Goal: Task Accomplishment & Management: Manage account settings

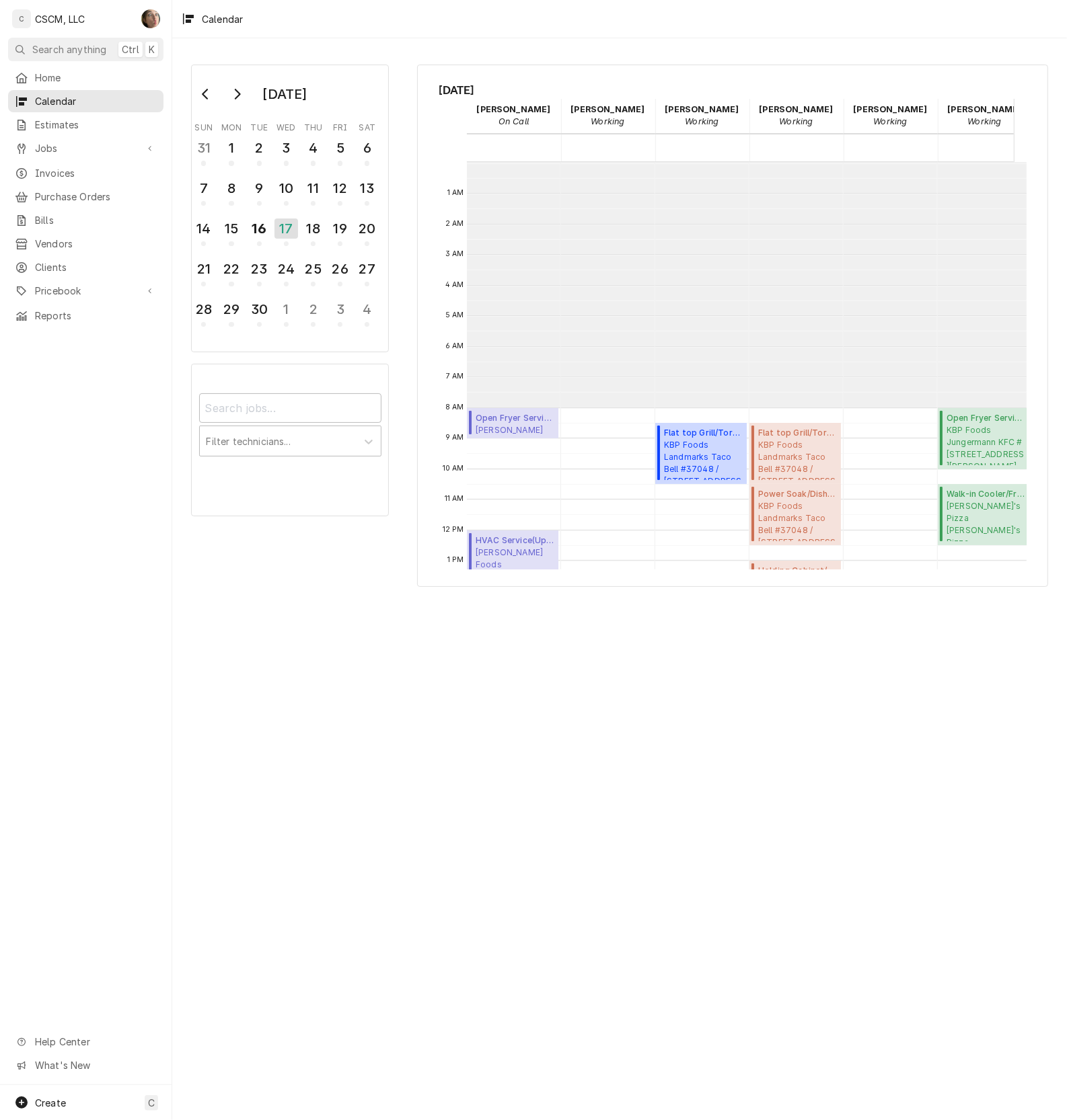
scroll to position [246, 0]
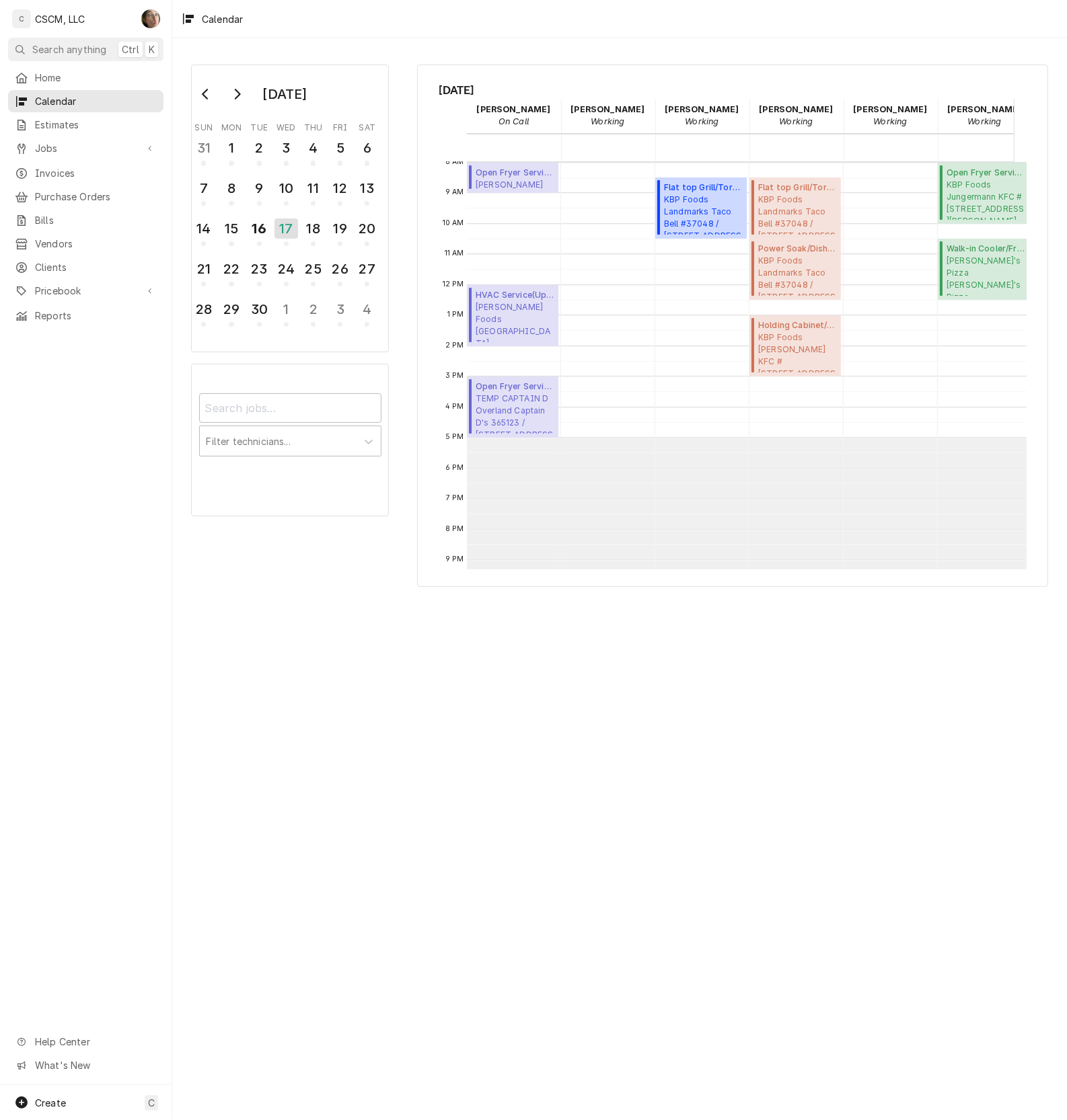
click at [67, 99] on span "Calendar" at bounding box center [96, 101] width 122 height 14
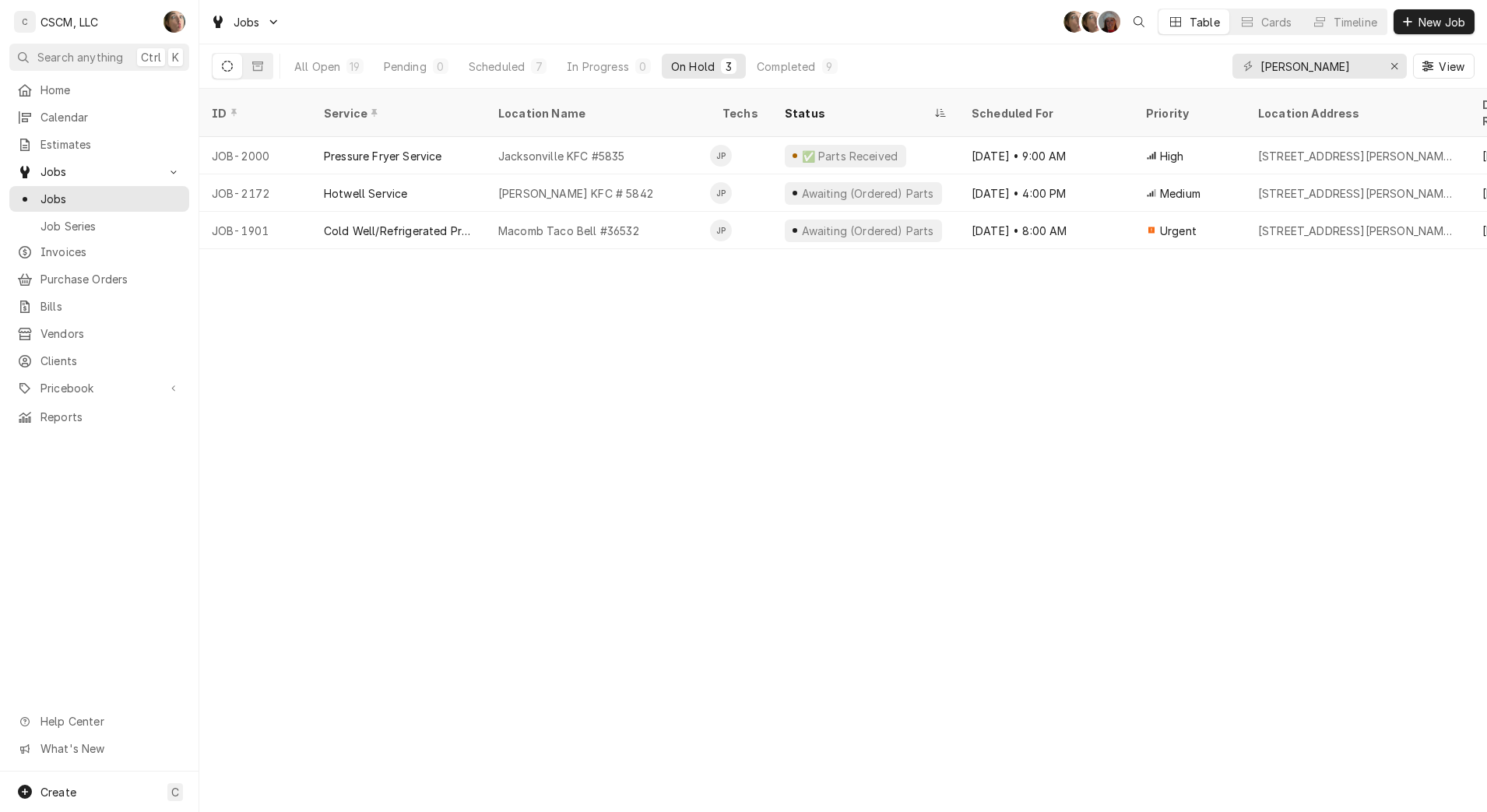
click at [70, 123] on link "Calendar" at bounding box center [99, 117] width 179 height 25
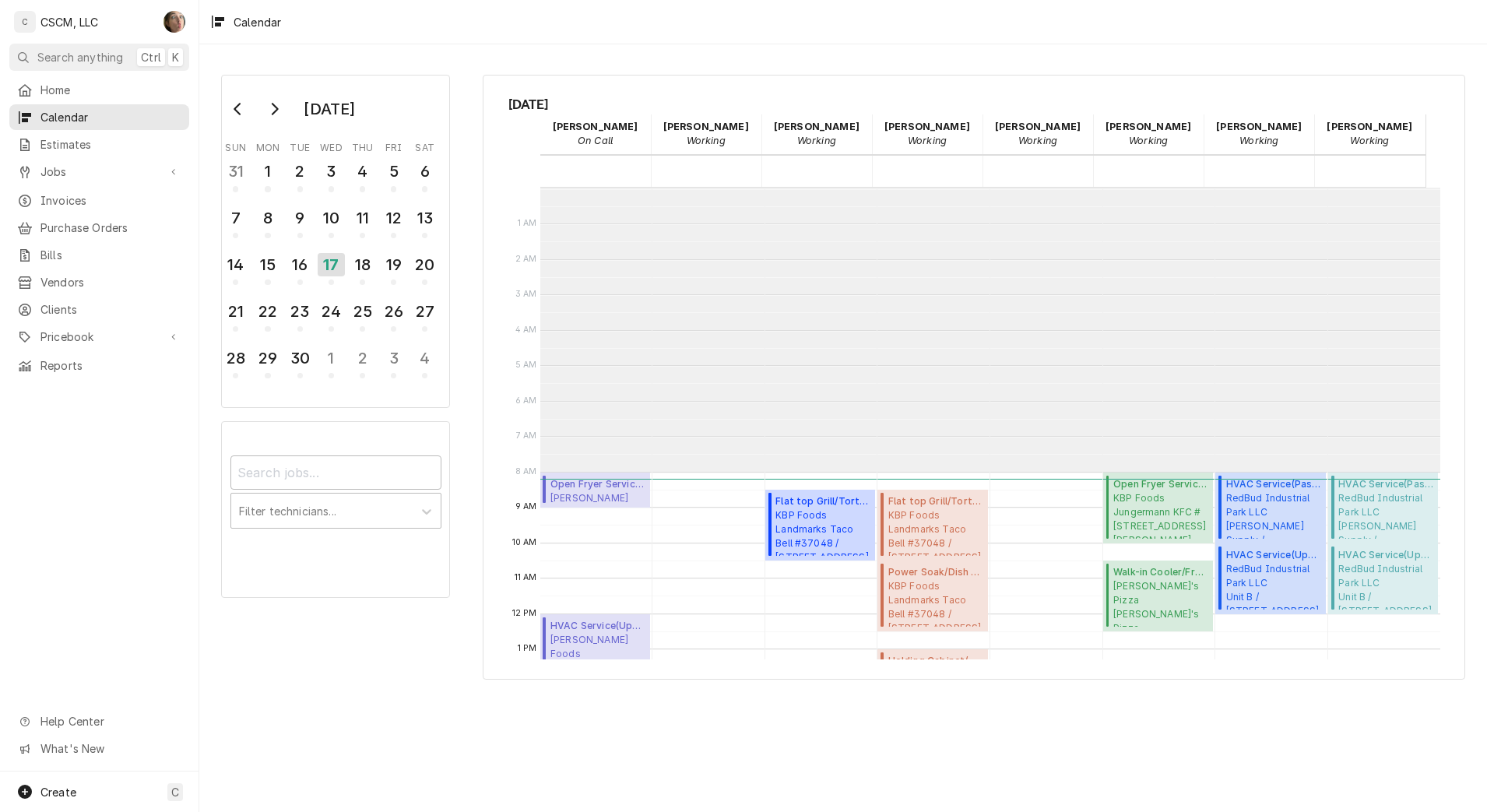
scroll to position [284, 0]
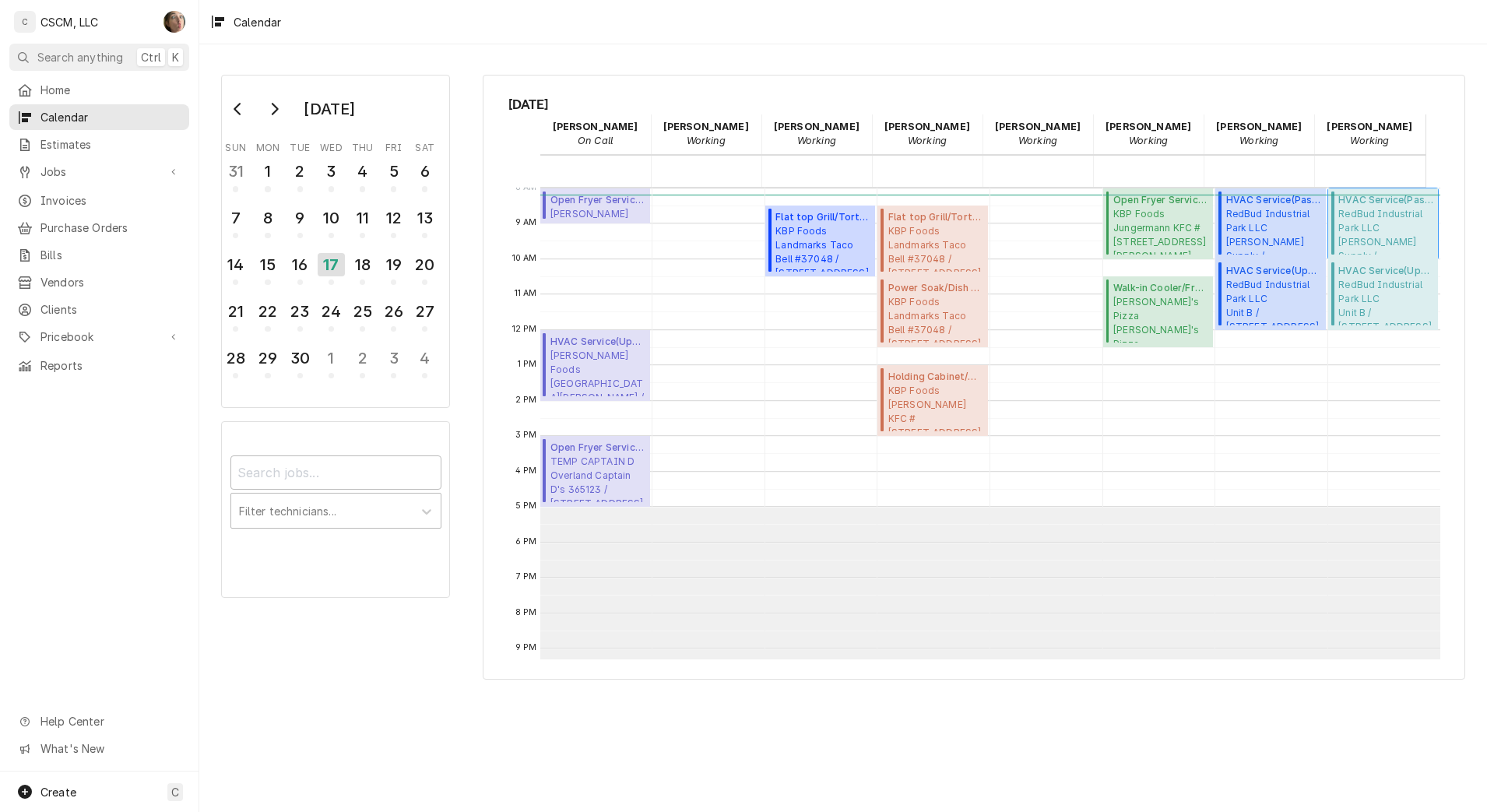
click at [1352, 227] on span "RedBud Industrial Park LLC Schulte Supply / 5998 Redbud Ln, Edwardsville, Illin…" at bounding box center [1385, 230] width 95 height 47
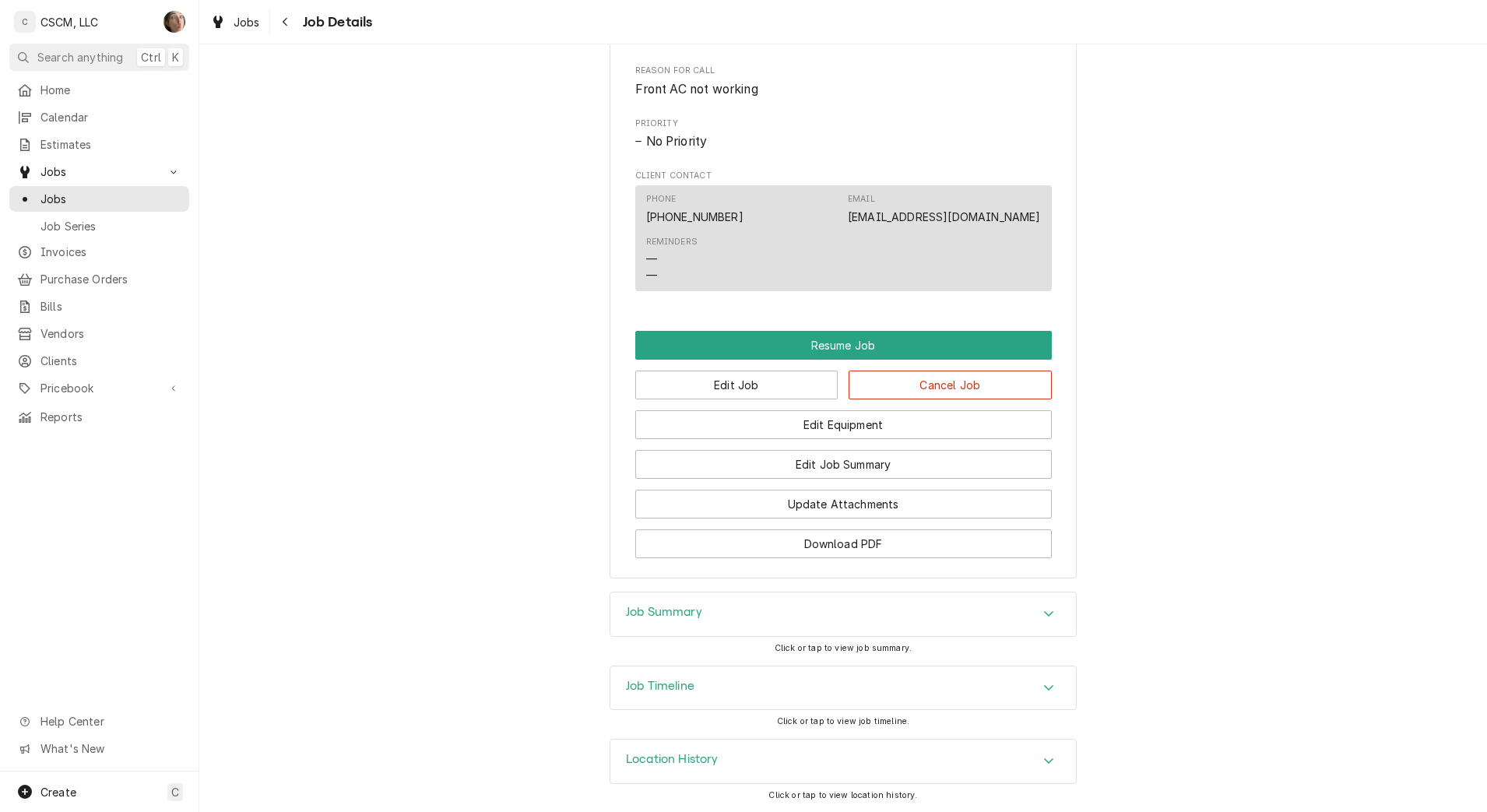
scroll to position [1076, 0]
click at [769, 390] on button "Edit Job" at bounding box center [737, 384] width 203 height 28
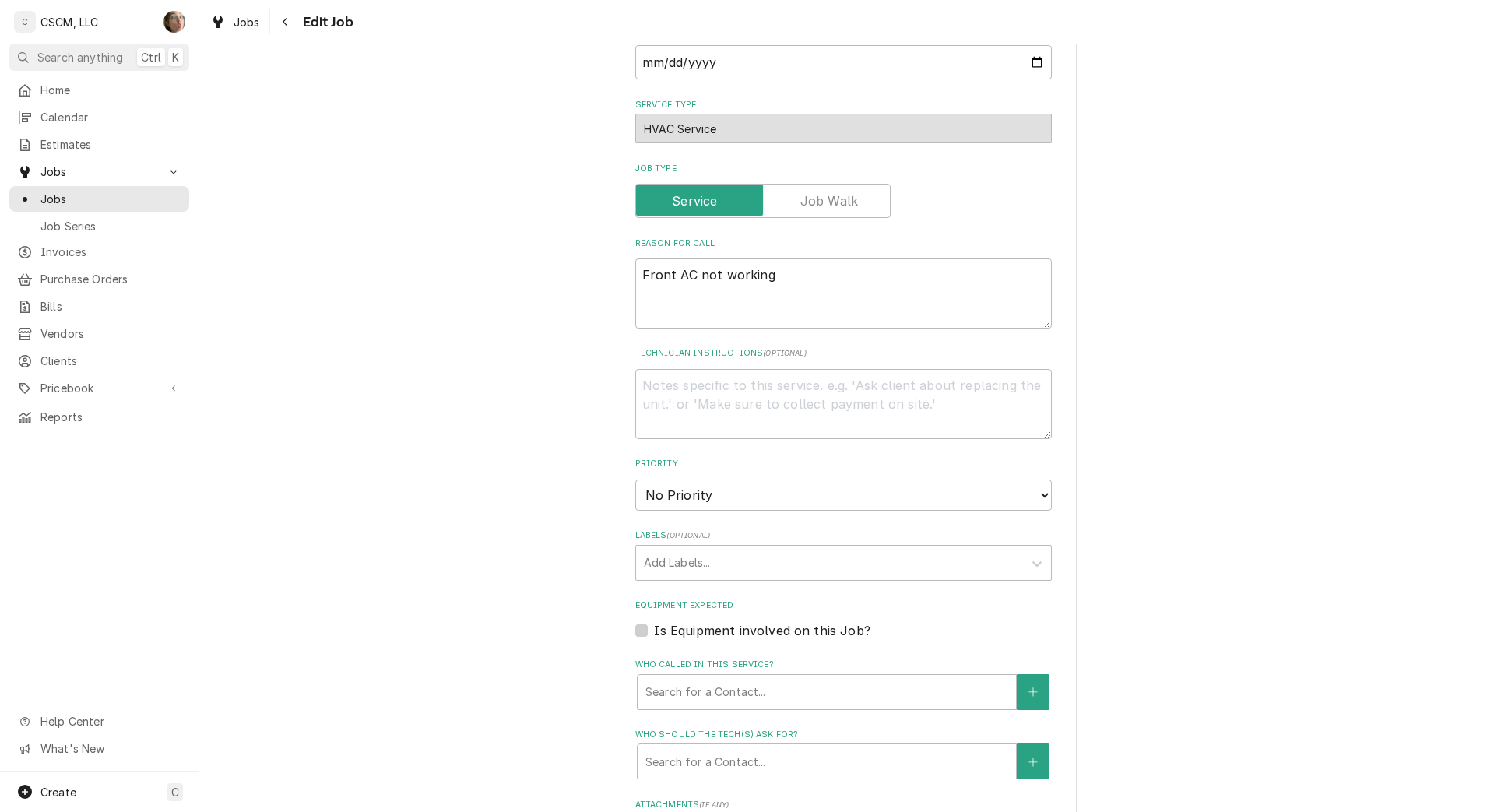
scroll to position [788, 0]
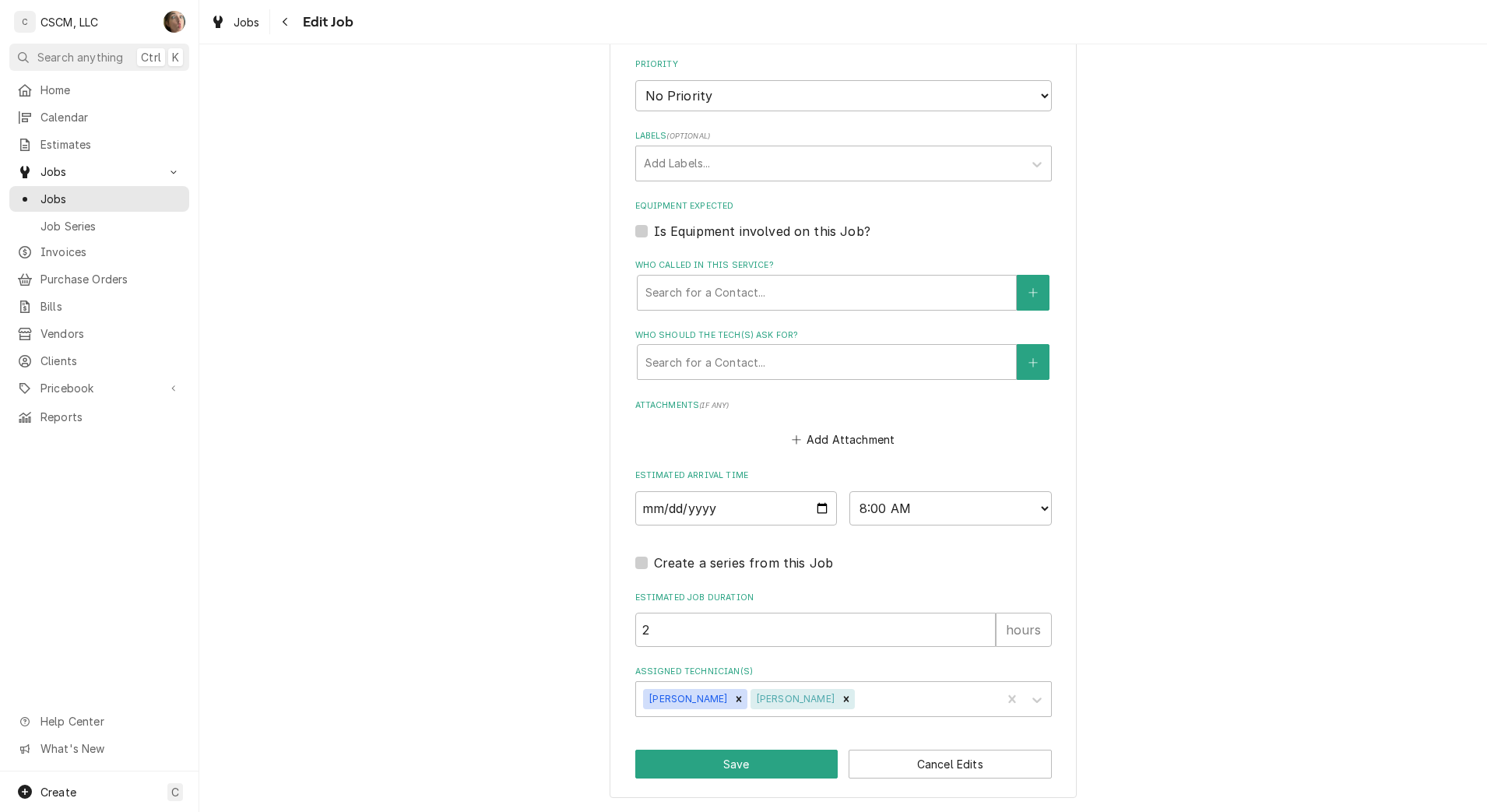
click at [841, 695] on icon "Remove Zackary Bain" at bounding box center [846, 698] width 11 height 11
click at [734, 701] on icon "Remove Todd Combs" at bounding box center [739, 698] width 11 height 11
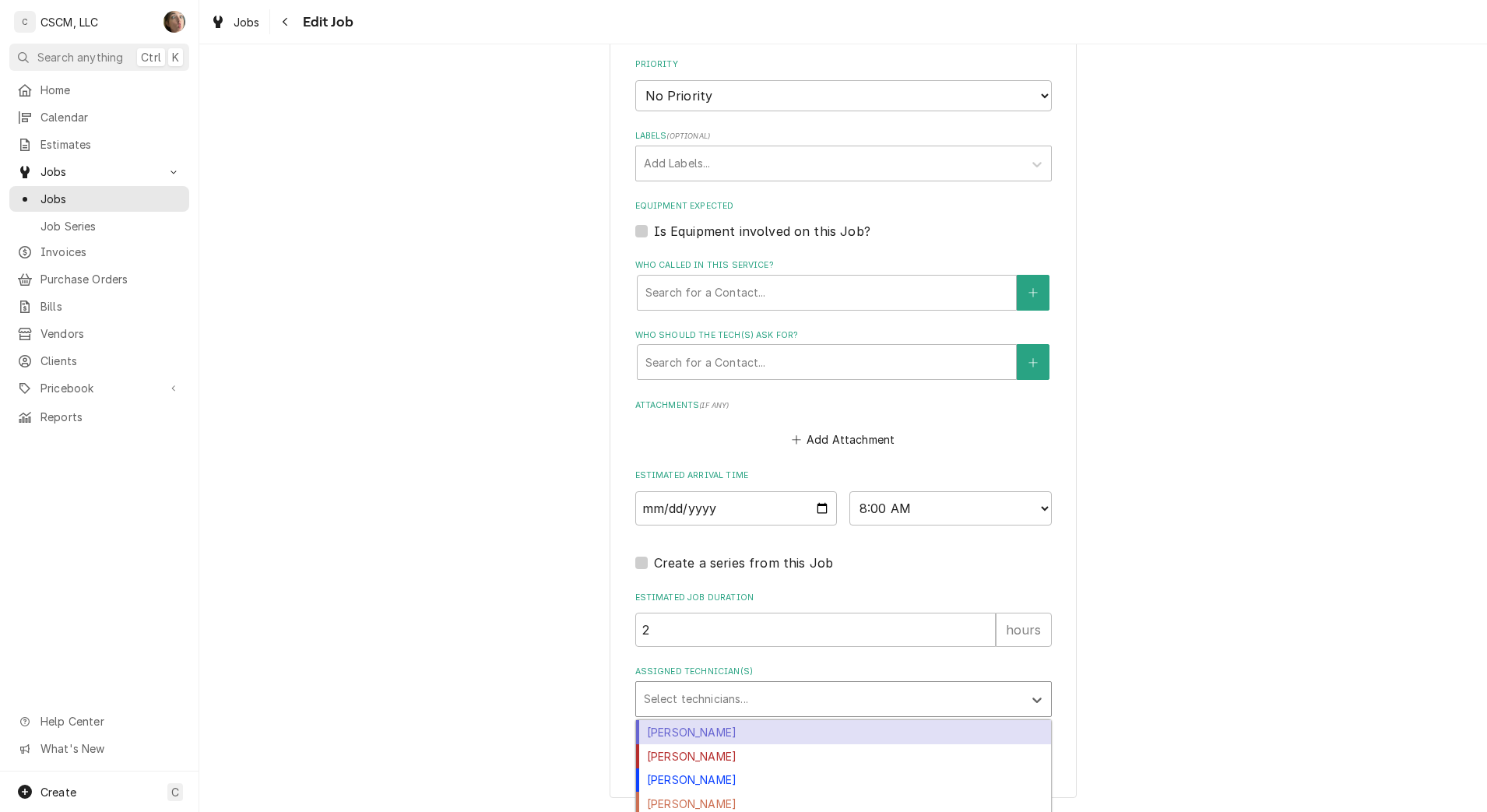
click at [715, 700] on div "Assigned Technician(s)" at bounding box center [829, 698] width 372 height 28
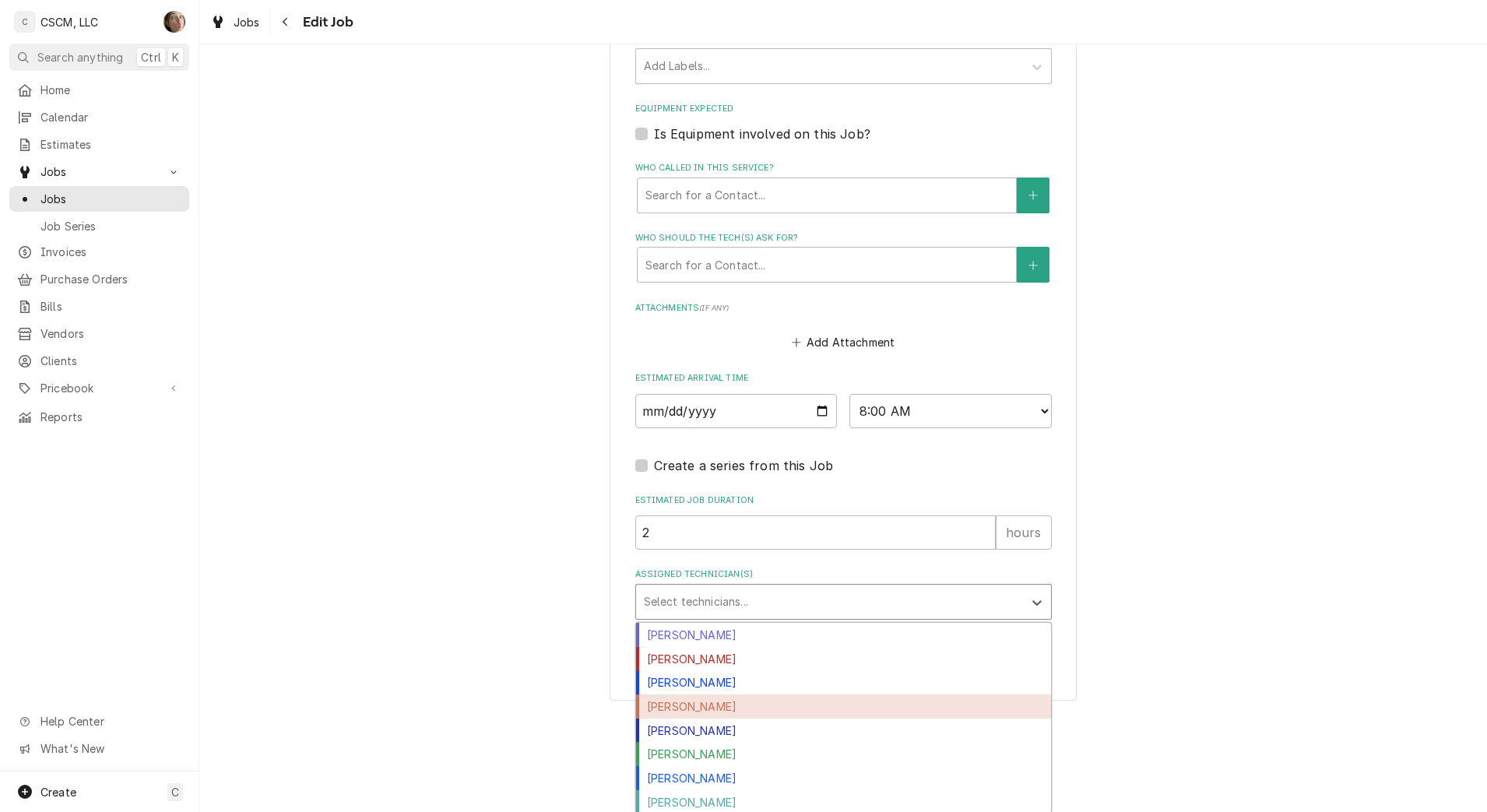
click at [713, 708] on div "Jonnie Pakovich" at bounding box center [843, 706] width 415 height 25
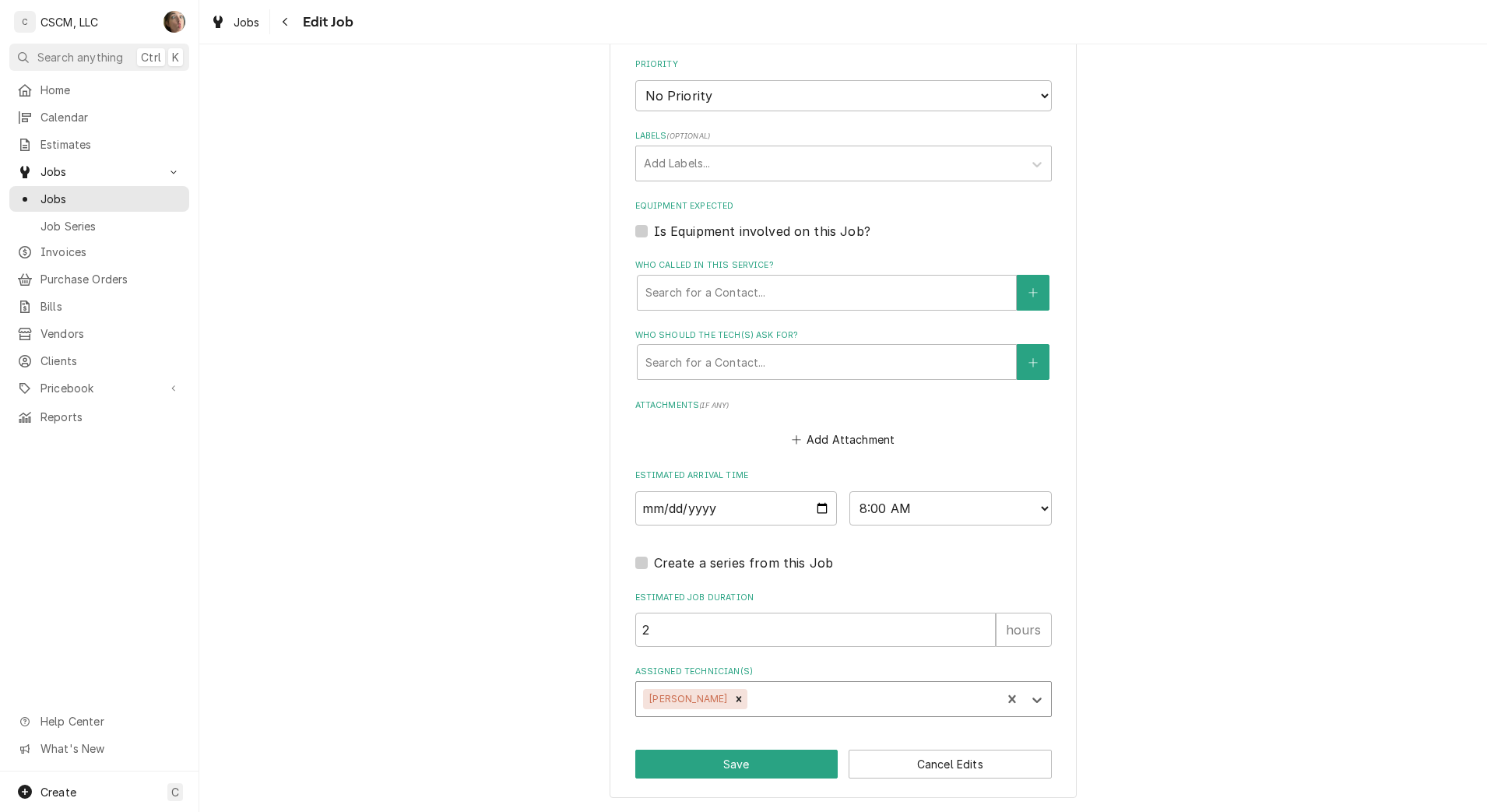
type textarea "x"
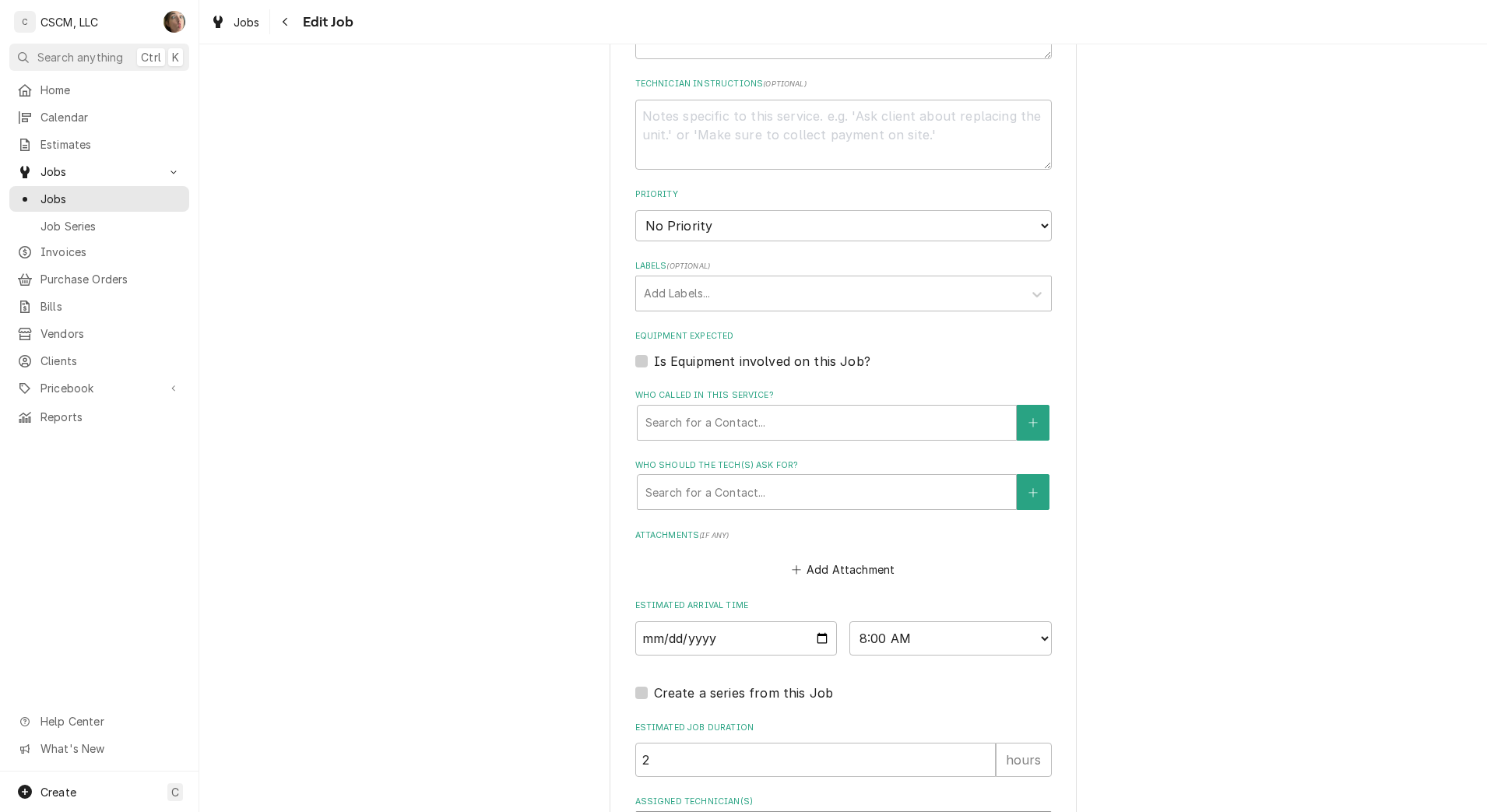
scroll to position [691, 0]
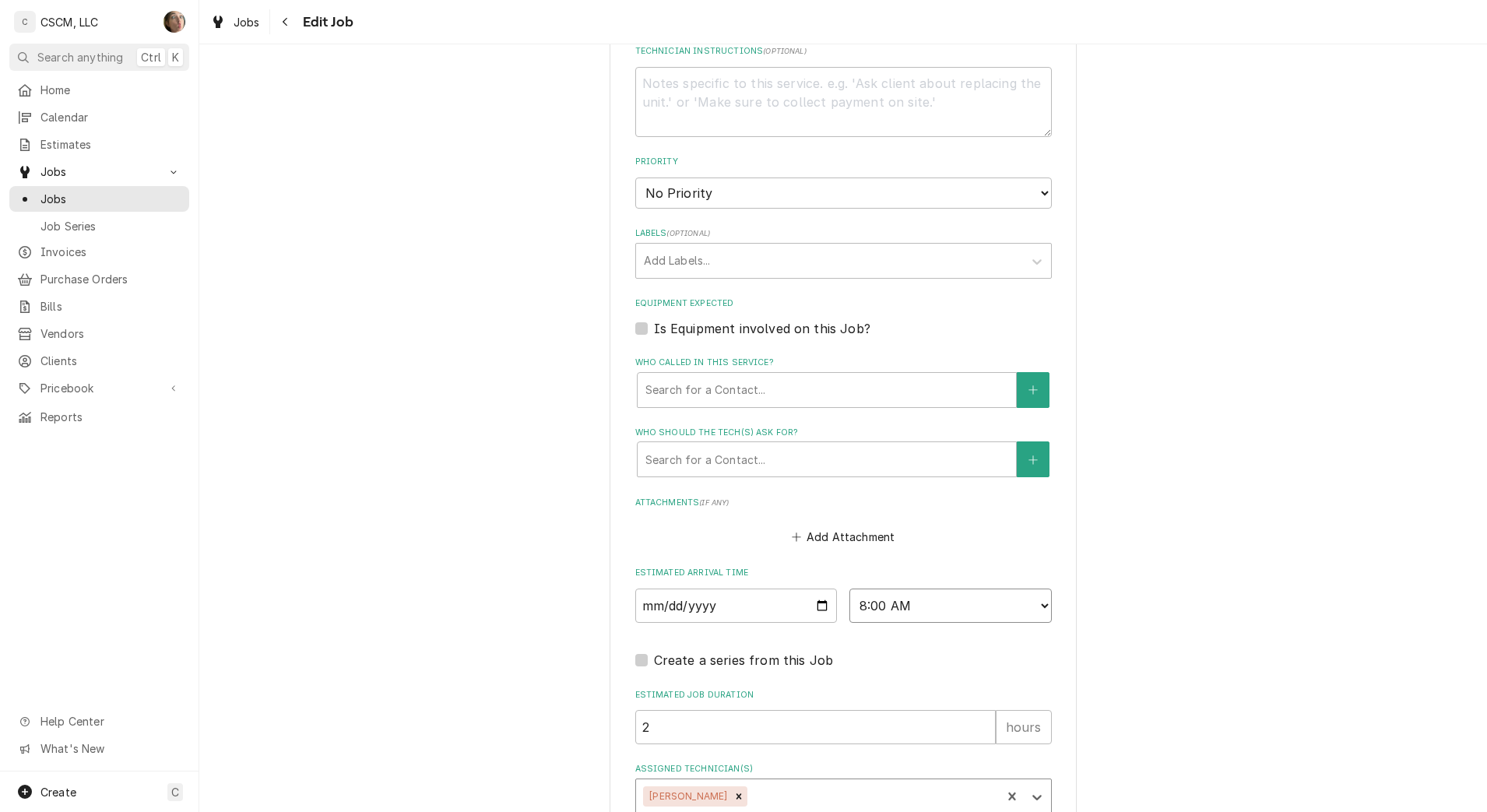
click at [923, 614] on select "AM / PM 6:00 AM 6:15 AM 6:30 AM 6:45 AM 7:00 AM 7:15 AM 7:30 AM 7:45 AM 8:00 AM…" at bounding box center [950, 605] width 202 height 34
select select "08:30:00"
click at [849, 588] on select "AM / PM 6:00 AM 6:15 AM 6:30 AM 6:45 AM 7:00 AM 7:15 AM 7:30 AM 7:45 AM 8:00 AM…" at bounding box center [950, 605] width 202 height 34
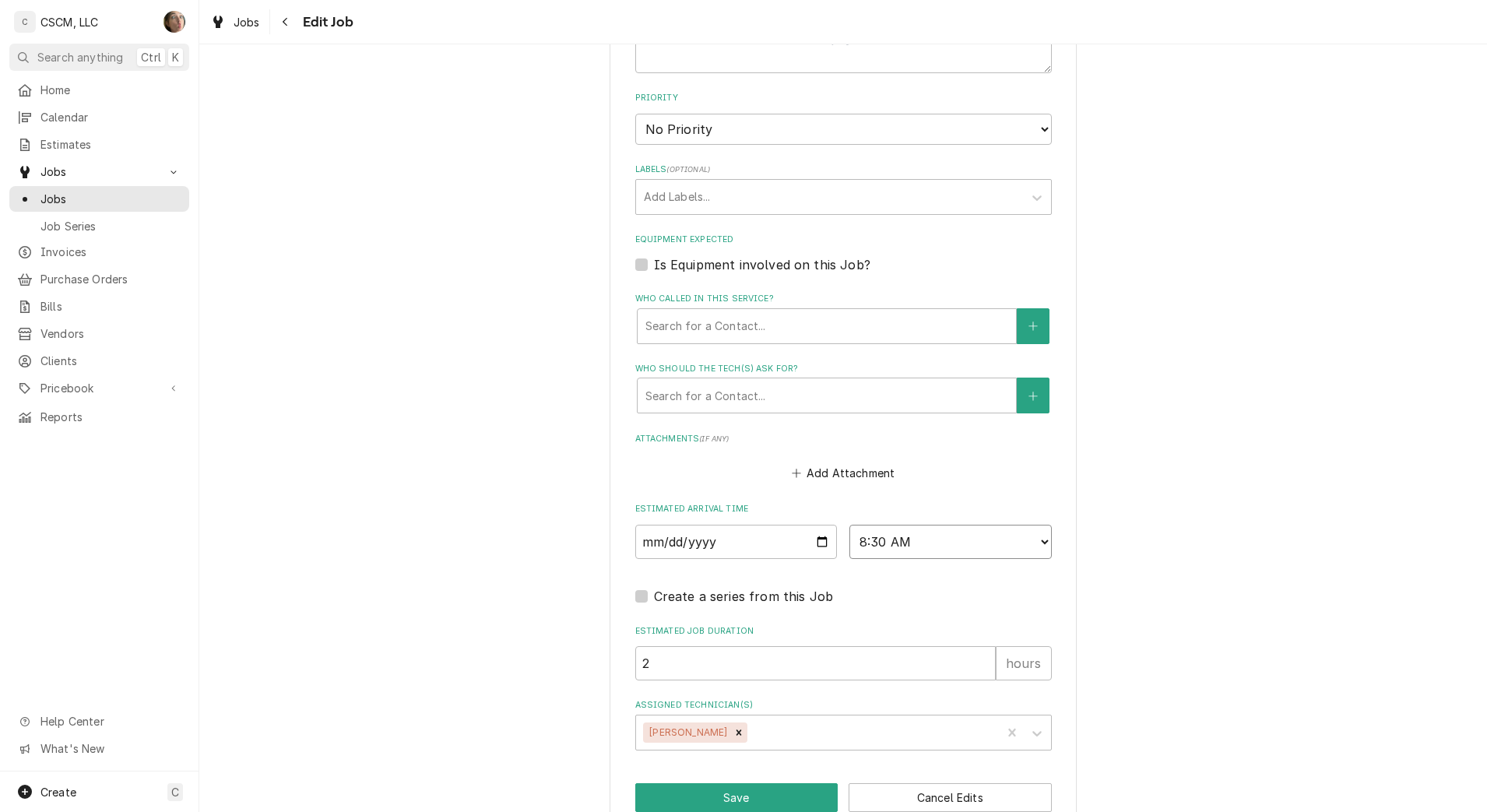
scroll to position [788, 0]
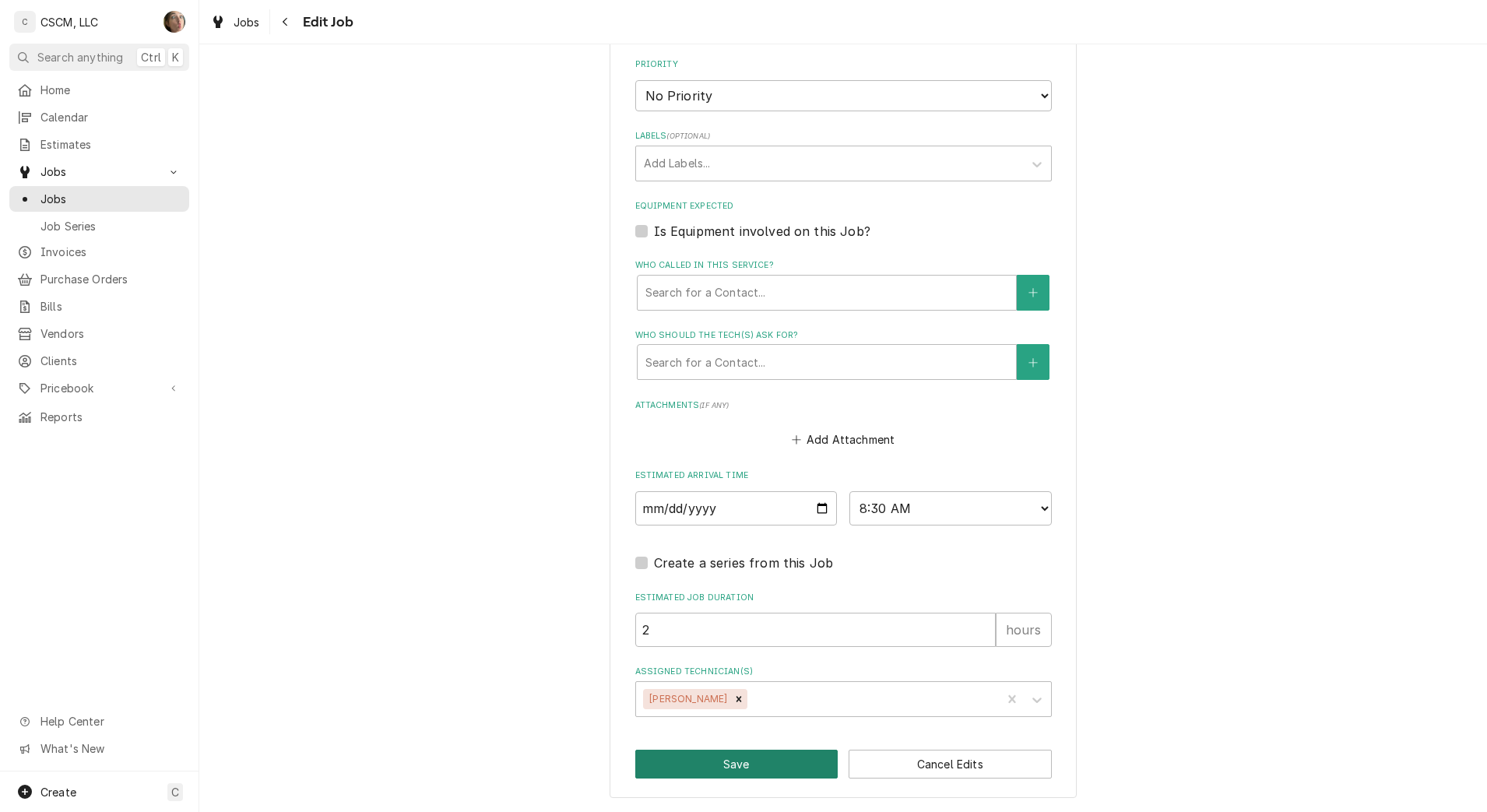
click at [776, 763] on button "Save" at bounding box center [737, 763] width 203 height 28
type textarea "x"
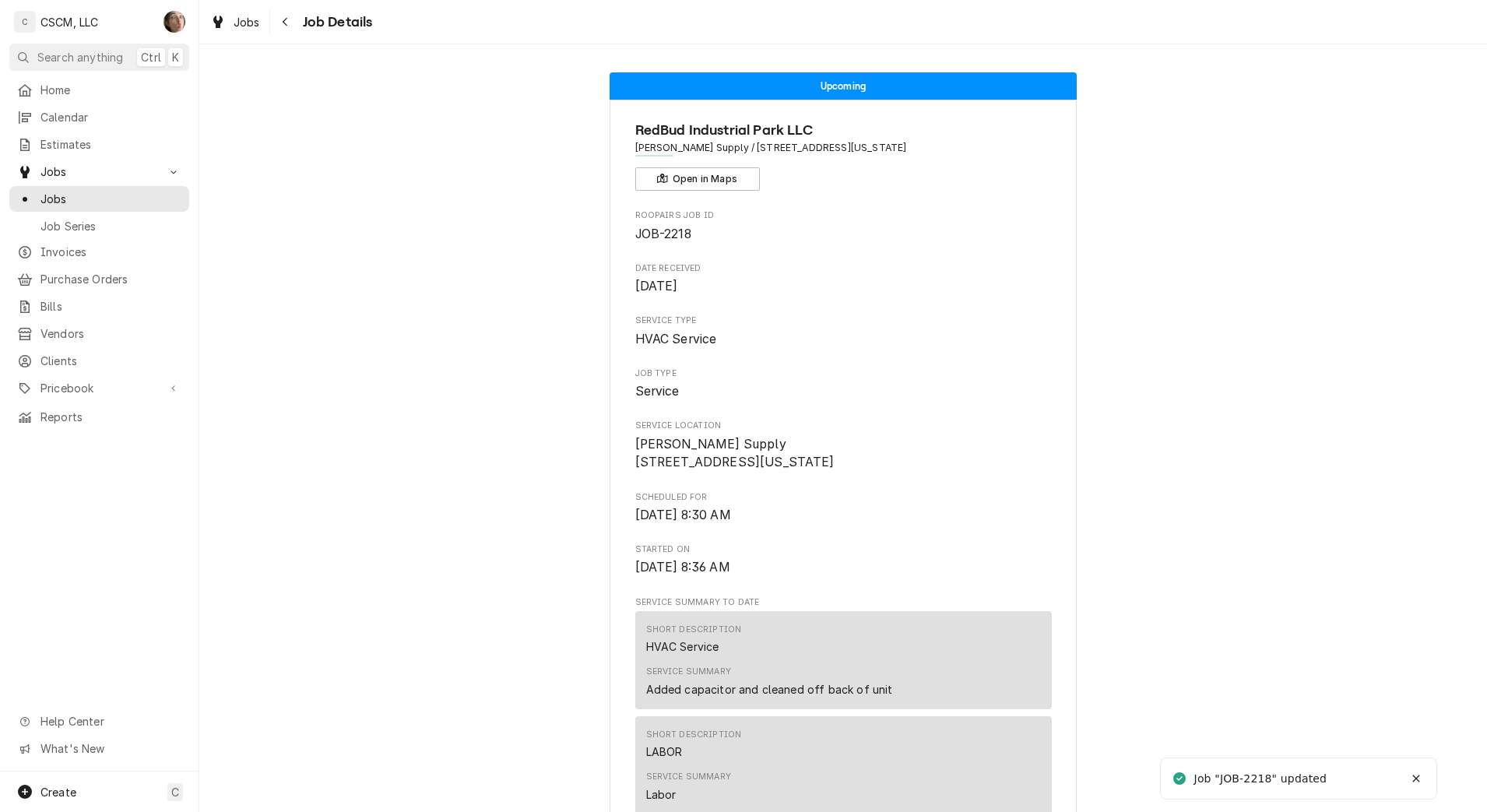
click at [286, 18] on icon "Navigate back" at bounding box center [284, 22] width 5 height 9
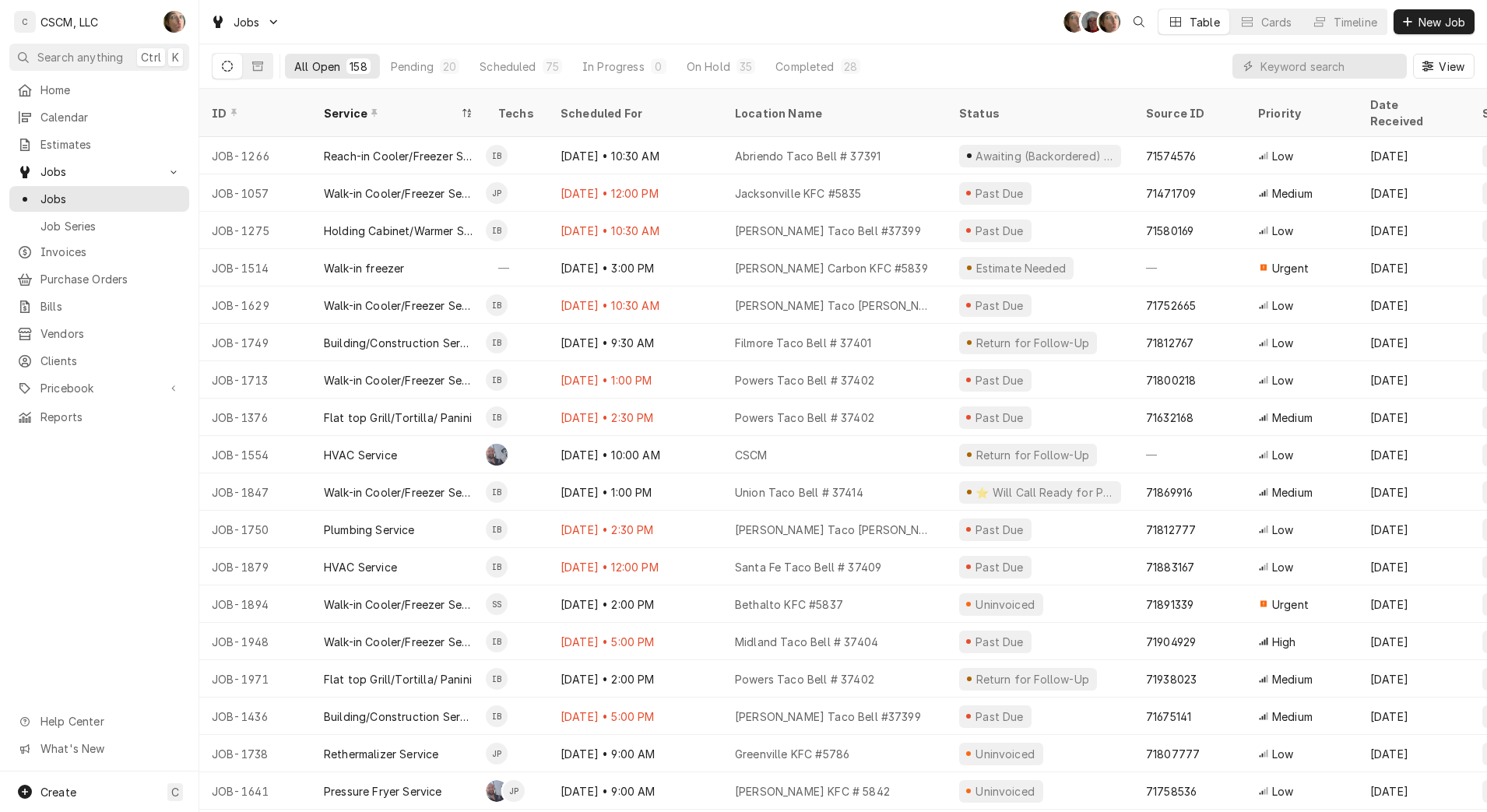
click at [412, 68] on div "Pending" at bounding box center [412, 67] width 43 height 17
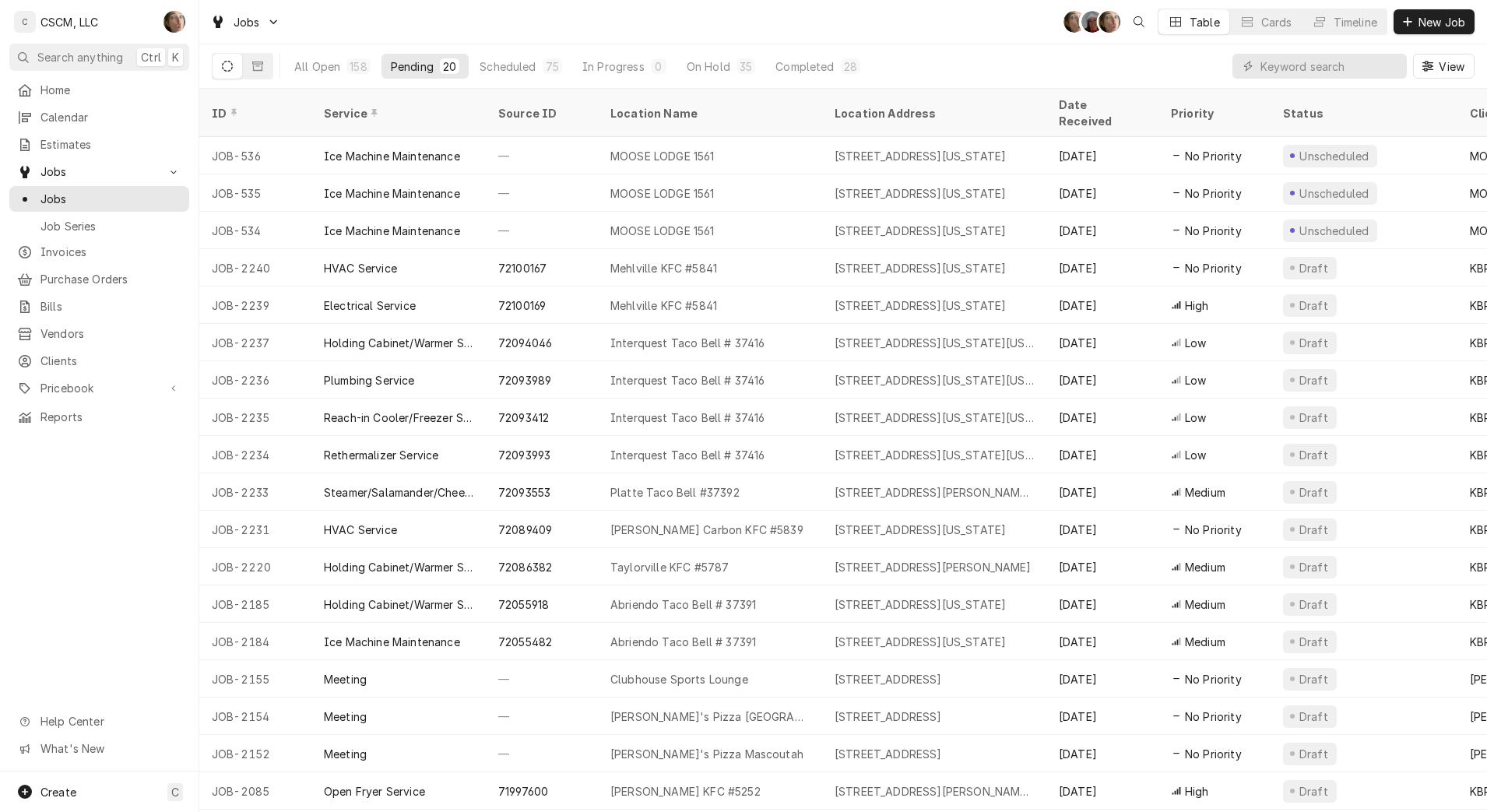
click at [1403, 31] on button "New Job" at bounding box center [1434, 22] width 81 height 25
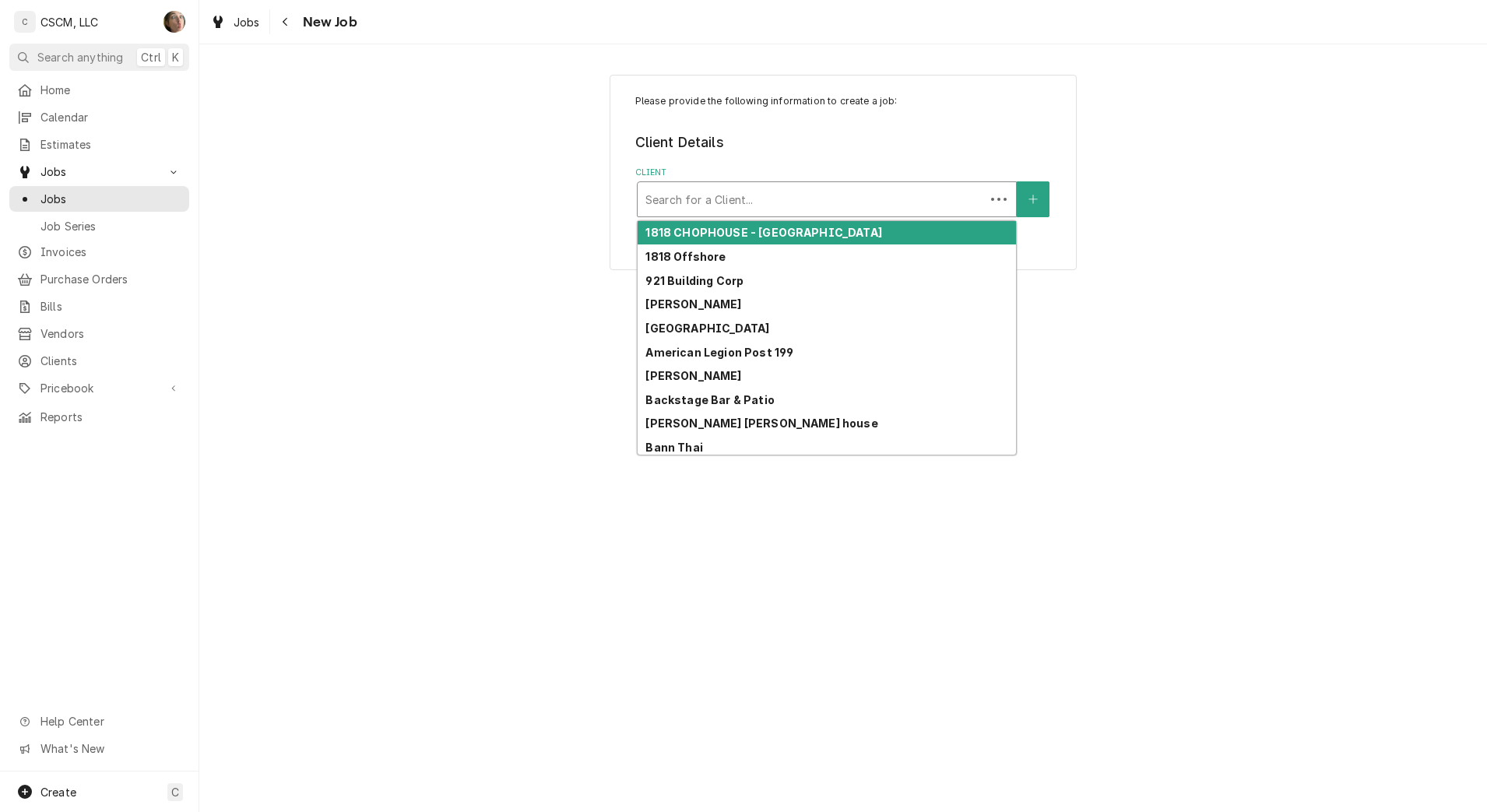
click at [797, 193] on div "Client" at bounding box center [811, 199] width 332 height 28
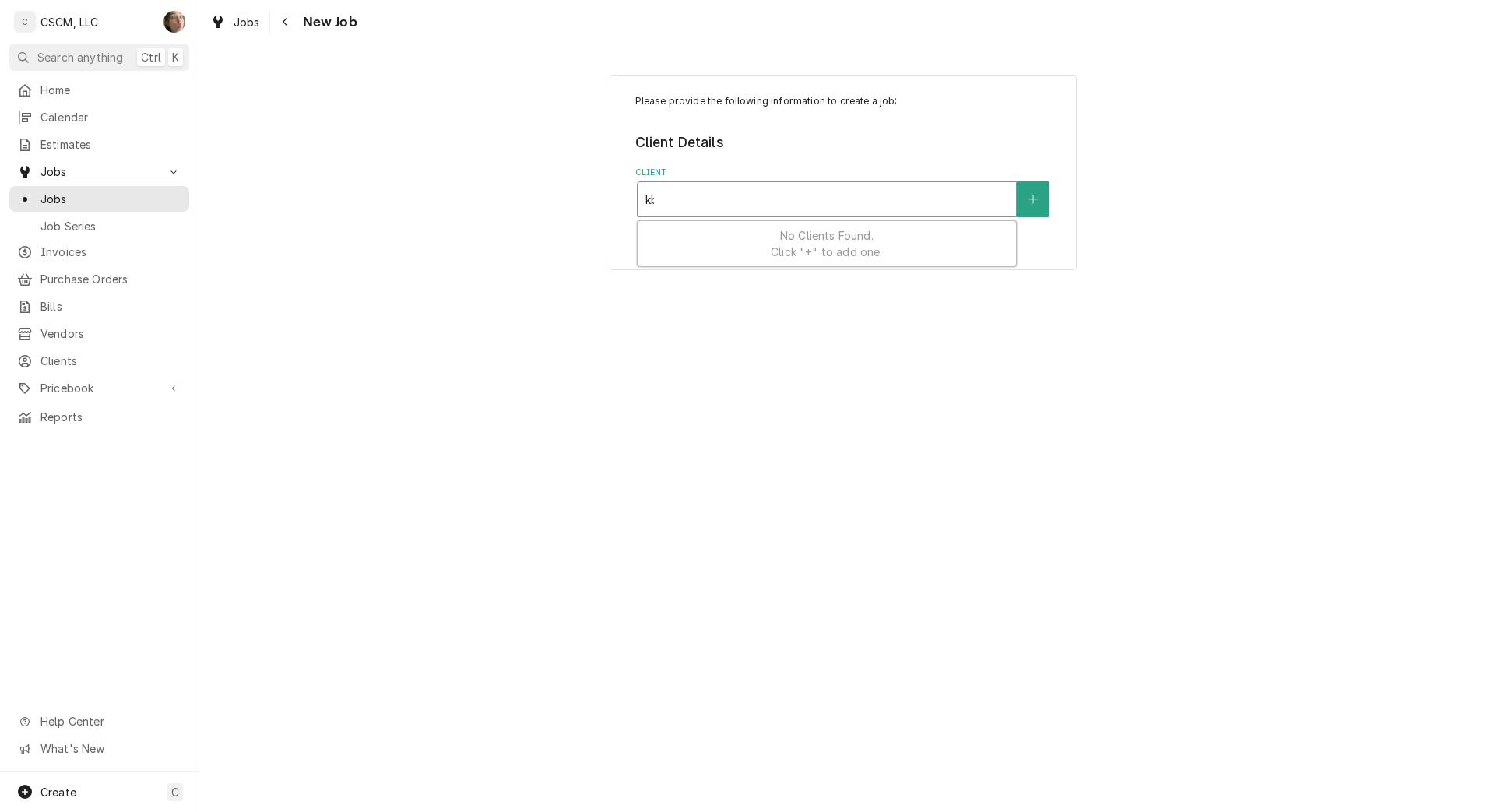
type input "kbp"
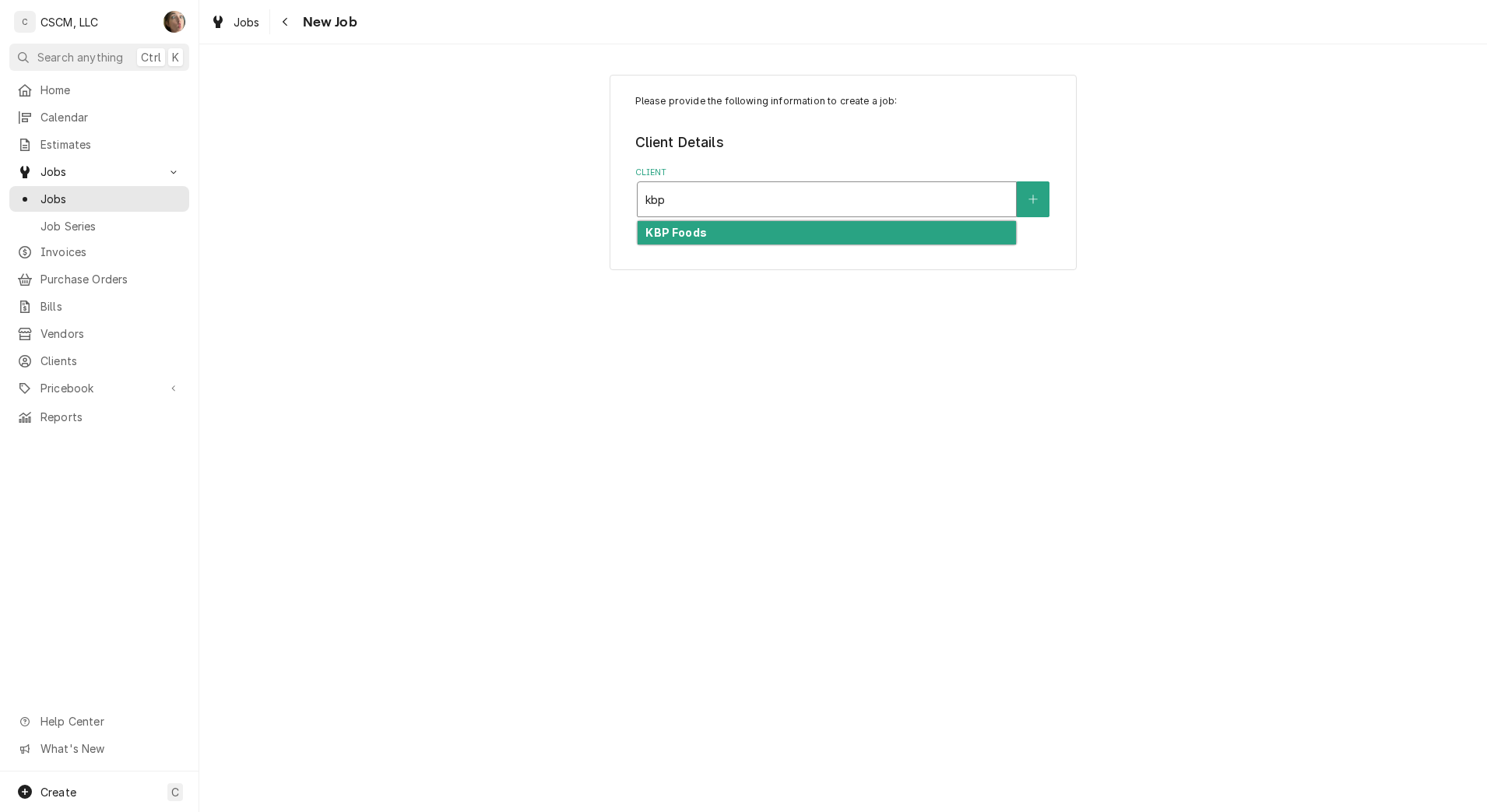
click at [787, 236] on div "KBP Foods" at bounding box center [827, 232] width 379 height 25
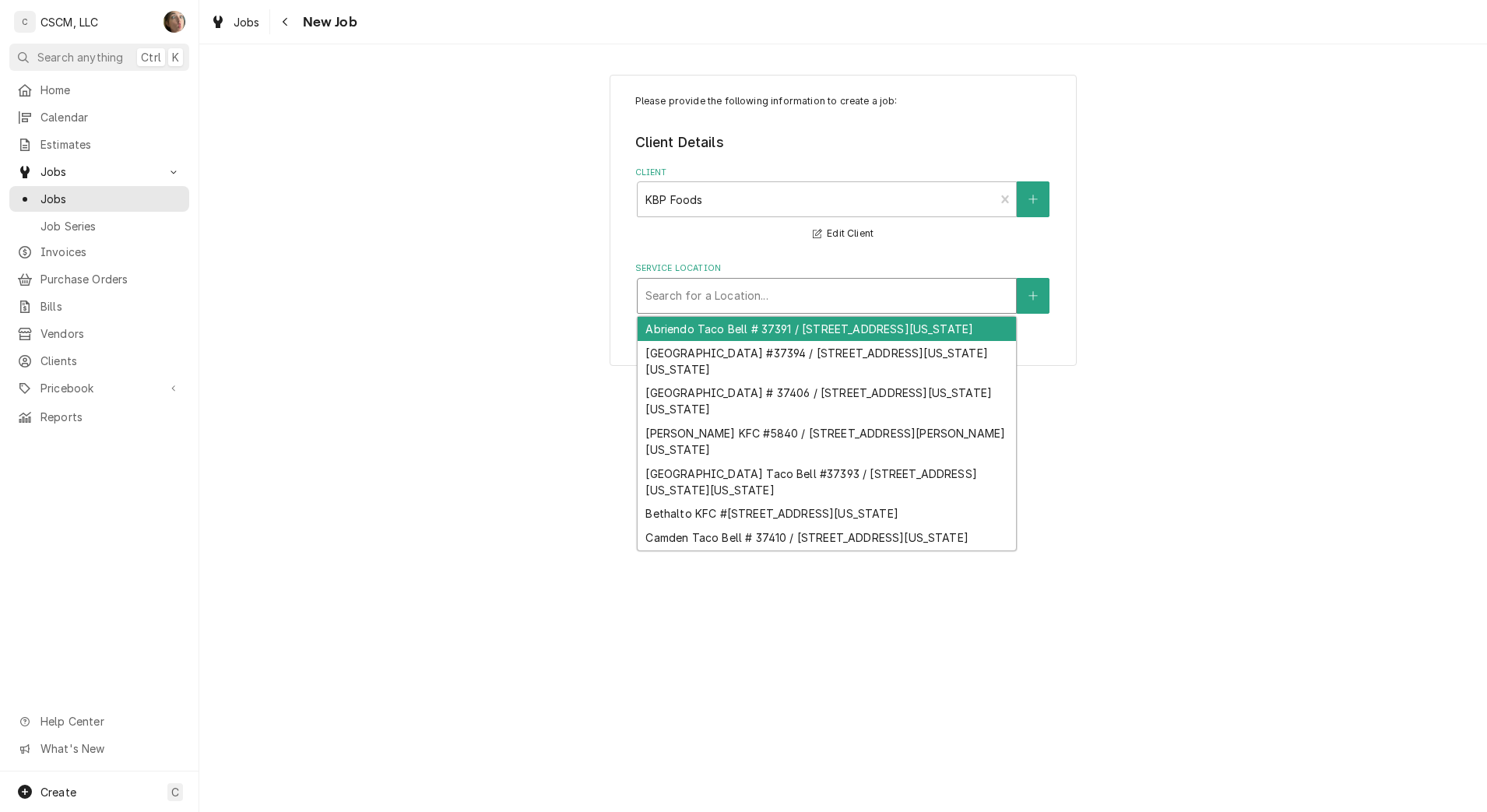
click at [863, 300] on div "Service Location" at bounding box center [827, 295] width 363 height 28
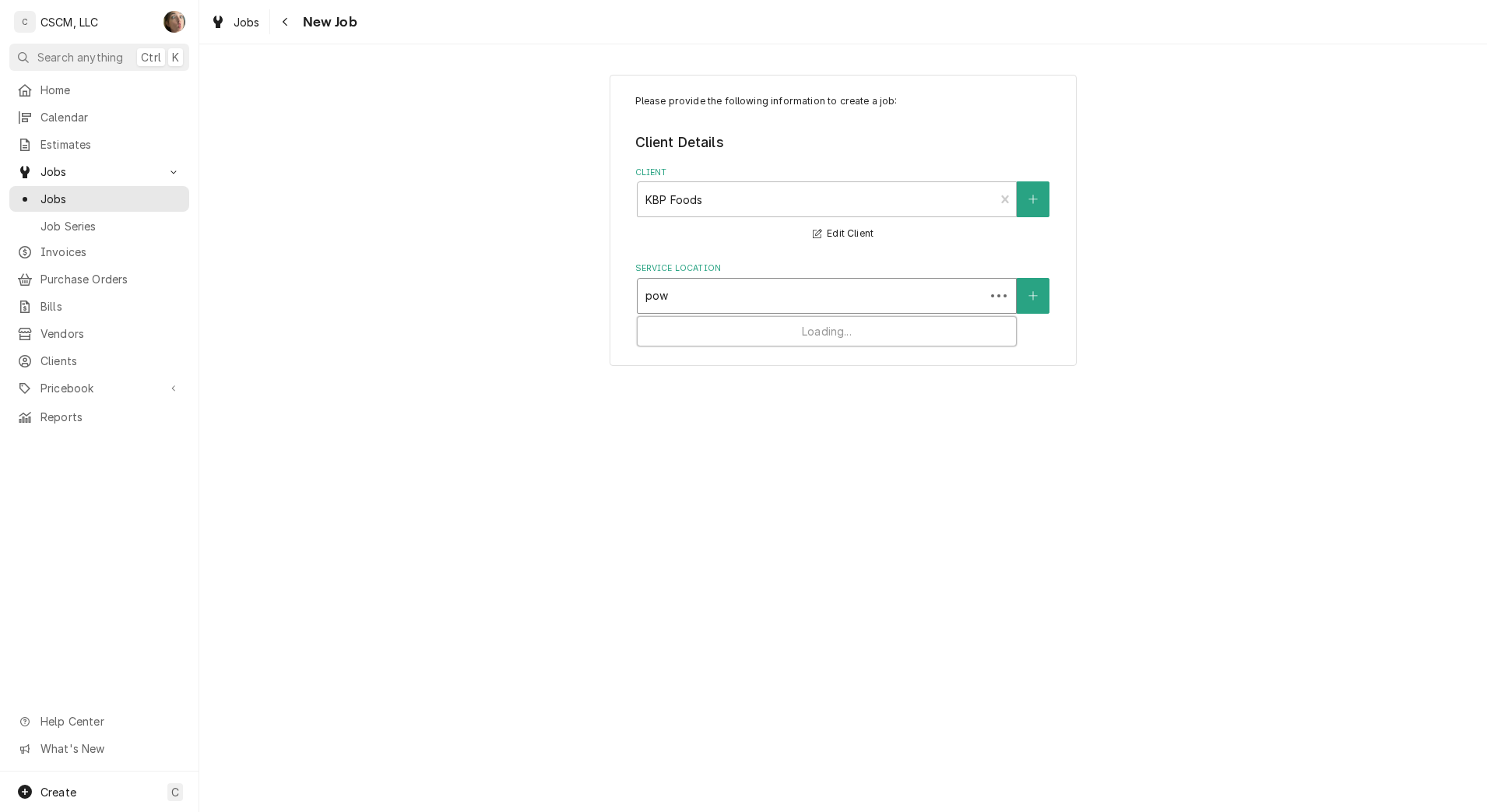
type input "powe"
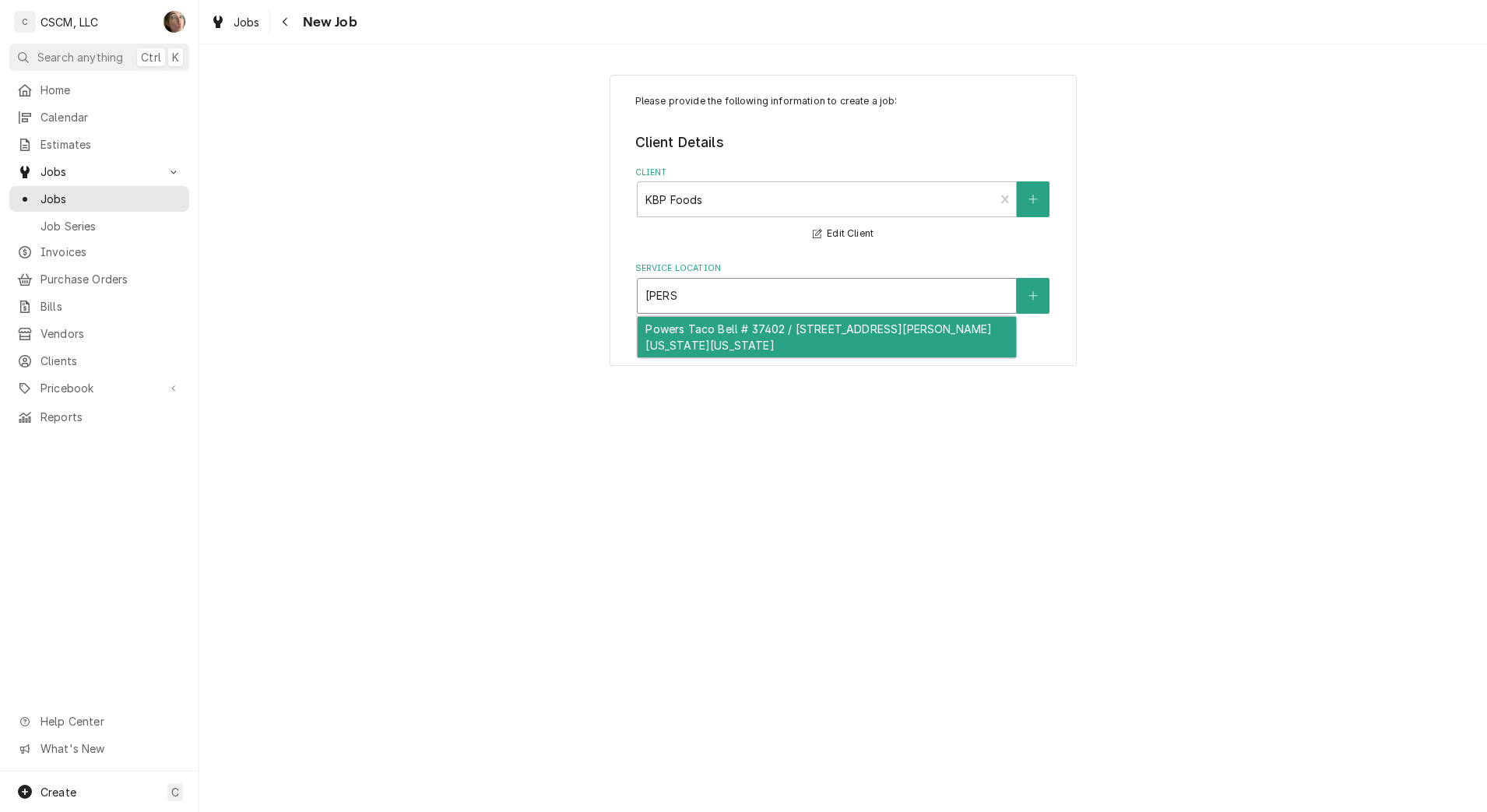
click at [922, 340] on div "Powers Taco Bell # 37402 / 1750 N. Powers Blvd, Colorado Springs, Colorado 80915" at bounding box center [827, 336] width 379 height 40
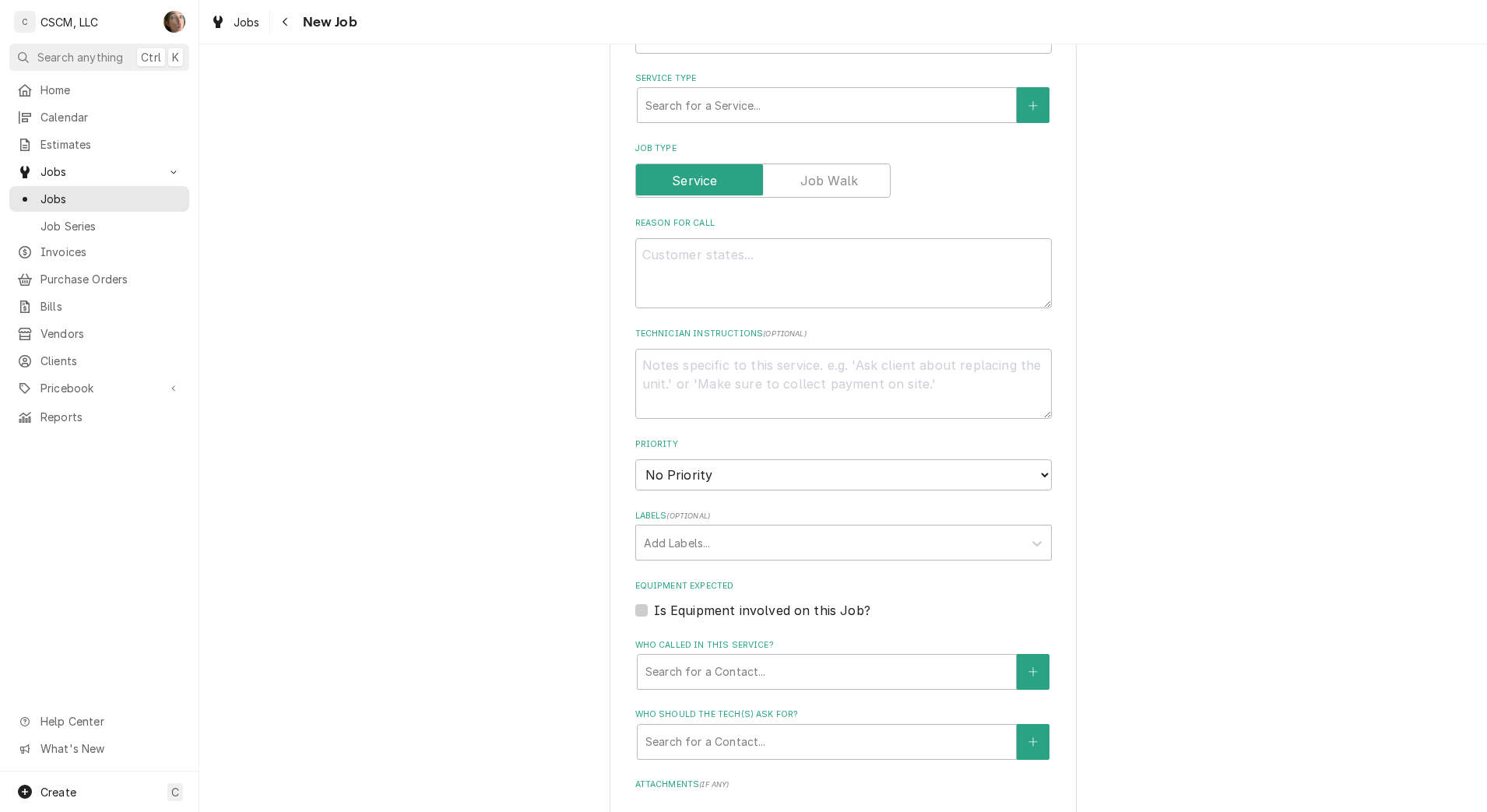
scroll to position [486, 0]
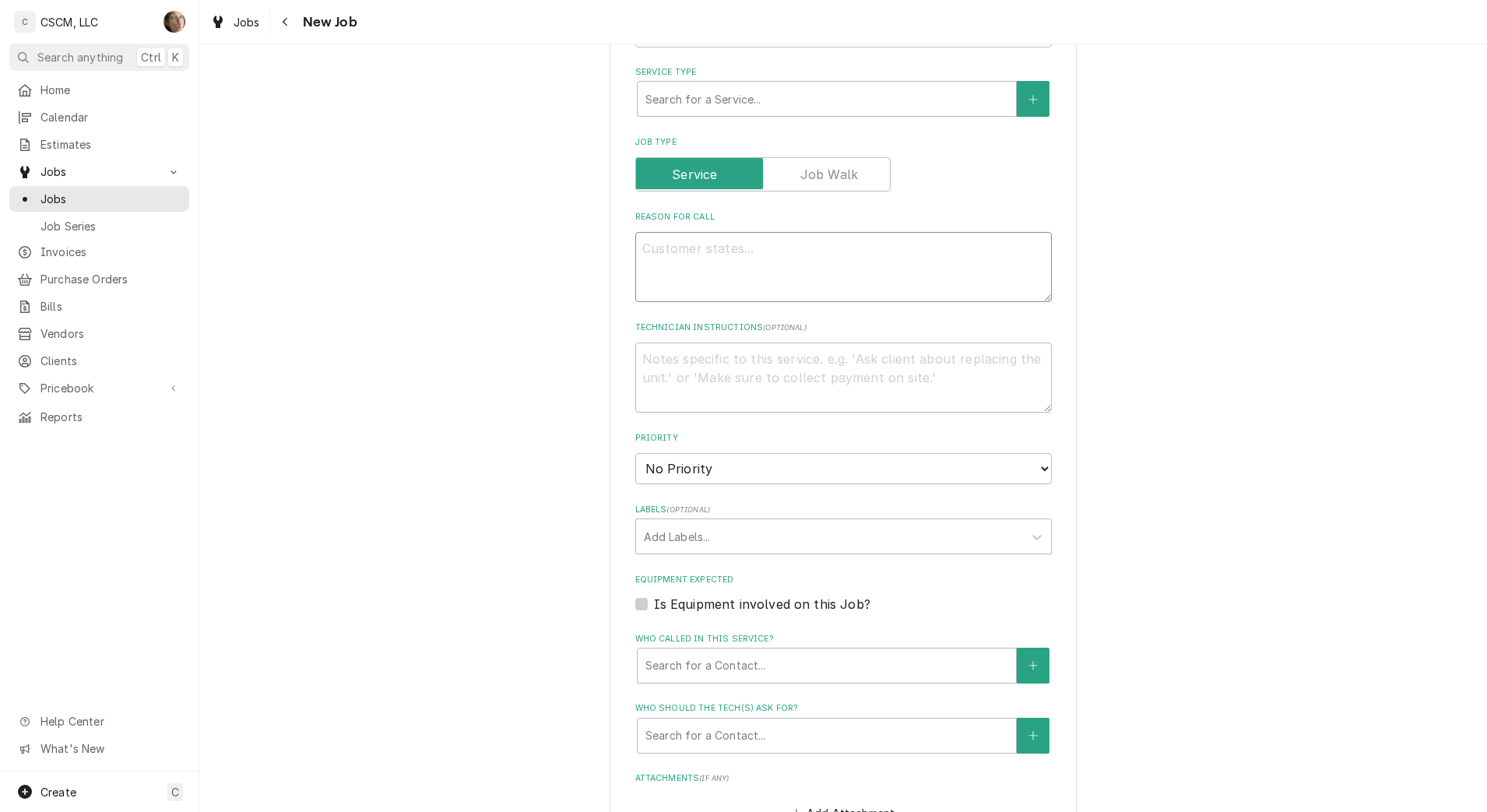
click at [809, 292] on textarea "Reason For Call" at bounding box center [844, 267] width 417 height 70
paste textarea "See why bunn machine is leaking from Bottom as we discussed thanks Joe"
type textarea "x"
type textarea "See why bunn machine is leaking from Bottom as we discussed thanks Joe"
type textarea "x"
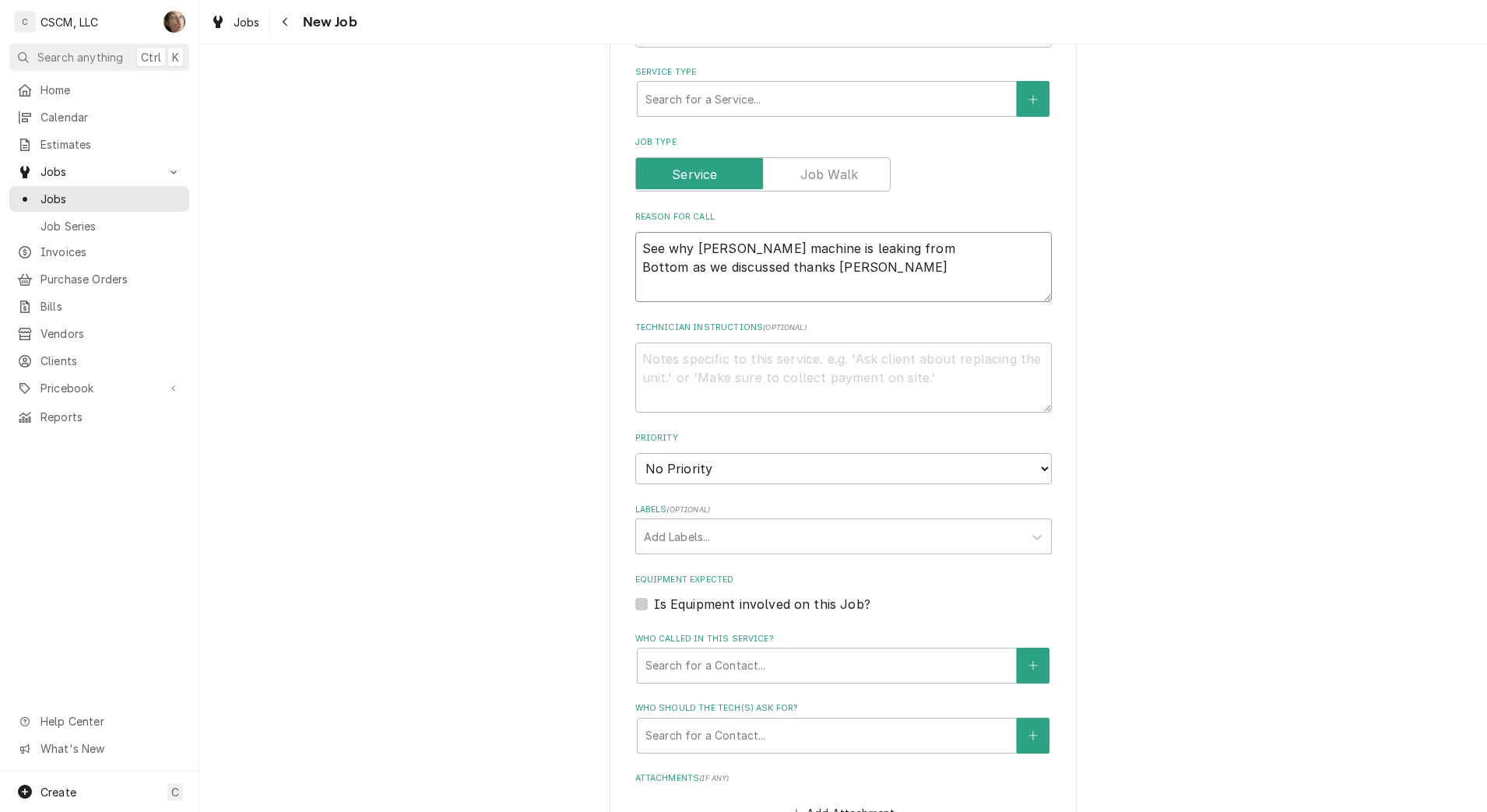
type textarea "See why bunn machine is leaking from Bottom as we discussed thanks Joe"
type textarea "x"
type textarea "See why bunn machine is leaking from Bottom as we discussed thanks Joe N"
type textarea "x"
type textarea "See why bunn machine is leaking from Bottom as we discussed thanks Joe NT"
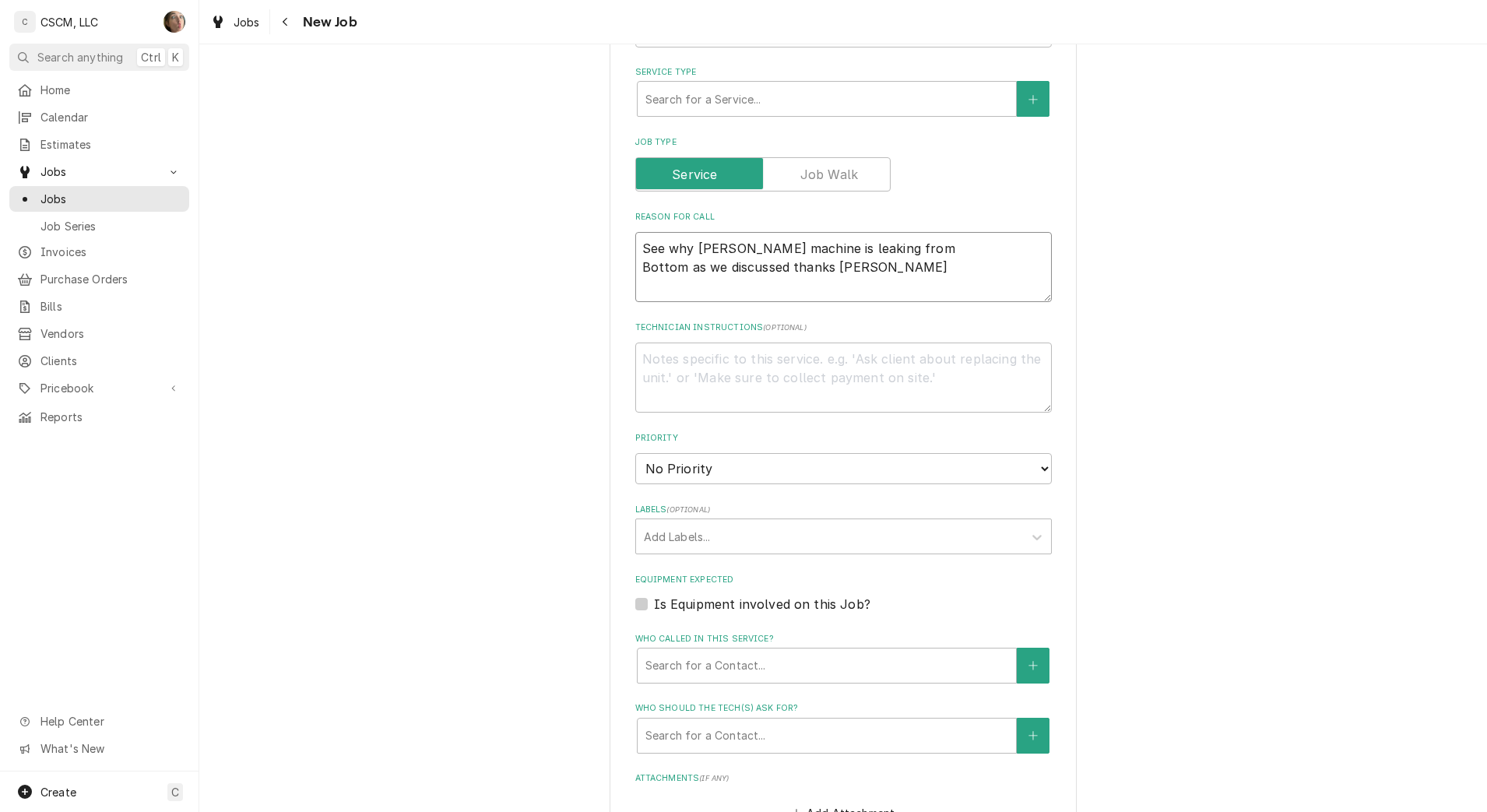
type textarea "x"
type textarea "See why bunn machine is leaking from Bottom as we discussed thanks Joe NTE"
type textarea "x"
type textarea "See why bunn machine is leaking from Bottom as we discussed thanks Joe NTE:"
type textarea "x"
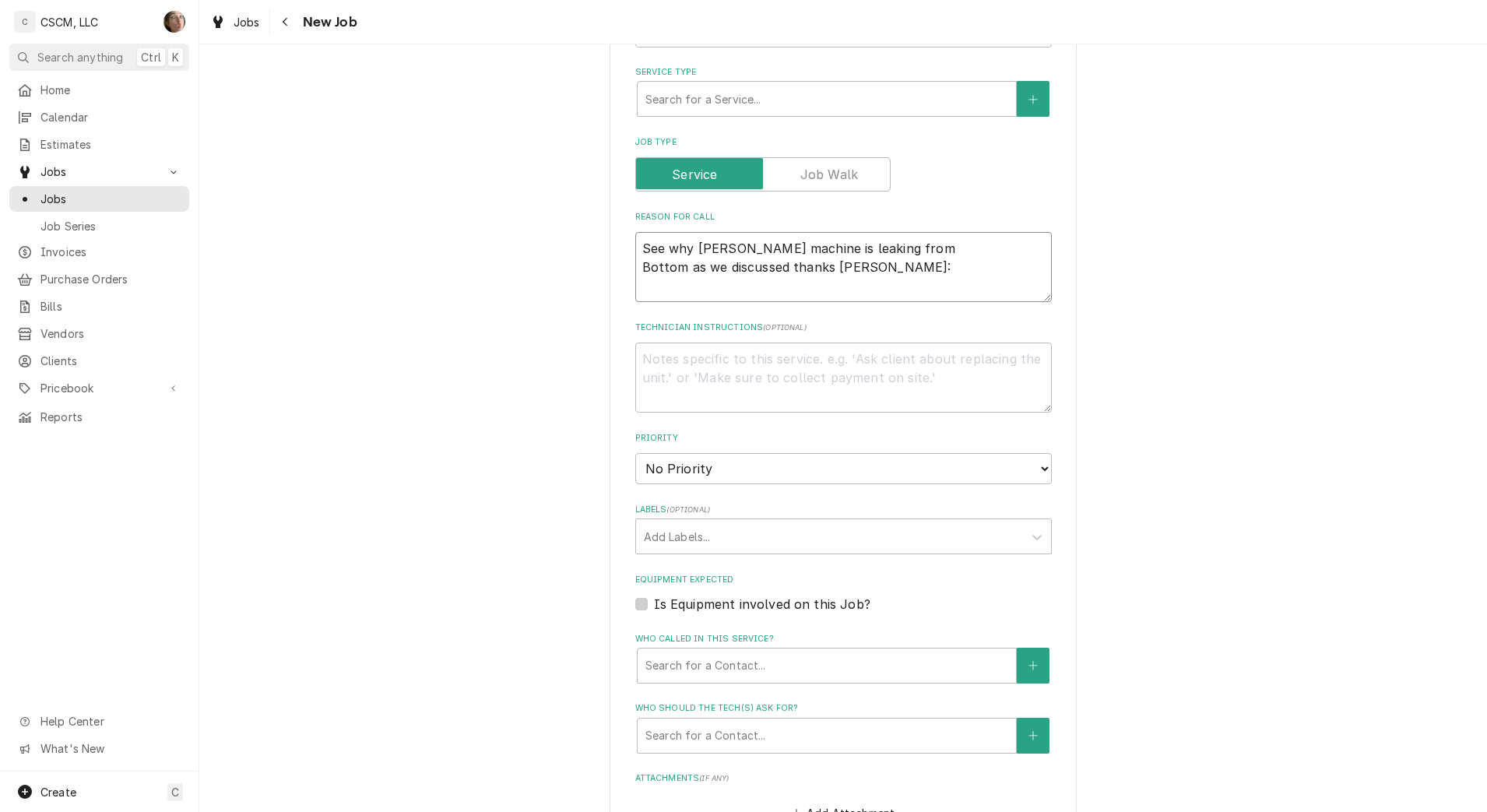
type textarea "See why bunn machine is leaking from Bottom as we discussed thanks Joe NTE:"
type textarea "x"
type textarea "See why bunn machine is leaking from Bottom as we discussed thanks Joe NTE: #"
type textarea "x"
type textarea "See why bunn machine is leaking from Bottom as we discussed thanks Joe NTE:"
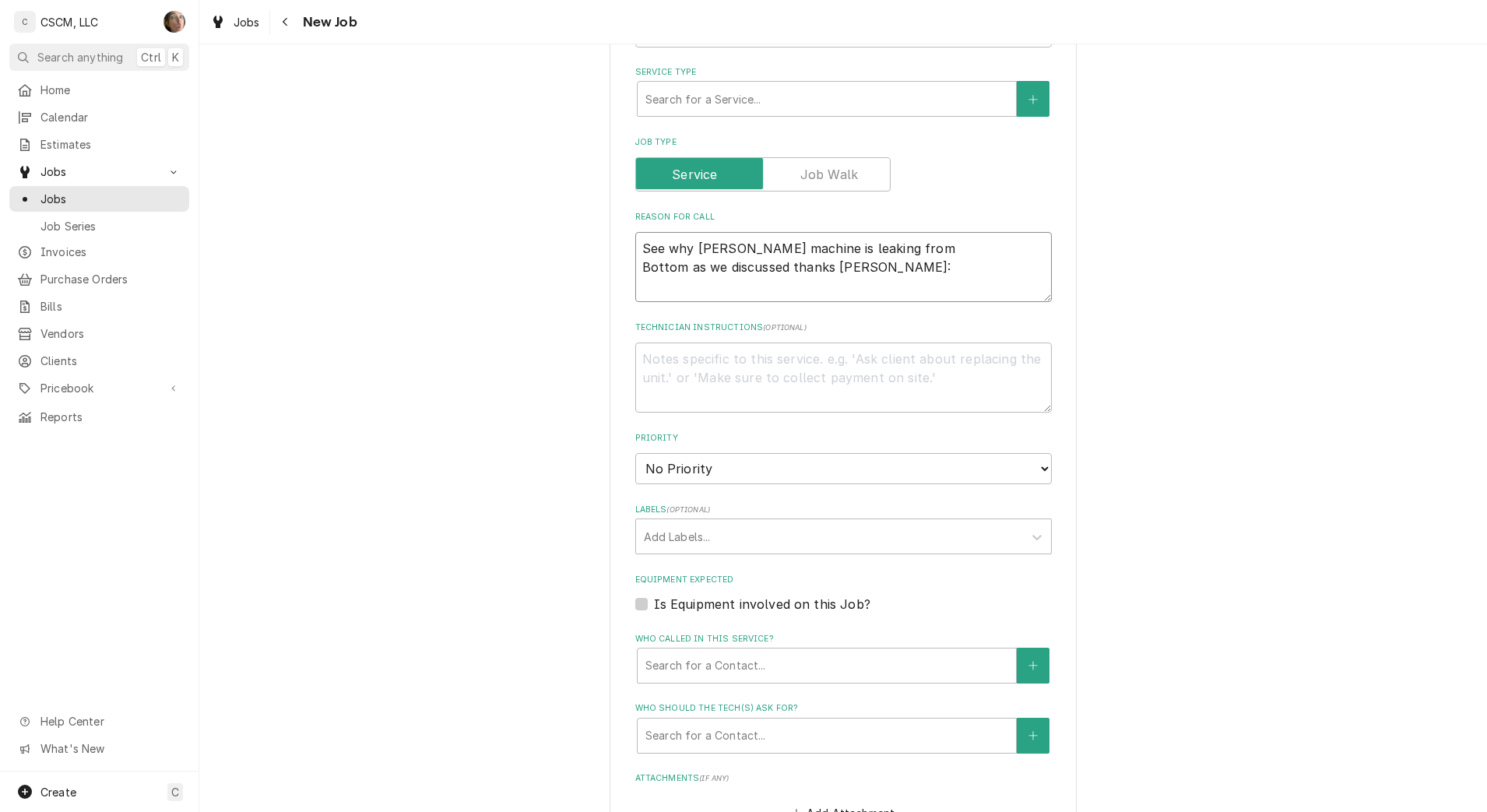
type textarea "x"
type textarea "See why bunn machine is leaking from Bottom as we discussed thanks Joe NTE:"
type textarea "x"
type textarea "See why bunn machine is leaking from Bottom as we discussed thanks Joe NTE:#"
type textarea "x"
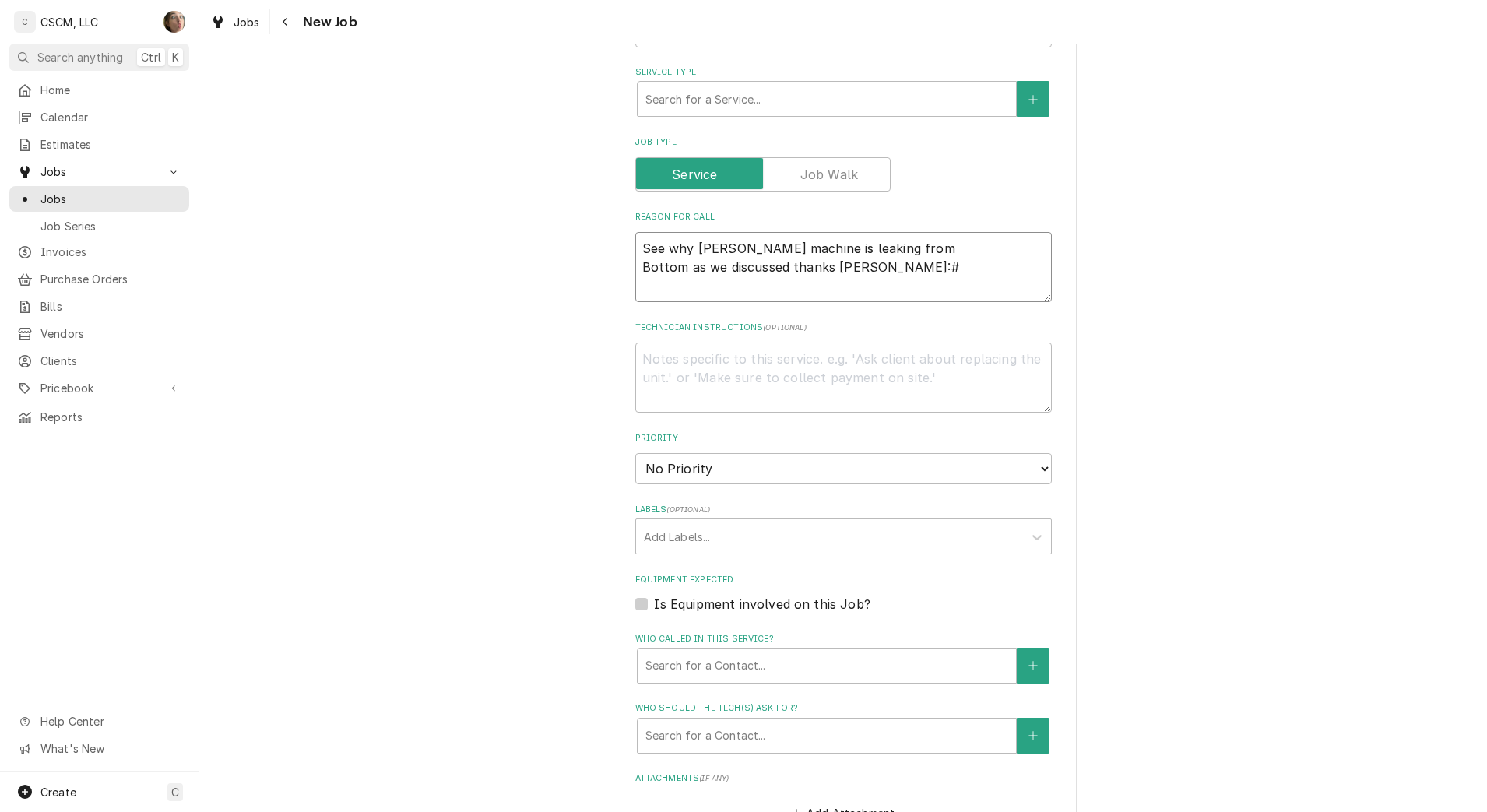
type textarea "See why bunn machine is leaking from Bottom as we discussed thanks Joe NTE:"
type textarea "x"
type textarea "See why bunn machine is leaking from Bottom as we discussed thanks Joe NTE:"
type textarea "x"
type textarea "See why bunn machine is leaking from Bottom as we discussed thanks Joe NTE: $"
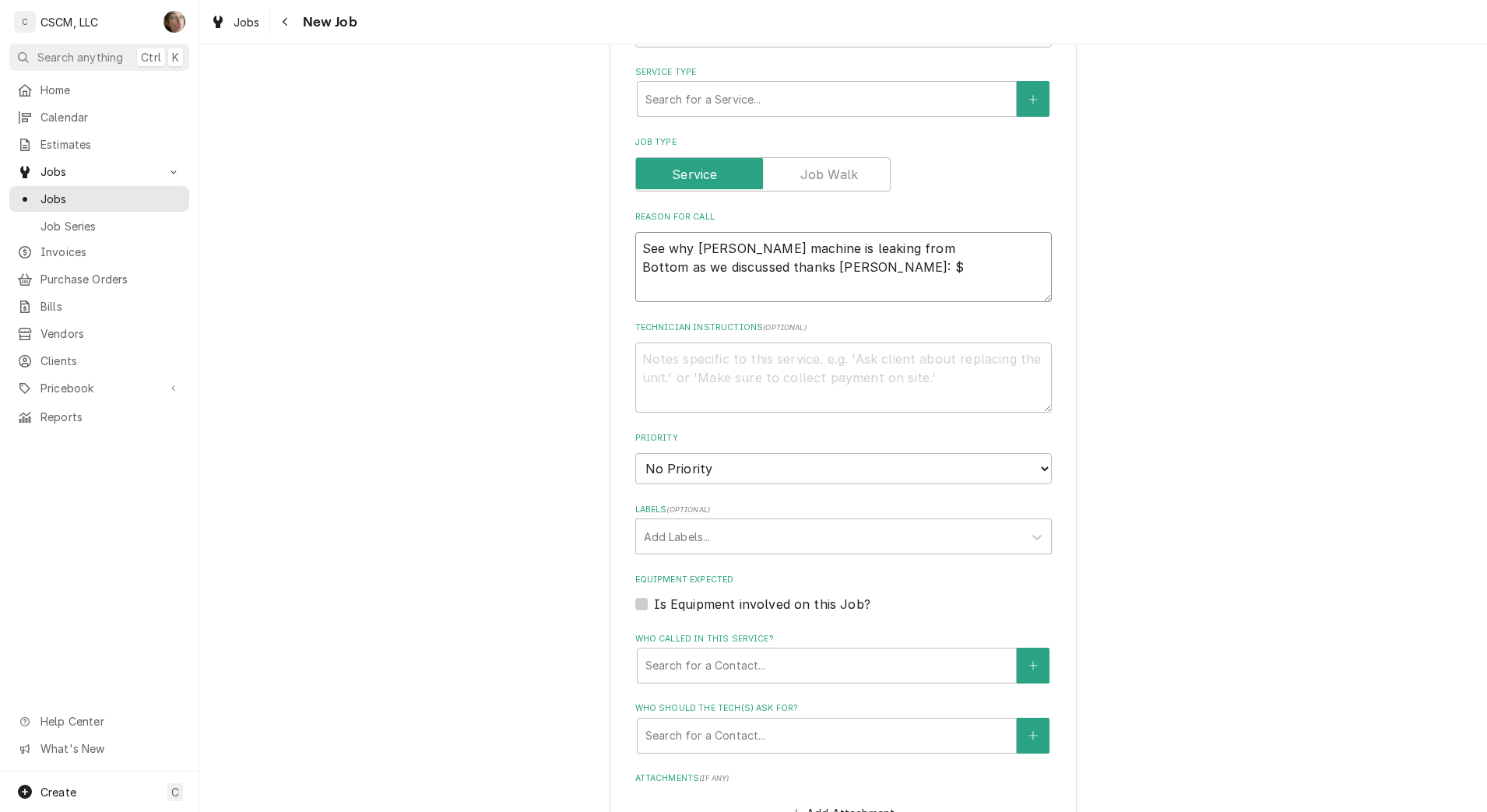
type textarea "x"
type textarea "See why bunn machine is leaking from Bottom as we discussed thanks Joe NTE: $5"
type textarea "x"
type textarea "See why bunn machine is leaking from Bottom as we discussed thanks Joe NTE: $50"
type textarea "x"
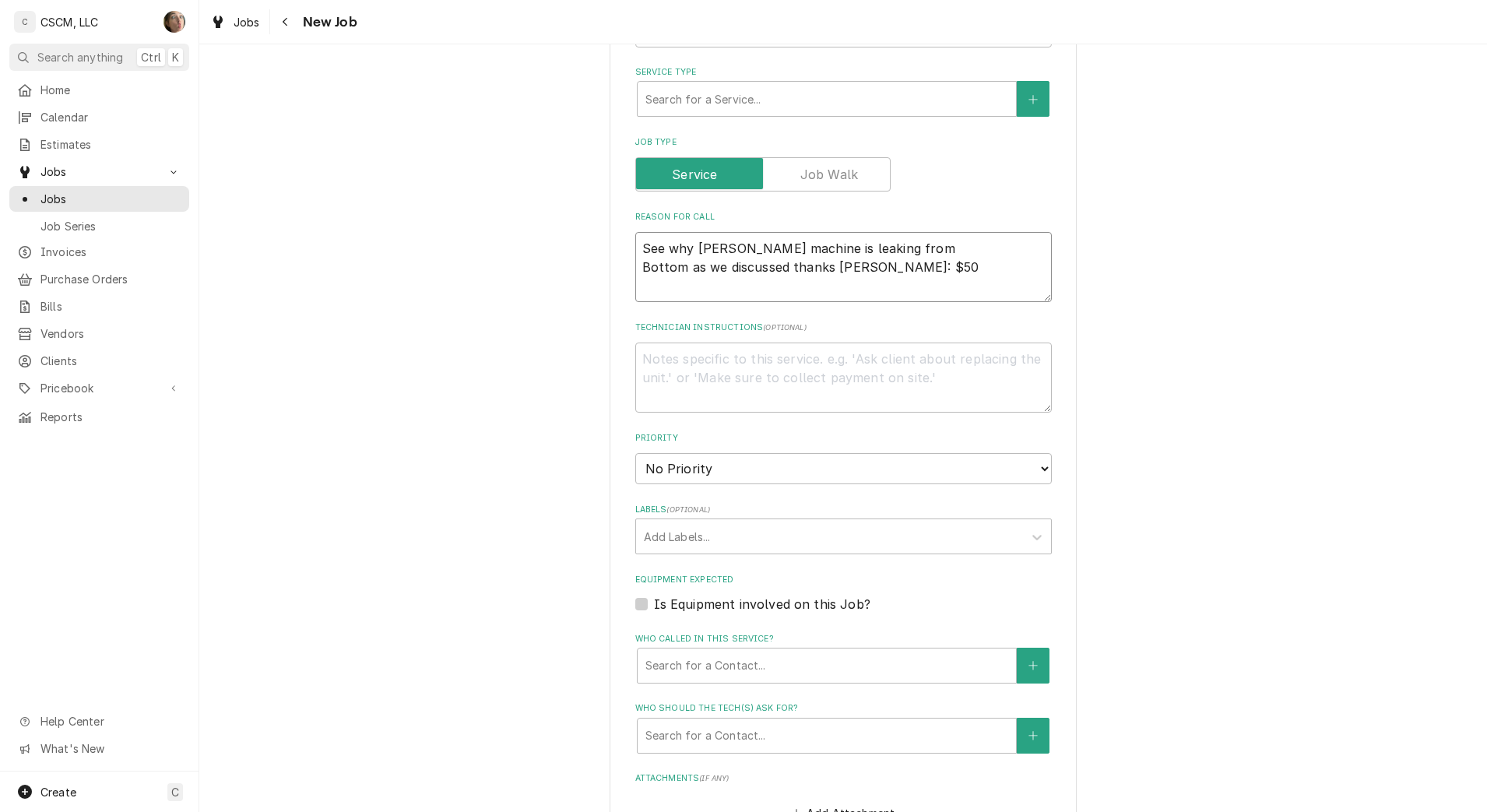
type textarea "See why bunn machine is leaking from Bottom as we discussed thanks Joe NTE: $500"
type textarea "x"
type textarea "See why bunn machine is leaking from Bottom as we discussed thanks Joe NTE: $500"
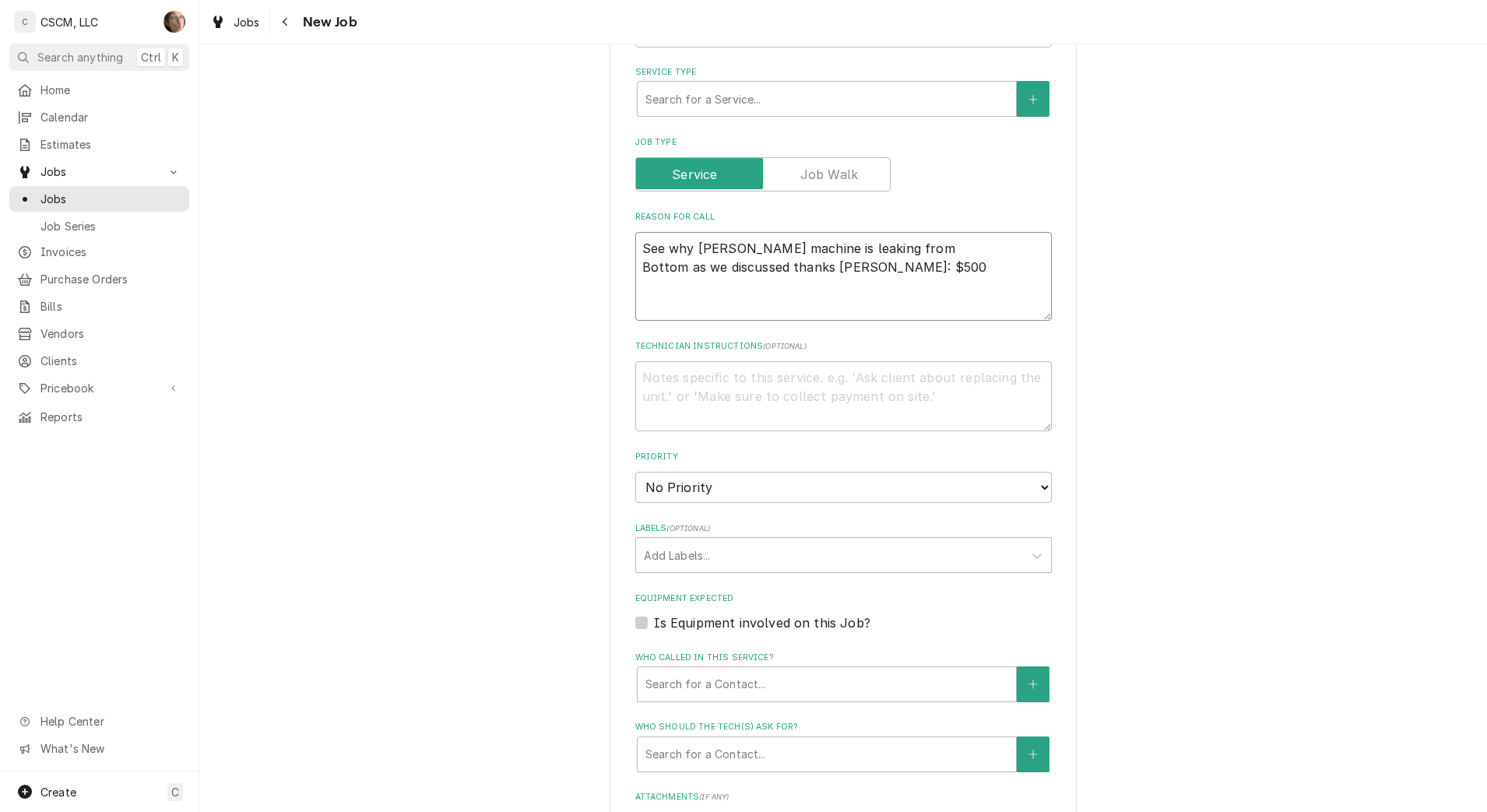
type textarea "x"
type textarea "See why bunn machine is leaking from Bottom as we discussed thanks Joe NTE: $50…"
type textarea "x"
type textarea "See why bunn machine is leaking from Bottom as we discussed thanks Joe NTE: $50…"
type textarea "x"
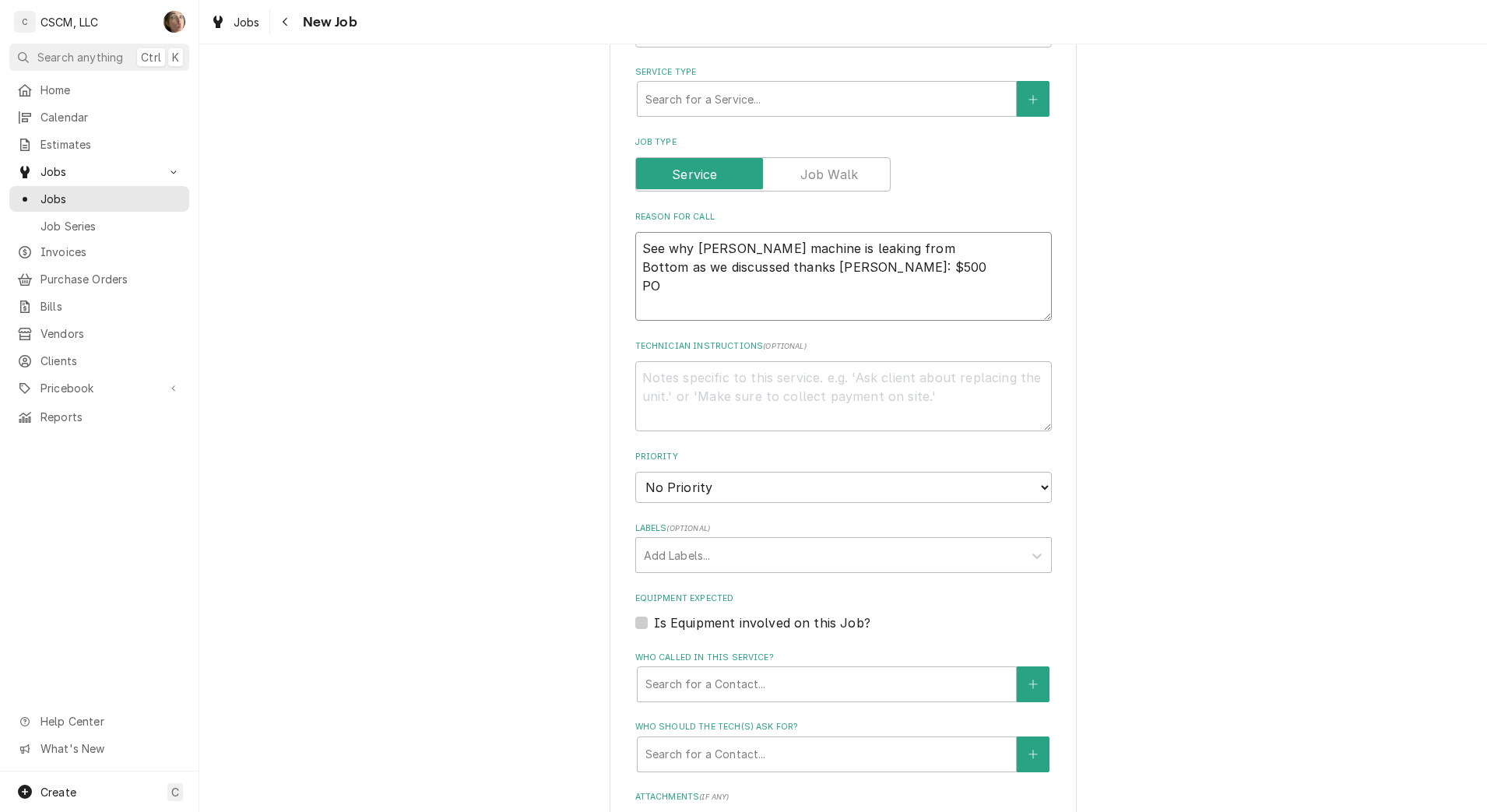
type textarea "See why bunn machine is leaking from Bottom as we discussed thanks Joe NTE: $50…"
type textarea "x"
type textarea "See why bunn machine is leaking from Bottom as we discussed thanks Joe NTE: $50…"
type textarea "x"
type textarea "See why bunn machine is leaking from Bottom as we discussed thanks Joe NTE: $50…"
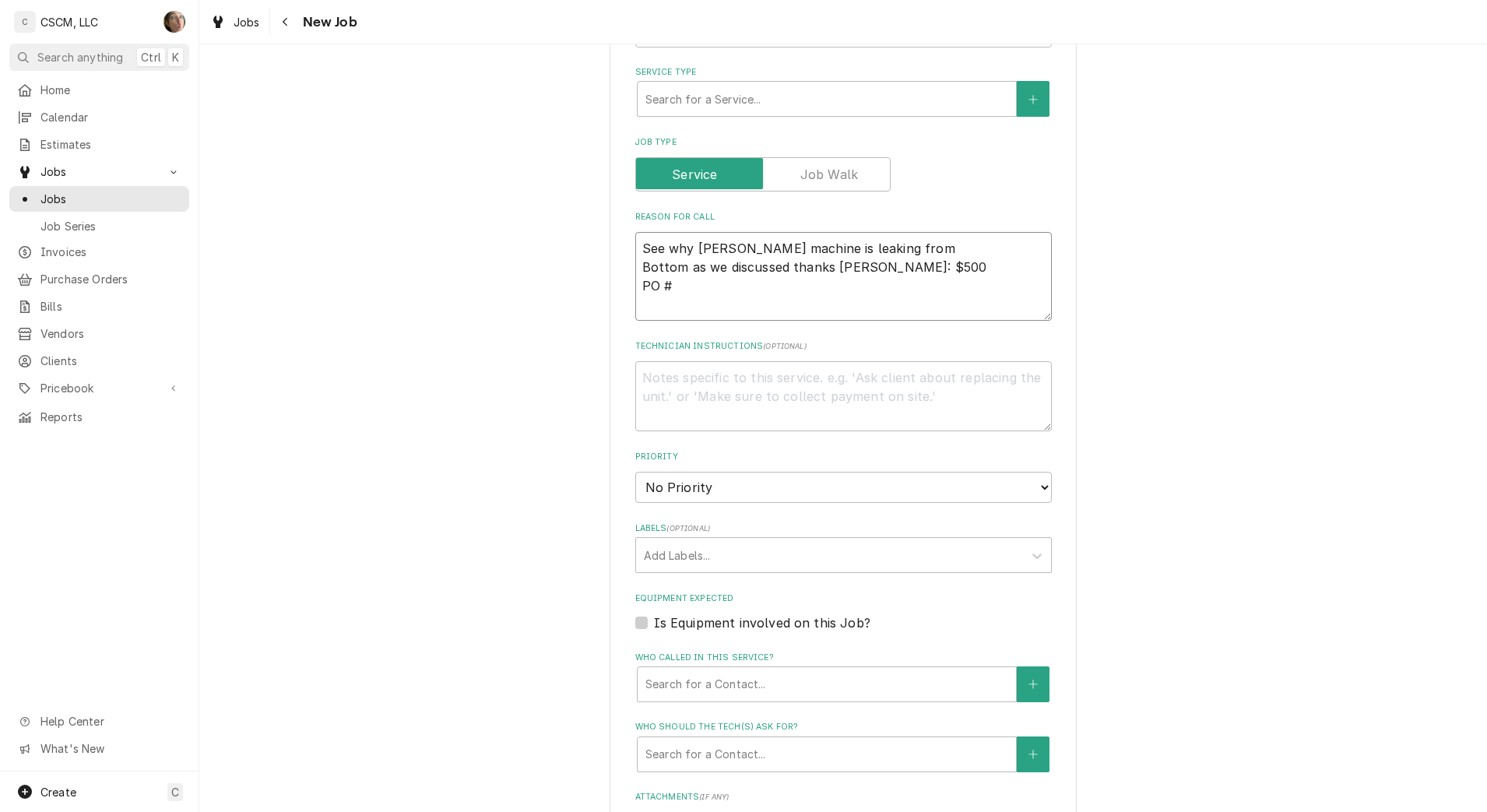
type textarea "x"
type textarea "See why bunn machine is leaking from Bottom as we discussed thanks Joe NTE: $50…"
click at [885, 300] on textarea "See why bunn machine is leaking from Bottom as we discussed thanks Joe NTE: $50…" at bounding box center [844, 277] width 417 height 88
paste textarea "72100824"
type textarea "x"
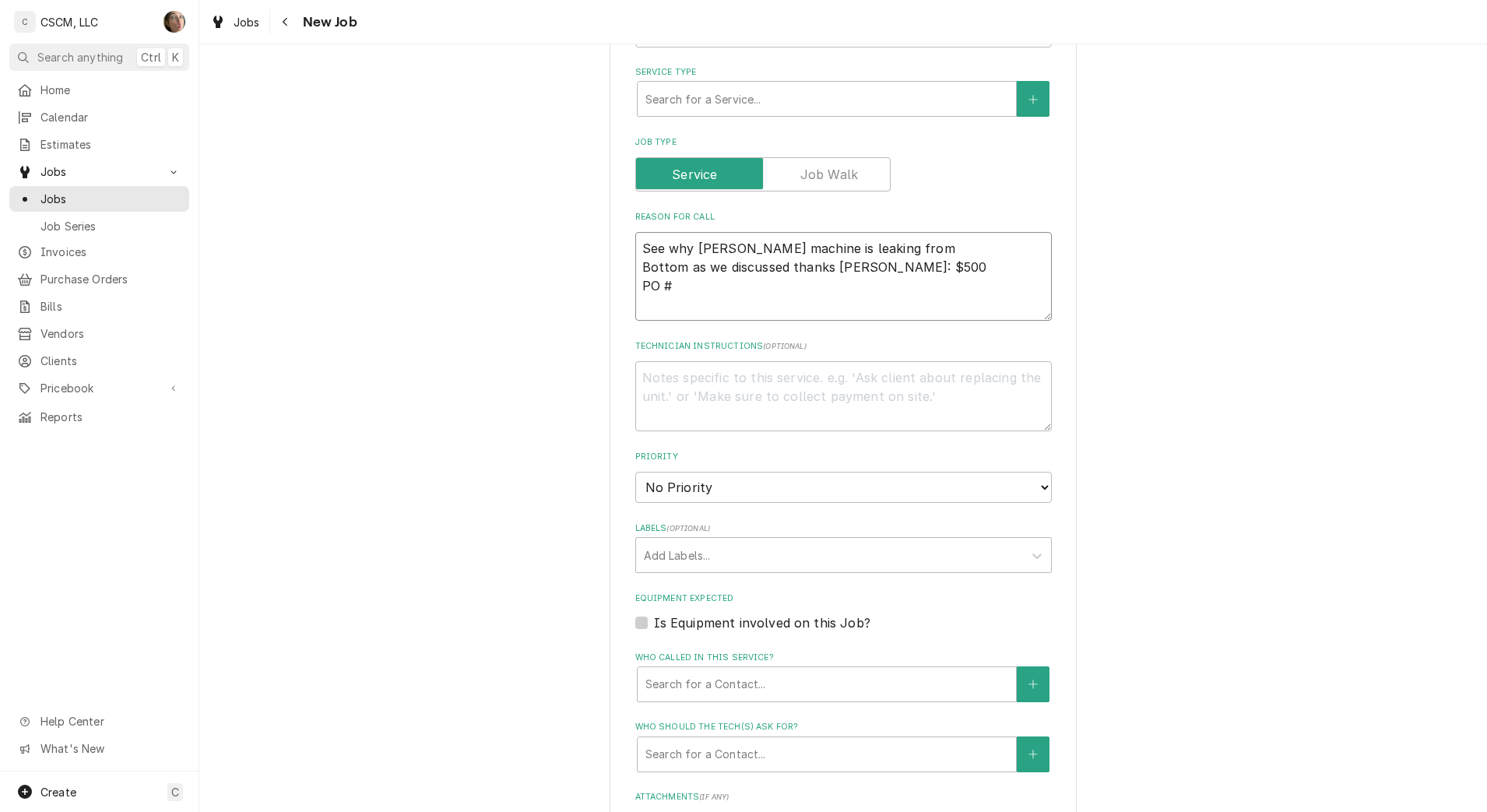
type textarea "See why bunn machine is leaking from Bottom as we discussed thanks Joe NTE: $50…"
type textarea "x"
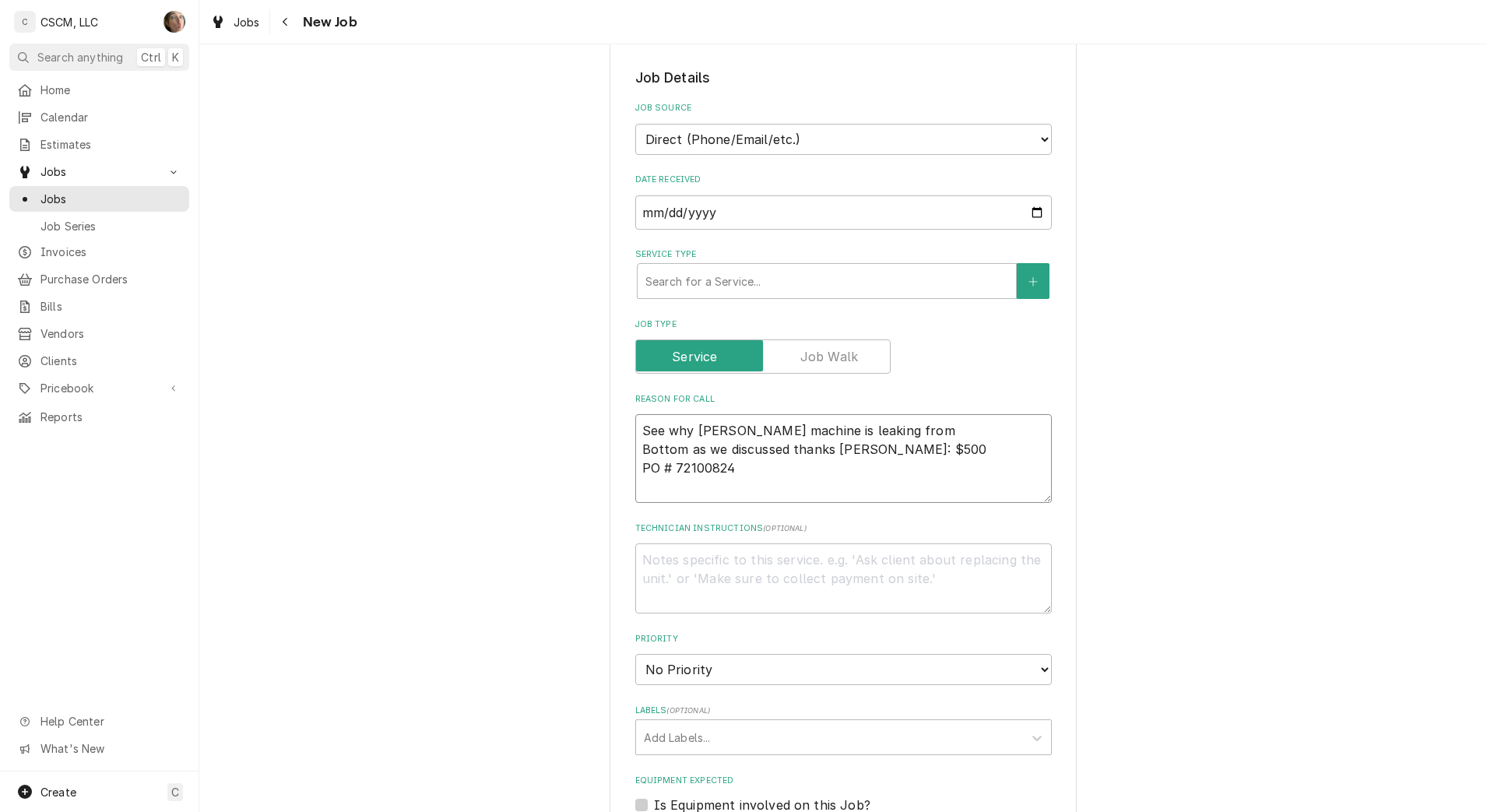
scroll to position [292, 0]
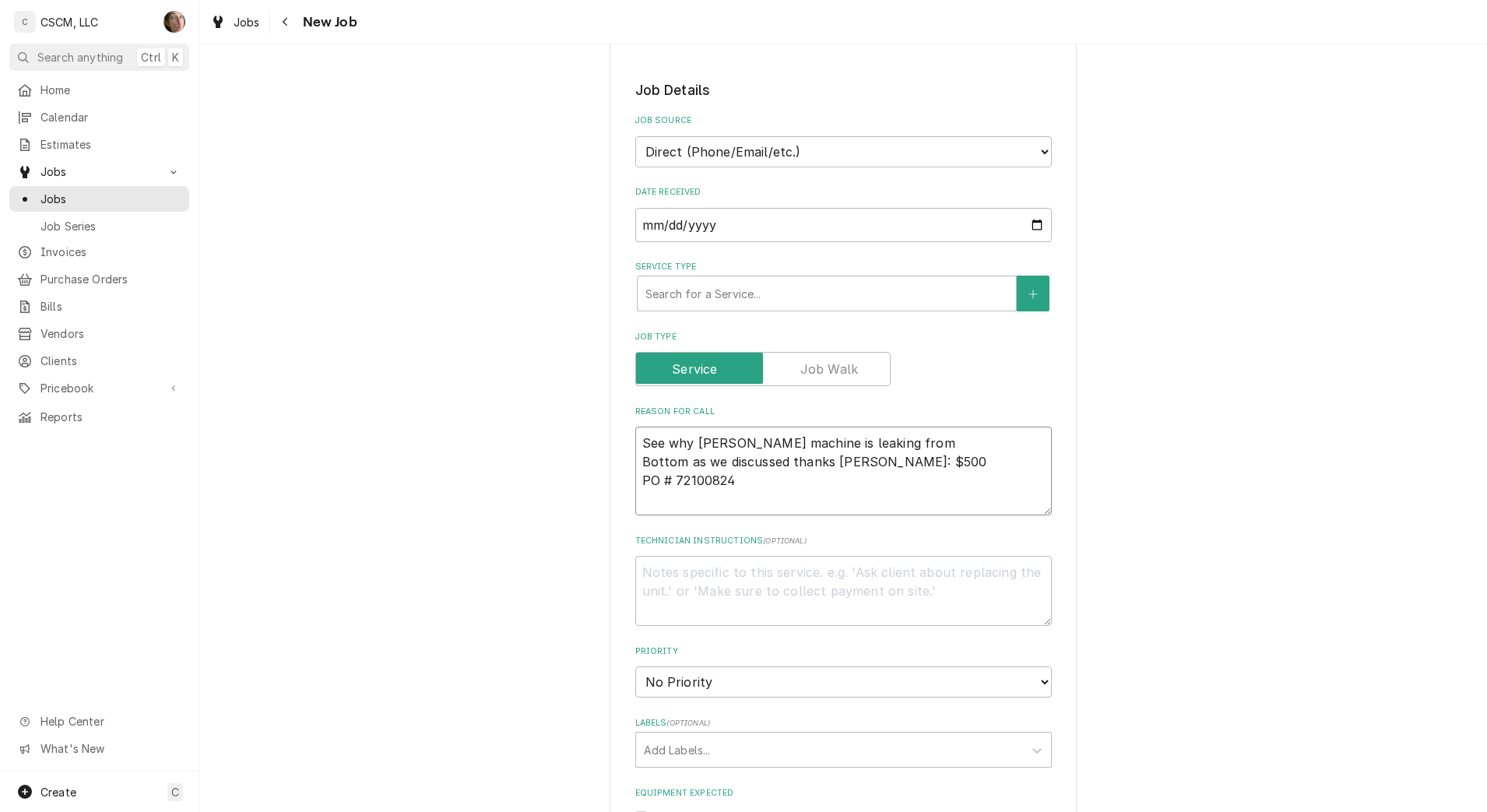
type textarea "See why bunn machine is leaking from Bottom as we discussed thanks Joe NTE: $50…"
click at [749, 289] on div "Service Type" at bounding box center [827, 293] width 363 height 28
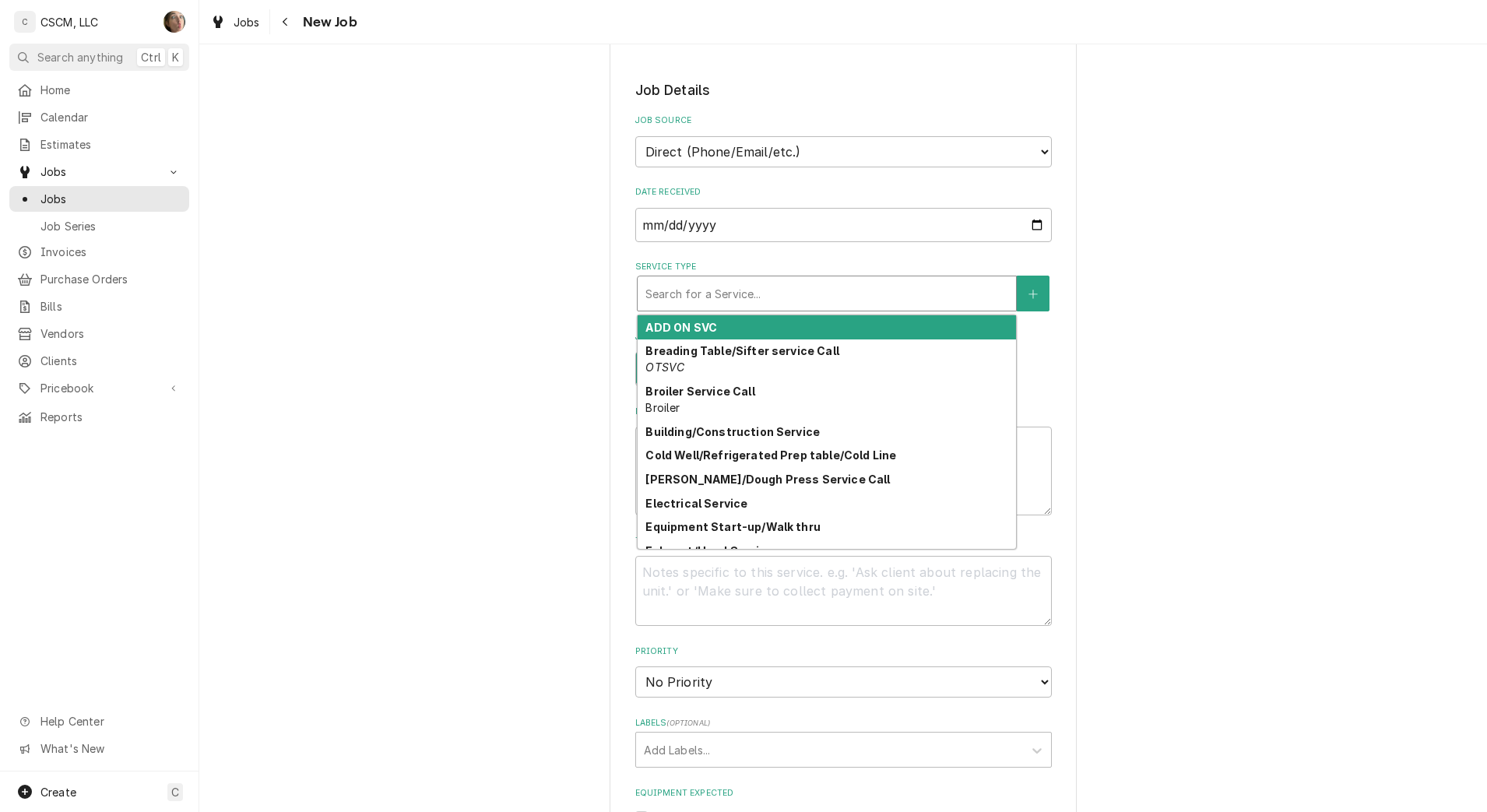
type textarea "x"
type input "H"
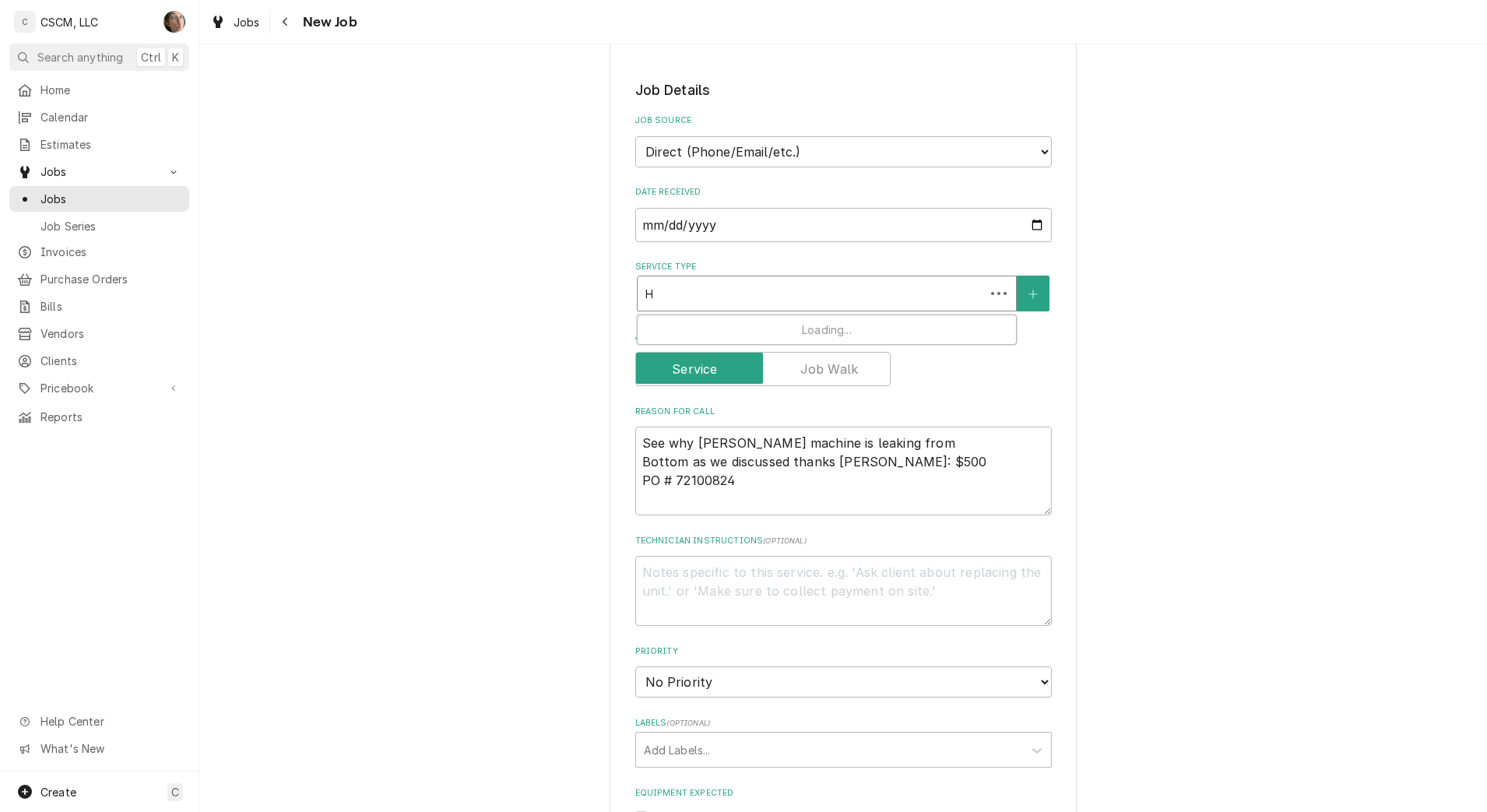
type textarea "x"
type input "HO"
type textarea "x"
type input "HOL"
type textarea "x"
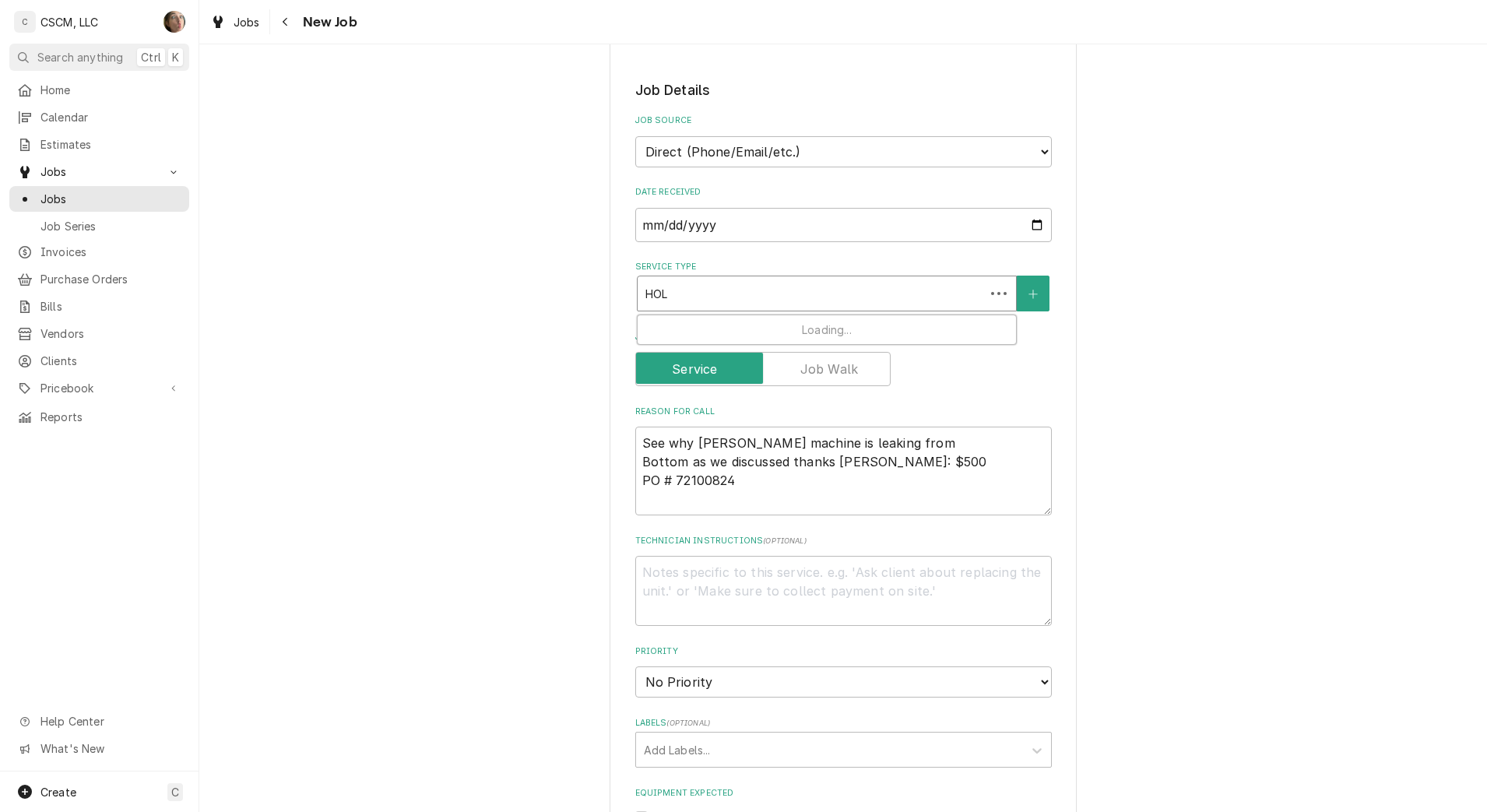
type input "HOLD"
type textarea "x"
type input "HOLDI"
type textarea "x"
type input "HOLDIN"
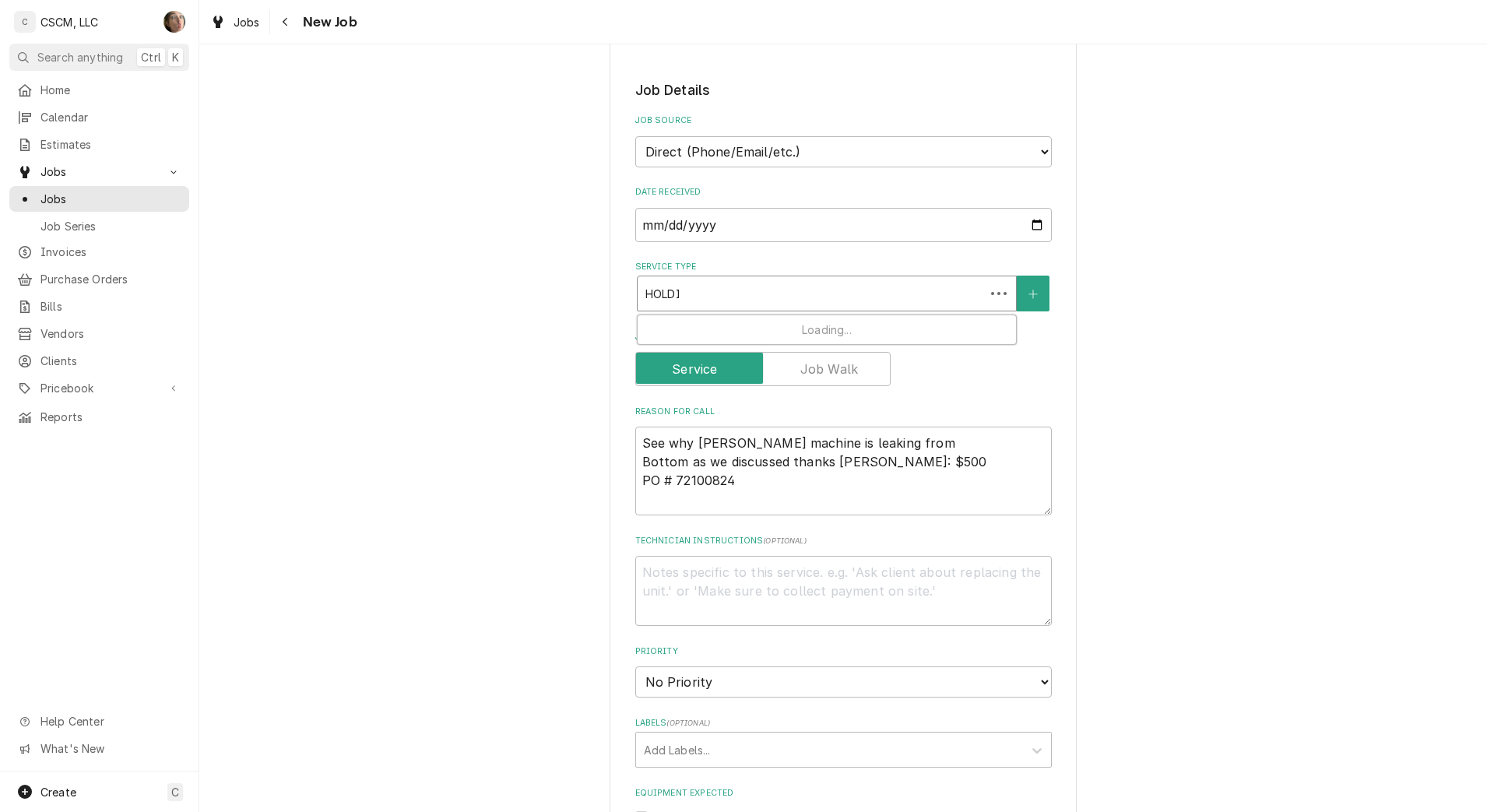
type textarea "x"
type input "HOLDING"
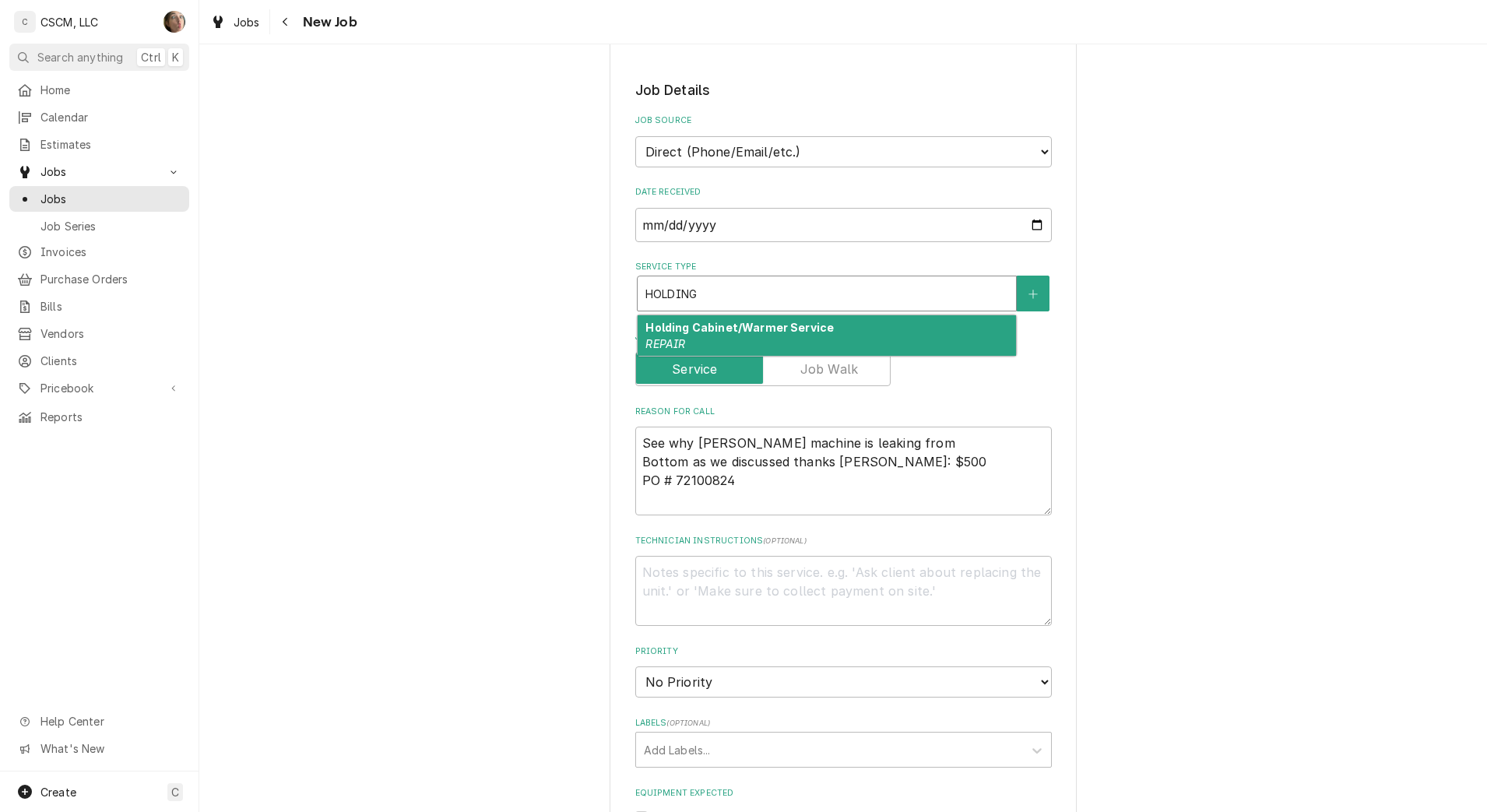
click at [794, 326] on strong "Holding Cabinet/Warmer Service" at bounding box center [740, 327] width 188 height 13
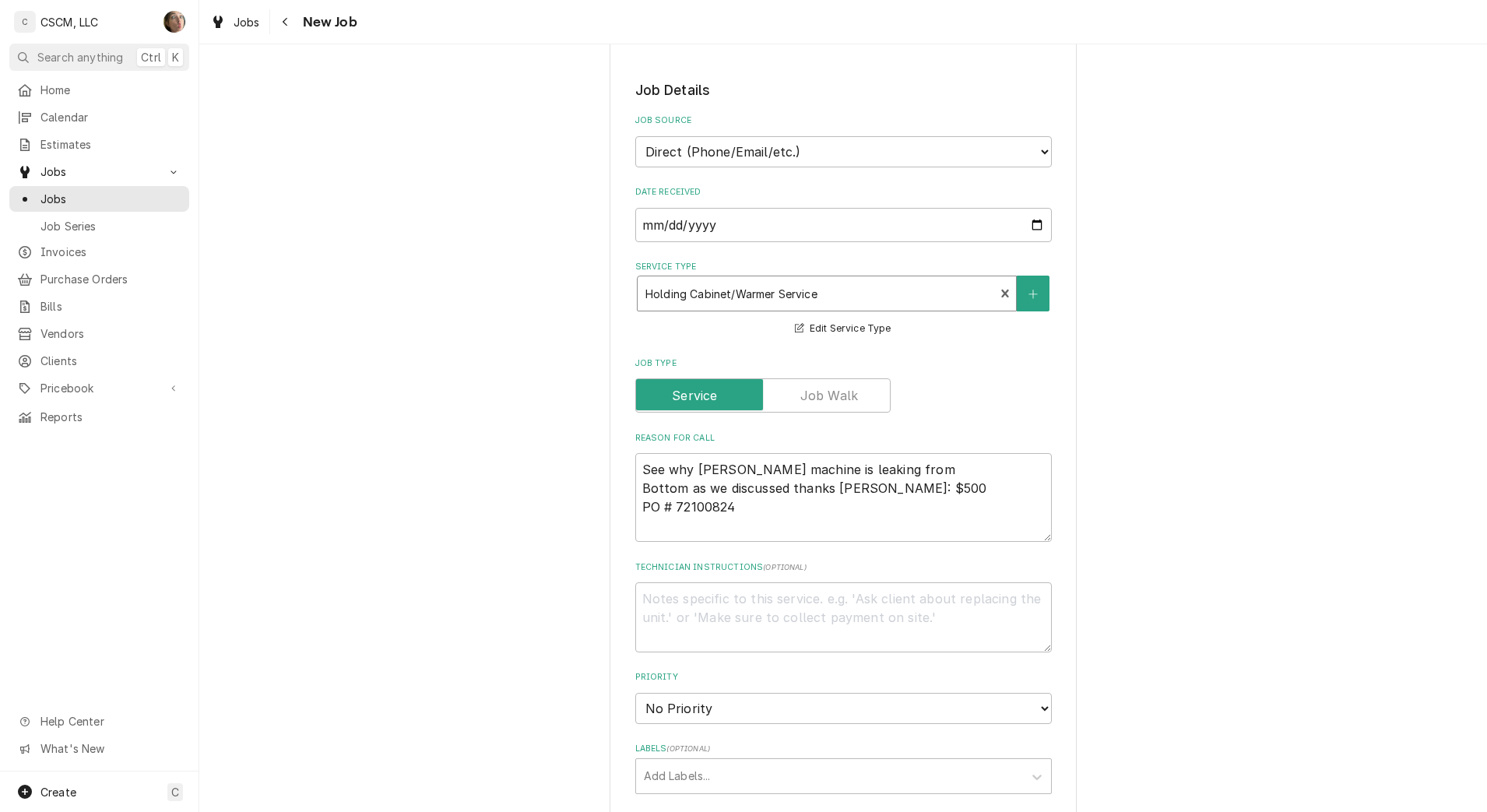
type textarea "x"
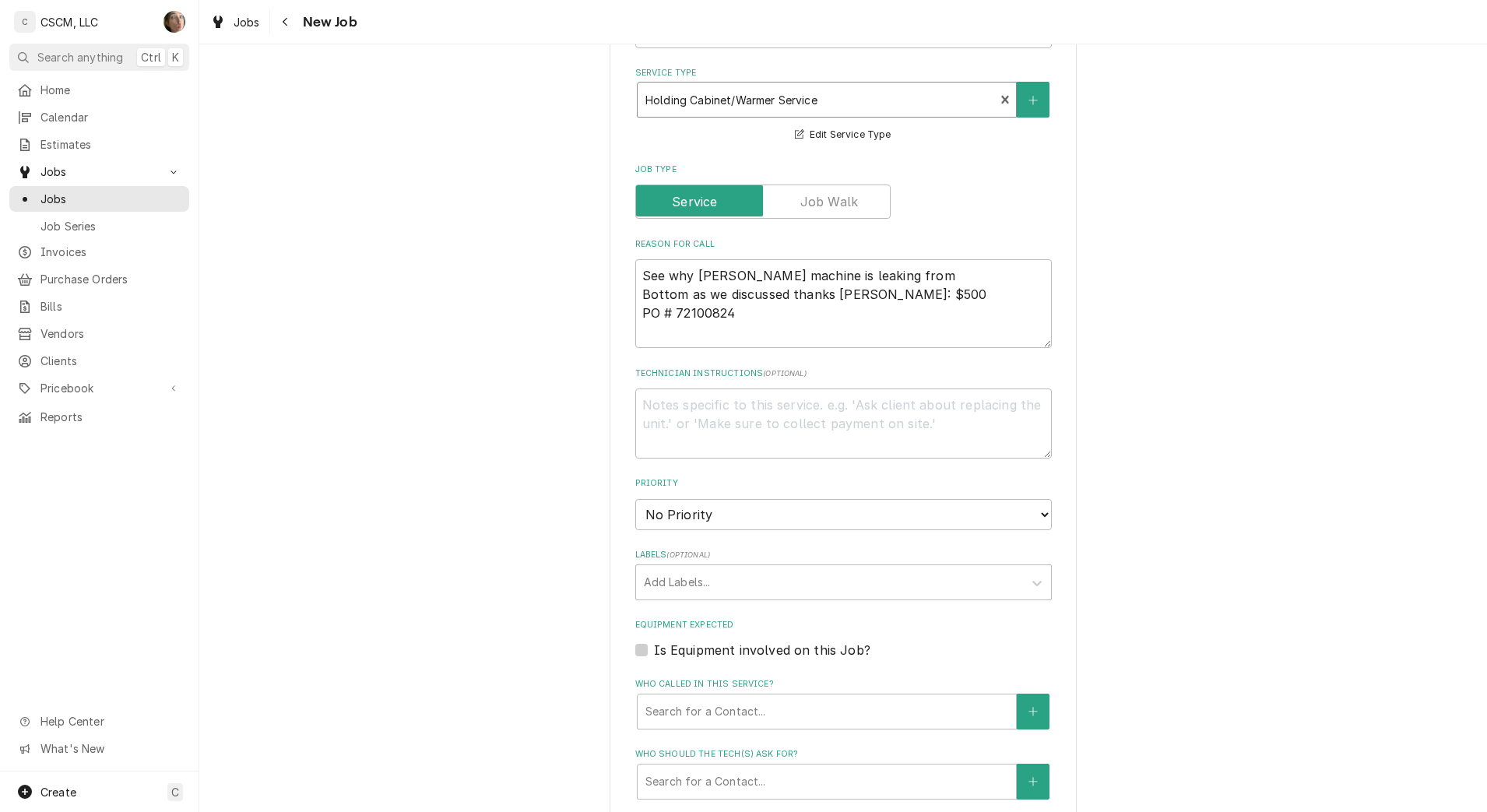
scroll to position [486, 0]
click at [818, 513] on select "No Priority Urgent High Medium Low" at bounding box center [844, 514] width 417 height 31
select select "2"
click at [636, 498] on select "No Priority Urgent High Medium Low" at bounding box center [844, 514] width 417 height 31
type textarea "x"
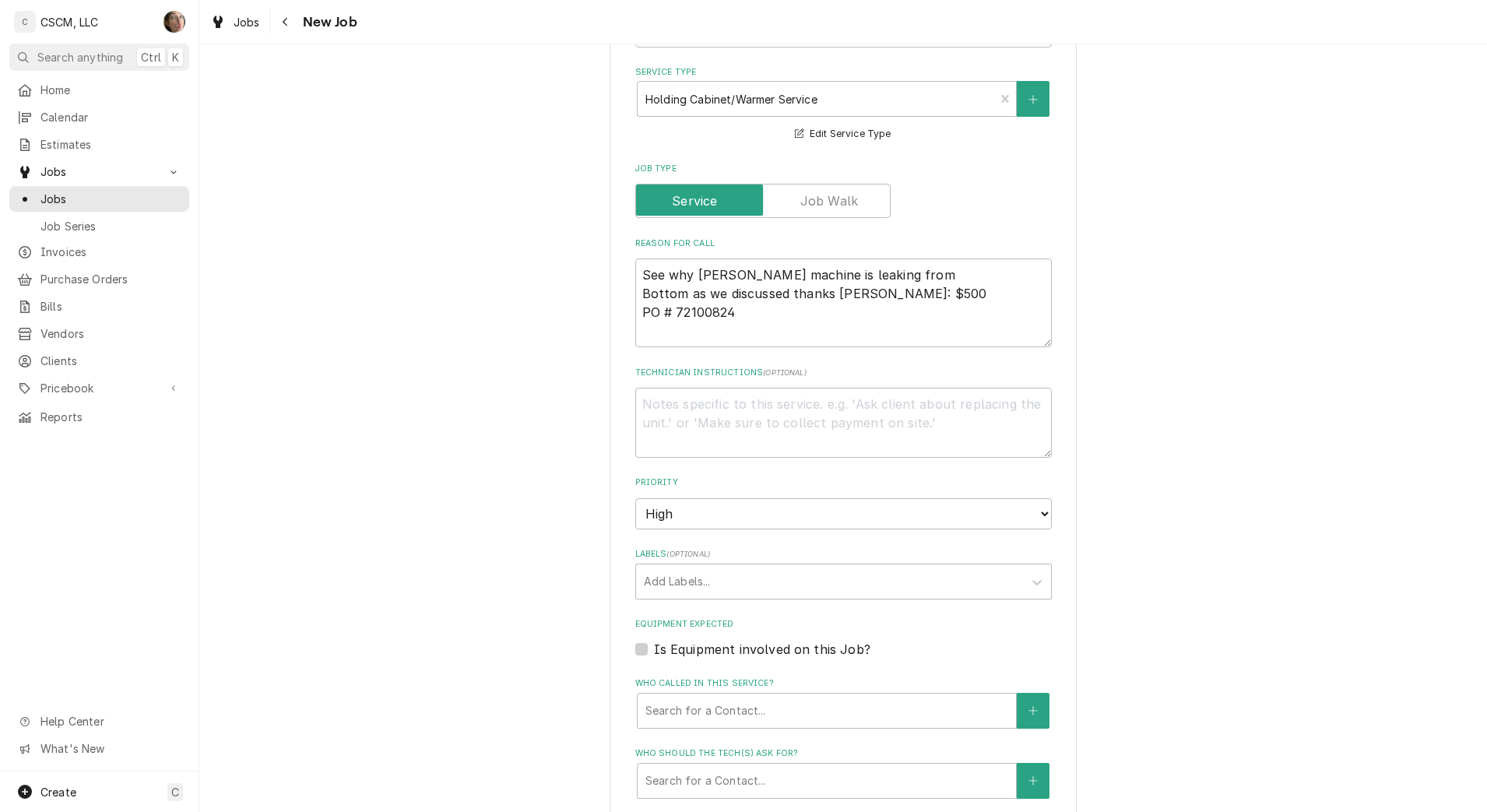
click at [907, 586] on div "Labels" at bounding box center [829, 582] width 372 height 28
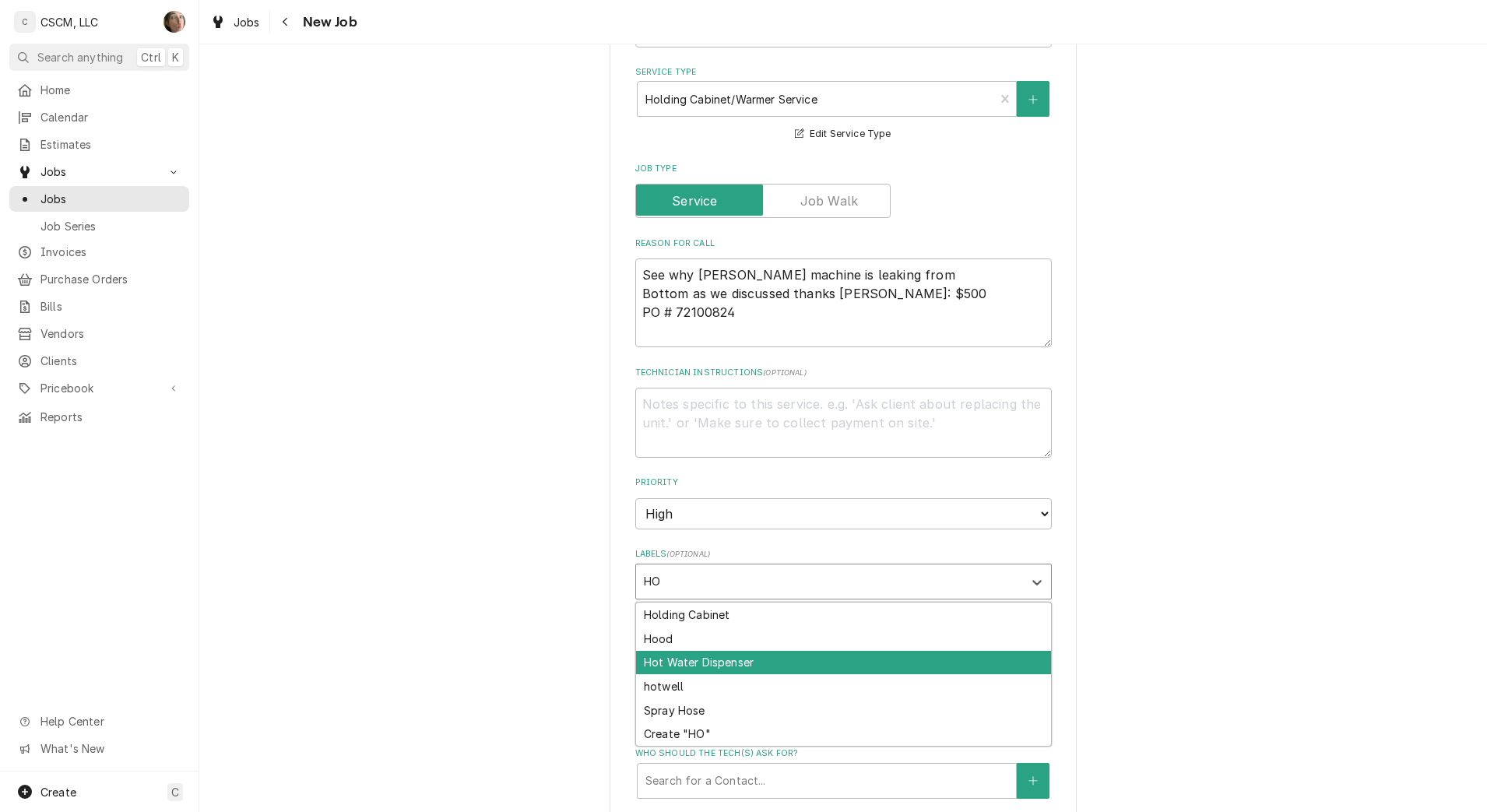
type input "H"
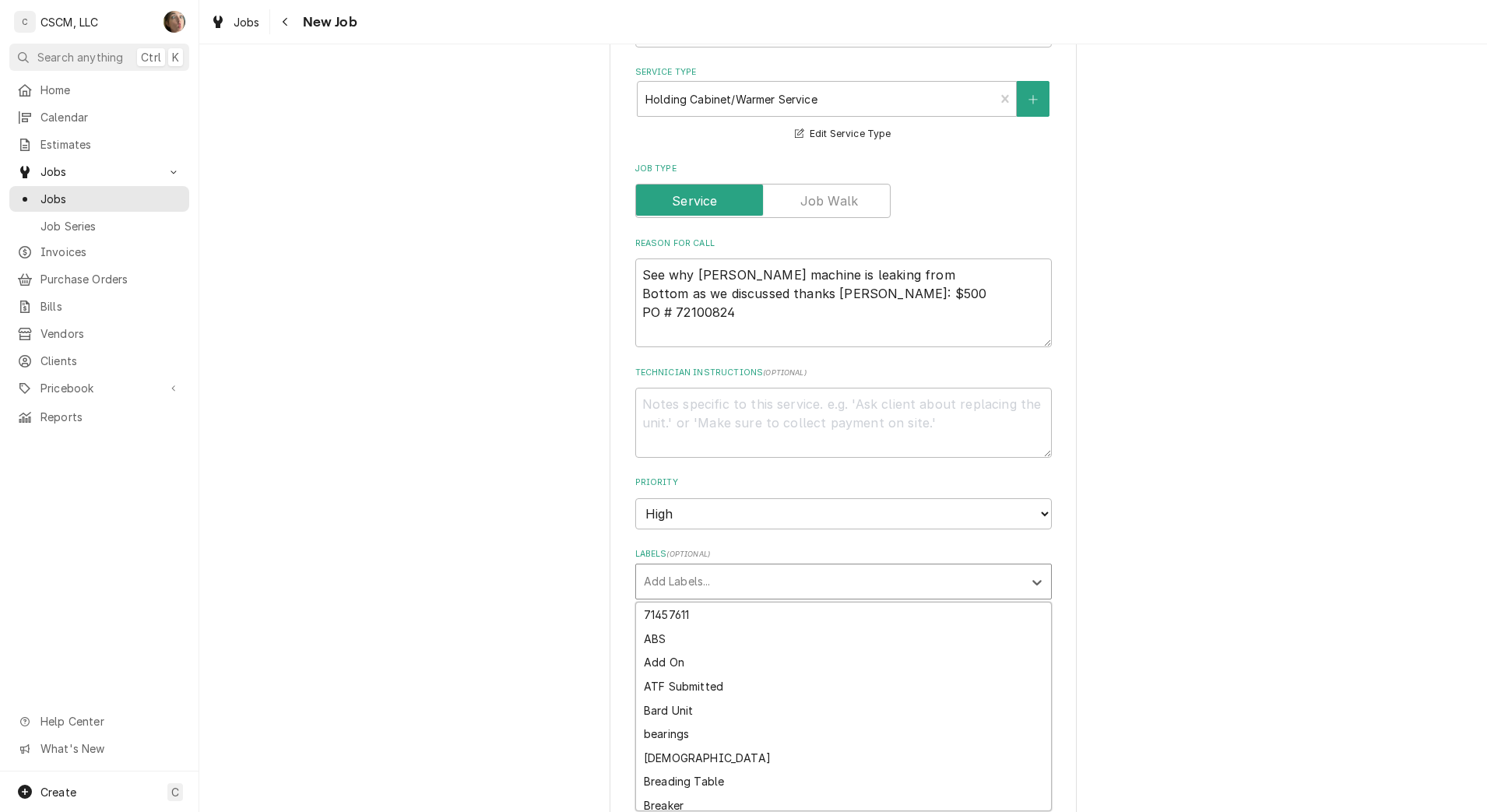
type textarea "x"
type input "B"
type textarea "x"
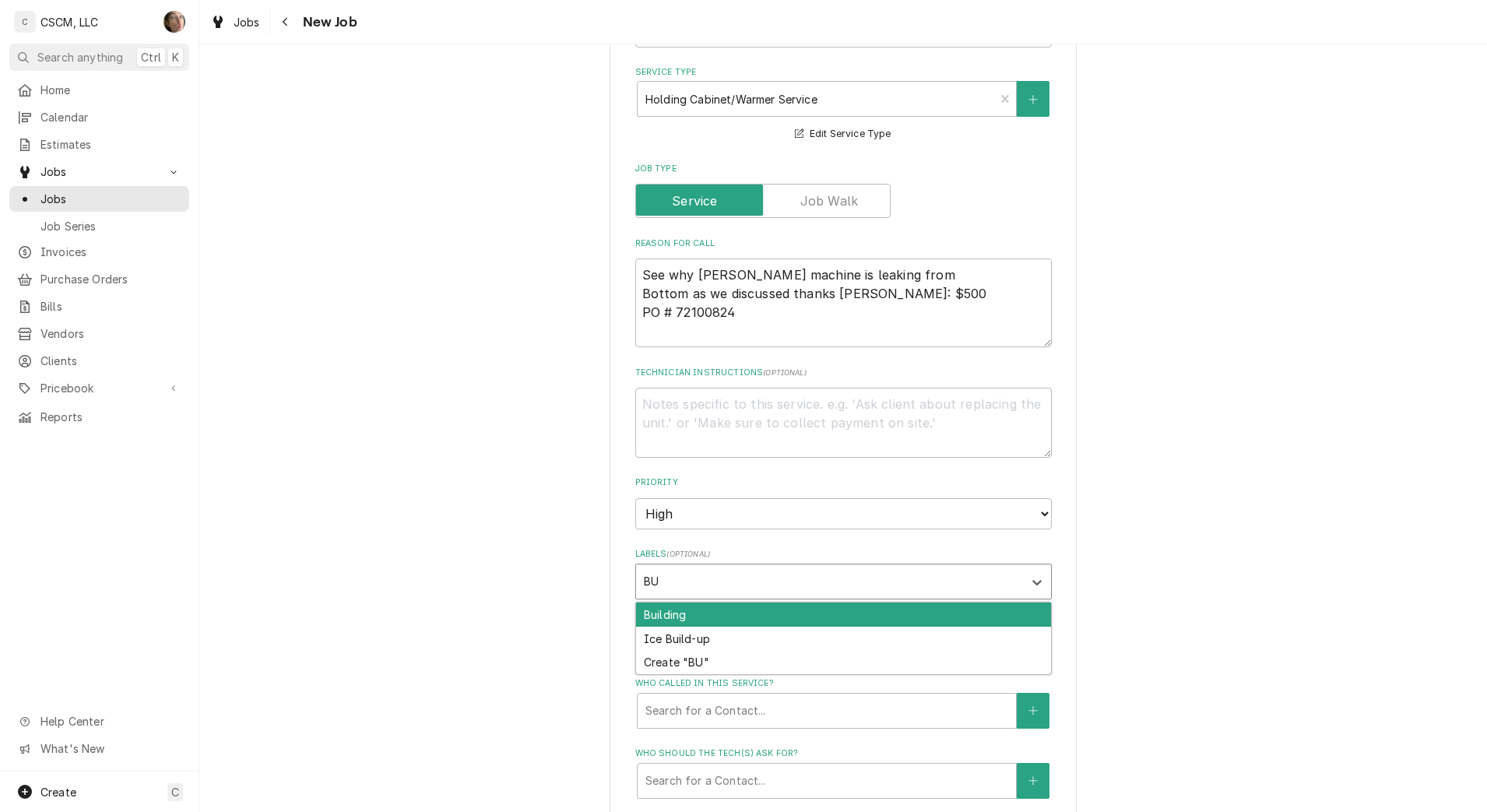
type input "B"
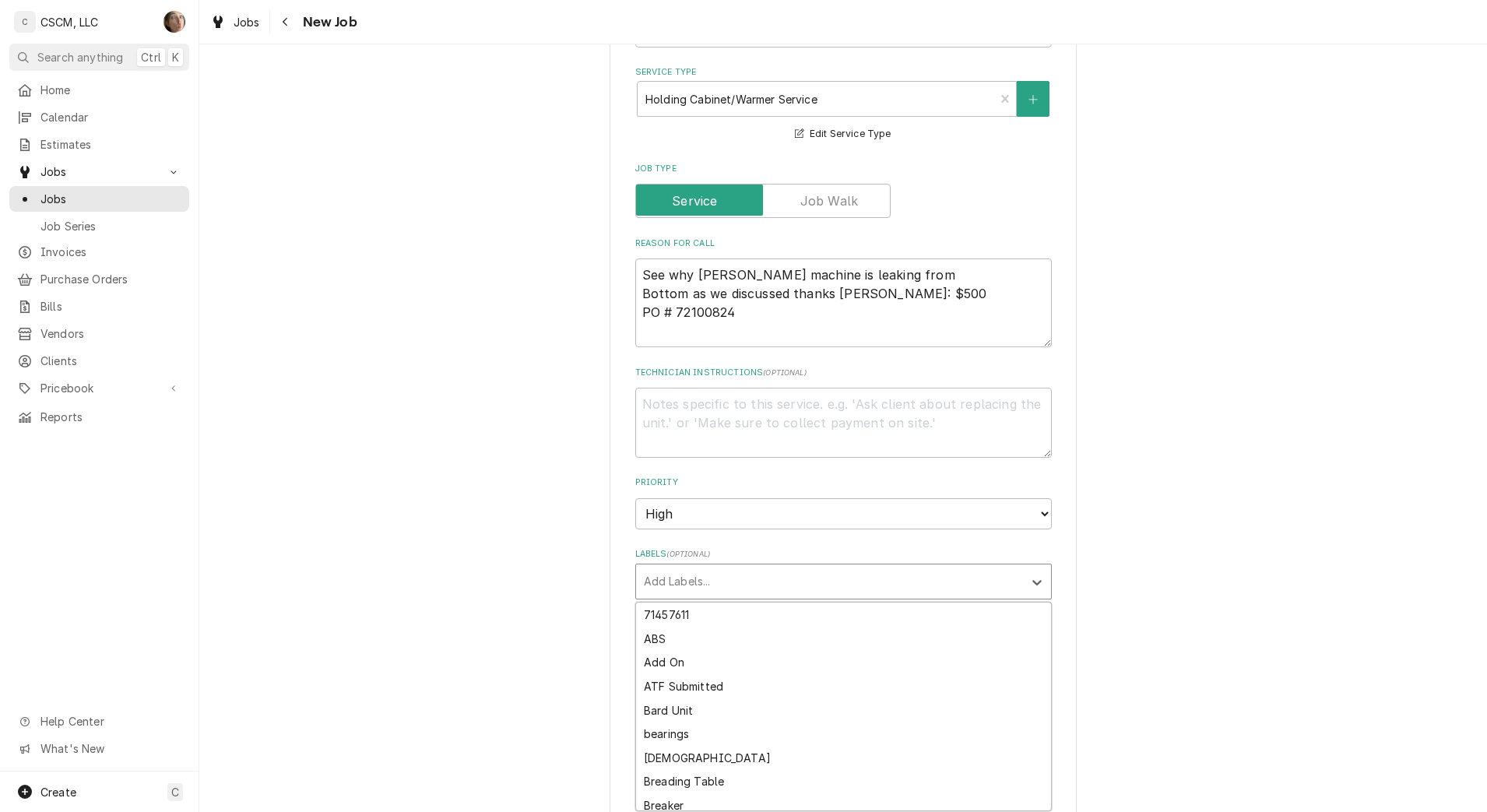
type textarea "x"
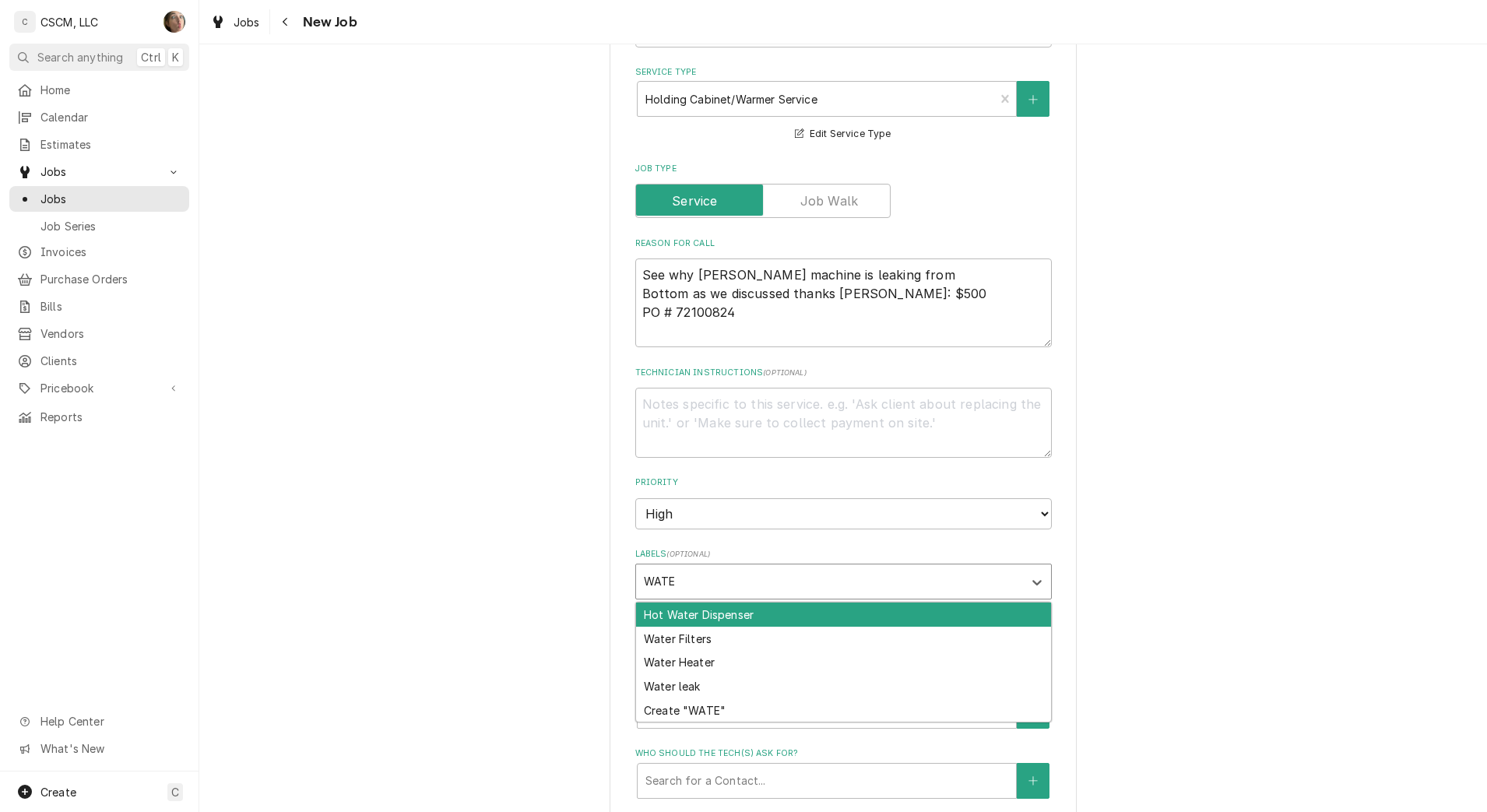
type input "WATER"
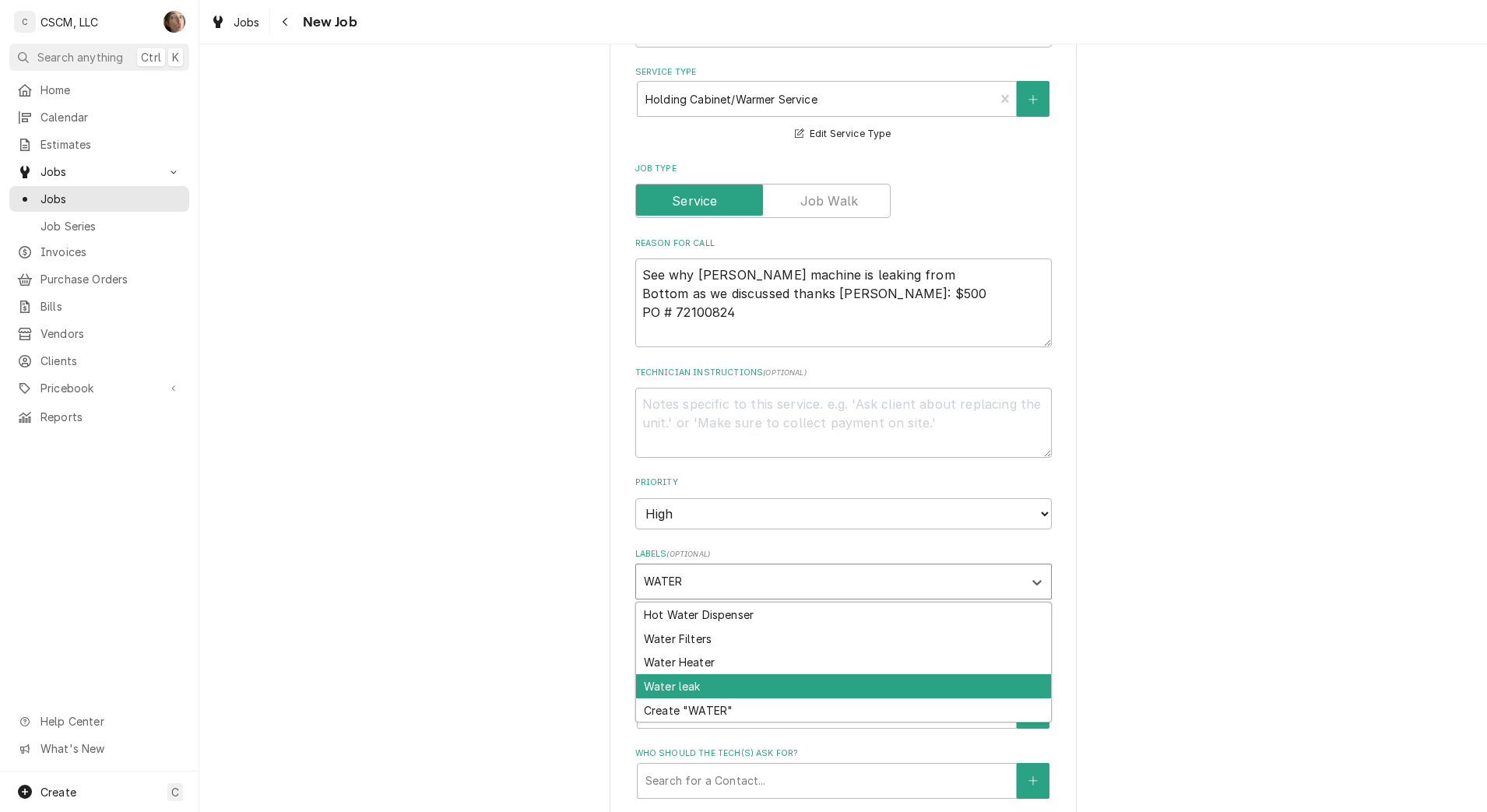
click at [884, 692] on div "Water leak" at bounding box center [843, 685] width 415 height 25
type textarea "x"
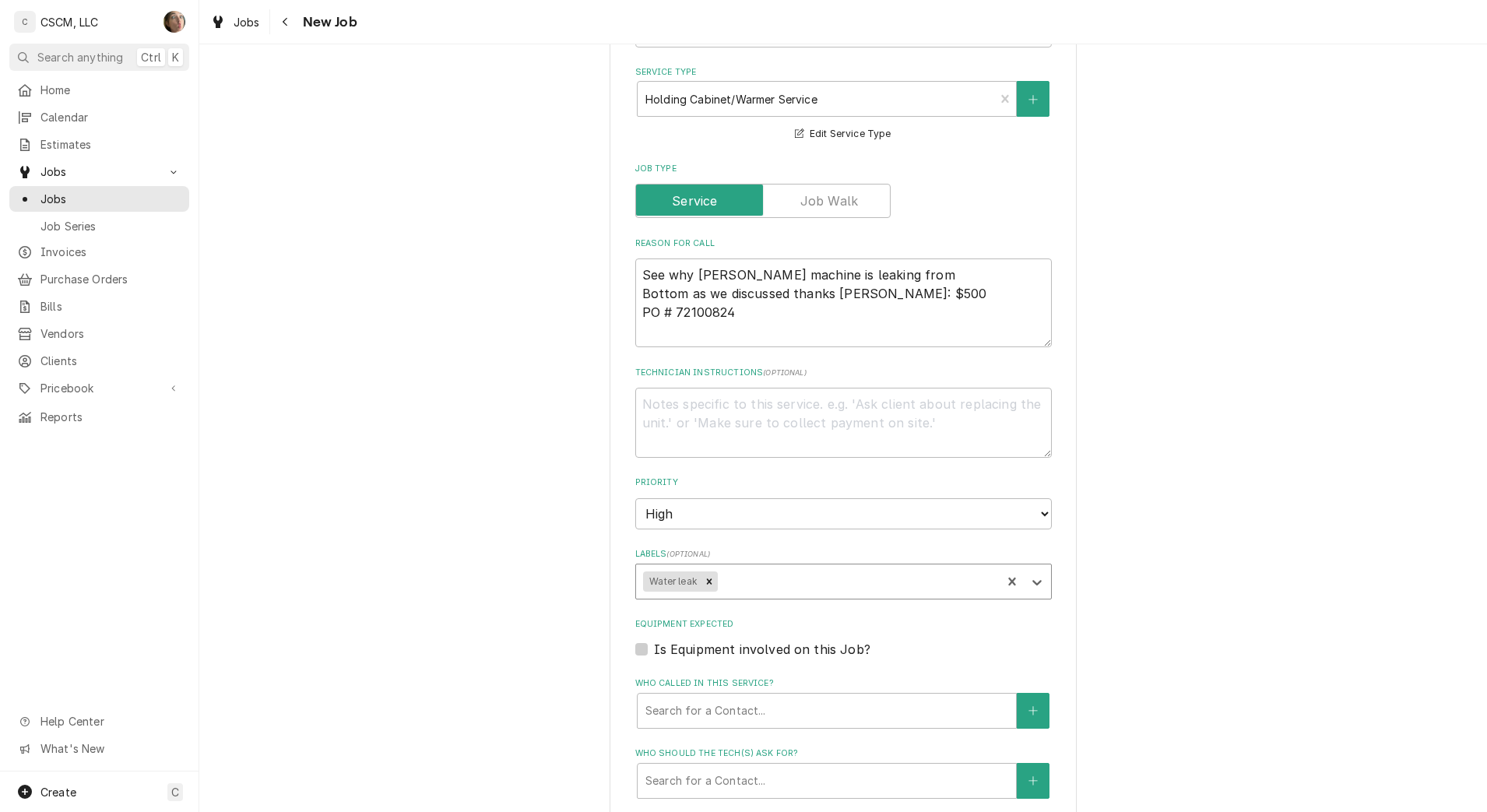
type textarea "x"
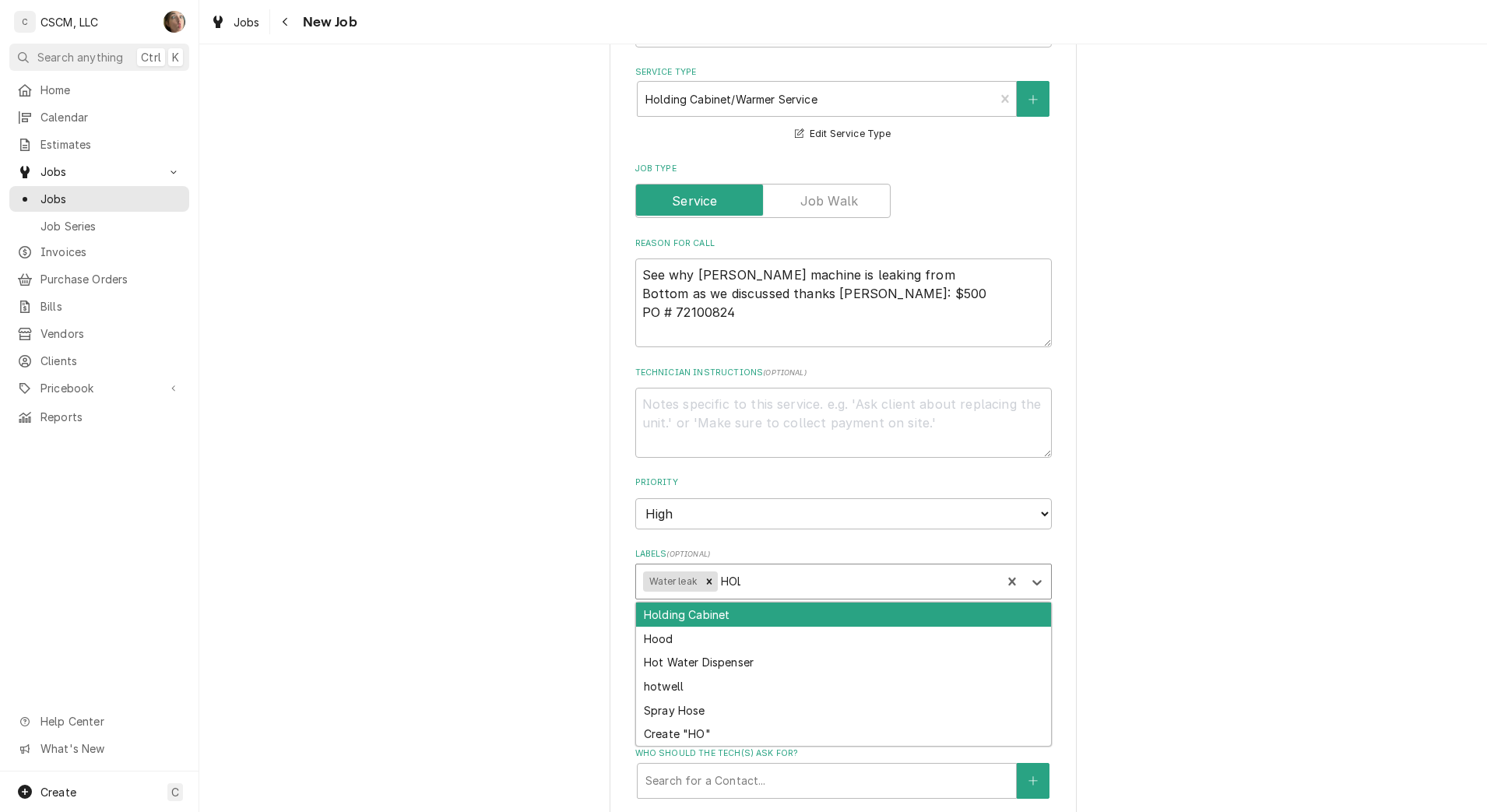
type input "HOLD"
click at [1026, 621] on div "Holding Cabinet" at bounding box center [843, 614] width 415 height 25
type textarea "x"
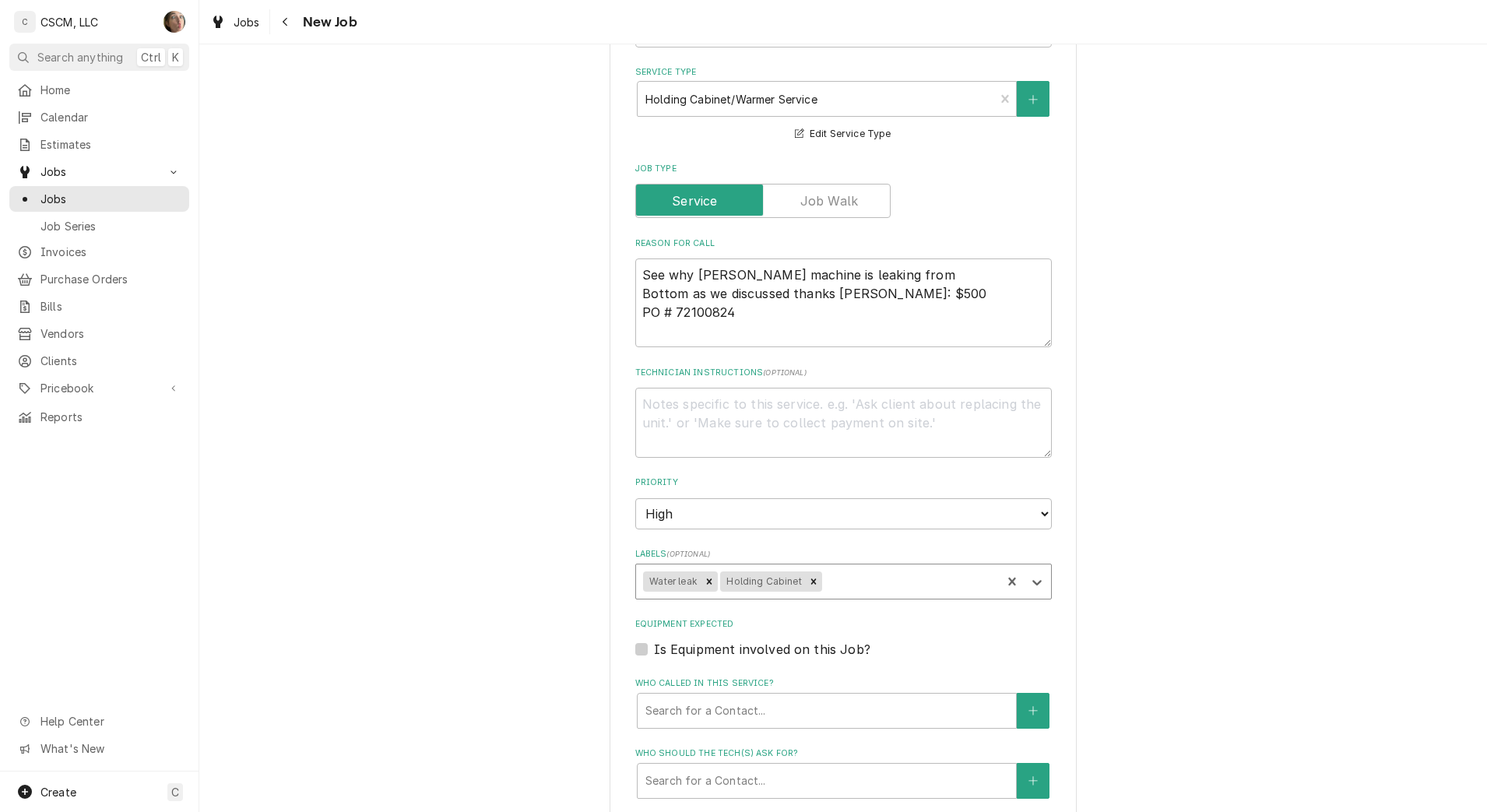
scroll to position [779, 0]
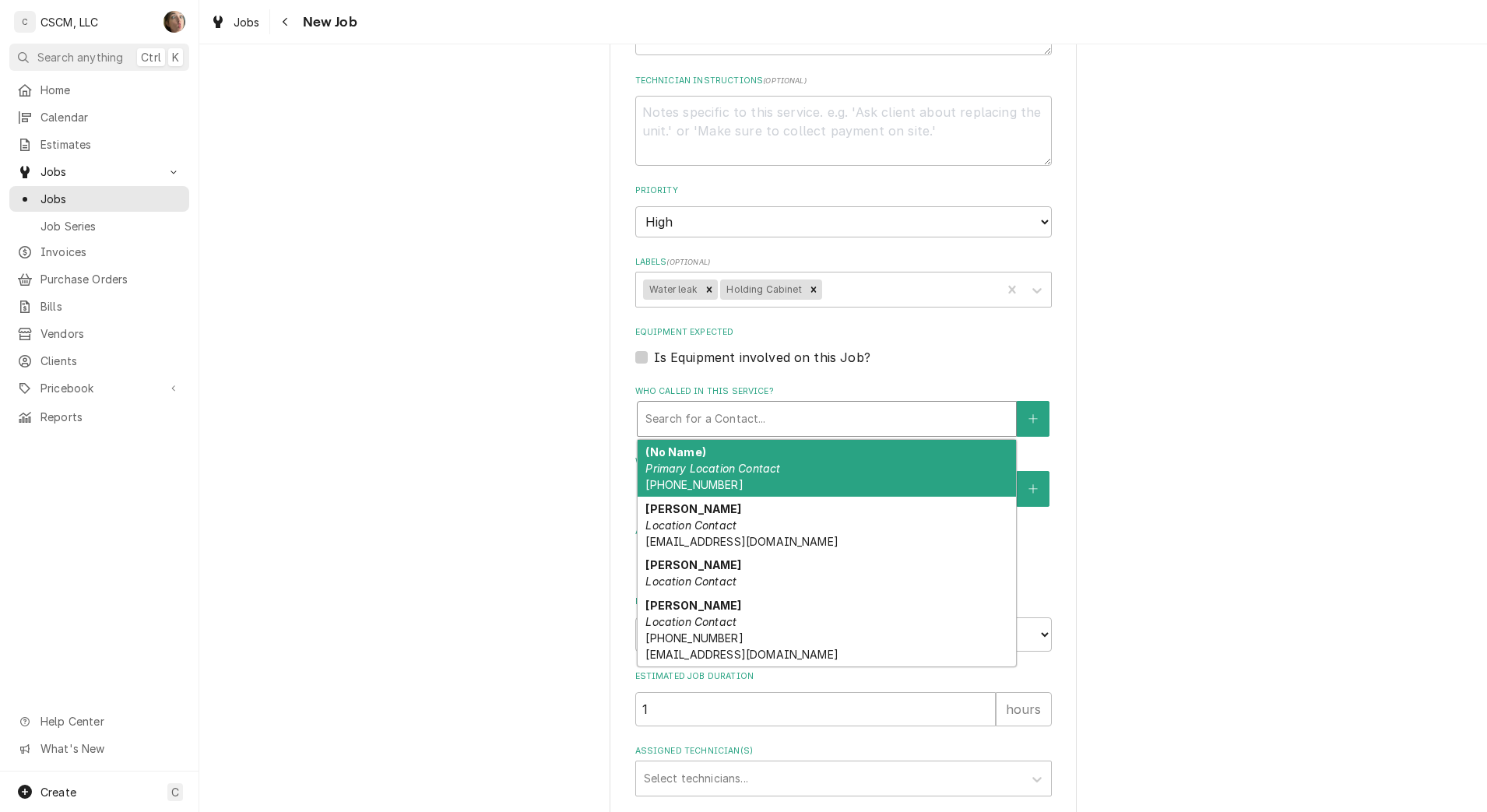
click at [899, 409] on div "Who called in this service?" at bounding box center [827, 419] width 363 height 28
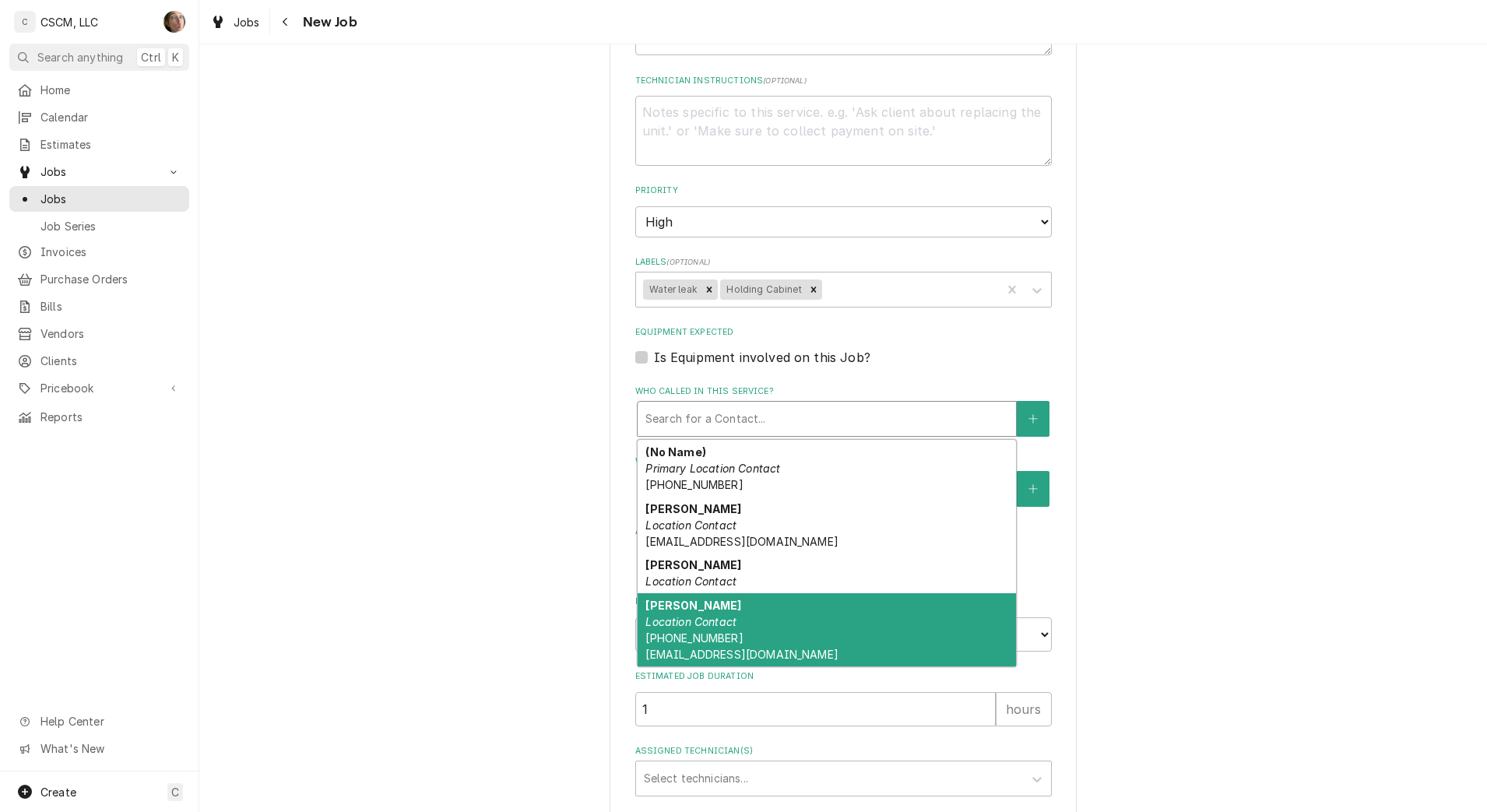
click at [934, 620] on div "[PERSON_NAME] Location Contact [PHONE_NUMBER] [EMAIL_ADDRESS][DOMAIN_NAME]" at bounding box center [827, 630] width 379 height 74
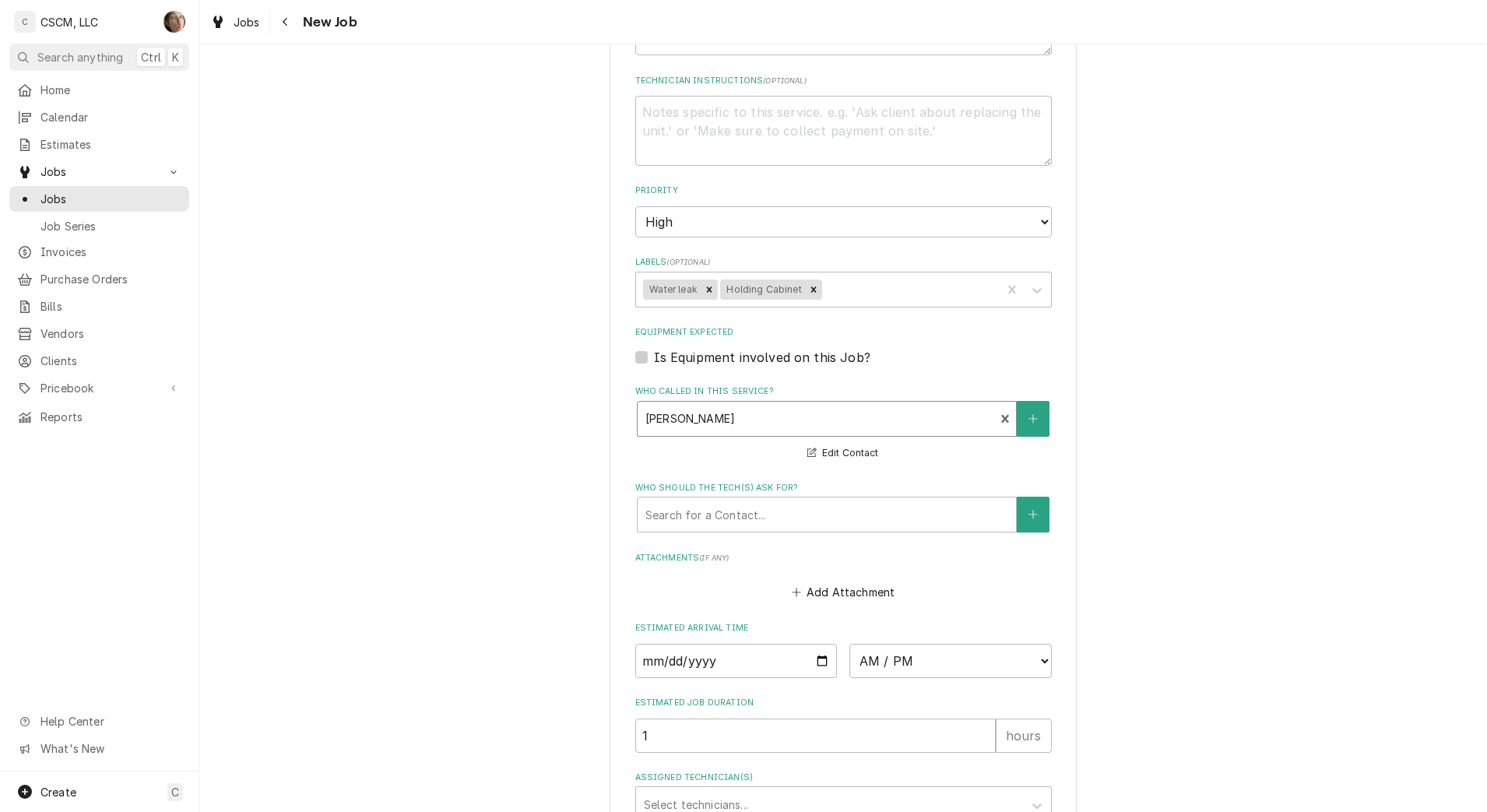
scroll to position [923, 0]
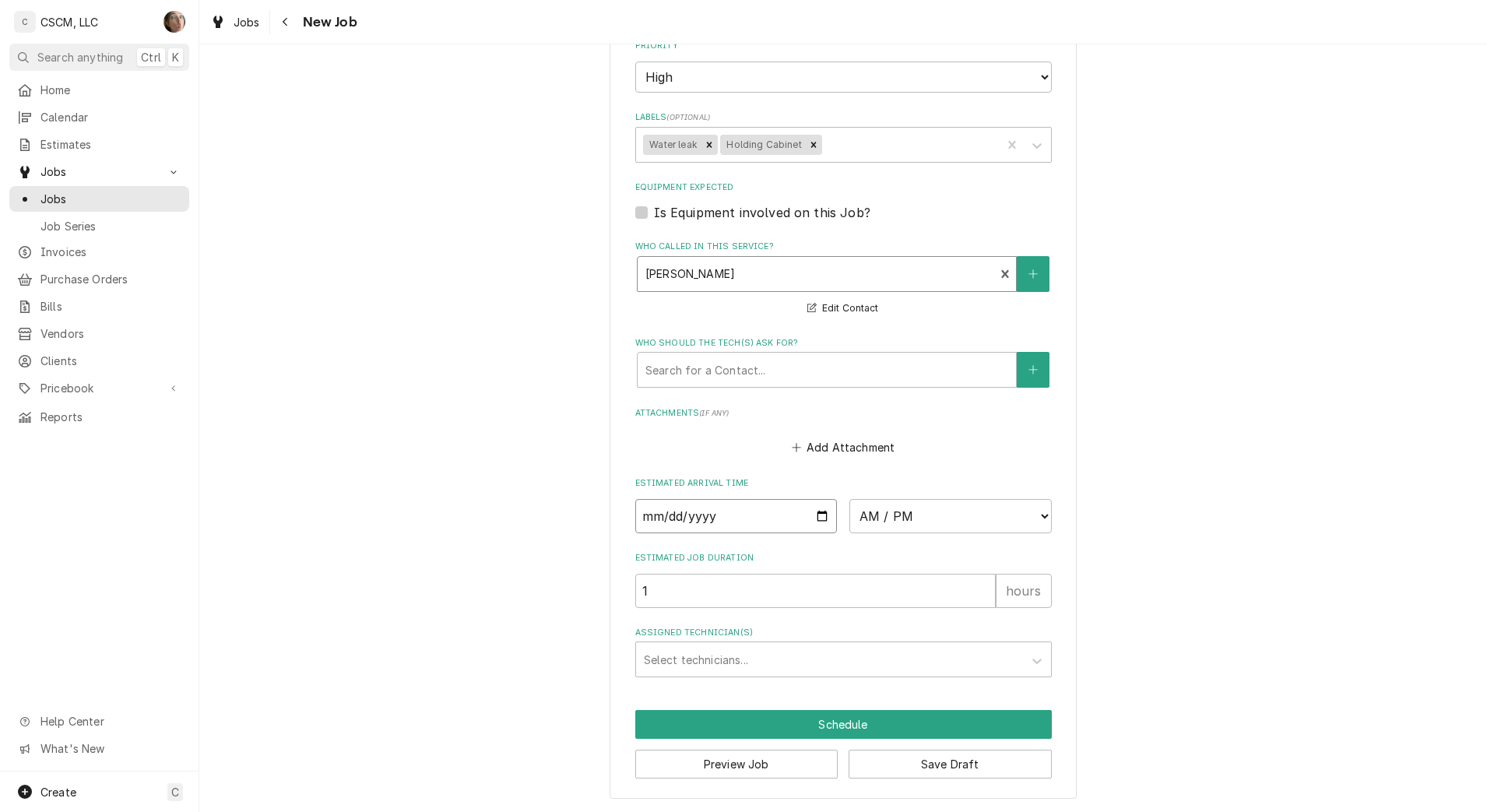
click at [813, 511] on input "Date" at bounding box center [737, 516] width 202 height 34
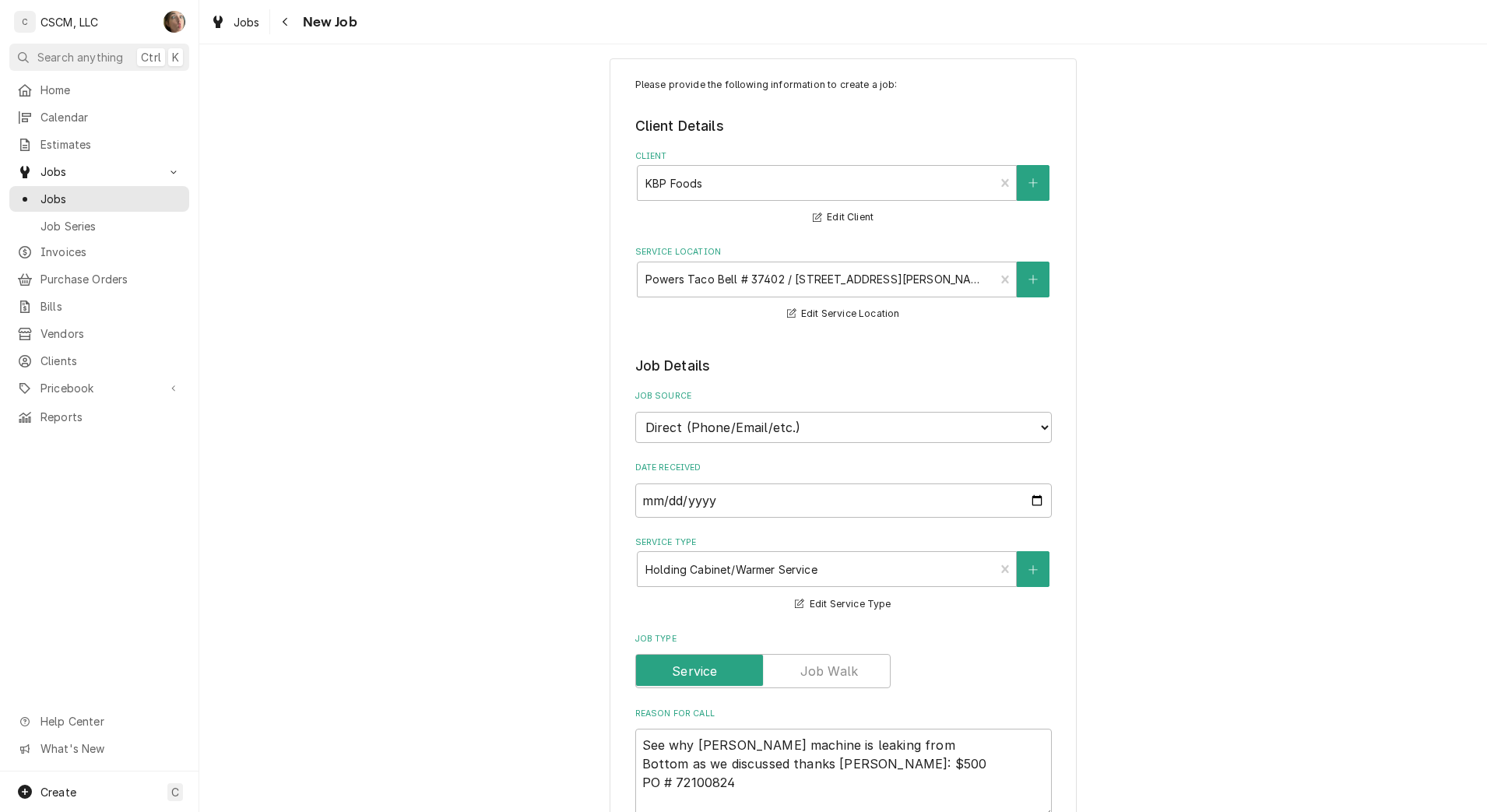
scroll to position [0, 0]
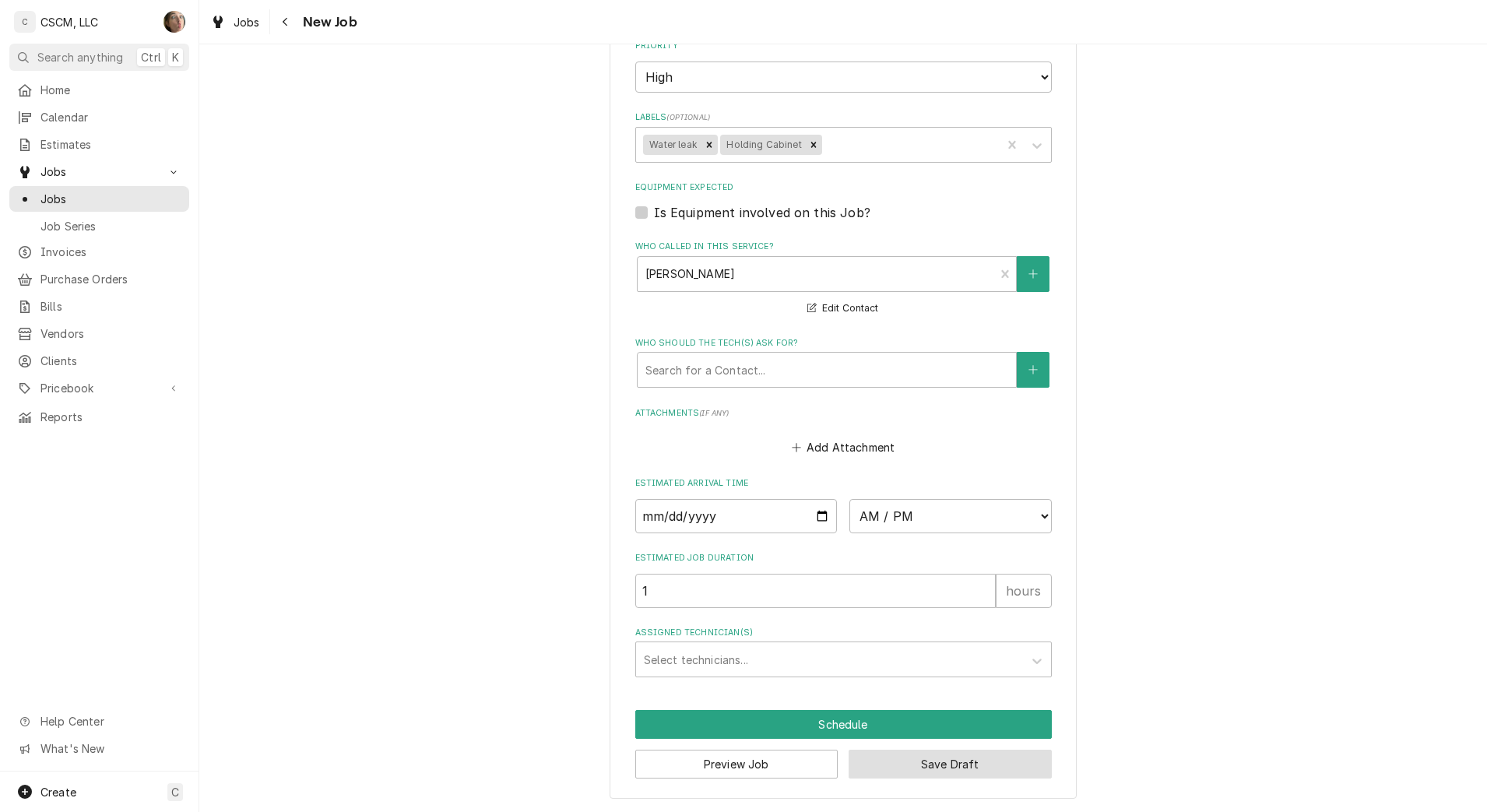
click at [911, 765] on button "Save Draft" at bounding box center [949, 763] width 203 height 28
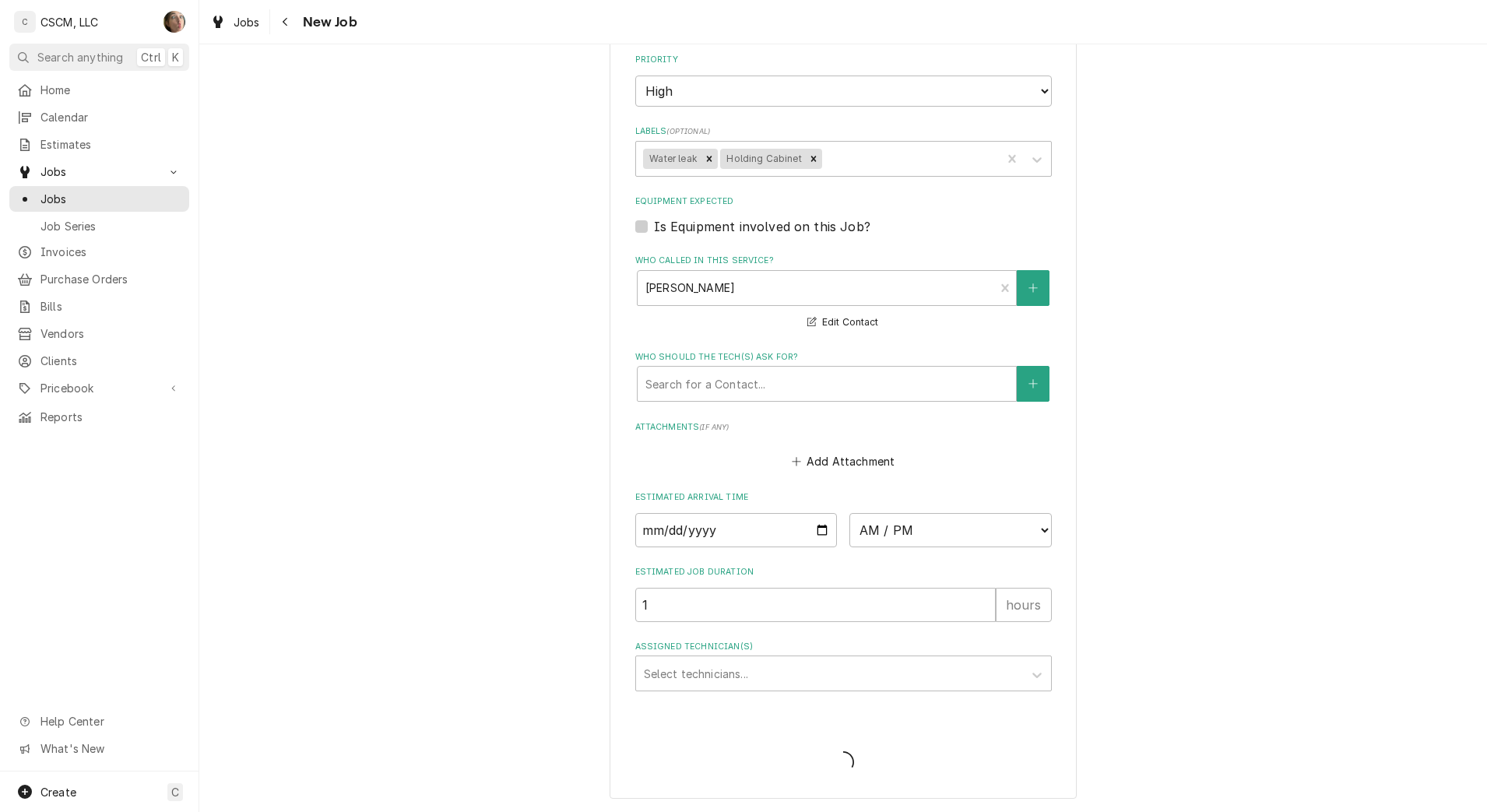
type textarea "x"
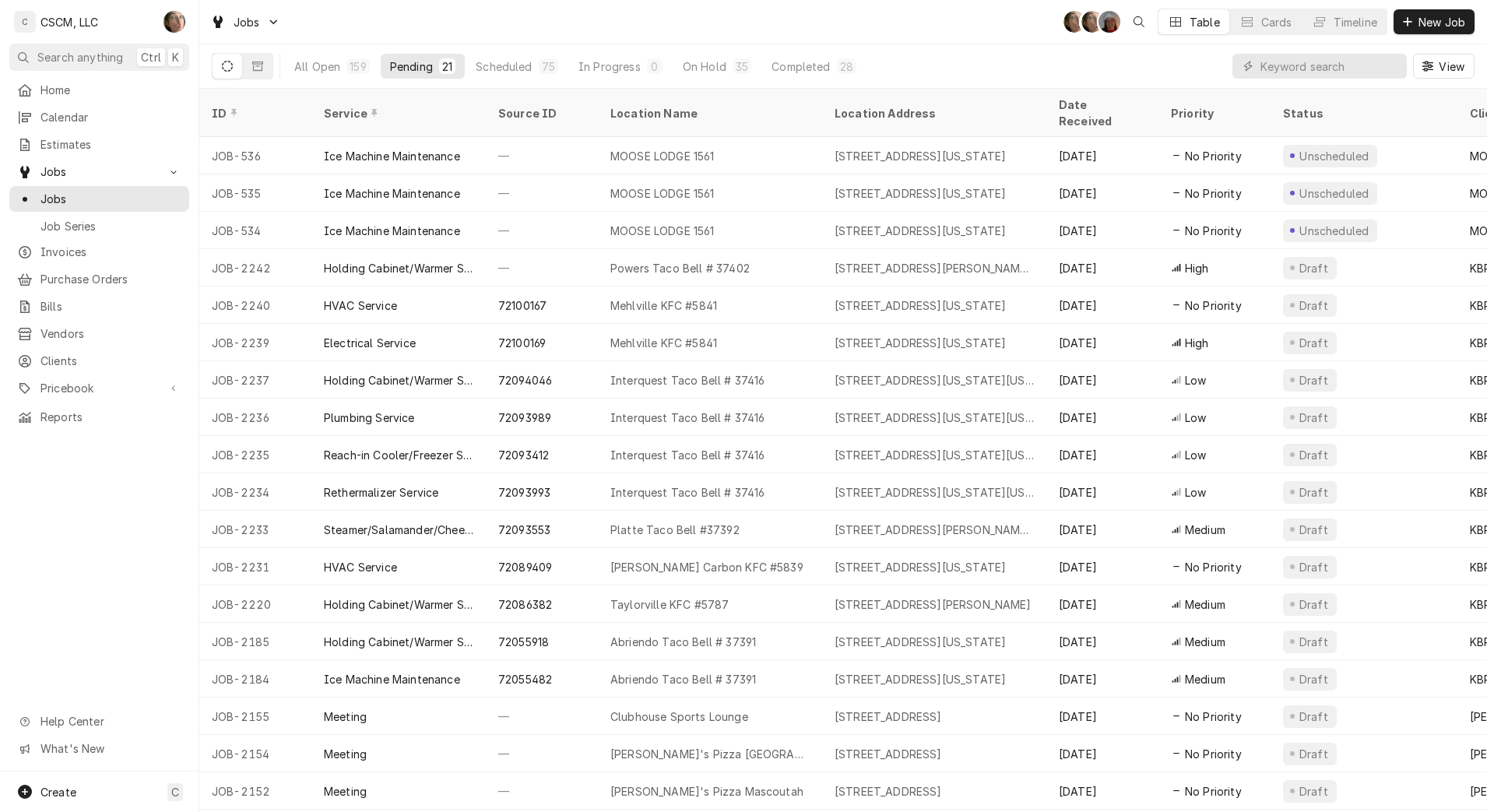
click at [1083, 100] on div "Date Received" at bounding box center [1101, 112] width 84 height 32
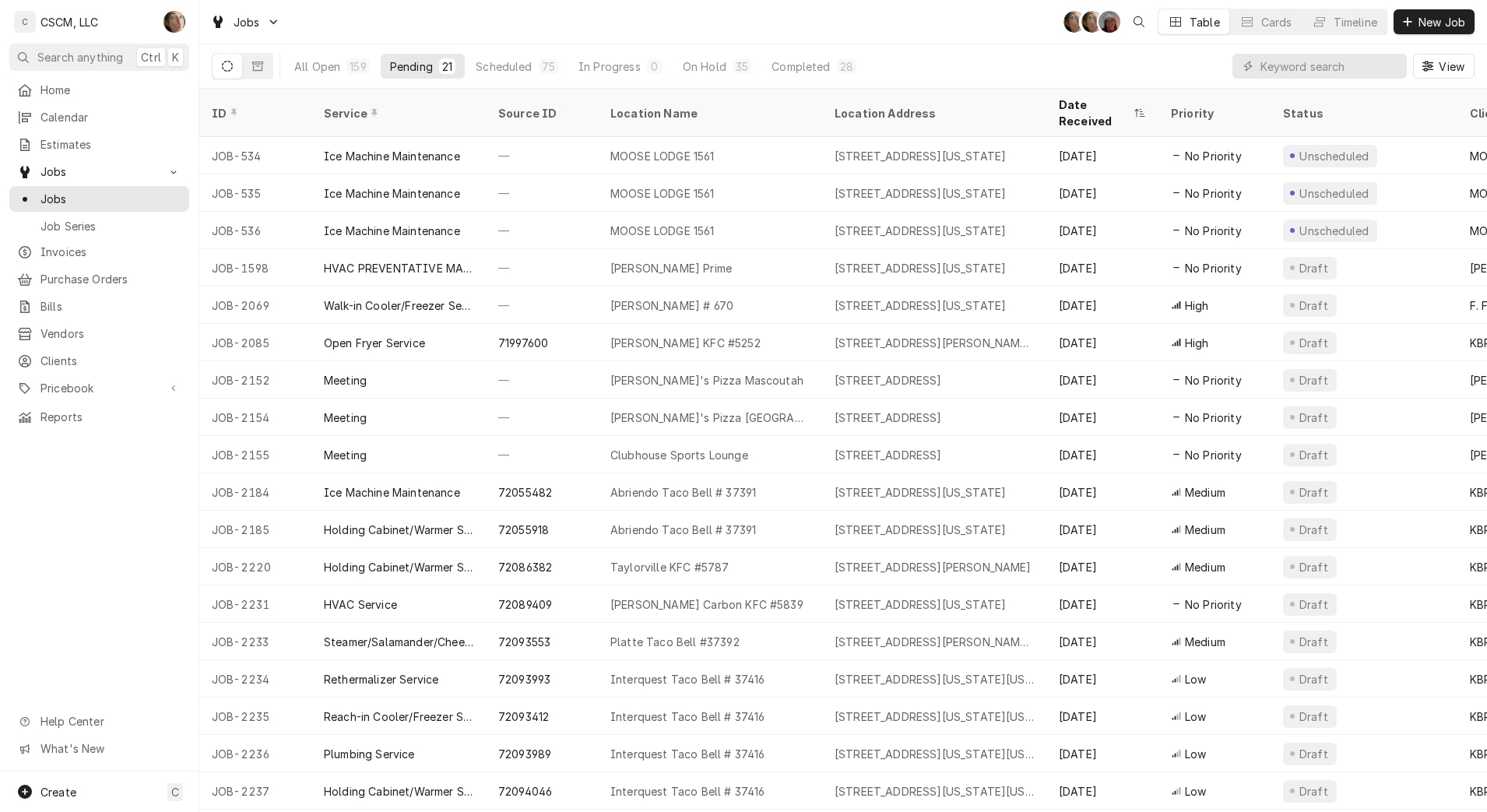
click at [1083, 100] on div "Date Received" at bounding box center [1094, 112] width 72 height 32
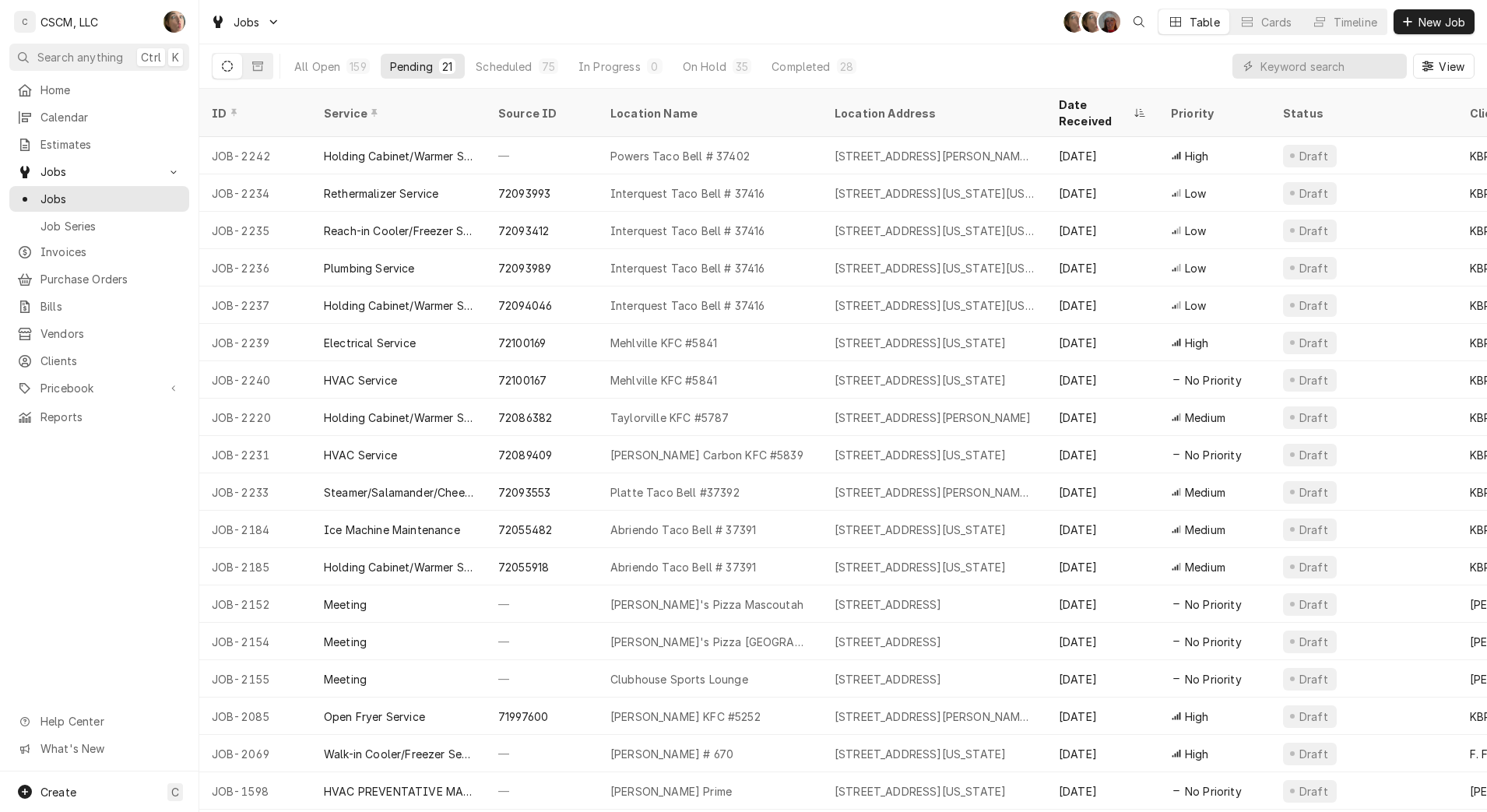
click at [849, 149] on div "[STREET_ADDRESS][PERSON_NAME][US_STATE][US_STATE]" at bounding box center [934, 156] width 225 height 37
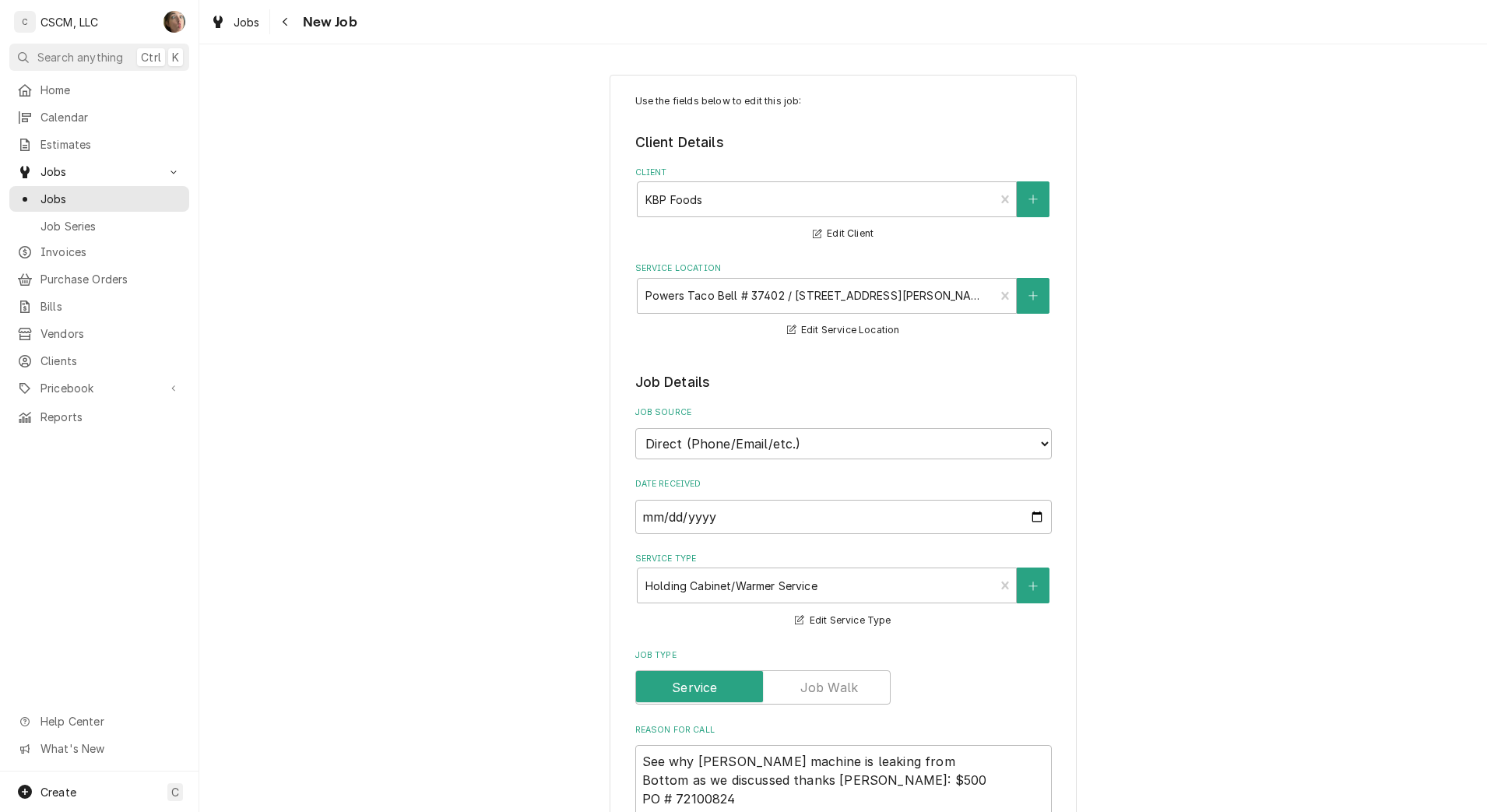
type textarea "x"
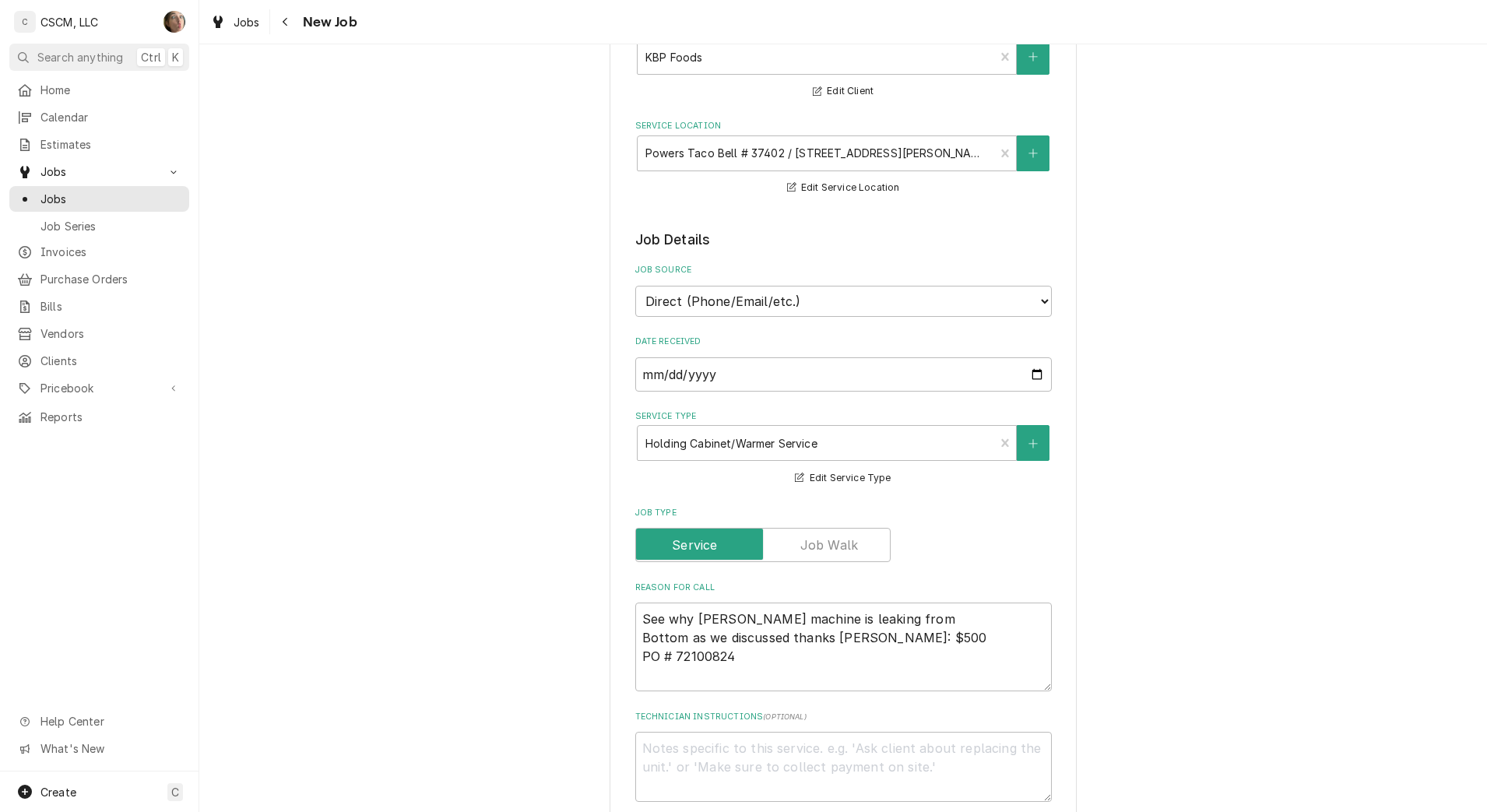
scroll to position [97, 0]
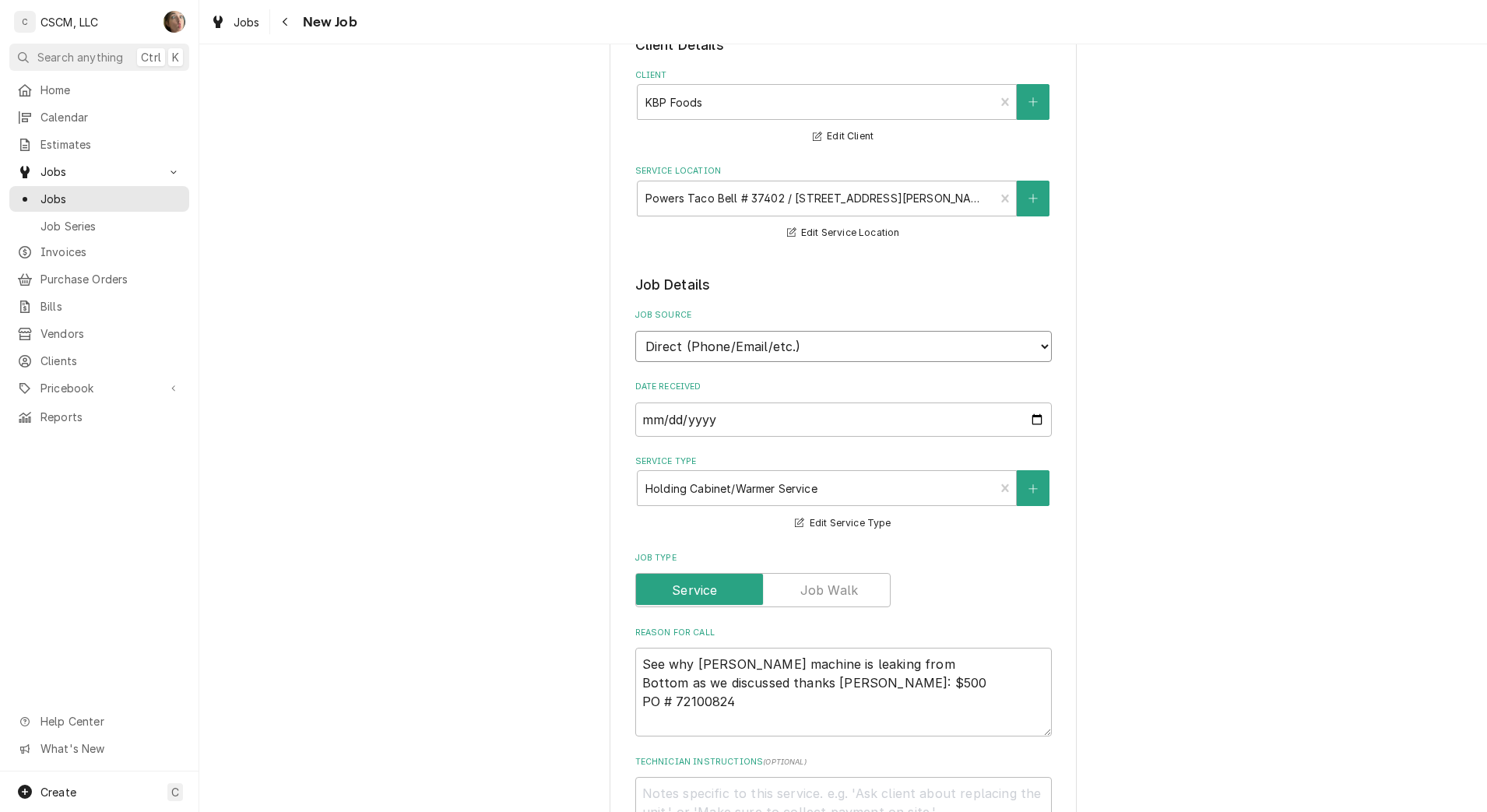
click at [764, 341] on select "Direct (Phone/Email/etc.) Other" at bounding box center [844, 346] width 417 height 31
select select "100"
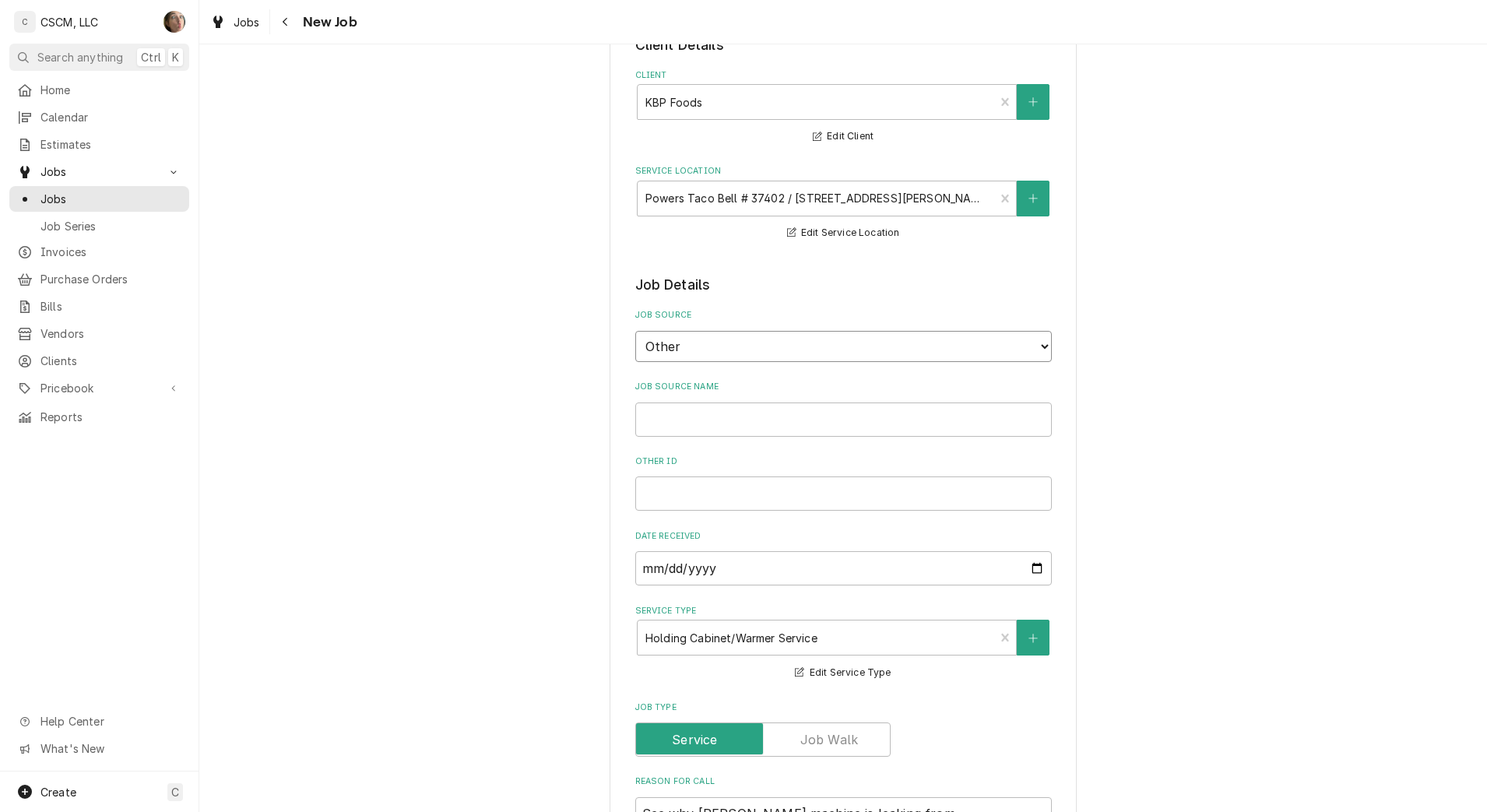
scroll to position [194, 0]
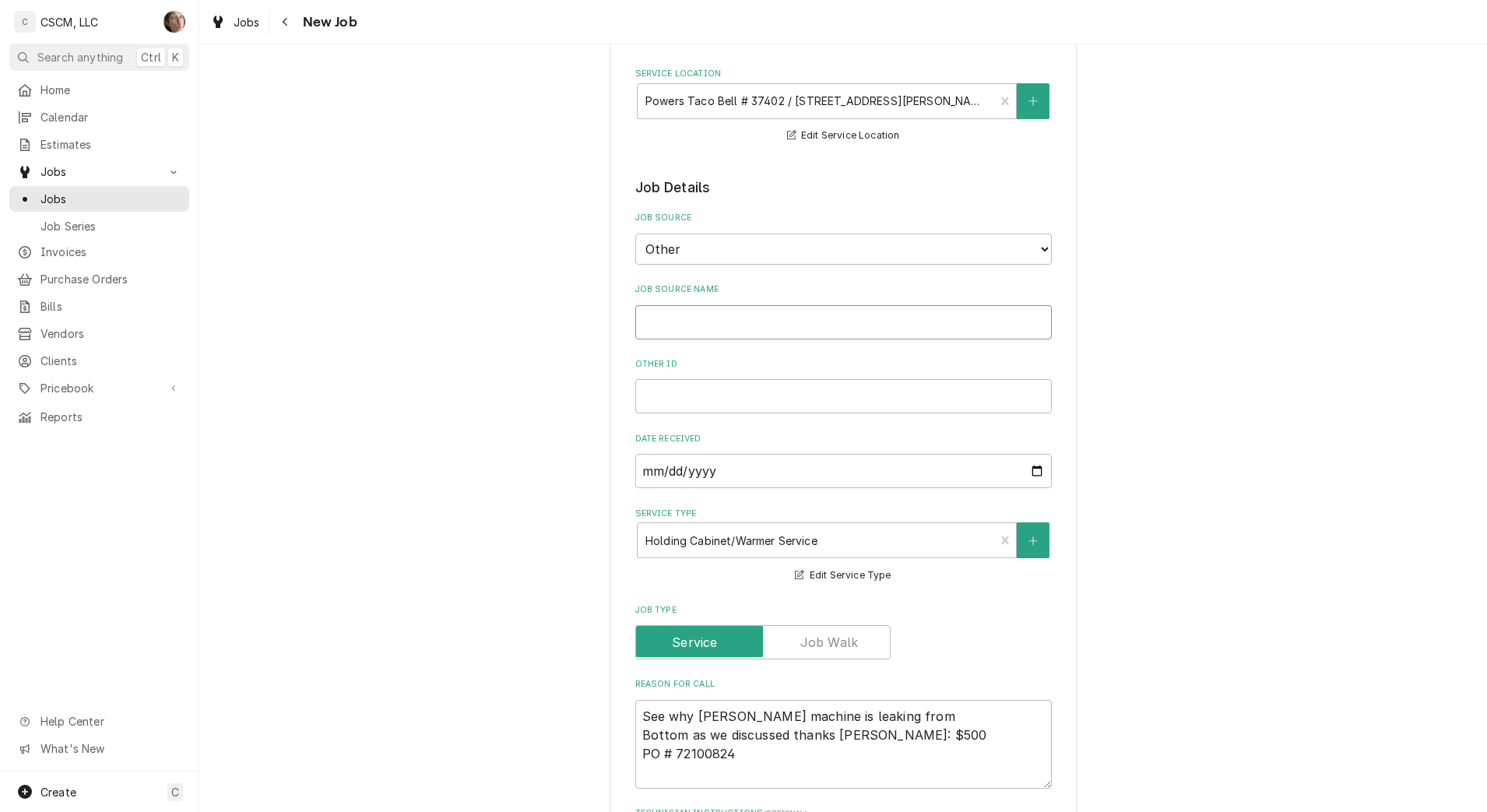
click at [764, 324] on input "Job Source Name" at bounding box center [844, 322] width 417 height 34
type textarea "x"
type input "v"
type textarea "x"
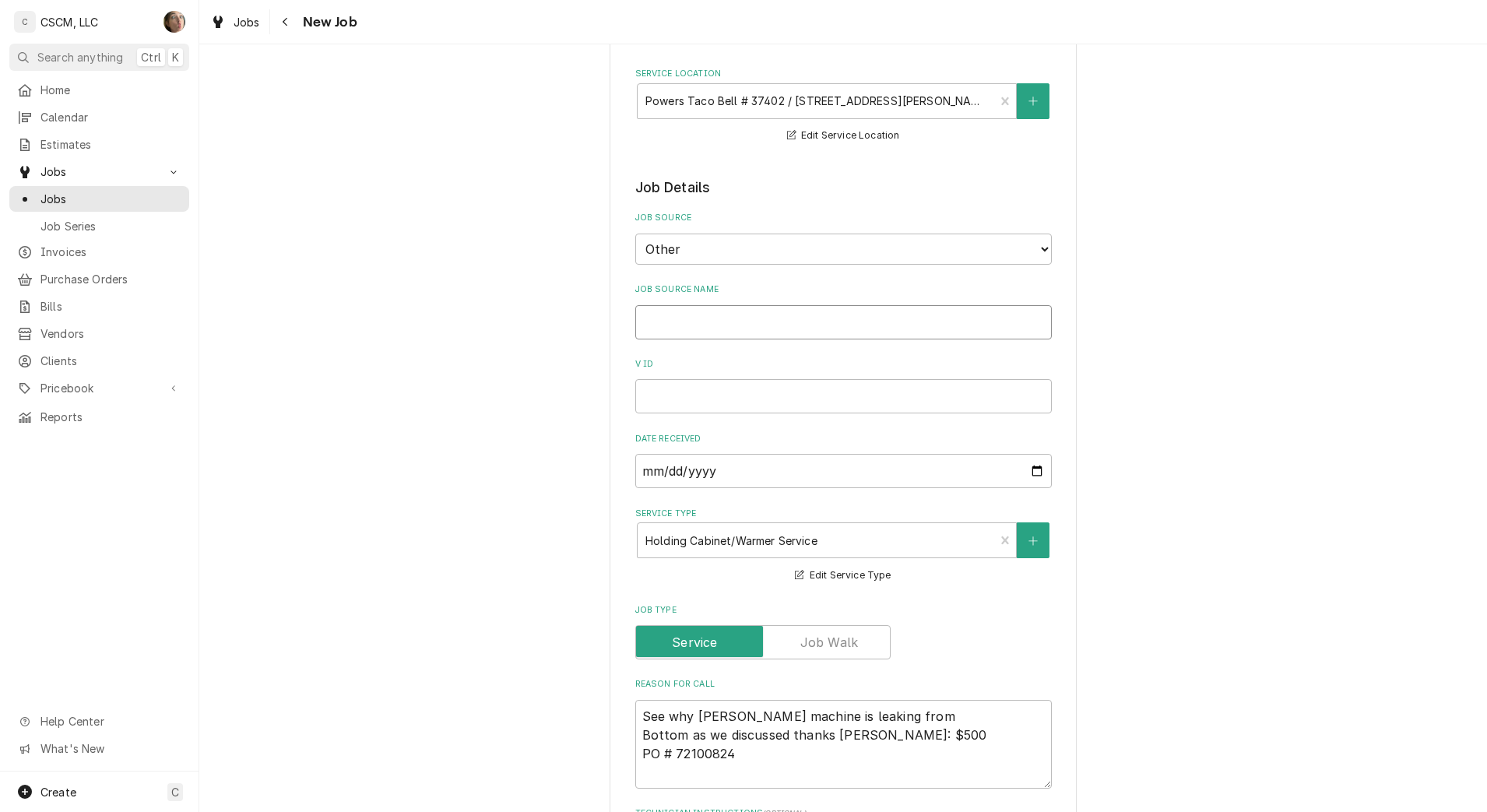
type input "V"
type textarea "x"
type input "Ve"
type textarea "x"
type input "Ver"
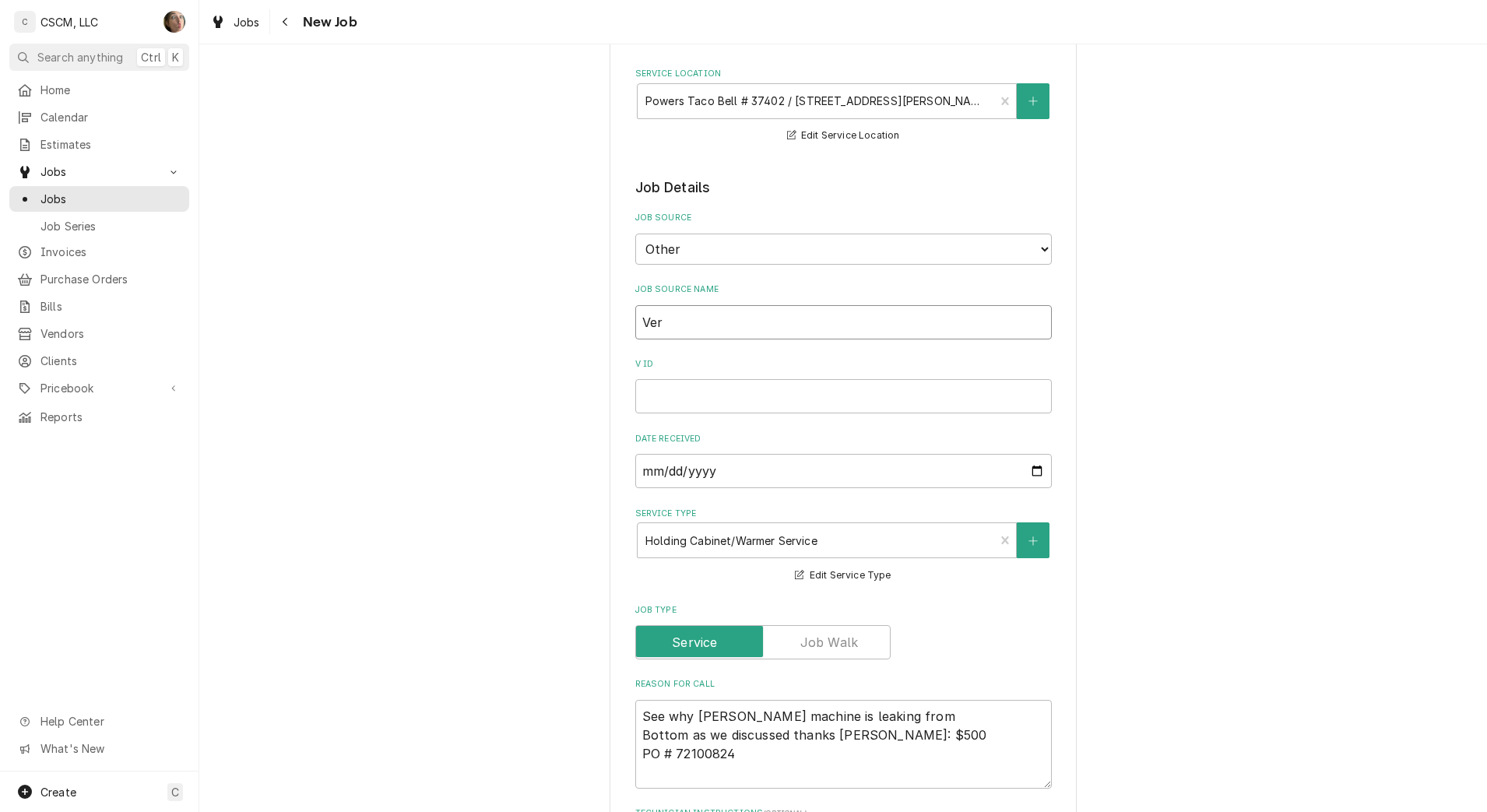
type textarea "x"
type input "Veri"
type textarea "x"
type input "Veris"
type textarea "x"
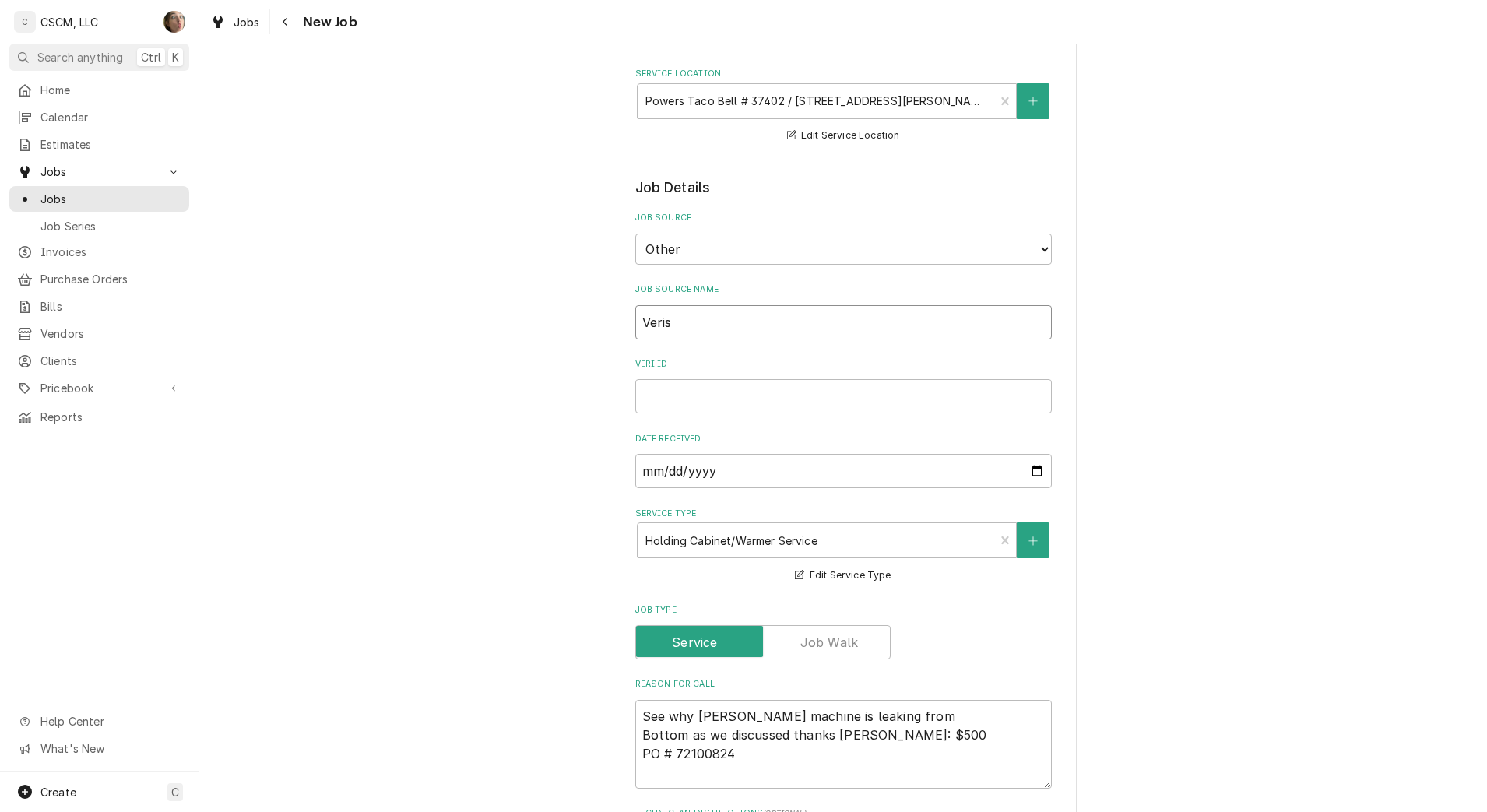
type input "Verisa"
type textarea "x"
type input "Verisae"
paste input "72100824"
type textarea "x"
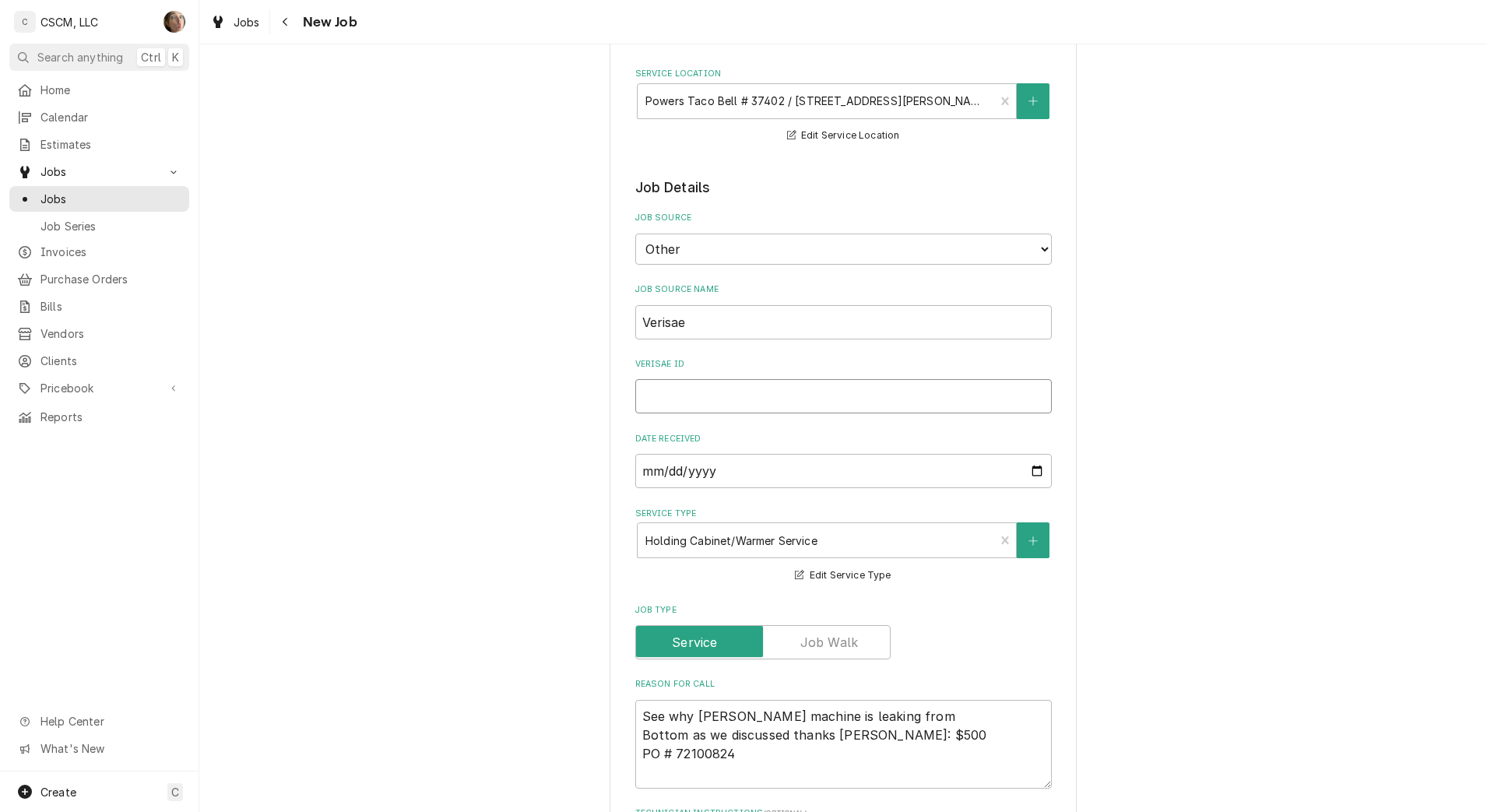
type input "72100824"
type textarea "x"
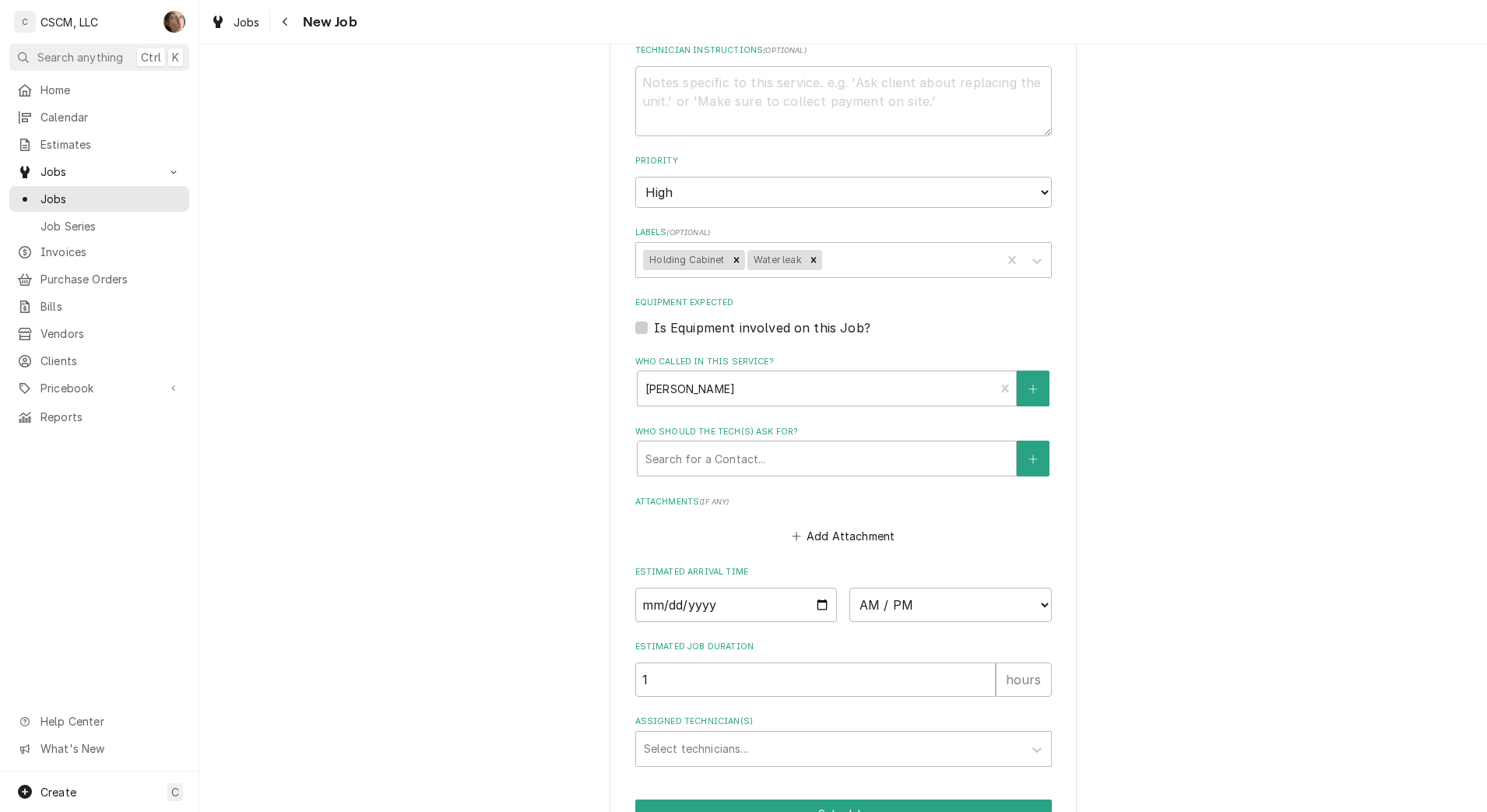
scroll to position [1087, 0]
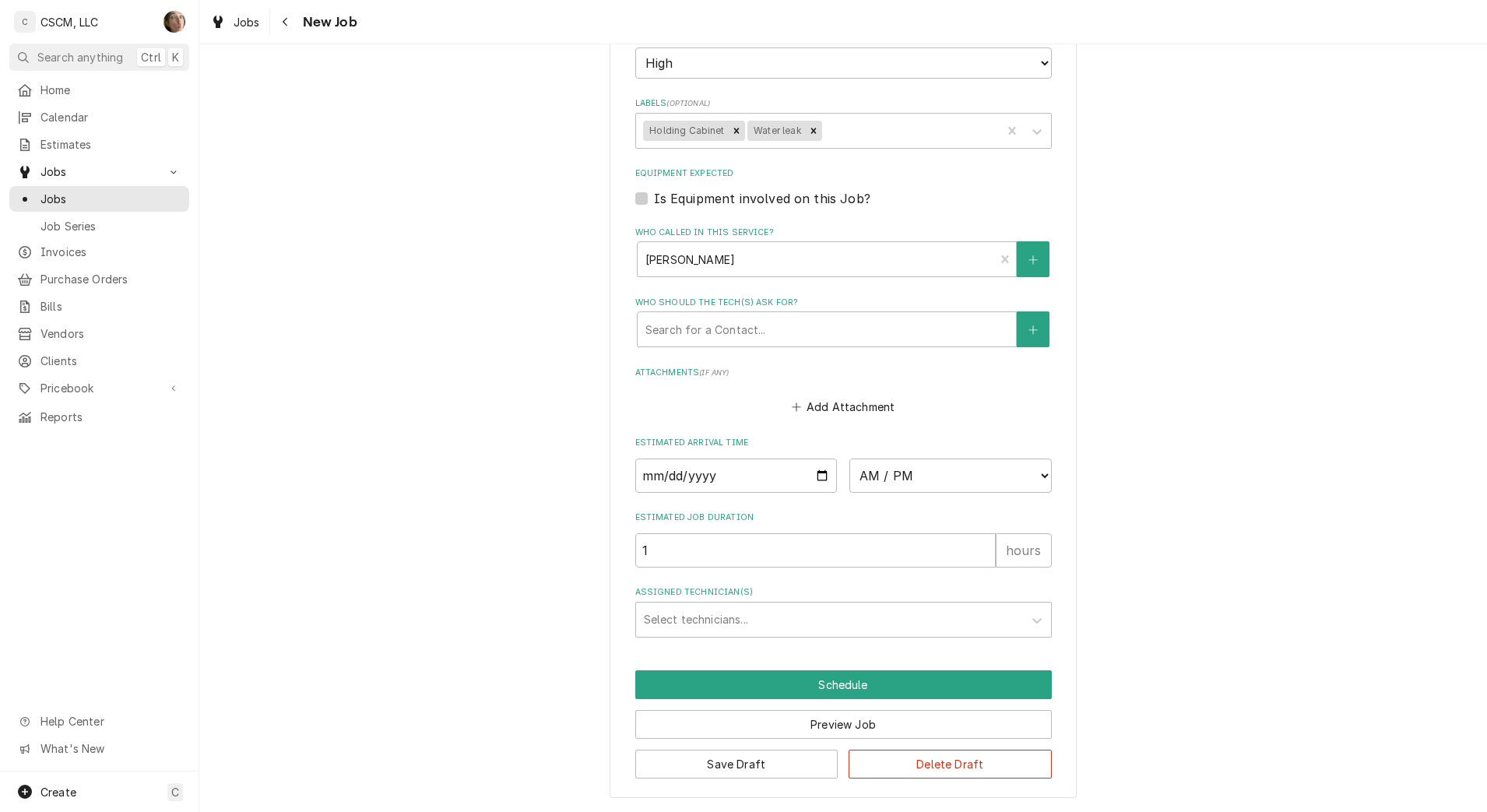
type input "72100824"
click at [745, 763] on button "Save Draft" at bounding box center [737, 763] width 203 height 28
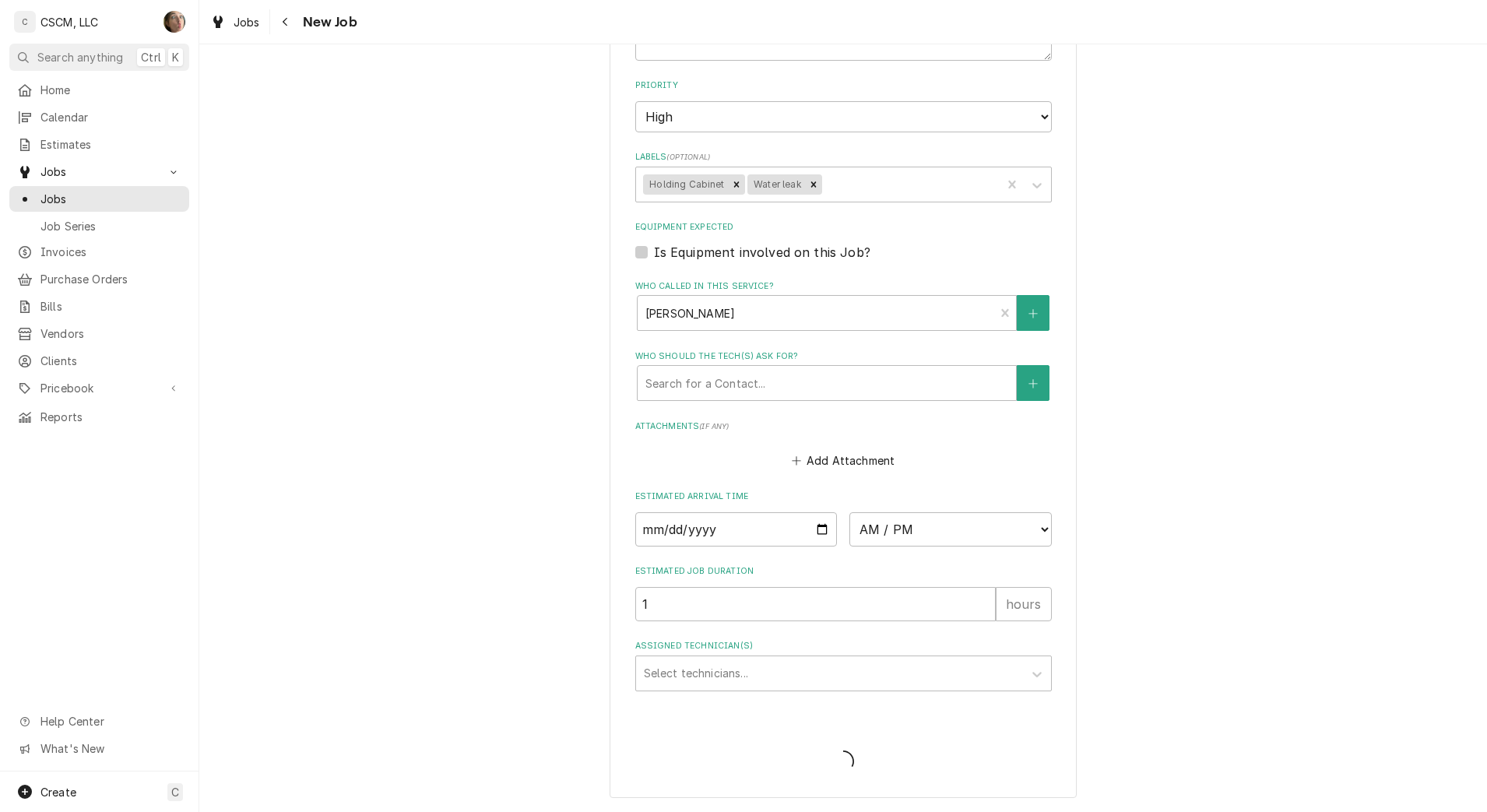
scroll to position [1033, 0]
type textarea "x"
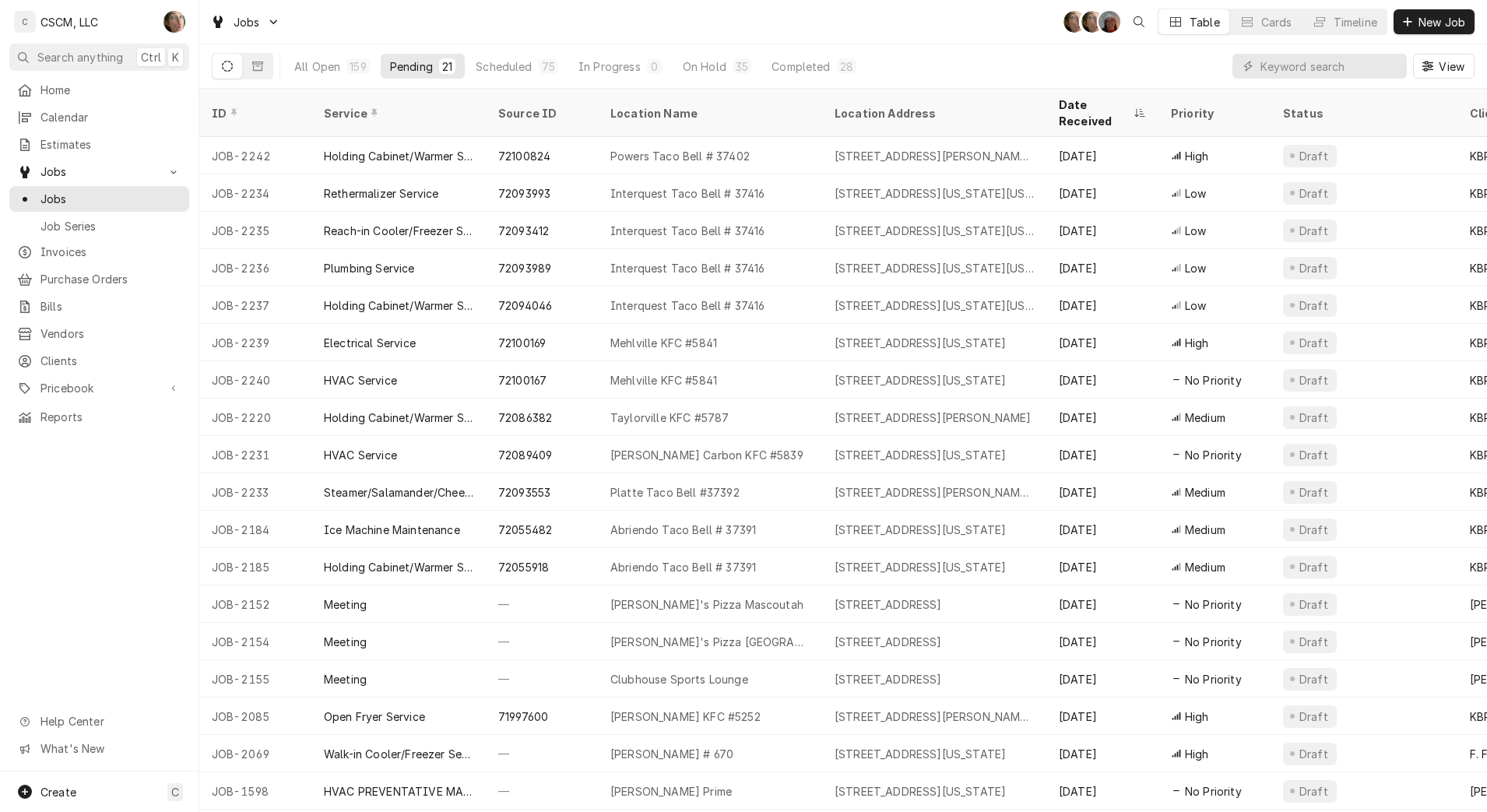
click at [1429, 26] on span "New Job" at bounding box center [1442, 22] width 53 height 17
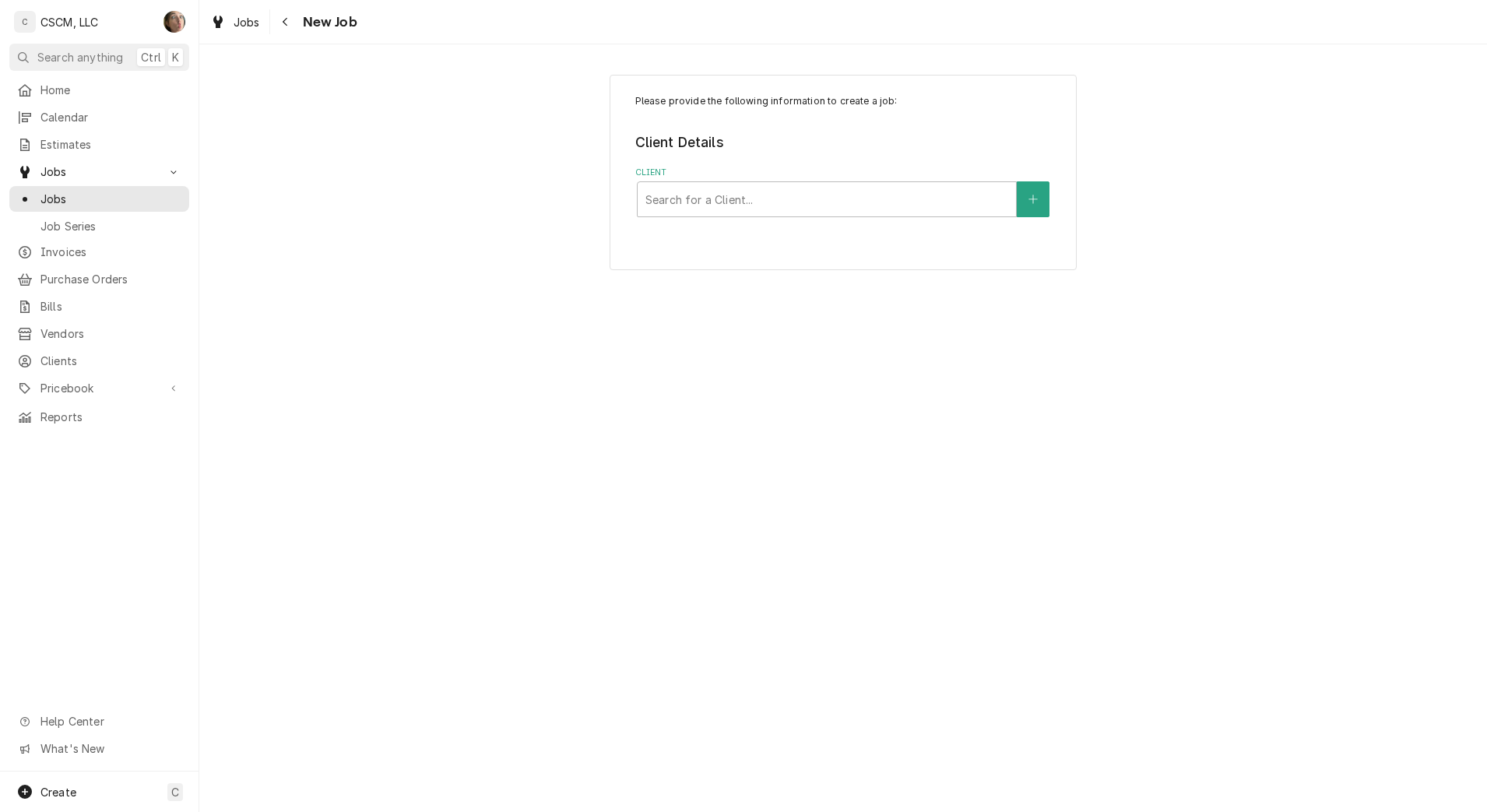
click at [758, 198] on div "Client" at bounding box center [827, 199] width 363 height 28
type input "kbp"
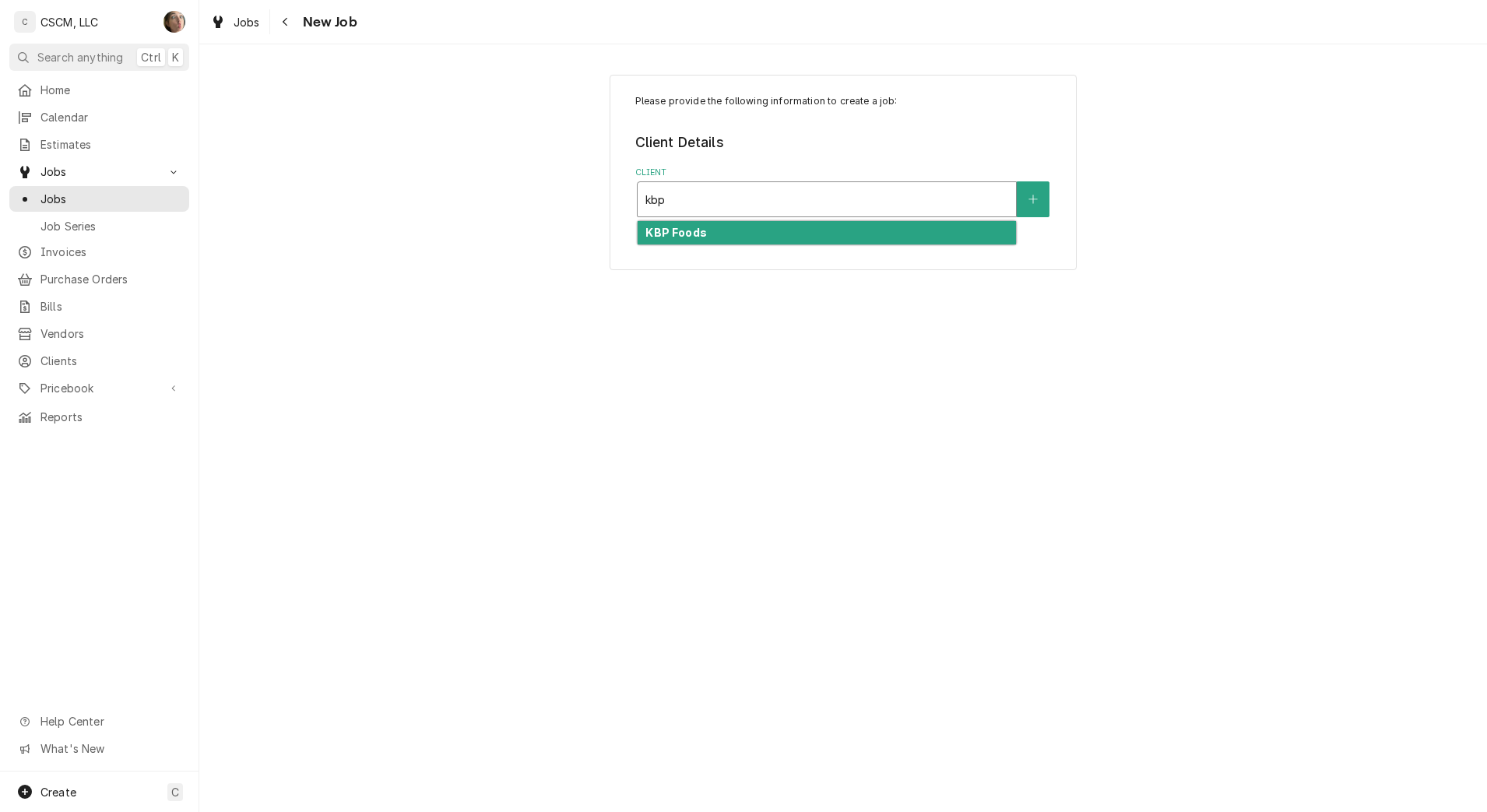
click at [744, 233] on div "KBP Foods" at bounding box center [827, 232] width 379 height 25
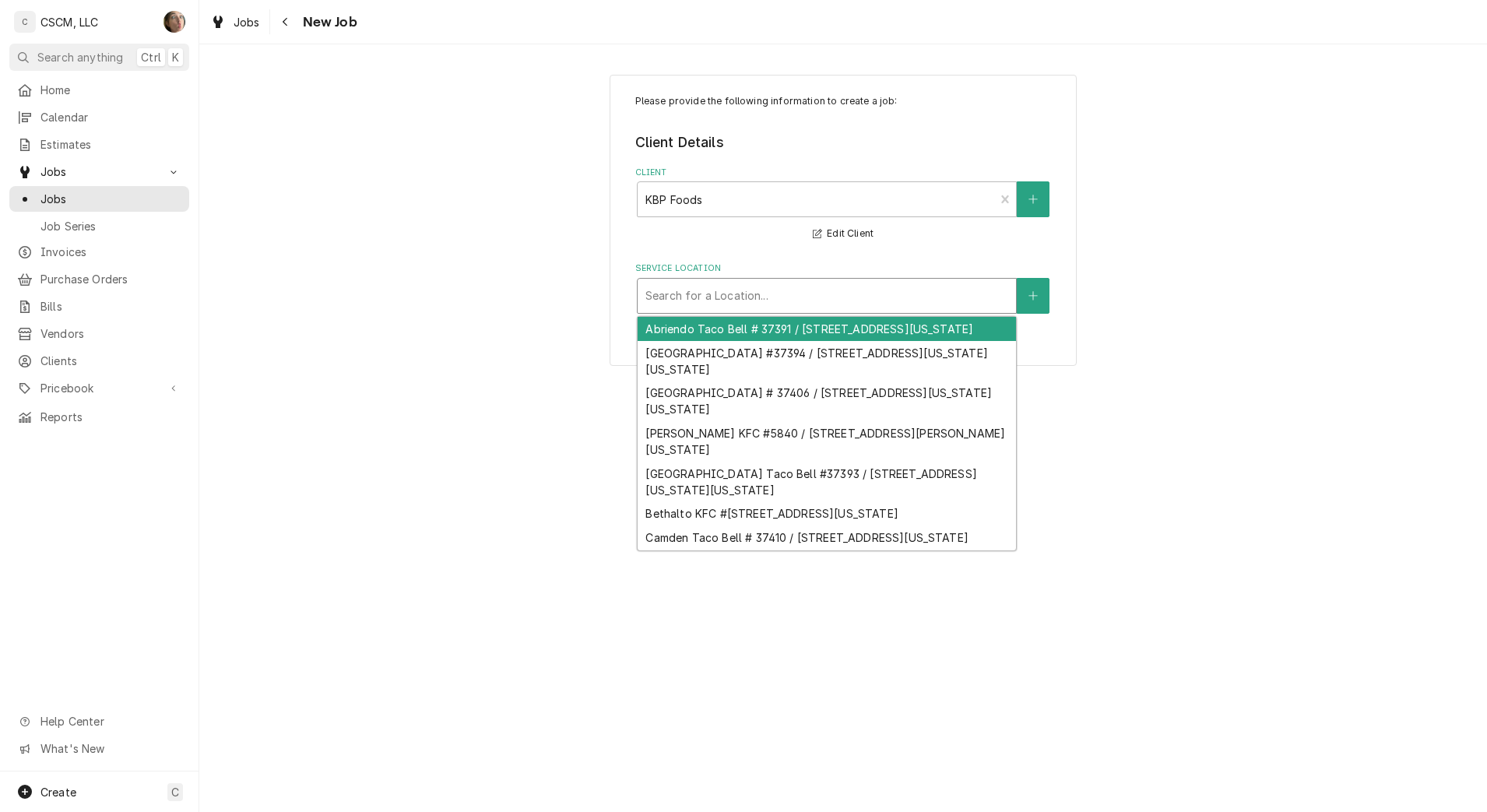
click at [694, 291] on div "Service Location" at bounding box center [827, 295] width 363 height 28
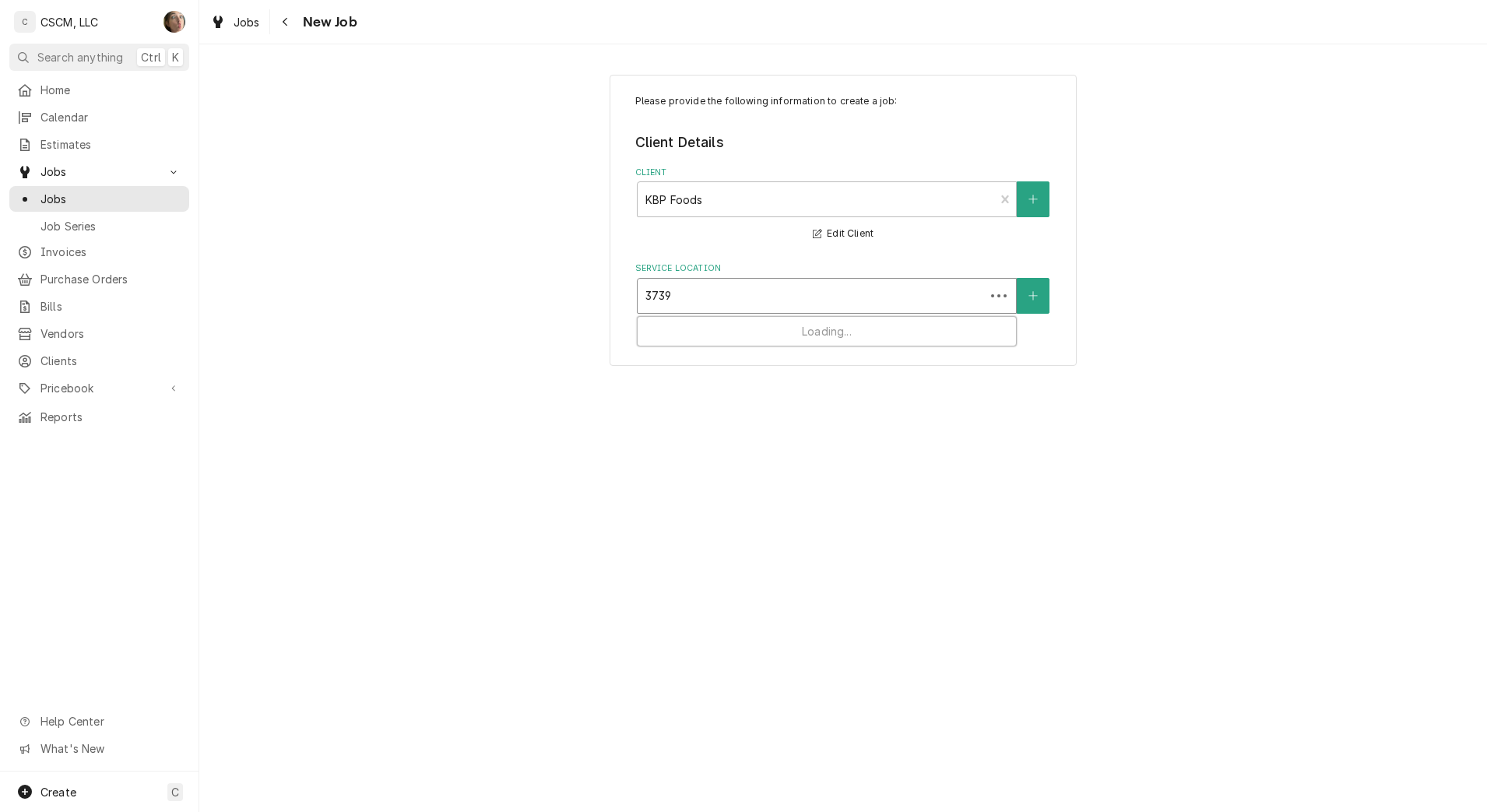
type input "37391"
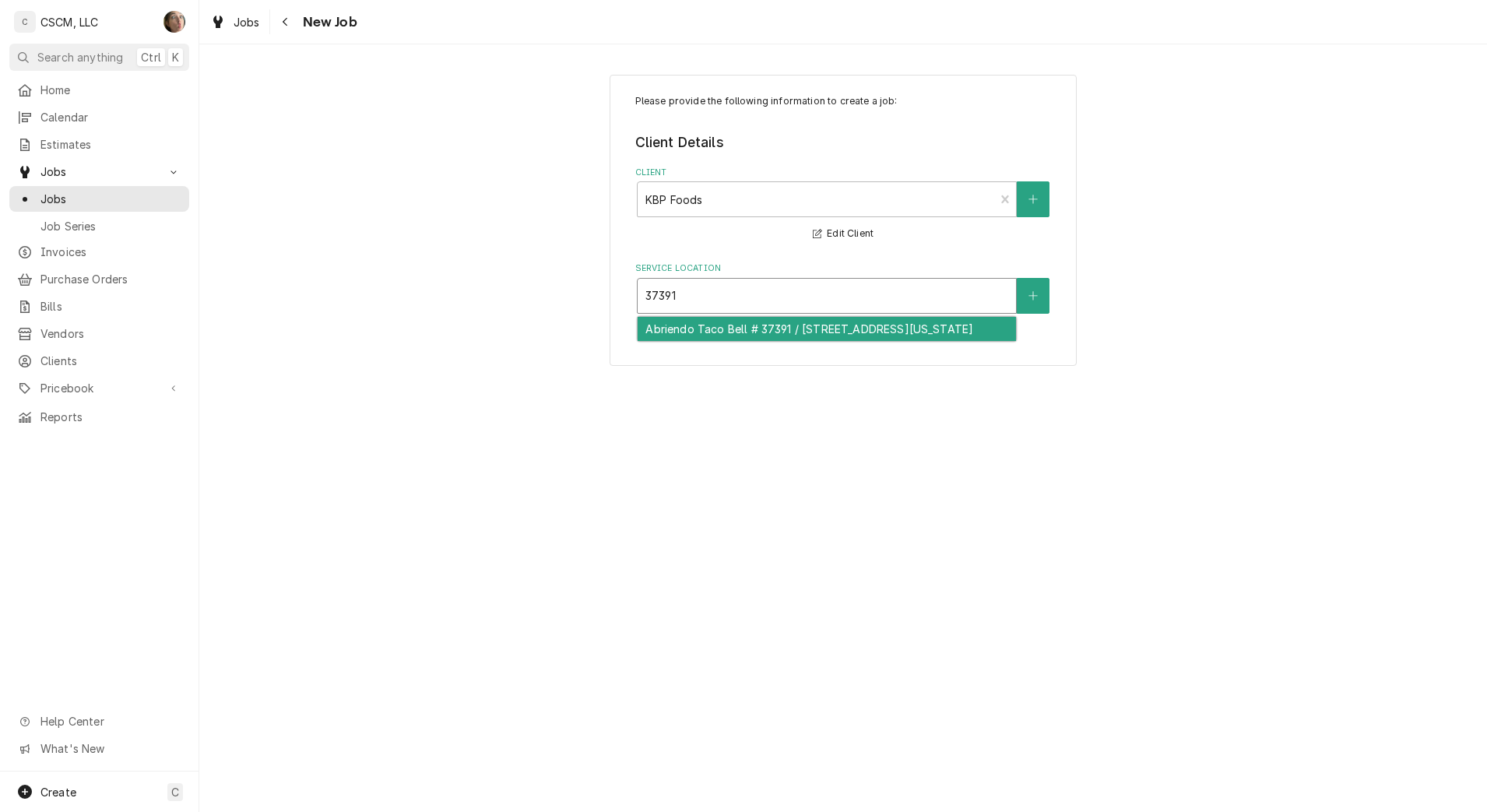
click at [674, 337] on div "Abriendo Taco Bell # 37391 / 301 E. Abriendo Ave, Pueblo, Colorado 81004" at bounding box center [827, 329] width 379 height 25
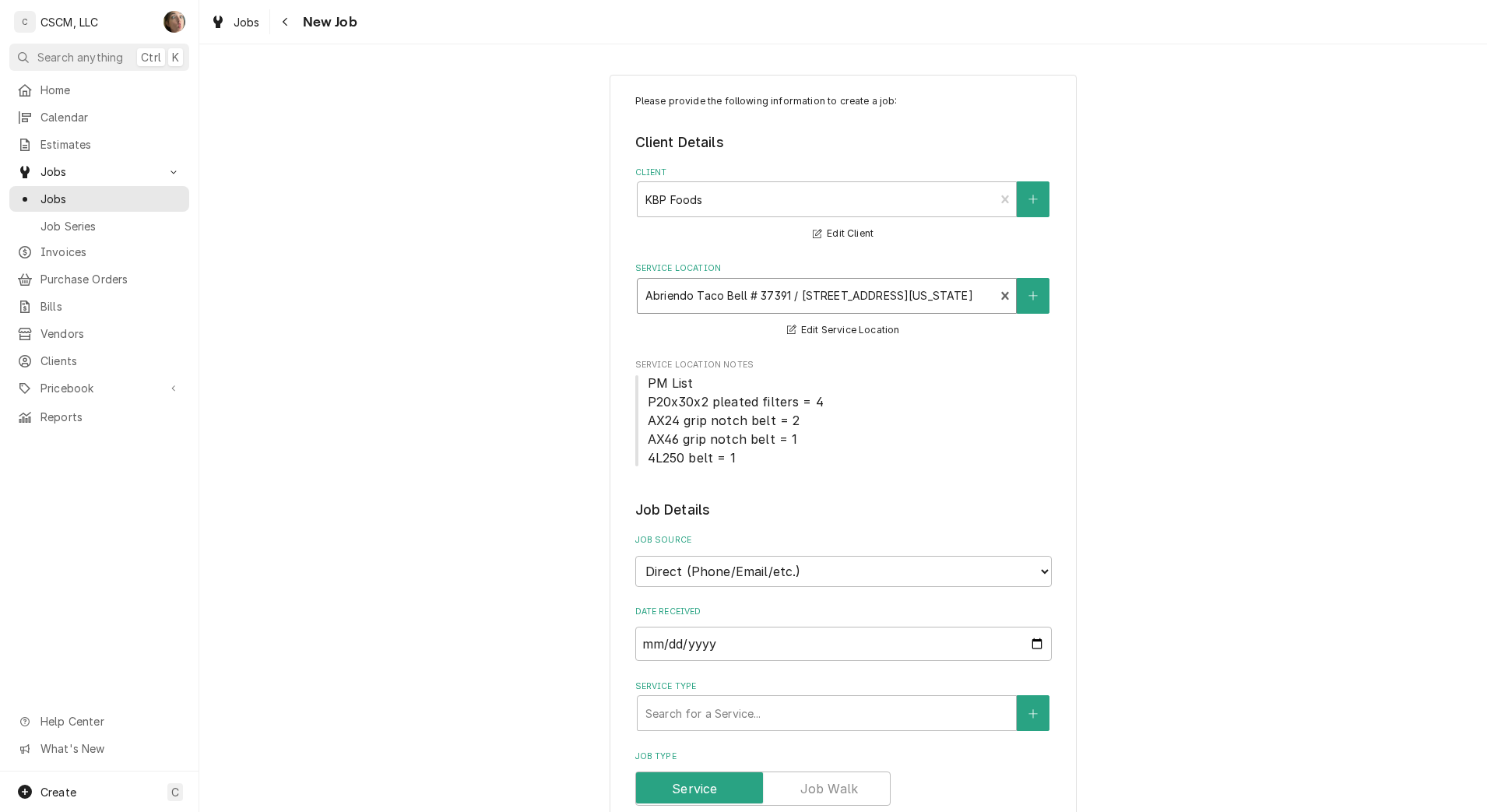
scroll to position [97, 0]
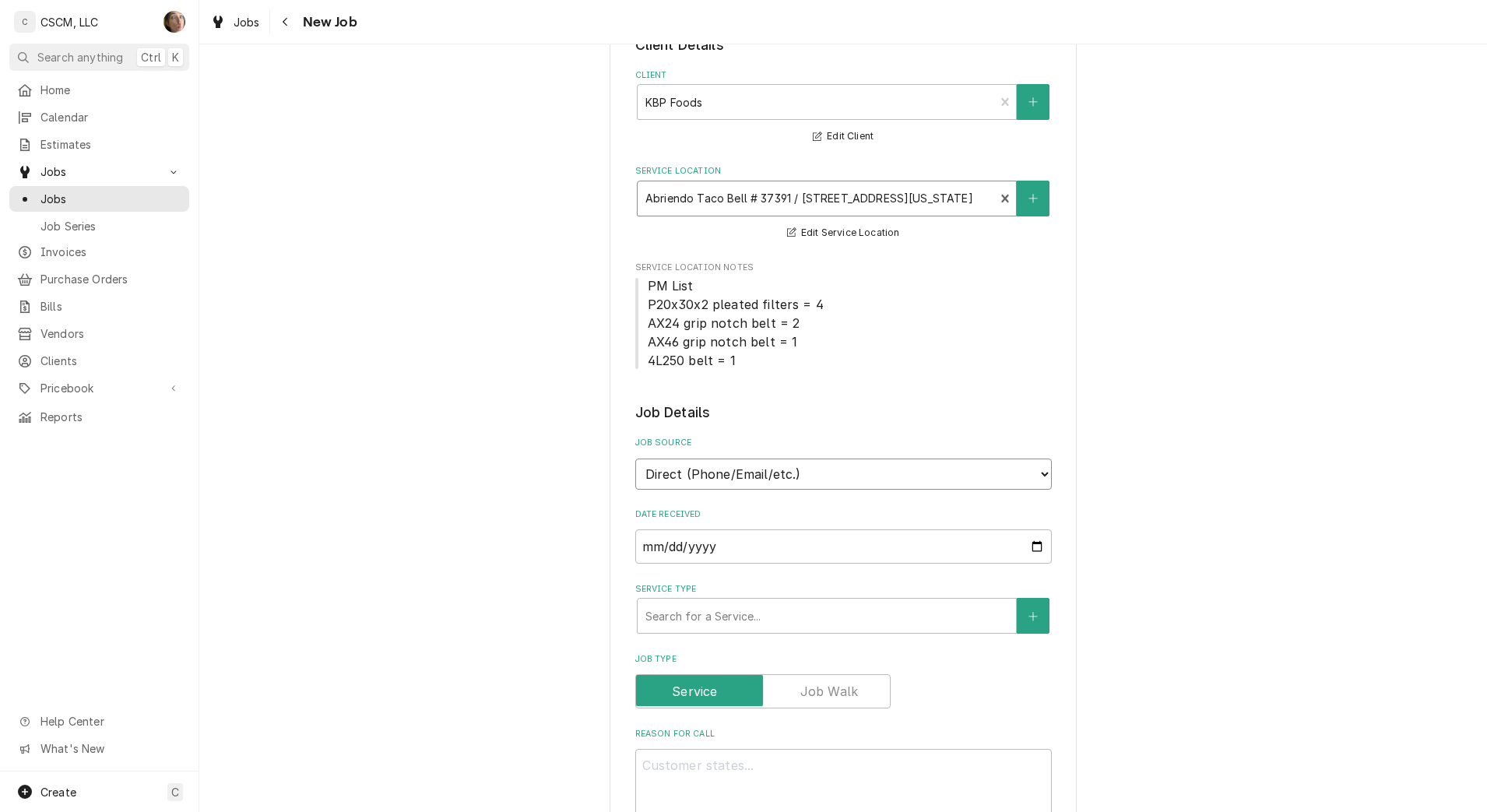
drag, startPoint x: 768, startPoint y: 471, endPoint x: 771, endPoint y: 481, distance: 10.4
click at [768, 471] on select "Direct (Phone/Email/etc.) Other" at bounding box center [844, 475] width 417 height 31
select select "100"
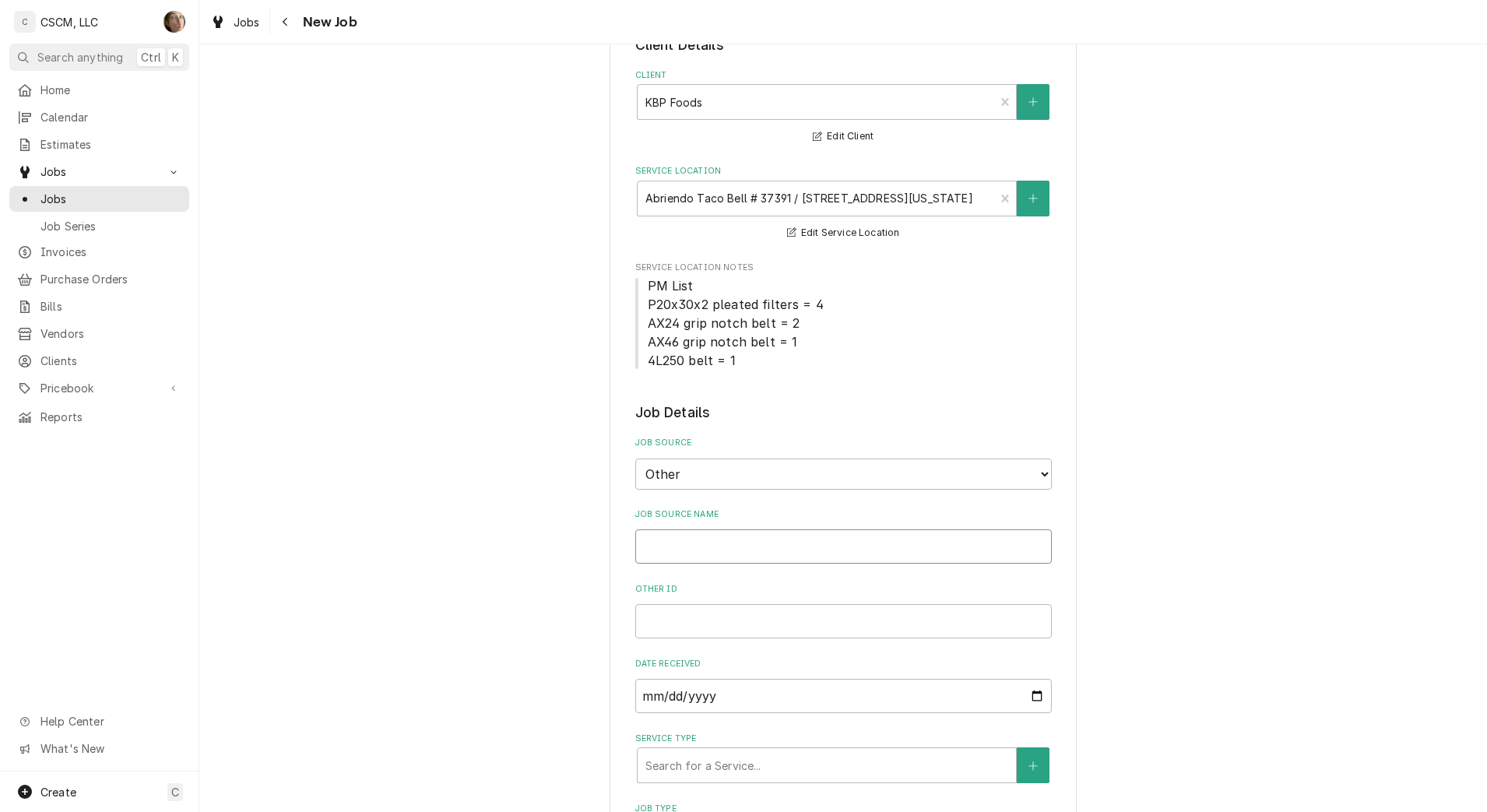
click at [750, 549] on input "Job Source Name" at bounding box center [844, 546] width 417 height 34
type textarea "x"
type input "V"
type textarea "x"
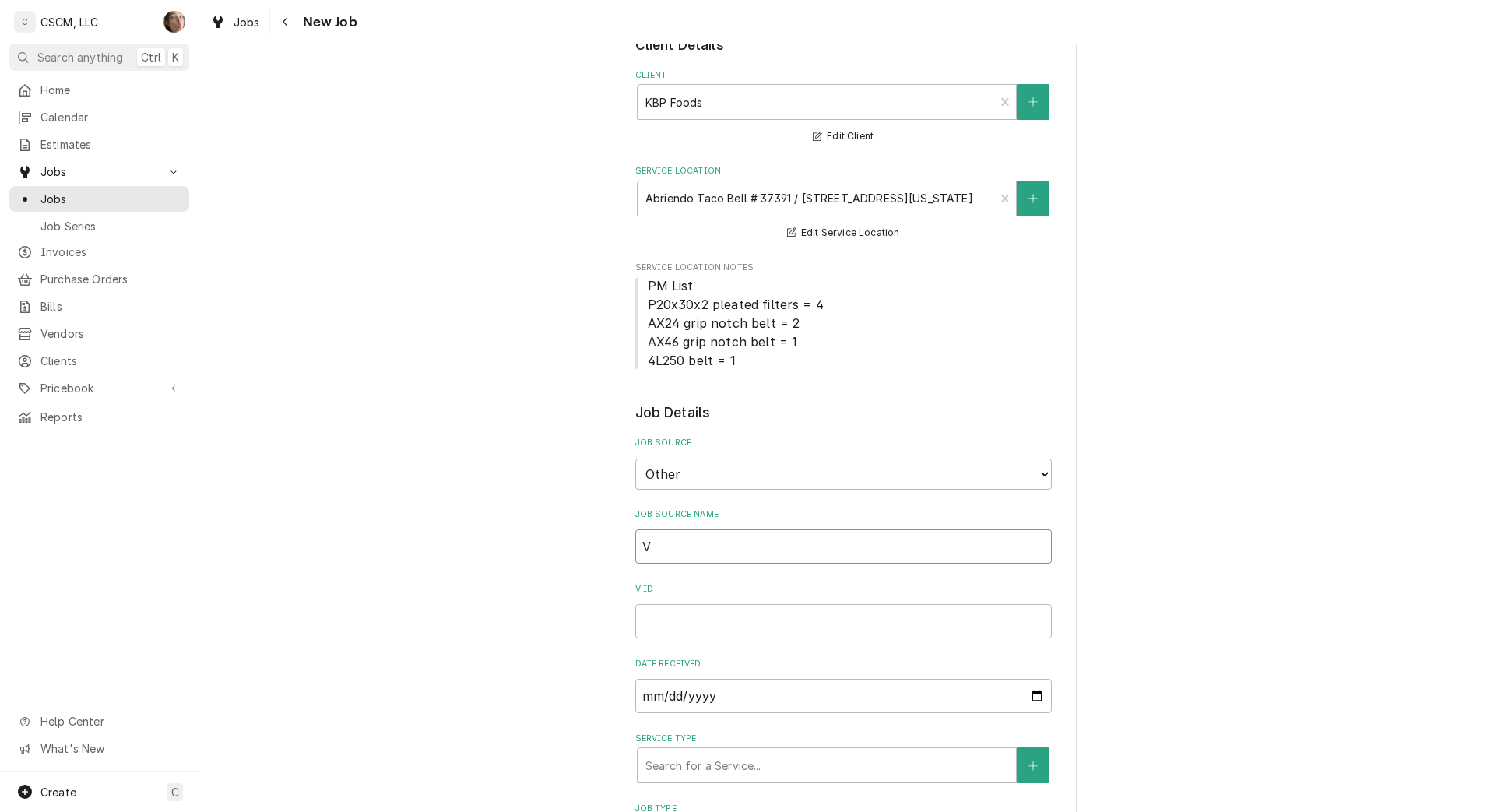
type input "Ve"
type textarea "x"
type input "Ver"
type textarea "x"
type input "Veri"
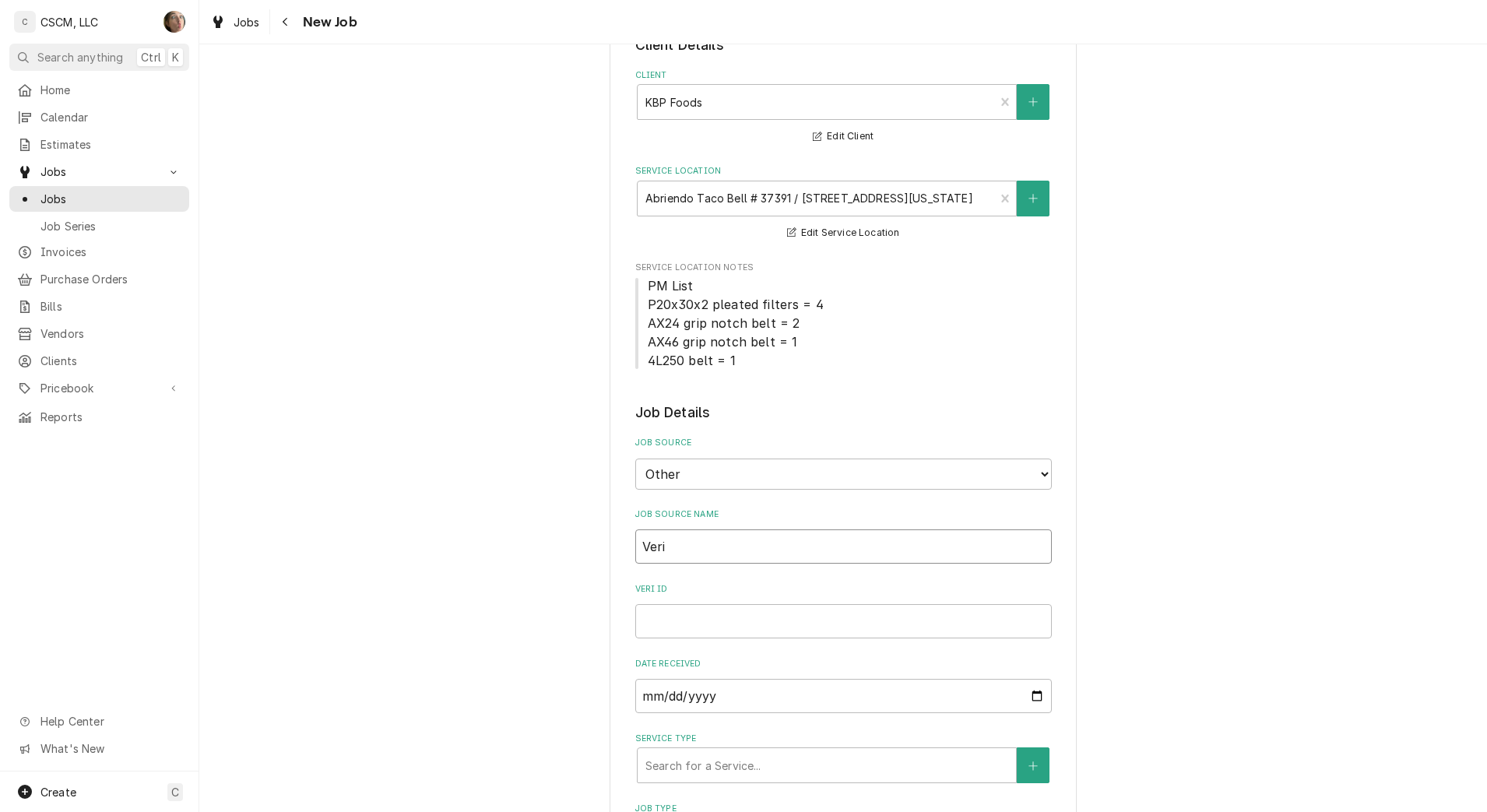
type textarea "x"
type input "Veris"
type textarea "x"
type input "Verisa"
type textarea "x"
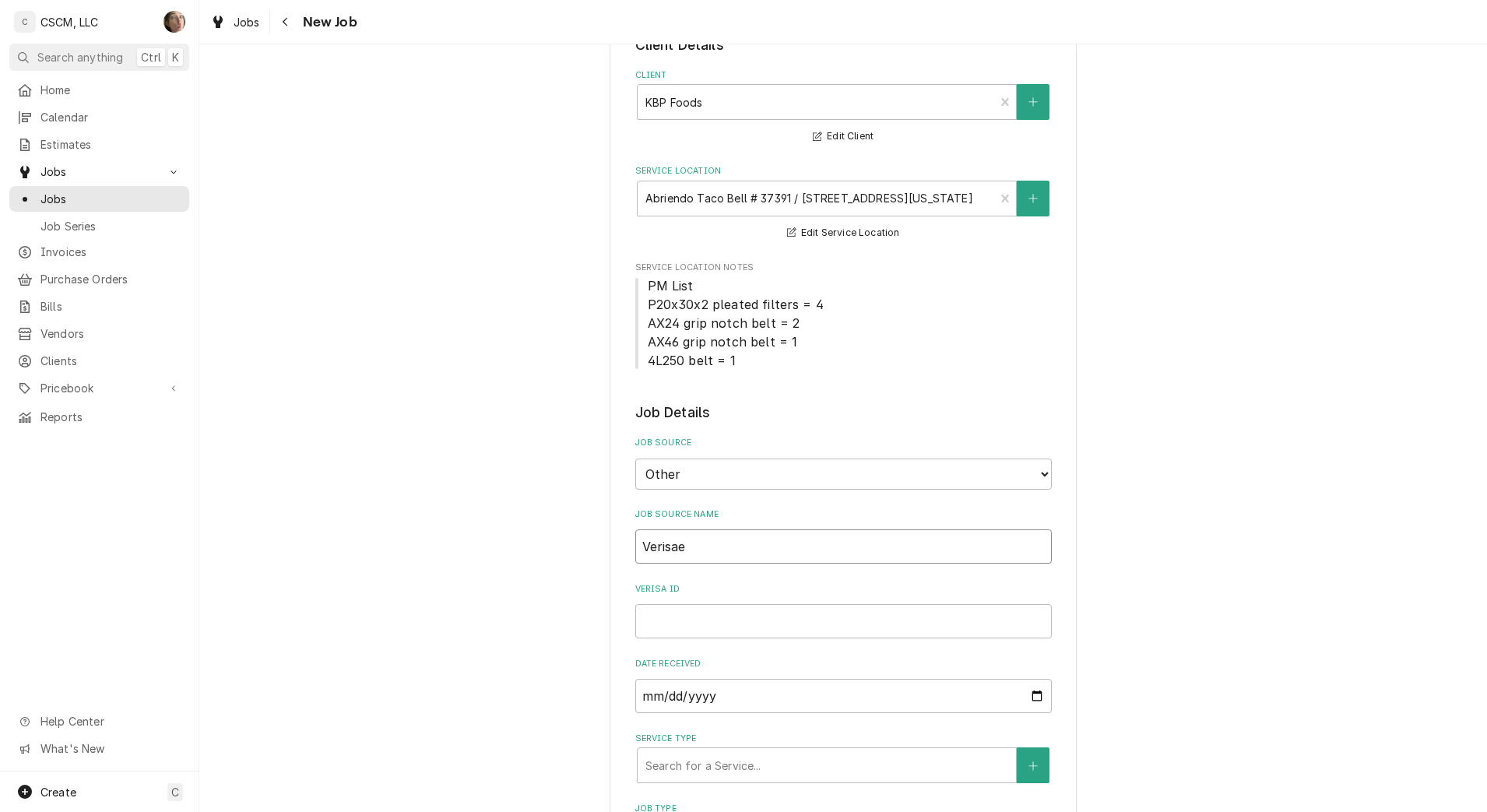
type input "Verisae"
paste input "72101040"
type textarea "x"
type input "72101040"
type textarea "x"
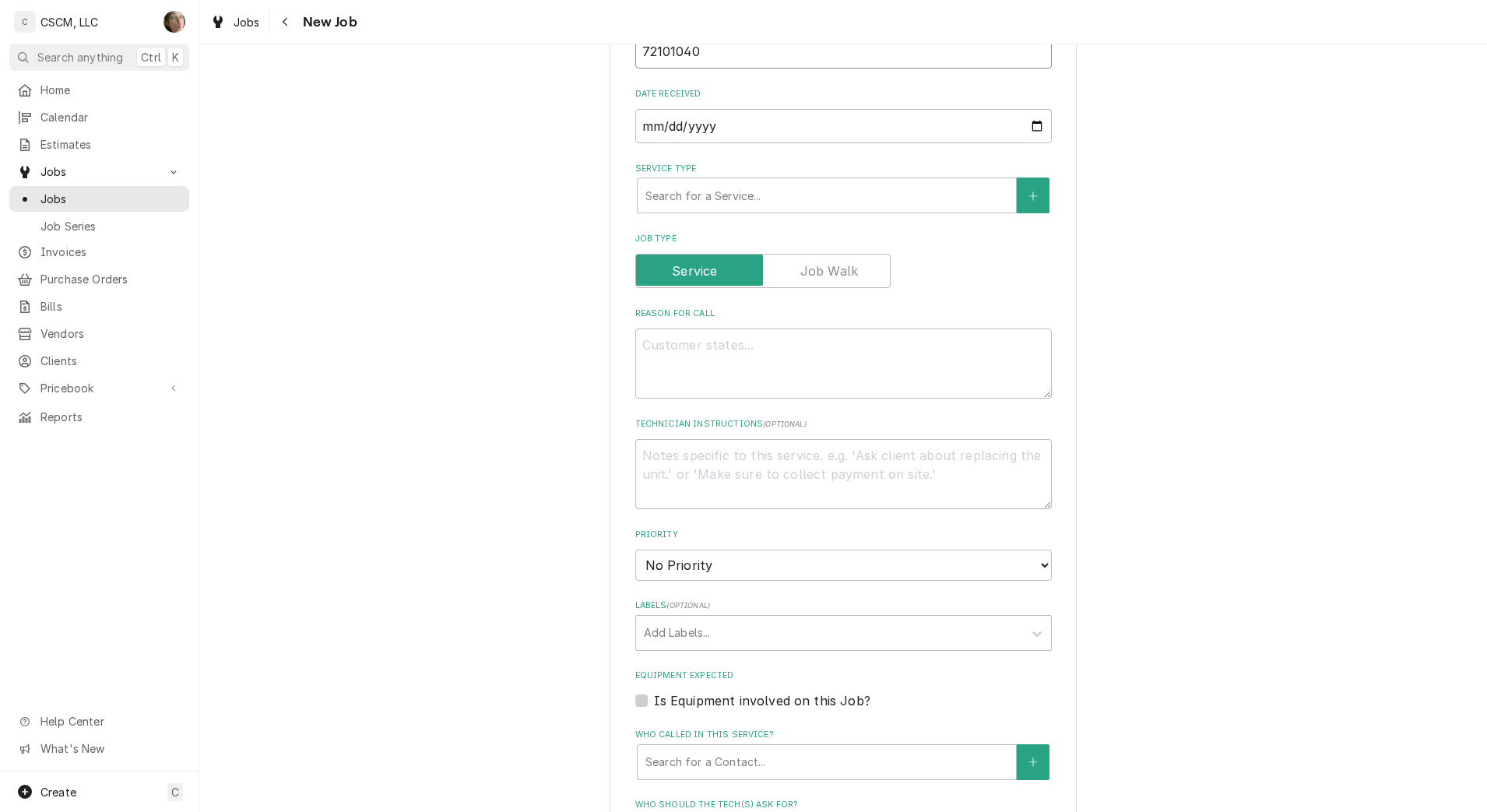
scroll to position [682, 0]
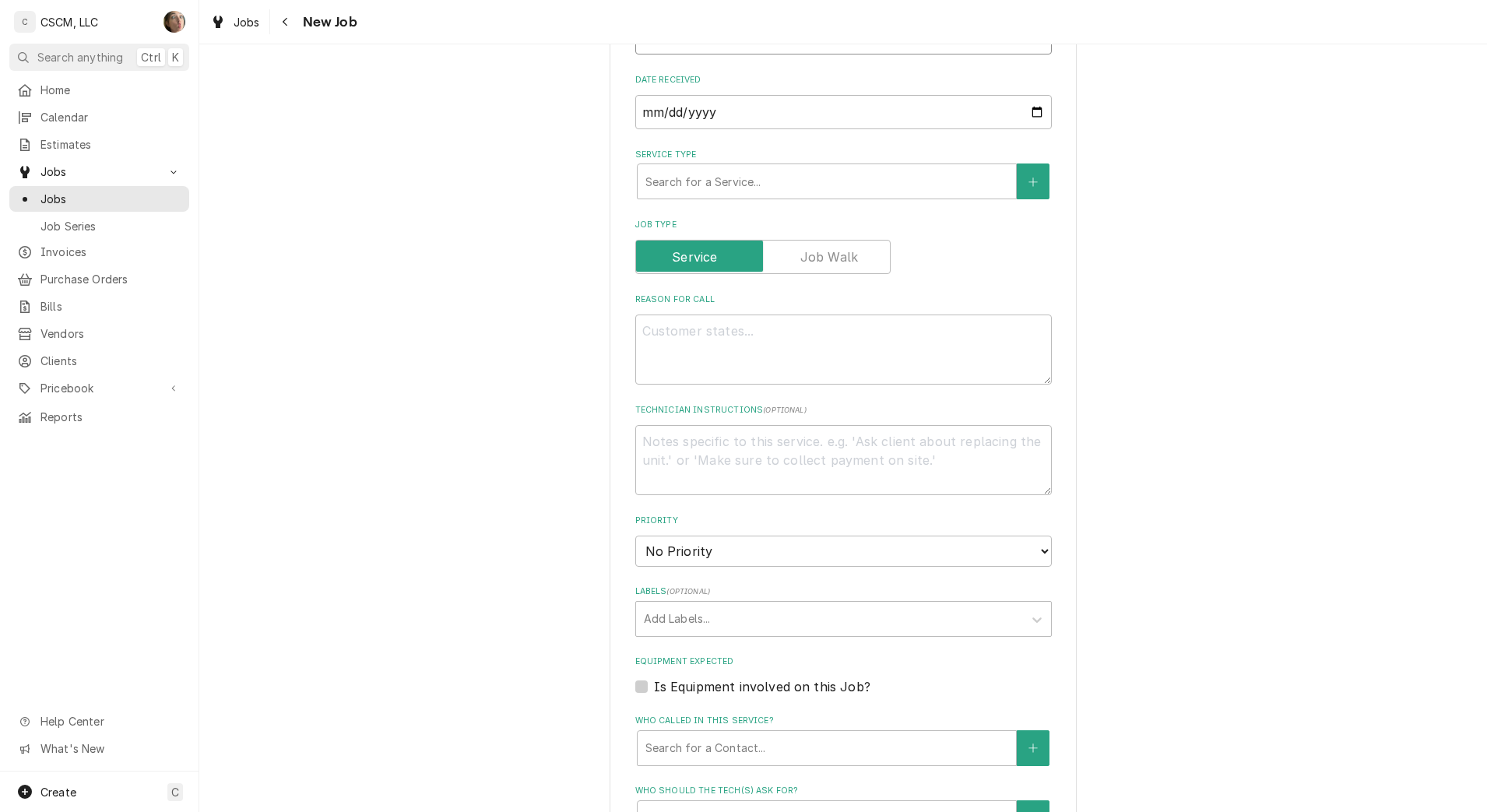
type input "72101040"
click at [697, 359] on textarea "Reason For Call" at bounding box center [844, 349] width 417 height 70
type textarea "x"
type textarea "N"
type textarea "x"
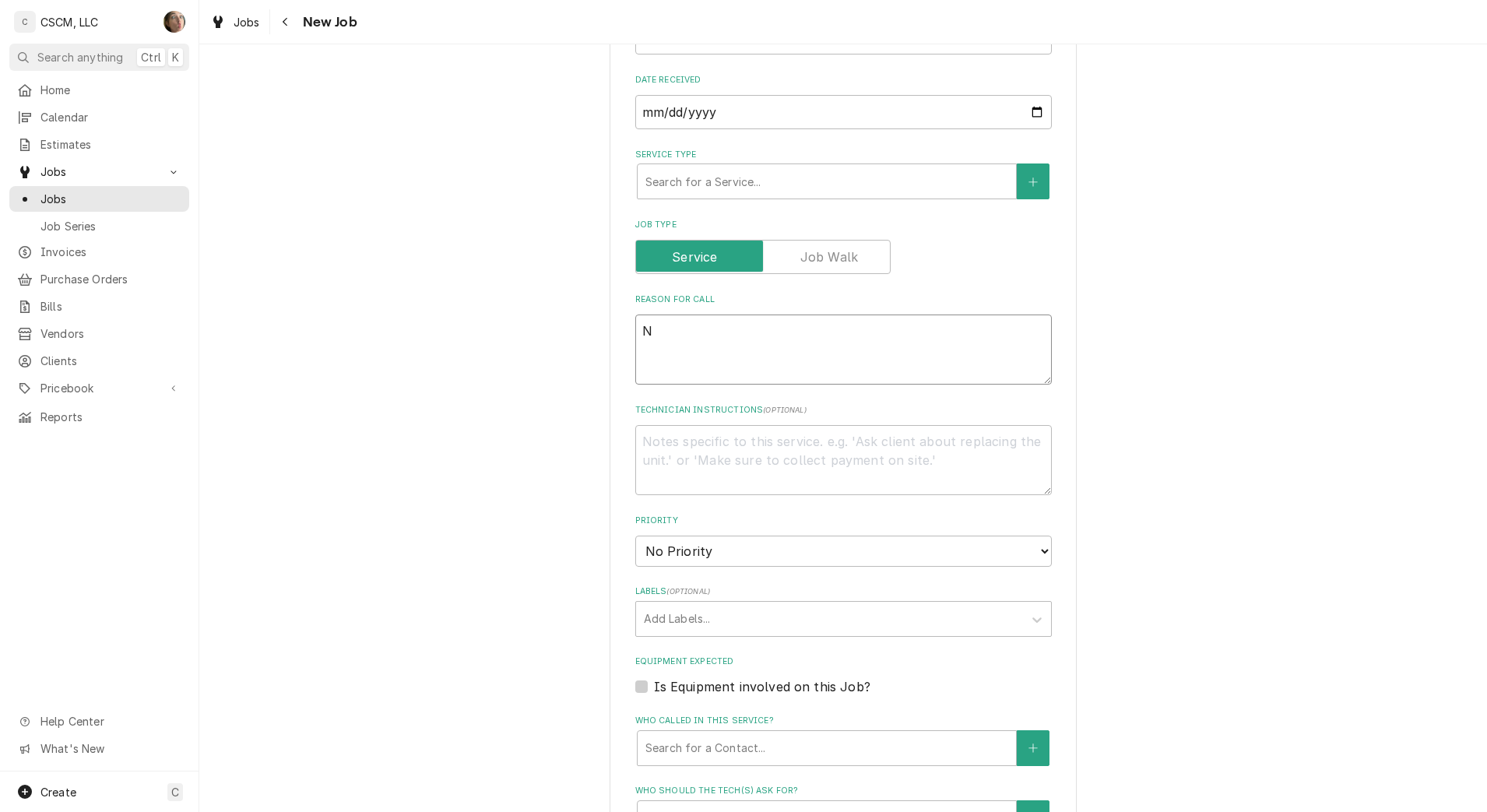
type textarea "NT"
type textarea "x"
type textarea "NTE"
type textarea "x"
type textarea "NTE:"
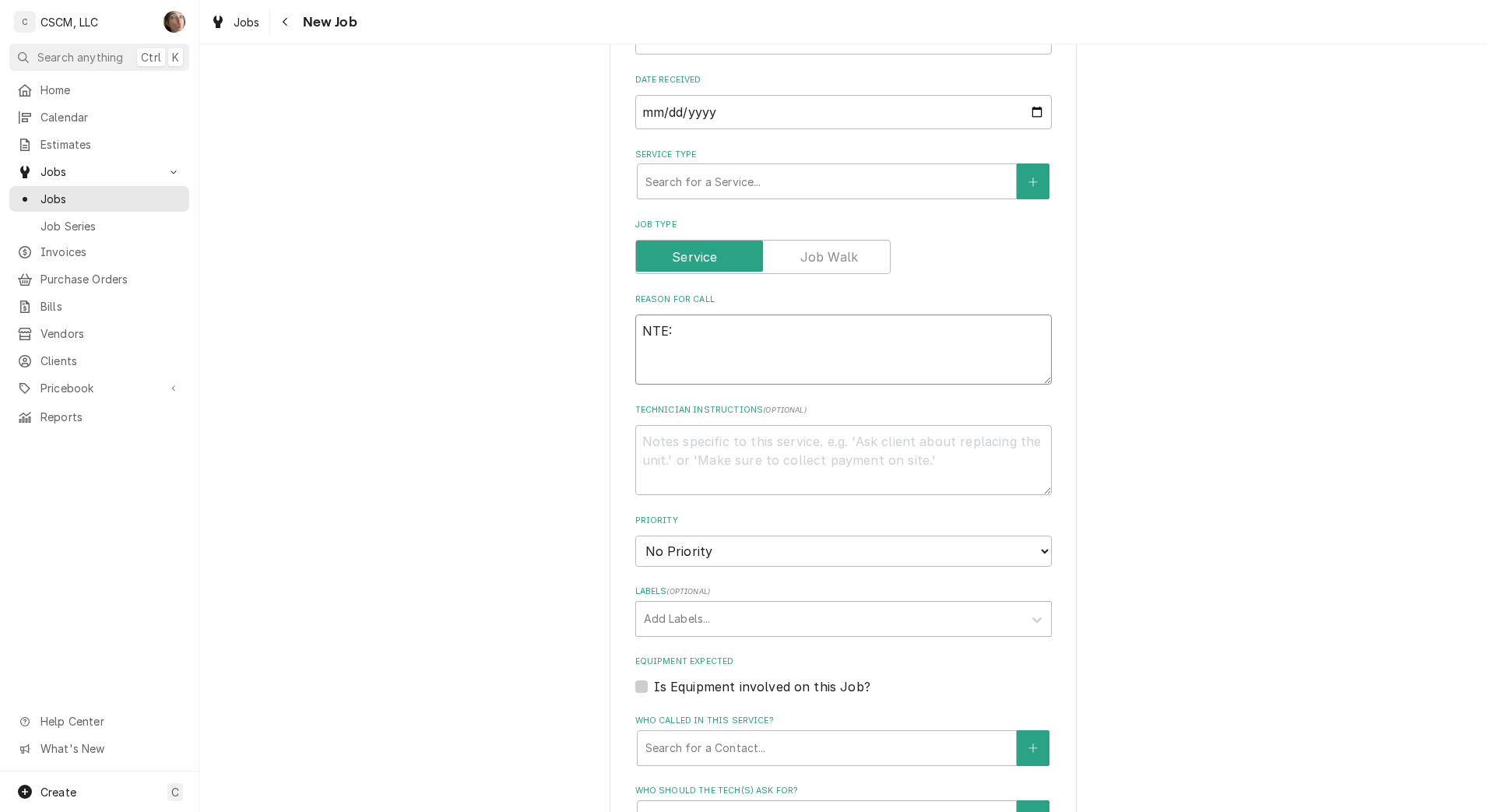
type textarea "x"
type textarea "NTE:"
type textarea "x"
type textarea "NTE: $"
type textarea "x"
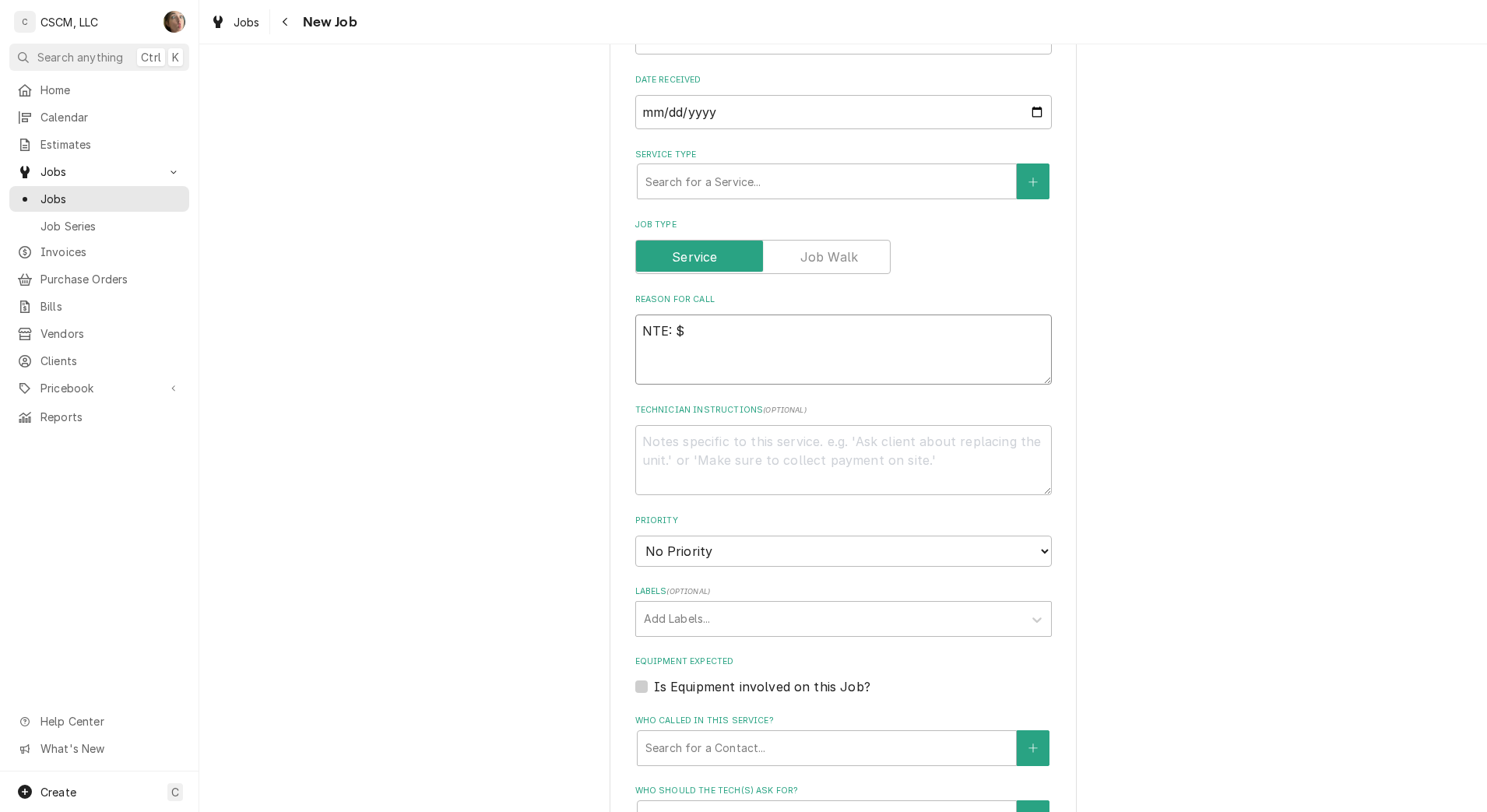
type textarea "NTE: $5"
type textarea "x"
type textarea "NTE: $50"
type textarea "x"
type textarea "NTE: $500"
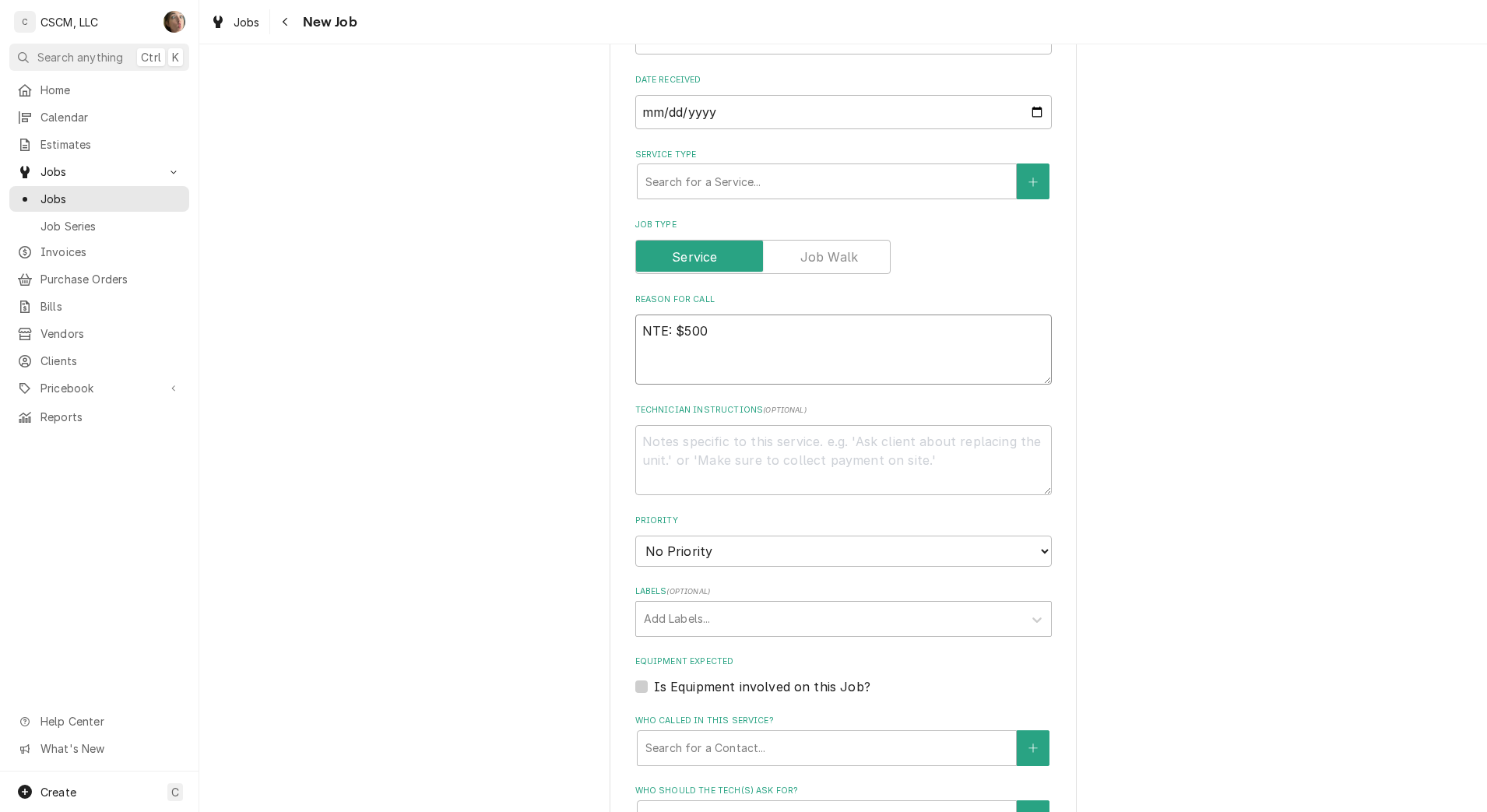
type textarea "x"
type textarea "NTE: $500"
type textarea "x"
type textarea "NTE: $500 P"
type textarea "x"
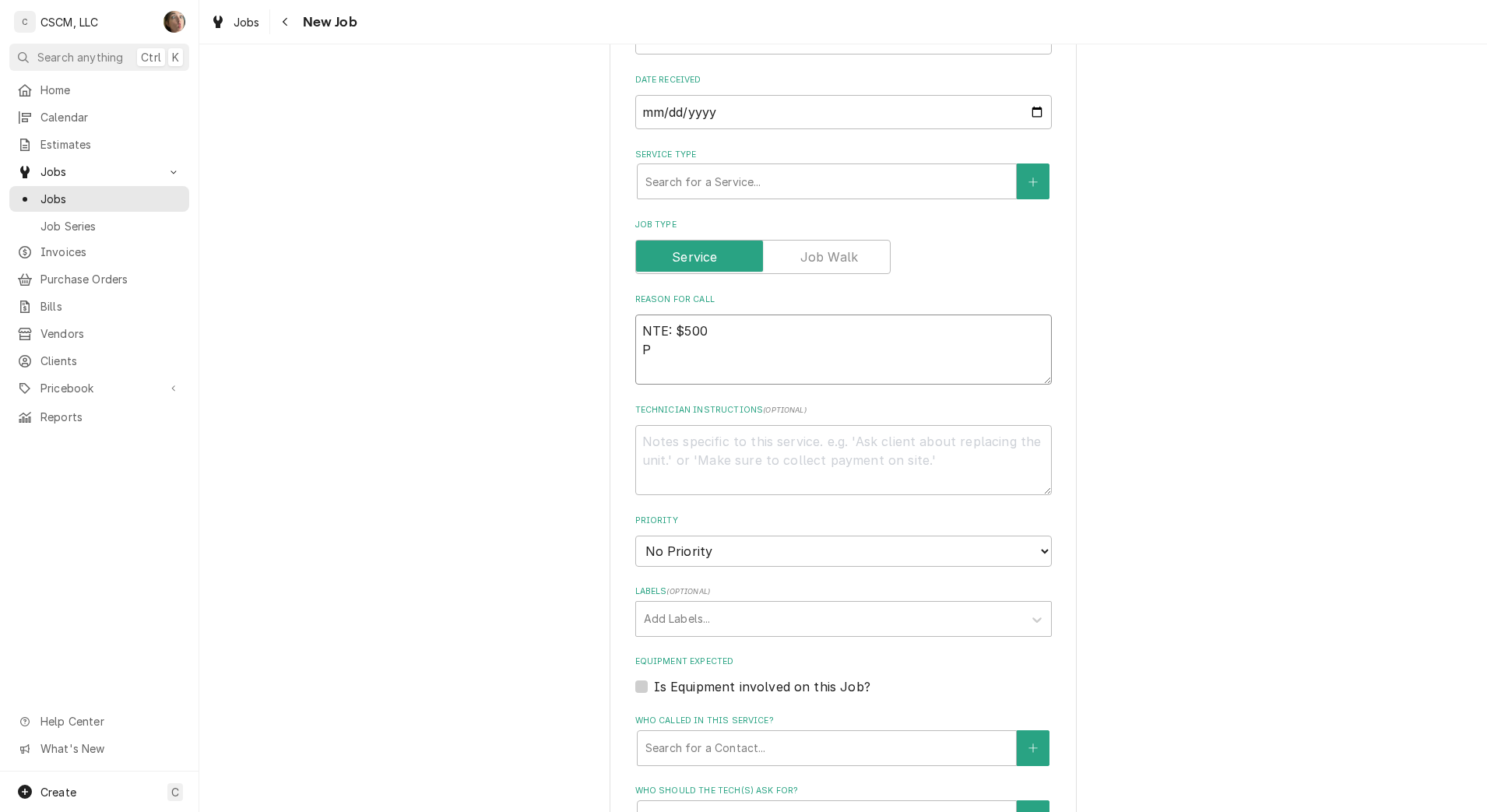
type textarea "NTE: $500 PO"
type textarea "x"
type textarea "NTE: $500 PO"
type textarea "x"
type textarea "NTE: $500 PO #"
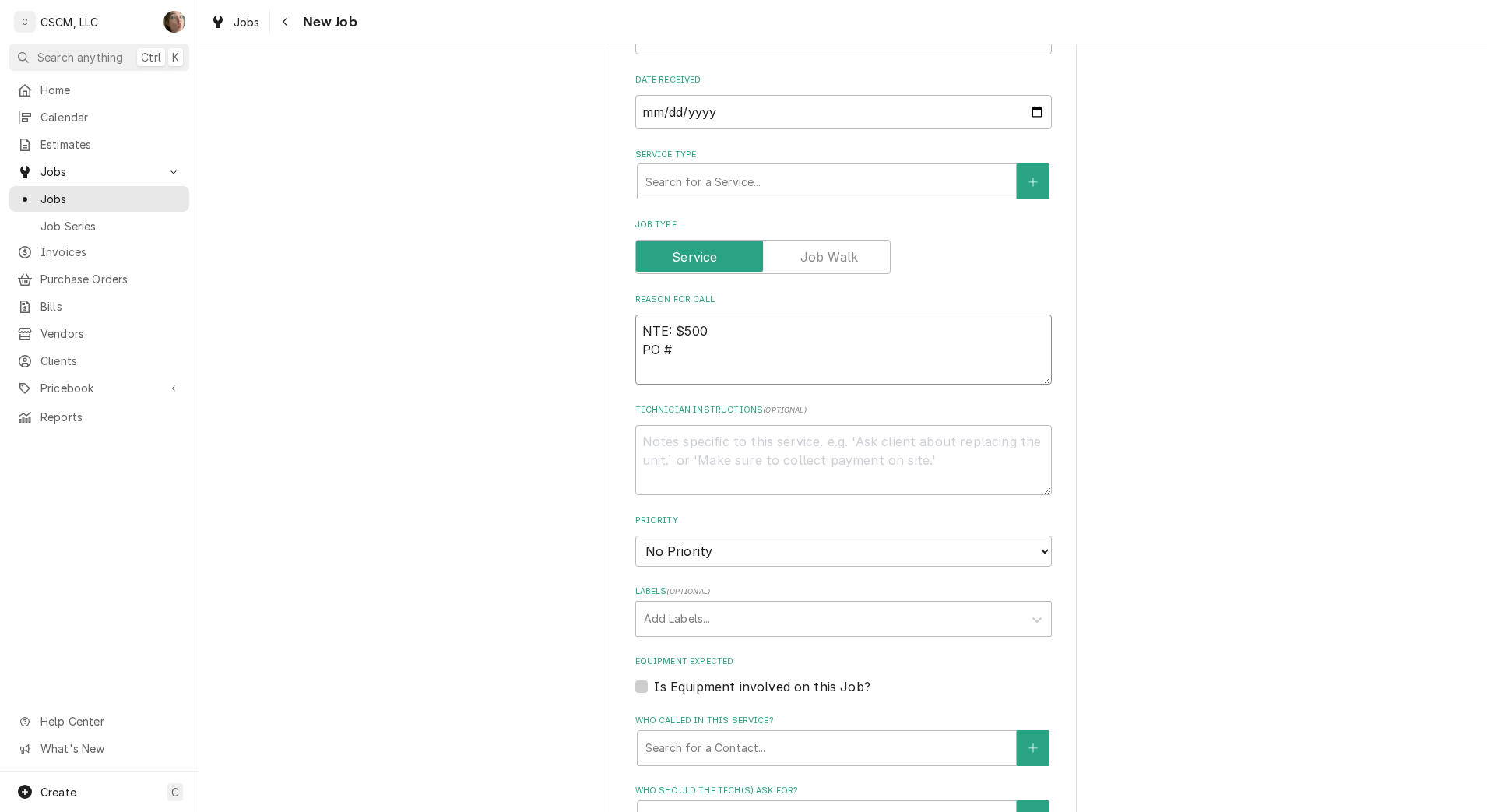
type textarea "x"
type textarea "NTE: $500 PO #"
paste textarea "72101040"
type textarea "x"
type textarea "NTE: $500 PO # 72101040"
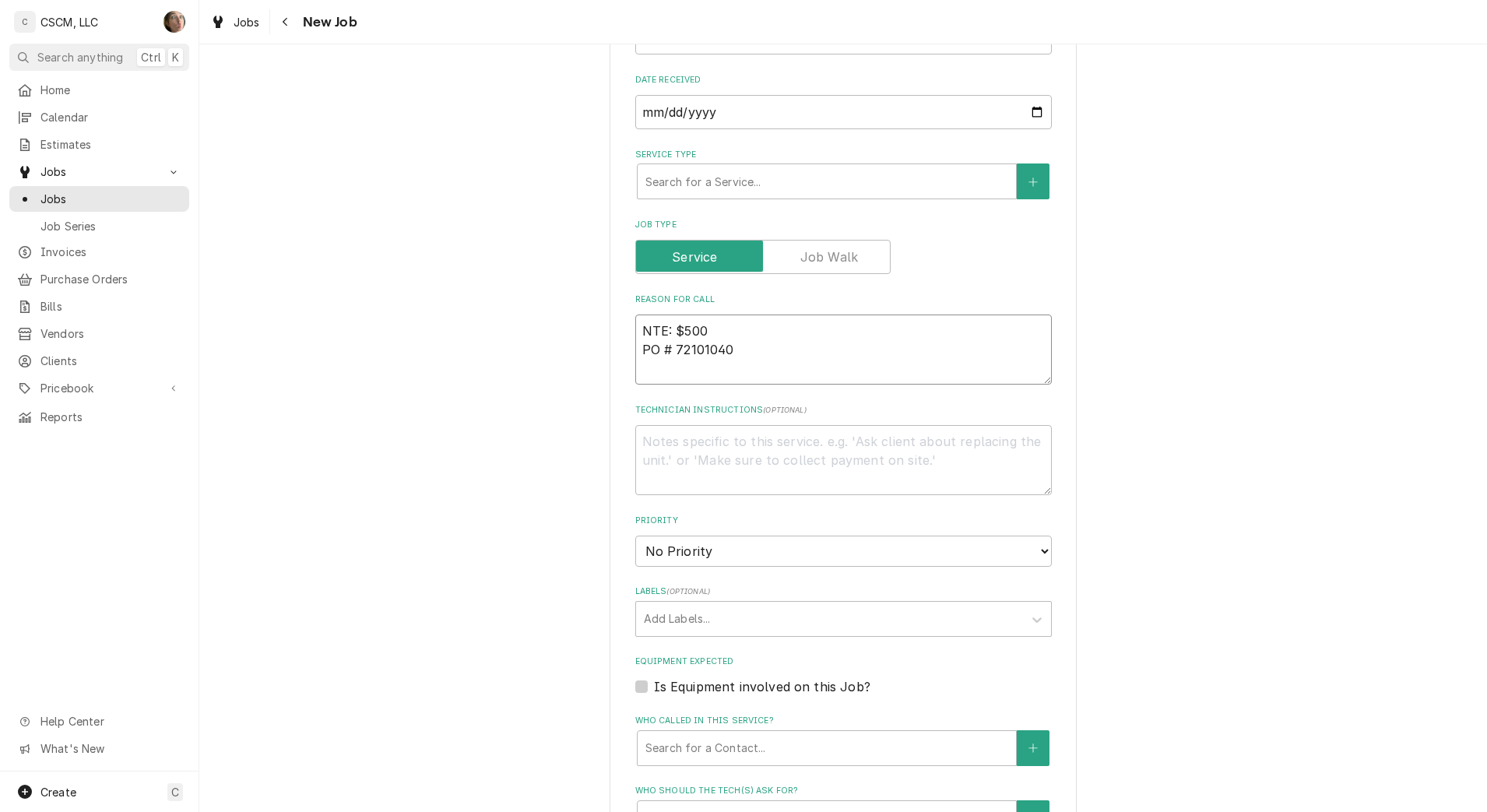
type textarea "x"
type textarea "NTE: $500 PO # 72101040"
click at [636, 331] on textarea "NTE: $500 PO # 72101040" at bounding box center [844, 349] width 417 height 70
paste textarea "Lobby side grill not coming on unplugged and plugged back in still no power. Br…"
type textarea "x"
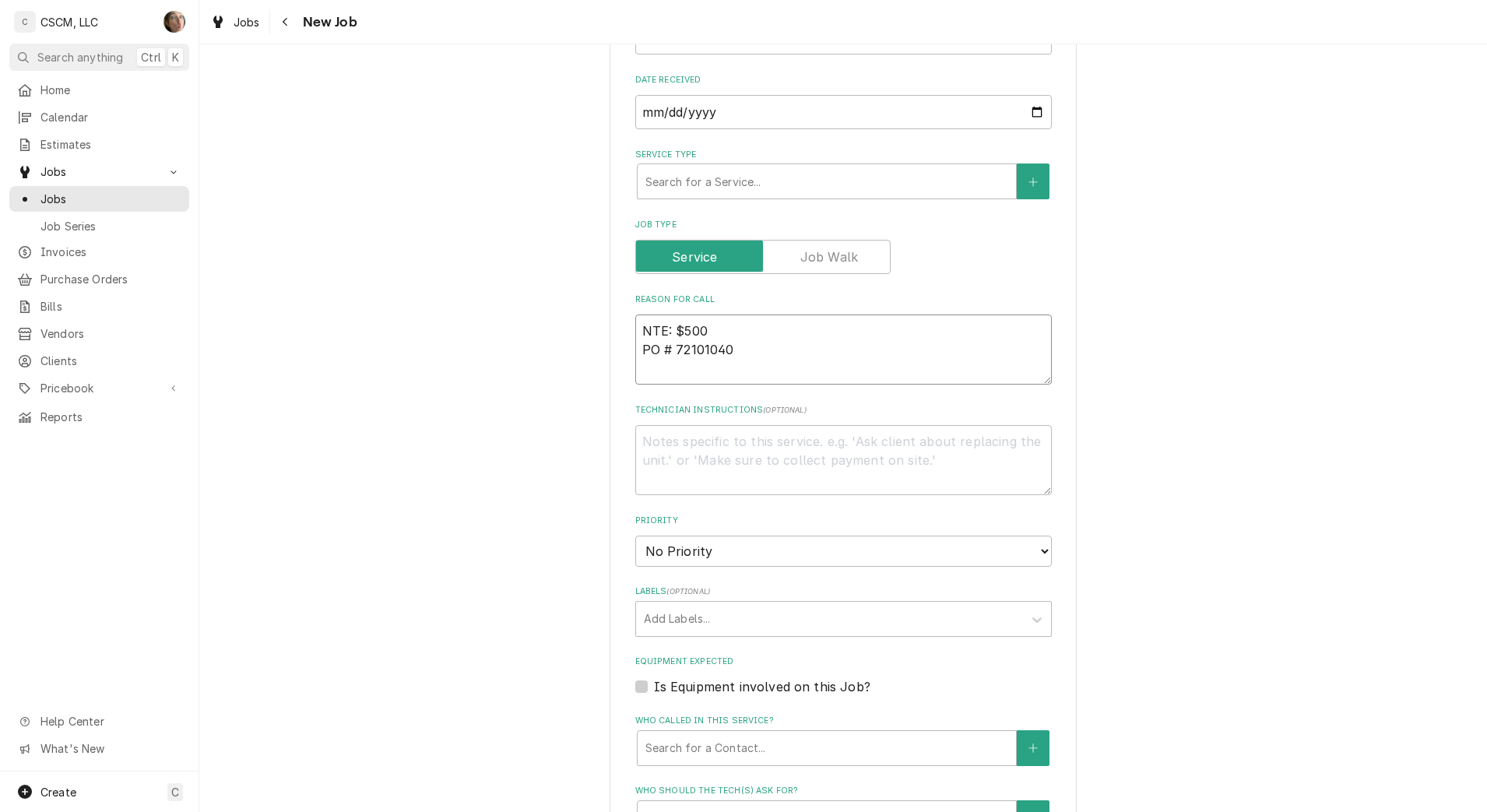
type textarea "Lobby side grill not coming on unplugged and plugged back in still no power. Br…"
type textarea "x"
type textarea "Lobby side grill not coming on unplugged and plugged back in still no power. Br…"
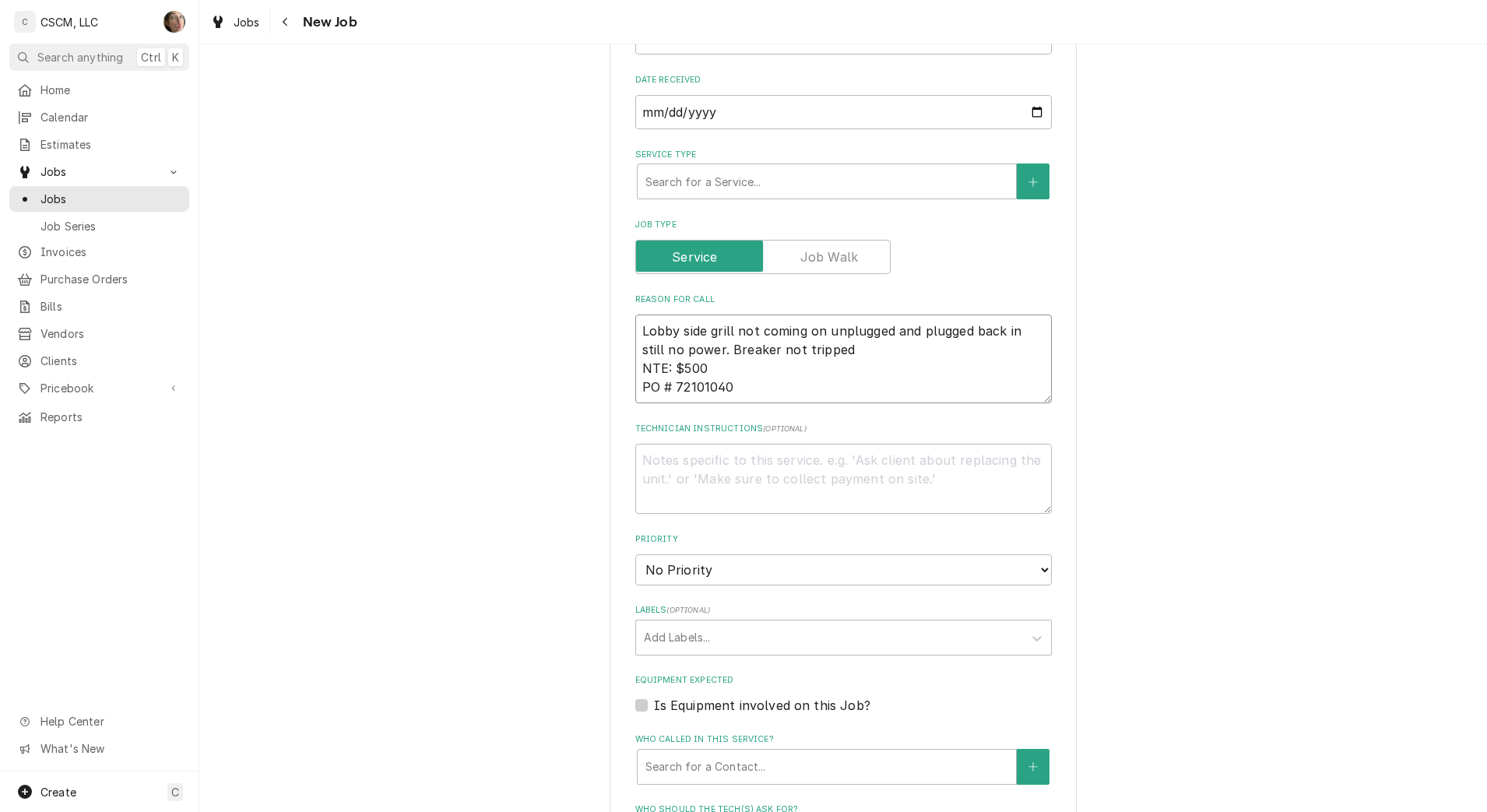
type textarea "x"
click at [794, 349] on textarea "Lobby side grill not coming on unplugged and plugged back in still no power. Br…" at bounding box center [844, 359] width 417 height 88
click at [853, 347] on textarea "Lobby side grill not coming on unplugged and plugged back in still no power. Br…" at bounding box center [844, 359] width 417 height 88
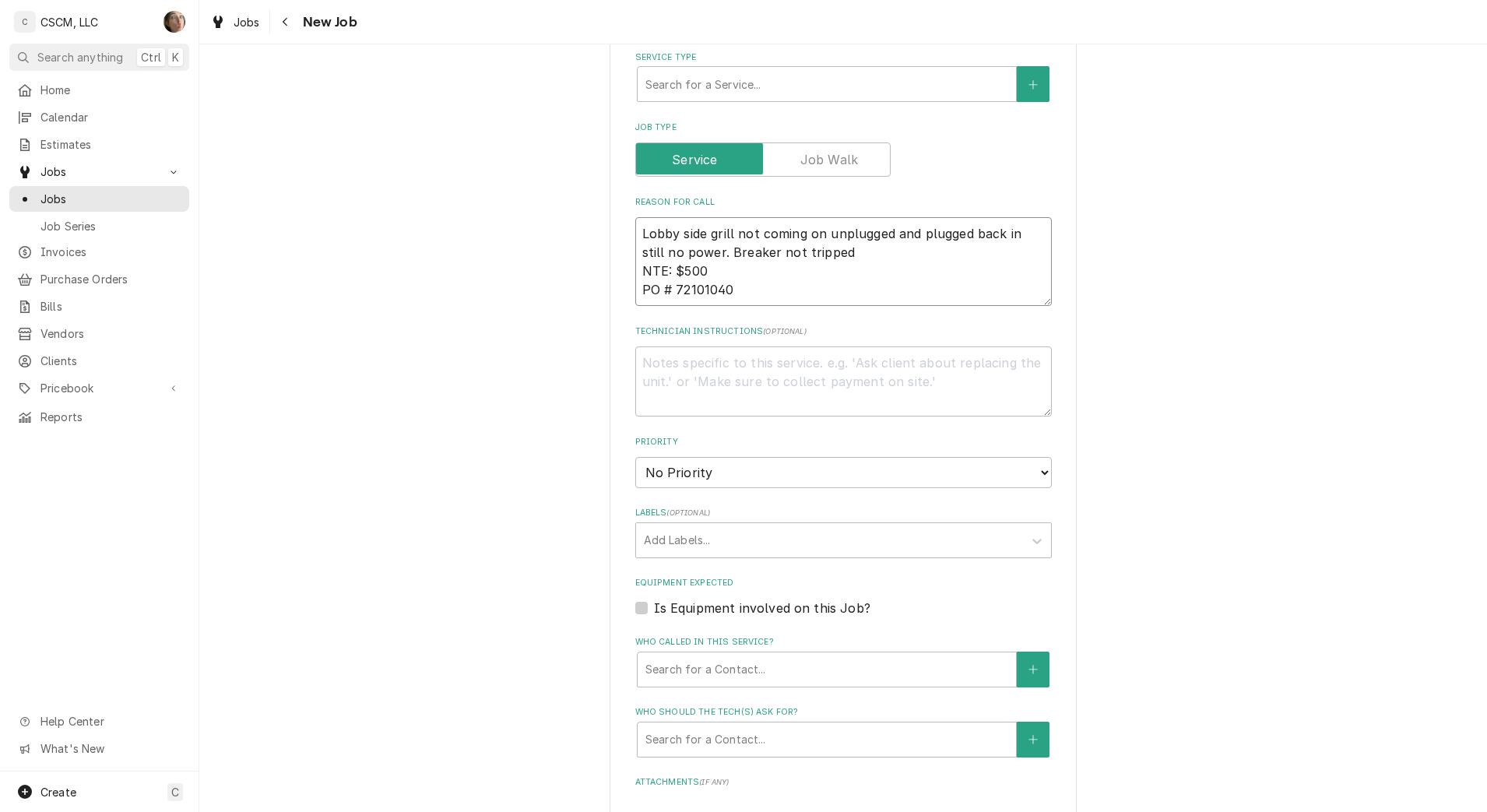
scroll to position [876, 0]
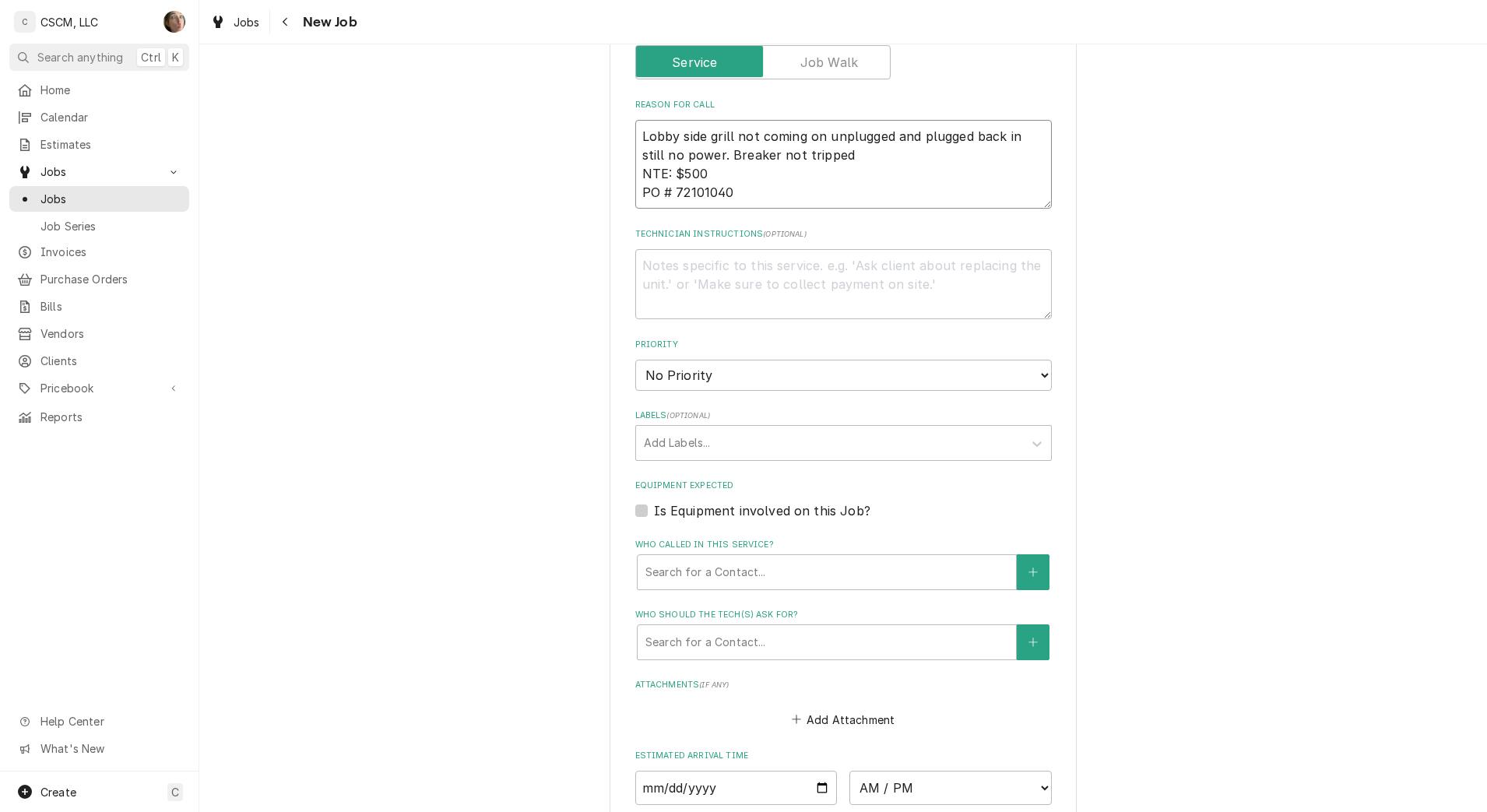
type textarea "Lobby side grill not coming on unplugged and plugged back in still no power. Br…"
click at [838, 442] on div "Labels" at bounding box center [829, 442] width 372 height 28
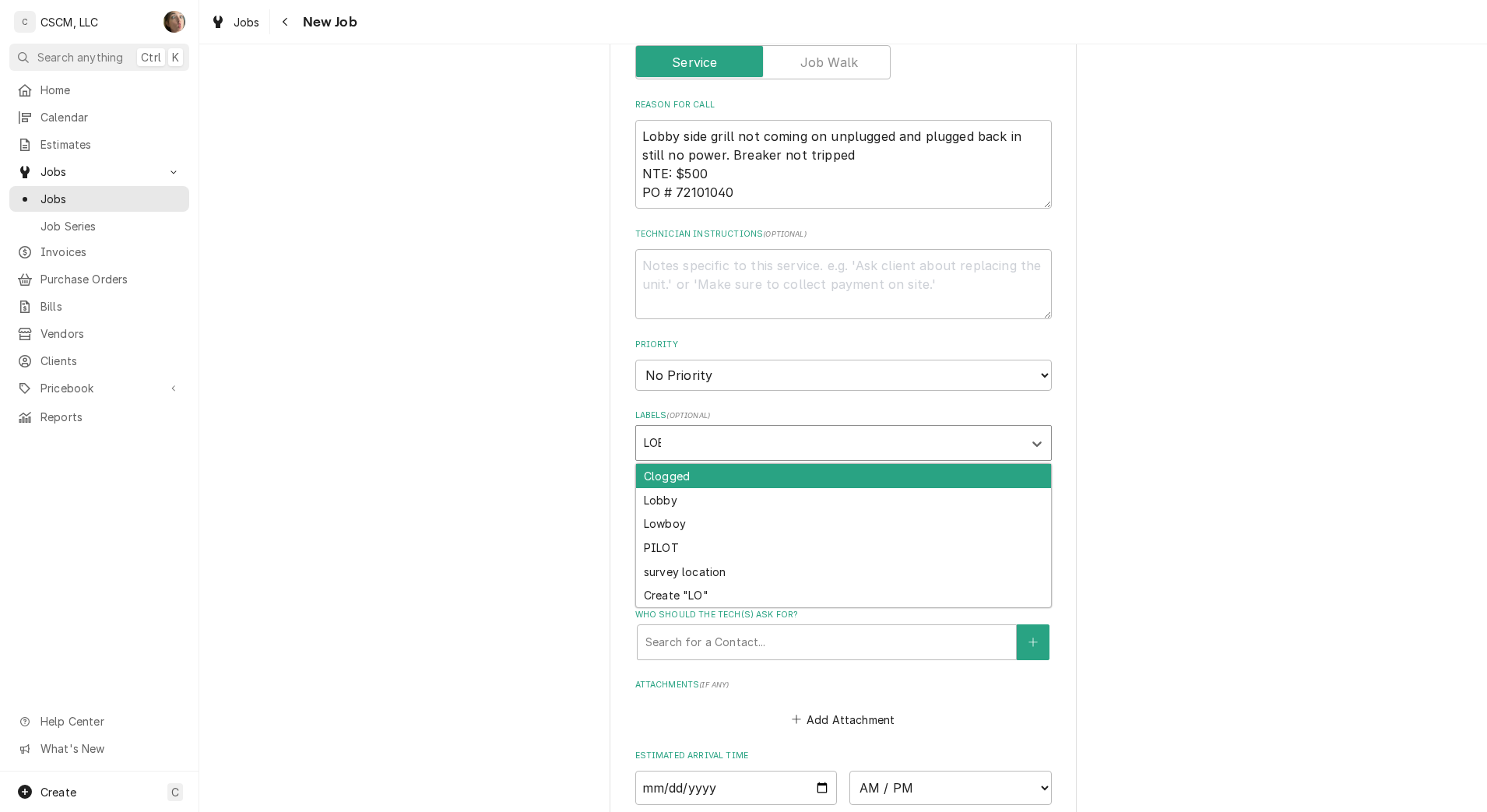
type input "LOBB"
click at [832, 479] on div "Lobby" at bounding box center [843, 476] width 415 height 25
type textarea "x"
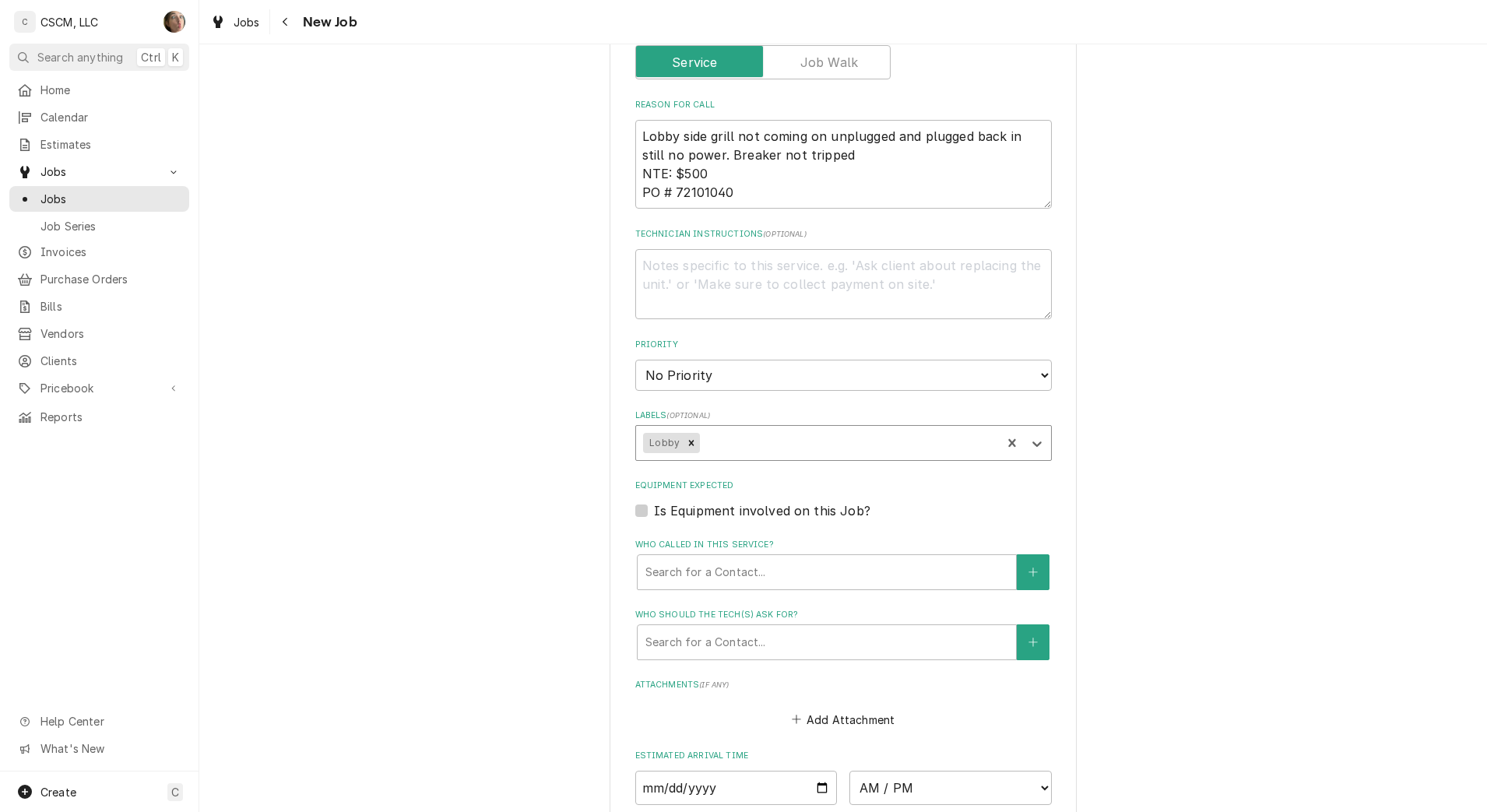
type textarea "x"
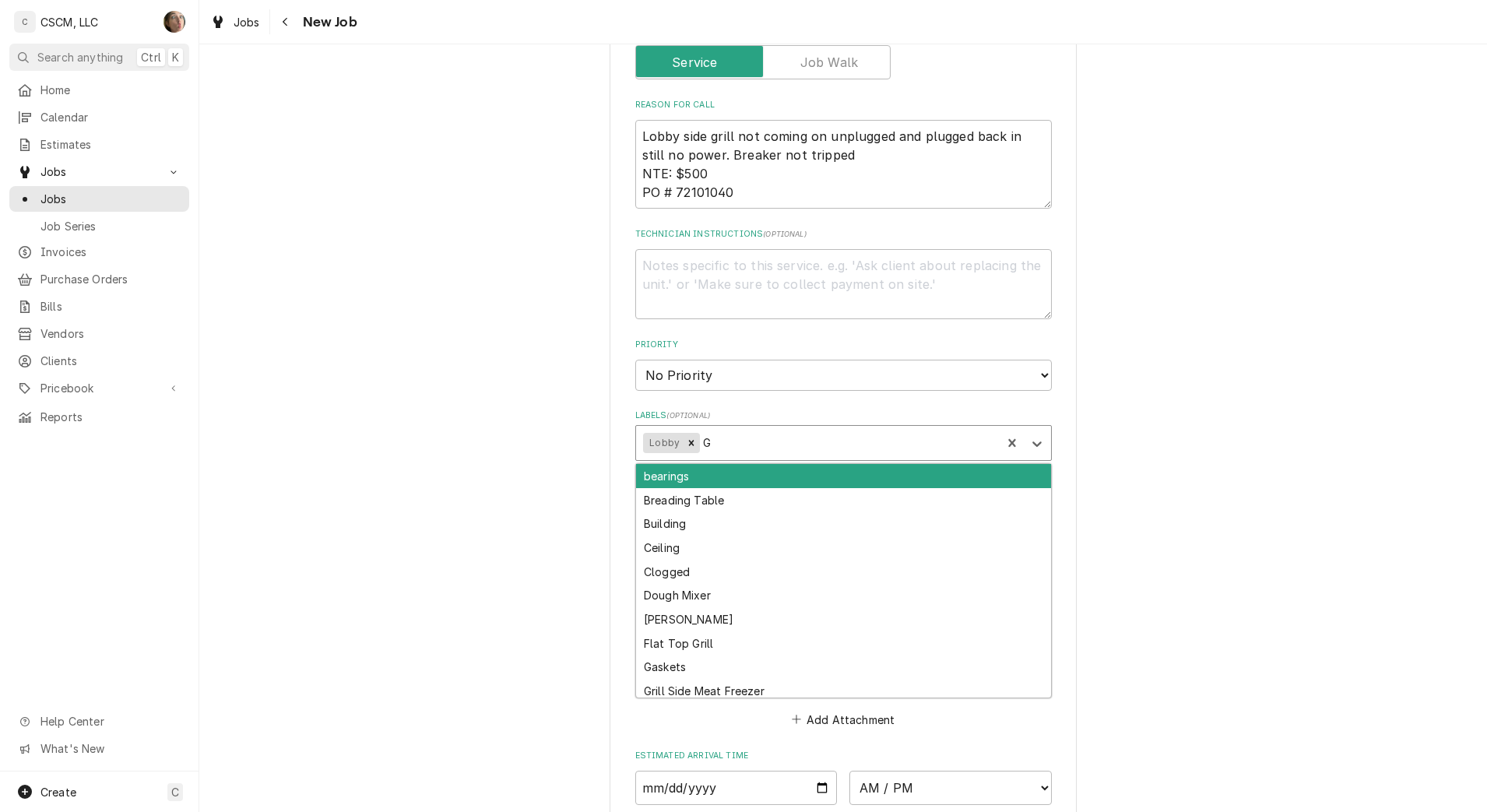
type input "GR"
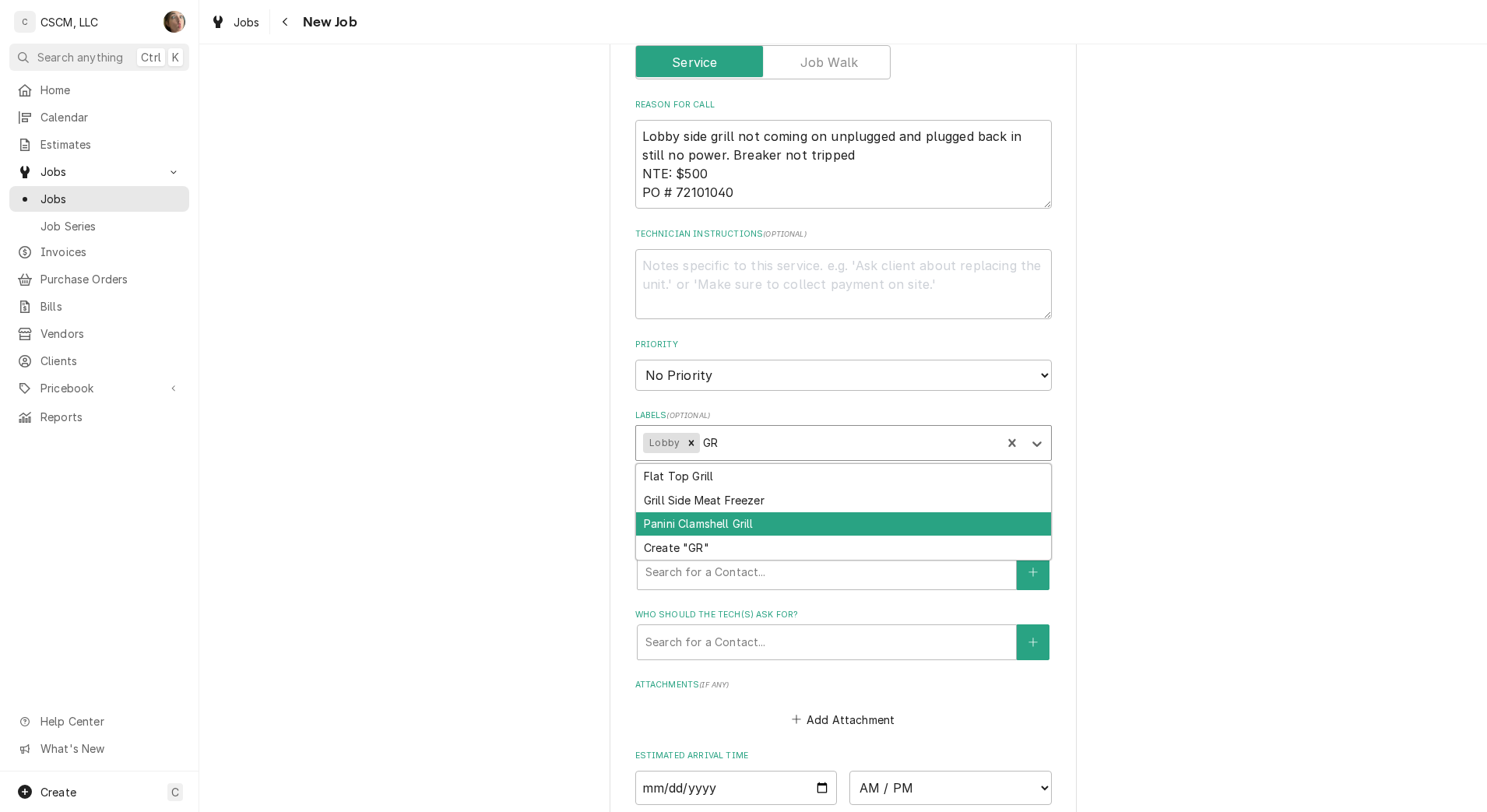
click at [821, 519] on div "Panini Clamshell Grill" at bounding box center [843, 524] width 415 height 25
type textarea "x"
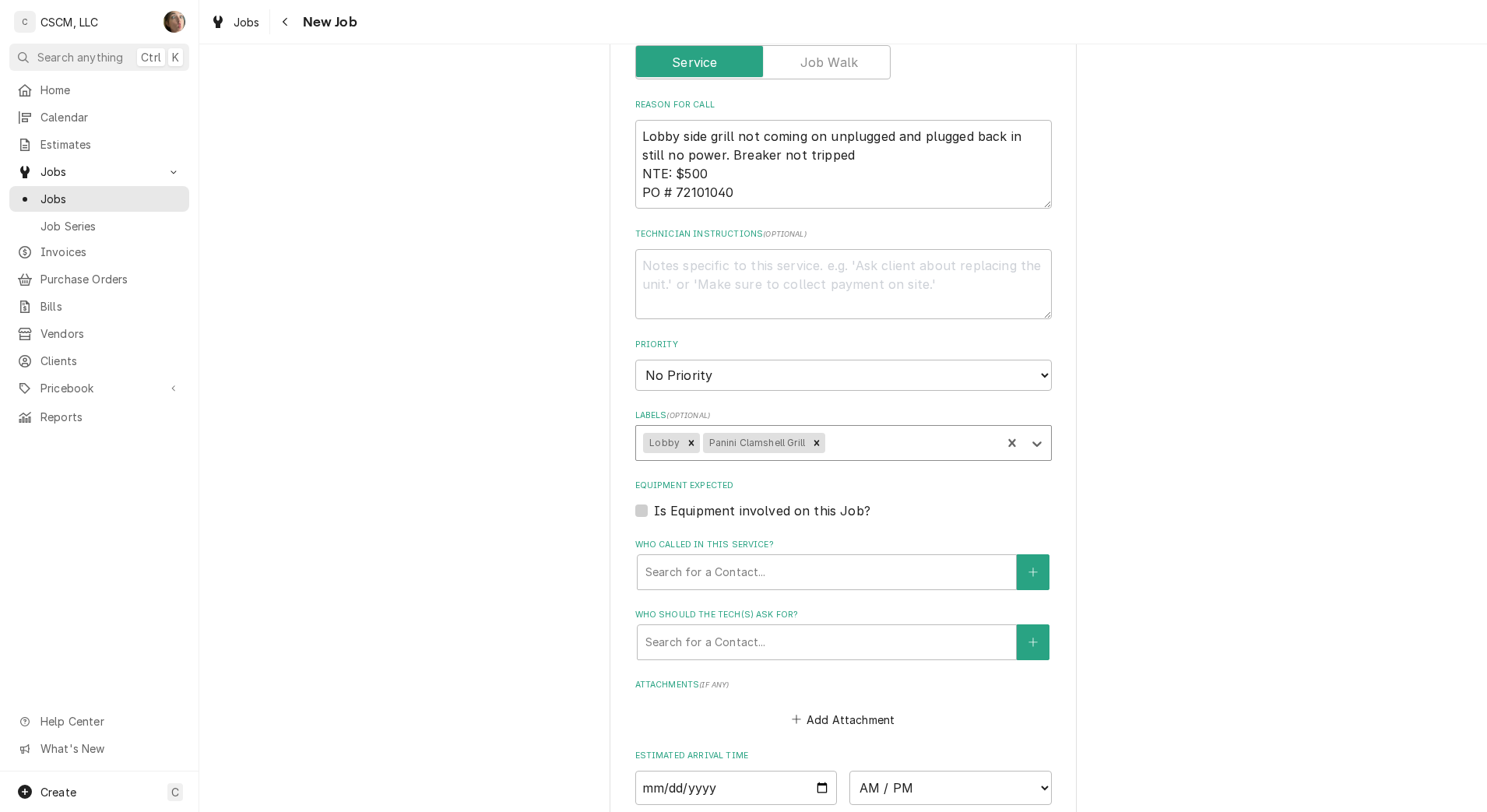
type textarea "x"
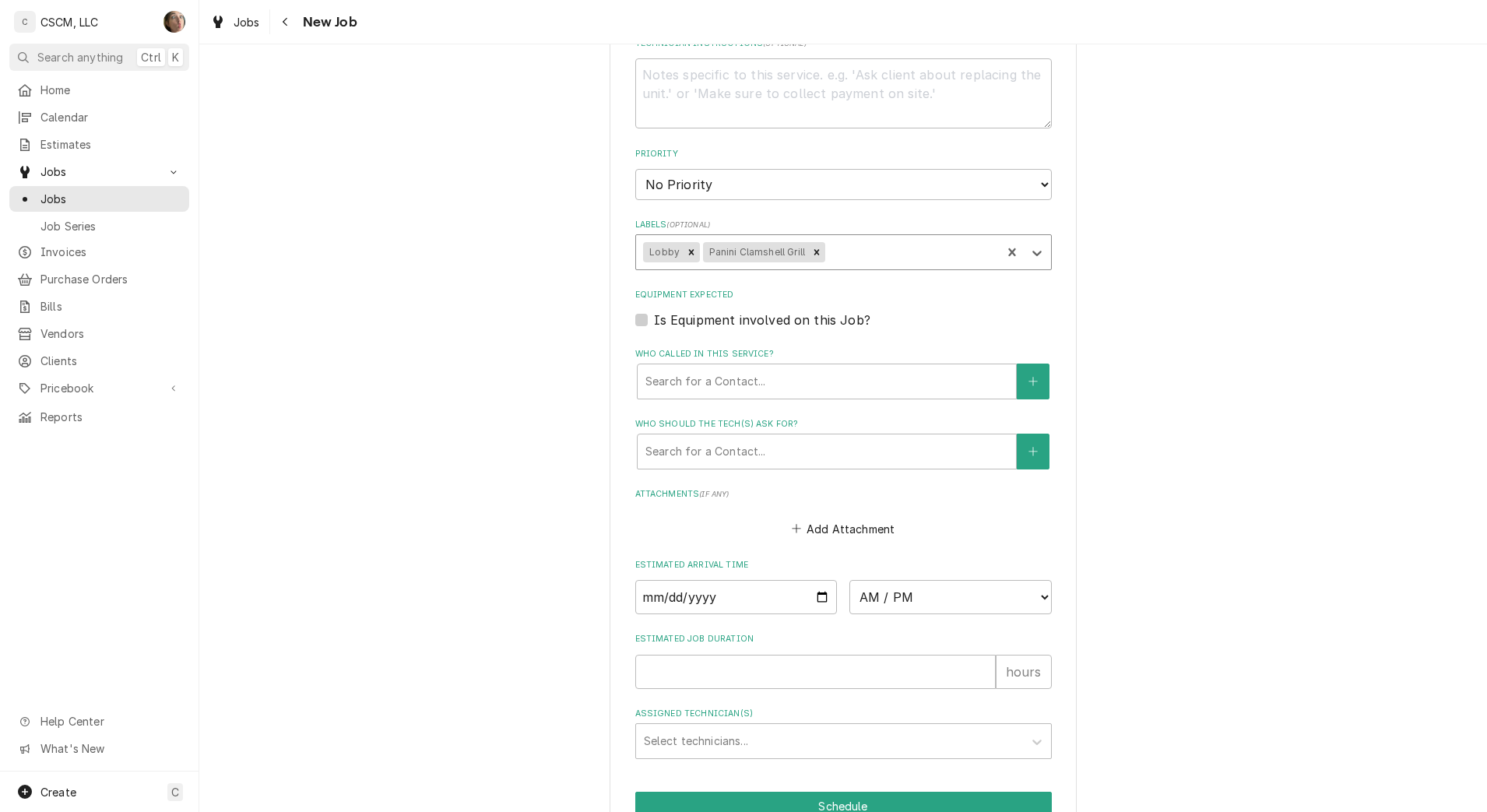
scroll to position [1070, 0]
click at [767, 187] on select "No Priority Urgent High Medium Low" at bounding box center [844, 180] width 417 height 31
select select "3"
click at [636, 165] on select "No Priority Urgent High Medium Low" at bounding box center [844, 180] width 417 height 31
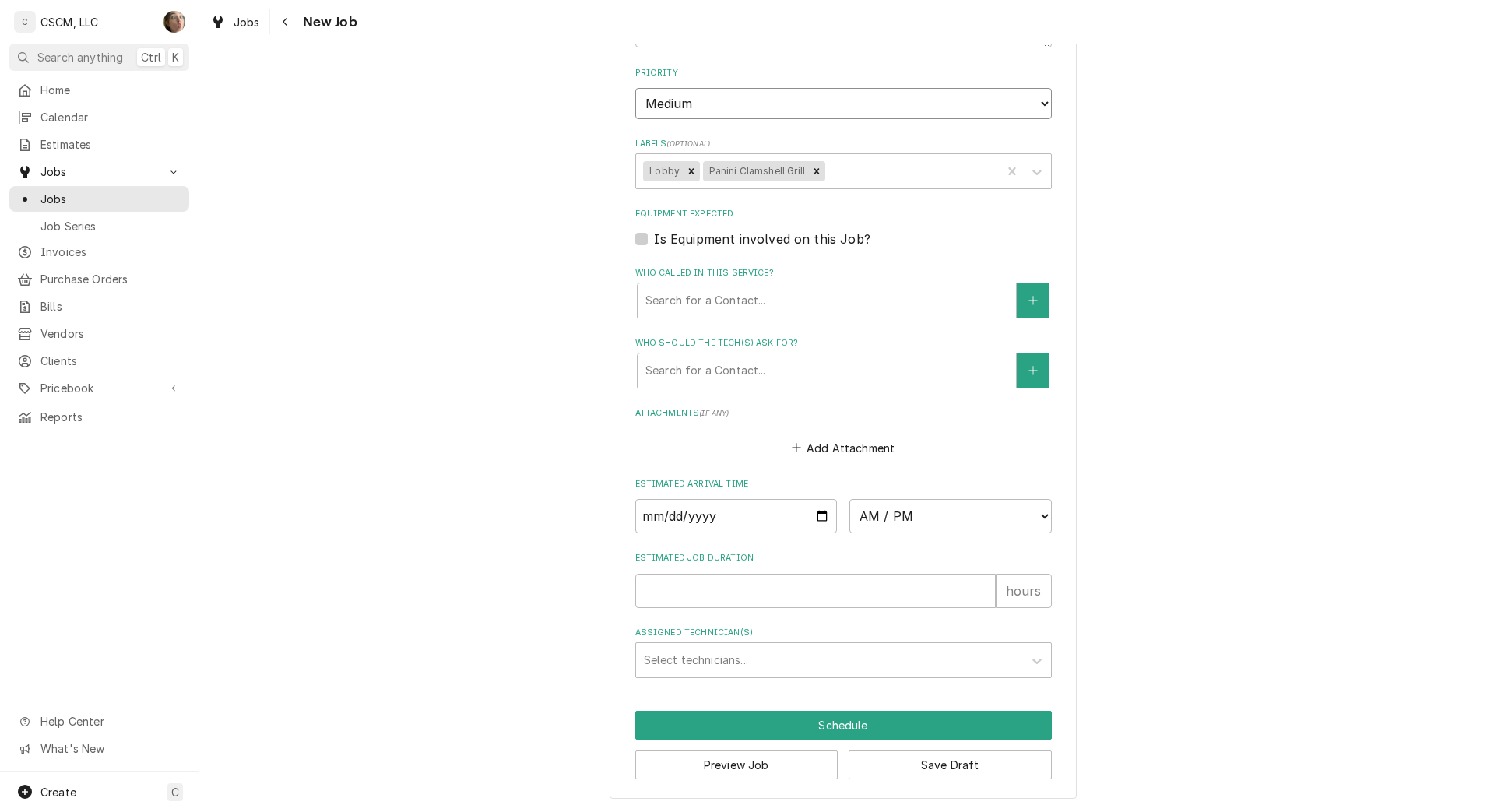
scroll to position [1148, 0]
click at [749, 302] on div "Who called in this service?" at bounding box center [827, 299] width 363 height 28
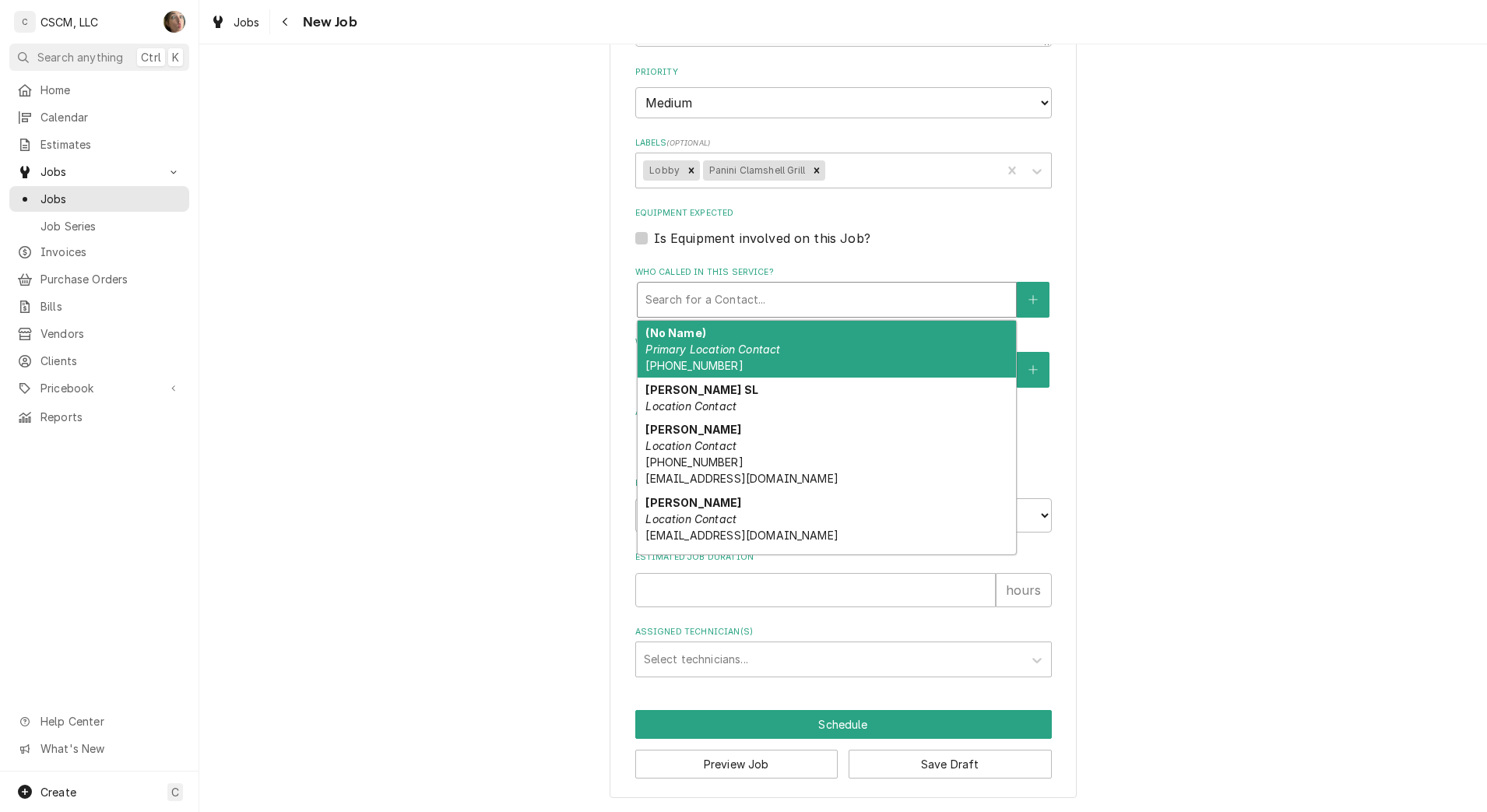
click at [799, 365] on div "(No Name) Primary Location Contact (719) 542-1030" at bounding box center [827, 349] width 379 height 57
type textarea "x"
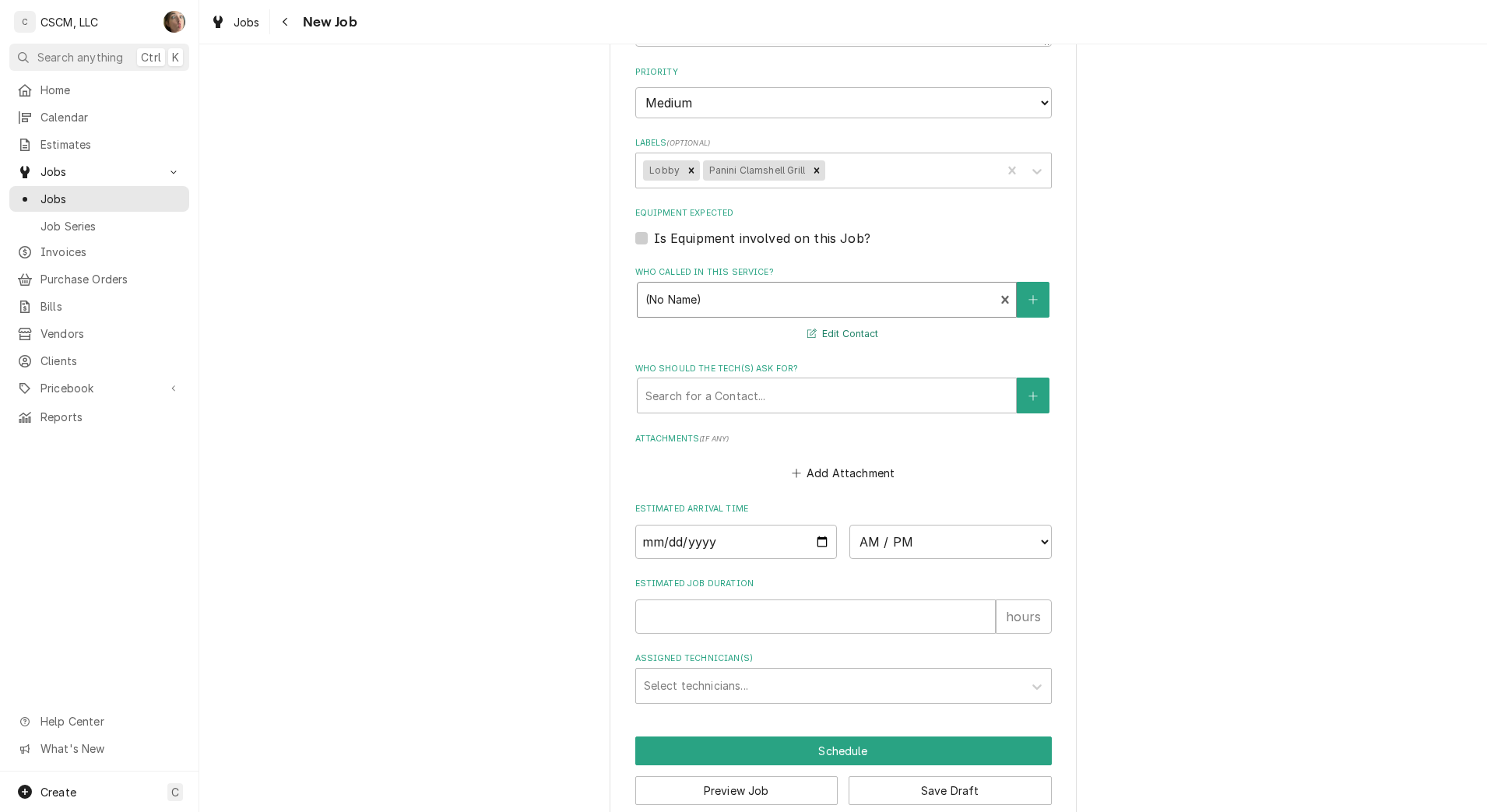
click at [834, 332] on button "Edit Contact" at bounding box center [843, 334] width 76 height 20
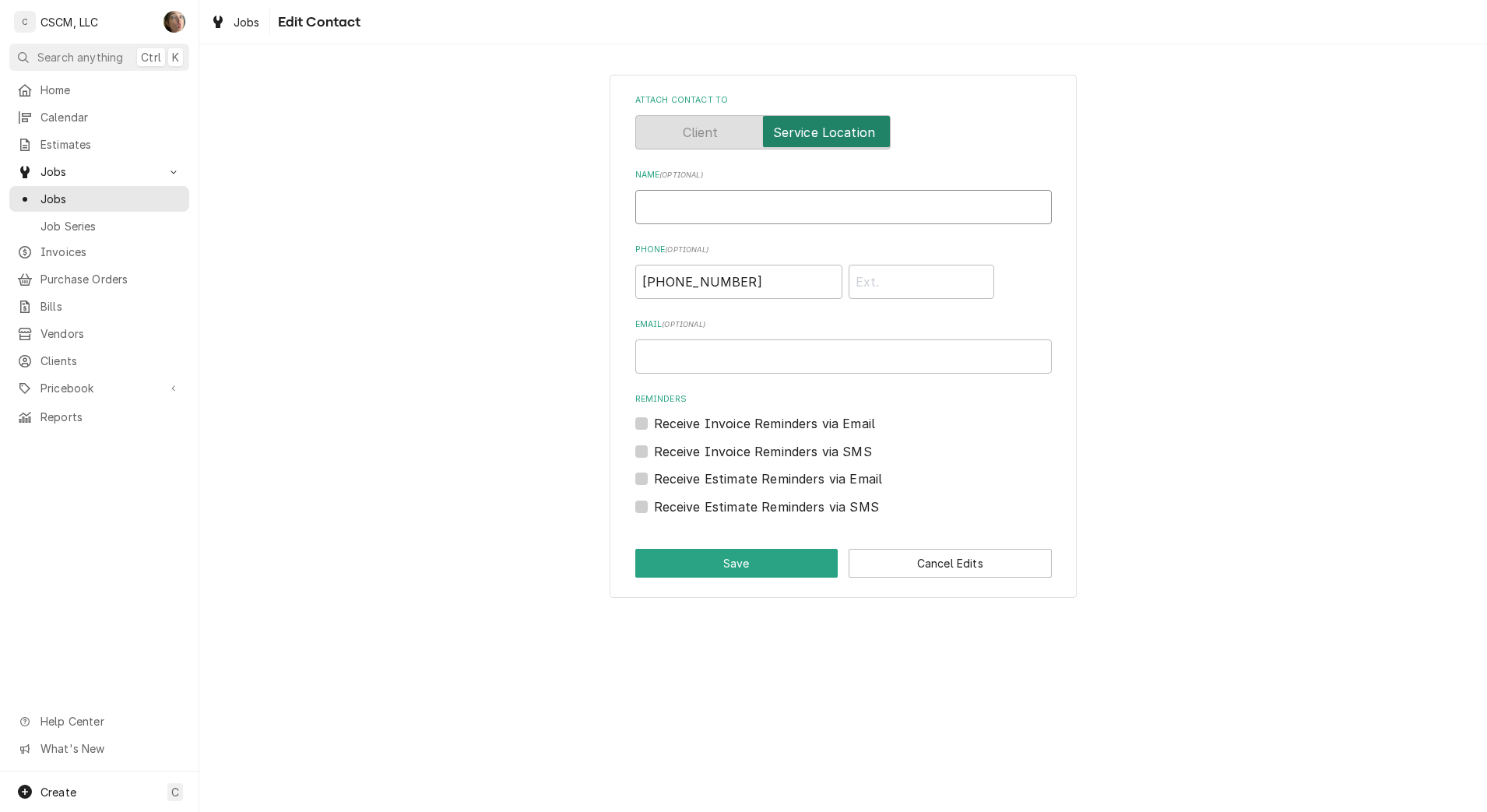
click at [767, 199] on input "Name ( optional )" at bounding box center [844, 207] width 417 height 34
type input "t"
type input "Taylor Lane"
click at [744, 576] on button "Save" at bounding box center [737, 563] width 203 height 28
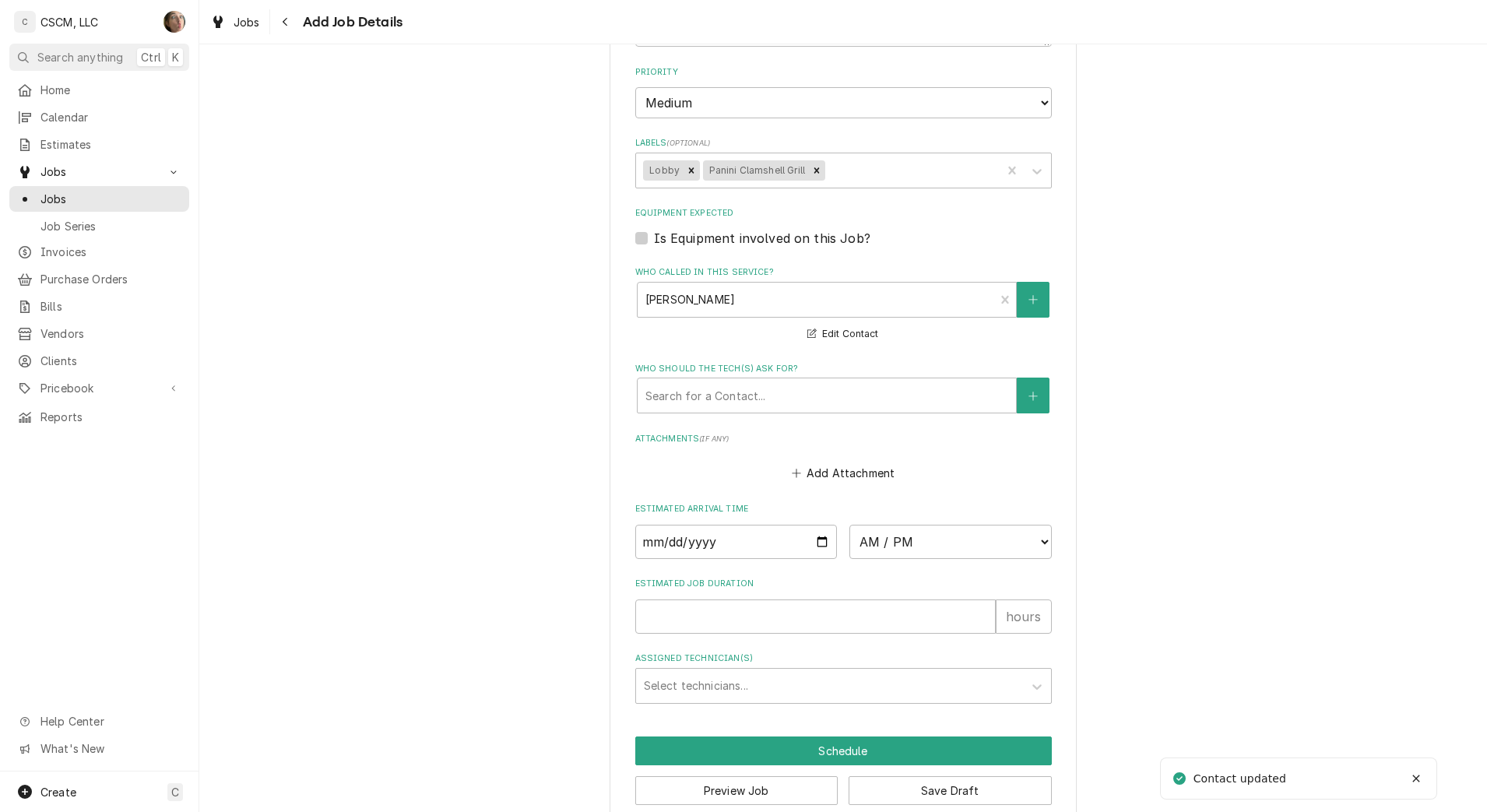
scroll to position [1175, 0]
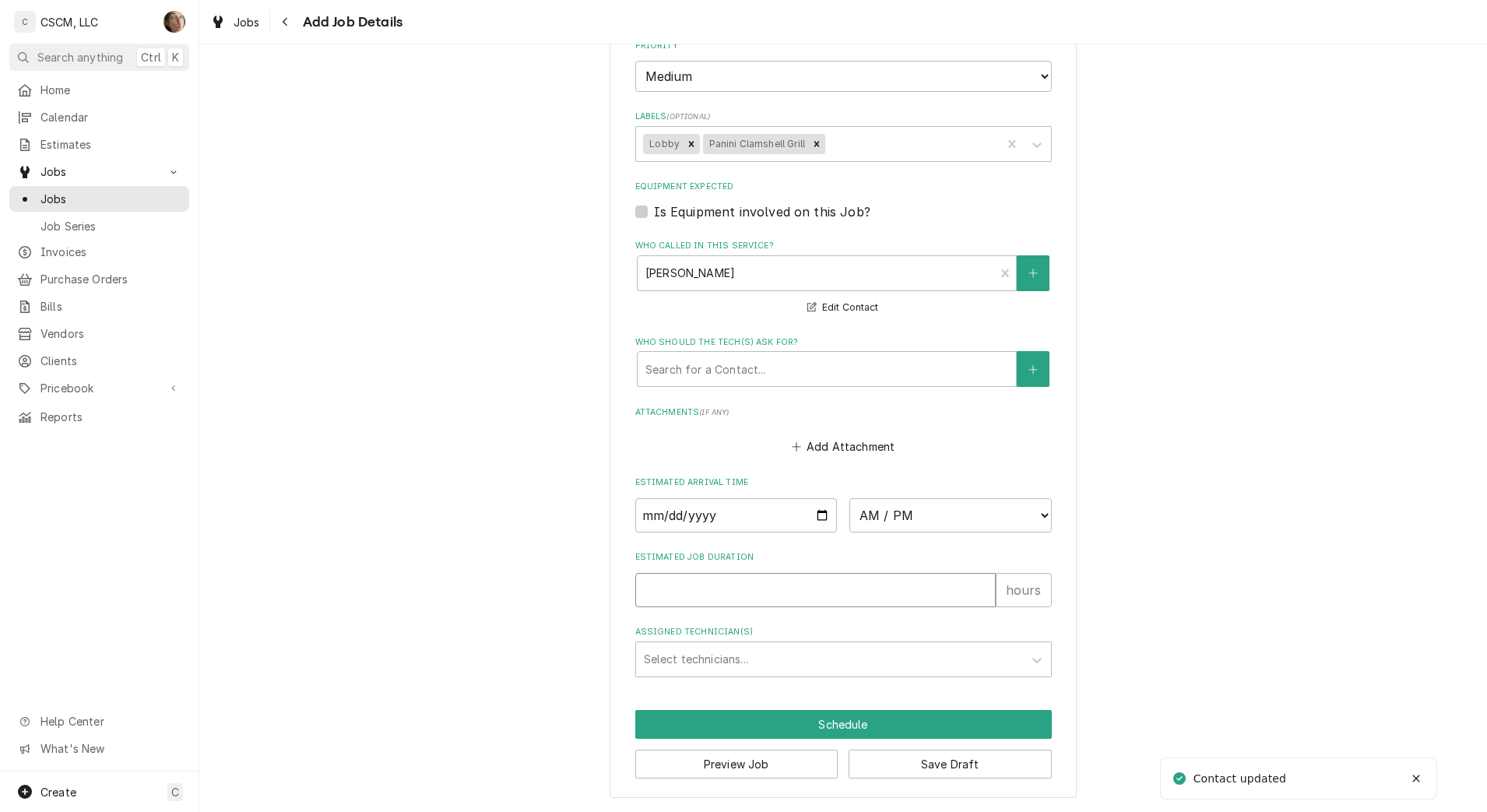
click at [788, 583] on input "Estimated Job Duration" at bounding box center [815, 589] width 360 height 34
type textarea "x"
type input "2"
type textarea "x"
type input "2"
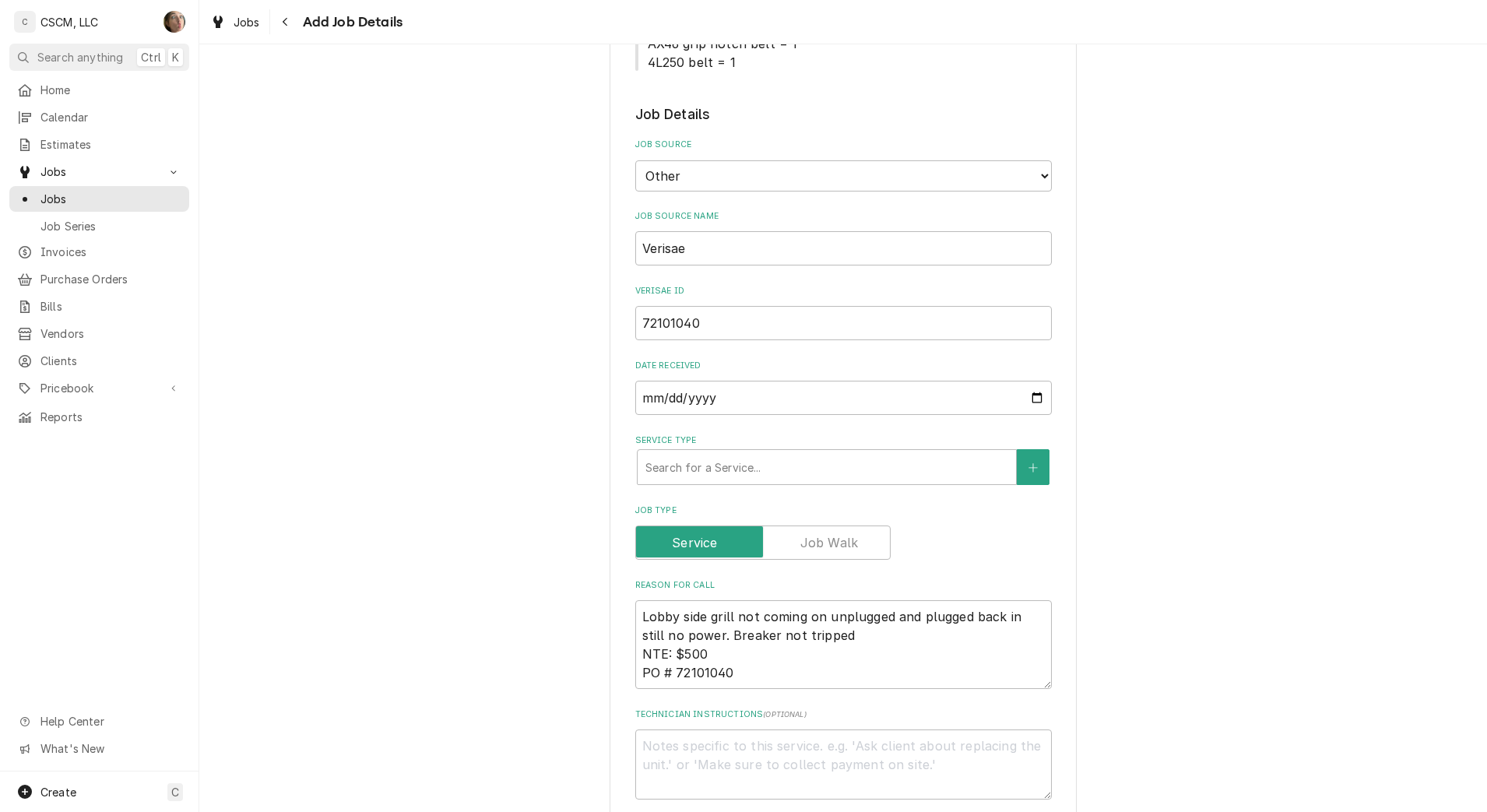
scroll to position [299, 0]
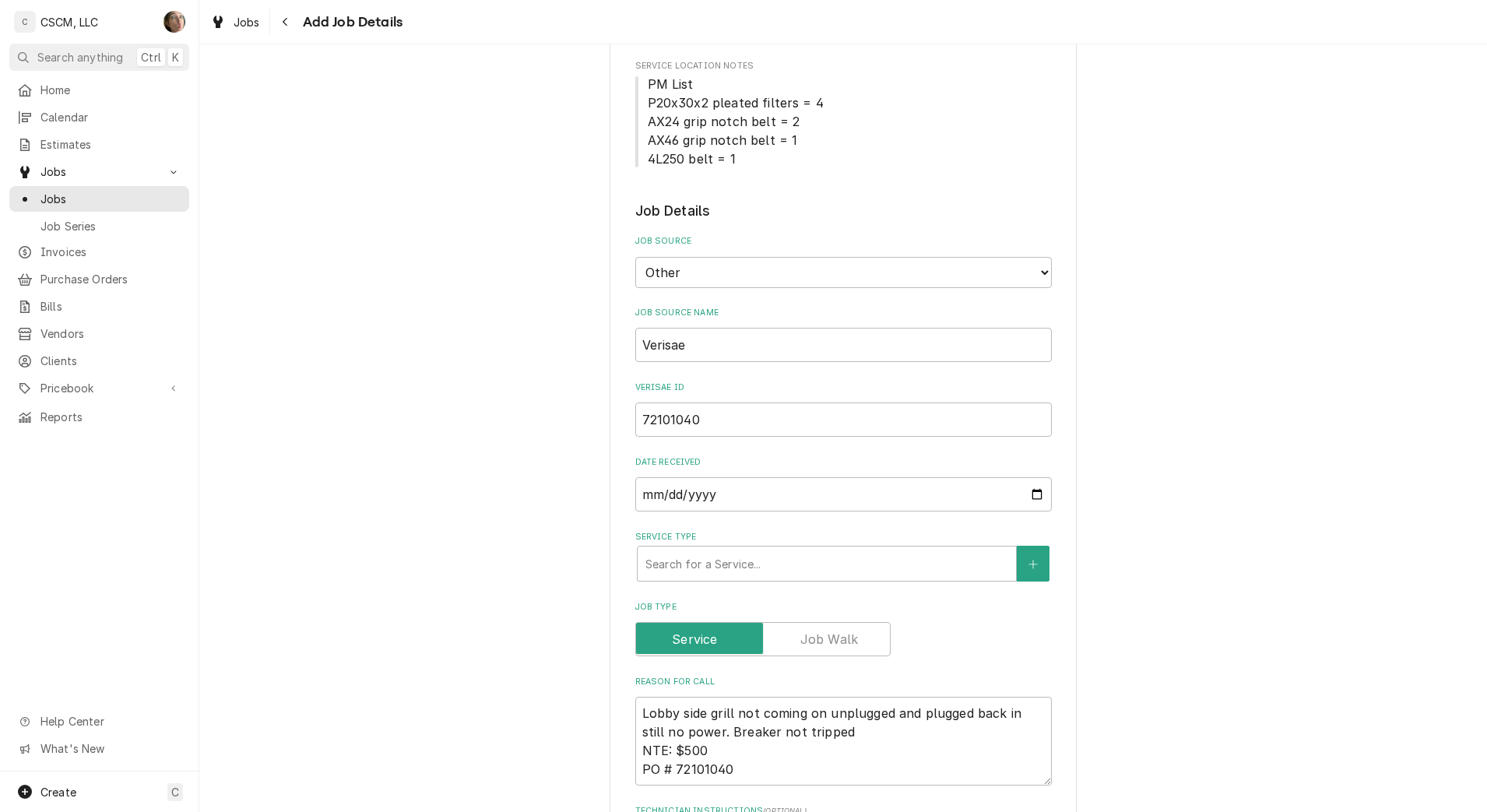
click at [740, 557] on div "Service Type" at bounding box center [827, 563] width 363 height 28
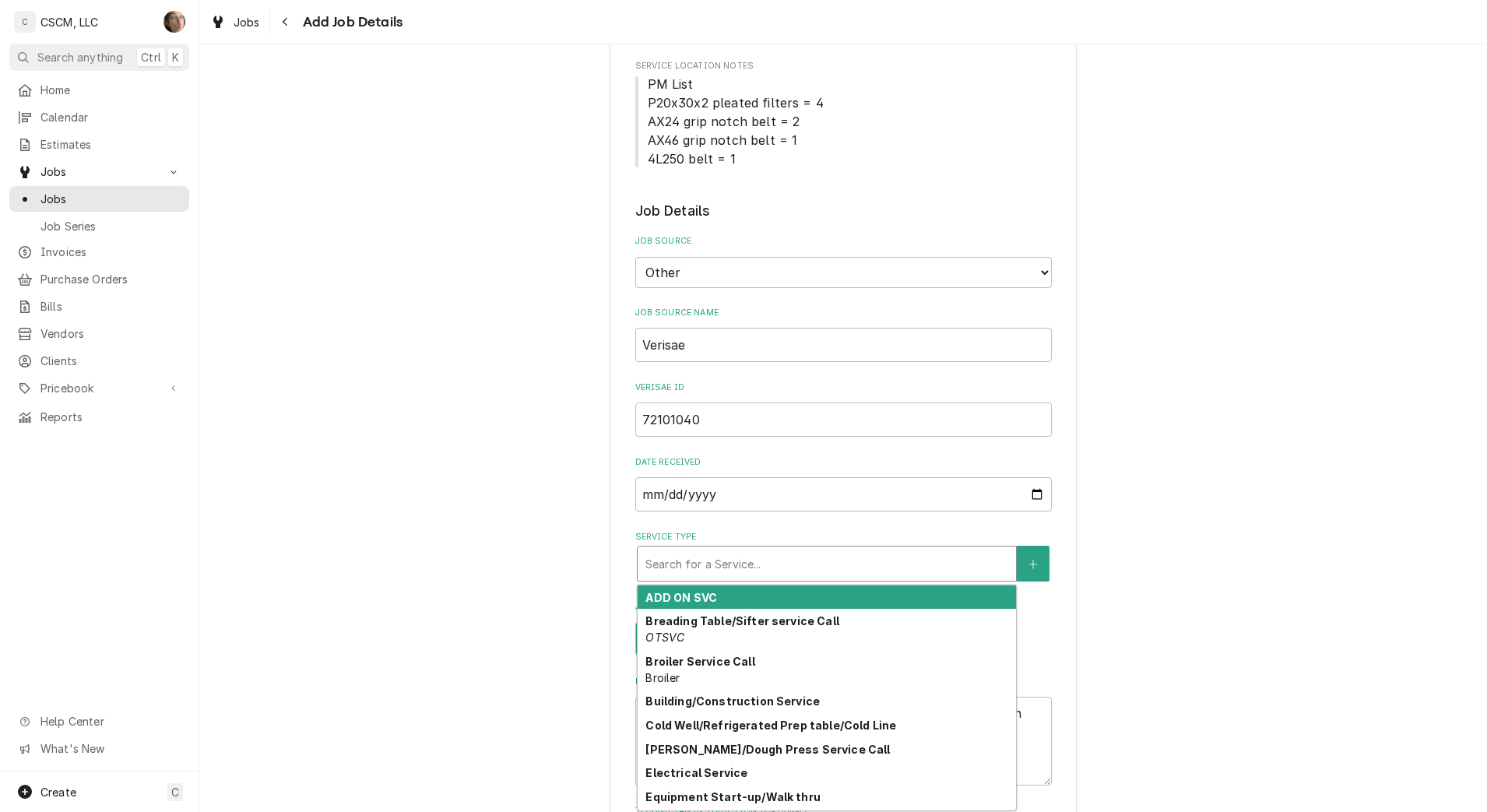
type textarea "x"
type input "p"
type textarea "x"
type input "pa"
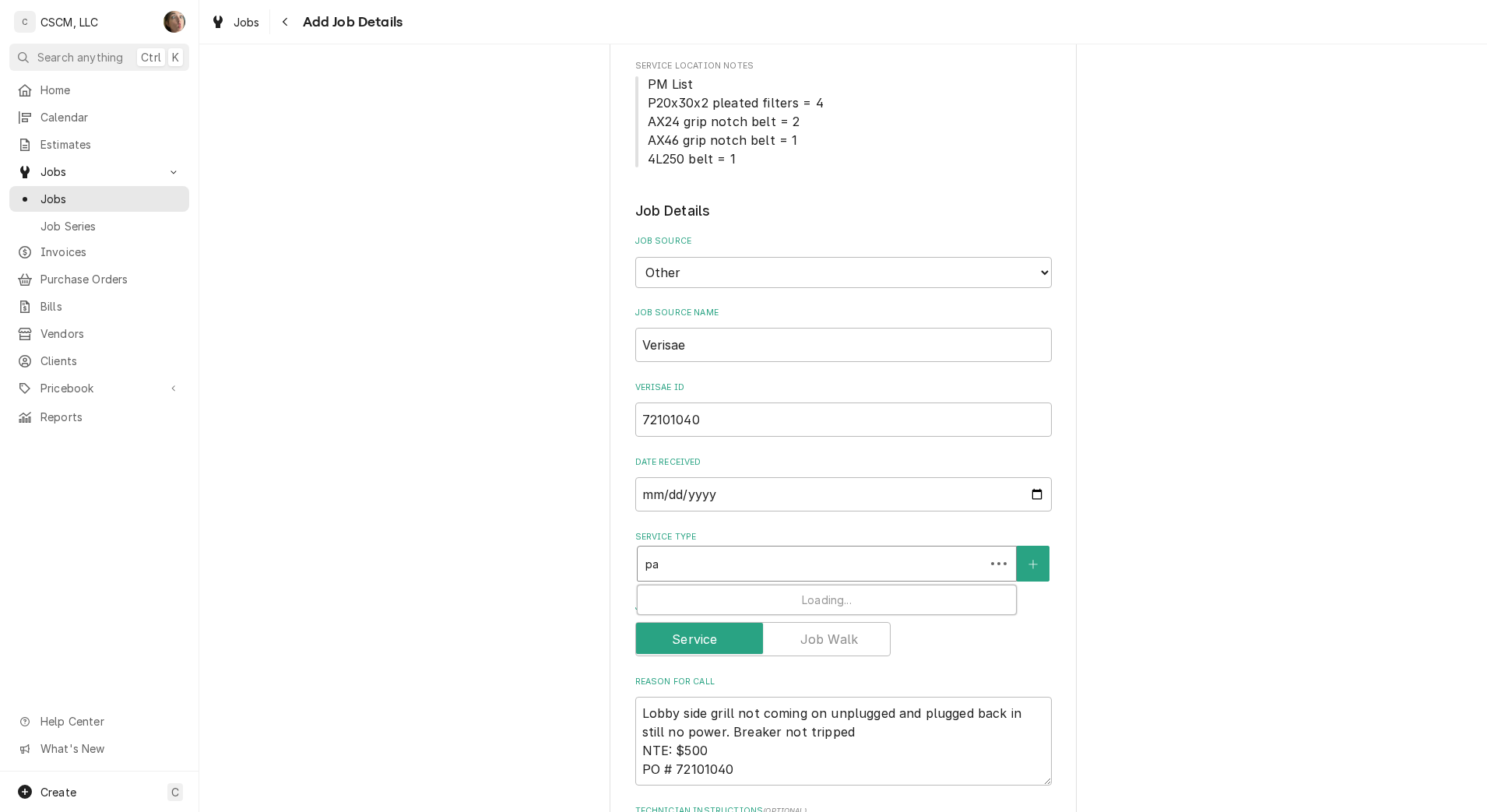
type textarea "x"
type input "pan"
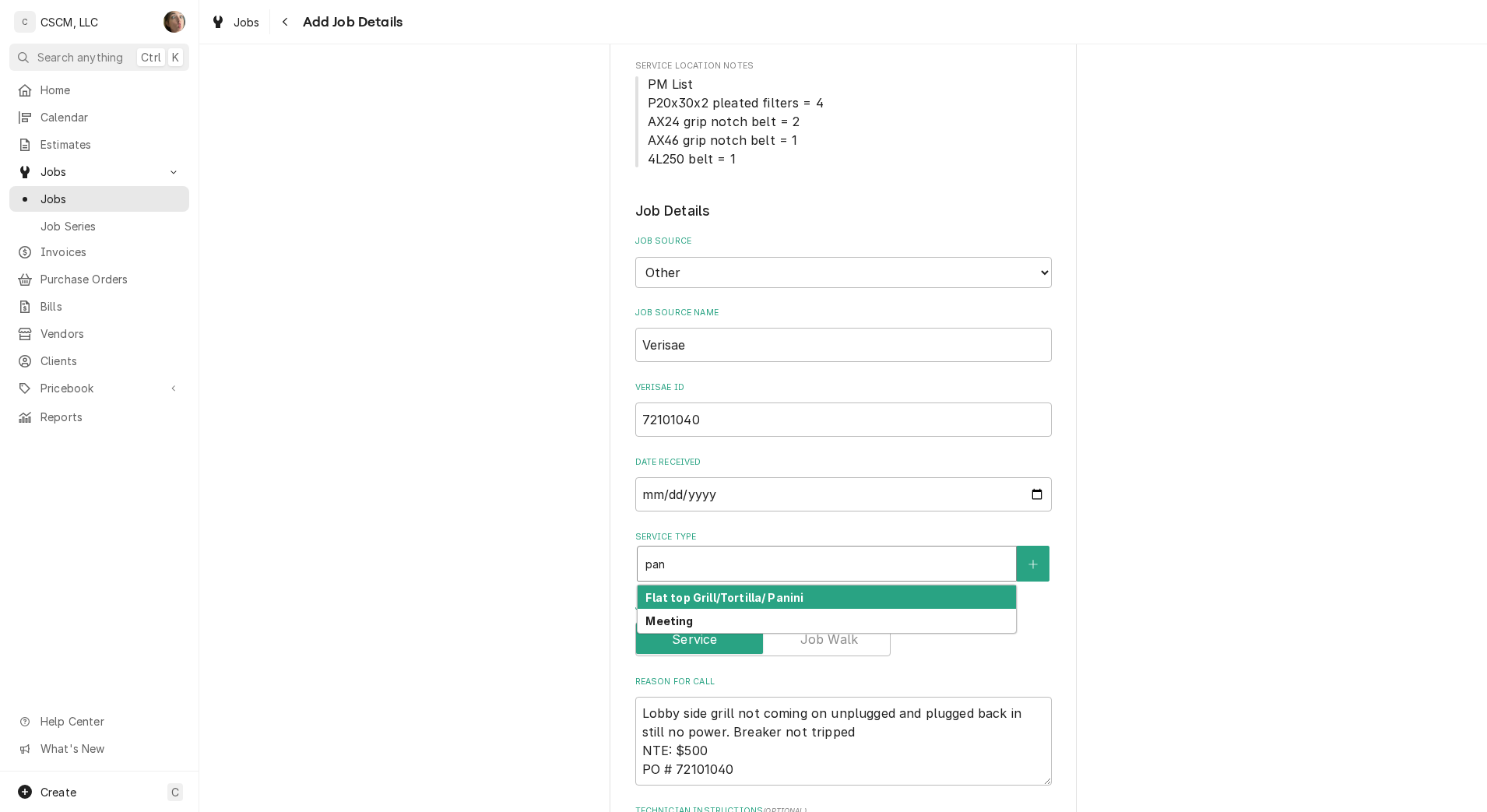
click at [726, 591] on strong "Flat top Grill/Tortilla/ Panini" at bounding box center [724, 596] width 158 height 13
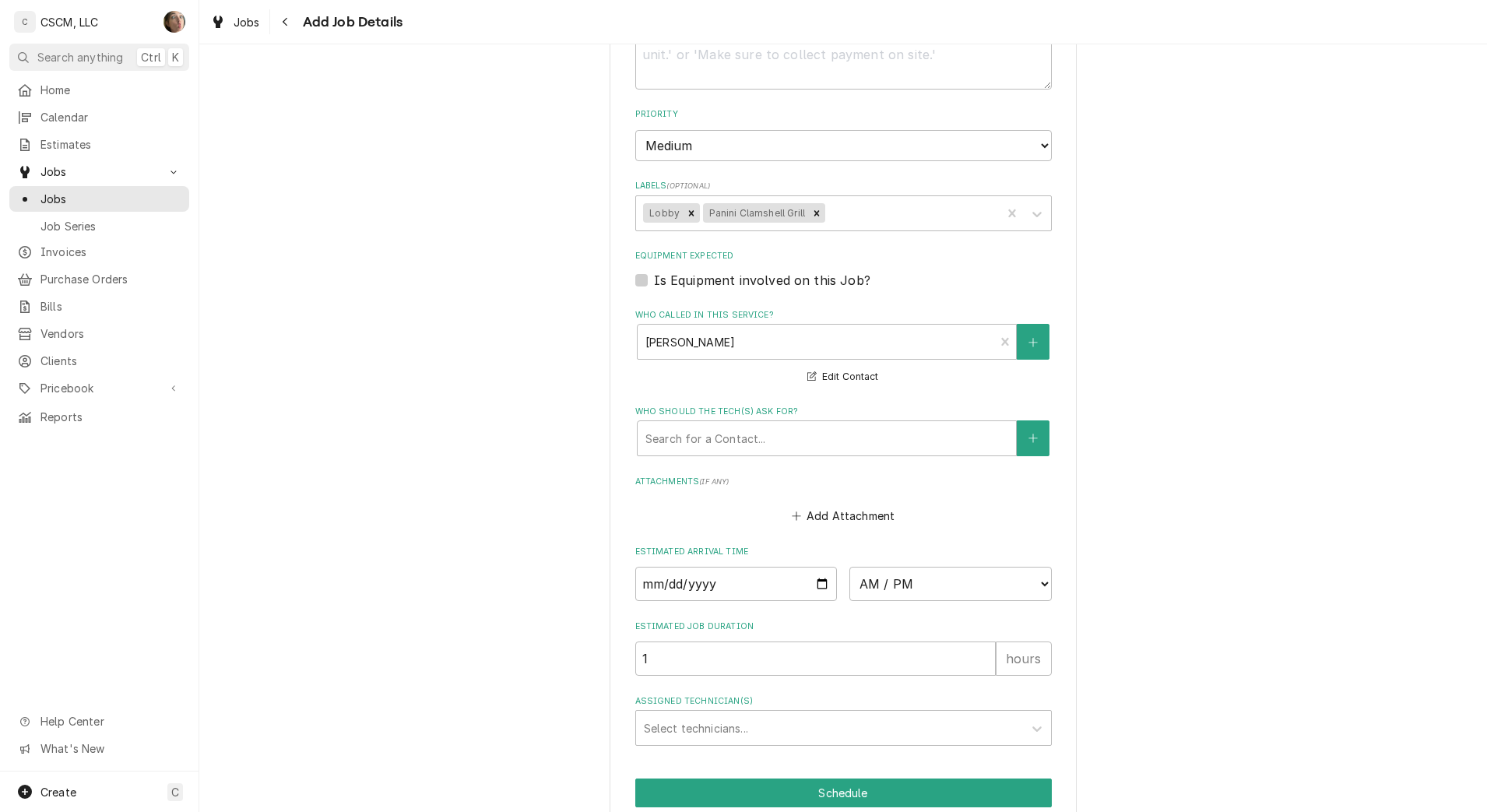
scroll to position [1200, 0]
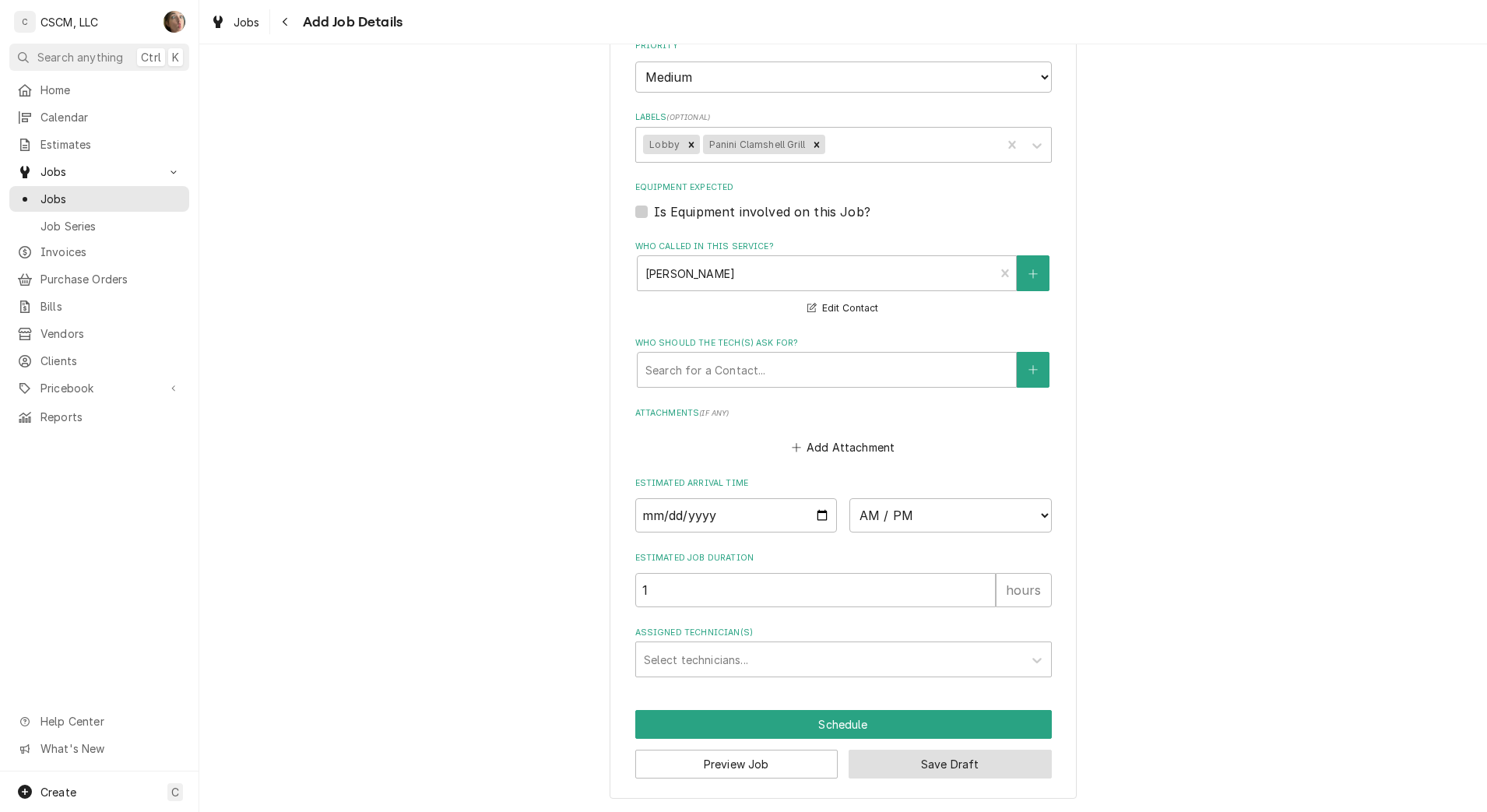
click at [898, 763] on button "Save Draft" at bounding box center [949, 763] width 203 height 28
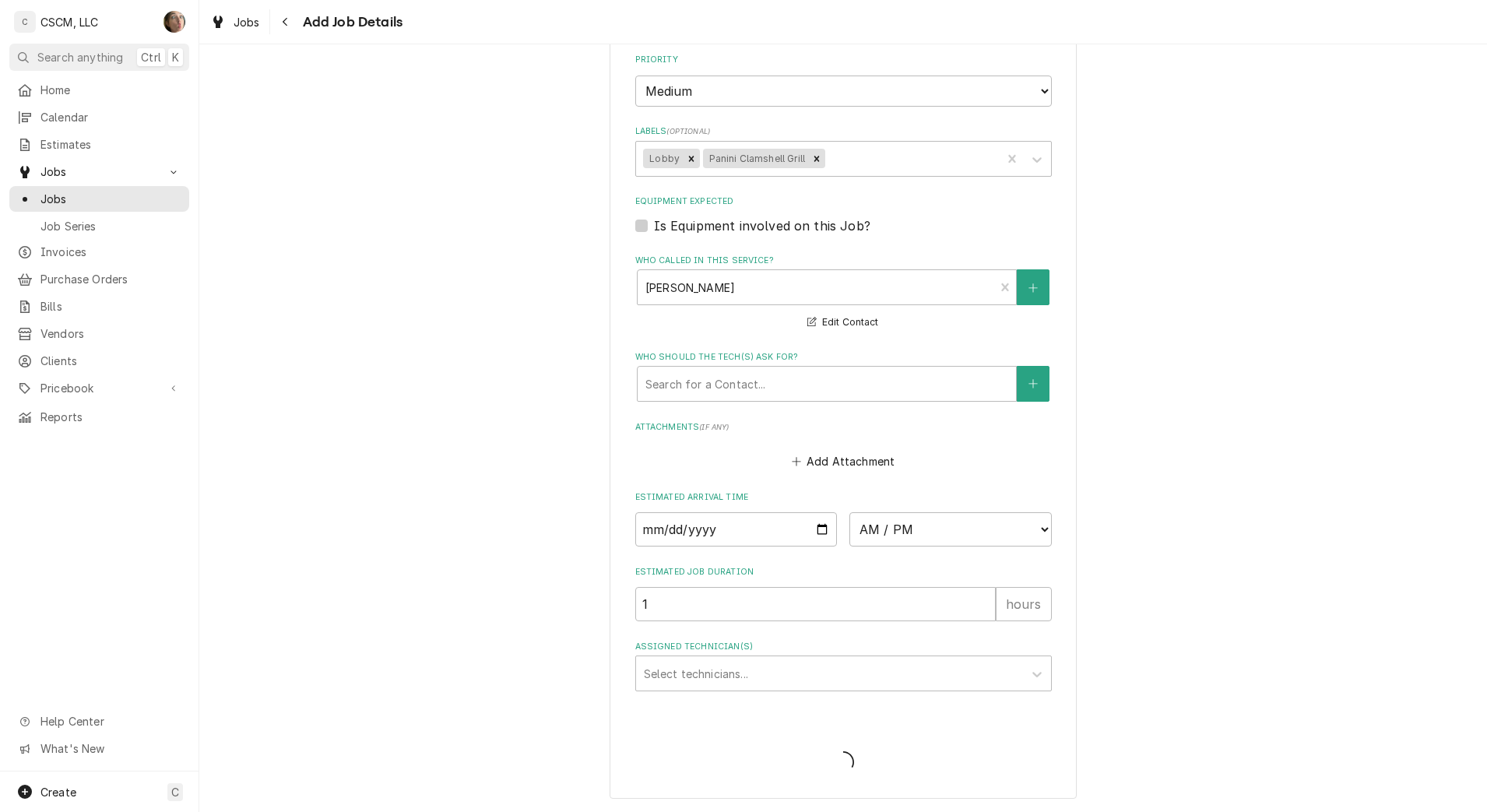
type textarea "x"
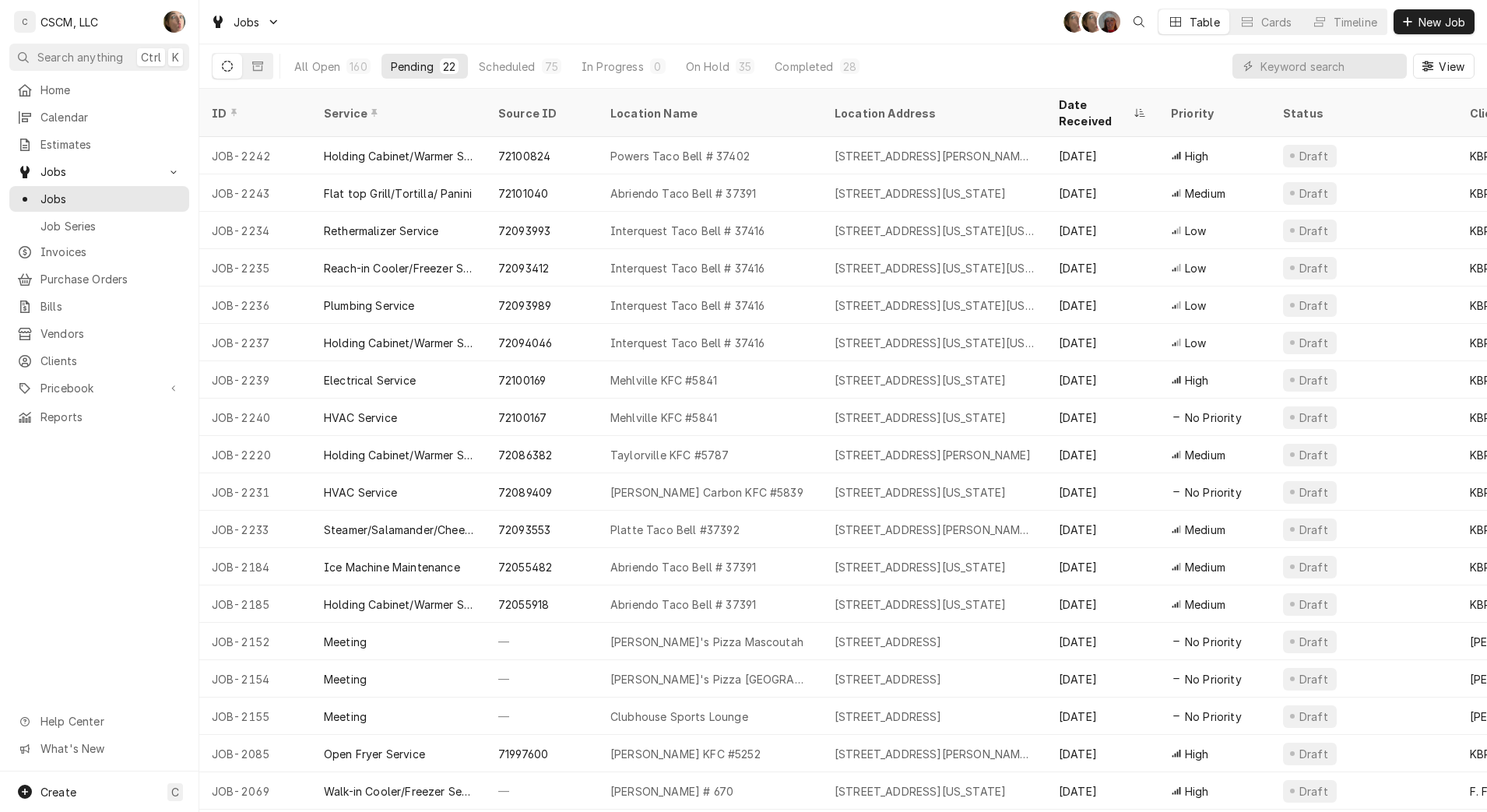
click at [1458, 19] on span "New Job" at bounding box center [1442, 22] width 53 height 17
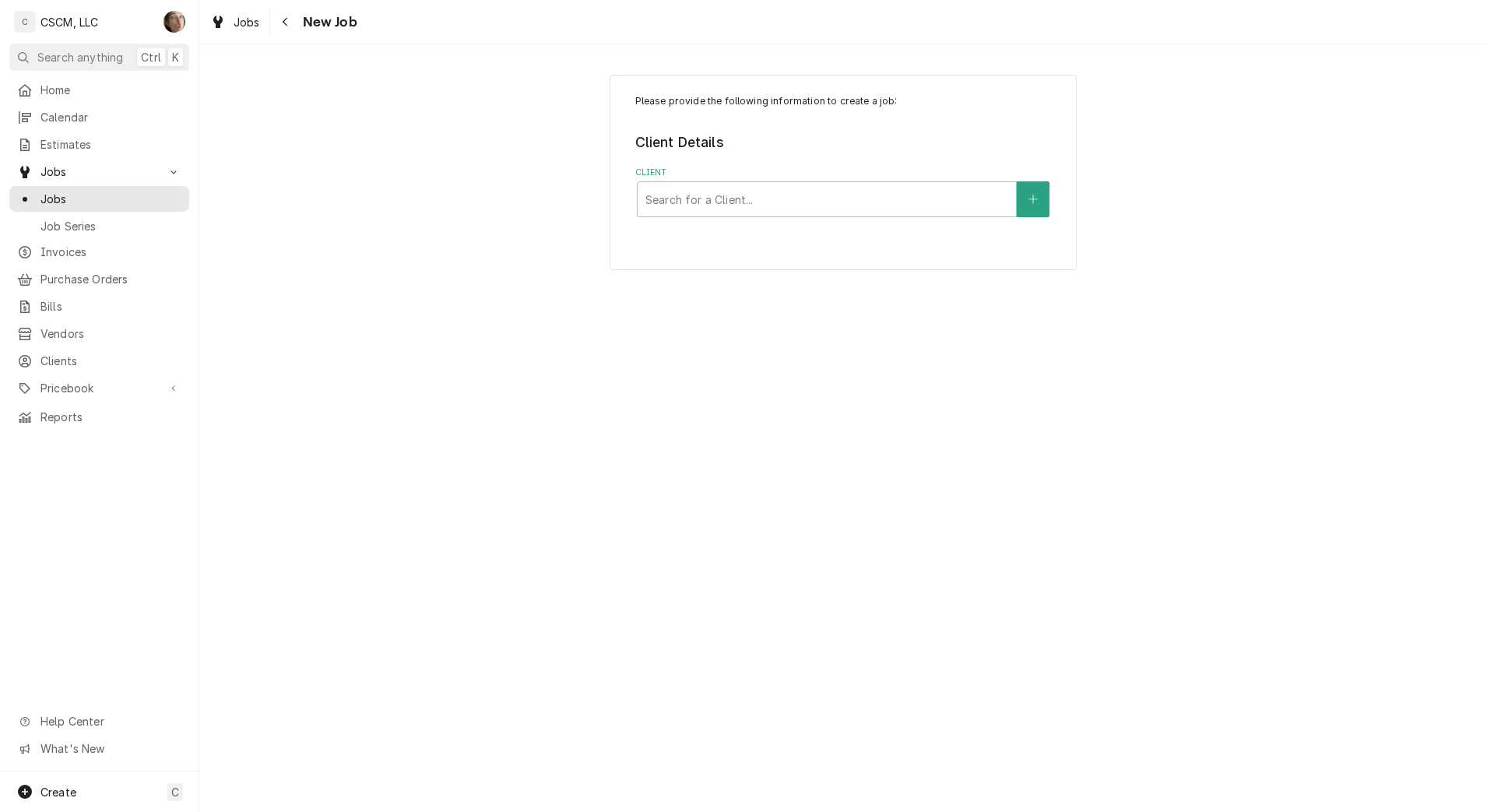
click at [802, 208] on div "Client" at bounding box center [827, 199] width 363 height 28
type input "KB"
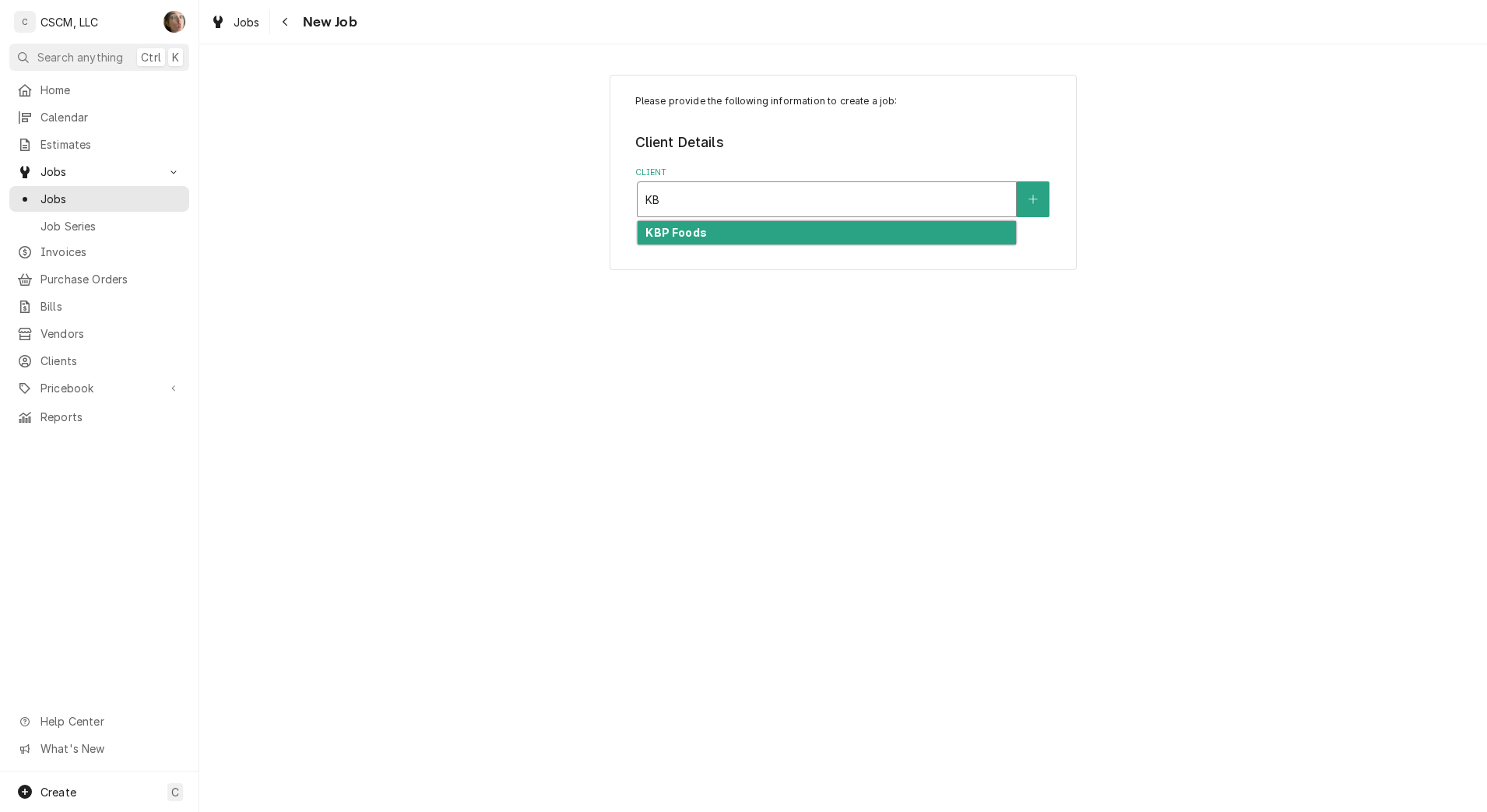
click at [783, 230] on div "KBP Foods" at bounding box center [827, 232] width 379 height 25
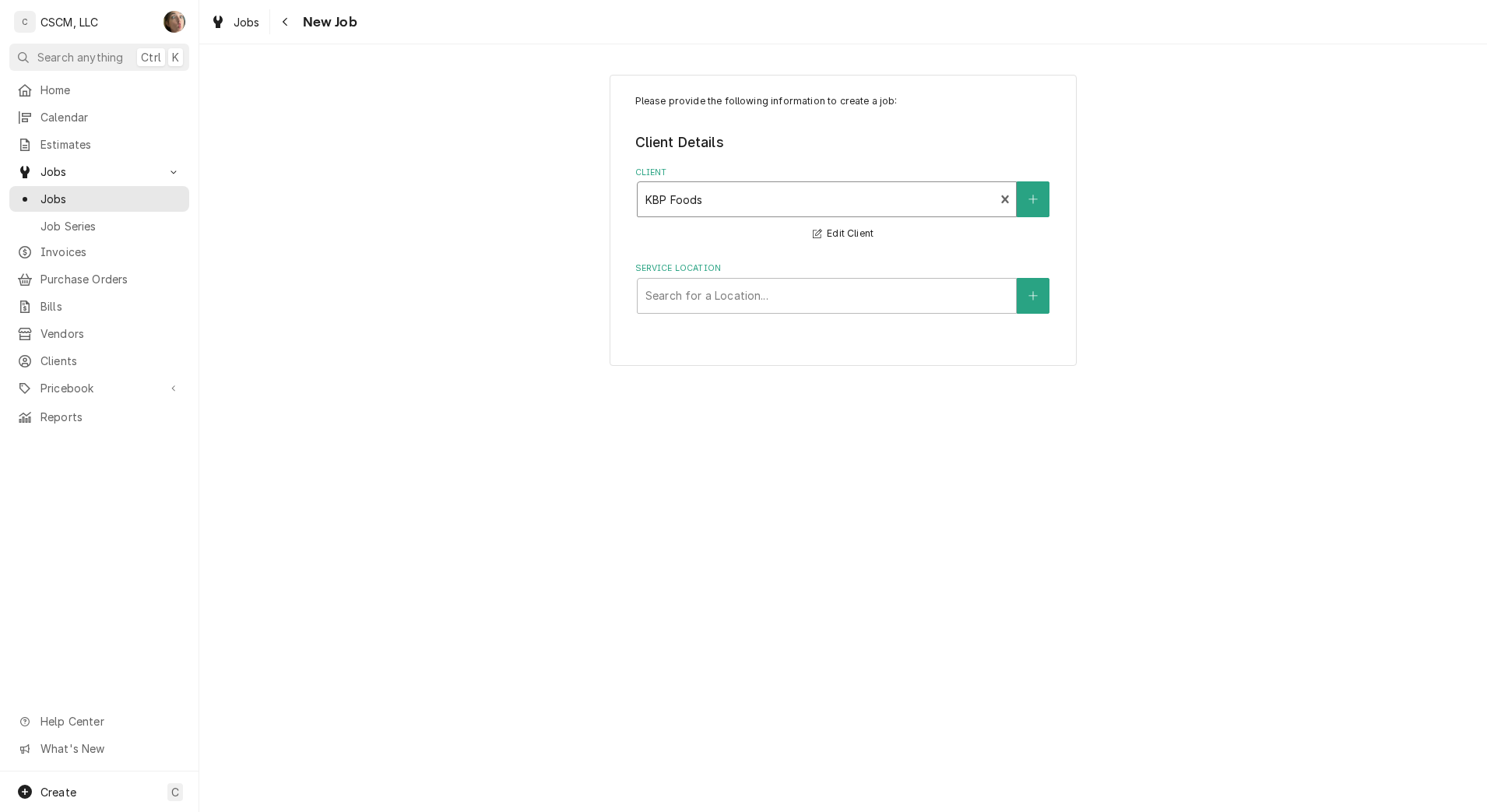
click at [734, 303] on div "Service Location" at bounding box center [827, 295] width 363 height 28
type input "MES"
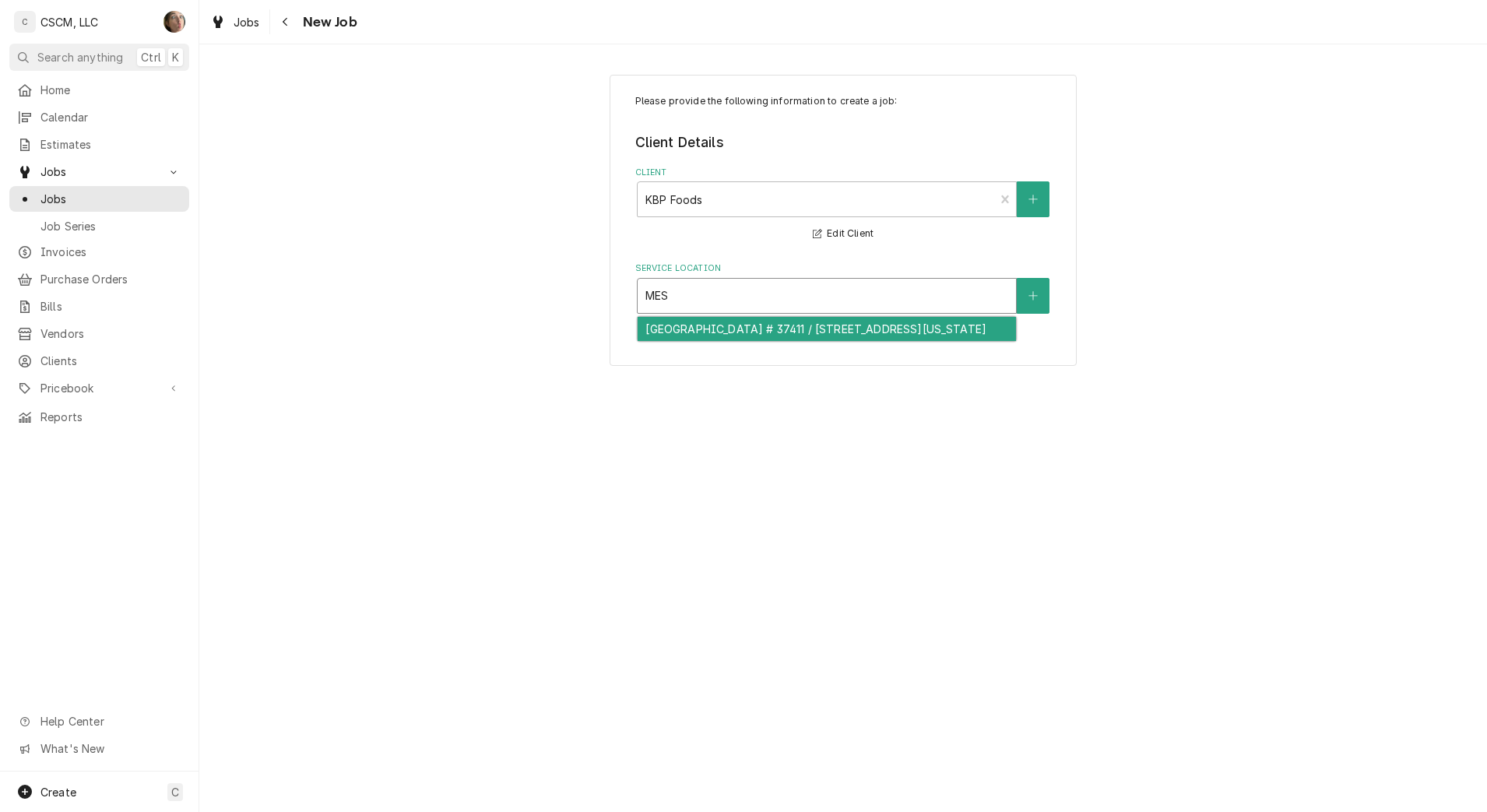
click at [741, 341] on div "[GEOGRAPHIC_DATA] # 37411 / [STREET_ADDRESS][US_STATE]" at bounding box center [827, 329] width 379 height 25
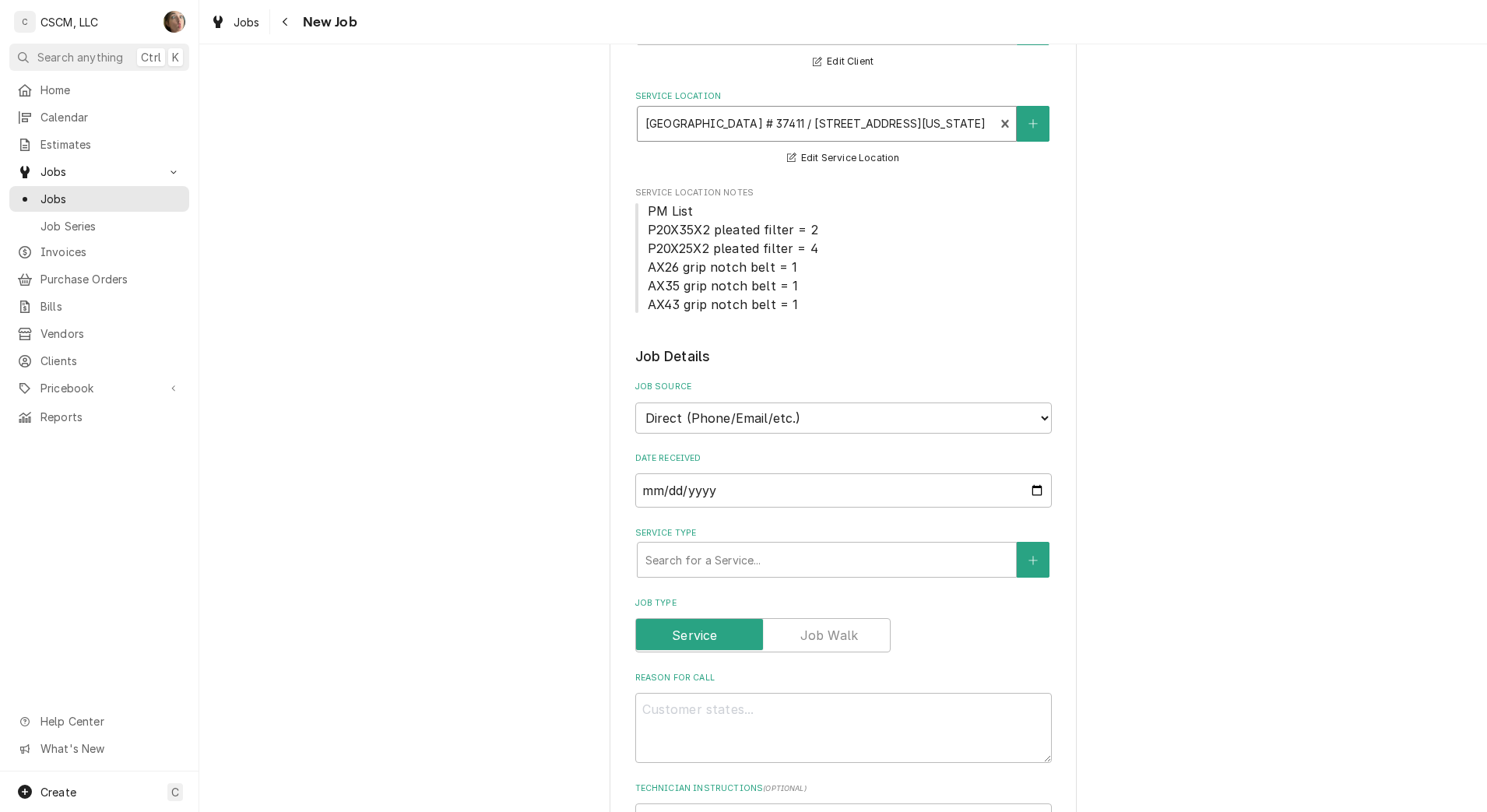
scroll to position [194, 0]
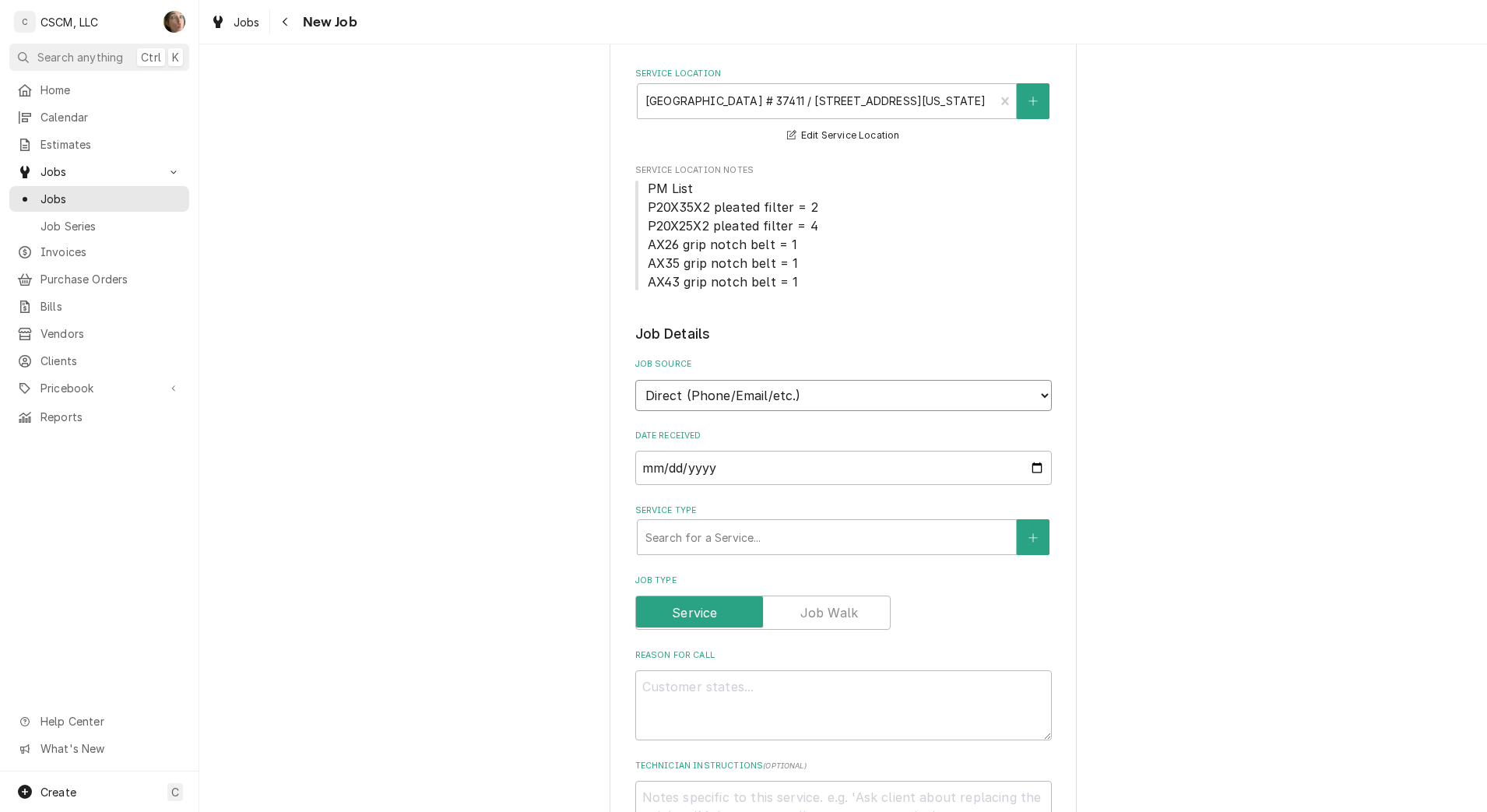
click at [768, 397] on select "Direct (Phone/Email/etc.) Other" at bounding box center [844, 395] width 417 height 31
select select "100"
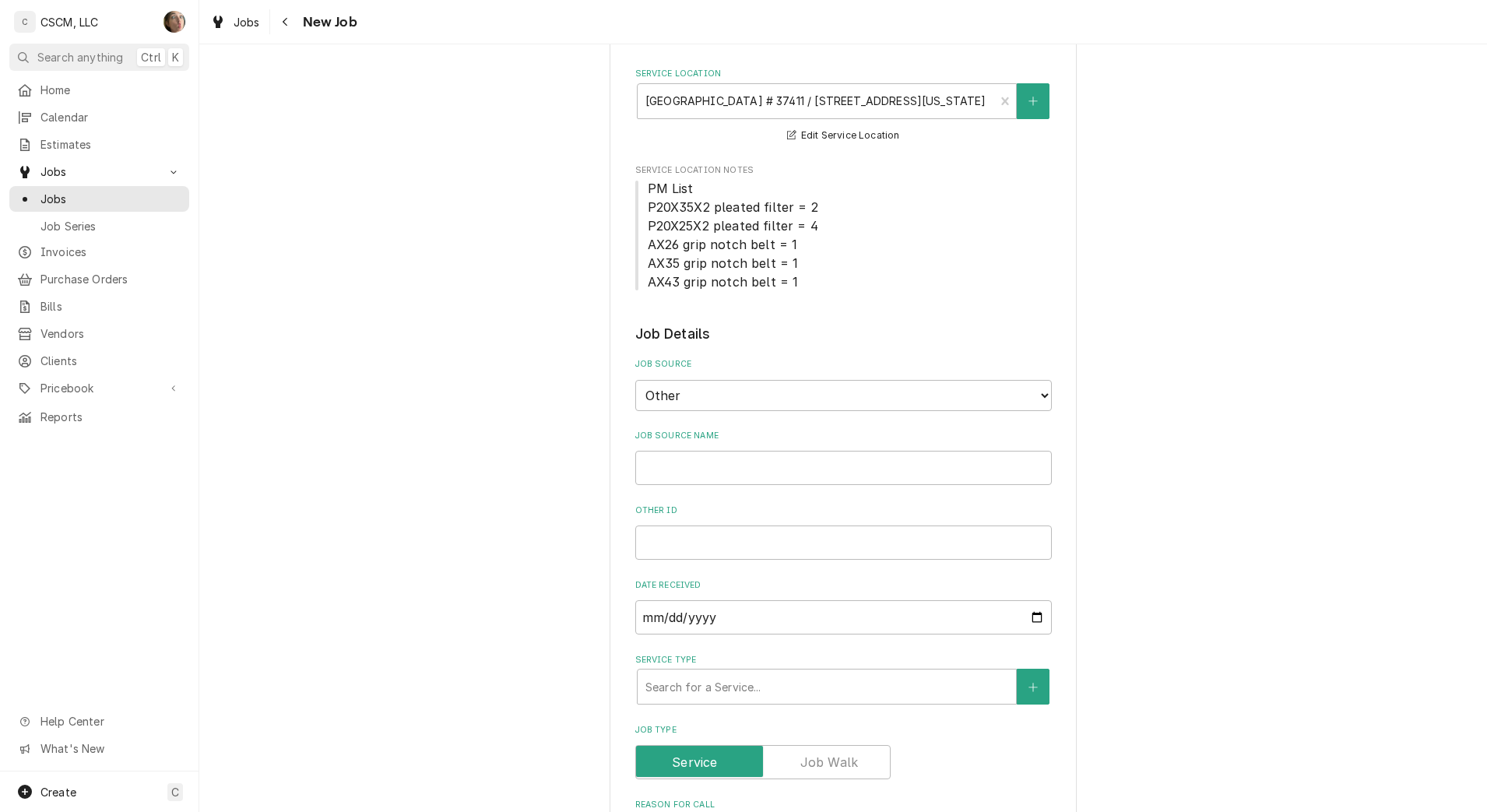
drag, startPoint x: 758, startPoint y: 432, endPoint x: 743, endPoint y: 459, distance: 30.9
click at [757, 437] on label "Job Source Name" at bounding box center [844, 435] width 417 height 13
click at [757, 451] on input "Job Source Name" at bounding box center [844, 468] width 417 height 34
click at [743, 459] on input "Job Source Name" at bounding box center [844, 468] width 417 height 34
type textarea "x"
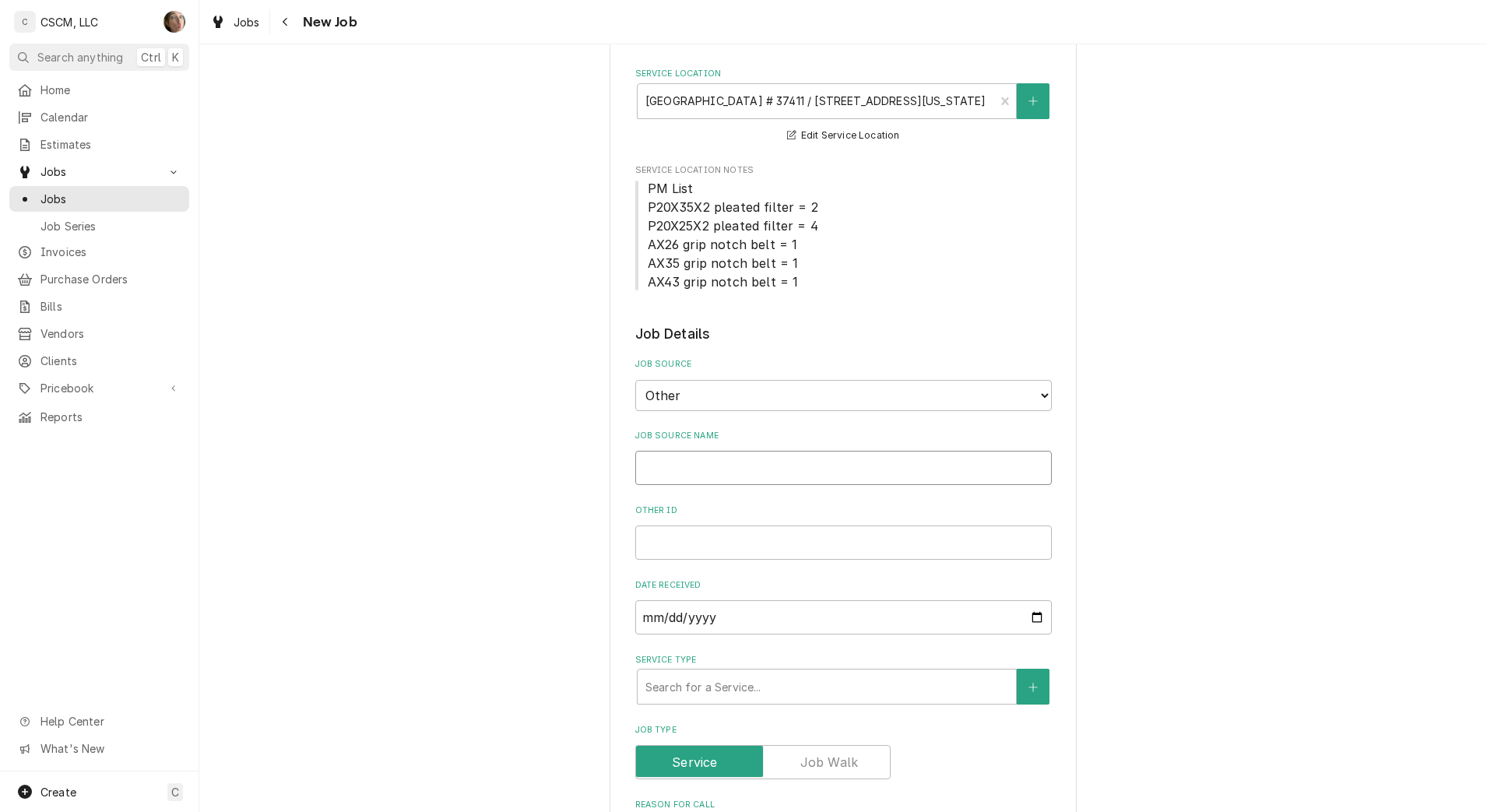
type input "V"
type textarea "x"
type input "Ve"
type textarea "x"
type input "Ver"
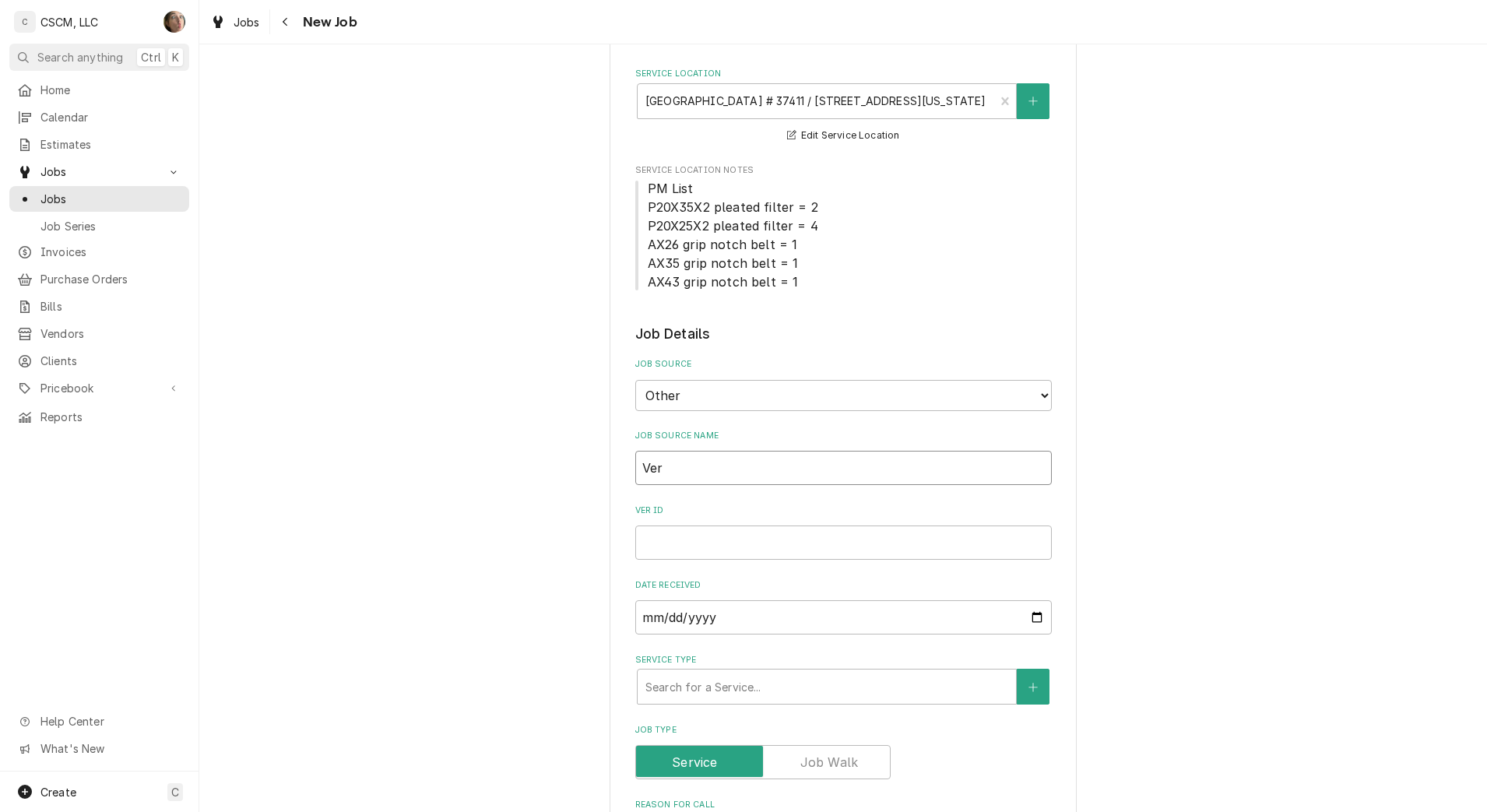
type textarea "x"
type input "Veri"
type textarea "x"
type input "Veris"
type textarea "x"
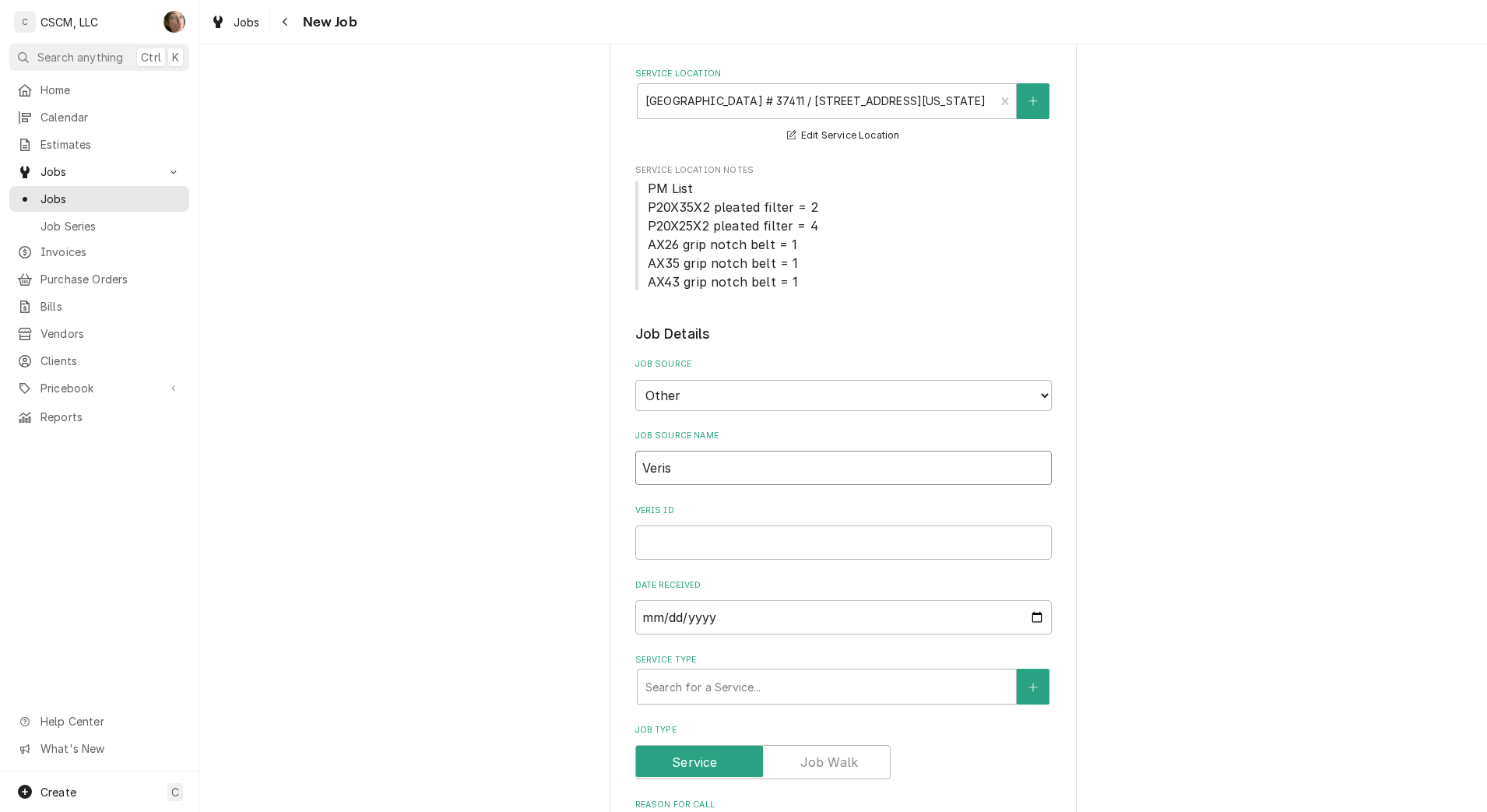
type input "Verisa"
type textarea "x"
type input "Verisae"
paste input "72101245"
type textarea "x"
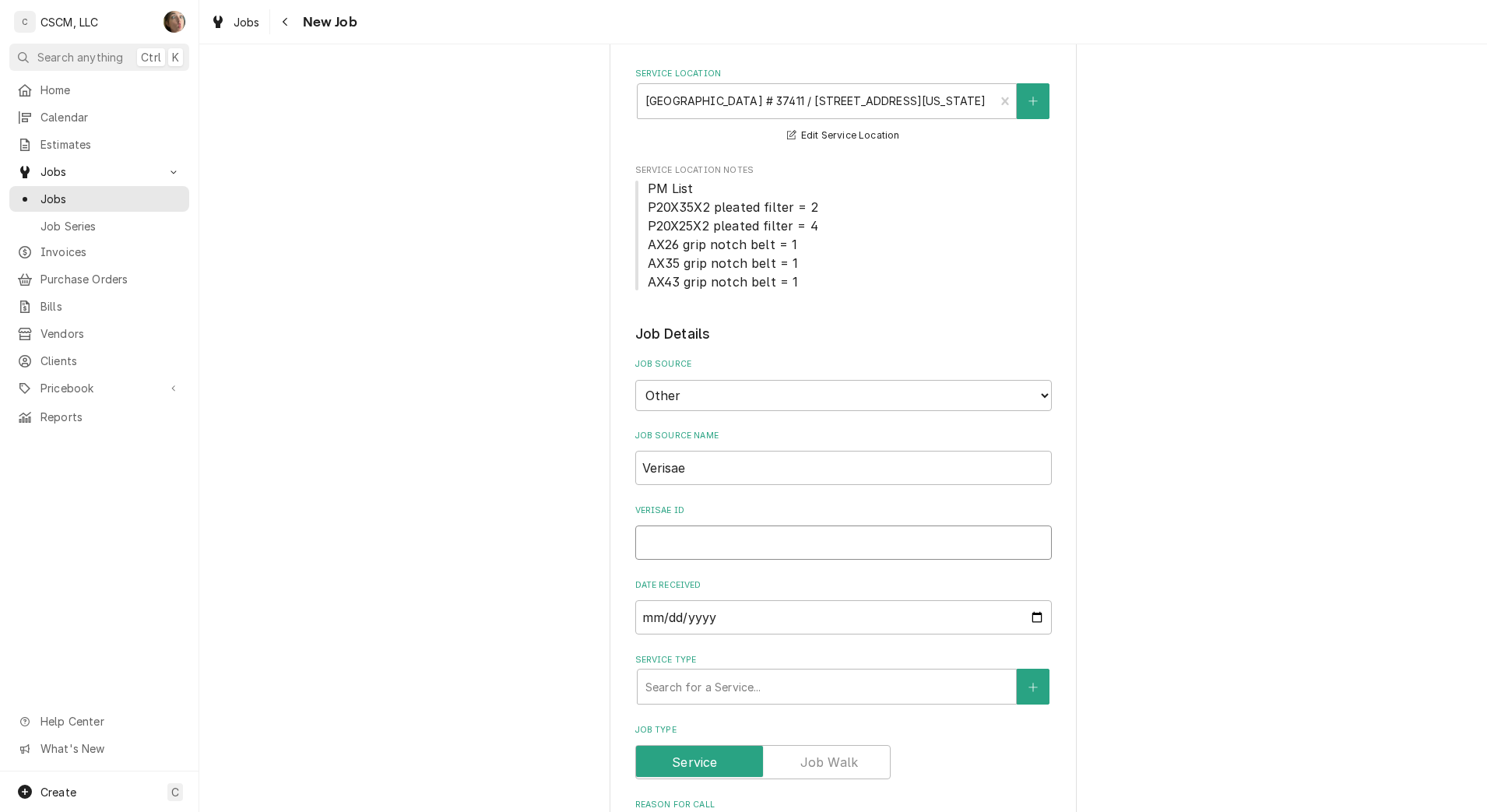
type input "72101245"
type textarea "x"
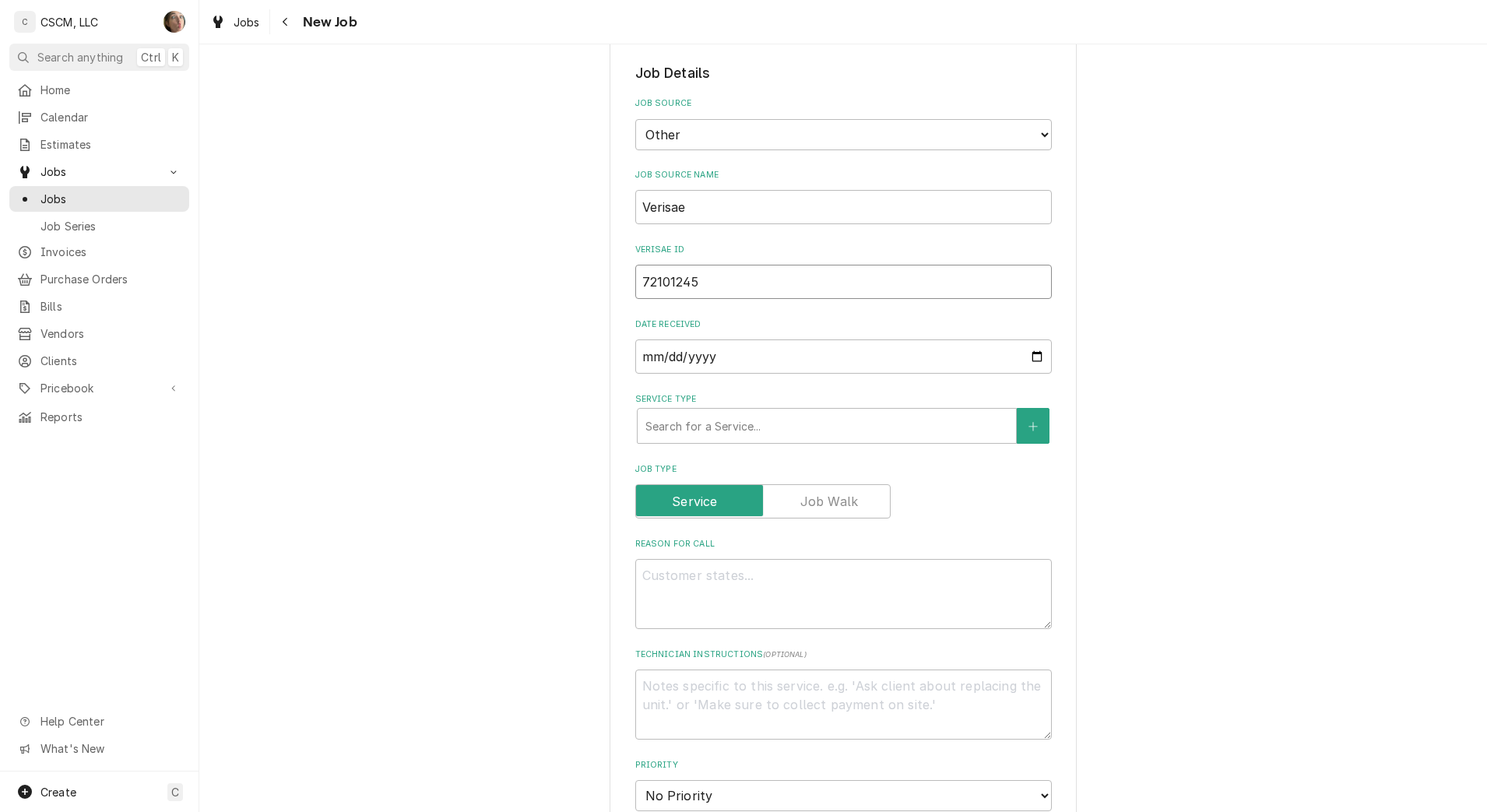
scroll to position [779, 0]
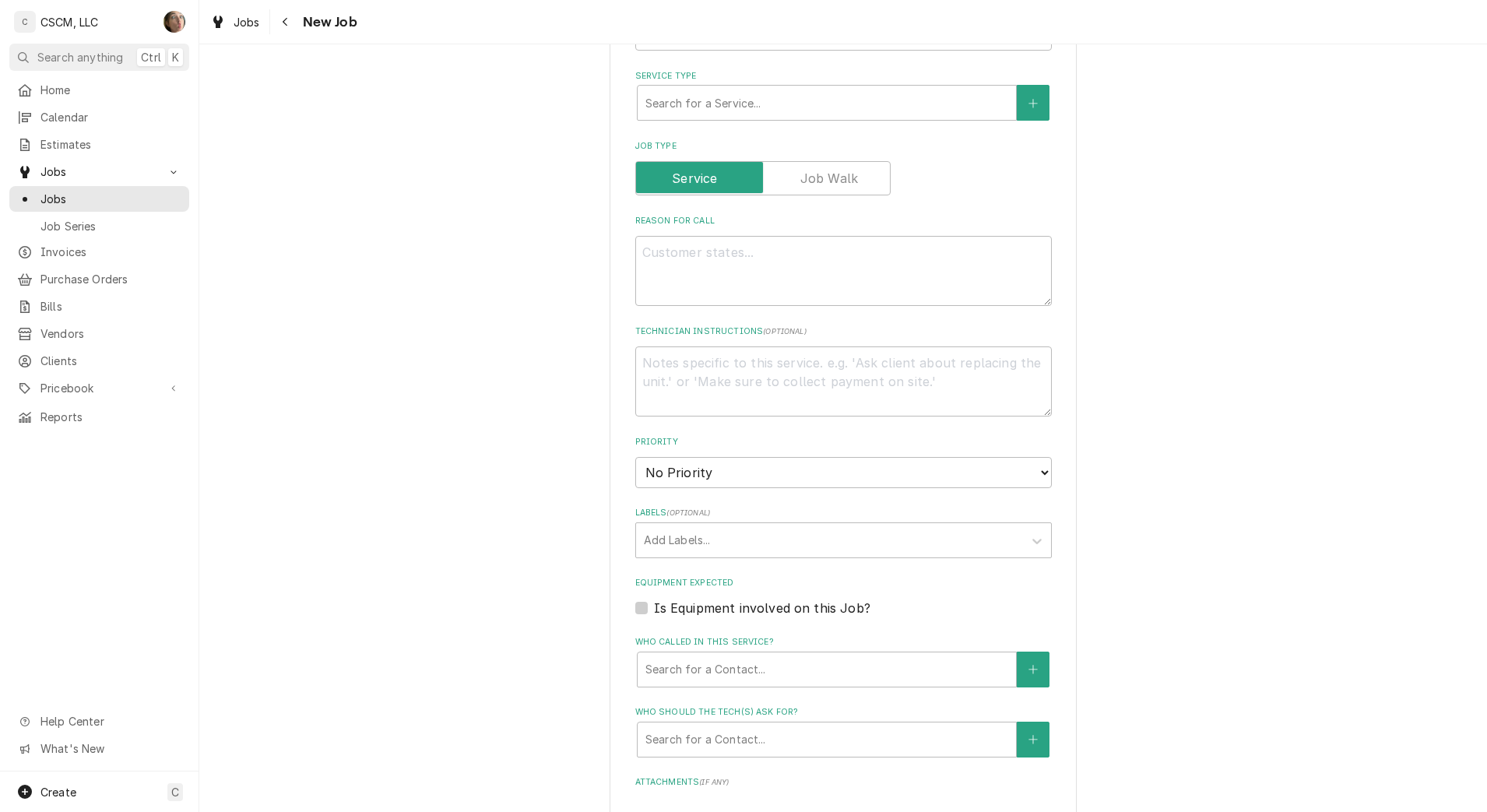
type input "72101245"
click at [694, 276] on textarea "Reason For Call" at bounding box center [844, 271] width 417 height 70
type textarea "x"
type textarea "n"
type textarea "x"
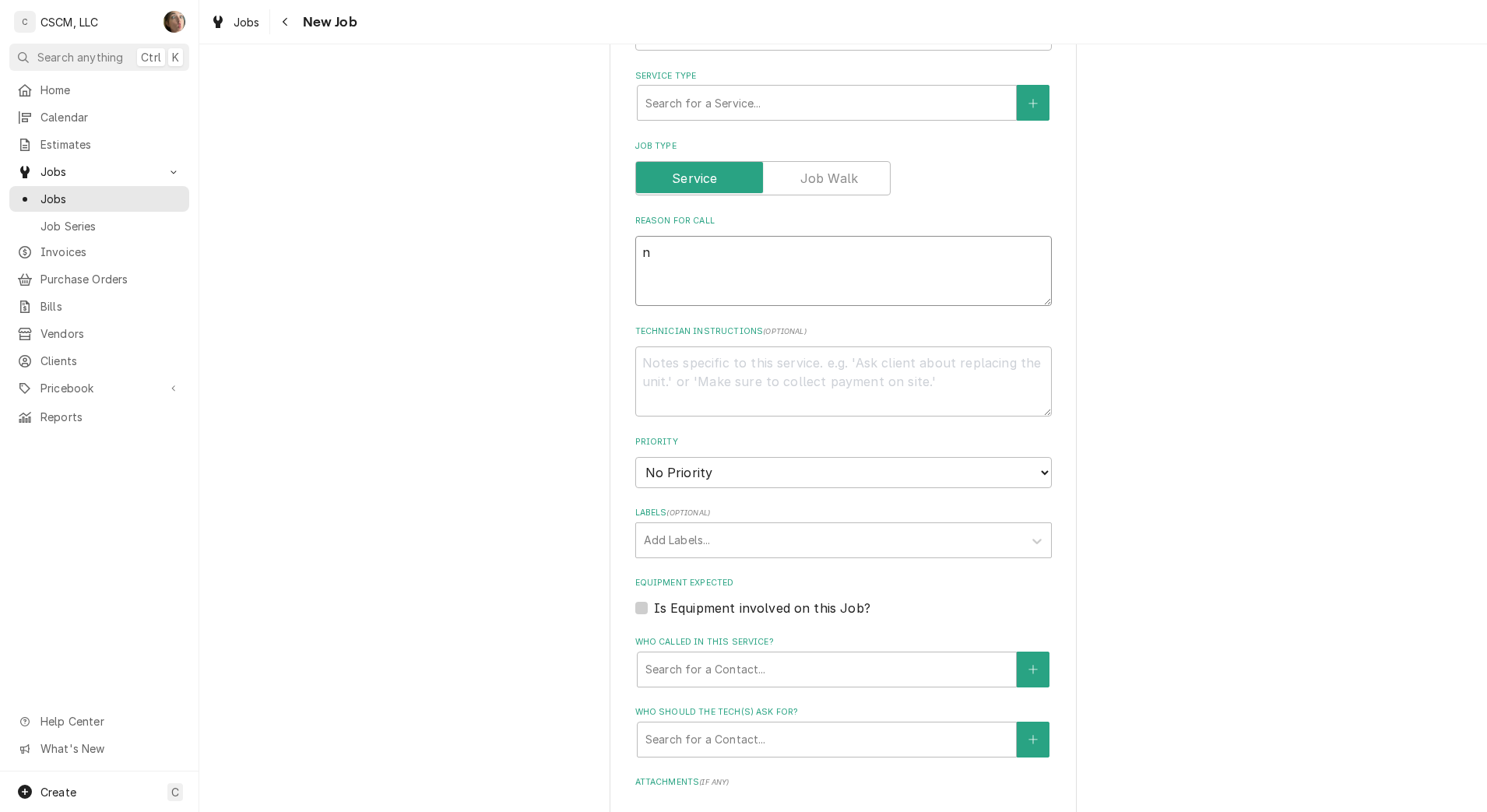
type textarea "nt"
type textarea "x"
type textarea "nte"
type textarea "x"
type textarea "nte:"
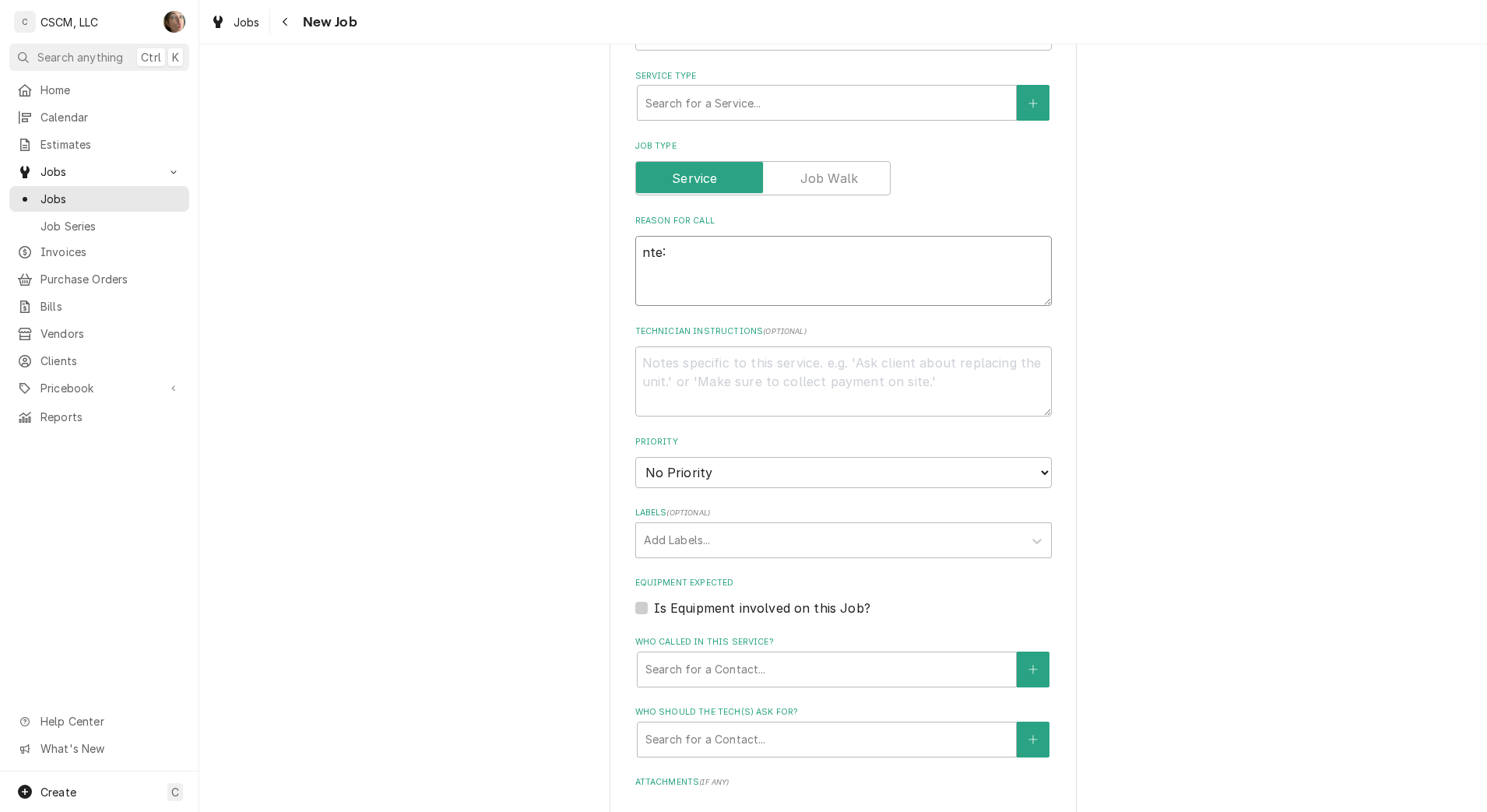
type textarea "x"
type textarea "nte"
type textarea "x"
type textarea "nt"
type textarea "x"
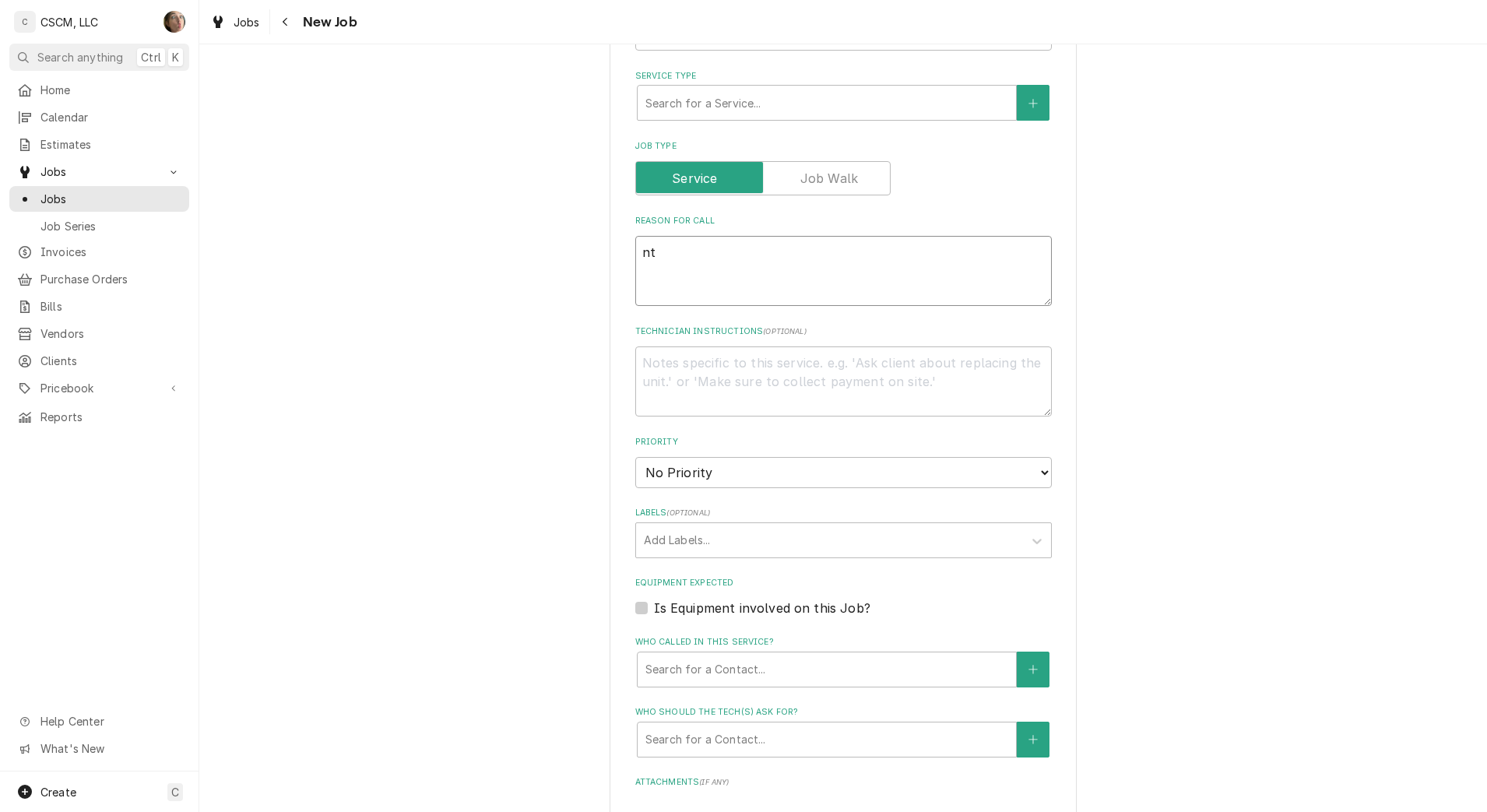
type textarea "n"
type textarea "x"
type textarea "N"
type textarea "x"
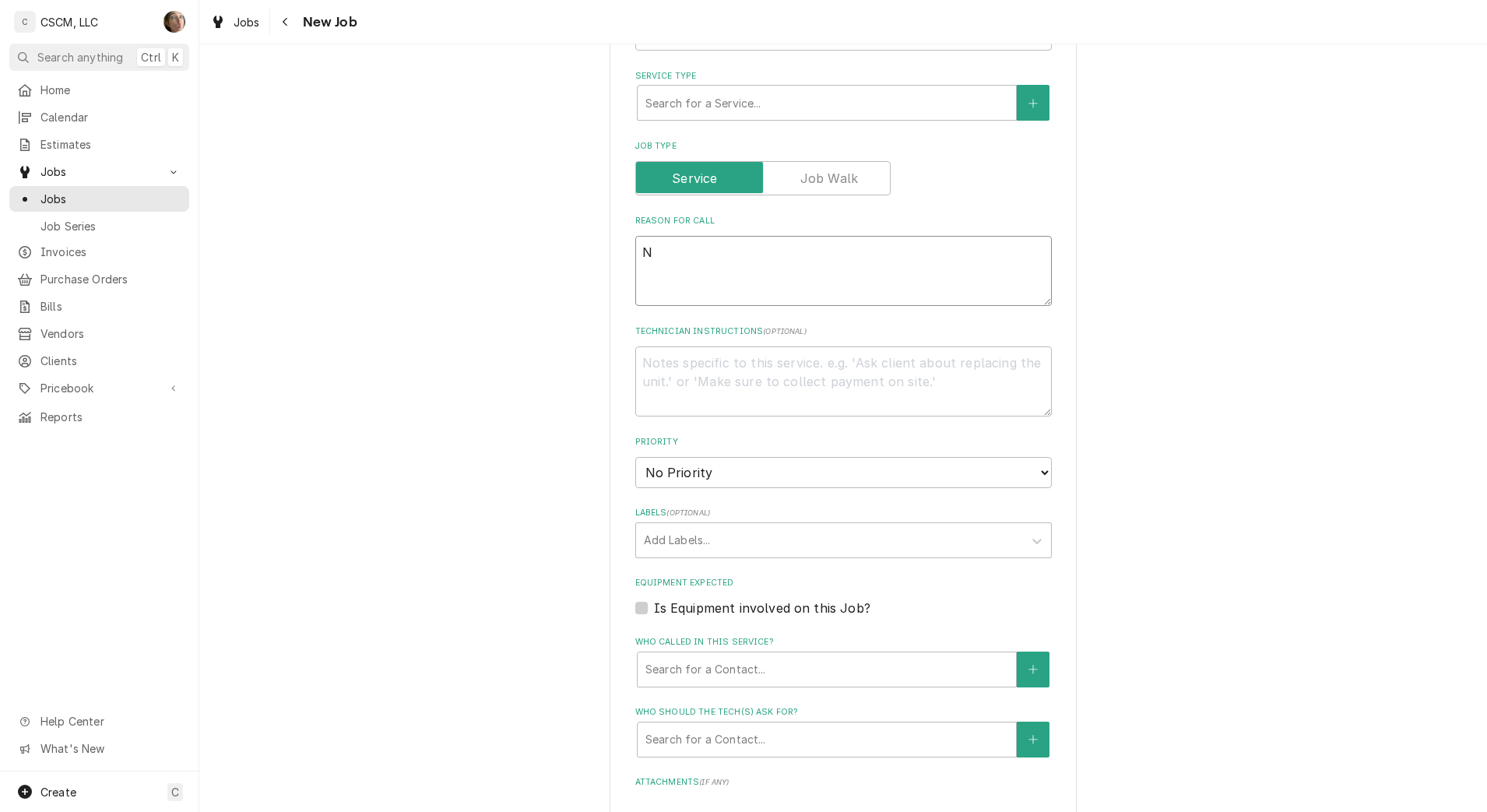
type textarea "NT"
type textarea "x"
type textarea "NTE"
type textarea "x"
type textarea "NTE:"
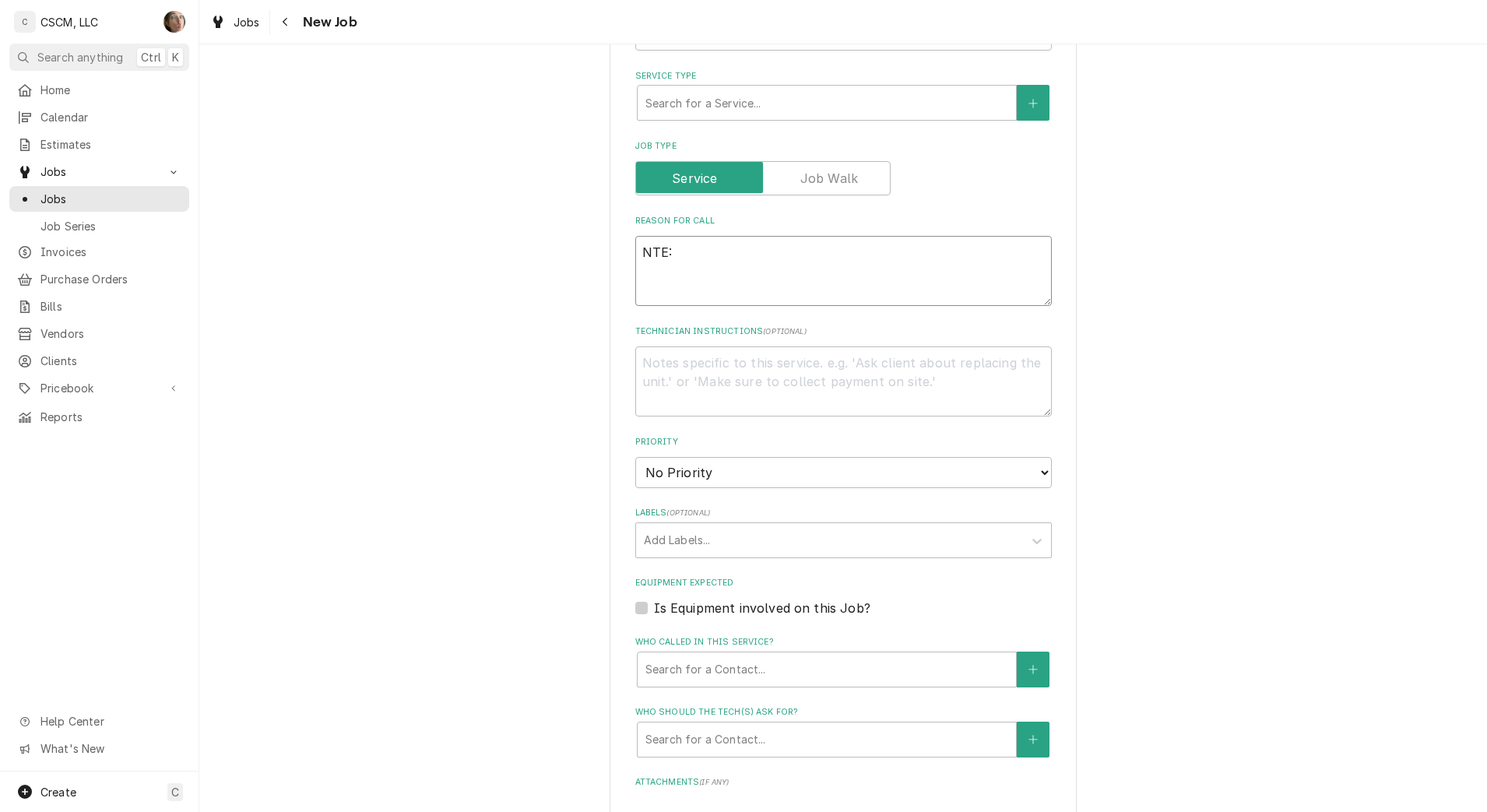
type textarea "x"
type textarea "NTE:"
type textarea "x"
type textarea "NTE: $"
type textarea "x"
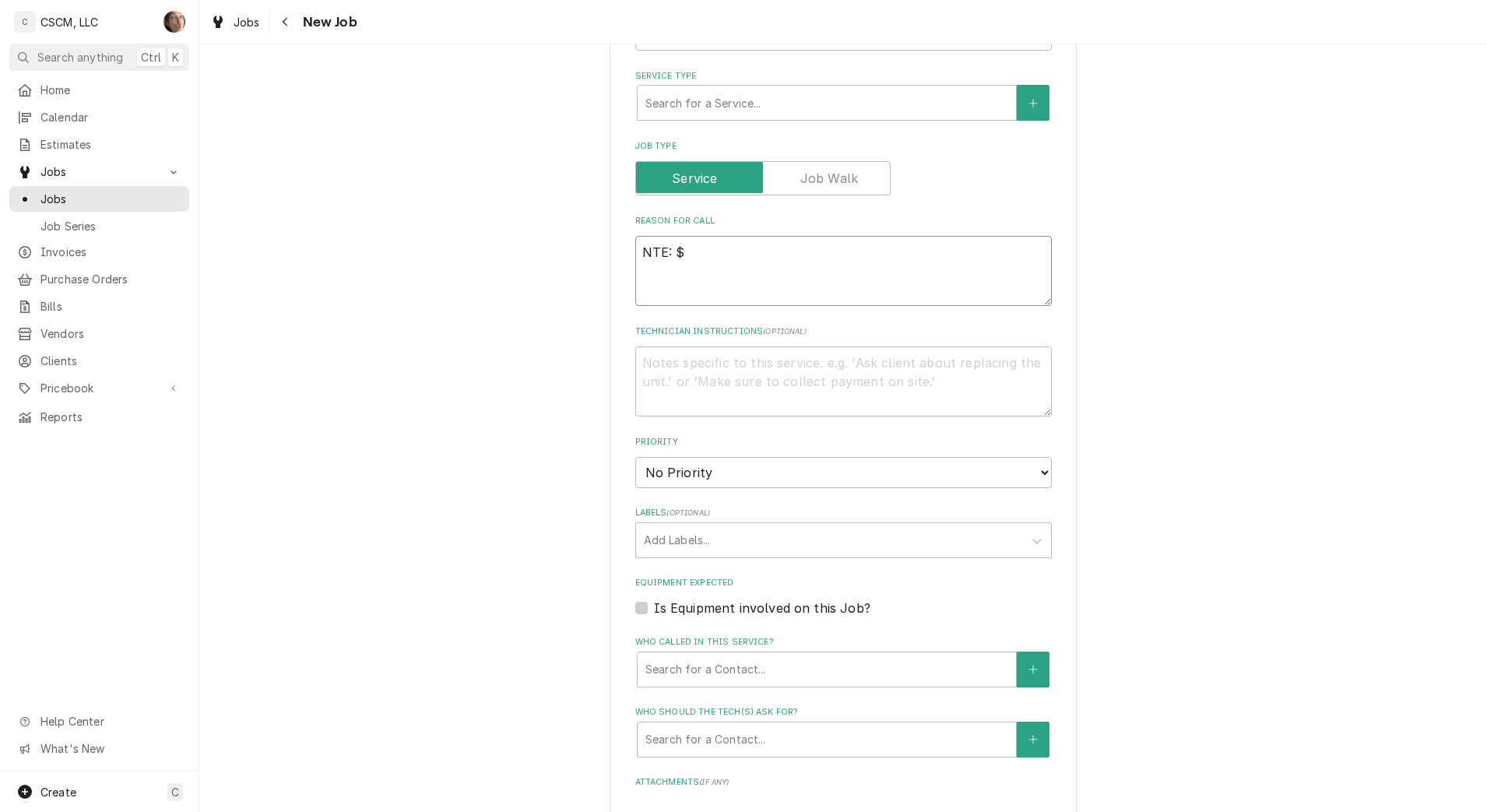
type textarea "NTE: $5"
type textarea "x"
type textarea "NTE: $50"
type textarea "x"
type textarea "NTE: $500"
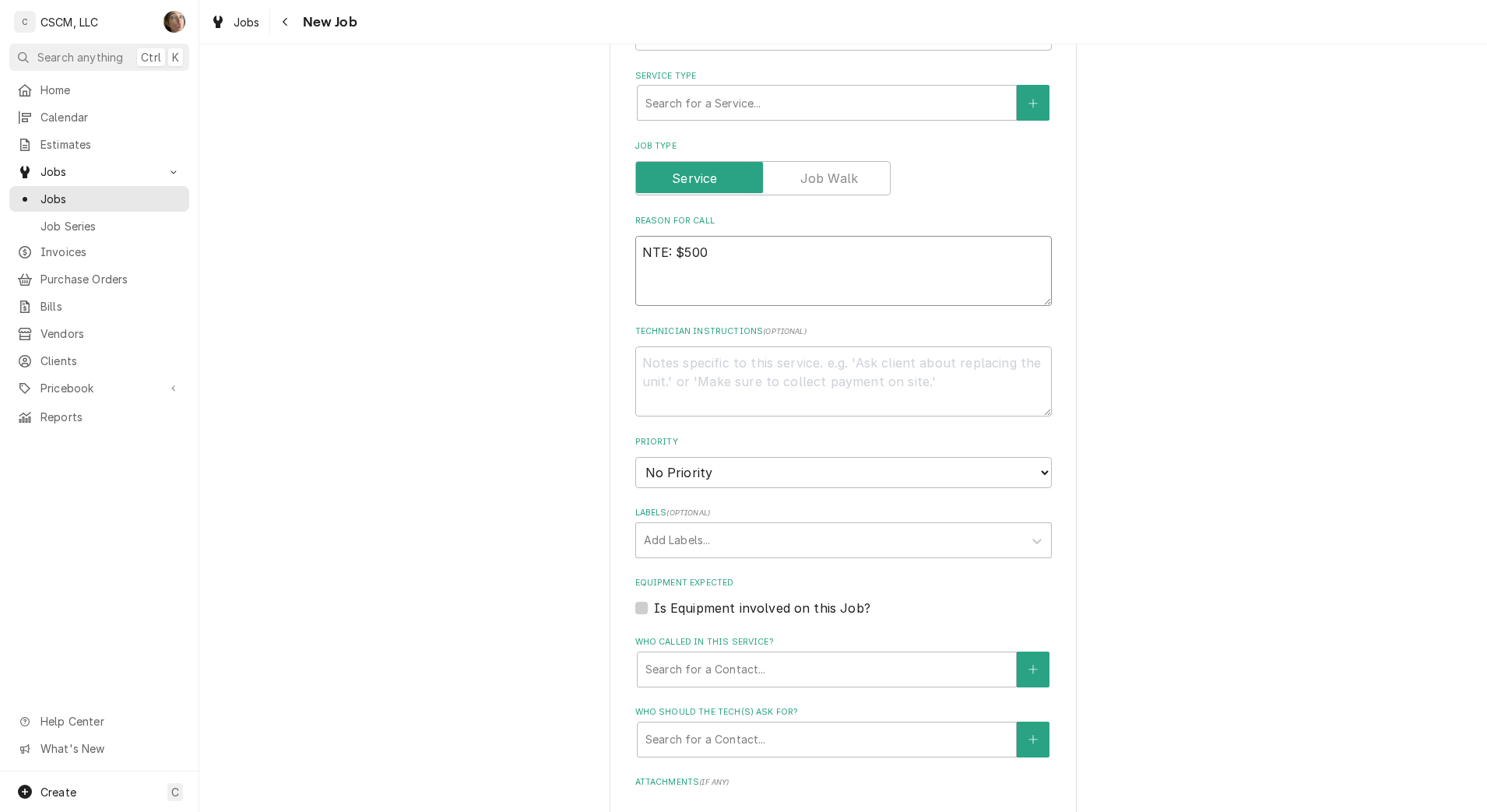
type textarea "x"
type textarea "NTE: $500"
type textarea "x"
type textarea "NTE: $500 P"
type textarea "x"
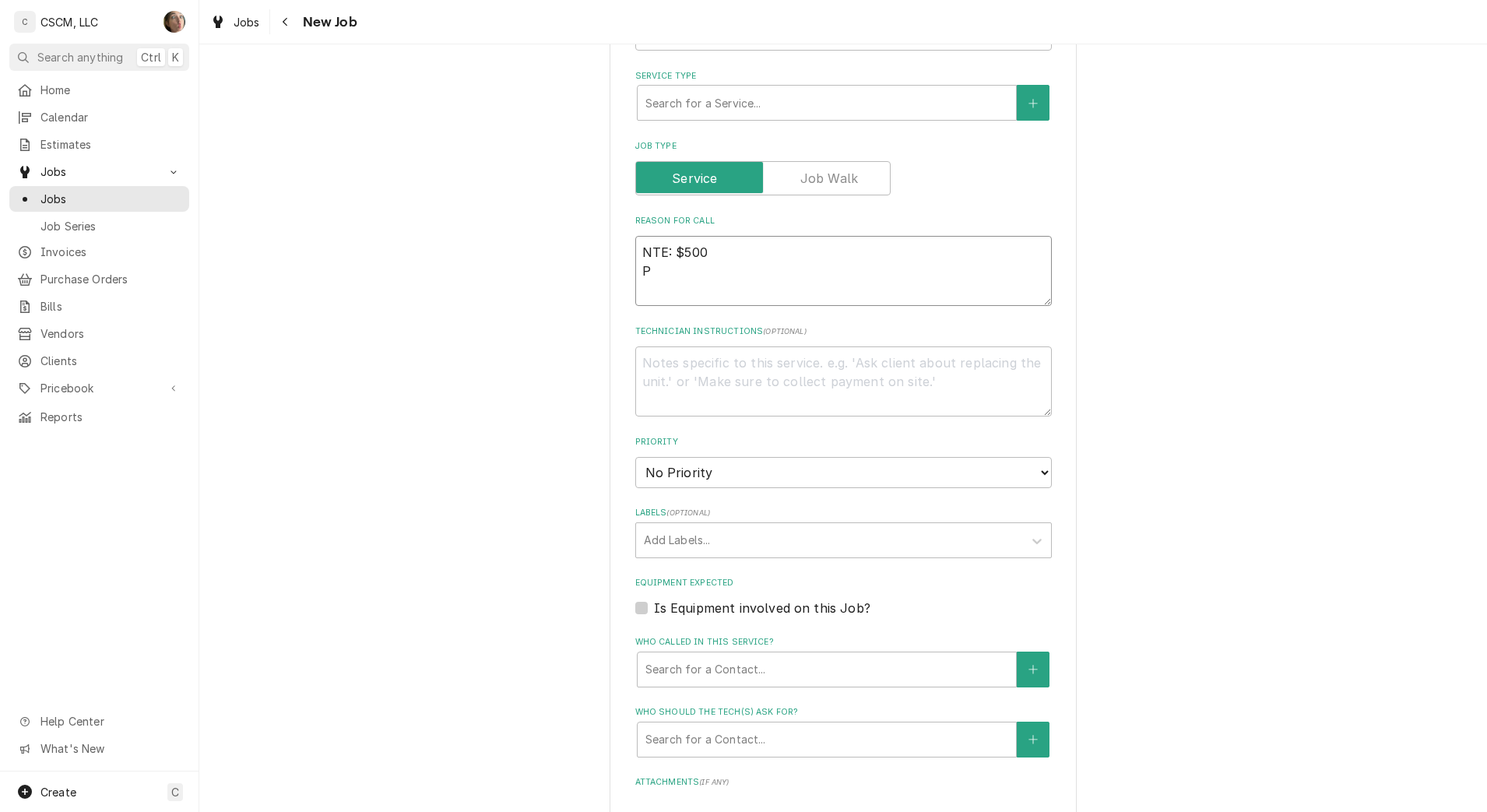
type textarea "NTE: $500 PO"
type textarea "x"
type textarea "NTE: $500 PO"
type textarea "x"
type textarea "NTE: $500 PO #"
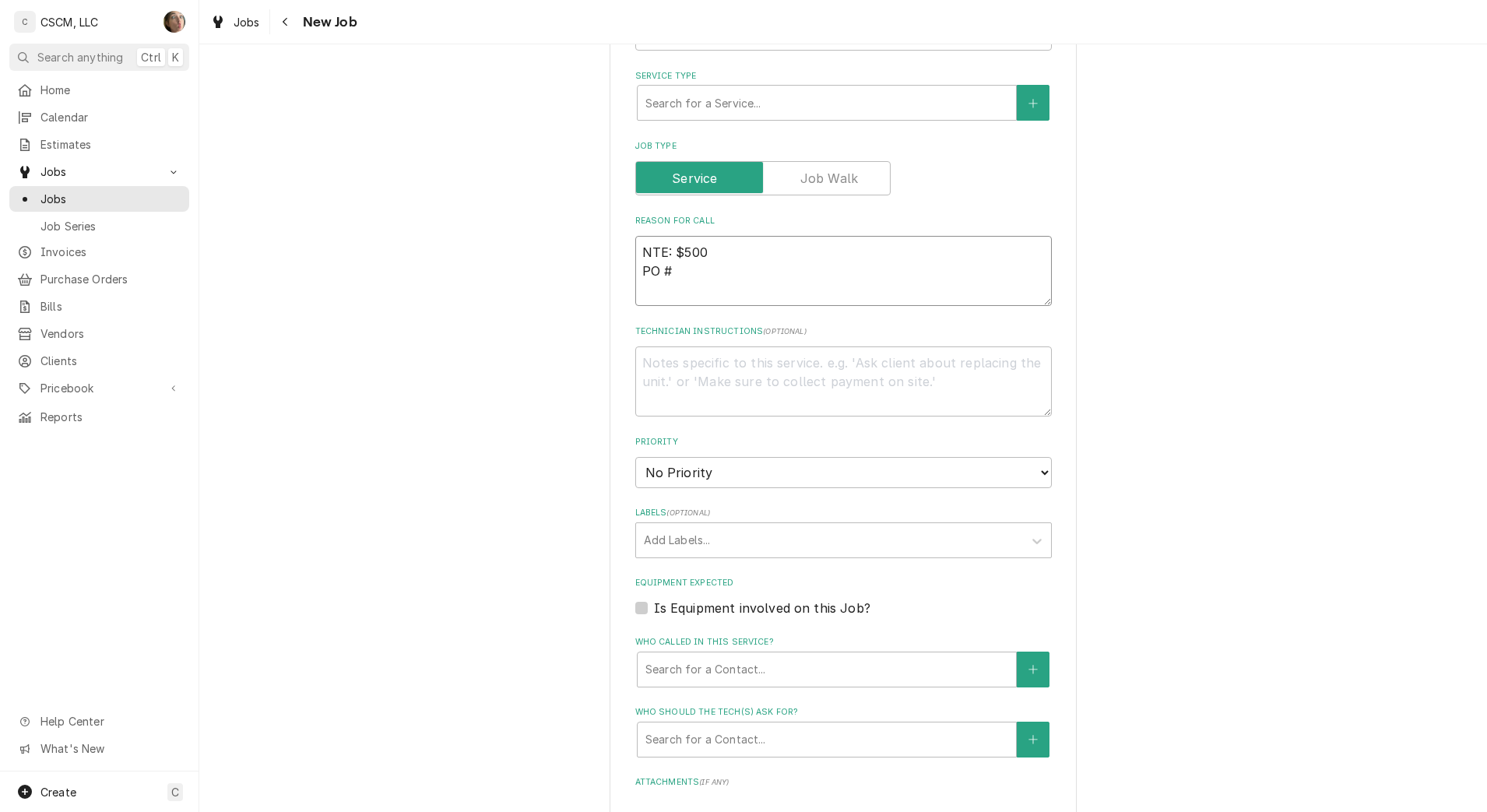
type textarea "x"
type textarea "NTE: $500 PO #"
paste textarea "72101245"
type textarea "x"
type textarea "NTE: $500 PO # 72101245"
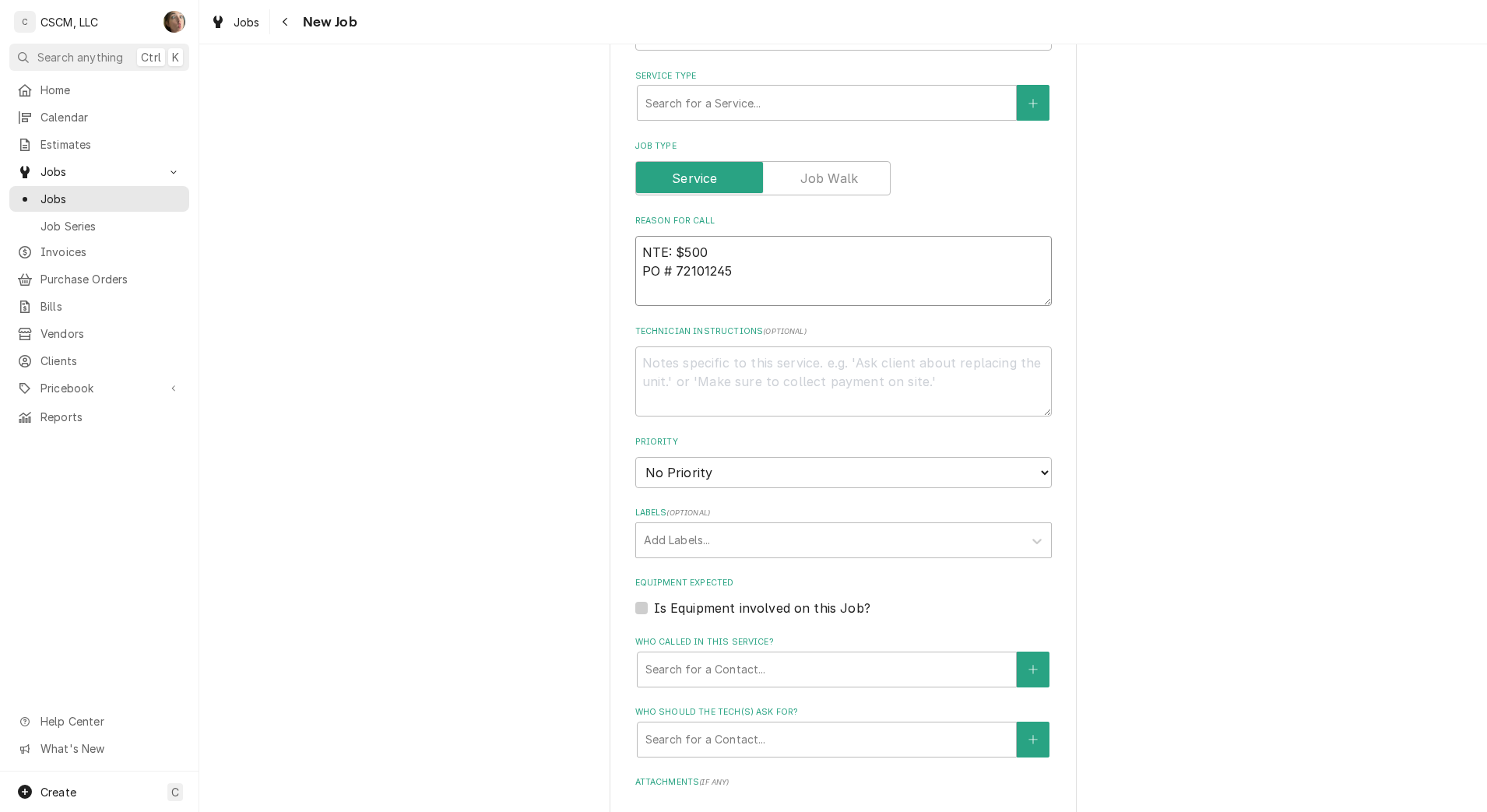
type textarea "x"
type textarea "NTE: $500 PO # 72101245"
click at [636, 251] on textarea "NTE: $500 PO # 72101245" at bounding box center [844, 271] width 417 height 70
paste textarea "There is one LED light in the office on the top shelf and bubble wrap. They nee…"
type textarea "x"
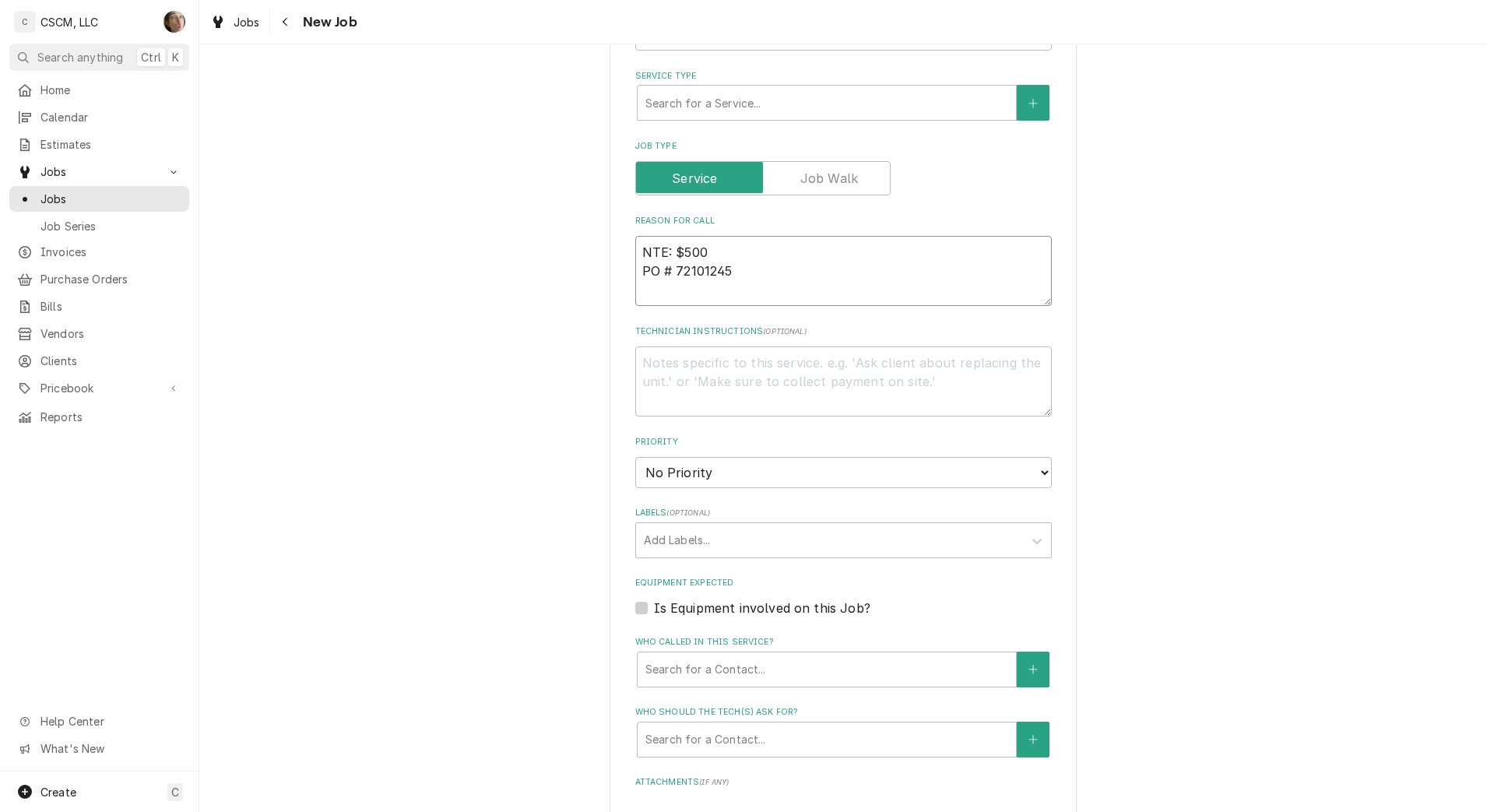
type textarea "There is one LED light in the office on the top shelf and bubble wrap. They nee…"
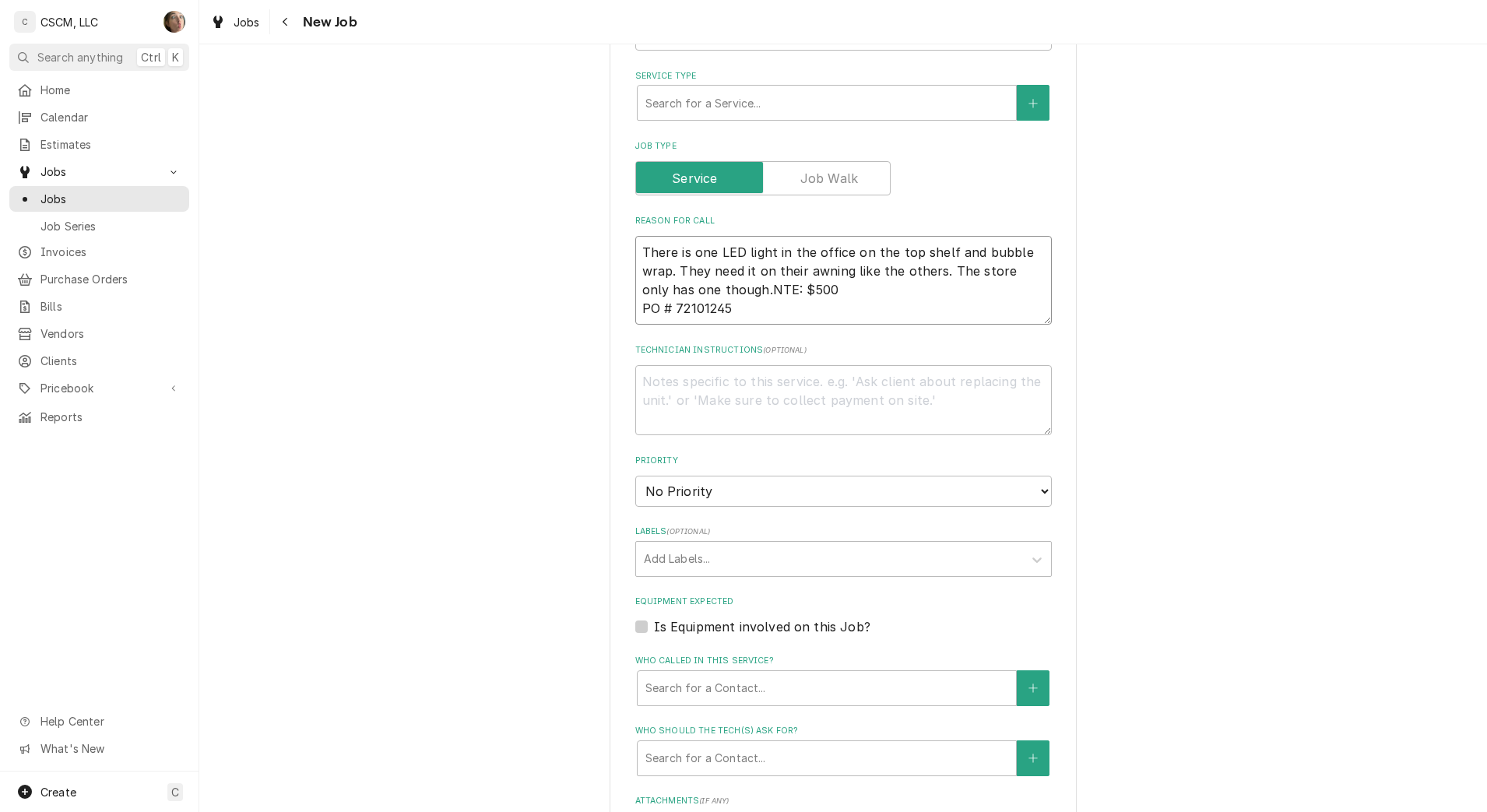
type textarea "x"
type textarea "There is one LED light in the office on the top shelf and bubble wrap. They nee…"
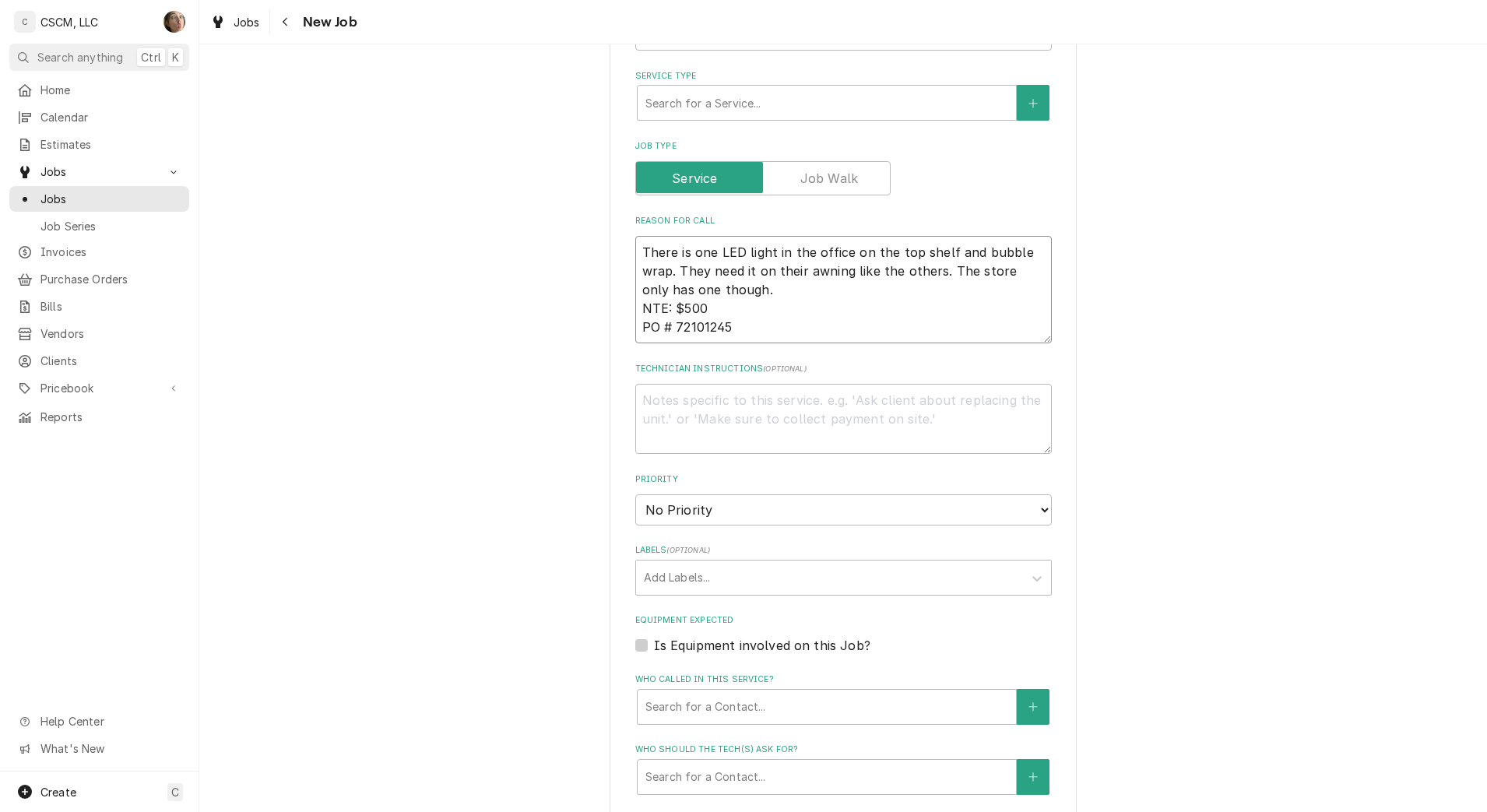
type textarea "x"
type textarea "There is one LED light in the office on the top shelf and bubble wrap. They nee…"
click at [705, 501] on select "No Priority Urgent High Medium Low" at bounding box center [844, 510] width 417 height 31
select select "2"
click at [636, 494] on select "No Priority Urgent High Medium Low" at bounding box center [844, 510] width 417 height 31
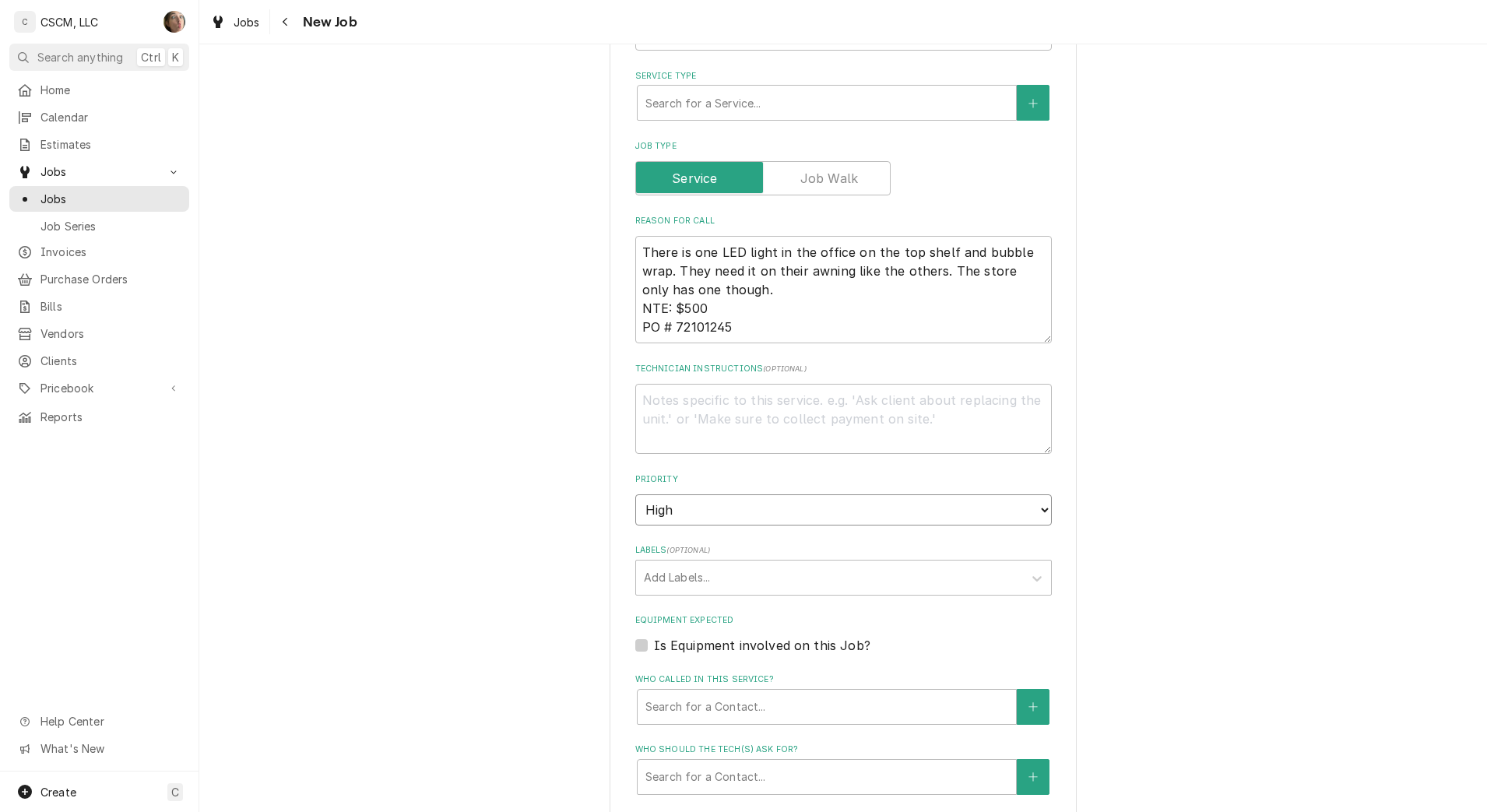
type textarea "x"
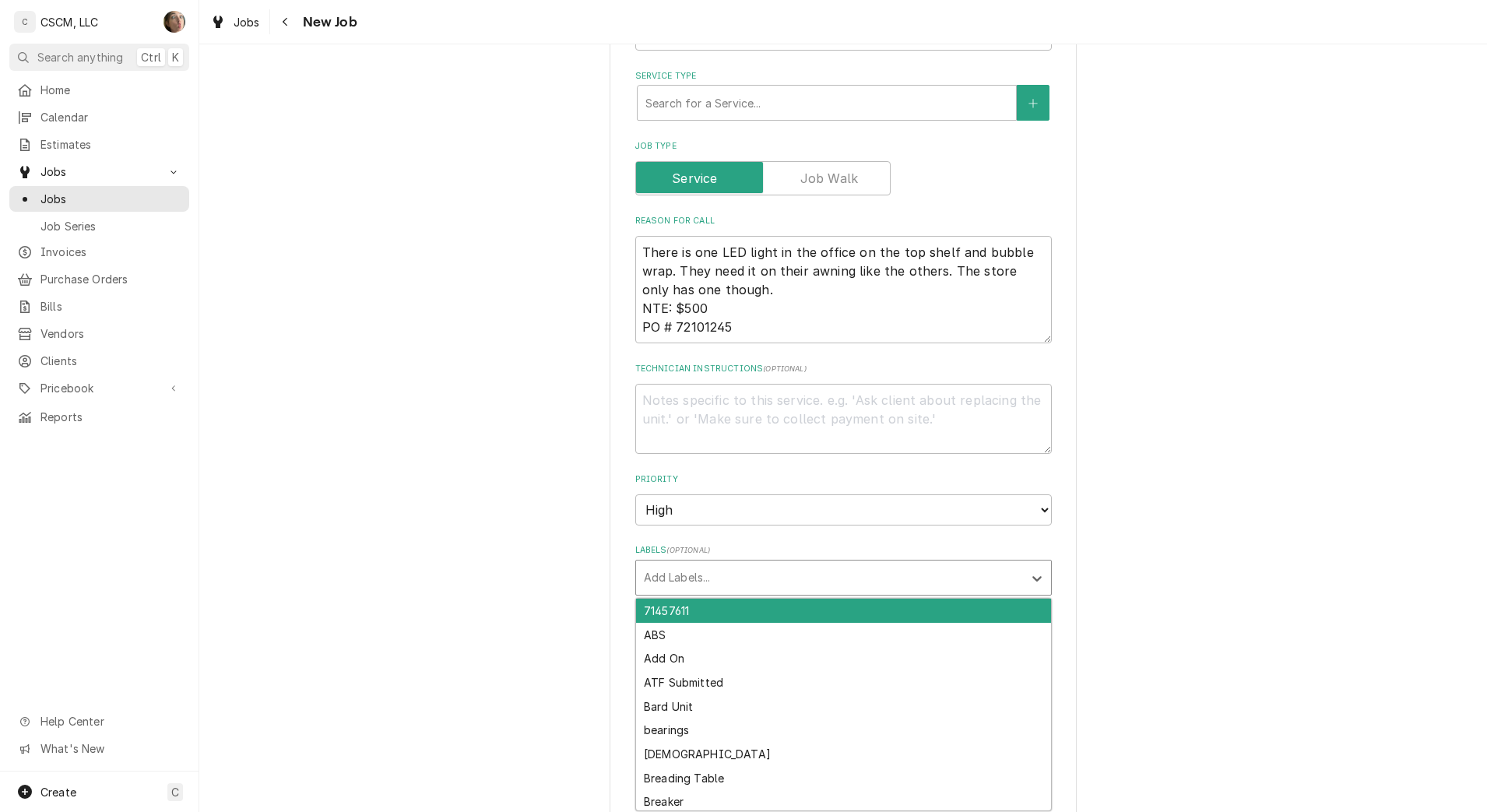
click at [685, 584] on div "Labels" at bounding box center [829, 578] width 372 height 28
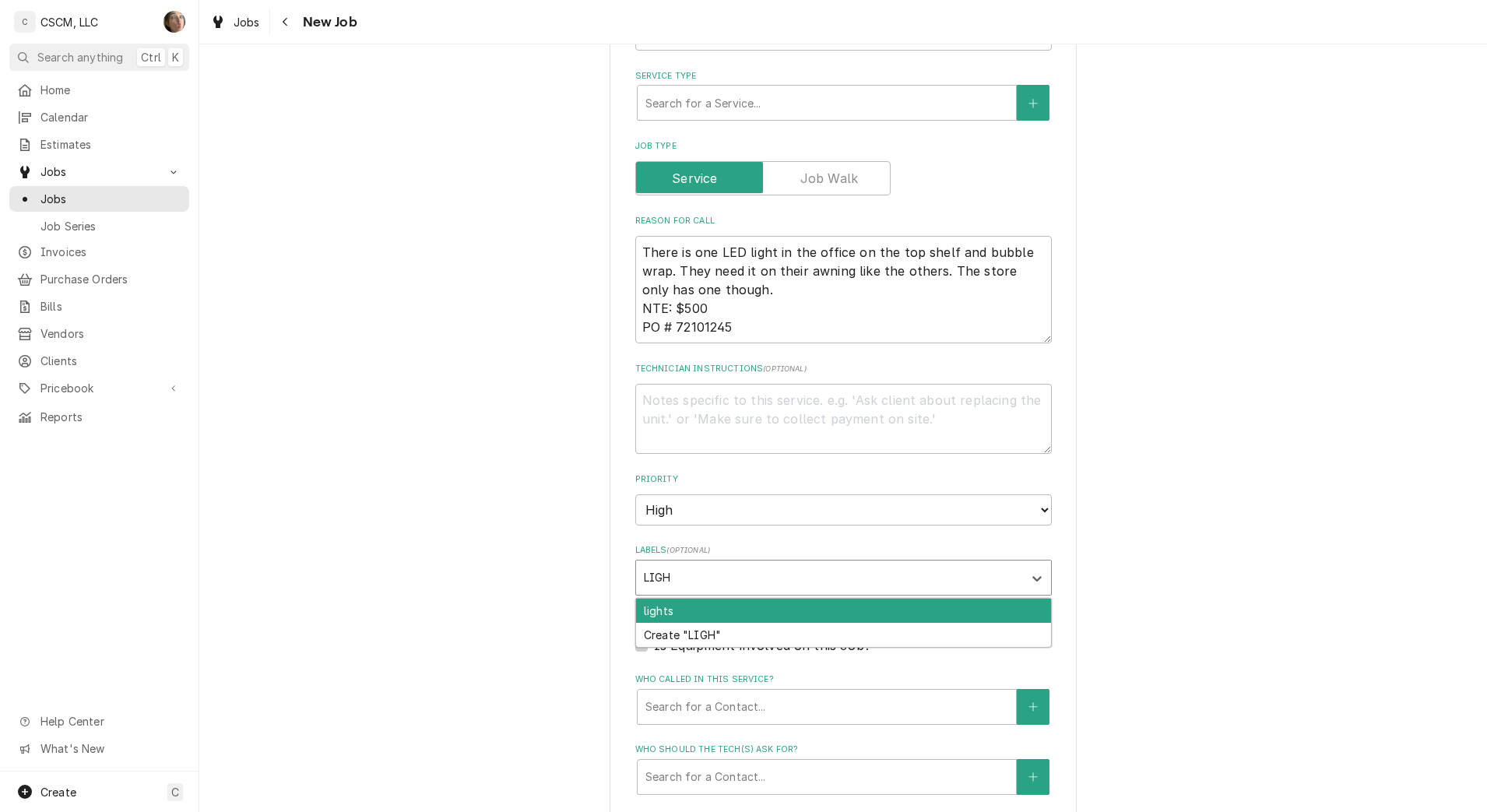
type input "LIGHT"
click at [689, 607] on div "lights" at bounding box center [843, 610] width 415 height 25
type textarea "x"
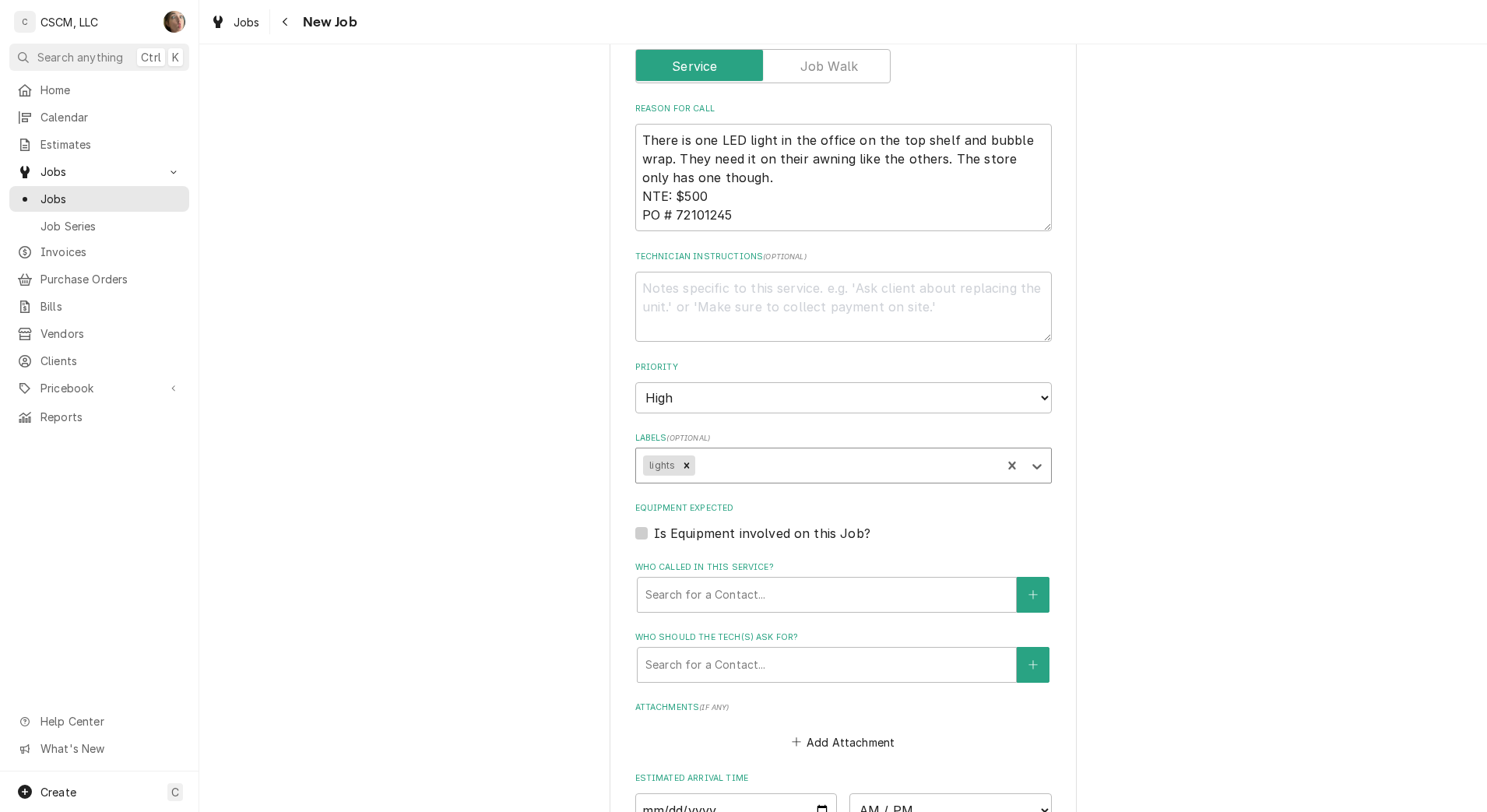
scroll to position [973, 0]
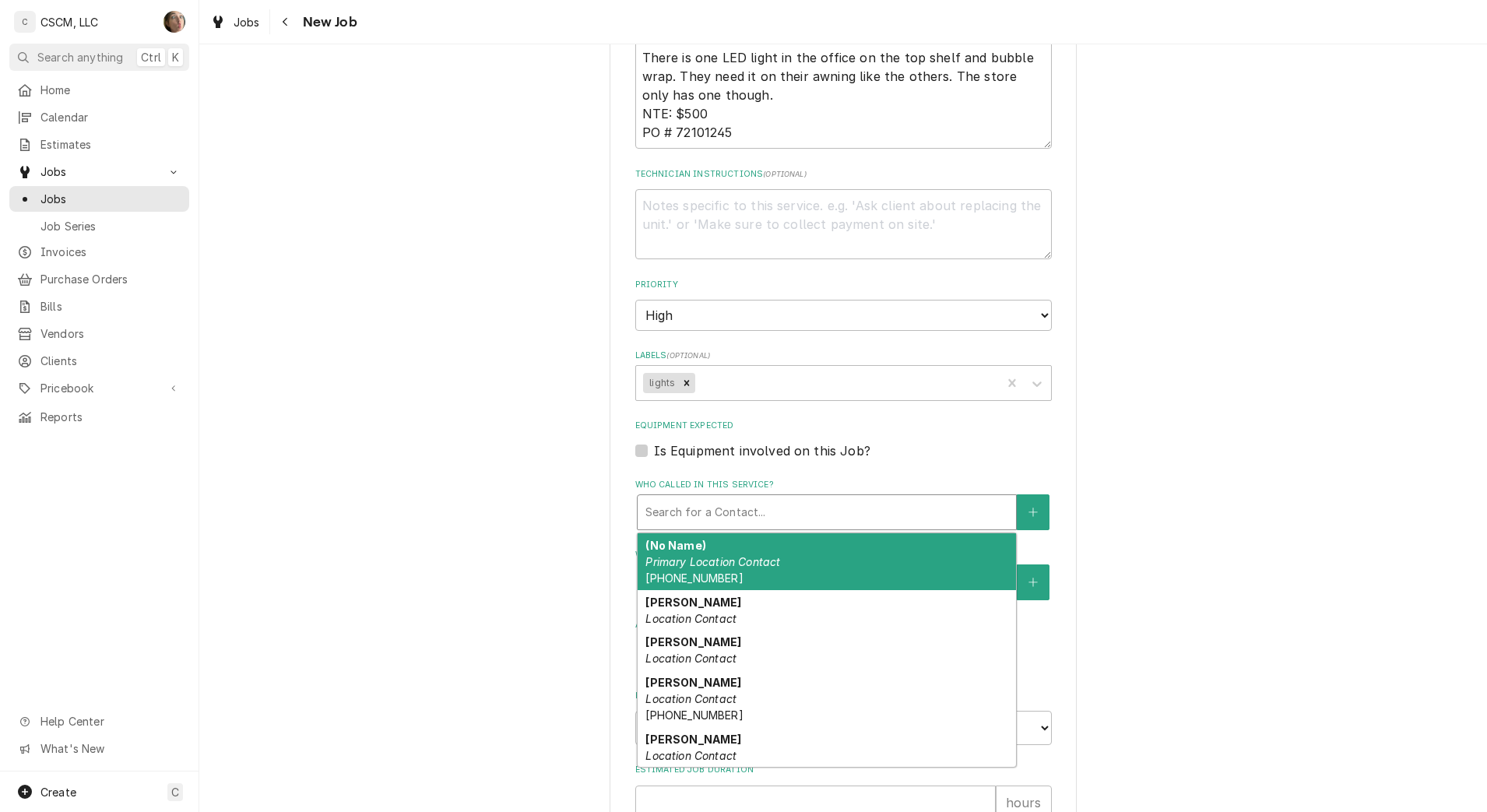
click at [688, 519] on div "Who called in this service?" at bounding box center [827, 512] width 363 height 28
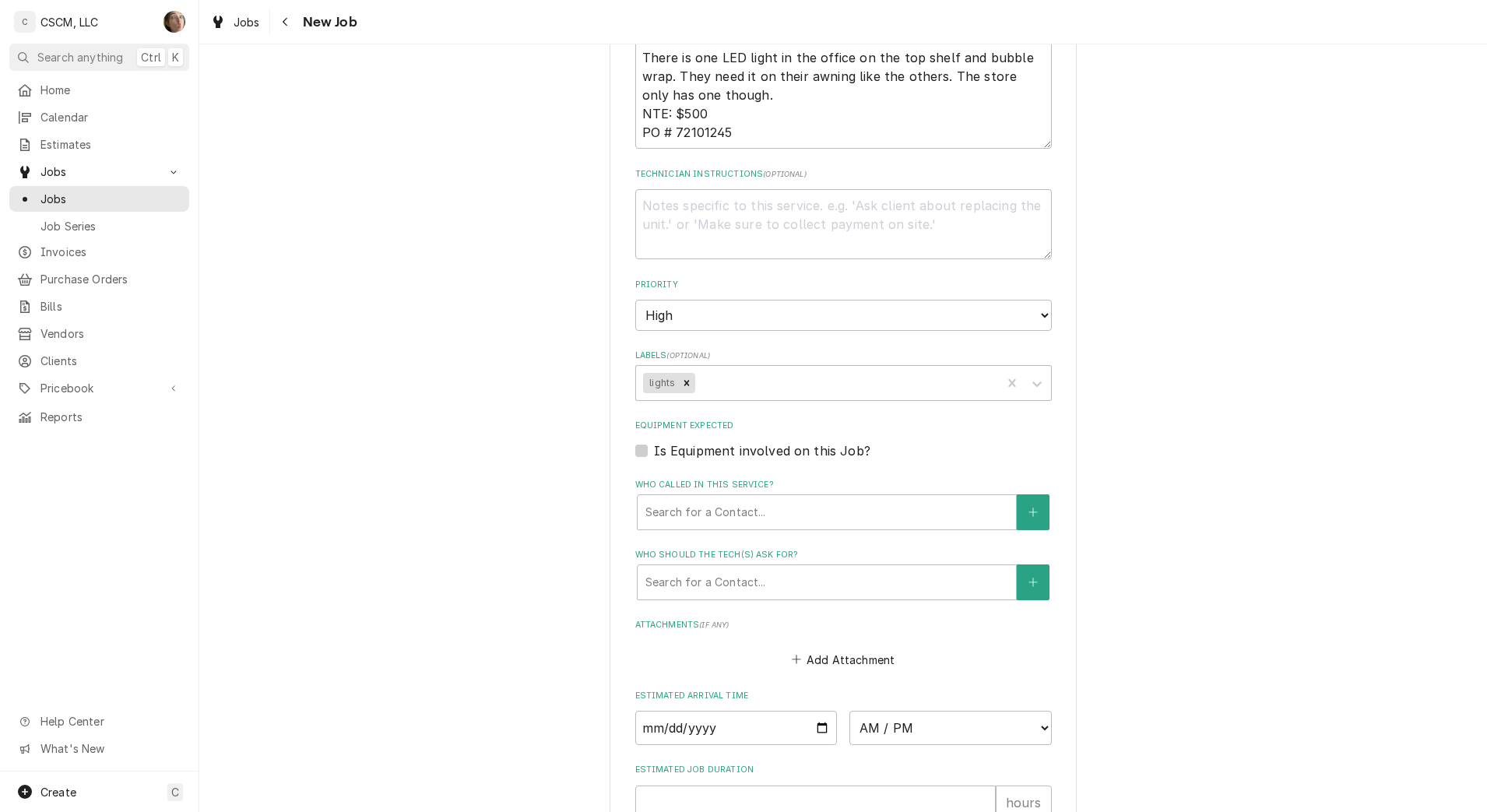
click at [733, 514] on div "Who called in this service?" at bounding box center [827, 512] width 363 height 28
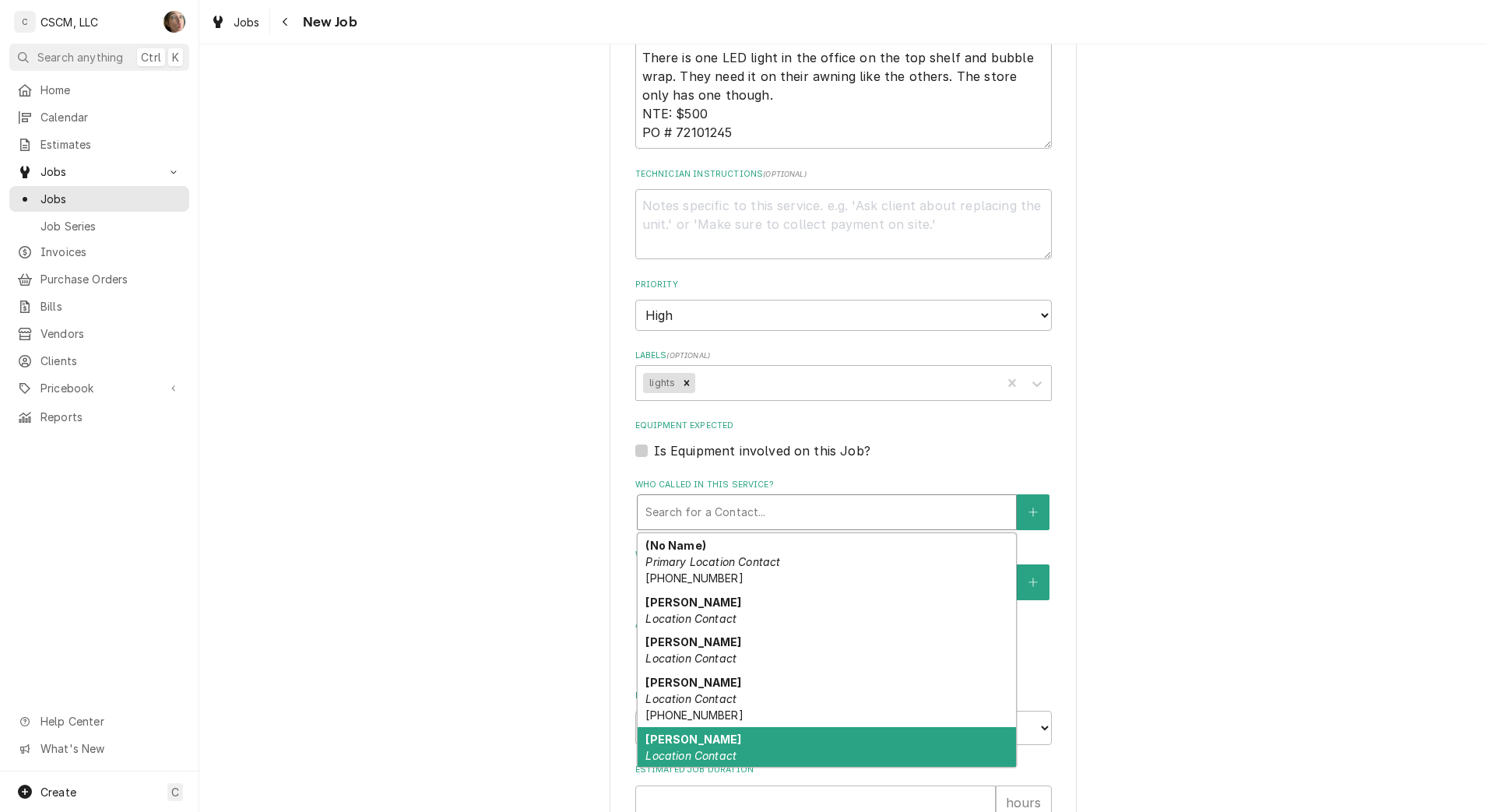
click at [763, 745] on div "Joe Schmidt Location Contact (813) 956-2726 jschmidt@kbpfoods.com" at bounding box center [827, 763] width 379 height 74
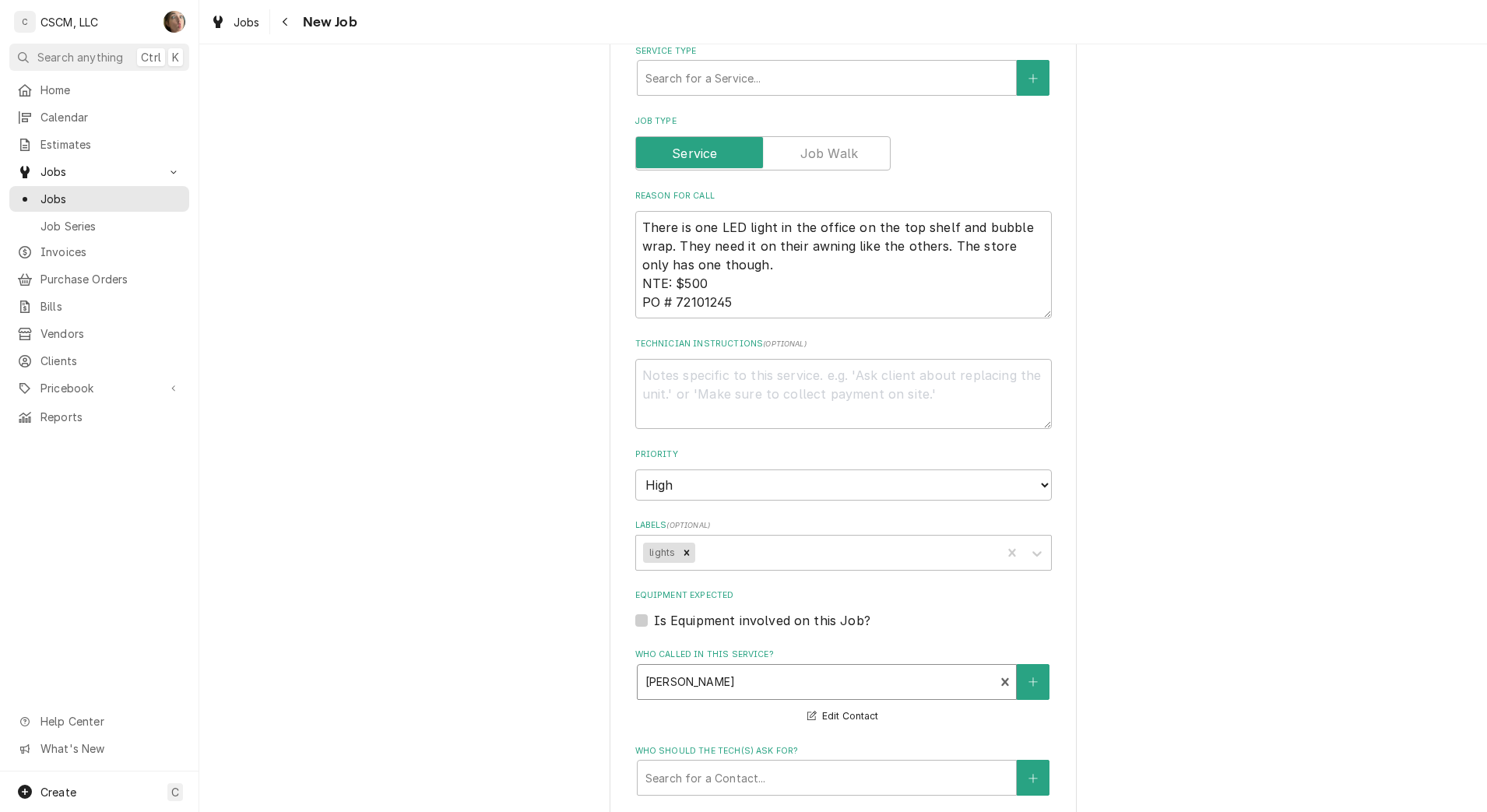
scroll to position [823, 0]
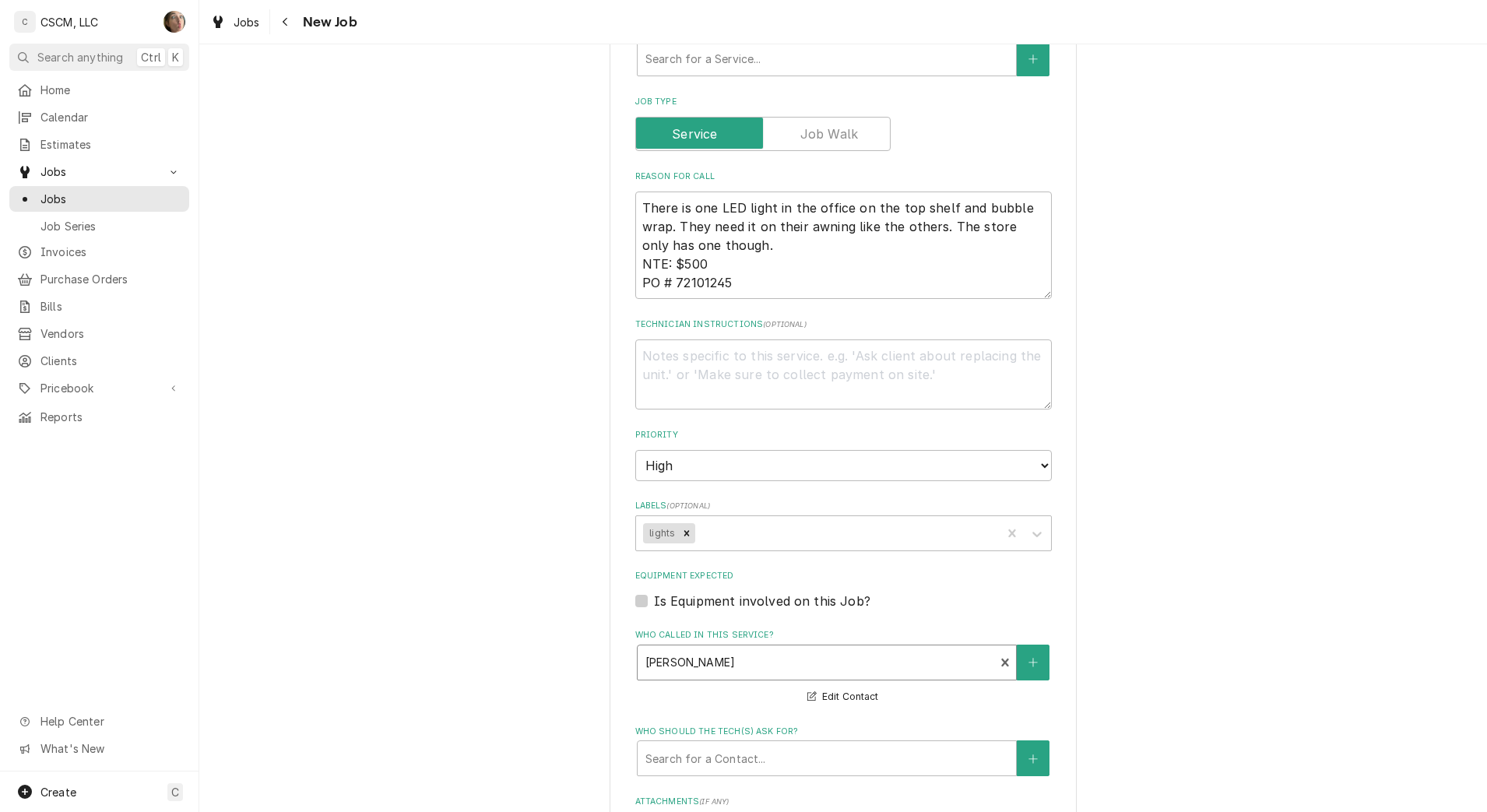
click at [767, 532] on div "Labels" at bounding box center [846, 533] width 296 height 28
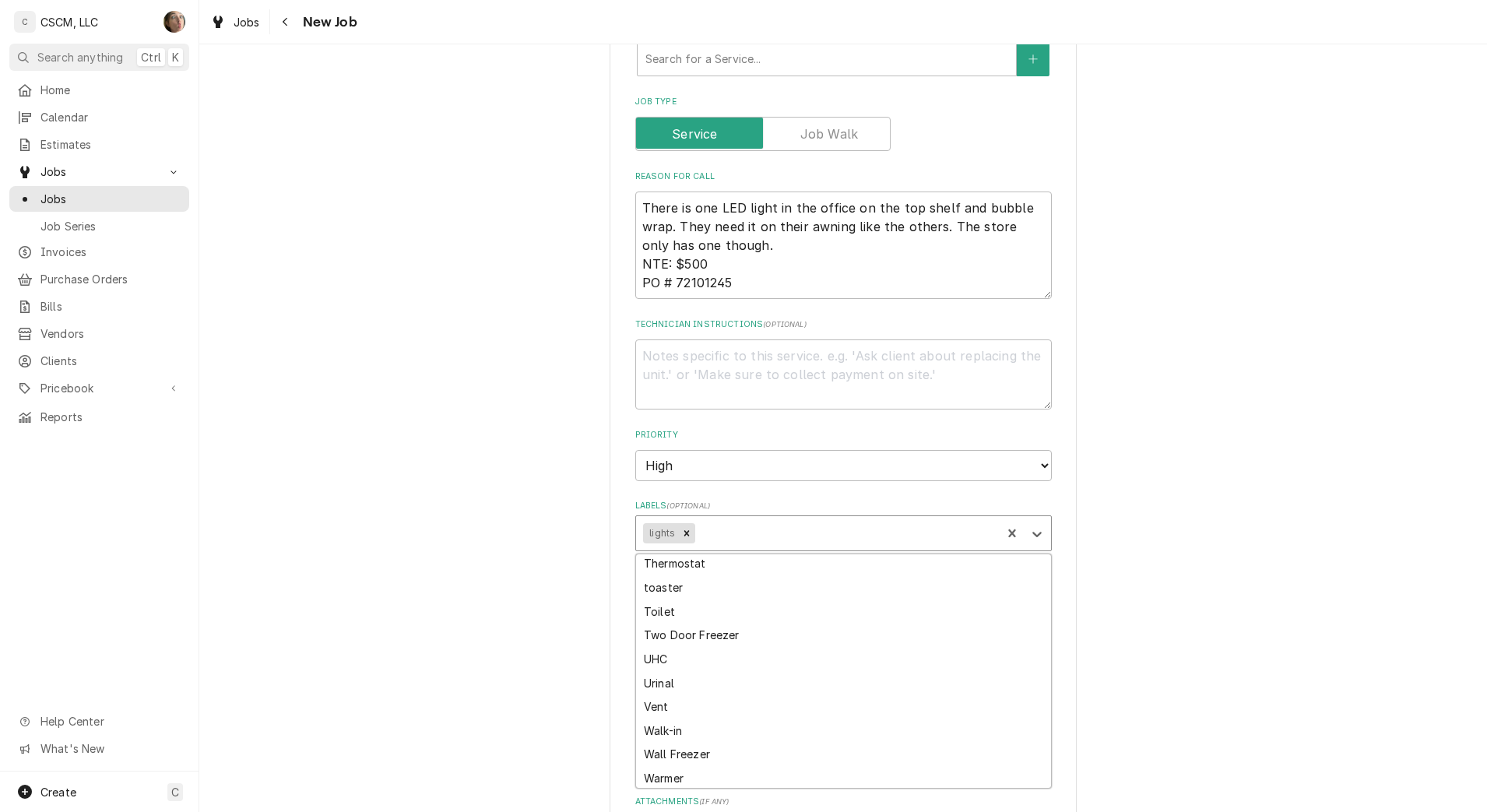
scroll to position [2651, 0]
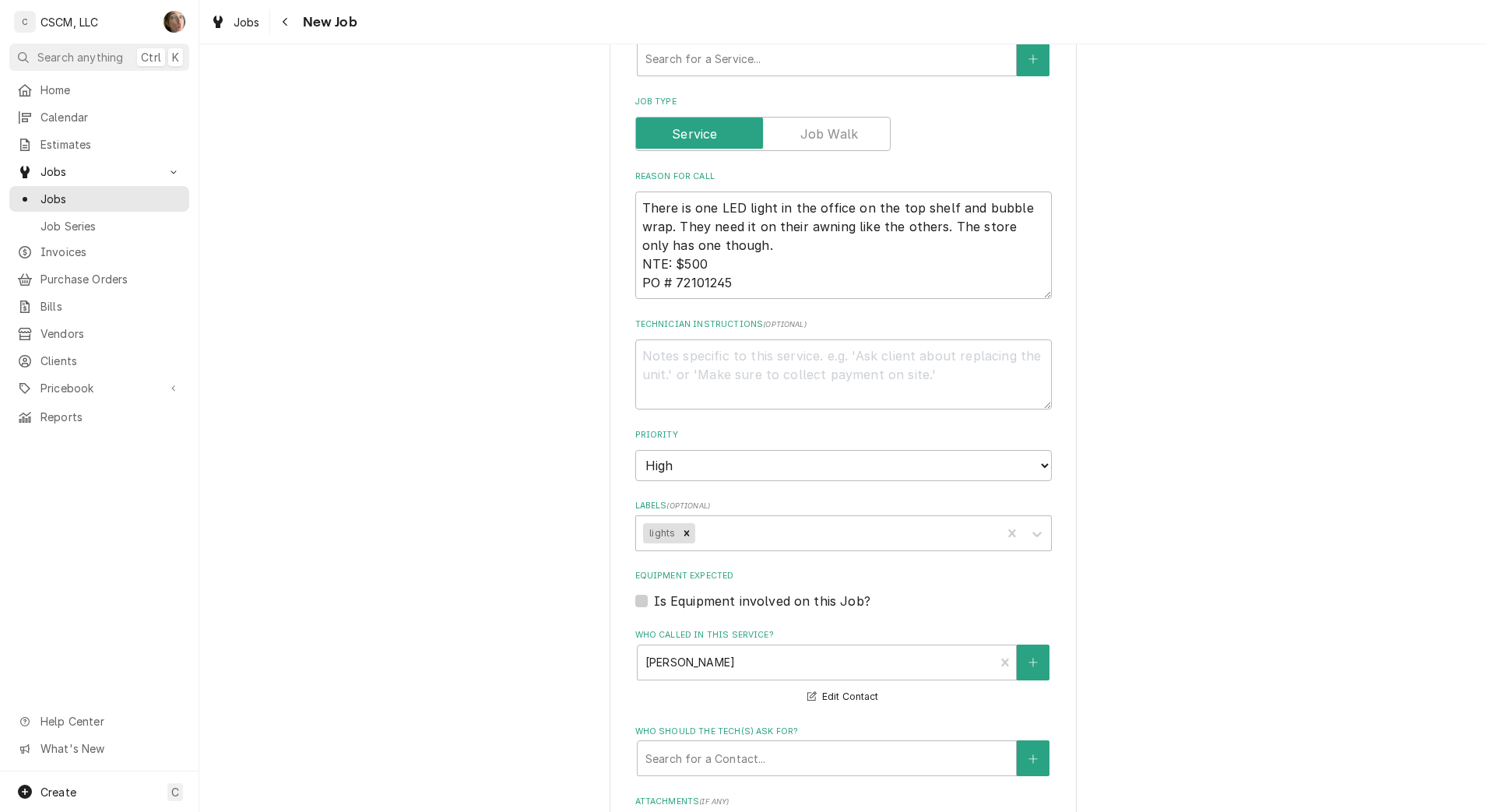
click at [478, 536] on div "Please provide the following information to create a job: Client Details Client…" at bounding box center [843, 220] width 1288 height 1963
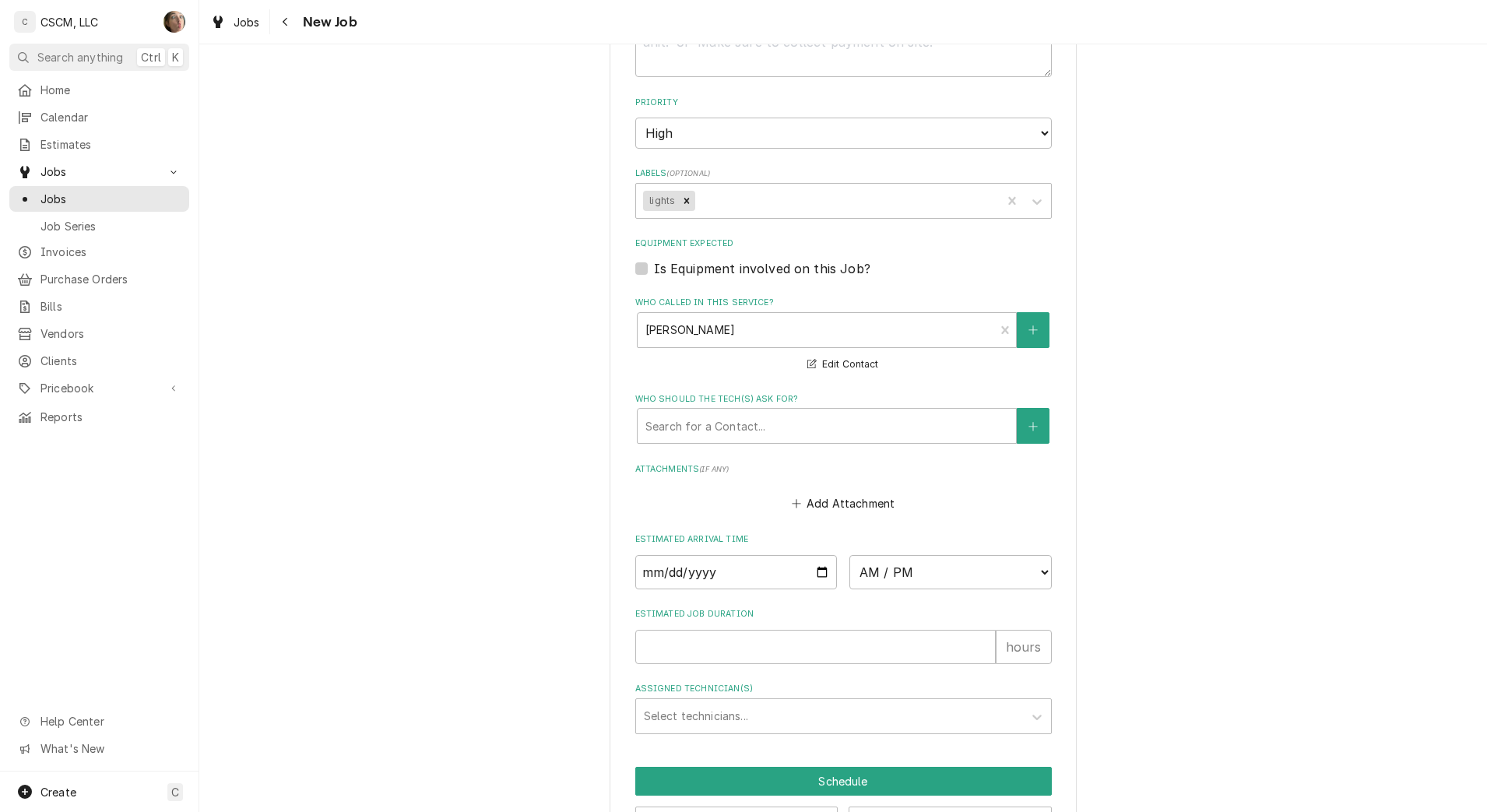
scroll to position [1212, 0]
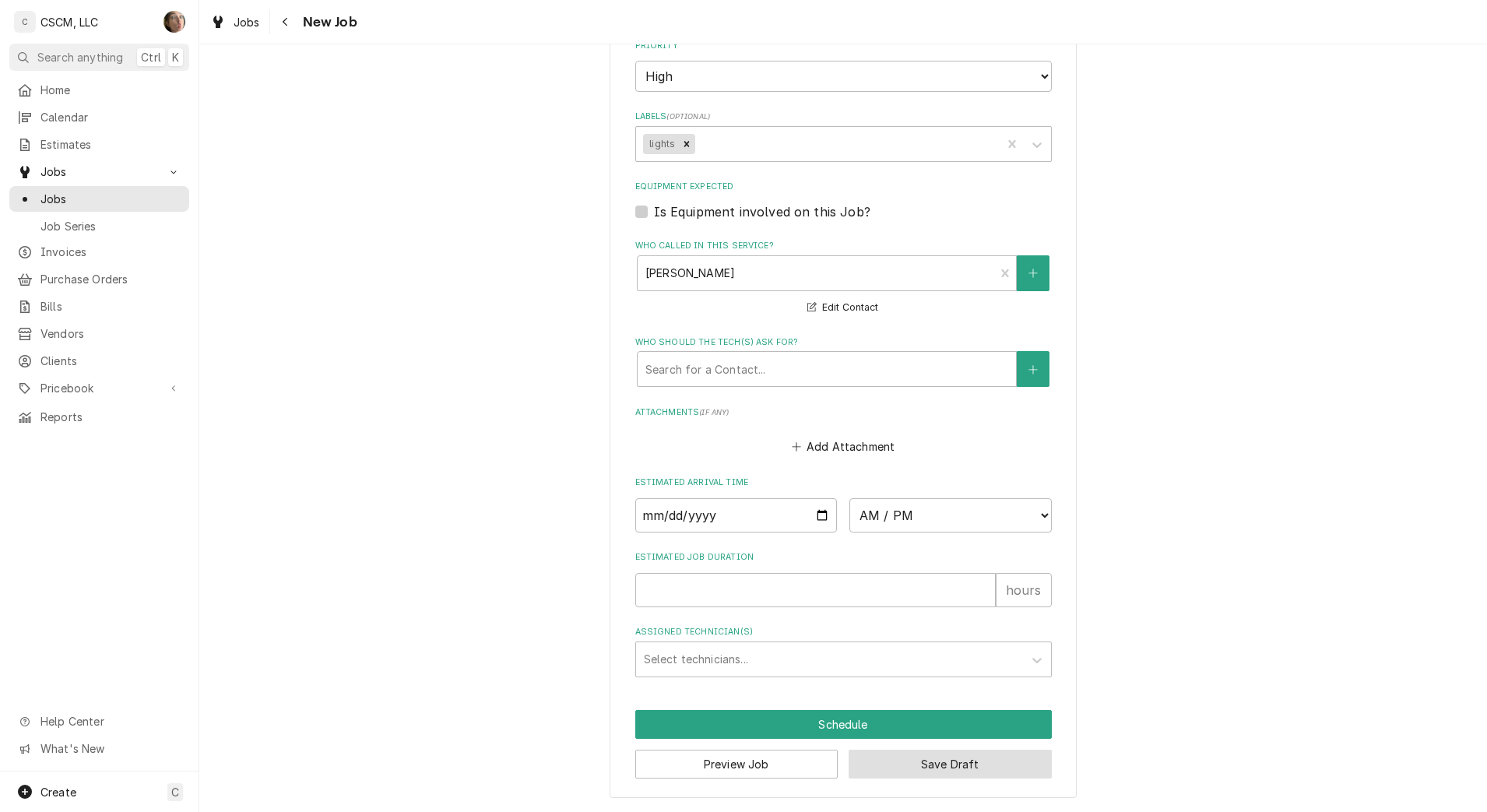
click at [931, 775] on button "Save Draft" at bounding box center [949, 763] width 203 height 28
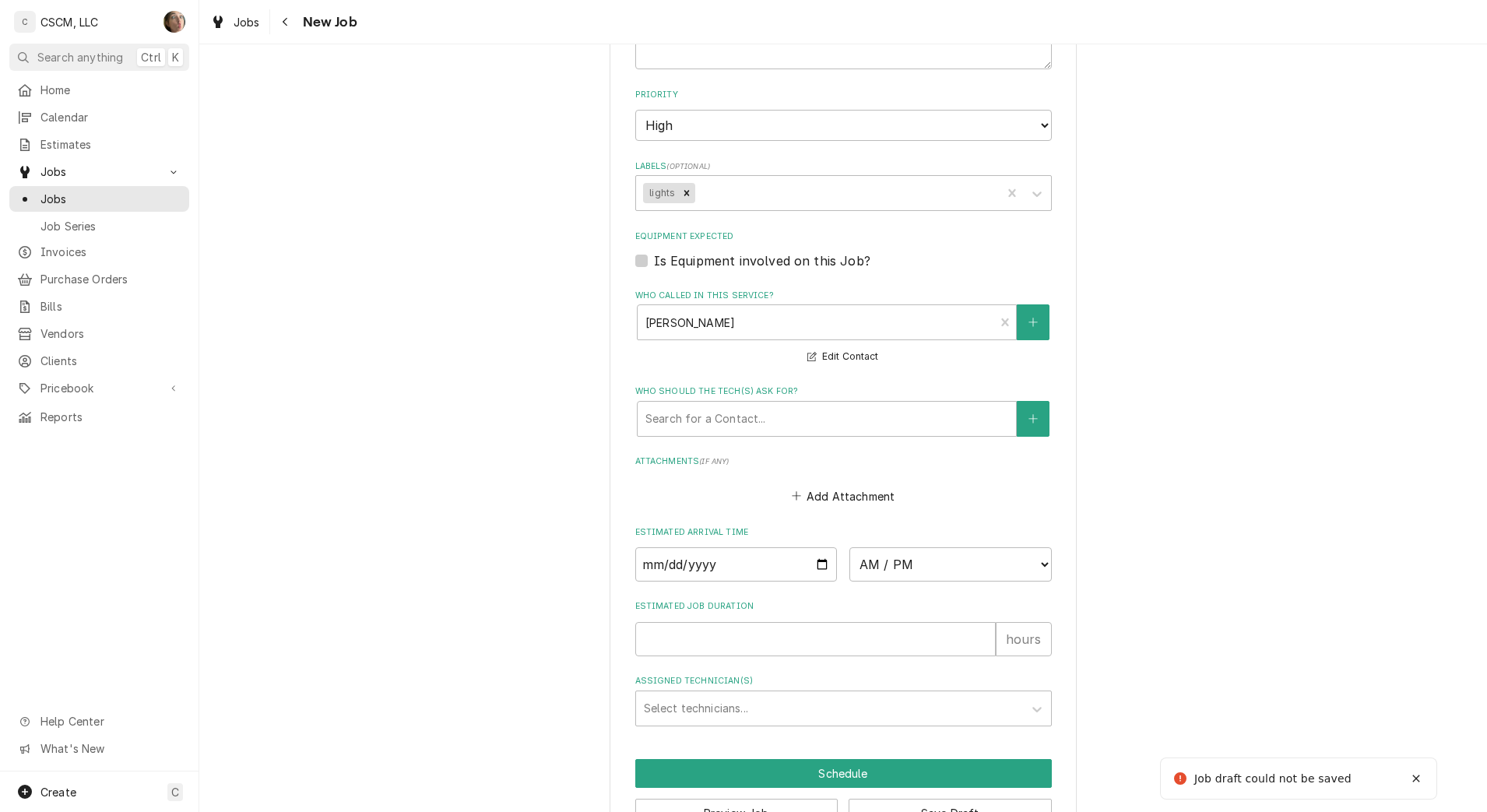
scroll to position [804, 0]
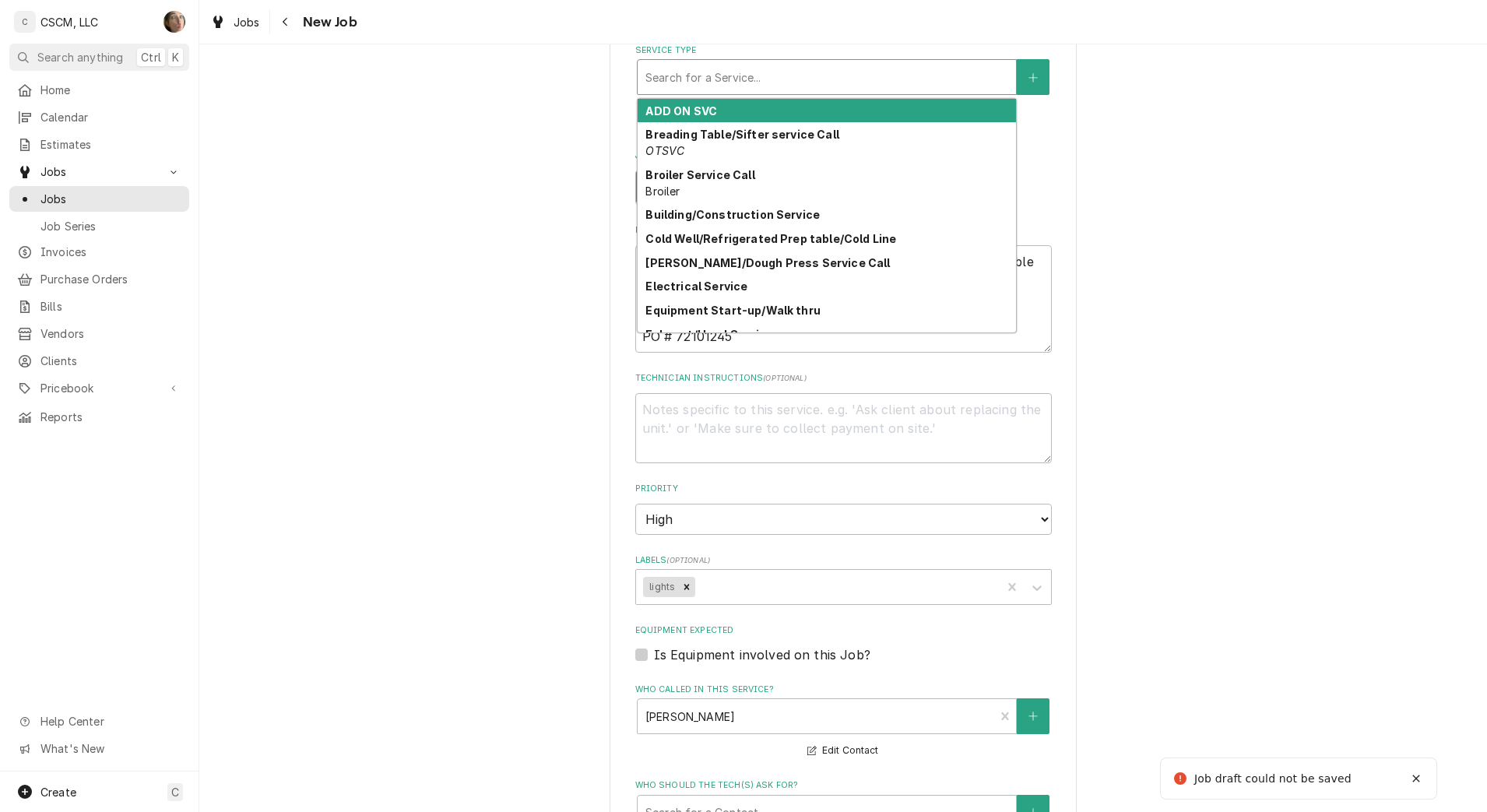
click at [716, 74] on div "Service Type" at bounding box center [827, 76] width 363 height 28
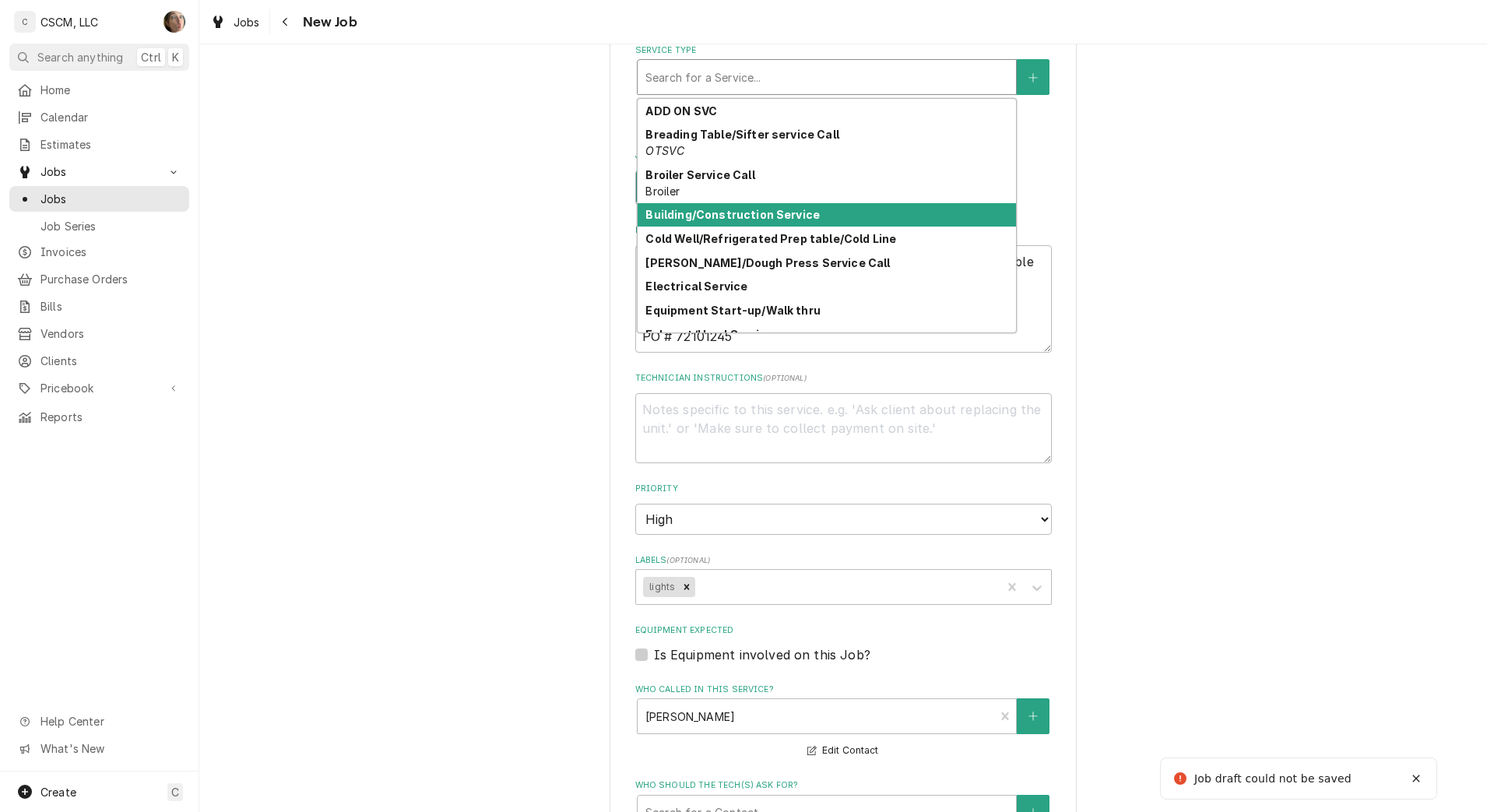
click at [726, 219] on strong "Building/Construction Service" at bounding box center [733, 214] width 175 height 13
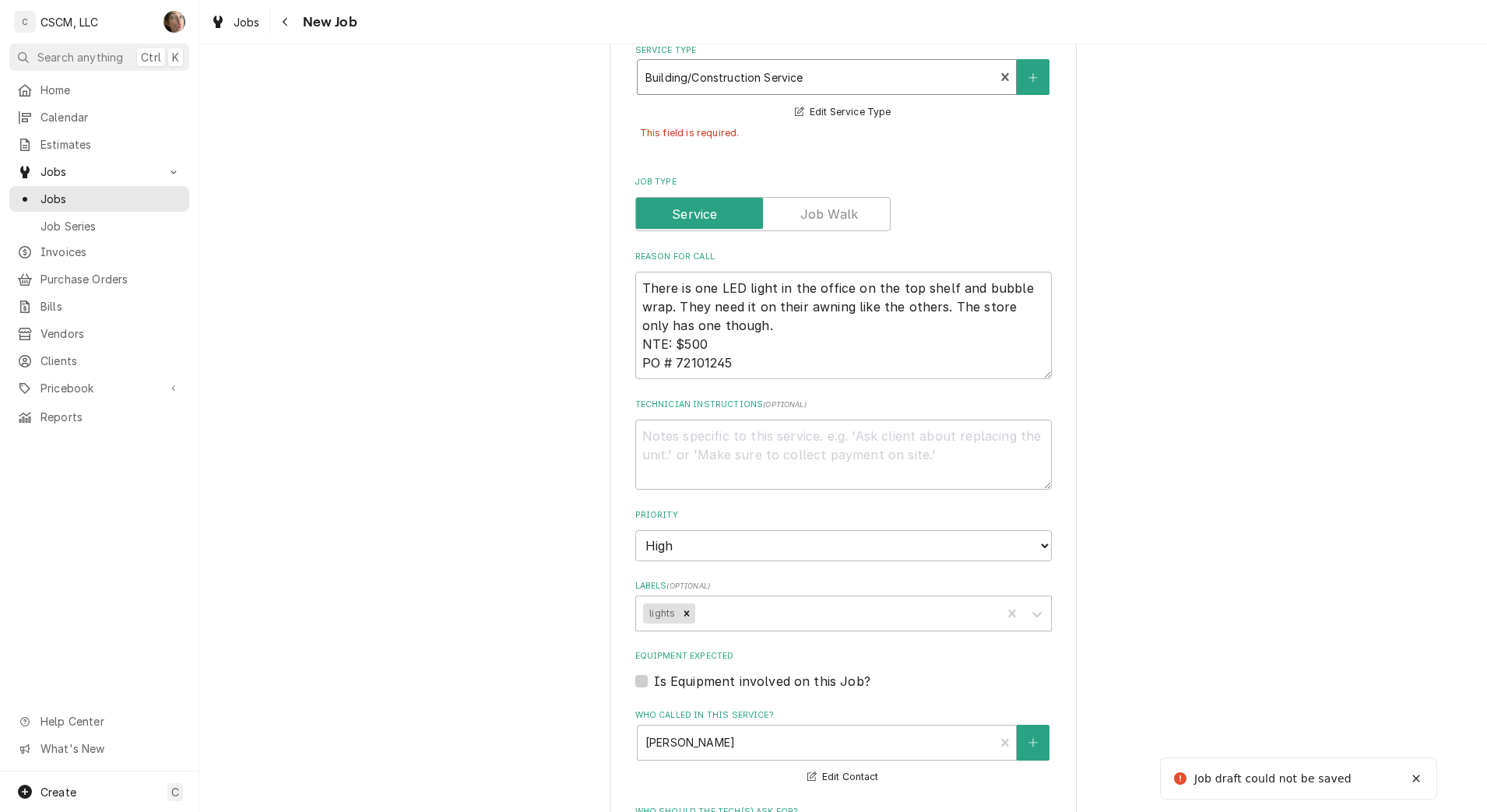
scroll to position [1274, 0]
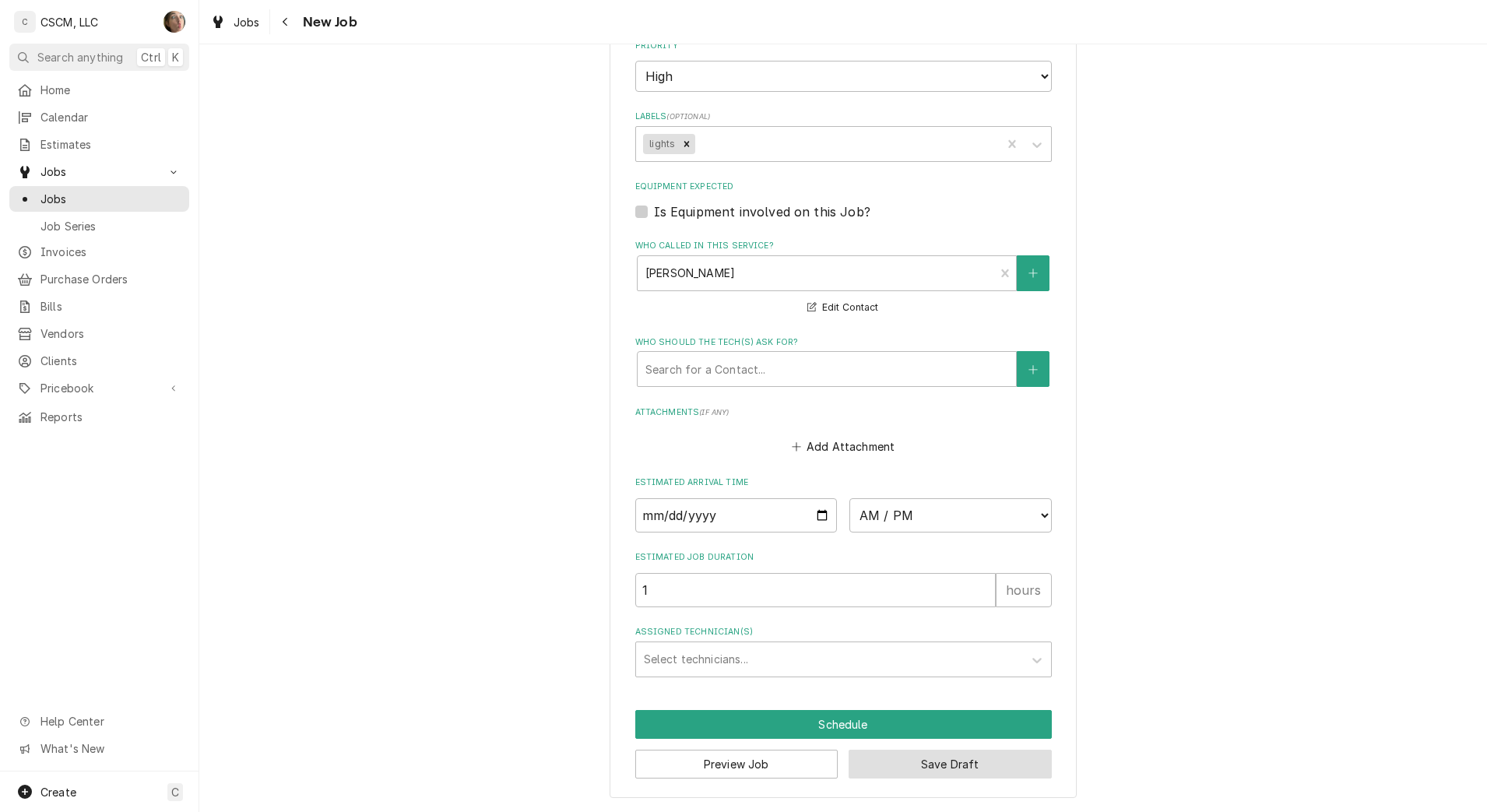
click at [907, 773] on button "Save Draft" at bounding box center [949, 763] width 203 height 28
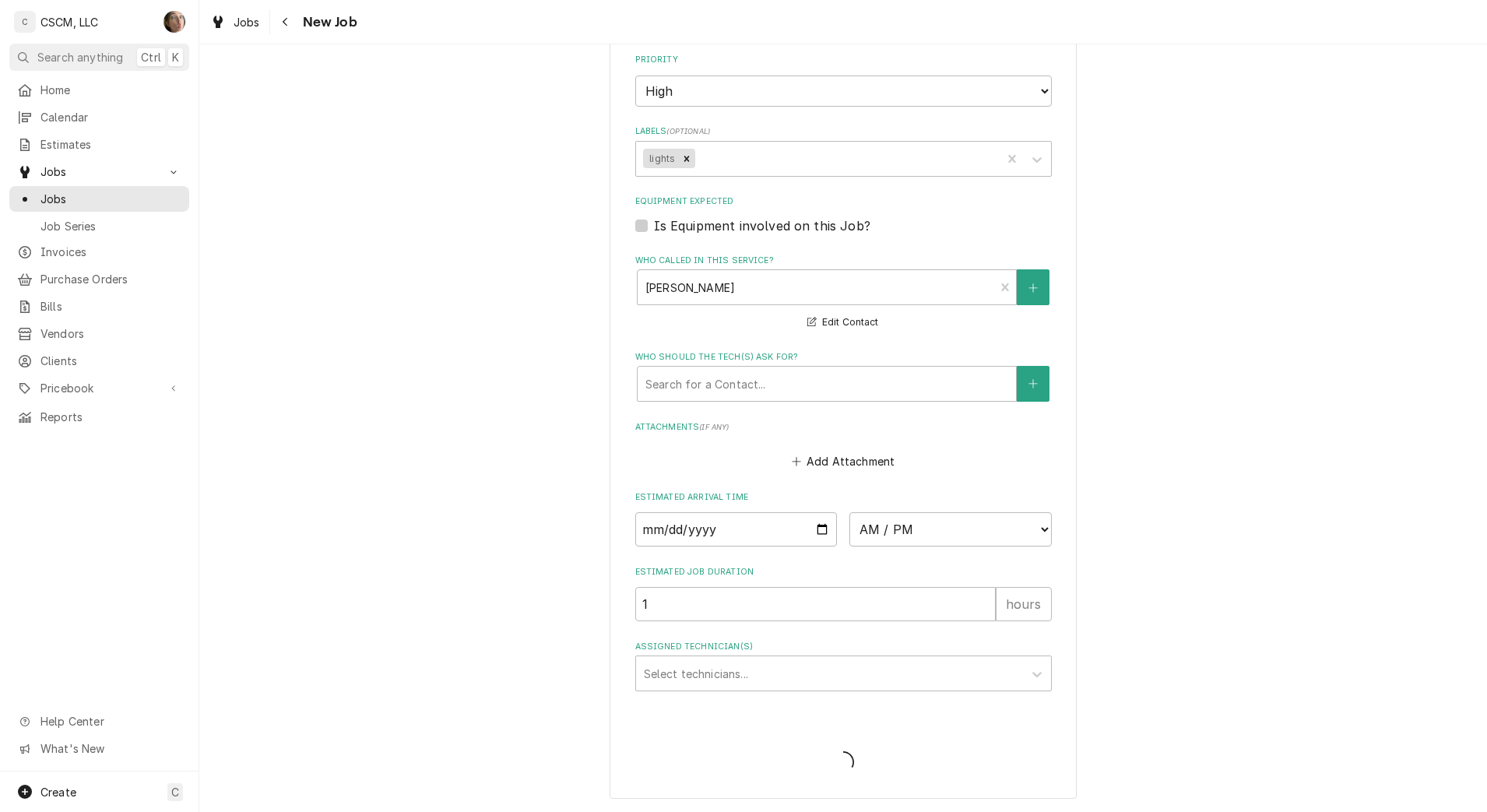
type textarea "x"
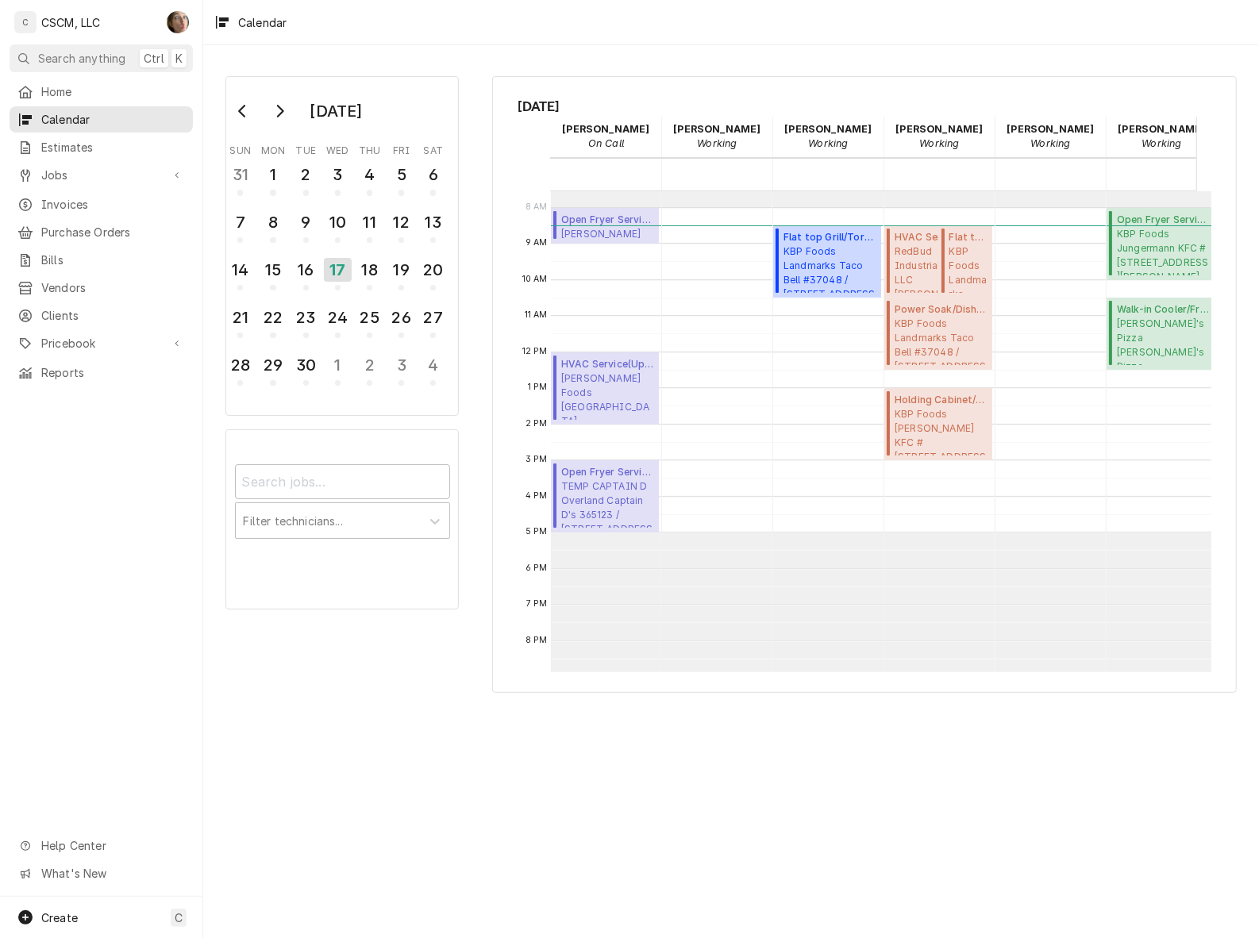
scroll to position [302, 0]
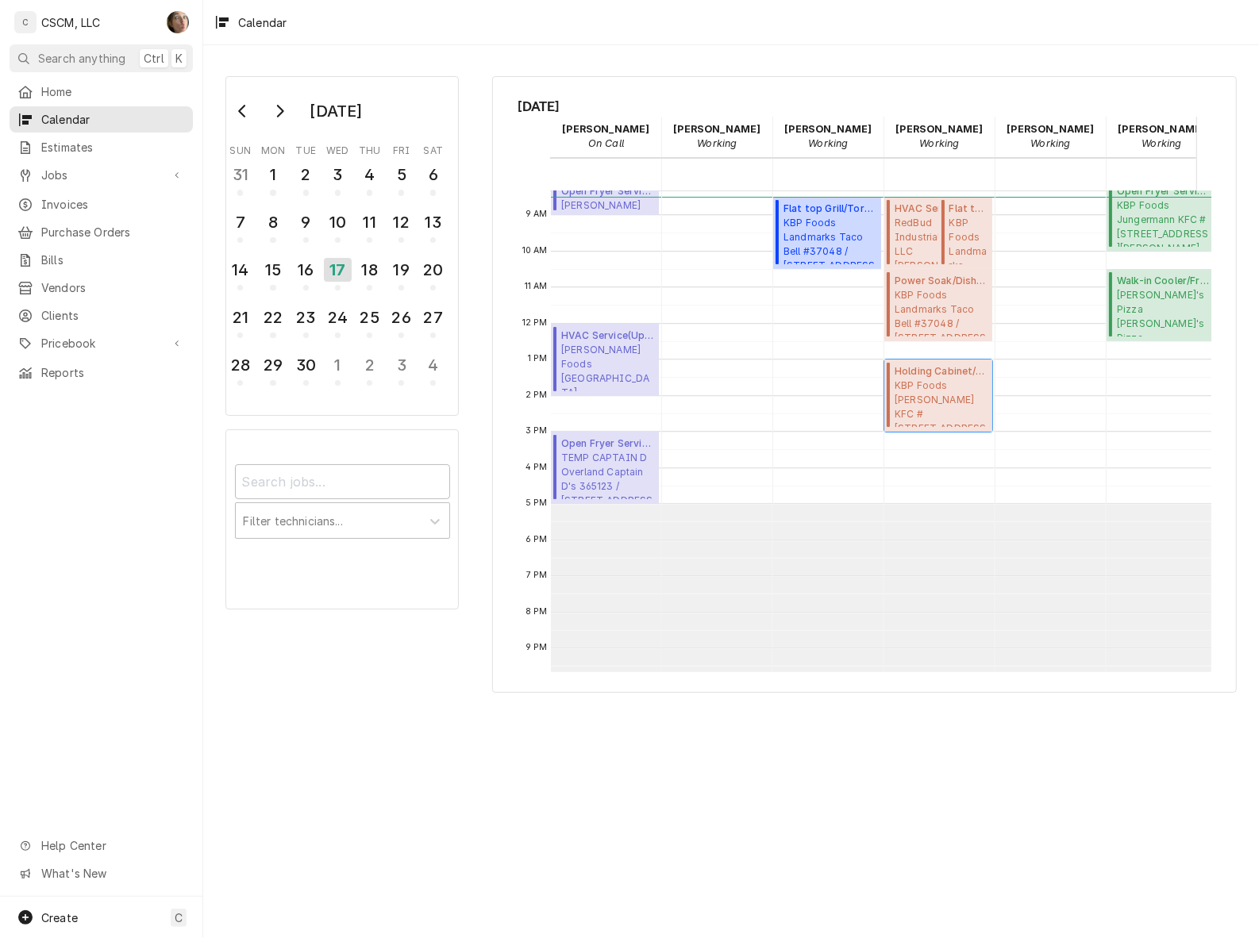
click at [933, 399] on span "KBP Foods Homer Adams KFC # 5842 / 2994 Homer M Adams Pkwy, Alton, Illinois 620…" at bounding box center [941, 403] width 93 height 48
click at [929, 314] on span "KBP Foods Landmarks Taco Bell #37048 / 620 E. Landmarks Blvd, Alton, Illinois 6…" at bounding box center [941, 312] width 93 height 48
click at [975, 238] on span "KBP Foods Landmarks Taco Bell #37048 / 620 E. Landmarks Blvd, Alton, Illinois 6…" at bounding box center [968, 240] width 39 height 48
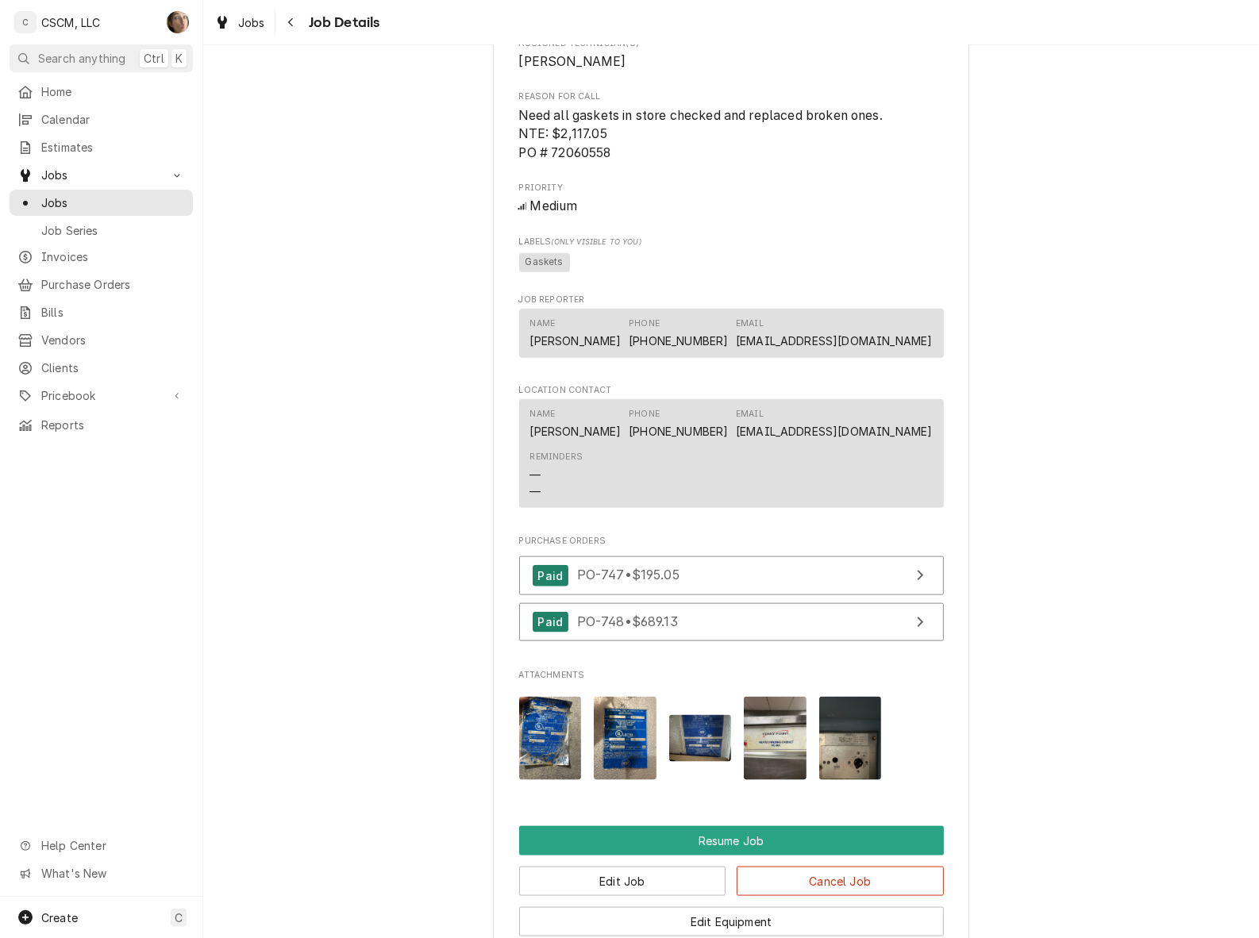
scroll to position [1711, 0]
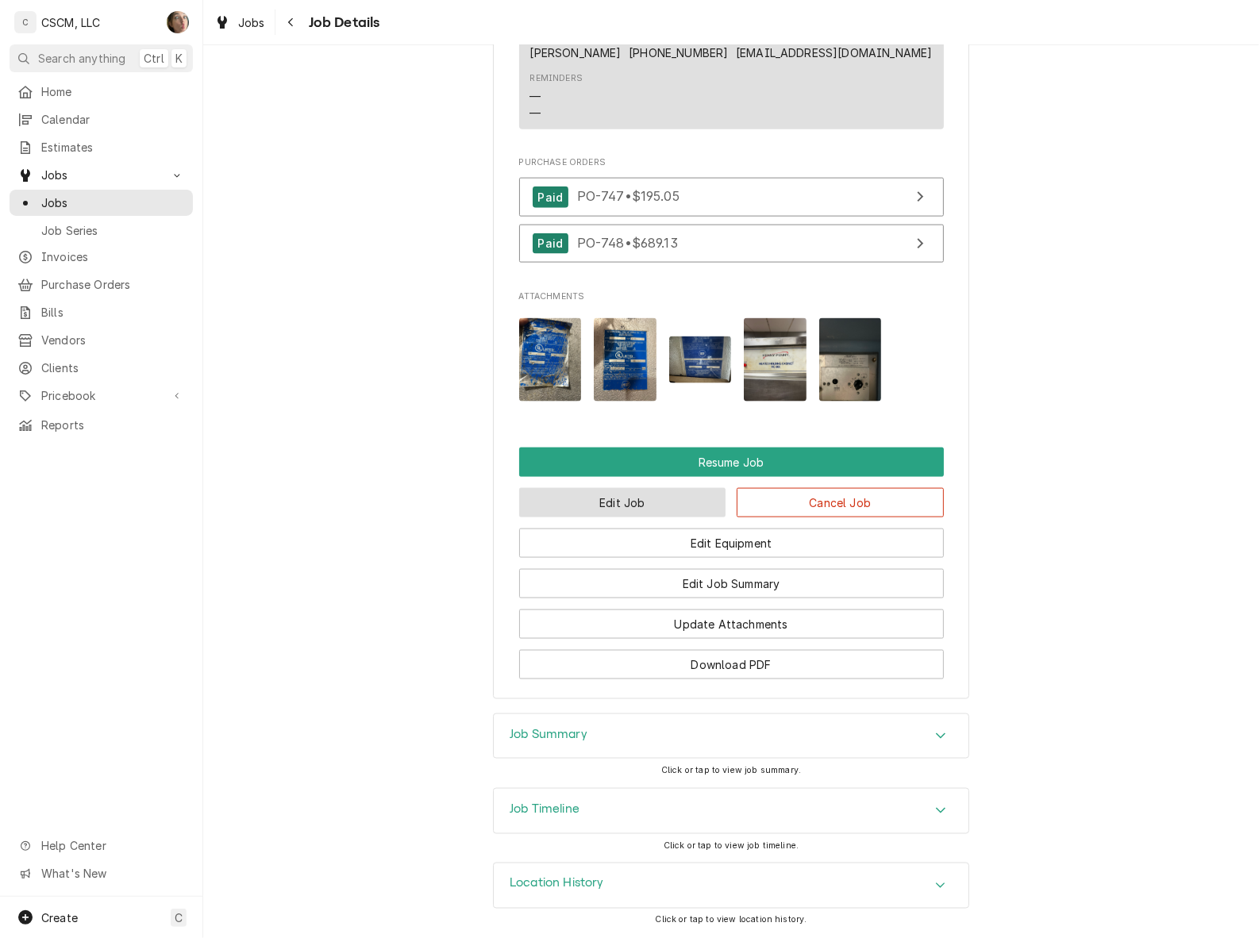
click at [660, 508] on button "Edit Job" at bounding box center [622, 502] width 207 height 29
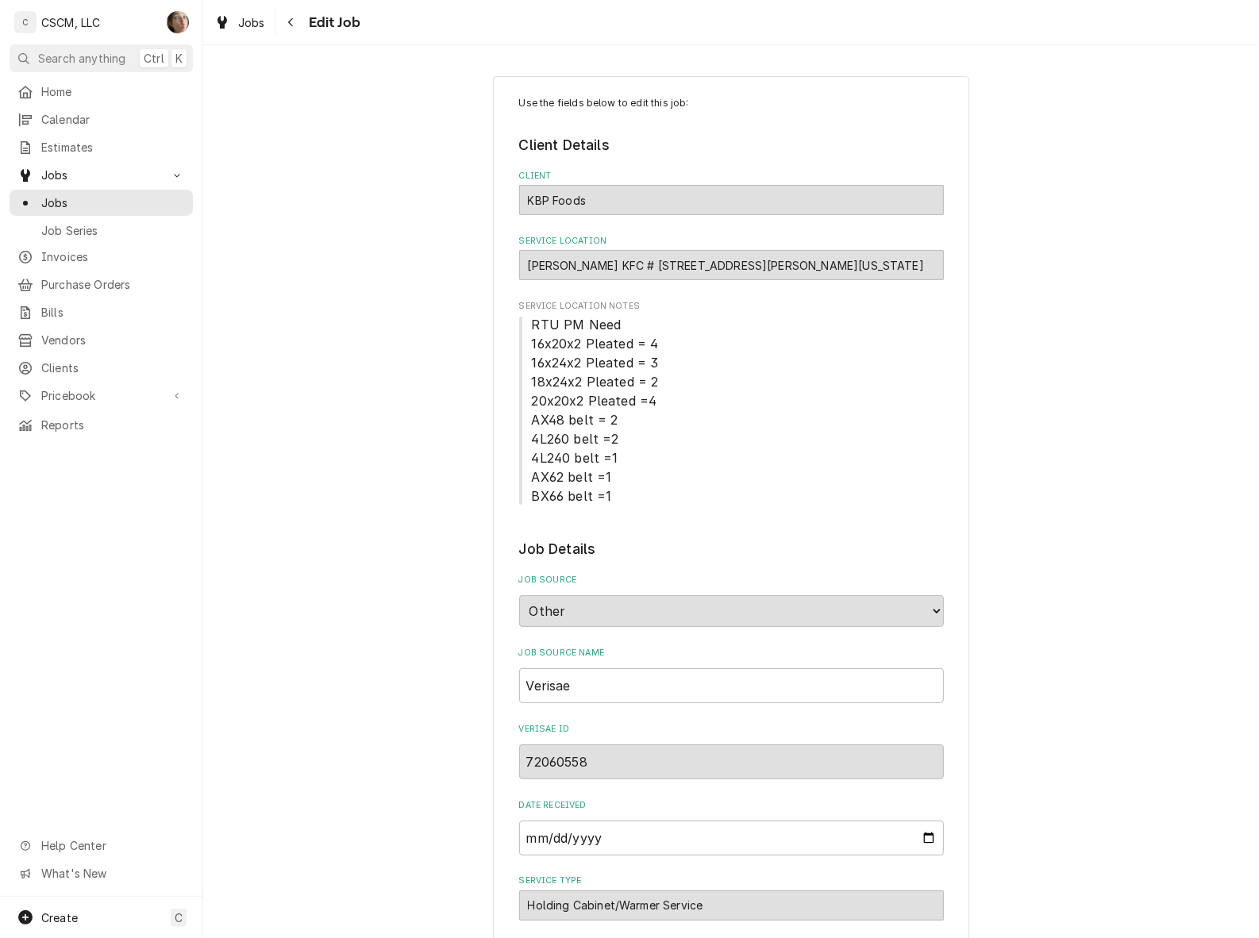
type textarea "x"
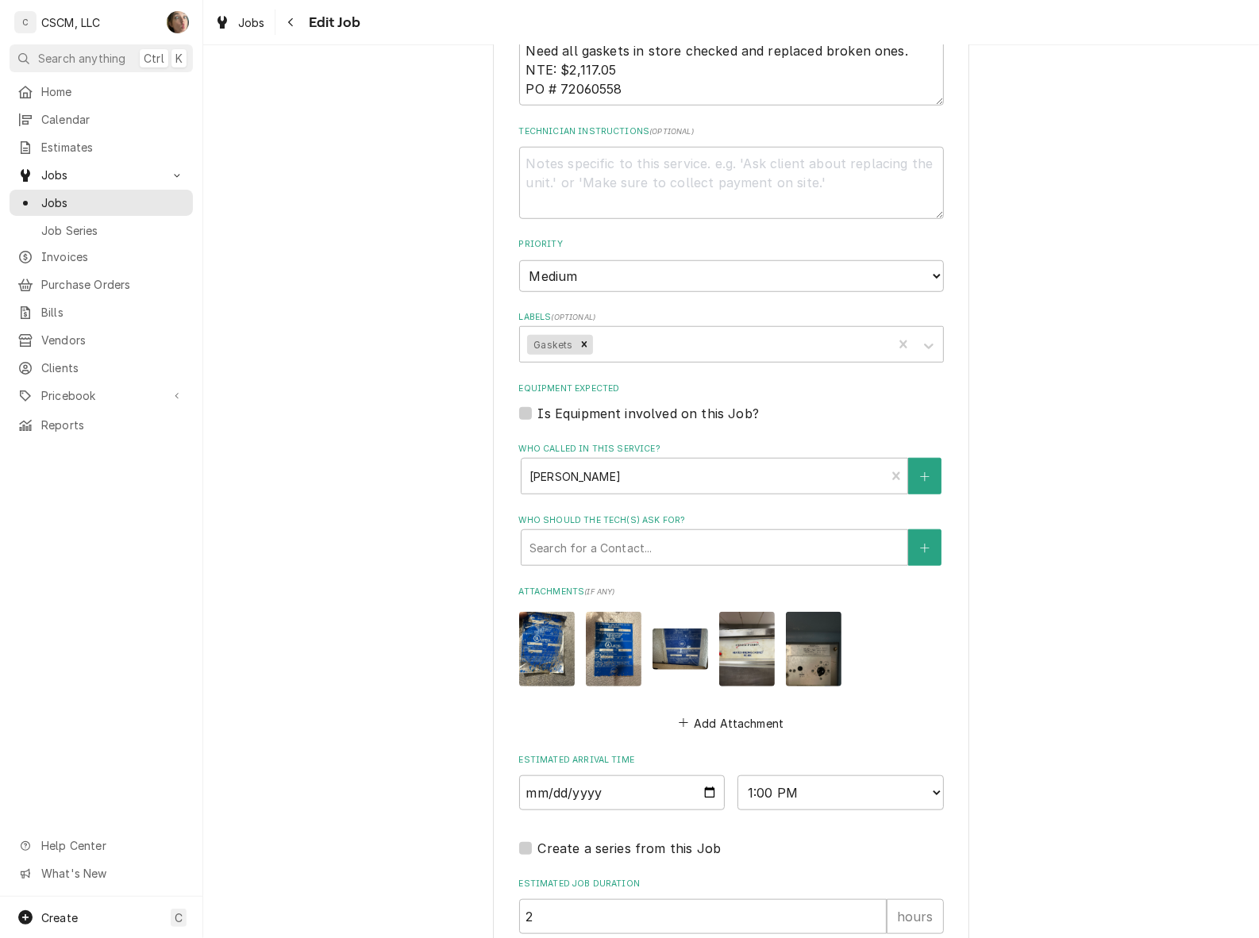
scroll to position [1167, 0]
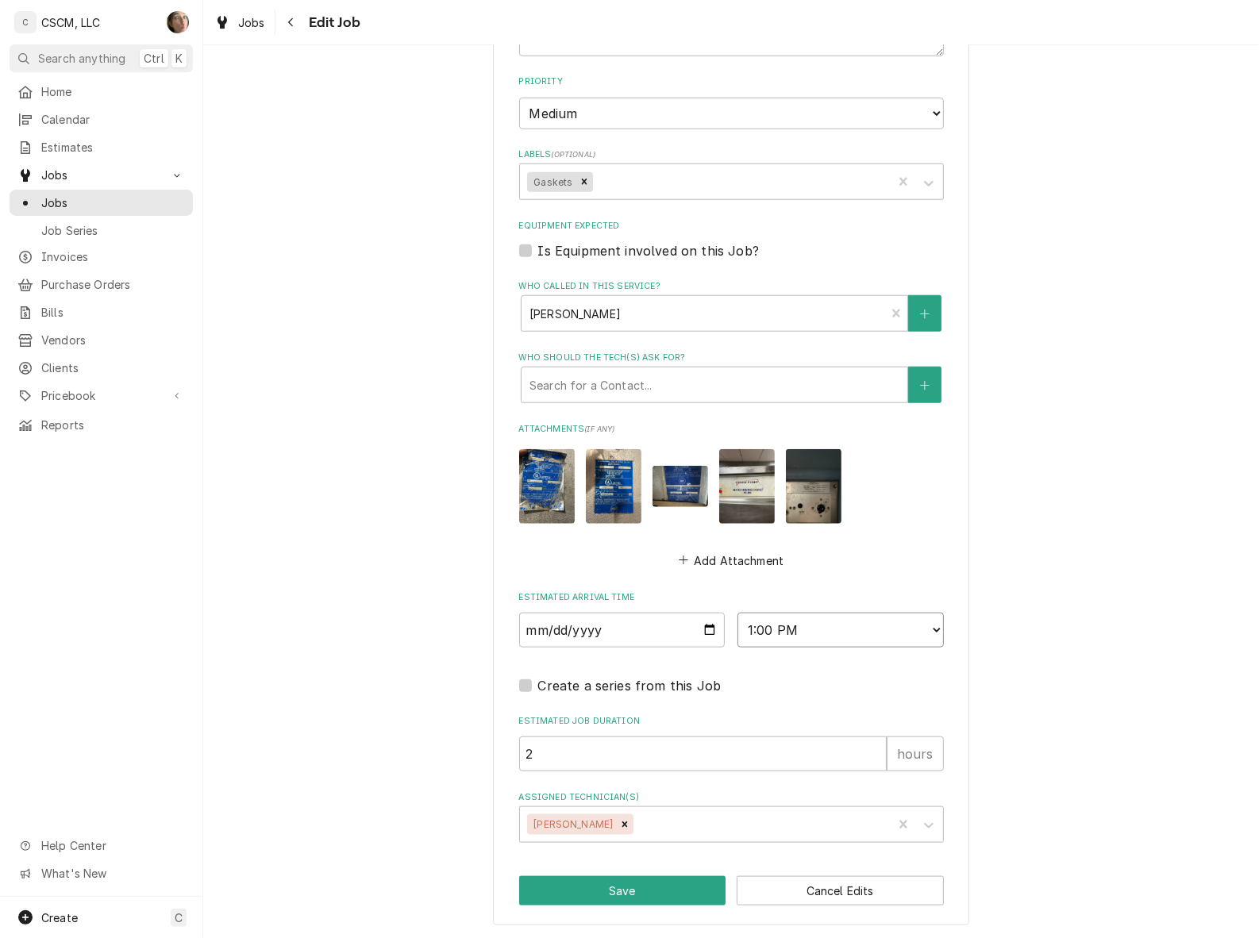
click at [826, 631] on select "AM / PM 6:00 AM 6:15 AM 6:30 AM 6:45 AM 7:00 AM 7:15 AM 7:30 AM 7:45 AM 8:00 AM…" at bounding box center [840, 630] width 206 height 35
select select "15:00:00"
click at [737, 613] on select "AM / PM 6:00 AM 6:15 AM 6:30 AM 6:45 AM 7:00 AM 7:15 AM 7:30 AM 7:45 AM 8:00 AM…" at bounding box center [840, 630] width 206 height 35
click at [645, 879] on button "Save" at bounding box center [622, 890] width 207 height 29
type textarea "x"
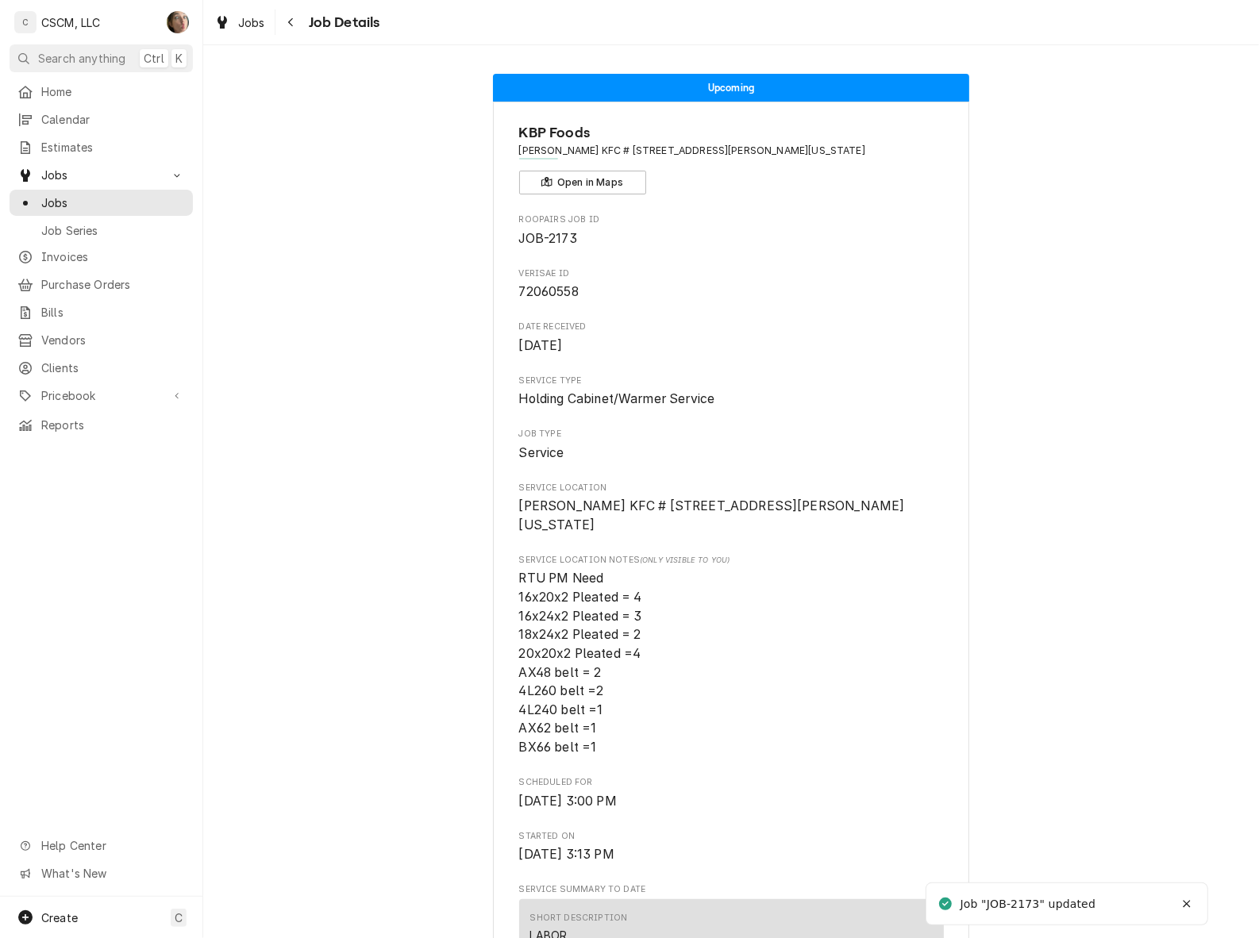
click at [287, 25] on icon "Navigate back" at bounding box center [290, 22] width 7 height 11
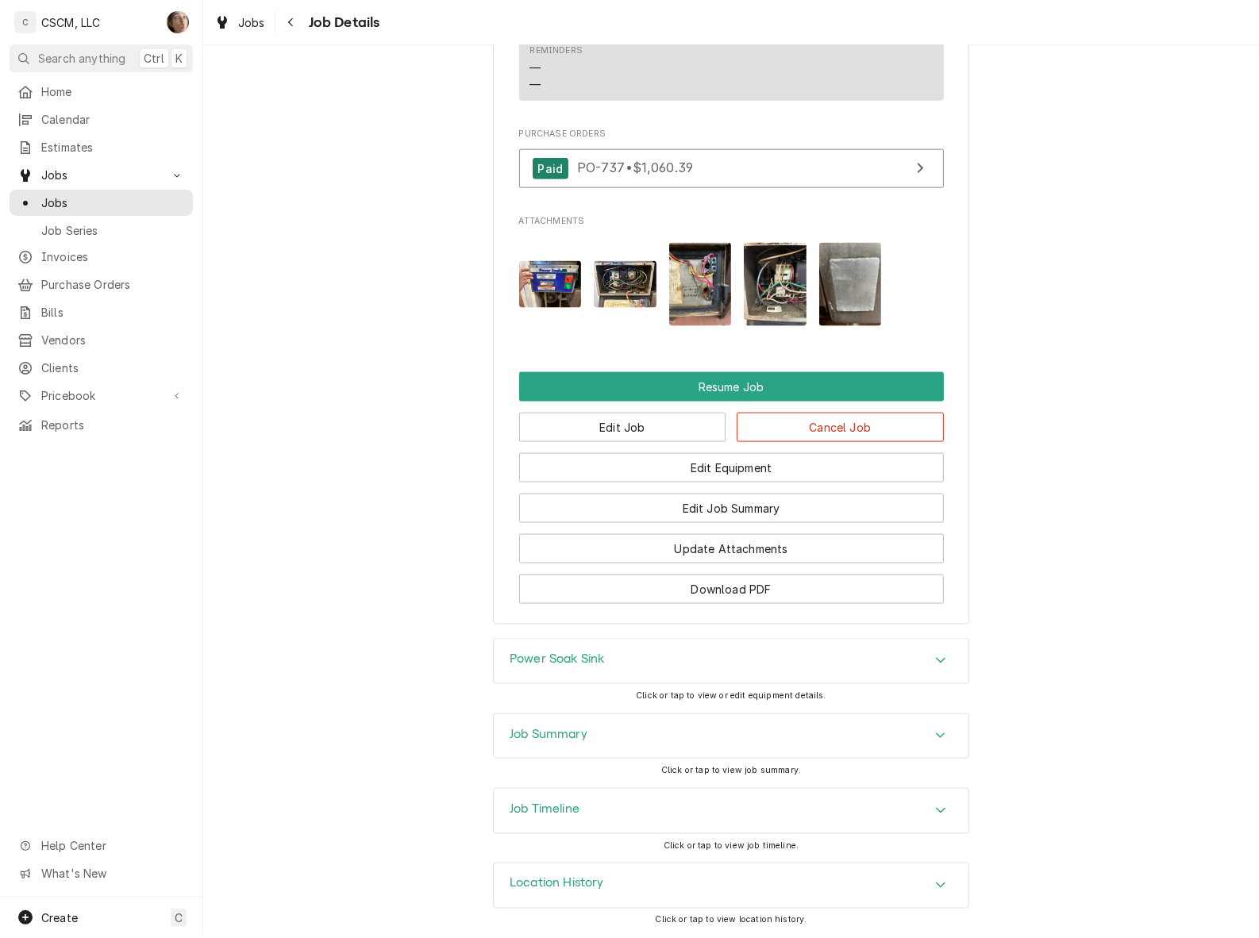
scroll to position [1734, 0]
click at [667, 433] on button "Edit Job" at bounding box center [622, 427] width 207 height 29
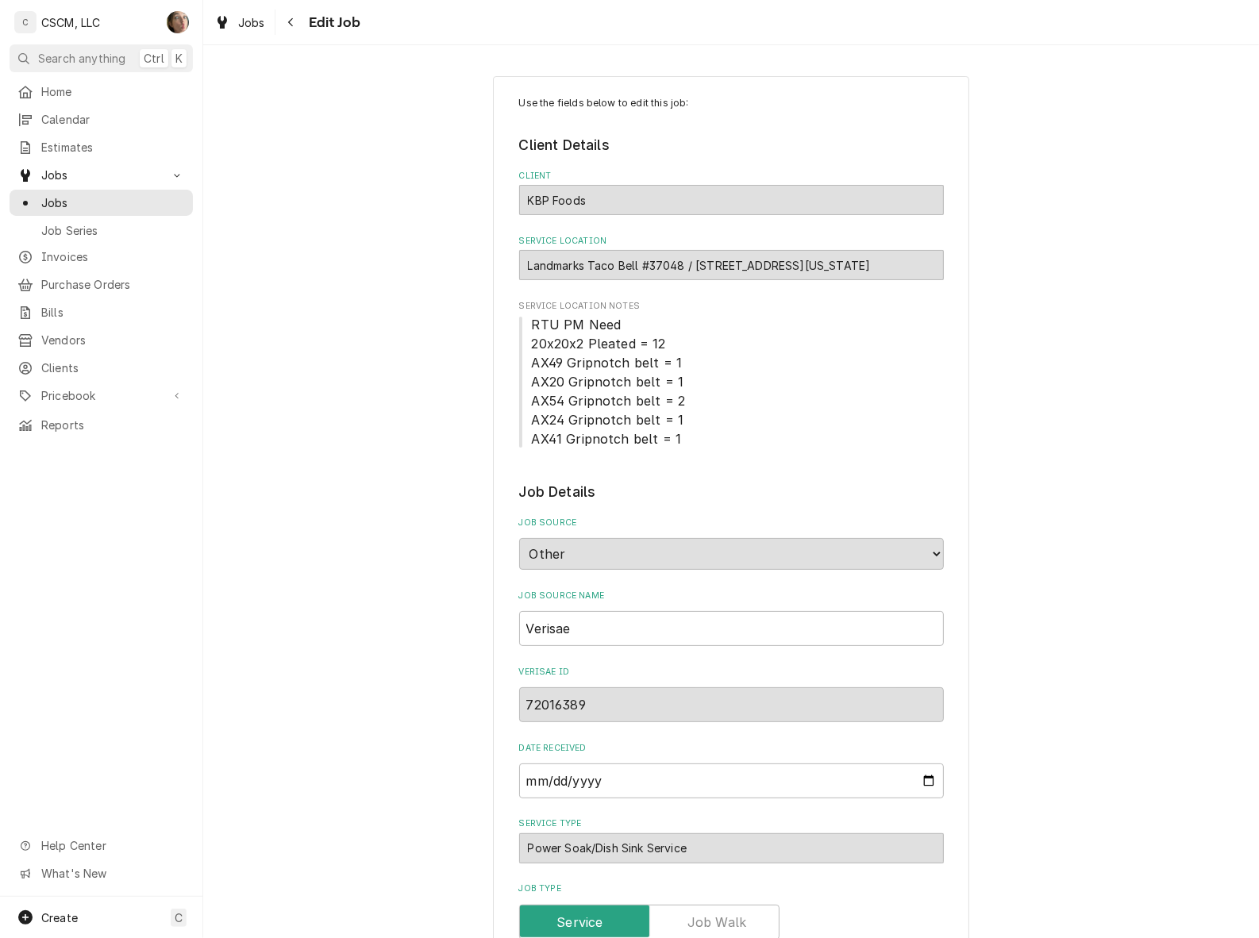
type textarea "x"
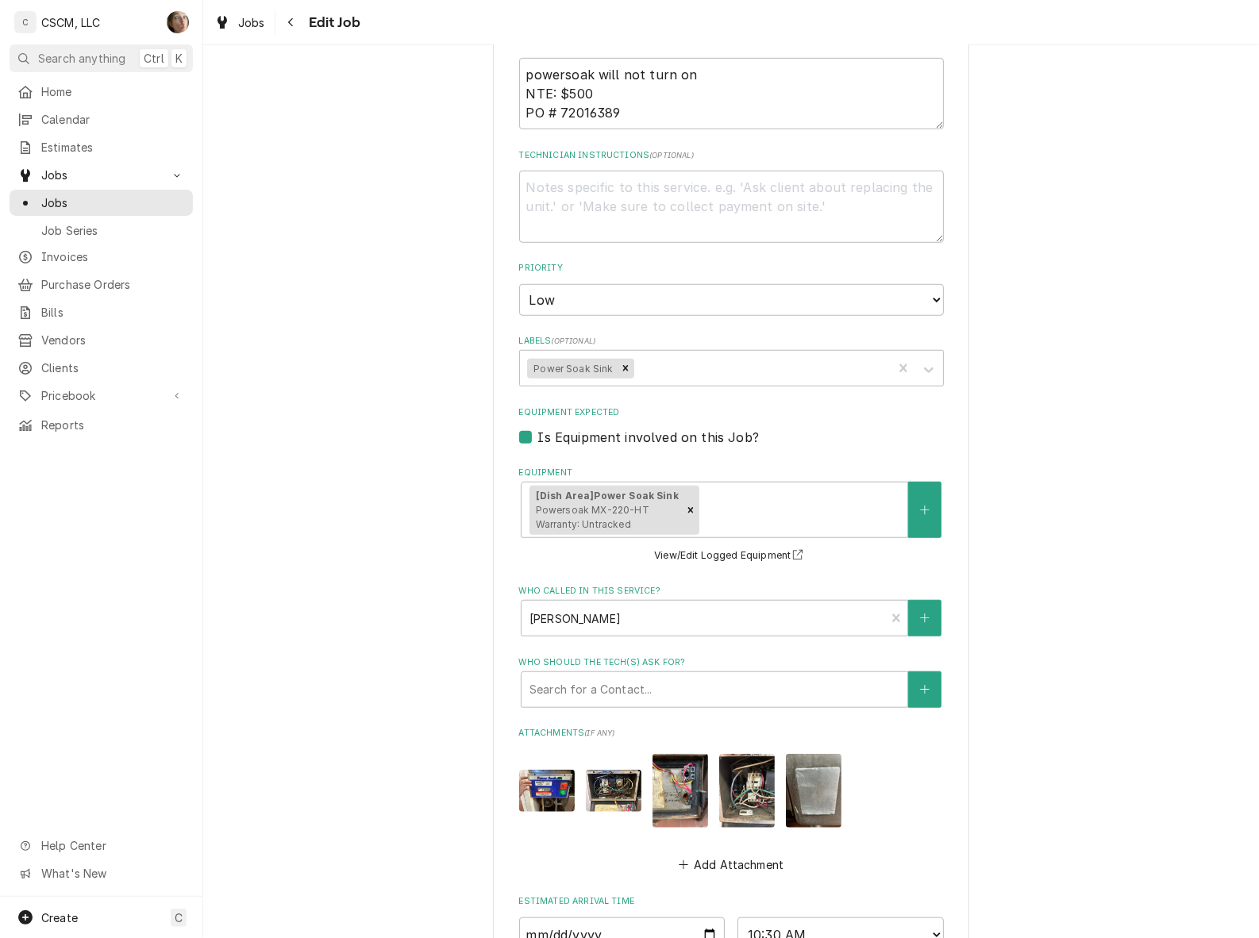
scroll to position [1228, 0]
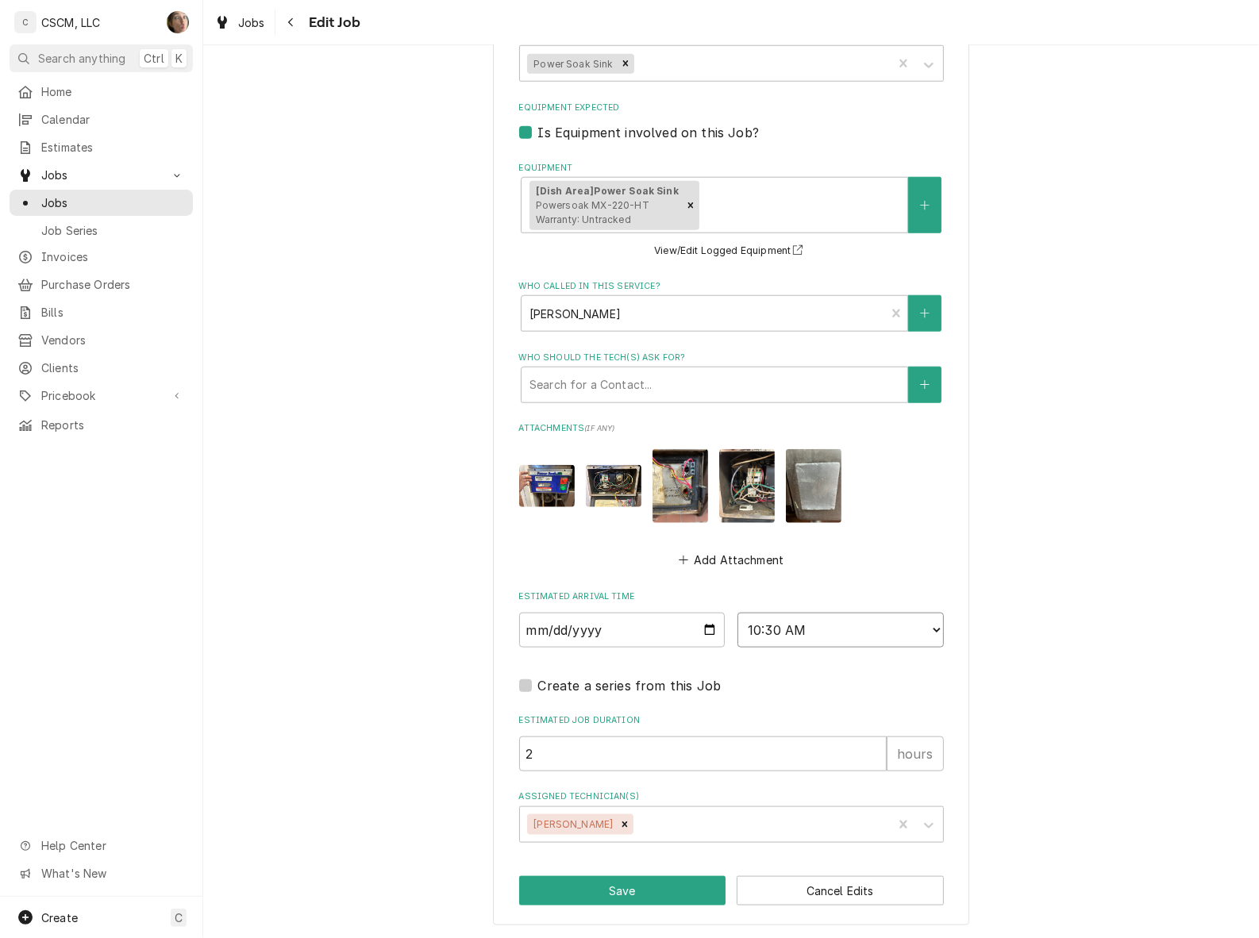
click at [778, 636] on select "AM / PM 6:00 AM 6:15 AM 6:30 AM 6:45 AM 7:00 AM 7:15 AM 7:30 AM 7:45 AM 8:00 AM…" at bounding box center [840, 630] width 206 height 35
select select "01:00:00"
click at [737, 613] on select "AM / PM 6:00 AM 6:15 AM 6:30 AM 6:45 AM 7:00 AM 7:15 AM 7:30 AM 7:45 AM 8:00 AM…" at bounding box center [840, 630] width 206 height 35
type textarea "x"
click at [779, 620] on select "AM / PM 6:00 AM 6:15 AM 6:30 AM 6:45 AM 7:00 AM 7:15 AM 7:30 AM 7:45 AM 8:00 AM…" at bounding box center [840, 630] width 206 height 35
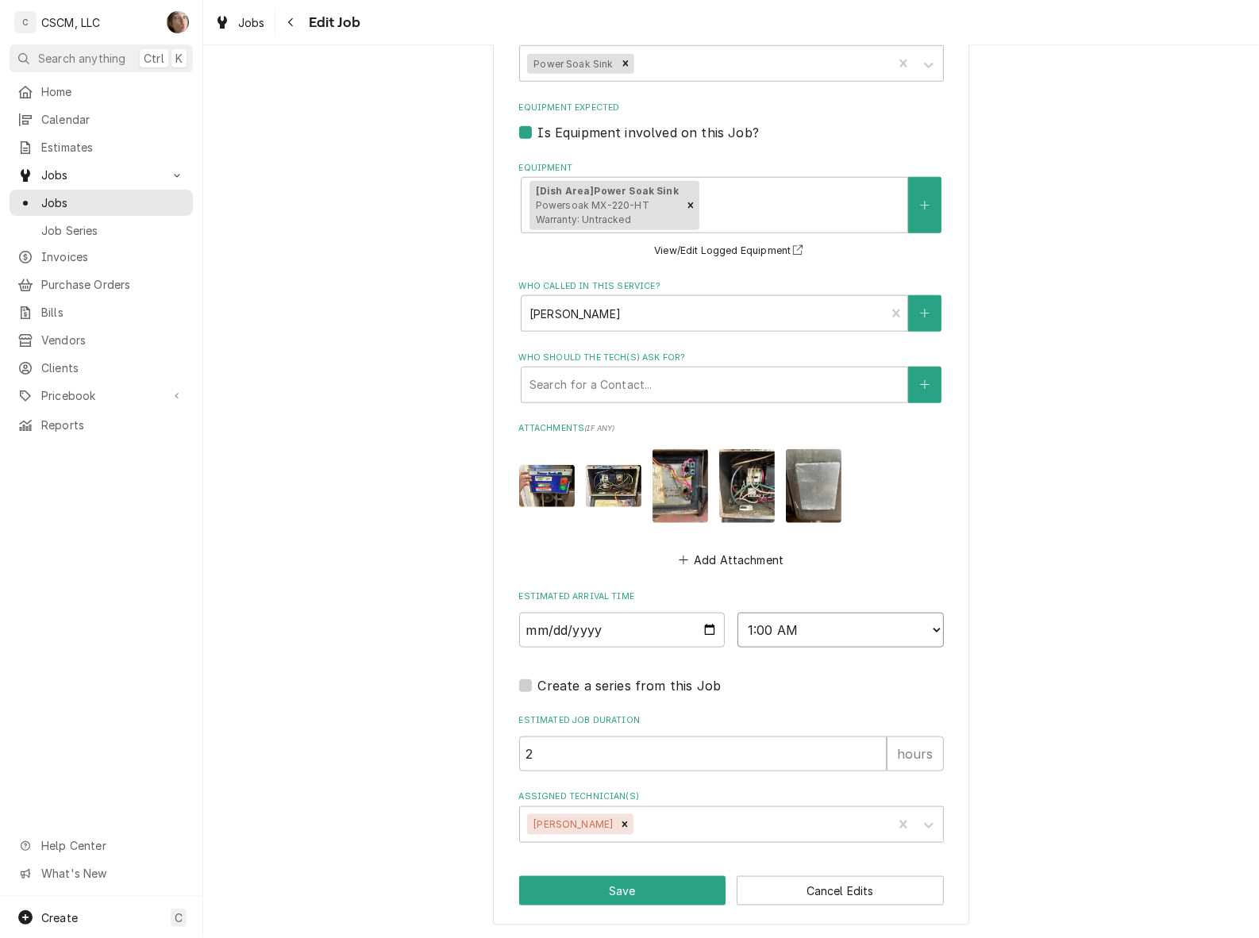
select select "13:00:00"
click at [737, 613] on select "AM / PM 6:00 AM 6:15 AM 6:30 AM 6:45 AM 7:00 AM 7:15 AM 7:30 AM 7:45 AM 8:00 AM…" at bounding box center [840, 630] width 206 height 35
click at [660, 887] on button "Save" at bounding box center [622, 890] width 207 height 29
type textarea "x"
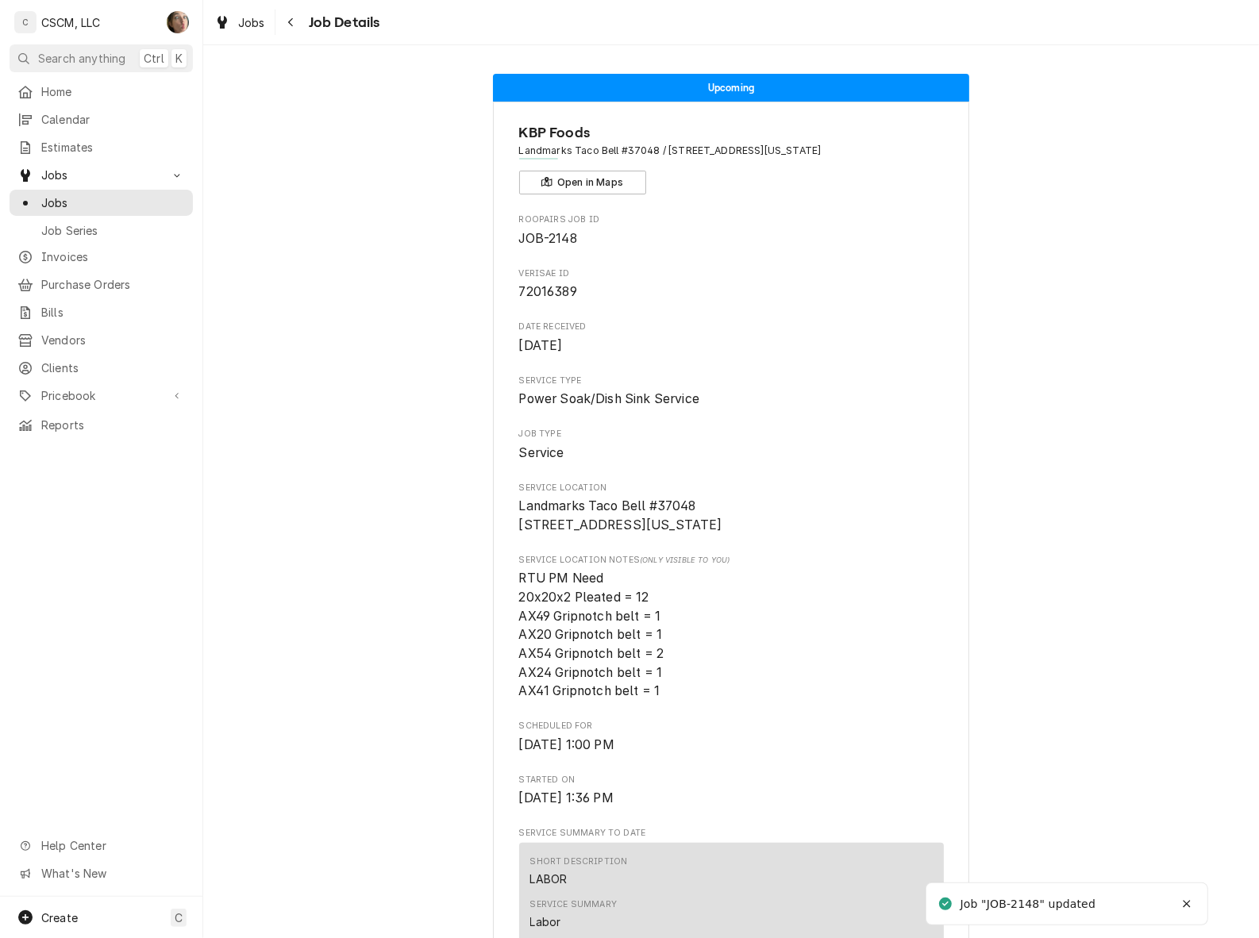
click at [300, 29] on button "Navigate back" at bounding box center [291, 22] width 25 height 25
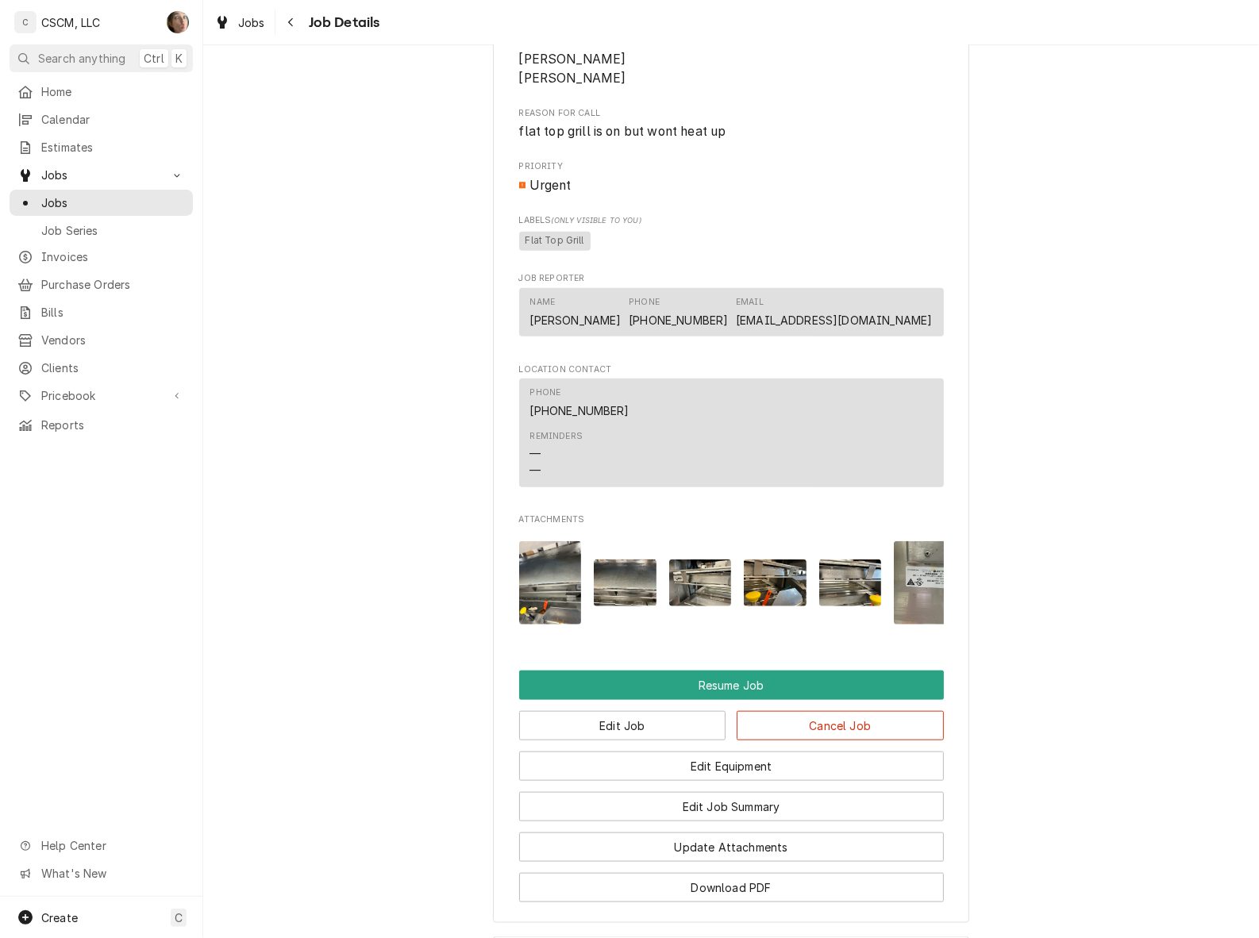
scroll to position [1625, 0]
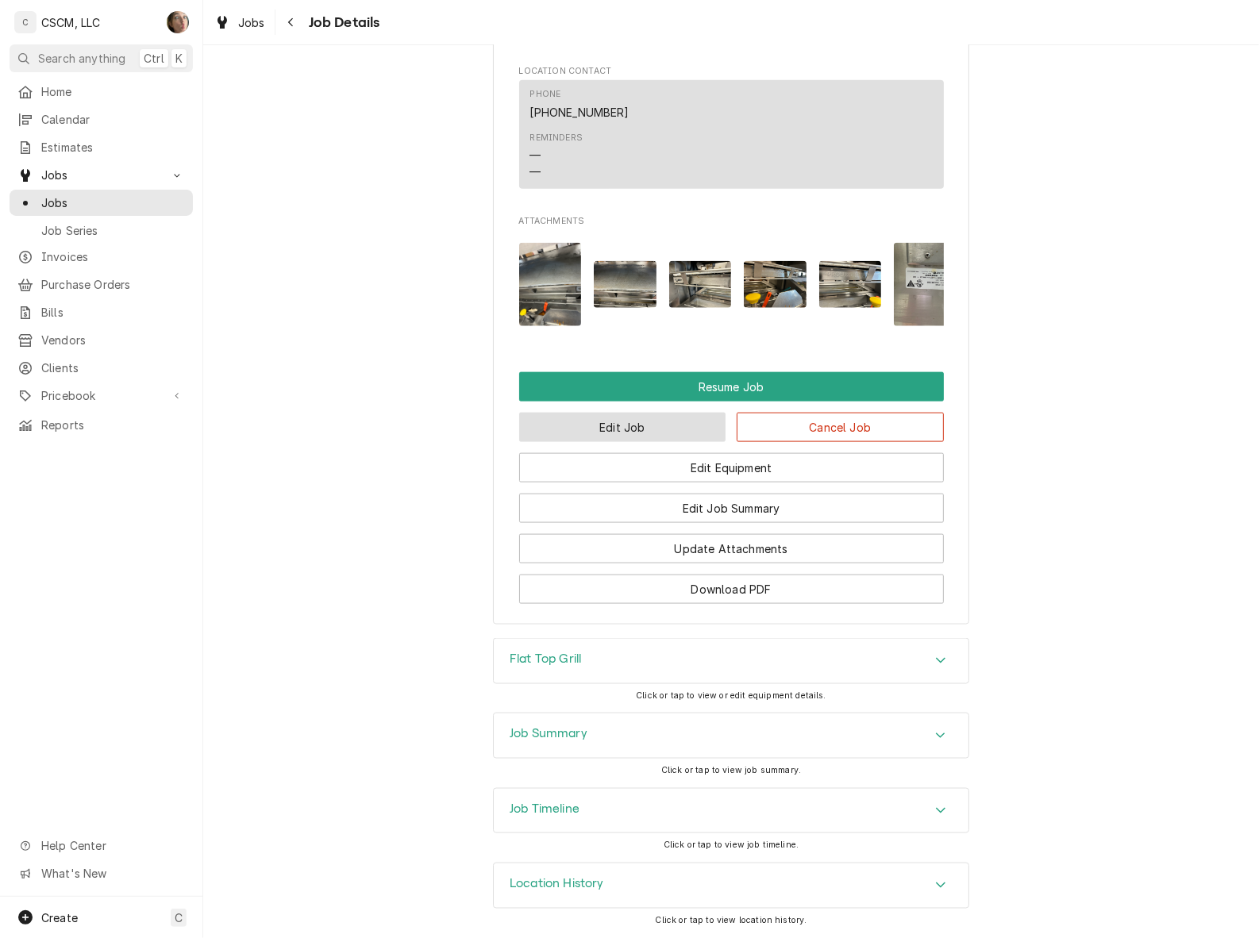
click at [628, 422] on button "Edit Job" at bounding box center [622, 427] width 207 height 29
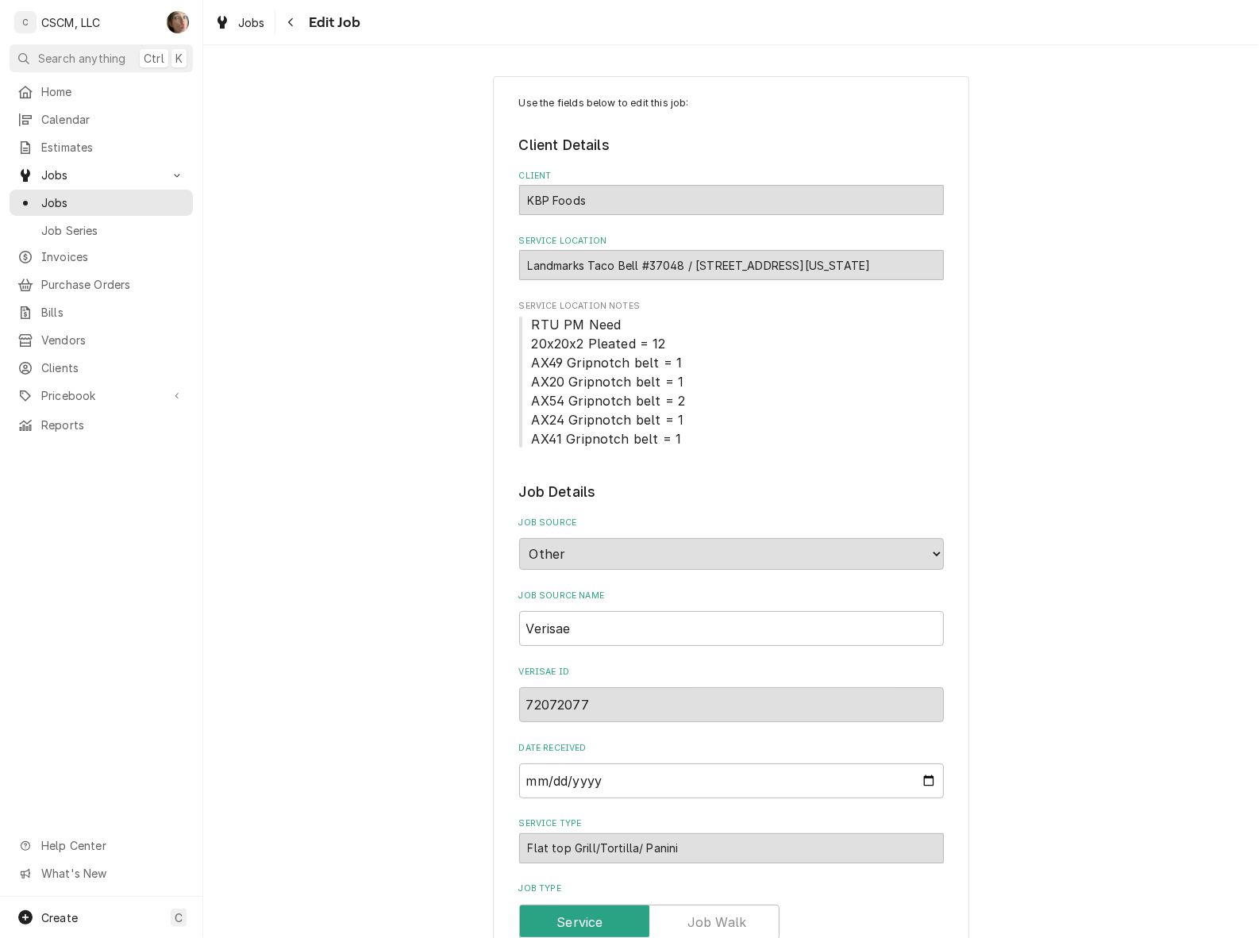
type textarea "x"
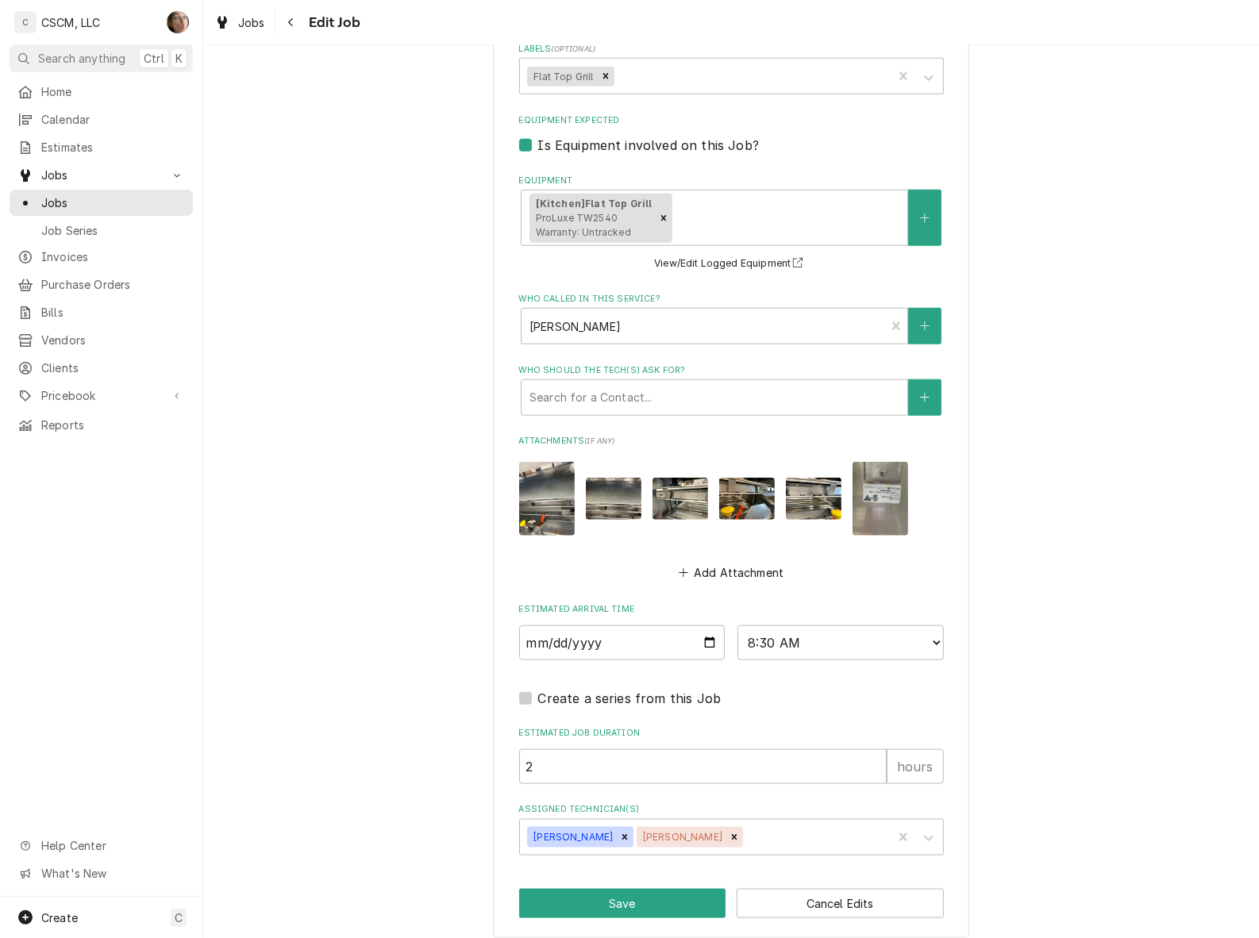
scroll to position [1228, 0]
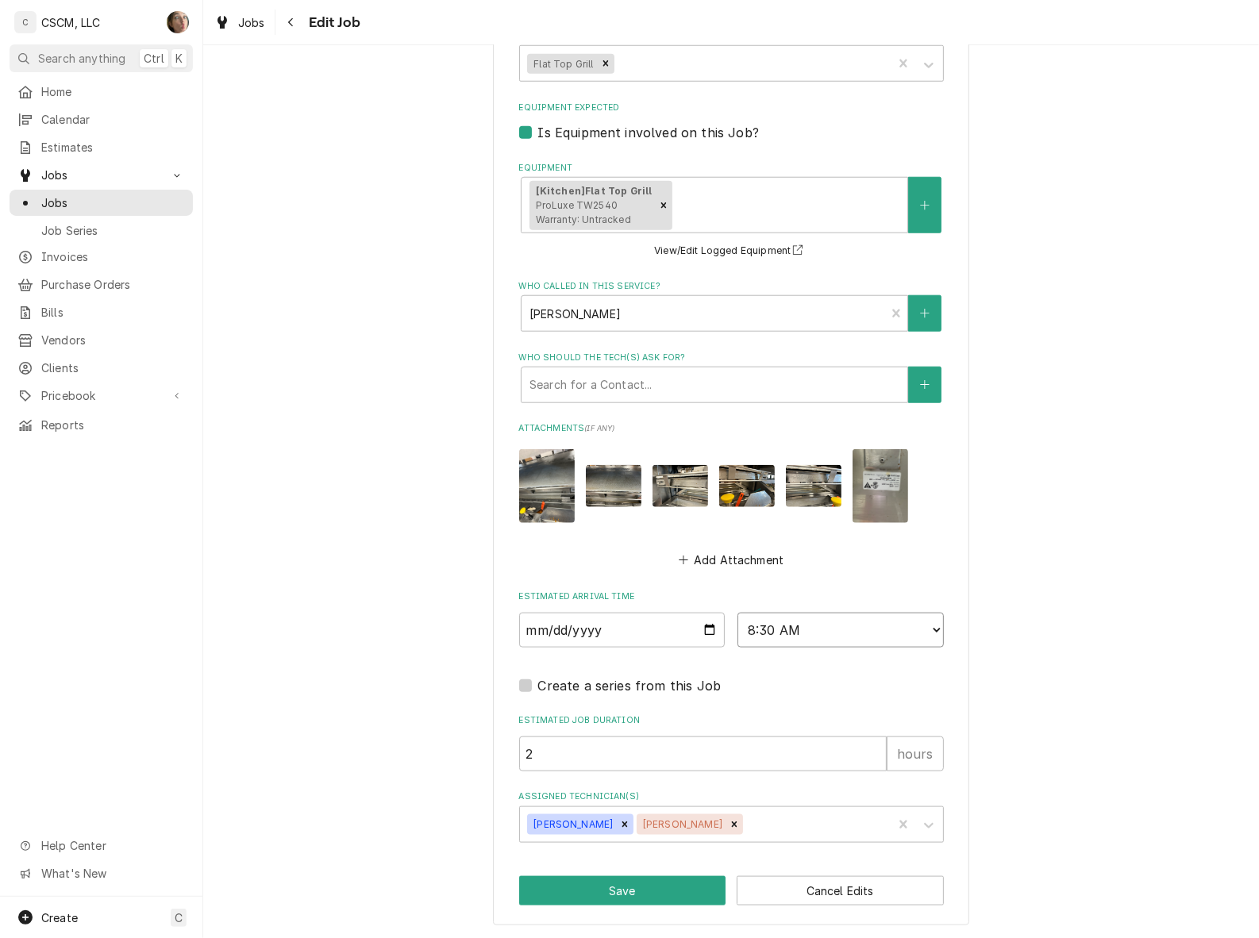
click at [786, 613] on select "AM / PM 6:00 AM 6:15 AM 6:30 AM 6:45 AM 7:00 AM 7:15 AM 7:30 AM 7:45 AM 8:00 AM…" at bounding box center [840, 630] width 206 height 35
select select "11:00:00"
click at [737, 613] on select "AM / PM 6:00 AM 6:15 AM 6:30 AM 6:45 AM 7:00 AM 7:15 AM 7:30 AM 7:45 AM 8:00 AM…" at bounding box center [840, 630] width 206 height 35
click at [614, 894] on button "Save" at bounding box center [622, 890] width 207 height 29
type textarea "x"
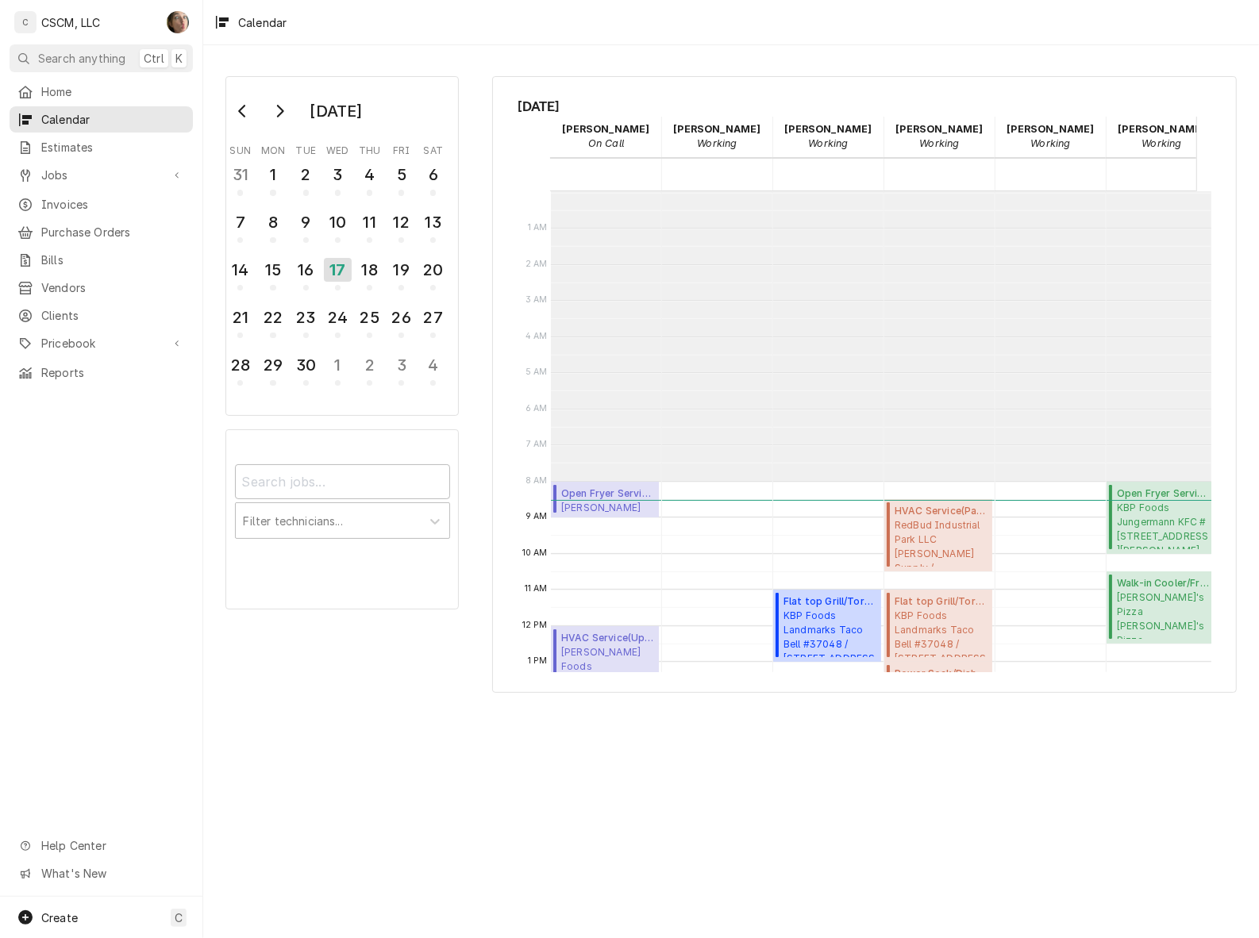
scroll to position [288, 0]
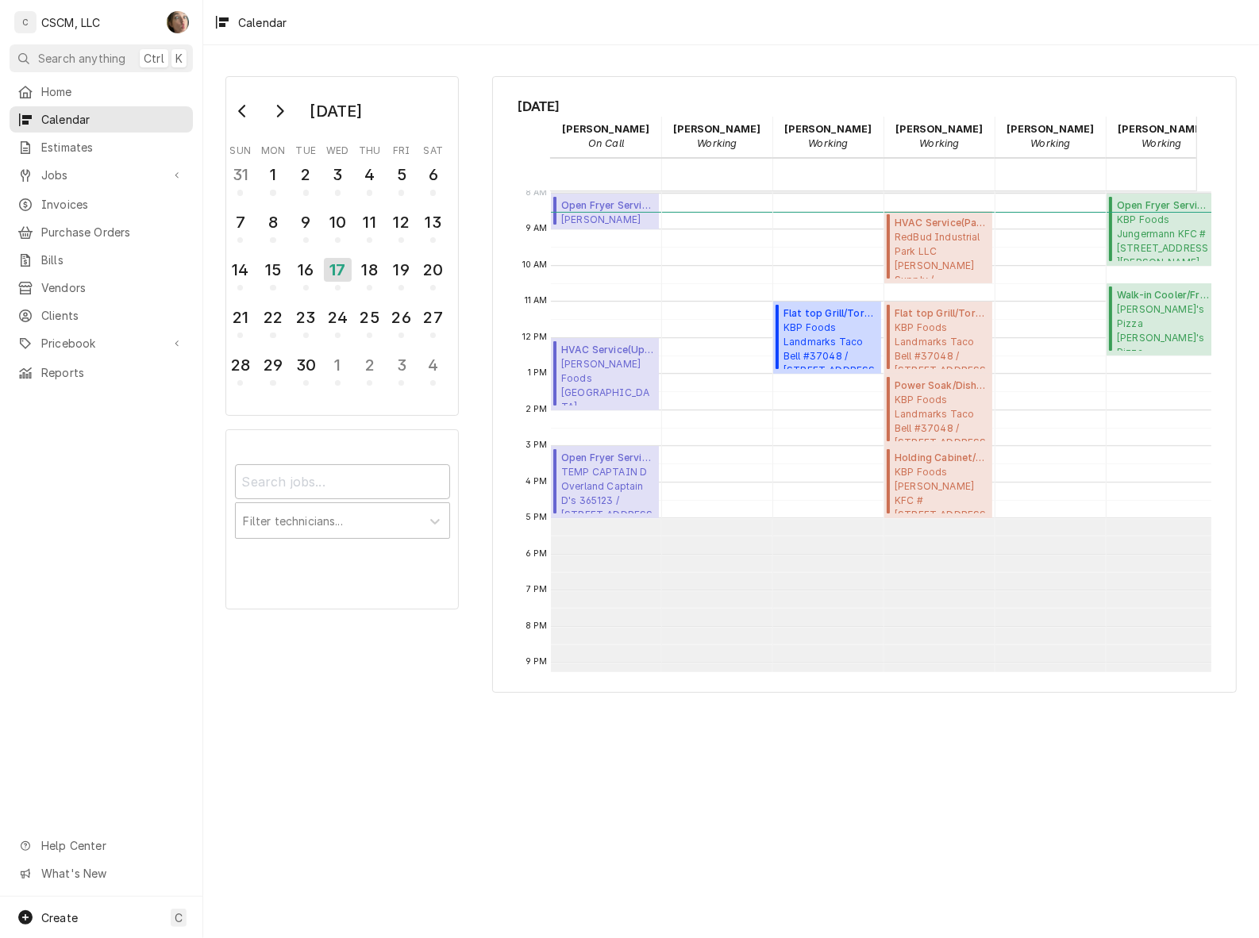
click at [845, 656] on div "11:00 AM – 1:00 PM Flat top Grill/Tortilla/ Panini ( Upcoming ) KBP Foods Landm…" at bounding box center [827, 338] width 109 height 867
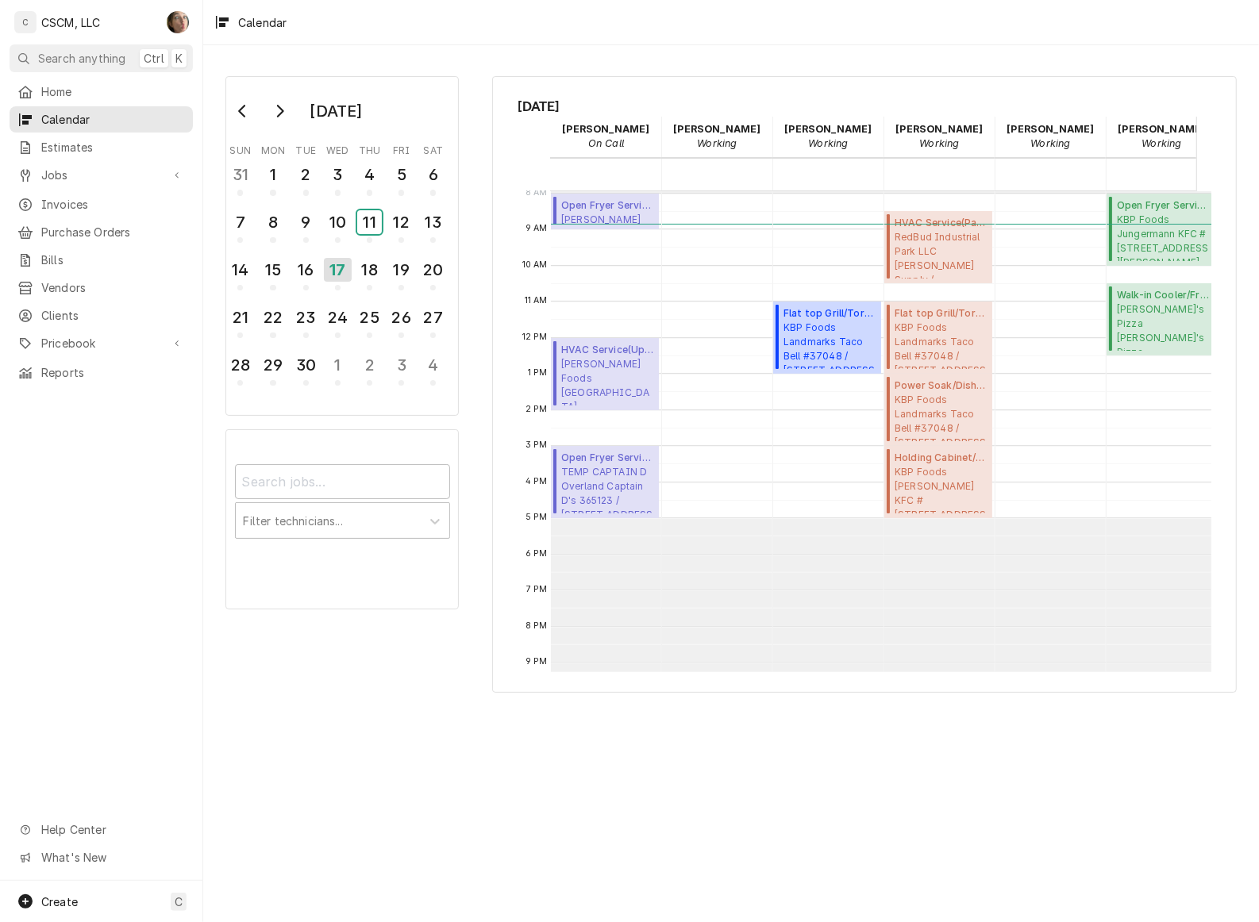
click at [377, 218] on div "11" at bounding box center [369, 222] width 25 height 24
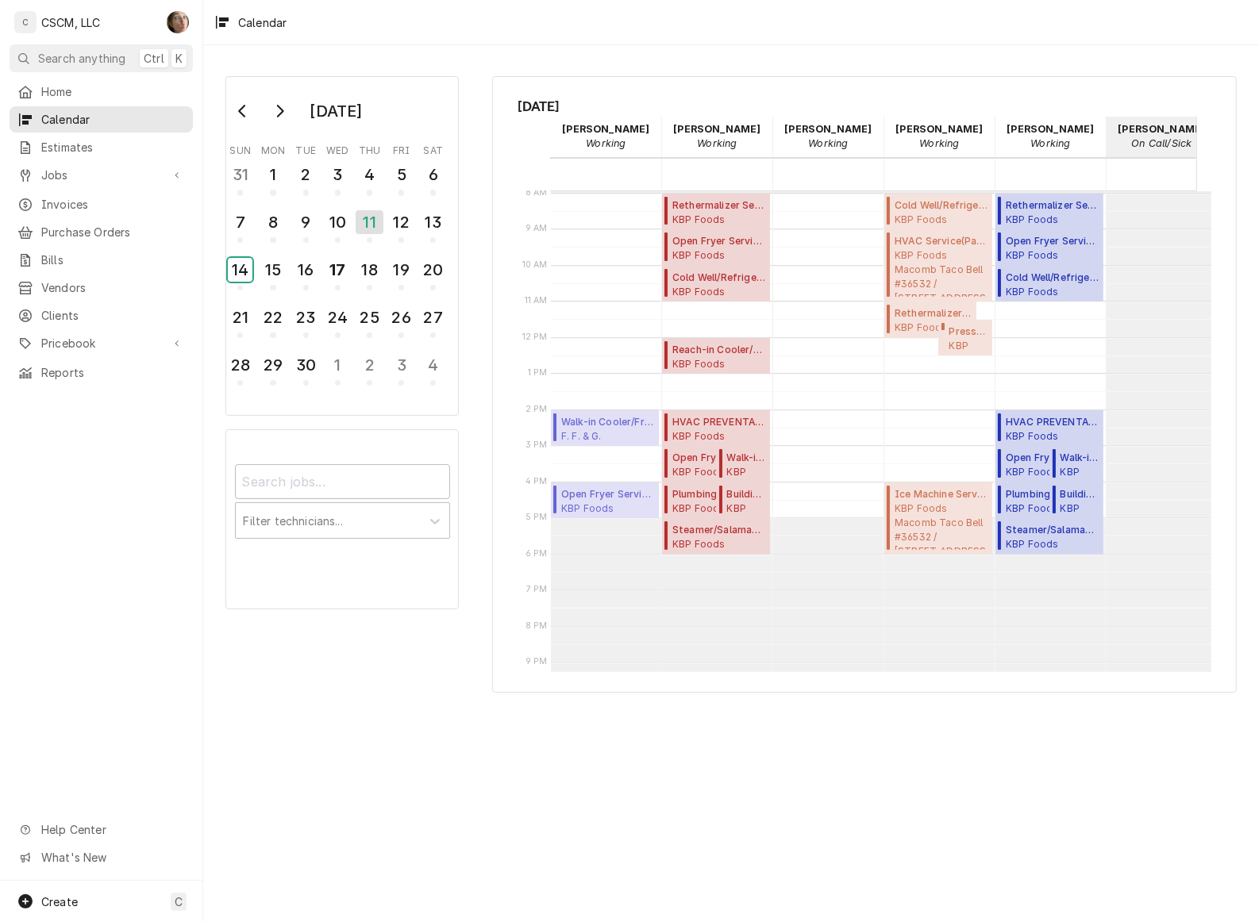
click at [250, 263] on div "14" at bounding box center [240, 270] width 25 height 24
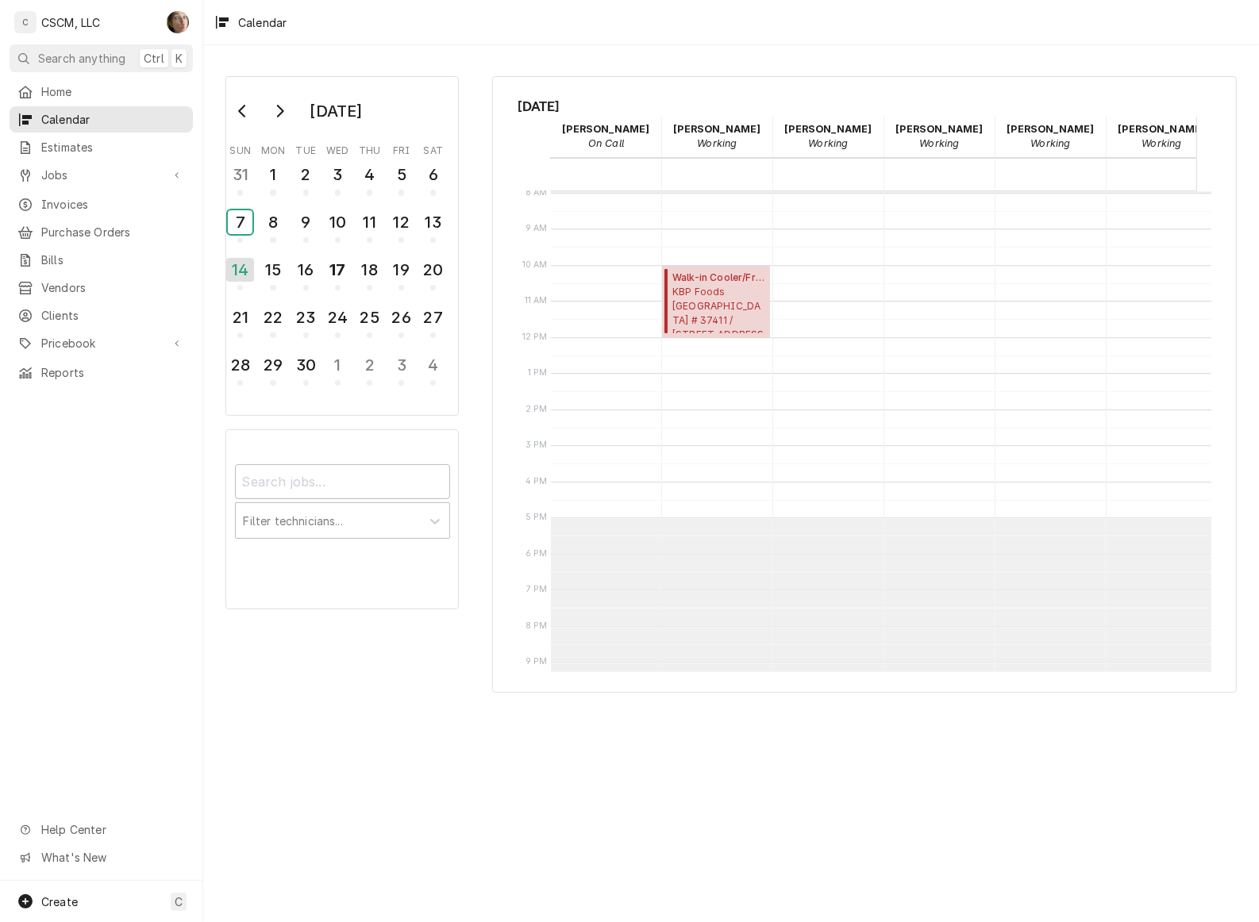
click at [231, 219] on div "7" at bounding box center [240, 222] width 25 height 24
click at [242, 263] on div "14" at bounding box center [240, 270] width 25 height 24
click at [421, 227] on div "13" at bounding box center [433, 222] width 25 height 24
click at [439, 165] on div "6" at bounding box center [433, 175] width 25 height 24
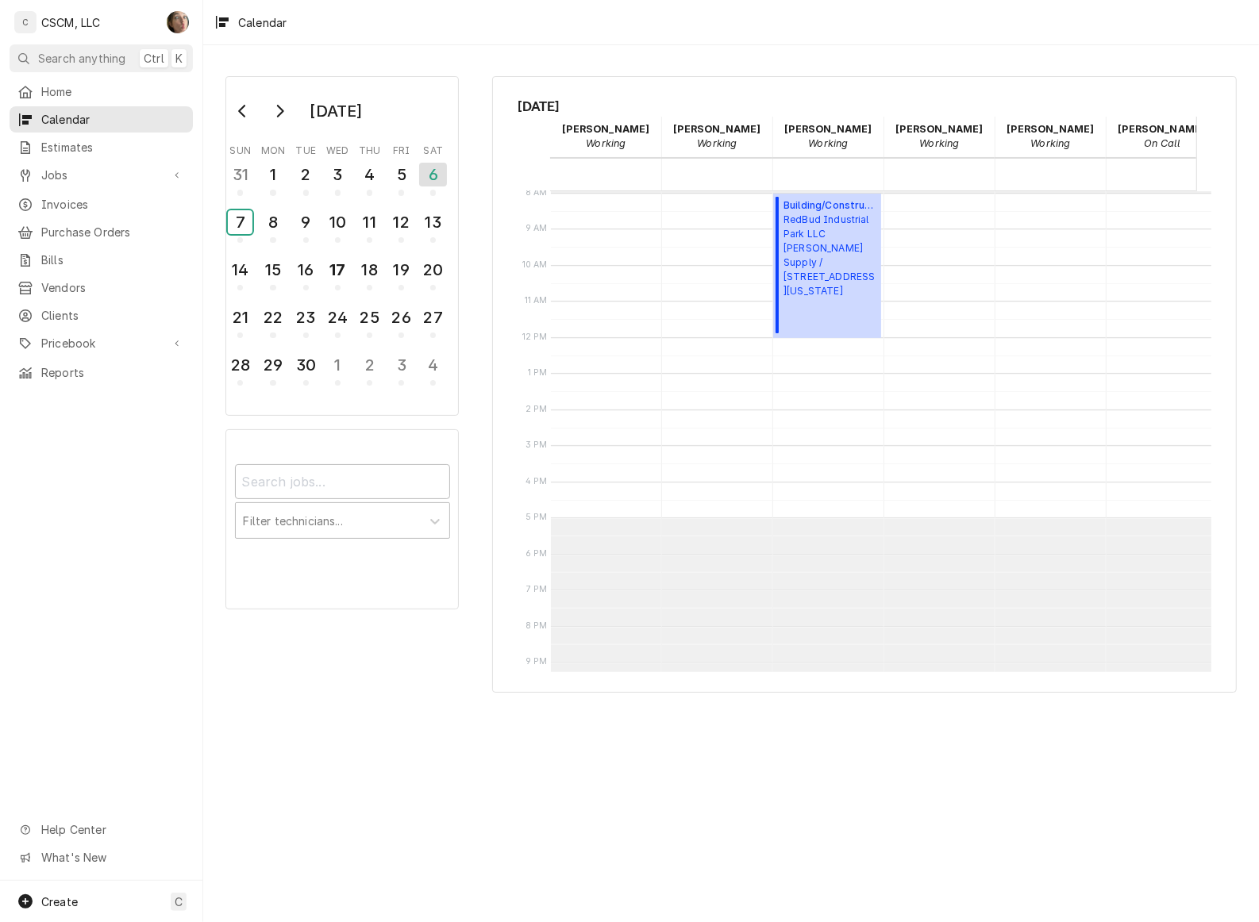
click at [240, 219] on div "7" at bounding box center [240, 222] width 25 height 24
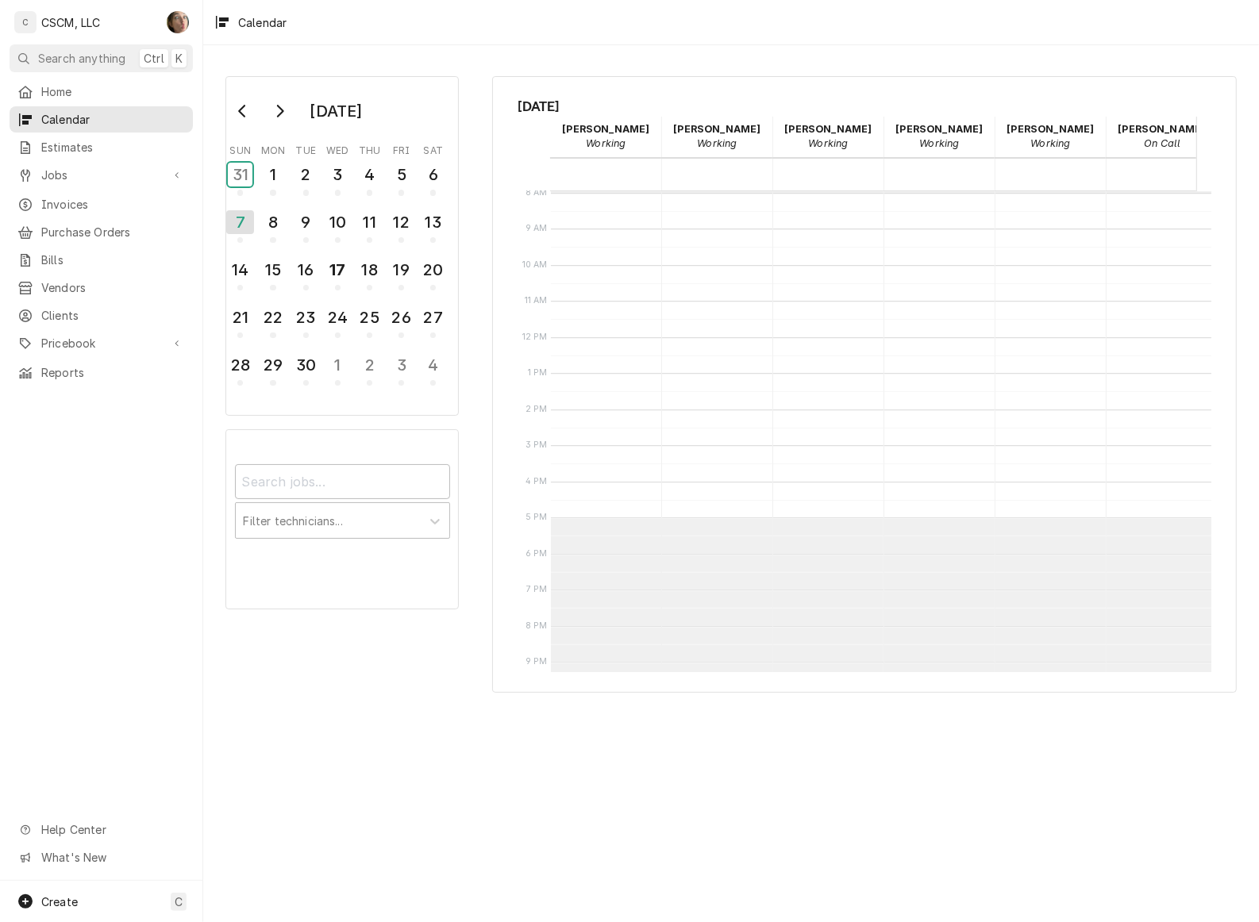
click at [239, 177] on div "31" at bounding box center [240, 175] width 25 height 24
click at [251, 116] on button "Go to previous month" at bounding box center [243, 110] width 32 height 25
click at [429, 353] on div "30" at bounding box center [433, 365] width 25 height 24
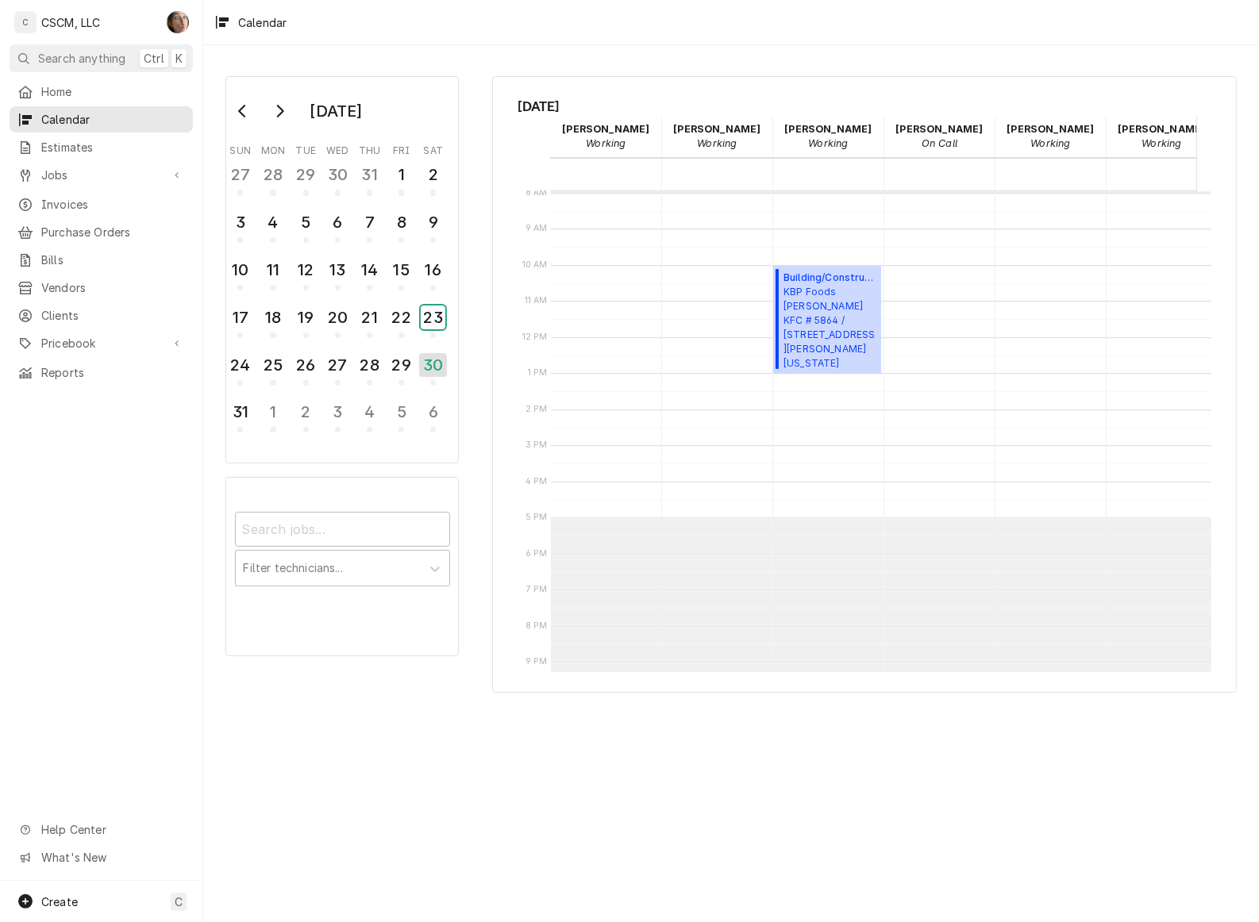
click at [429, 317] on div "23" at bounding box center [433, 318] width 25 height 24
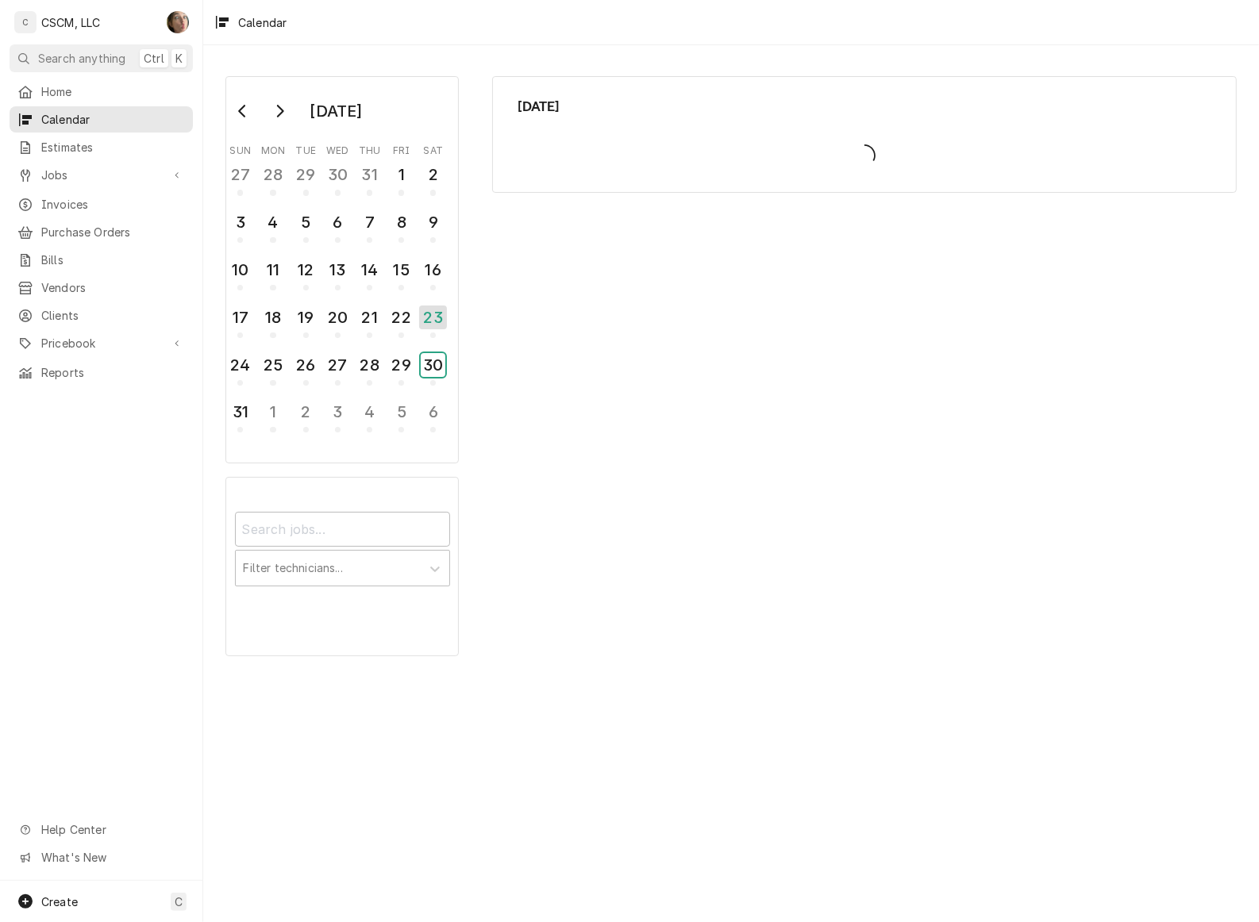
click at [425, 364] on div "30" at bounding box center [433, 365] width 25 height 24
click at [278, 355] on div "25" at bounding box center [272, 365] width 25 height 24
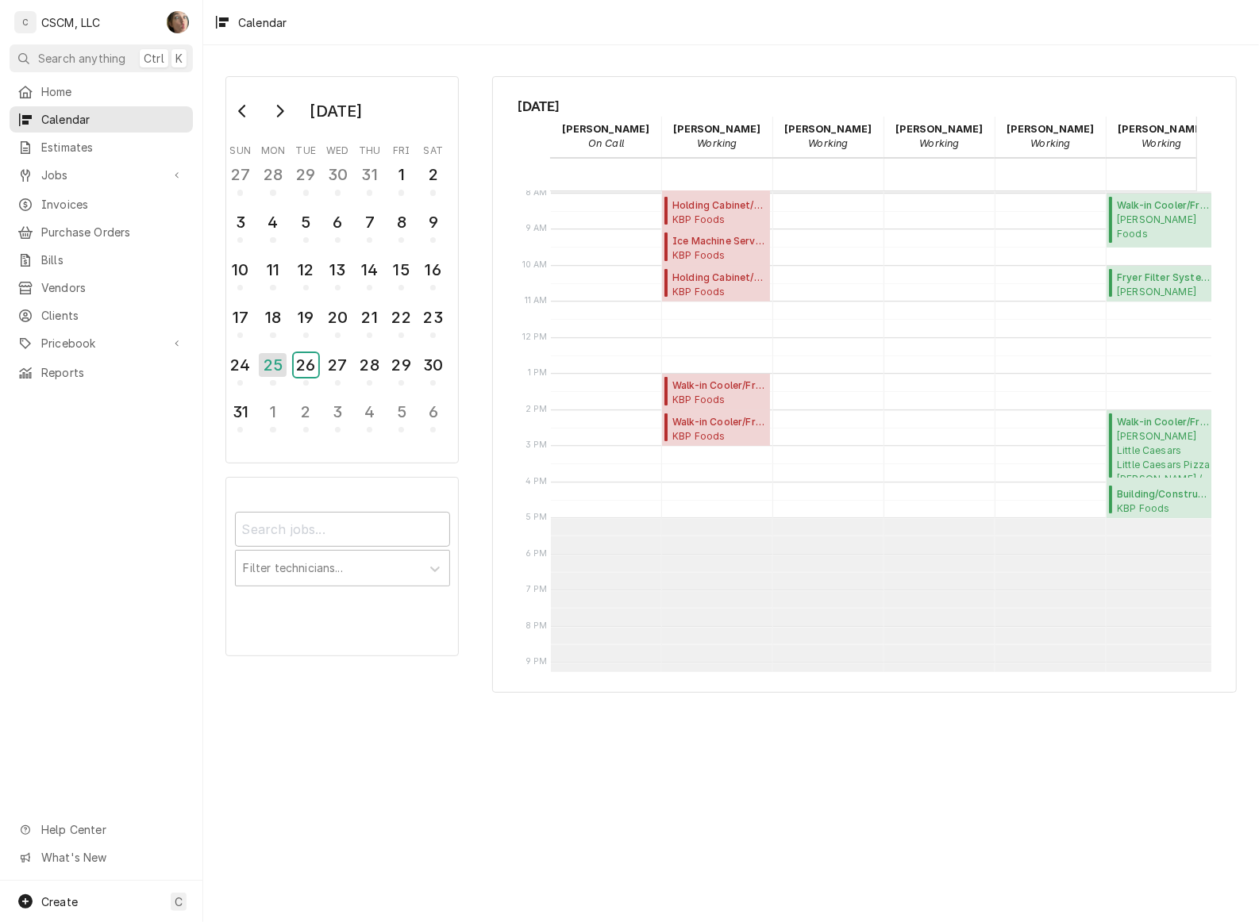
click at [319, 362] on button "26" at bounding box center [306, 369] width 32 height 43
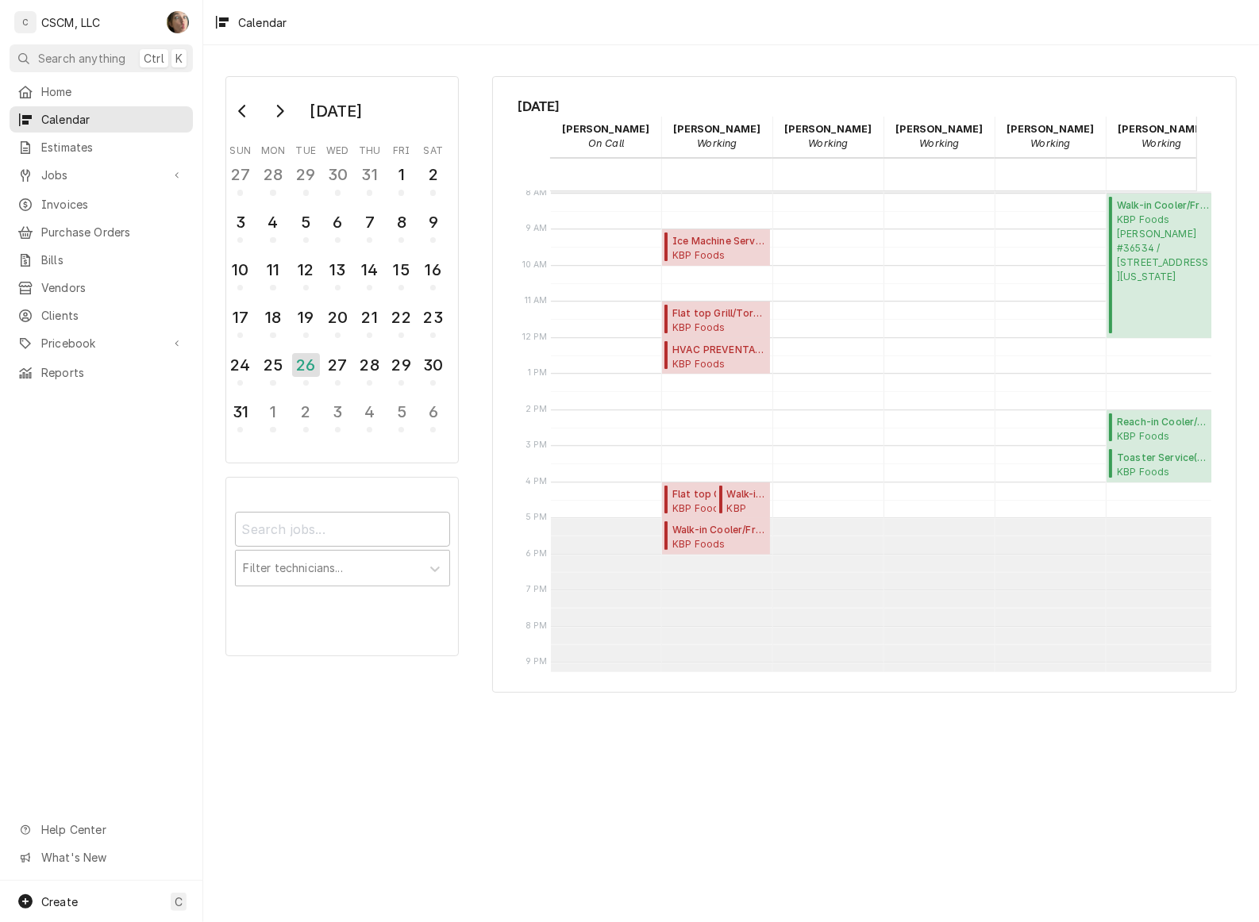
click at [276, 115] on icon "Go to next month" at bounding box center [279, 111] width 13 height 13
click at [437, 176] on div "6" at bounding box center [433, 175] width 25 height 24
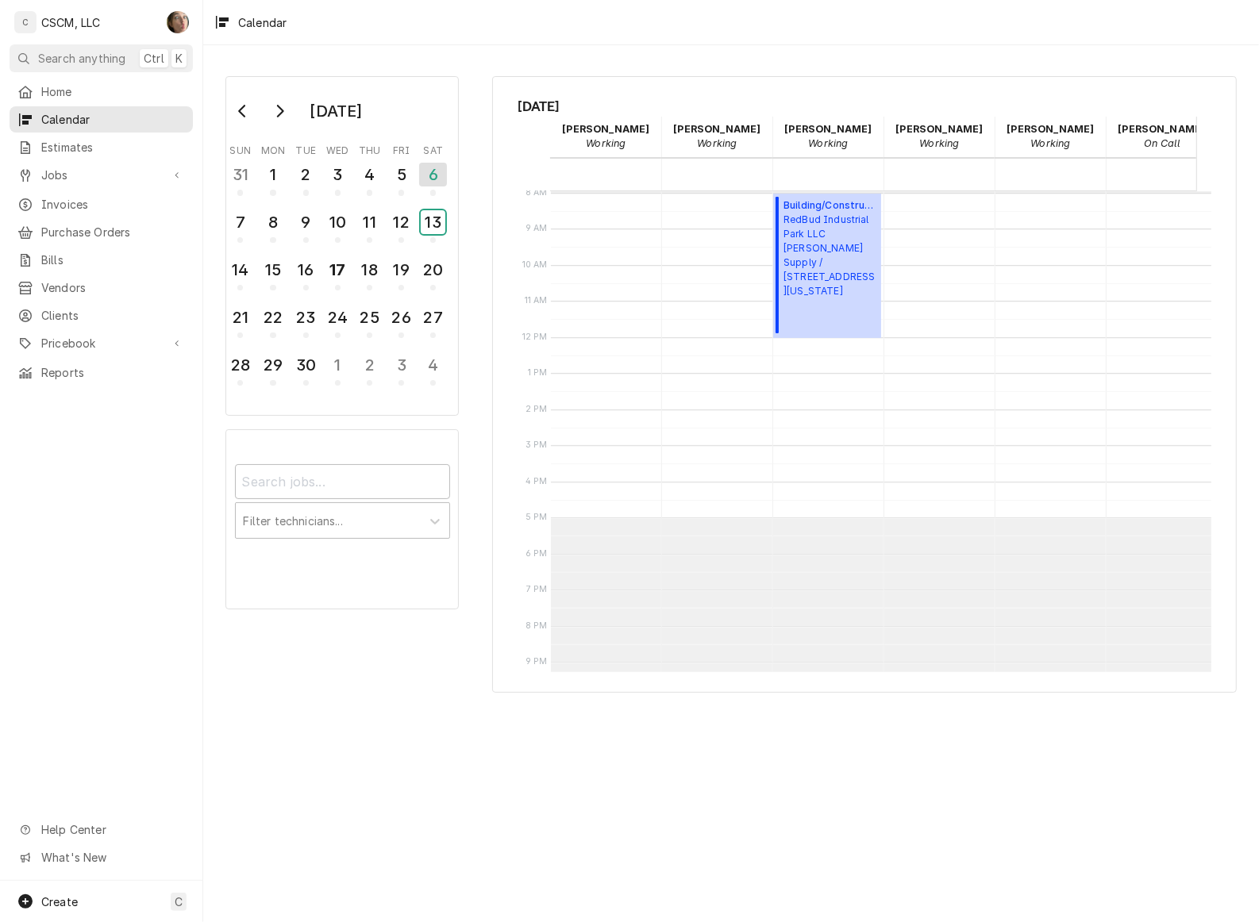
click at [433, 207] on div "13" at bounding box center [433, 225] width 25 height 36
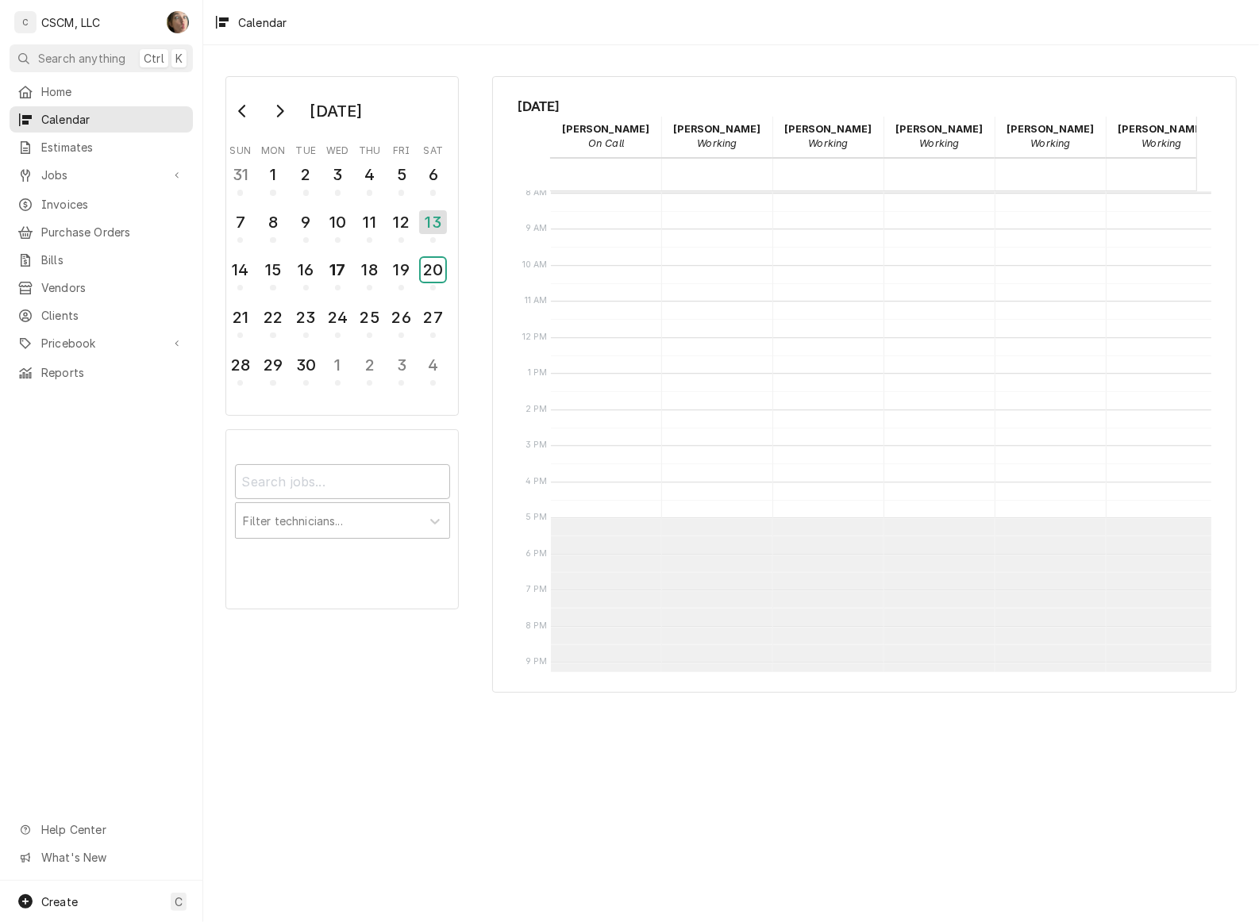
click at [437, 270] on div "20" at bounding box center [433, 270] width 25 height 24
click at [252, 259] on div "14" at bounding box center [240, 270] width 25 height 24
click at [236, 227] on div "7" at bounding box center [240, 222] width 25 height 24
click at [335, 266] on div "17" at bounding box center [337, 270] width 25 height 24
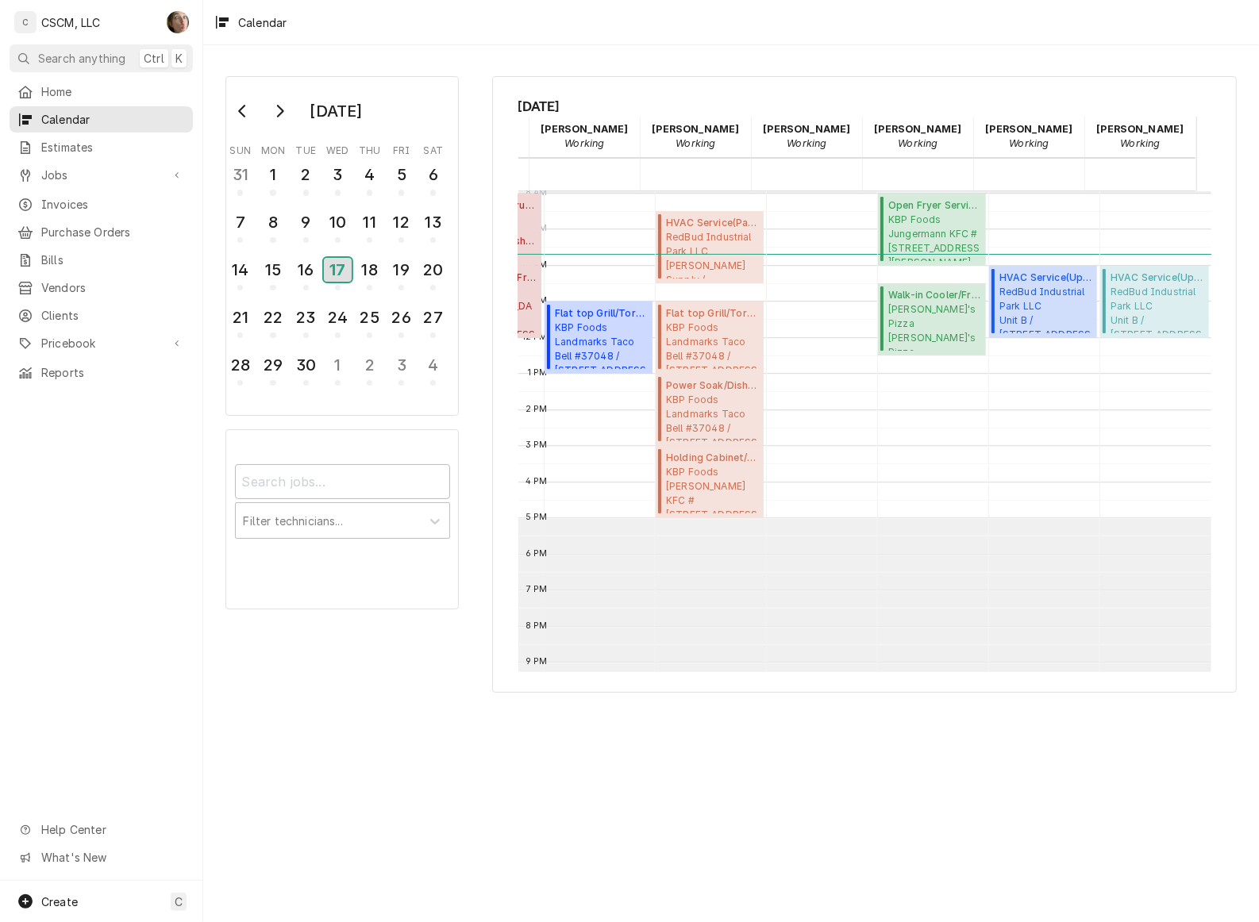
scroll to position [0, 0]
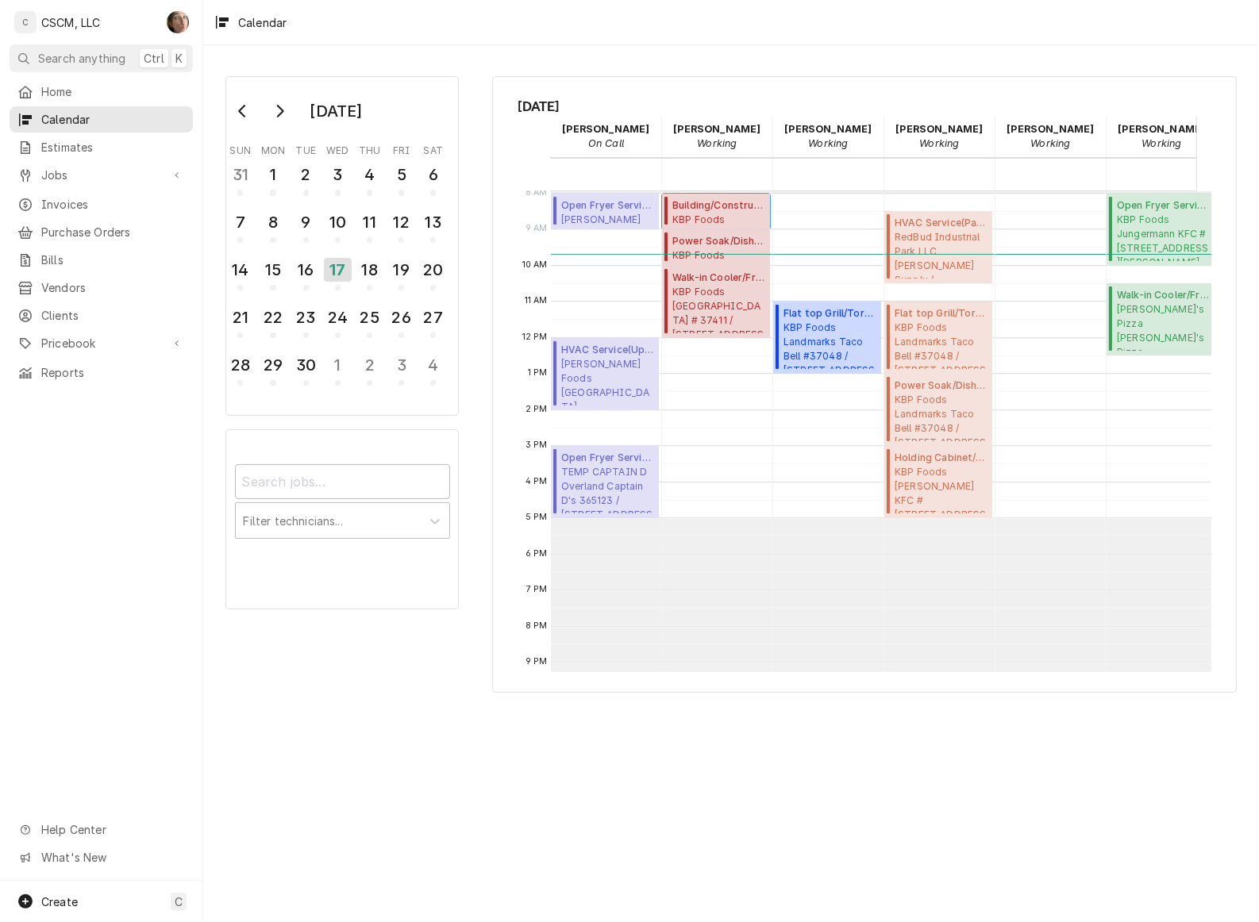
click at [725, 214] on span "KBP Foods Mesa Ridge Taco Bell # 37411 / 6905 Mesa Ridge Pkwy, Fountain, Colora…" at bounding box center [718, 219] width 93 height 13
click at [930, 335] on span "KBP Foods Landmarks Taco Bell #37048 / 620 E. Landmarks Blvd, Alton, Illinois 6…" at bounding box center [941, 345] width 93 height 48
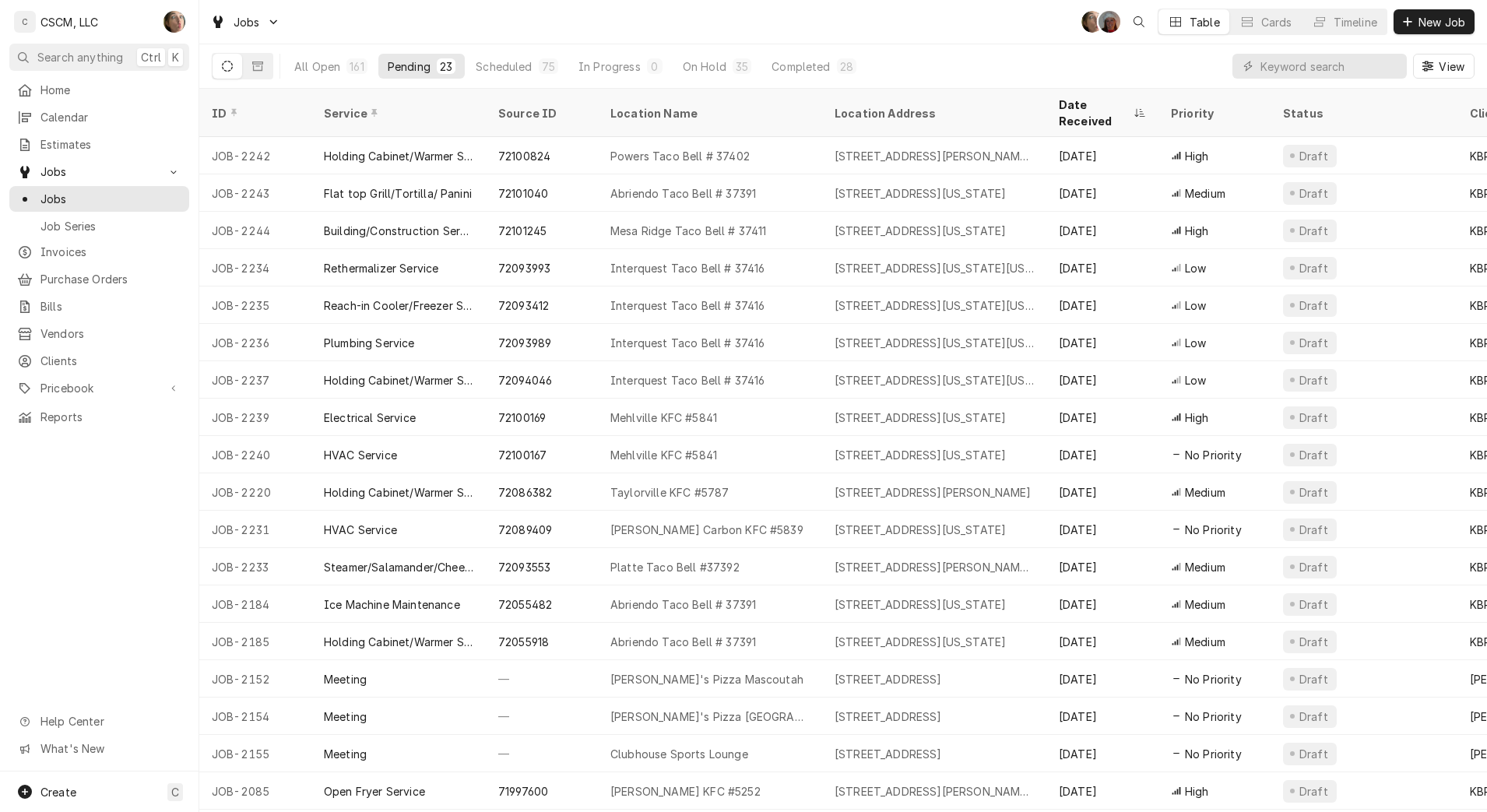
click at [1433, 19] on span "New Job" at bounding box center [1442, 22] width 53 height 17
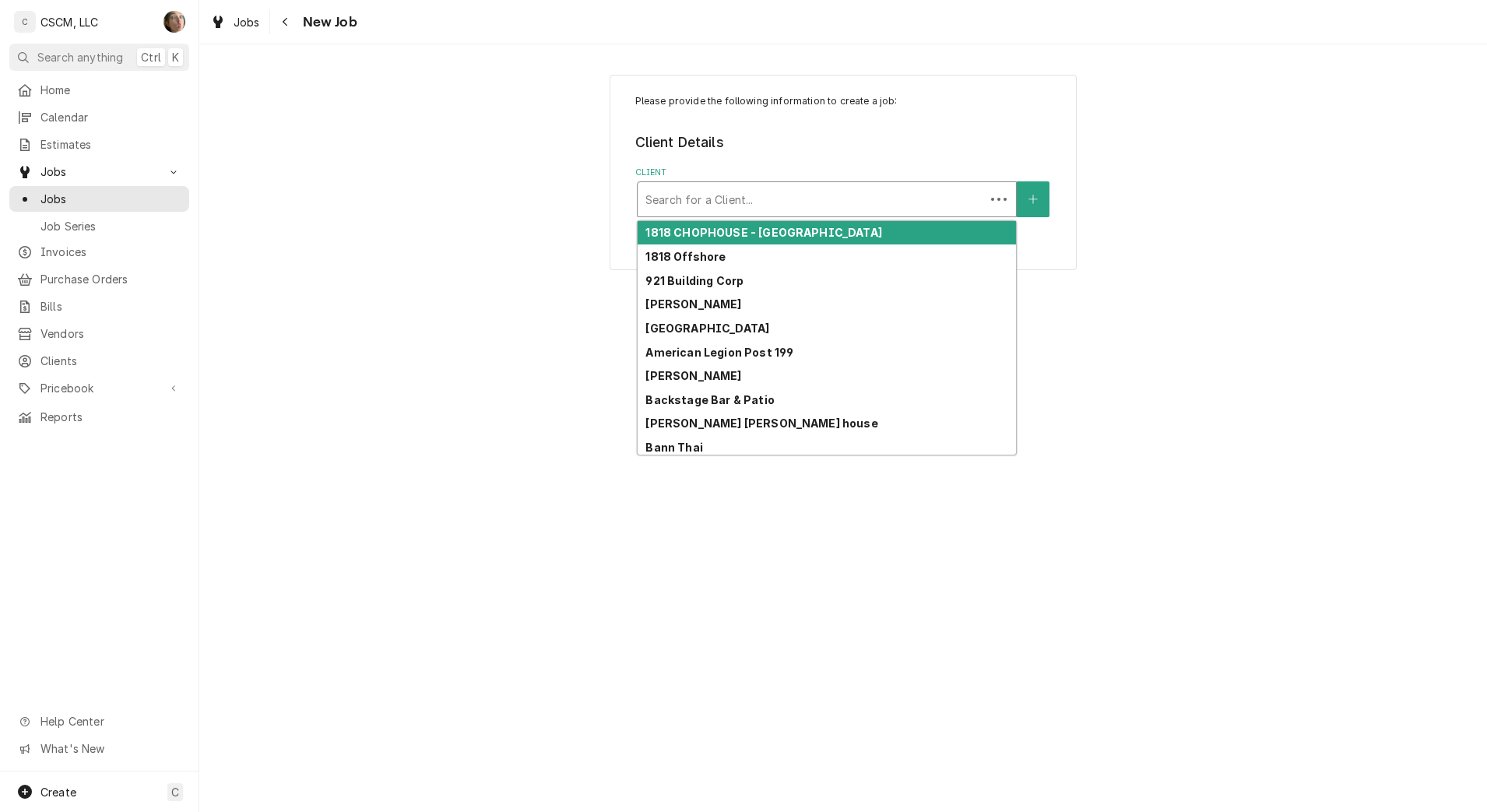
click at [918, 209] on div "Client" at bounding box center [811, 199] width 332 height 28
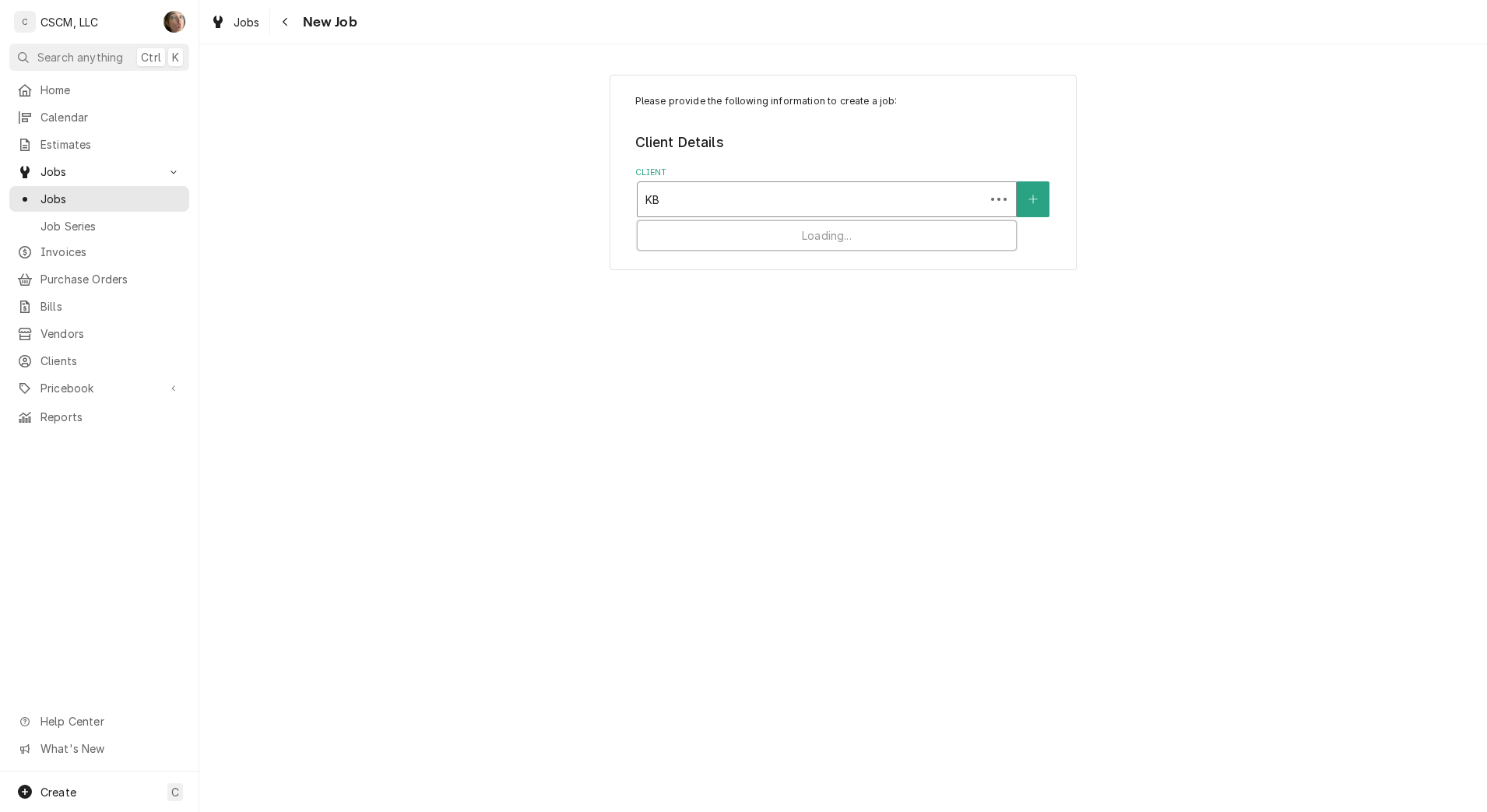
type input "KBP"
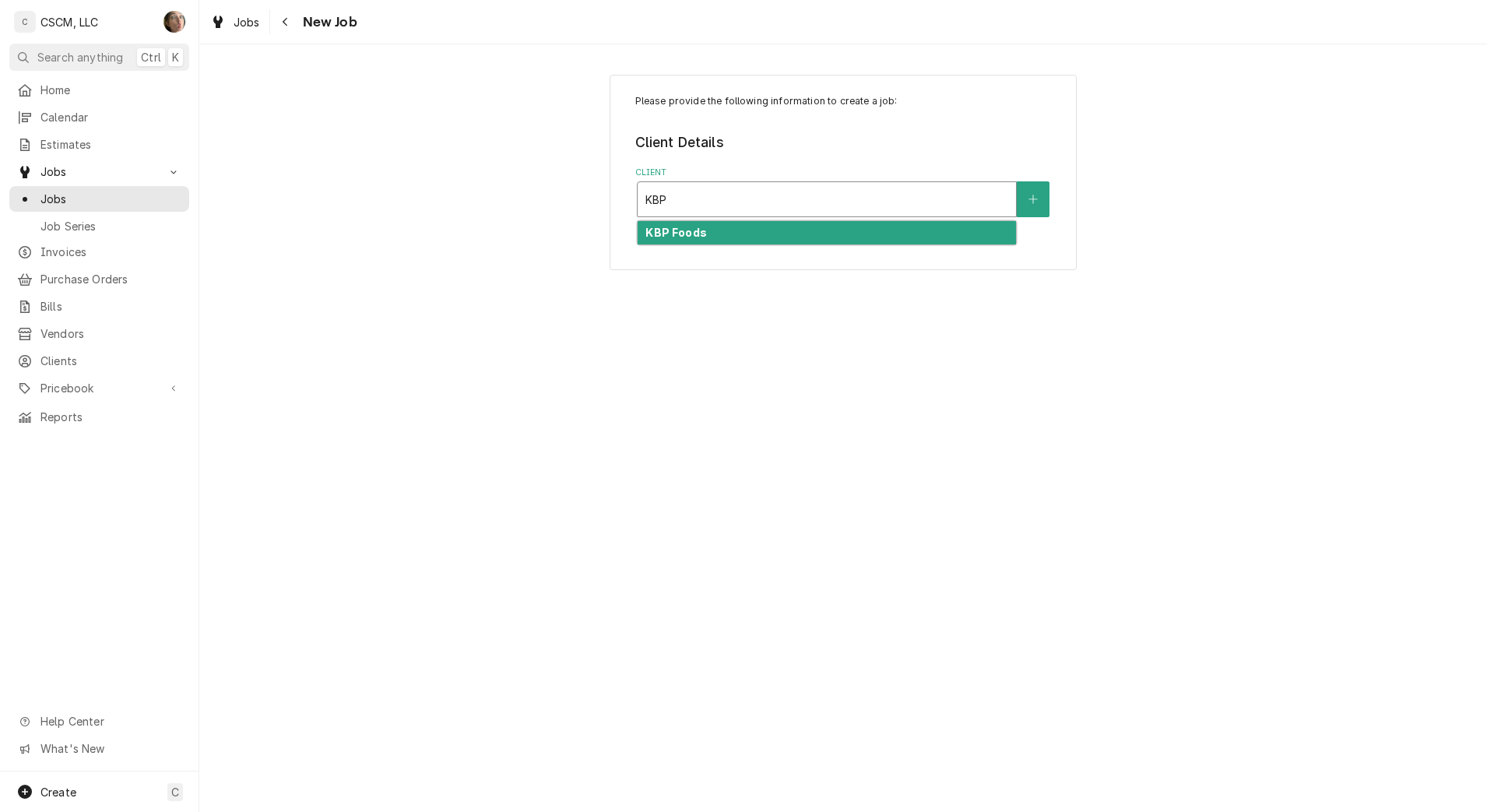
click at [860, 232] on div "KBP Foods" at bounding box center [827, 232] width 379 height 25
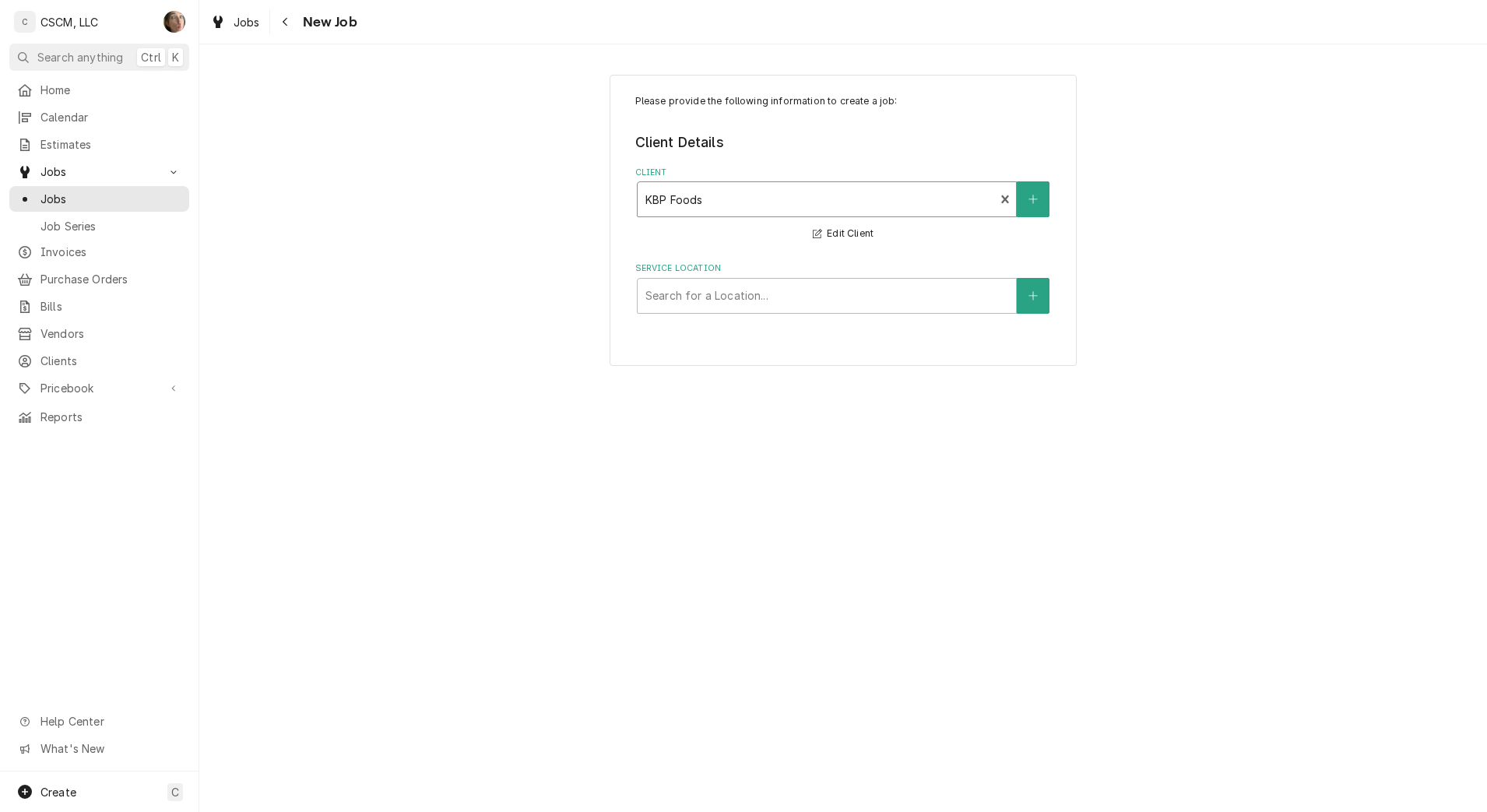
click at [848, 295] on div "Service Location" at bounding box center [827, 295] width 363 height 28
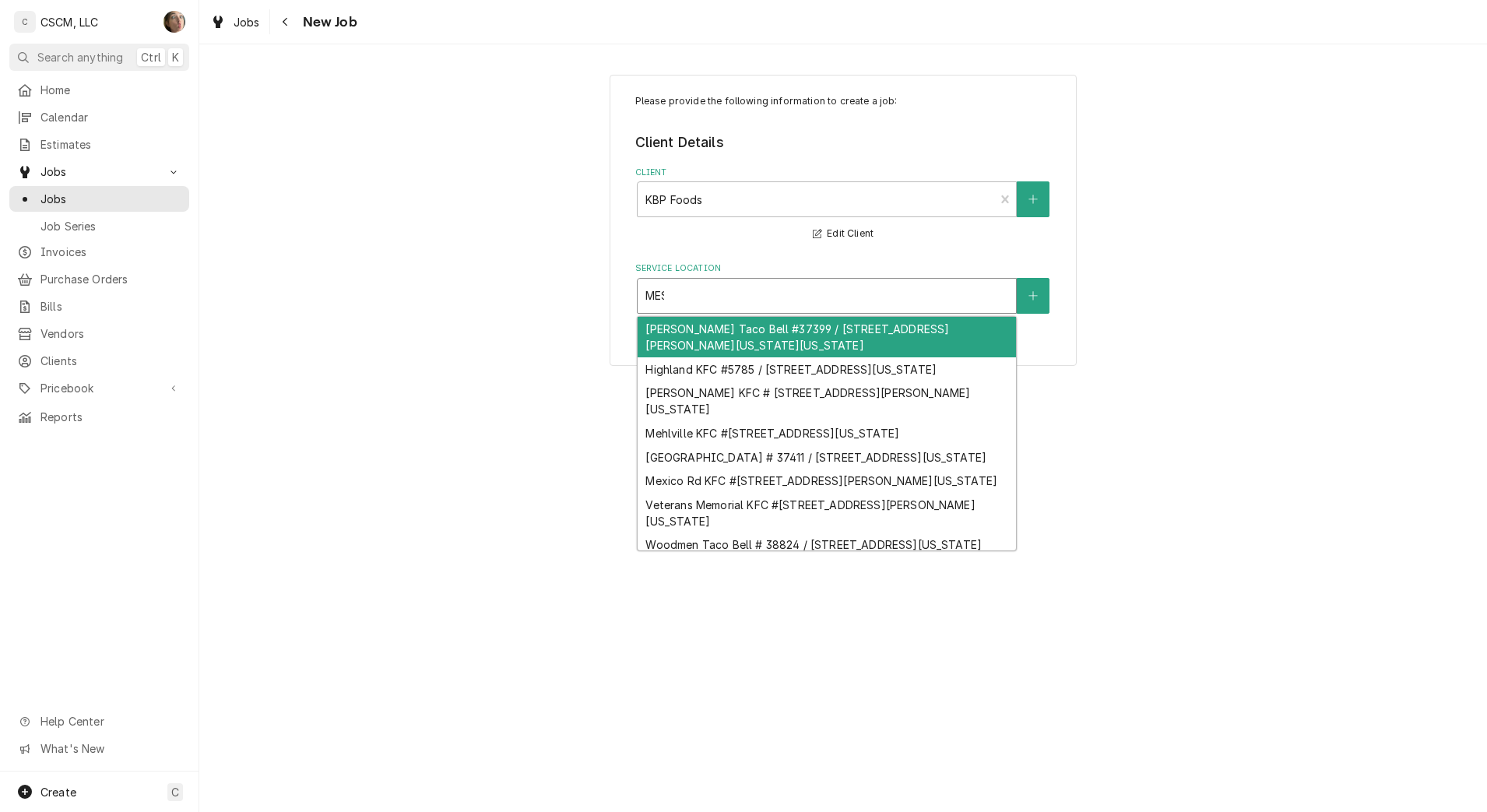
type input "MESA"
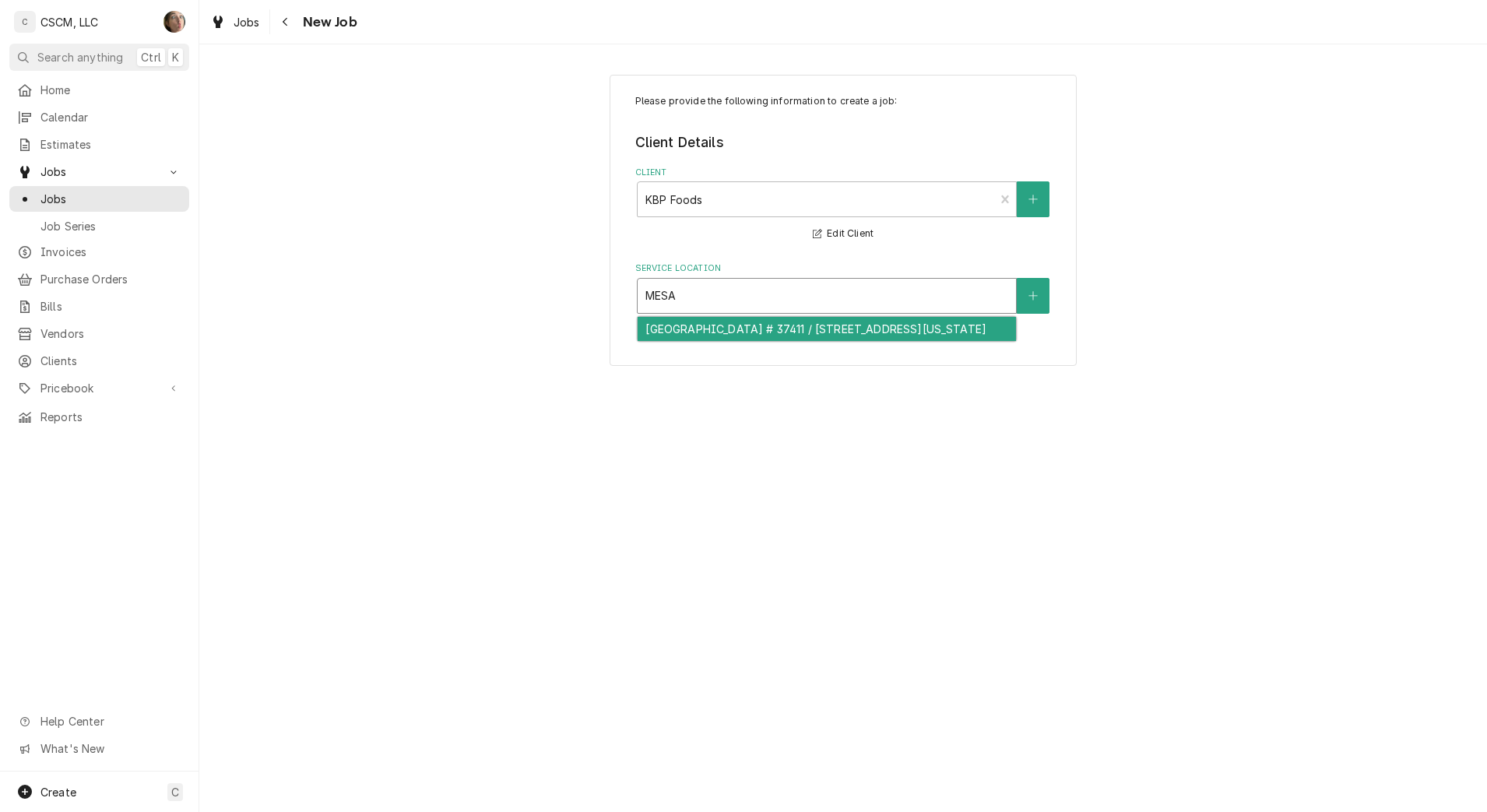
click at [823, 325] on div "Mesa Ridge Taco Bell # 37411 / 6905 Mesa Ridge Pkwy, Fountain, Colorado 80817" at bounding box center [827, 329] width 379 height 25
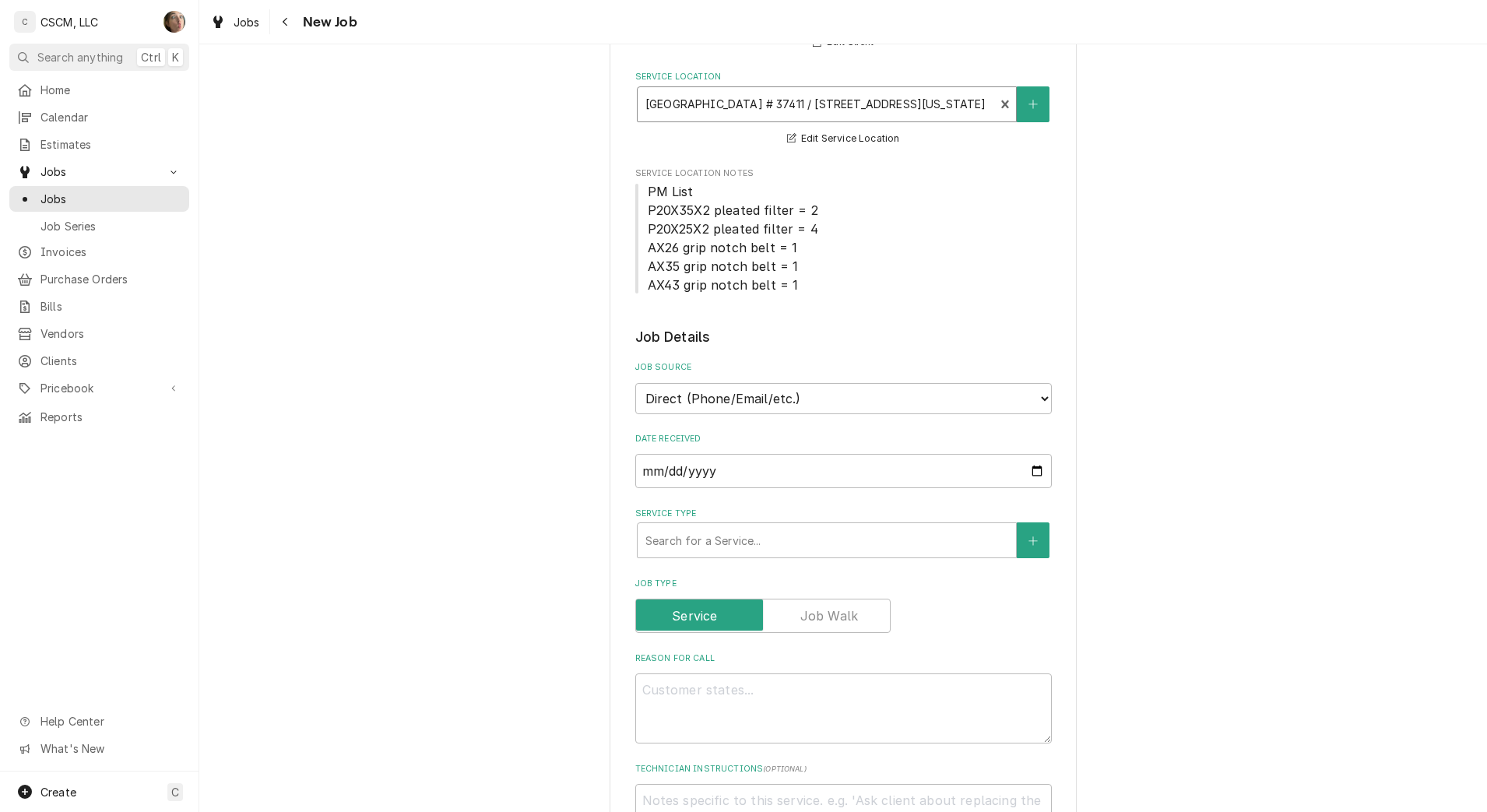
scroll to position [194, 0]
click at [764, 400] on select "Direct (Phone/Email/etc.) Other" at bounding box center [844, 395] width 417 height 31
select select "100"
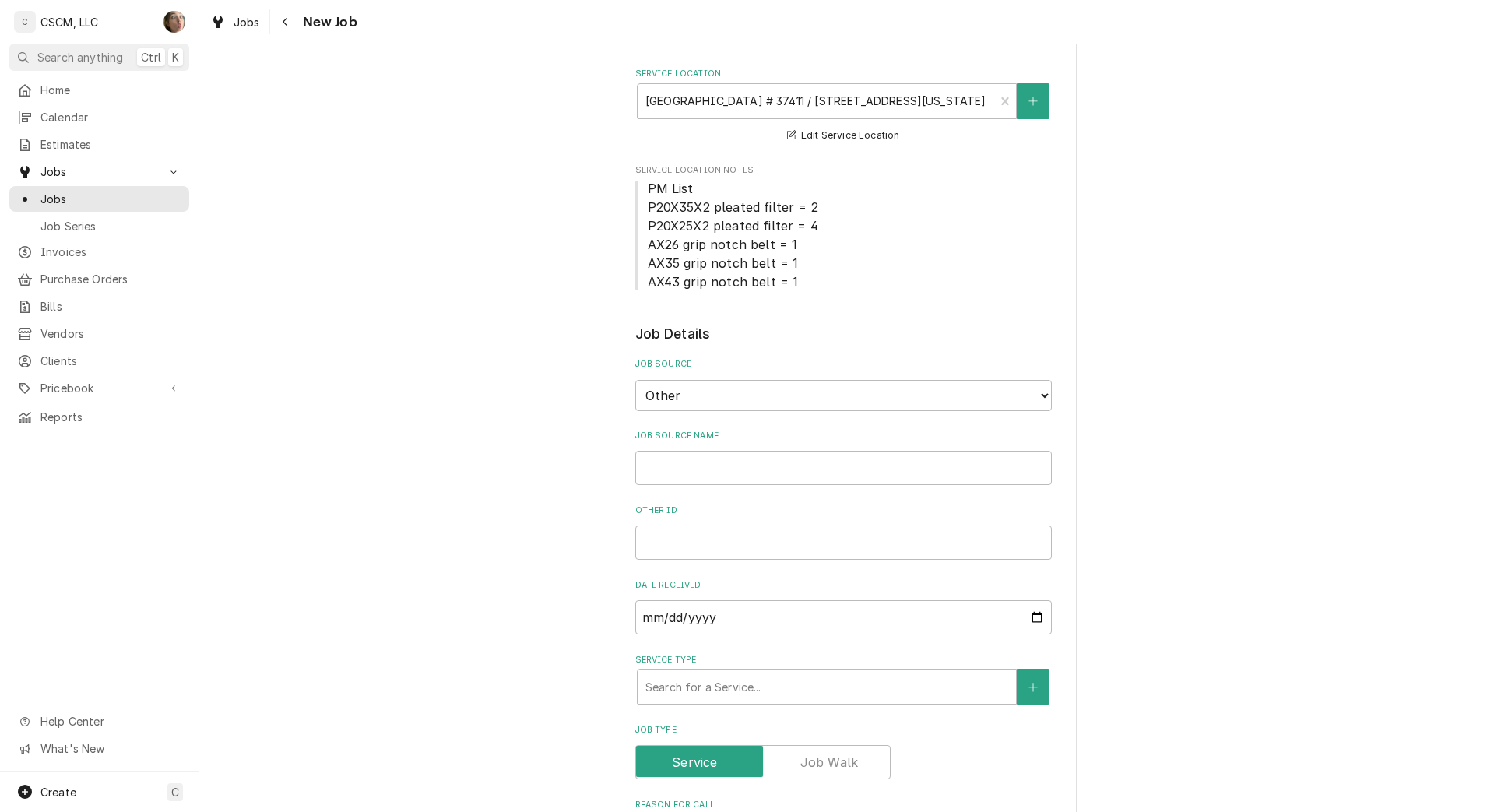
click at [755, 449] on div "Job Source Name" at bounding box center [844, 457] width 417 height 55
click at [756, 466] on input "Job Source Name" at bounding box center [844, 468] width 417 height 34
type textarea "x"
type input "V"
type textarea "x"
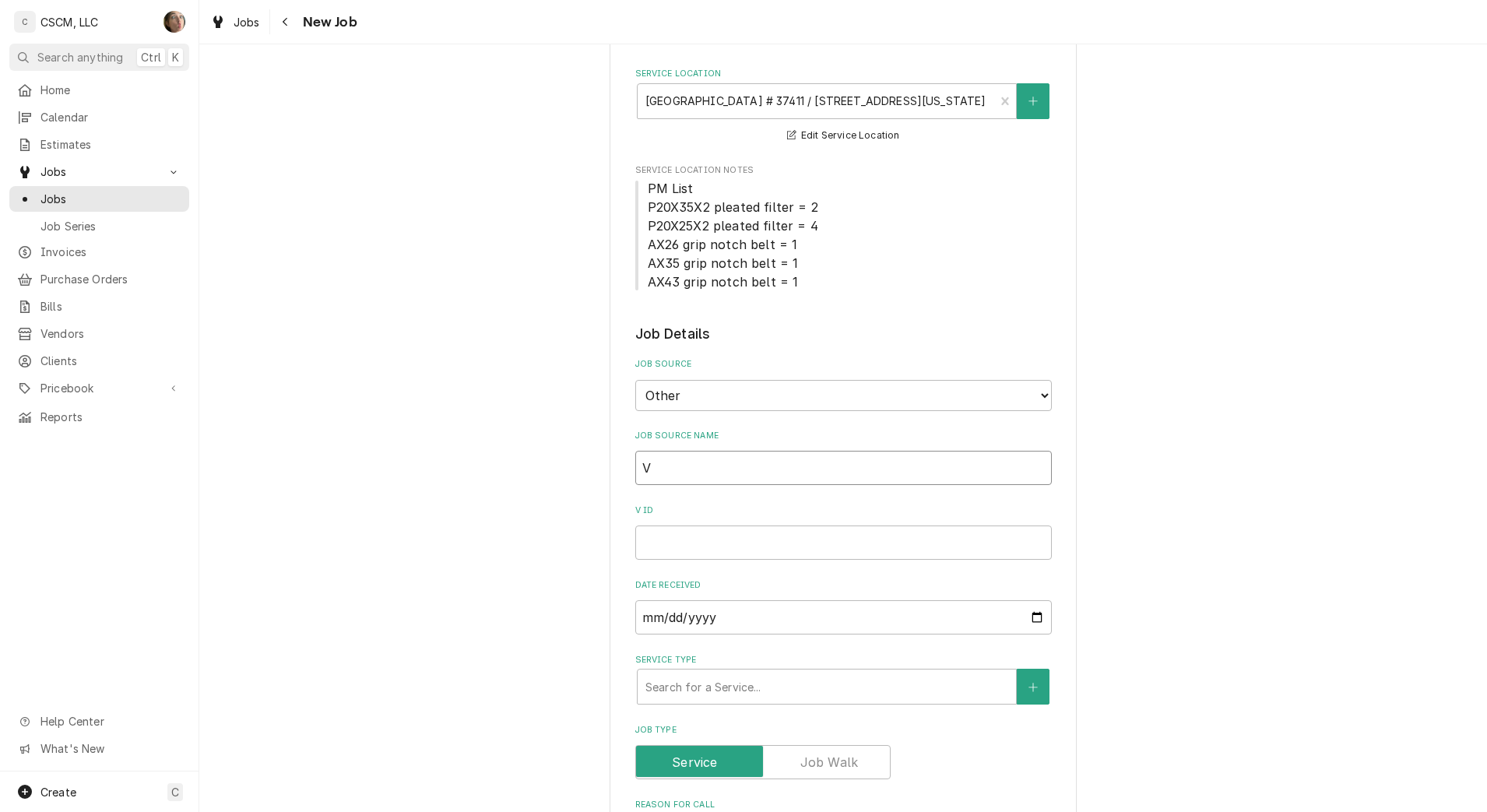
type input "Ve"
type textarea "x"
type input "Ver"
type textarea "x"
type input "Veri"
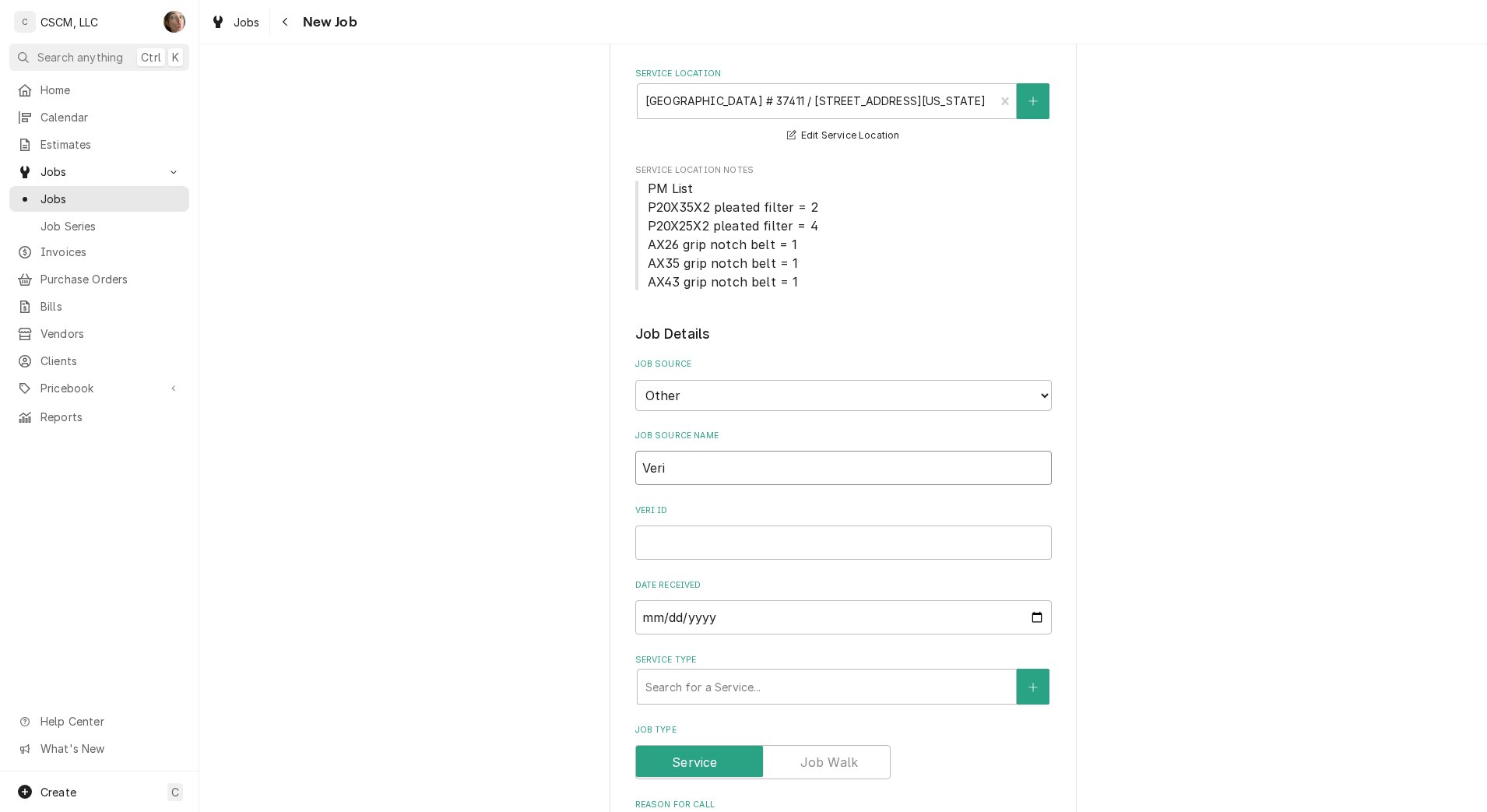
type textarea "x"
type input "Veris"
type textarea "x"
type input "Verisa"
type textarea "x"
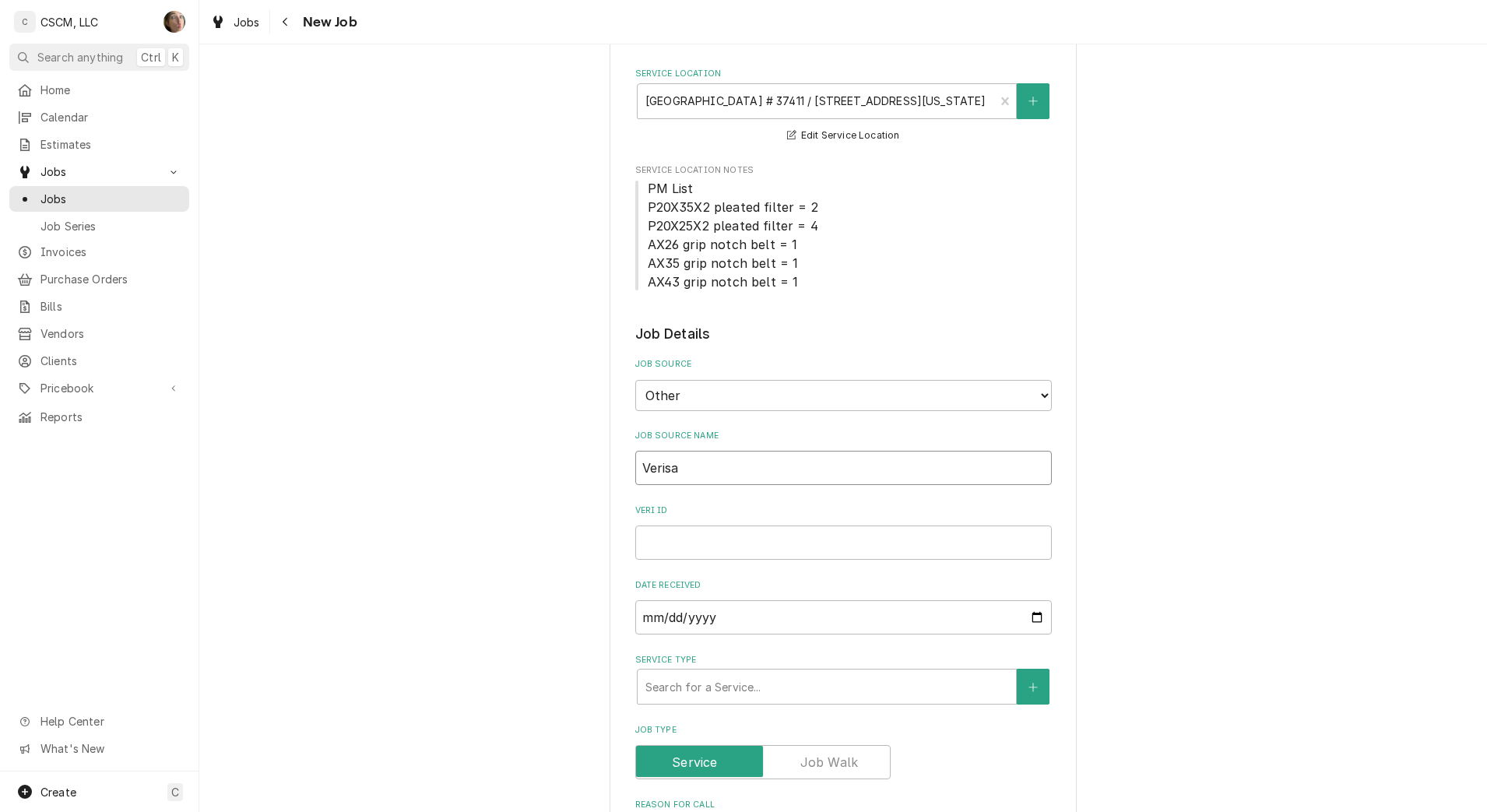
type input "Verisae"
type textarea "x"
type input "Verisae"
click at [763, 537] on input "Verisae ID" at bounding box center [844, 542] width 417 height 34
paste input "72101387"
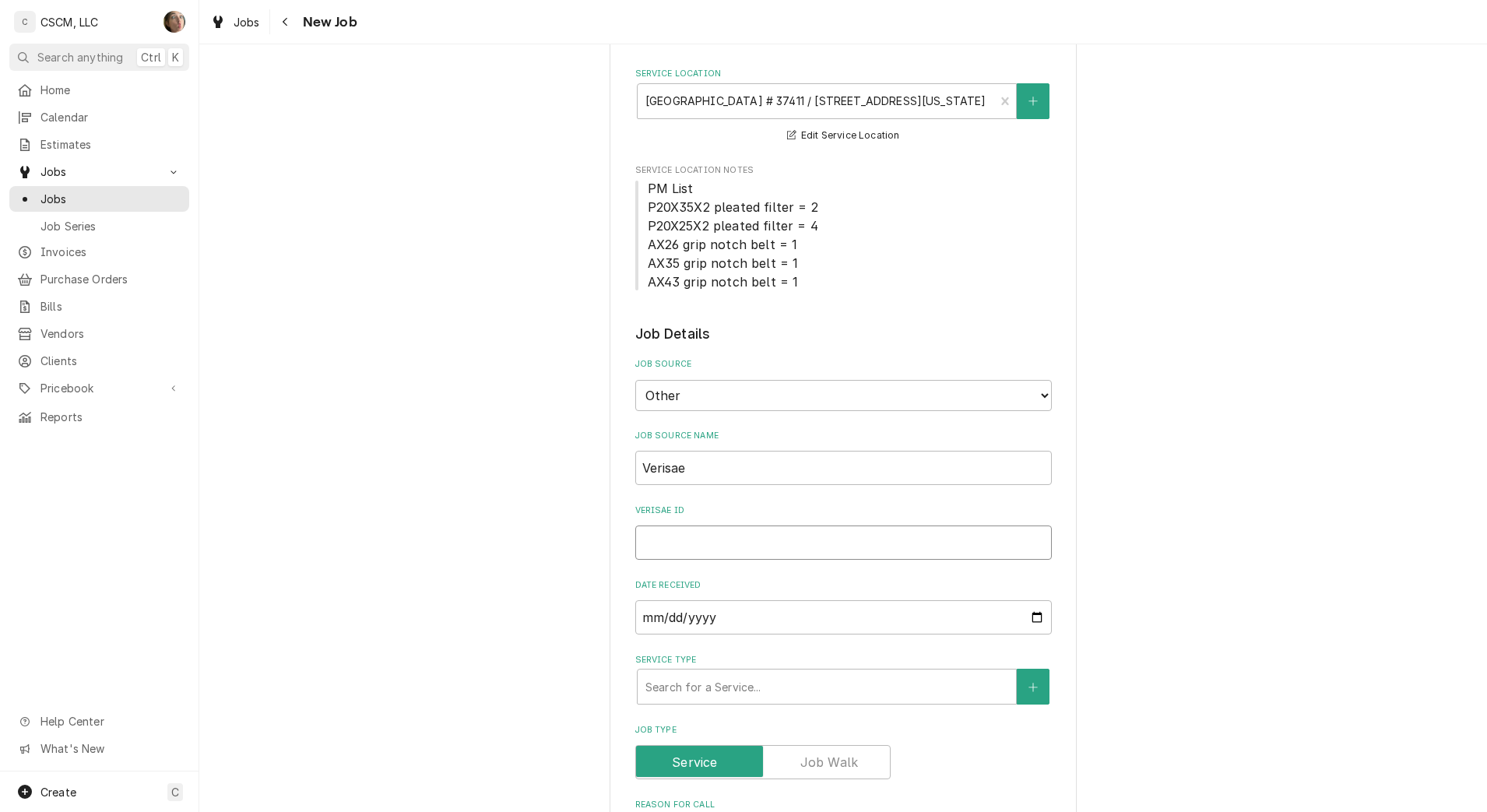
type textarea "x"
type input "72101387"
type textarea "x"
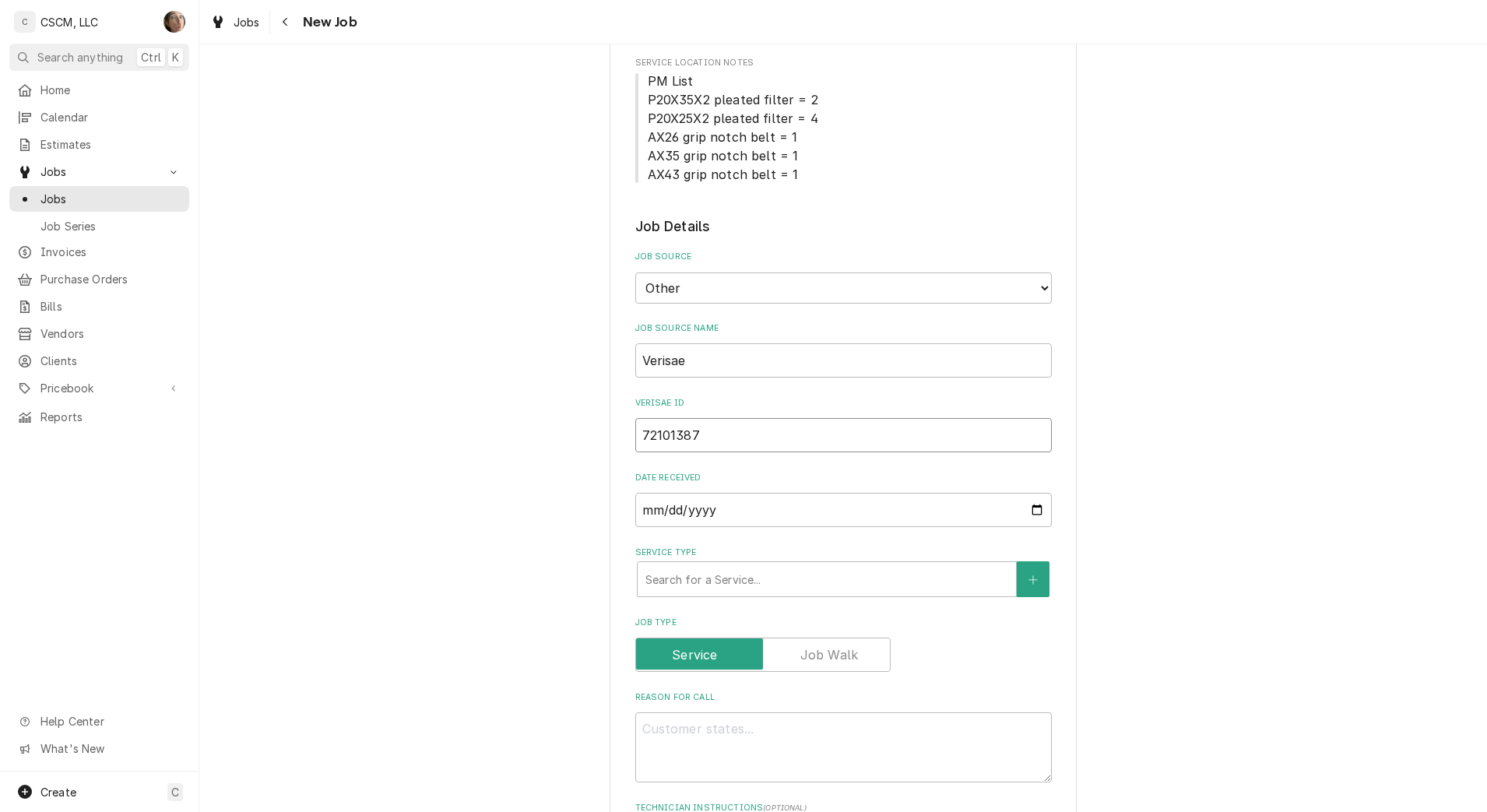
scroll to position [682, 0]
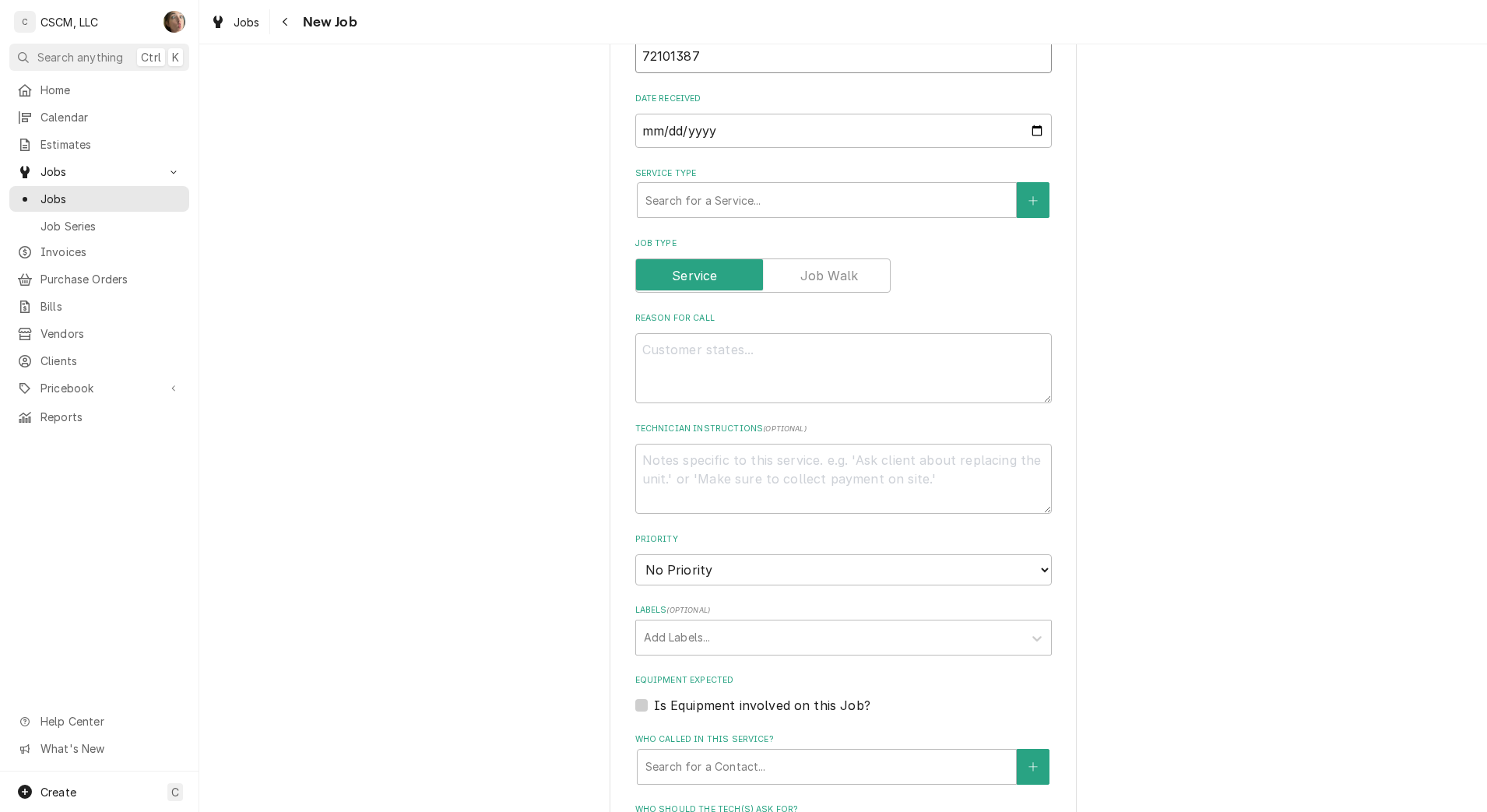
type input "72101387"
click at [710, 371] on textarea "Reason For Call" at bounding box center [844, 368] width 417 height 70
type textarea "x"
type textarea "n"
type textarea "x"
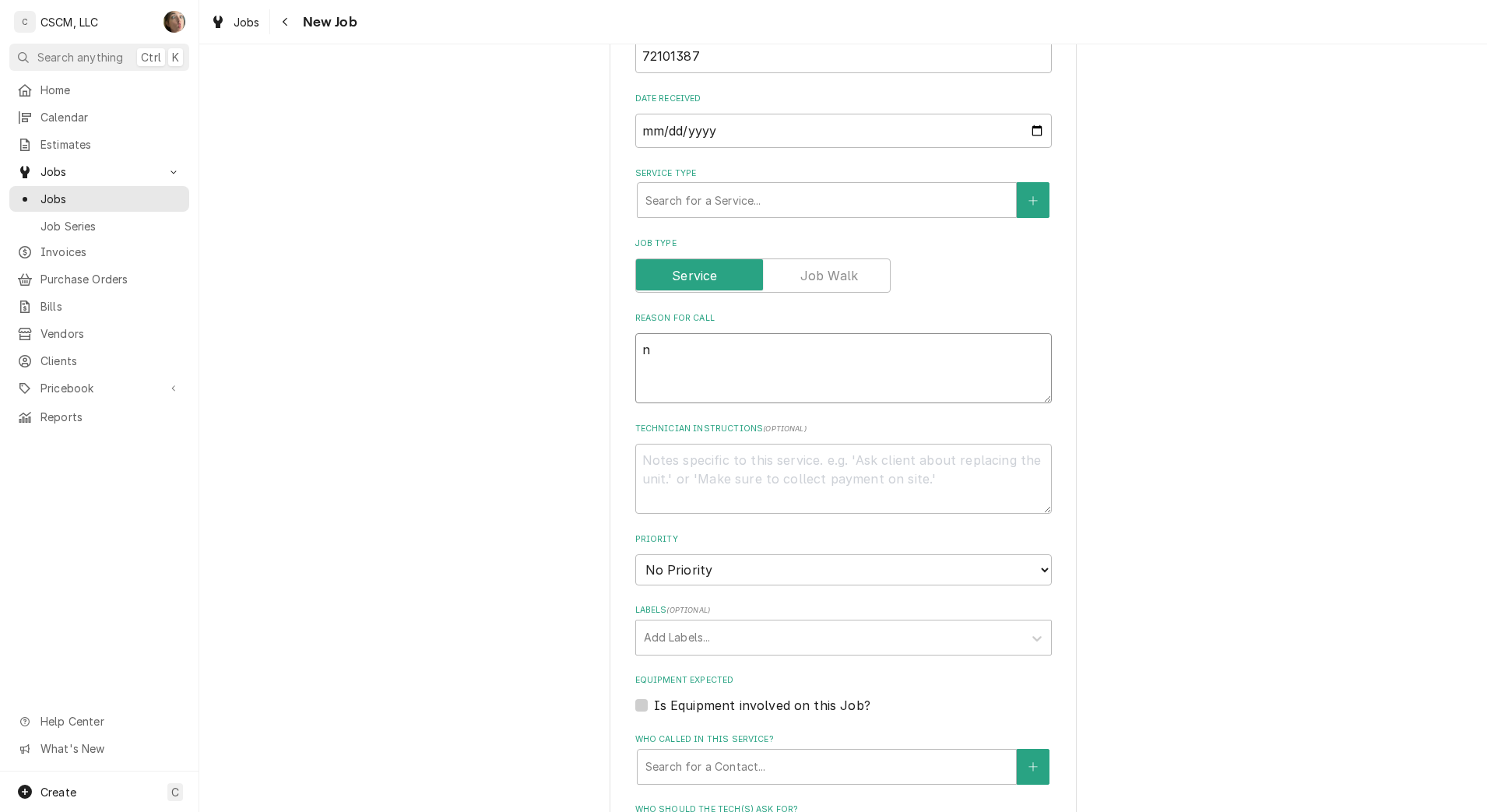
type textarea "nt"
type textarea "x"
type textarea "nte"
type textarea "x"
type textarea "nte:"
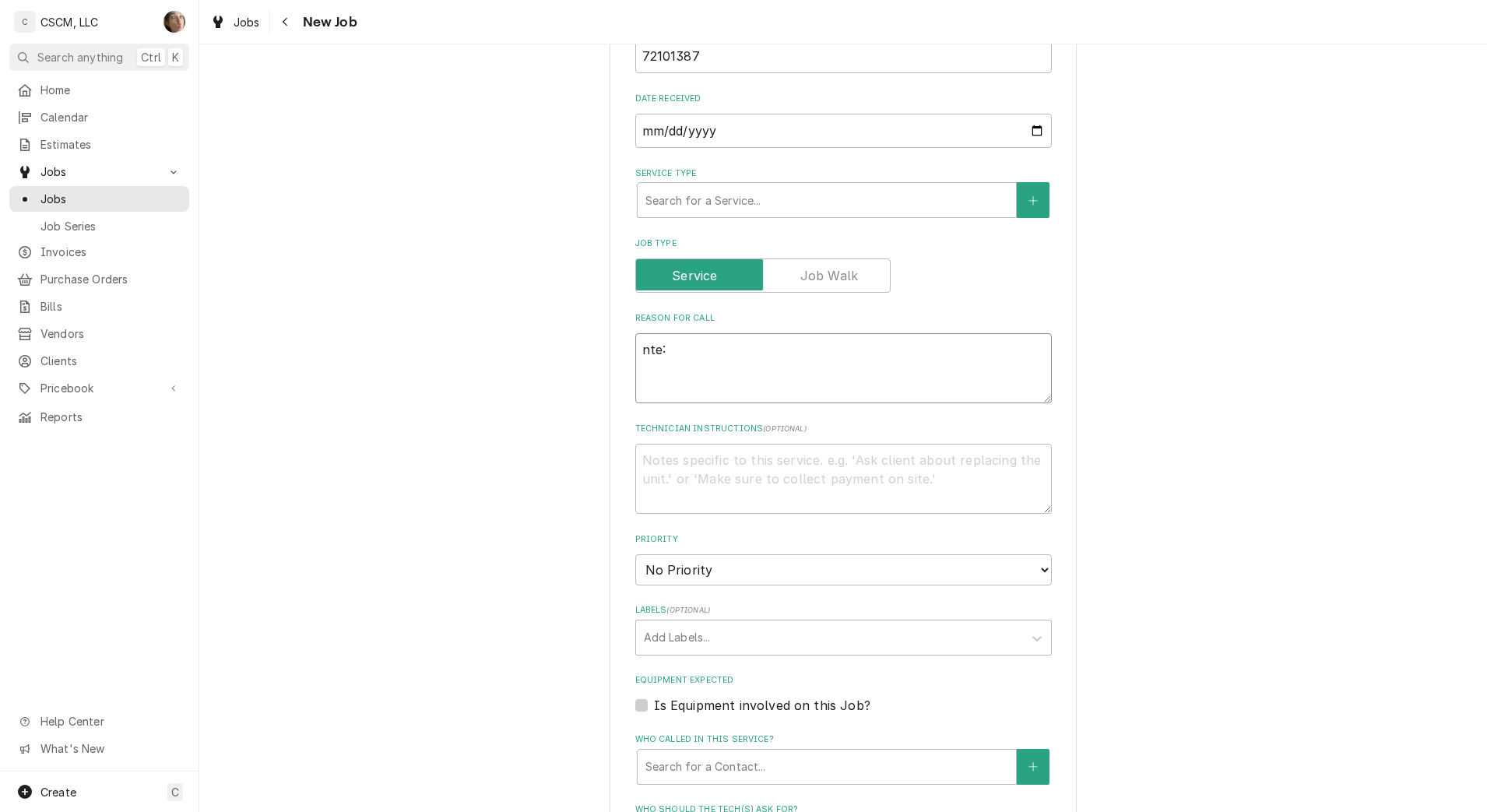
type textarea "x"
type textarea "nte:"
type textarea "x"
type textarea "nte:"
type textarea "x"
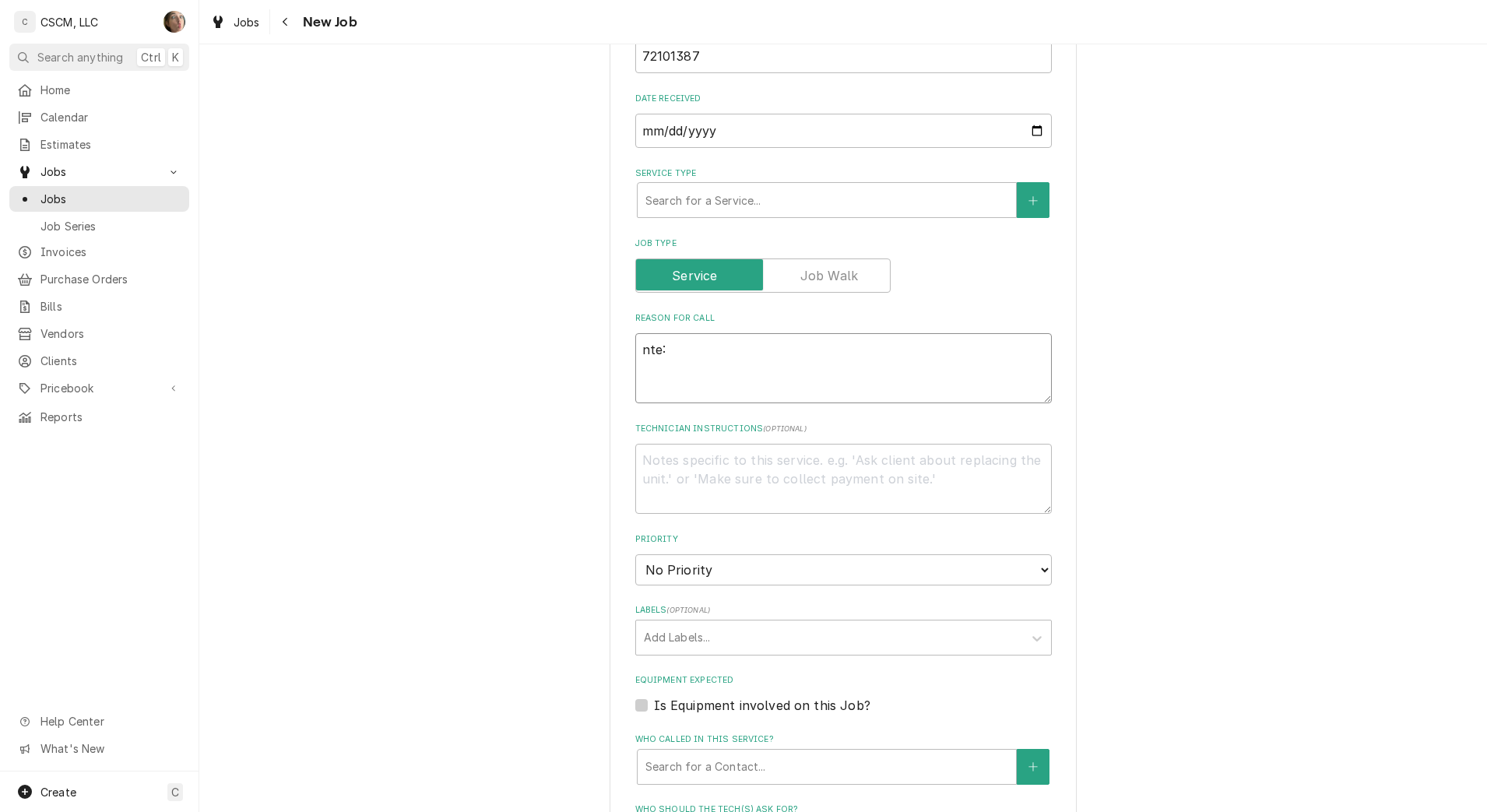
type textarea "nte"
type textarea "x"
type textarea "nt"
type textarea "x"
type textarea "n"
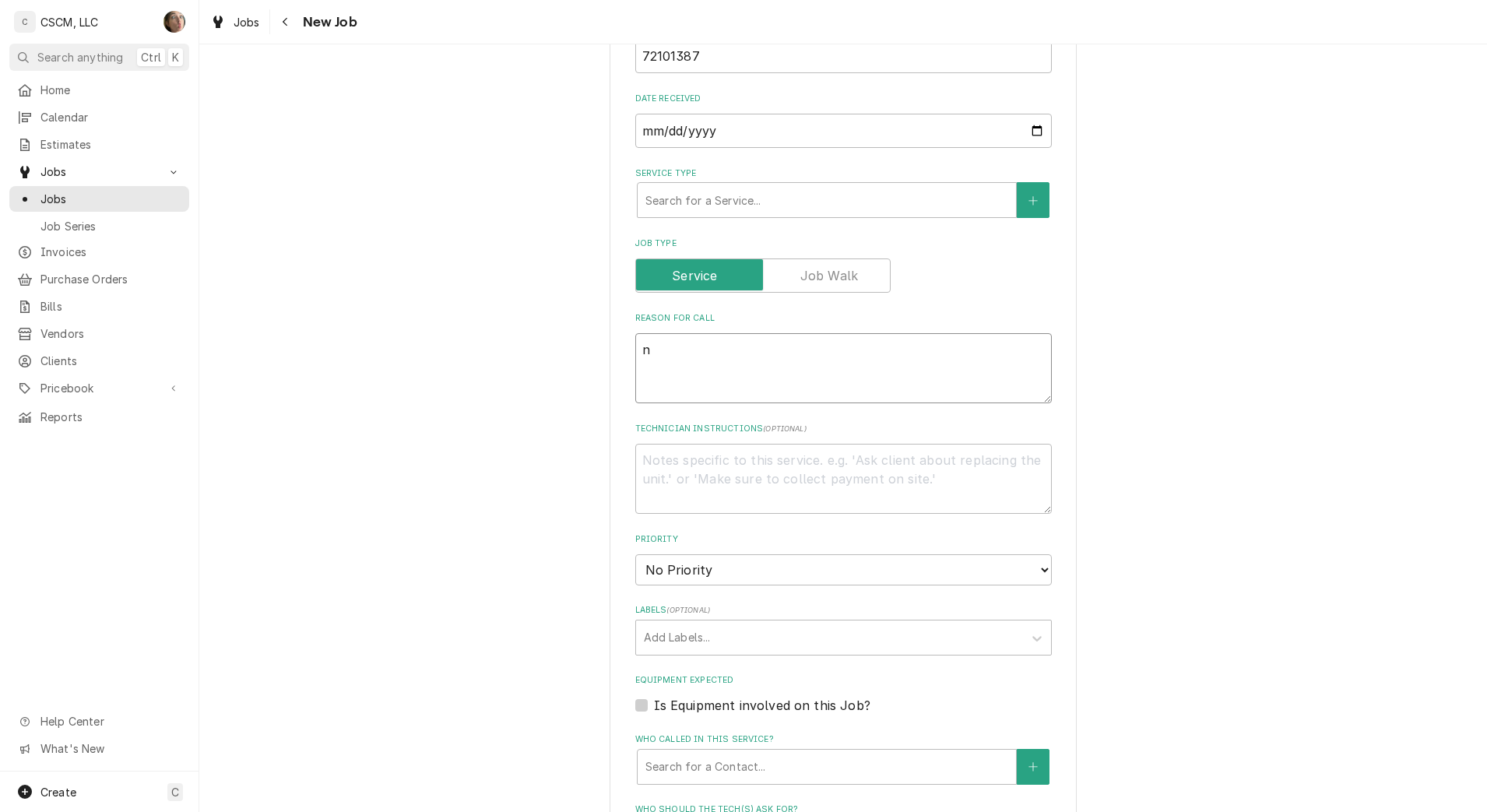
type textarea "x"
type textarea "N"
type textarea "x"
type textarea "NT"
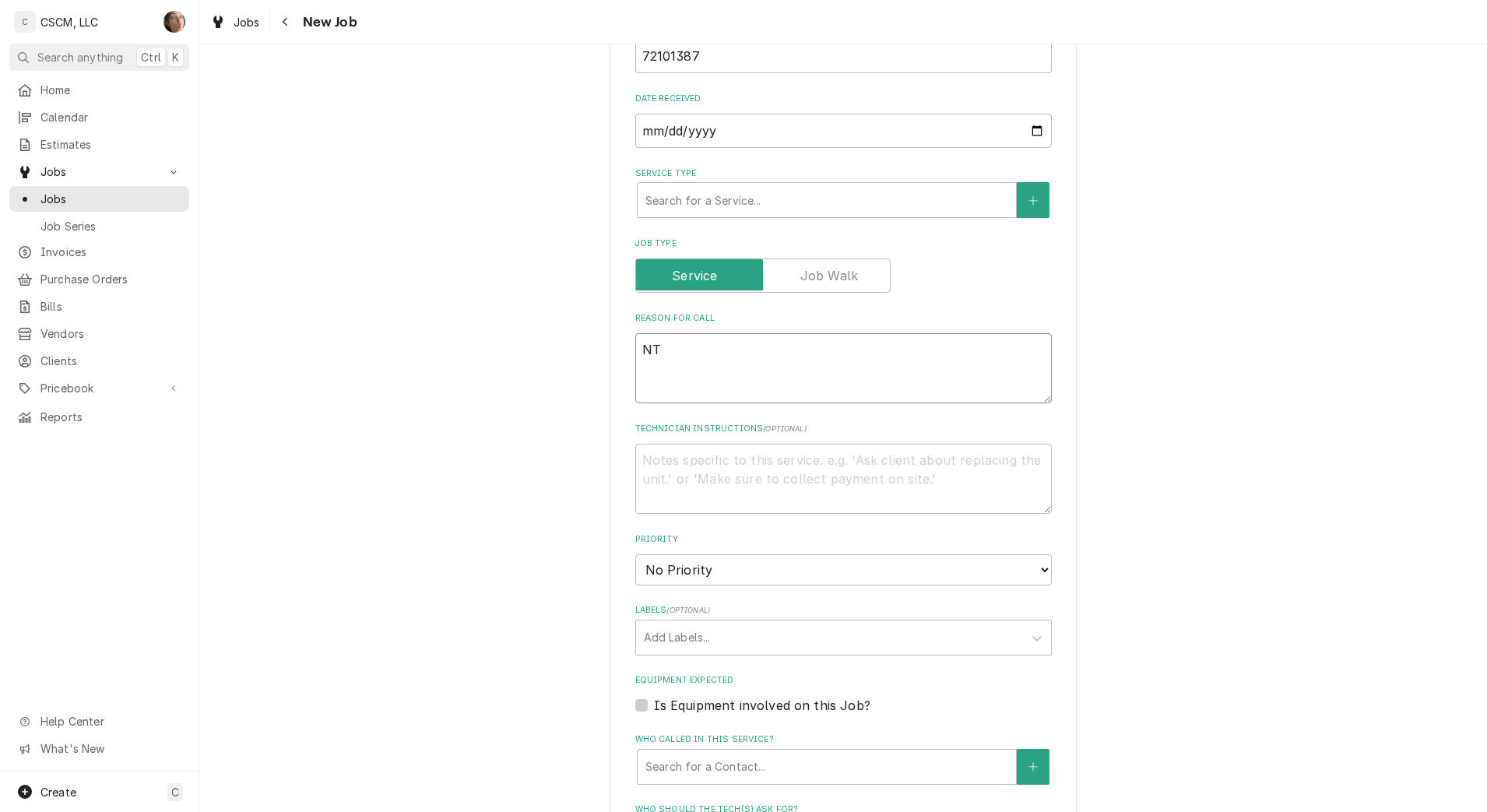
type textarea "x"
type textarea "NTE"
type textarea "x"
type textarea "NTE:"
type textarea "x"
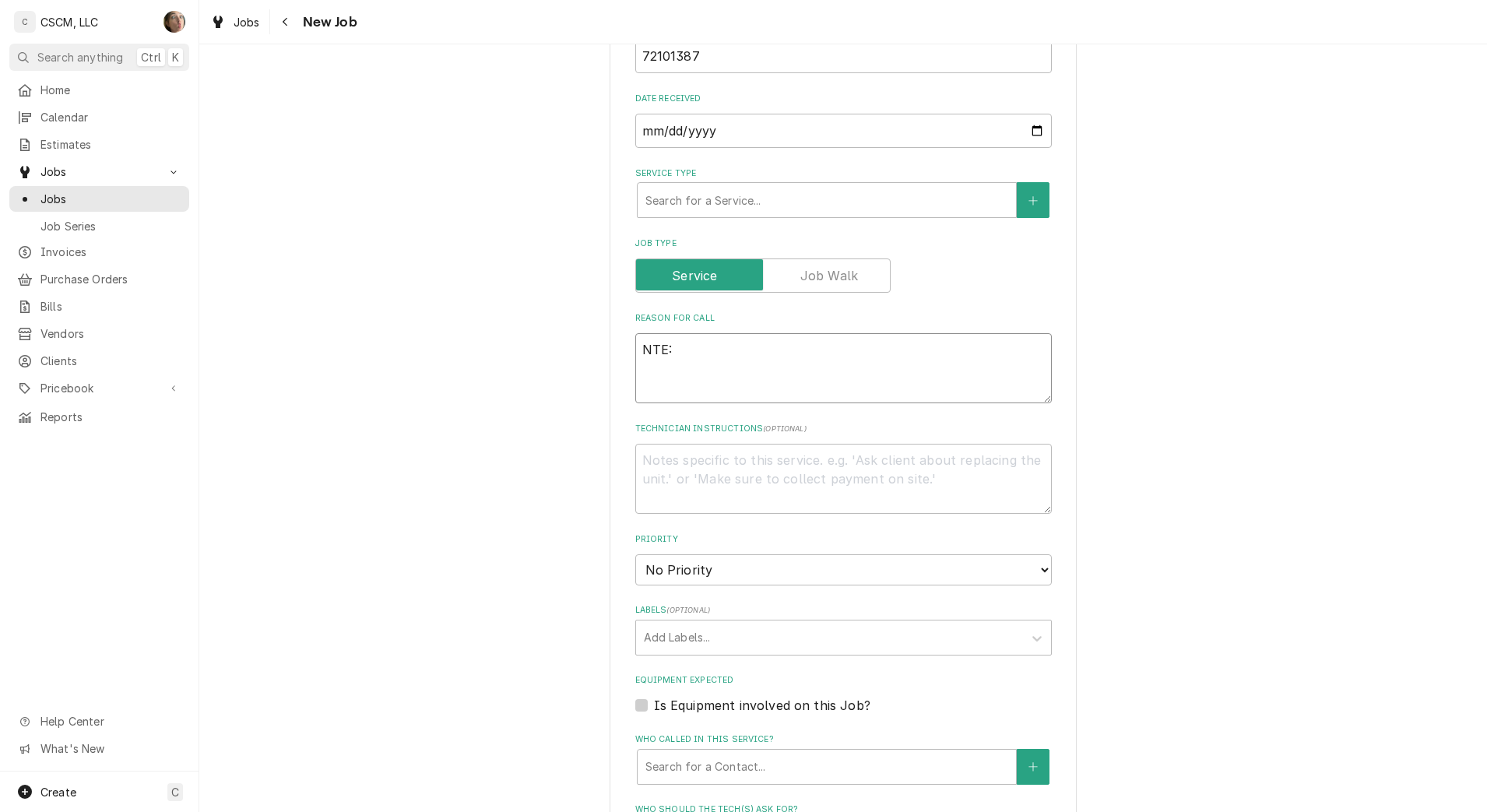
type textarea "NTE:"
type textarea "x"
type textarea "NTE: $"
type textarea "x"
type textarea "NTE: $5"
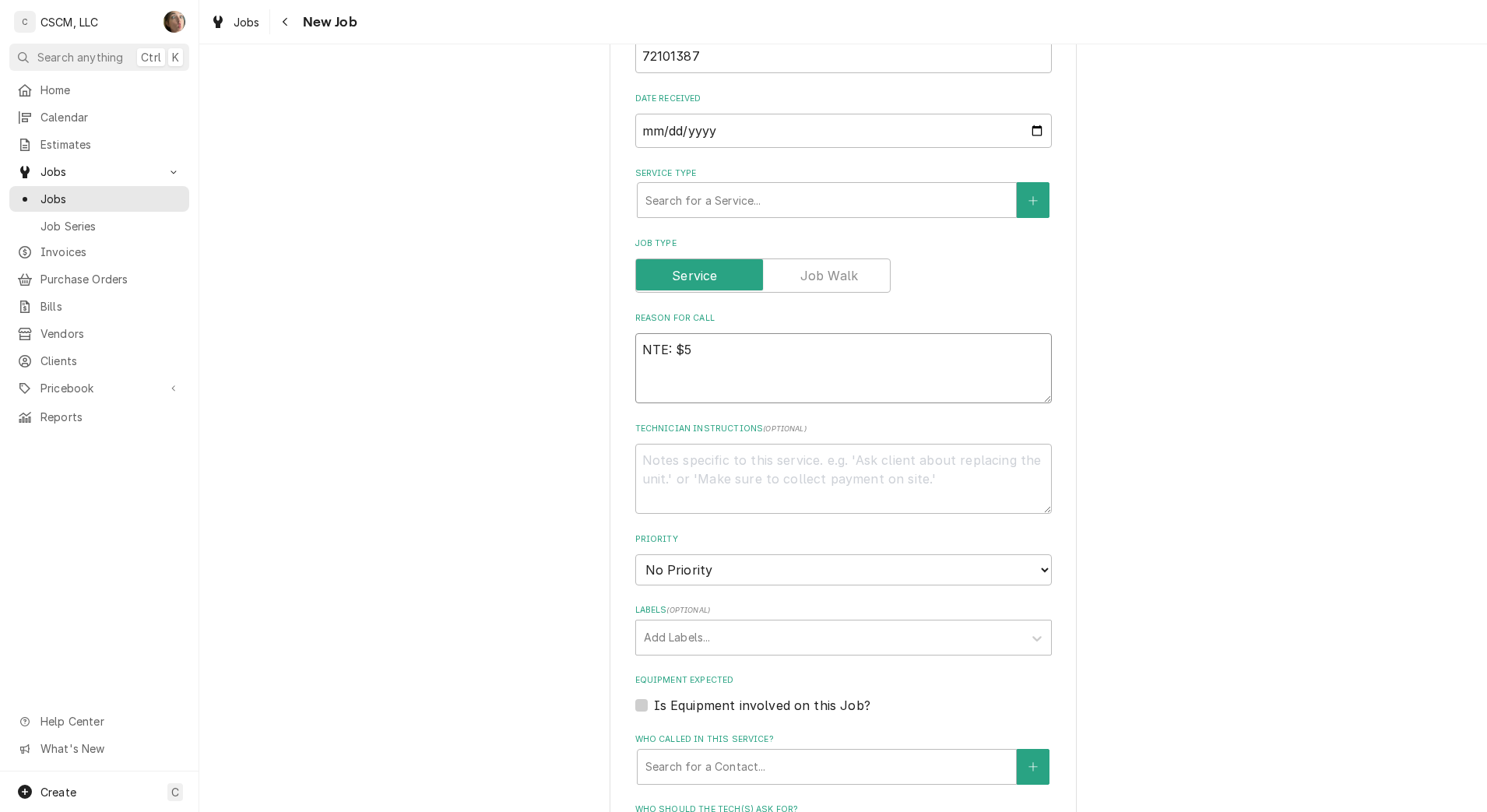
type textarea "x"
type textarea "NTE: $50"
type textarea "x"
type textarea "NTE: $500"
type textarea "x"
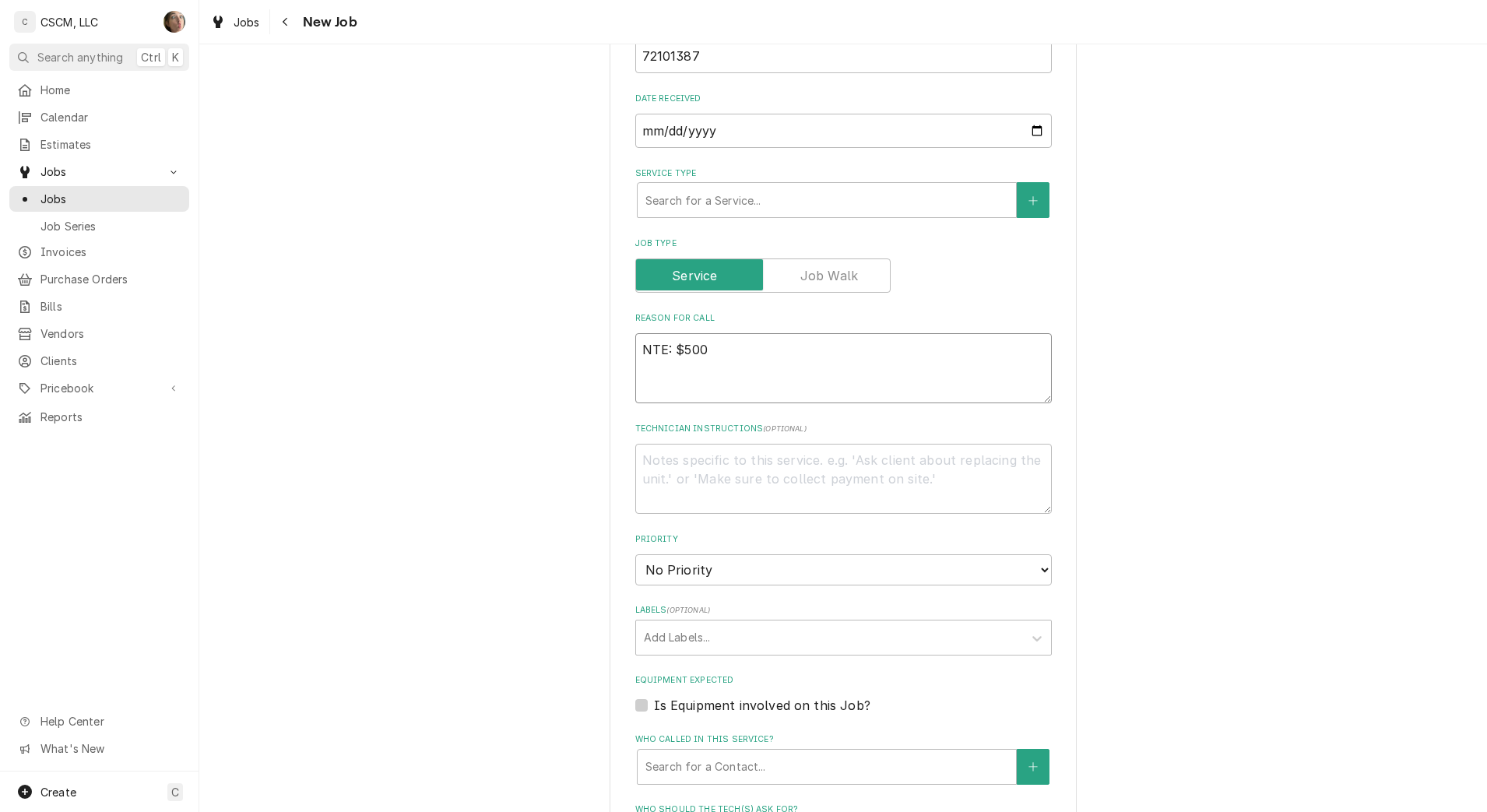
type textarea "NTE: $500"
type textarea "x"
type textarea "NTE: $500 P"
type textarea "x"
type textarea "NTE: $500 PO"
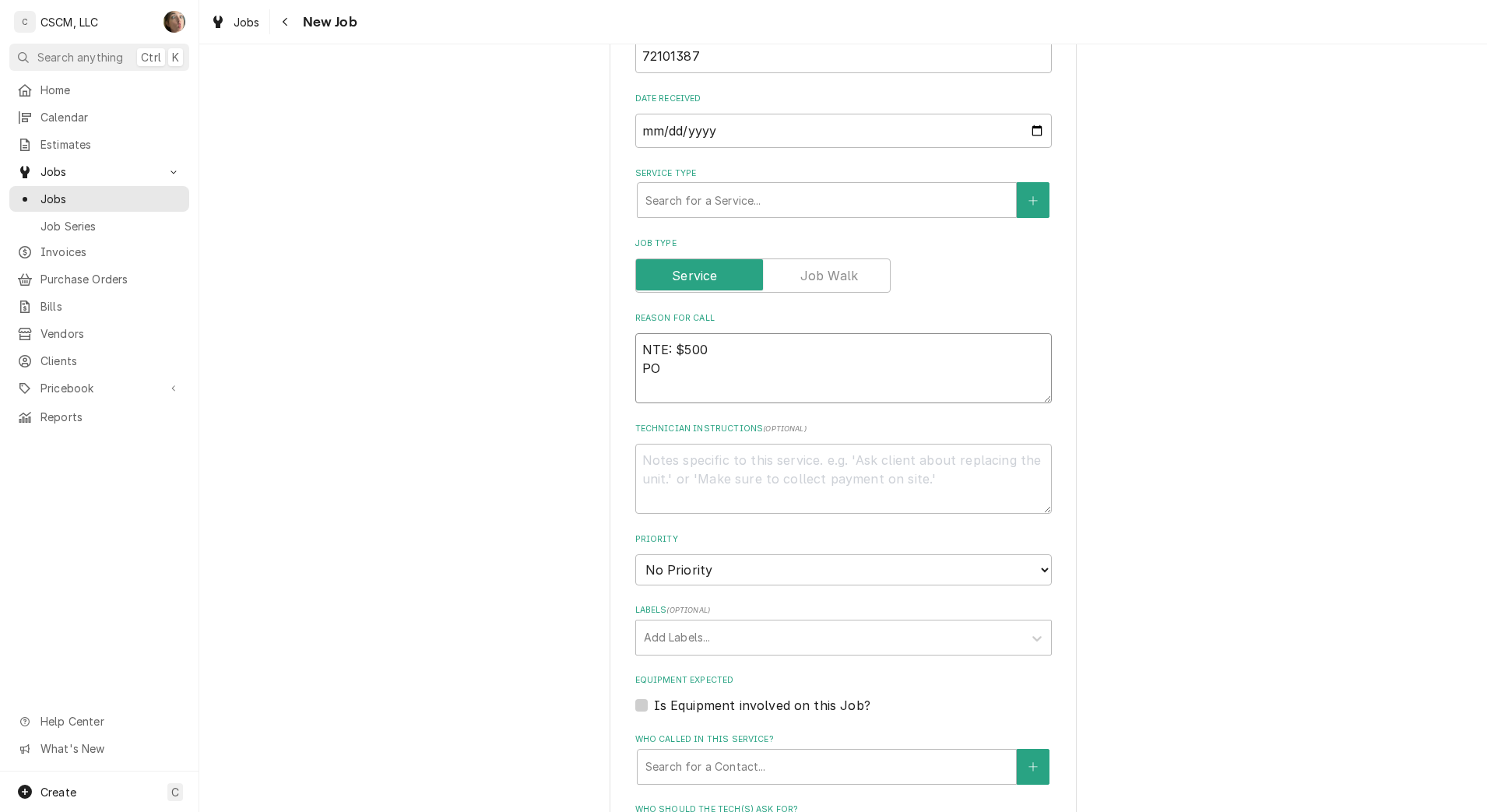
type textarea "x"
type textarea "NTE: $500 PO"
type textarea "x"
type textarea "NTE: $500 PO #"
type textarea "x"
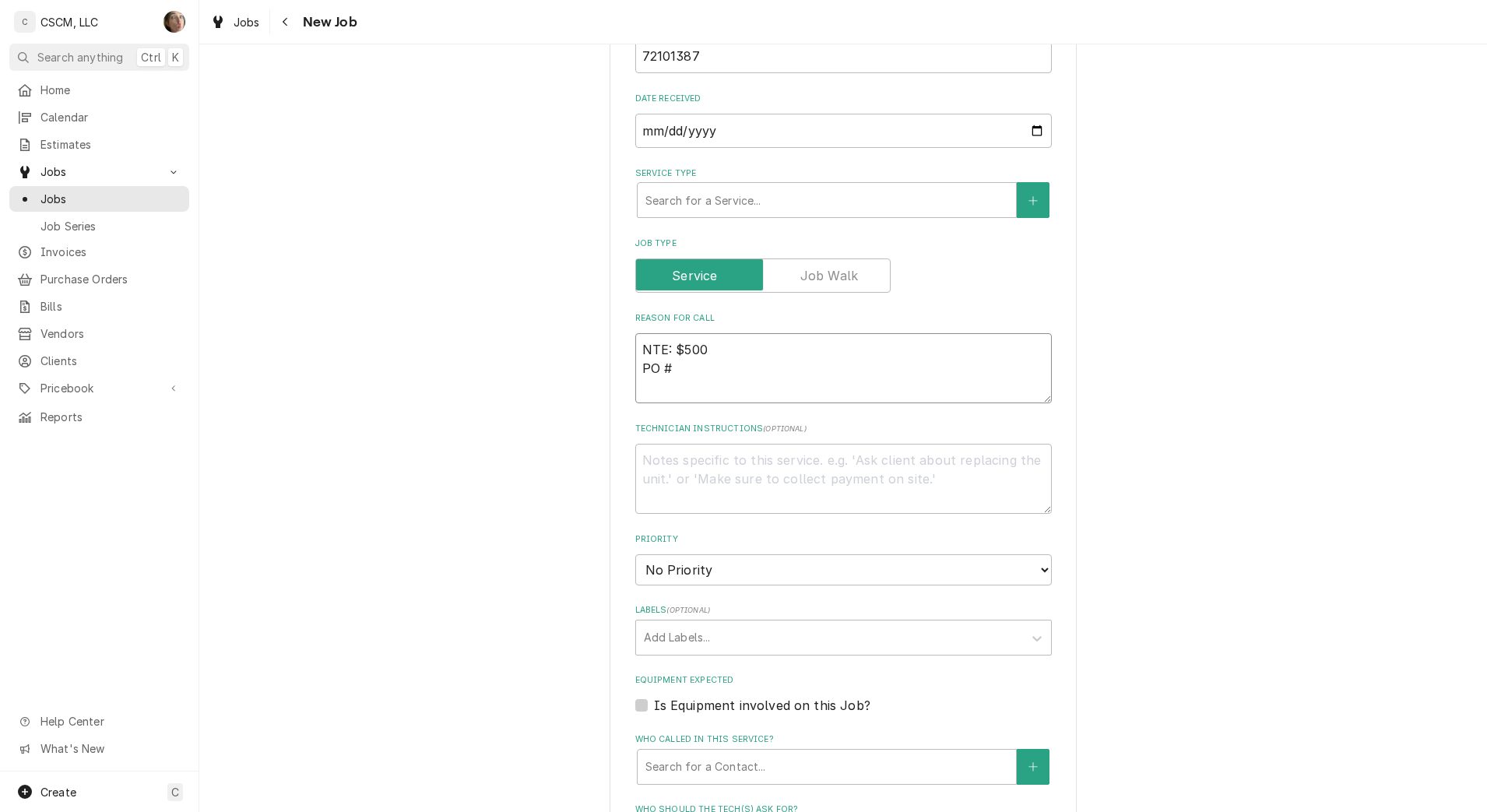
type textarea "NTE: $500 PO #"
paste textarea "72101387"
type textarea "x"
type textarea "NTE: $500 PO # 72101387"
type textarea "x"
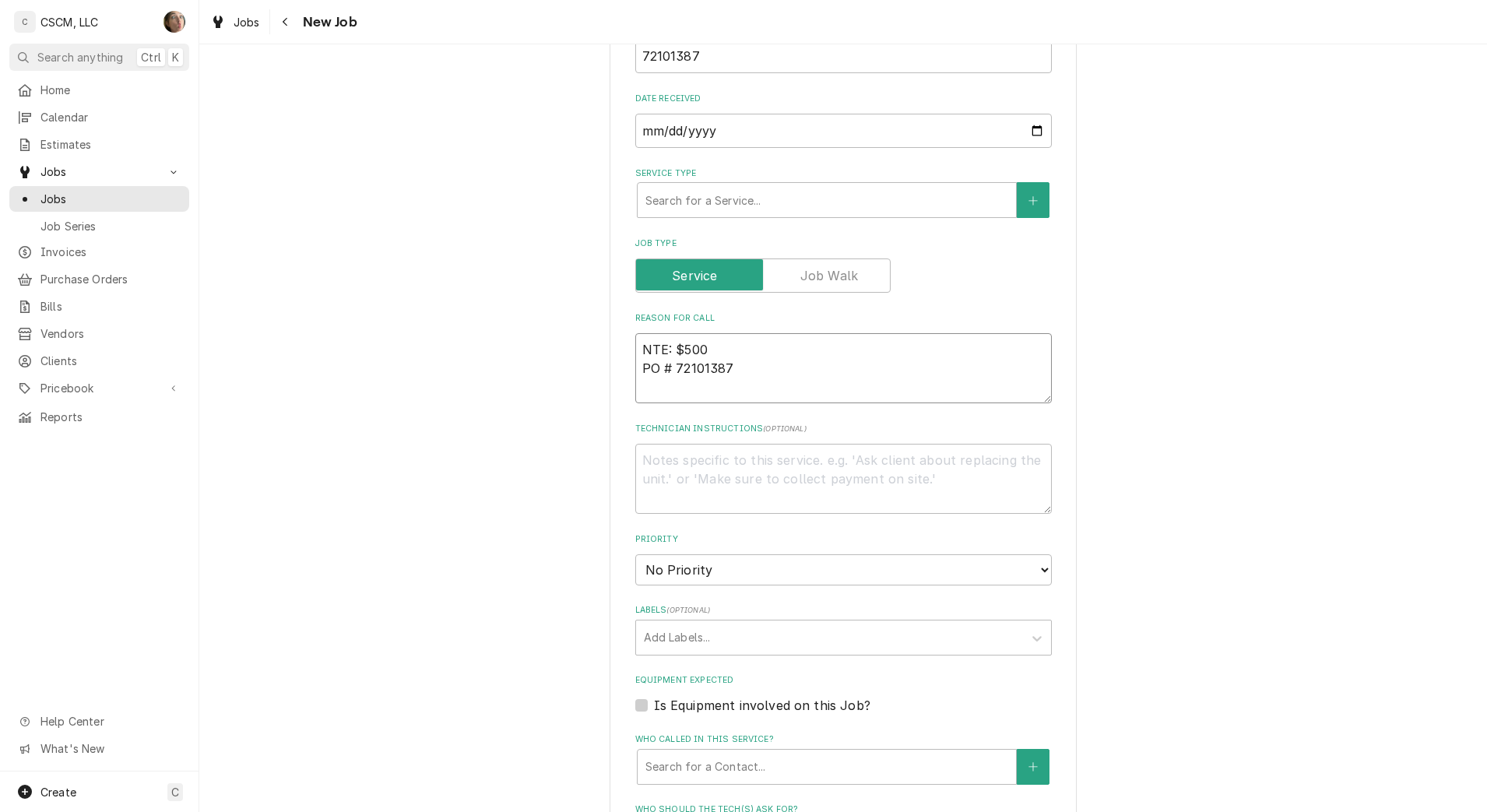
type textarea "NTE: $500 PO # 72101387"
click at [727, 199] on div "Service Type" at bounding box center [827, 200] width 363 height 28
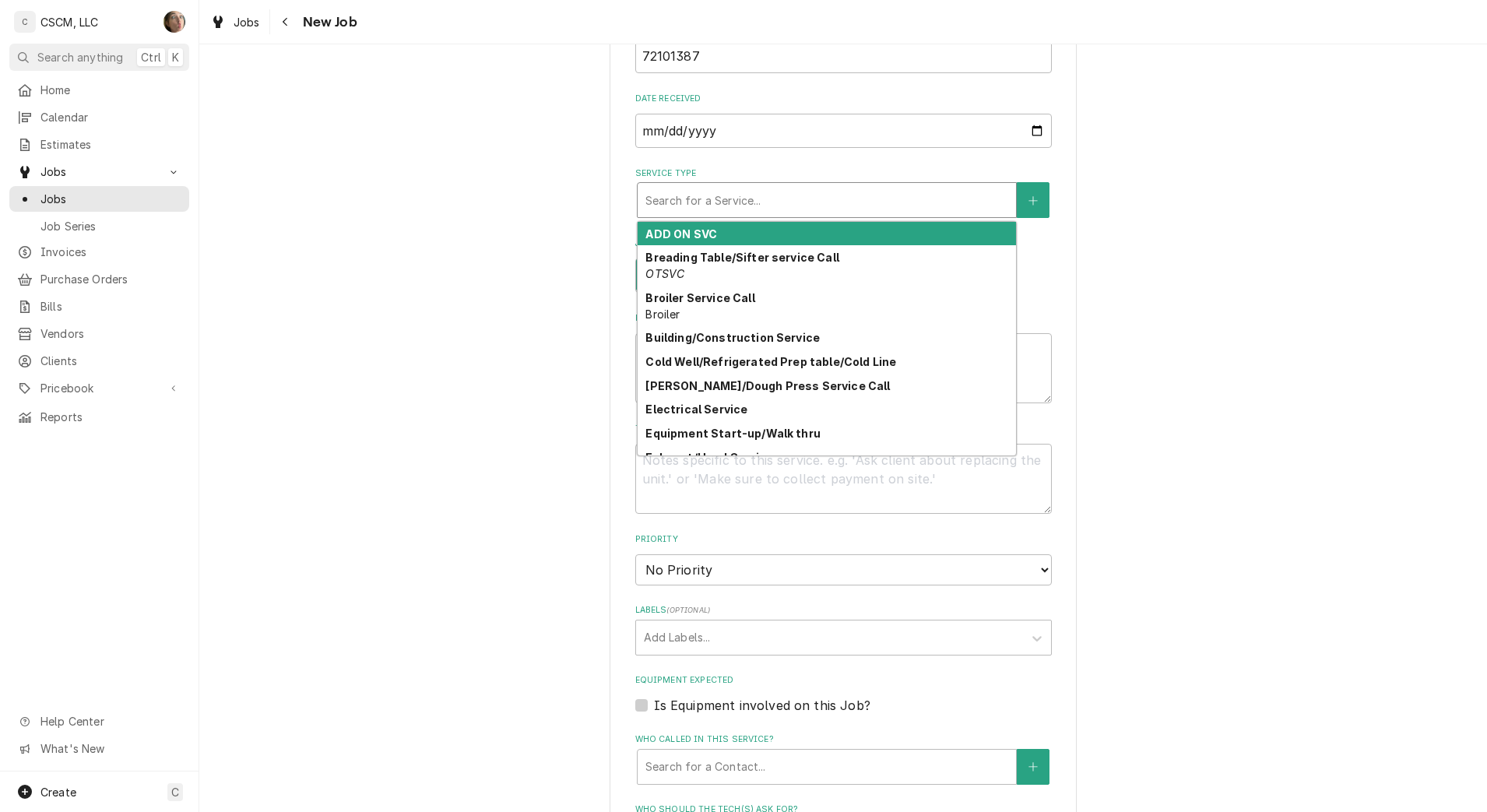
type input "O"
type textarea "x"
type input "OP"
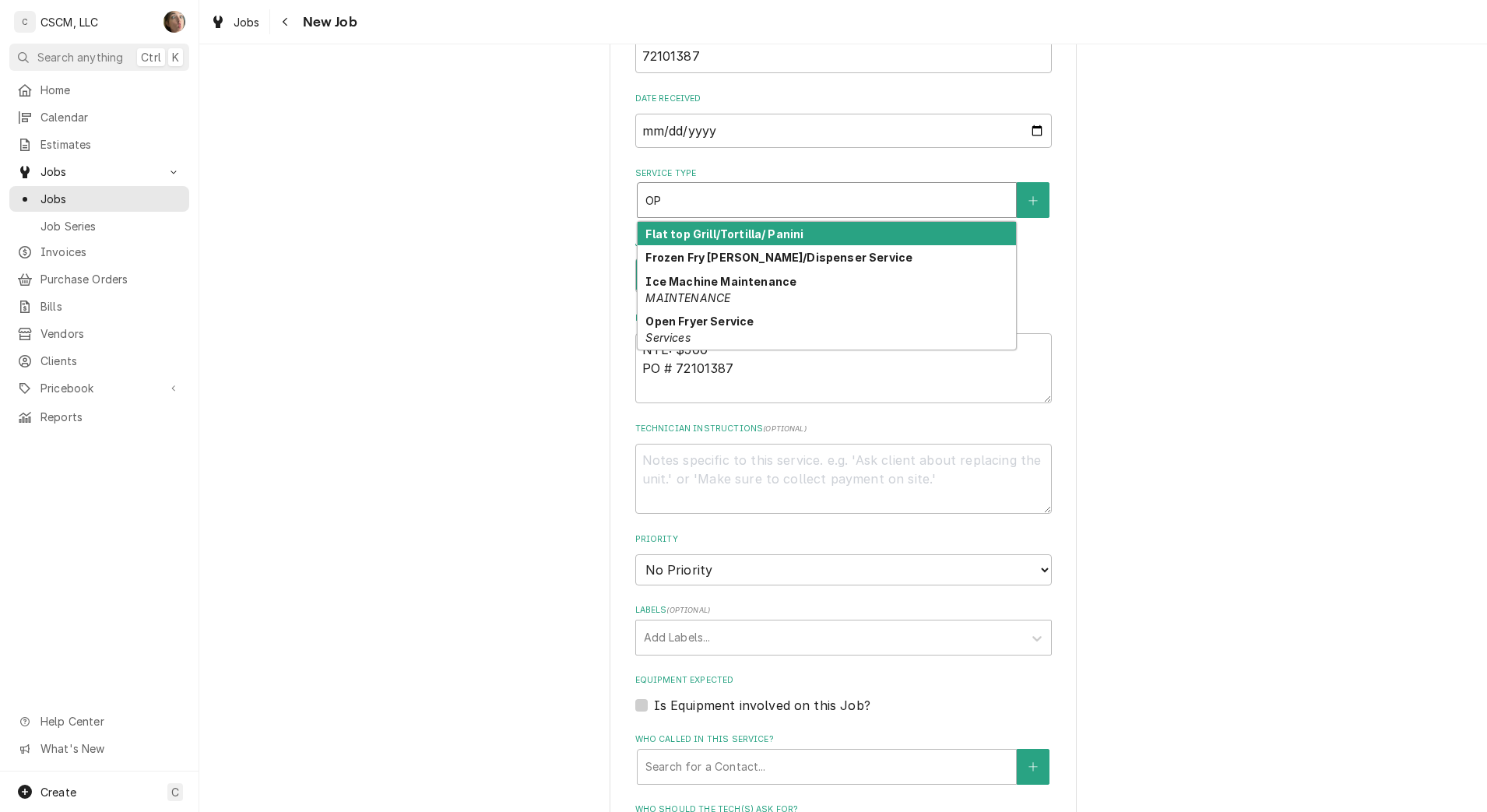
type textarea "x"
type input "O"
type textarea "x"
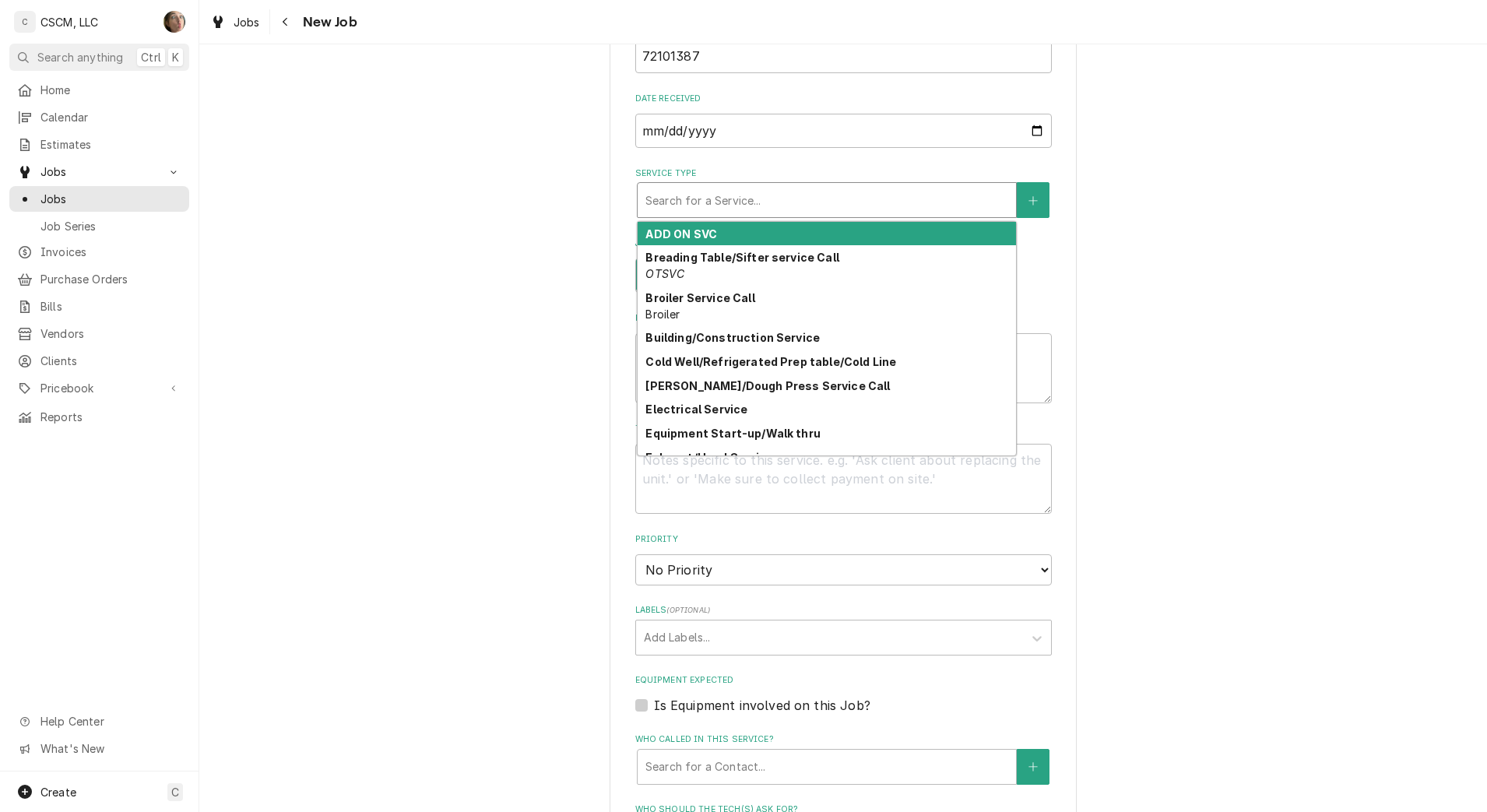
type textarea "x"
type input "P"
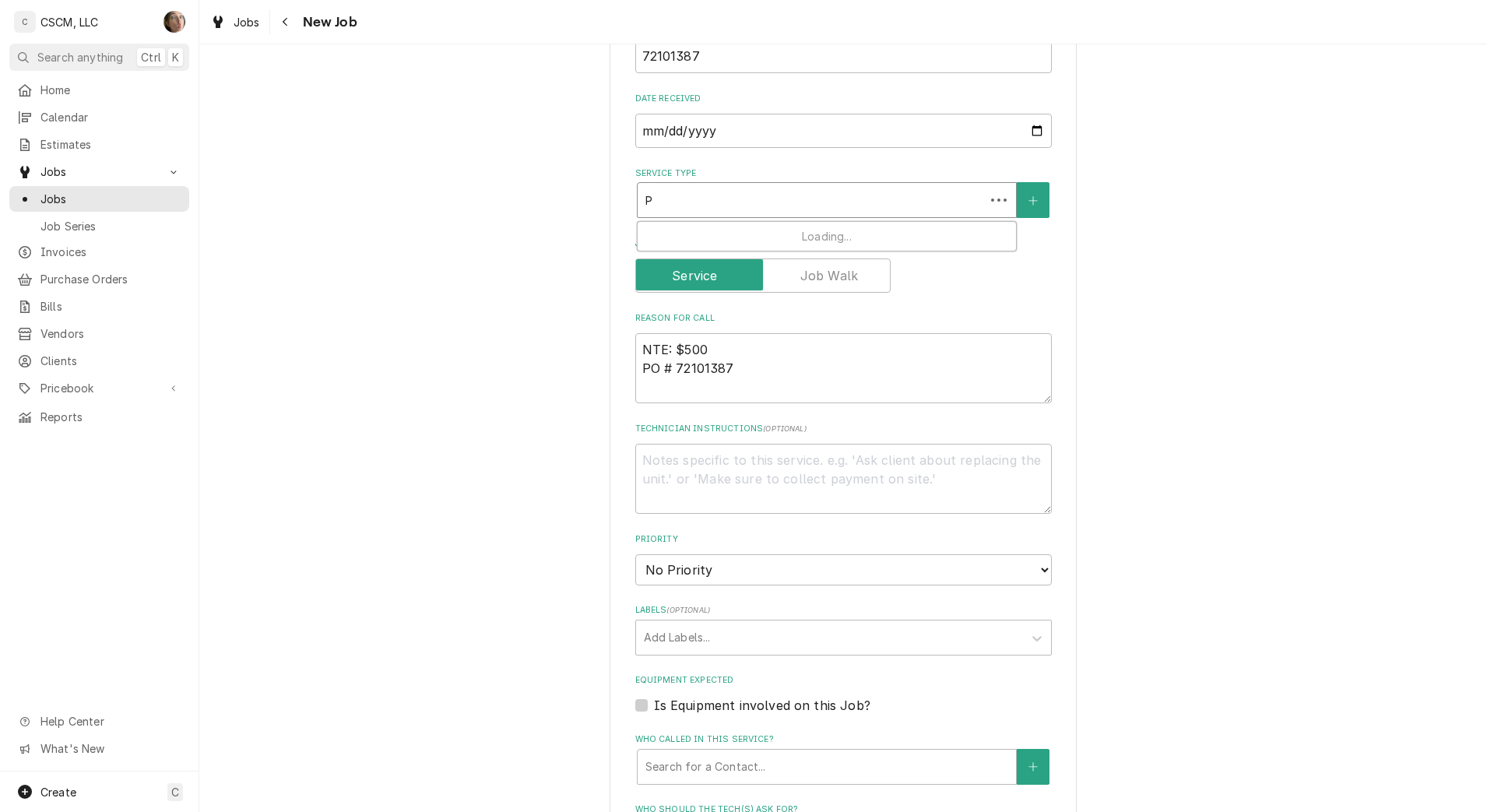
type textarea "x"
type input "PW"
type textarea "x"
type input "PWE"
type textarea "x"
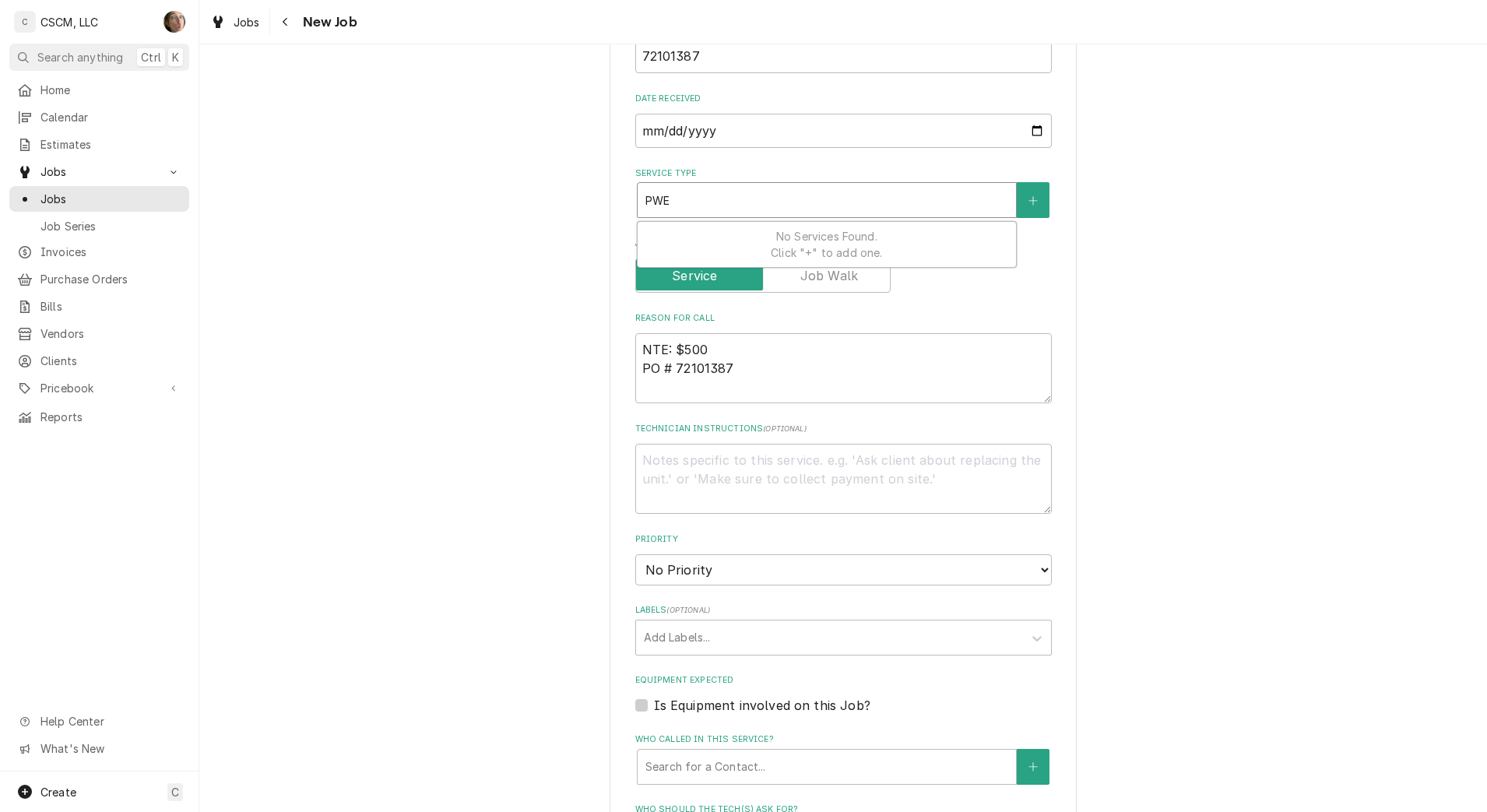
type input "PW"
type textarea "x"
type input "P"
type textarea "x"
type input "PO"
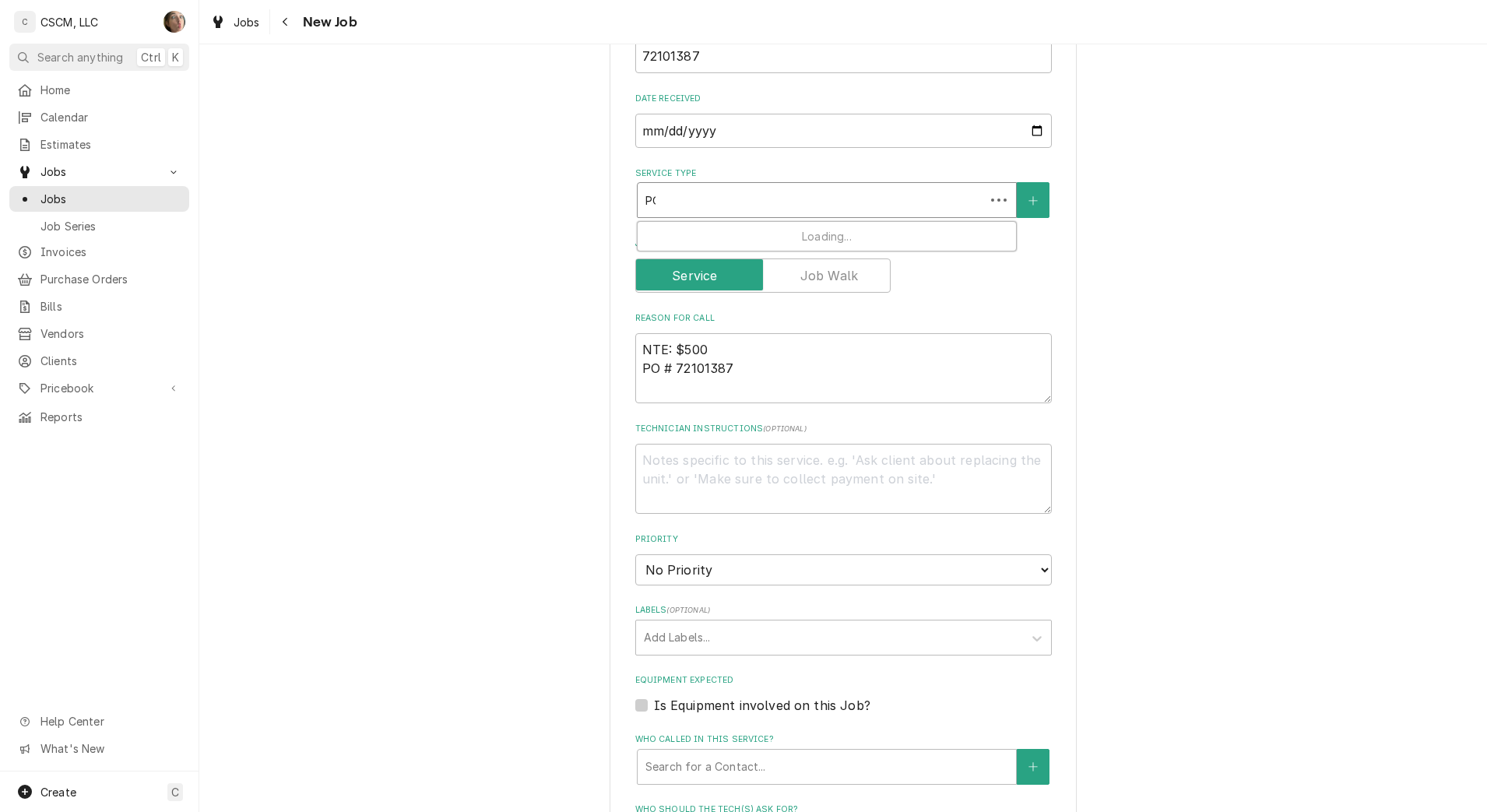
type textarea "x"
type input "POW"
type textarea "x"
type input "POWE"
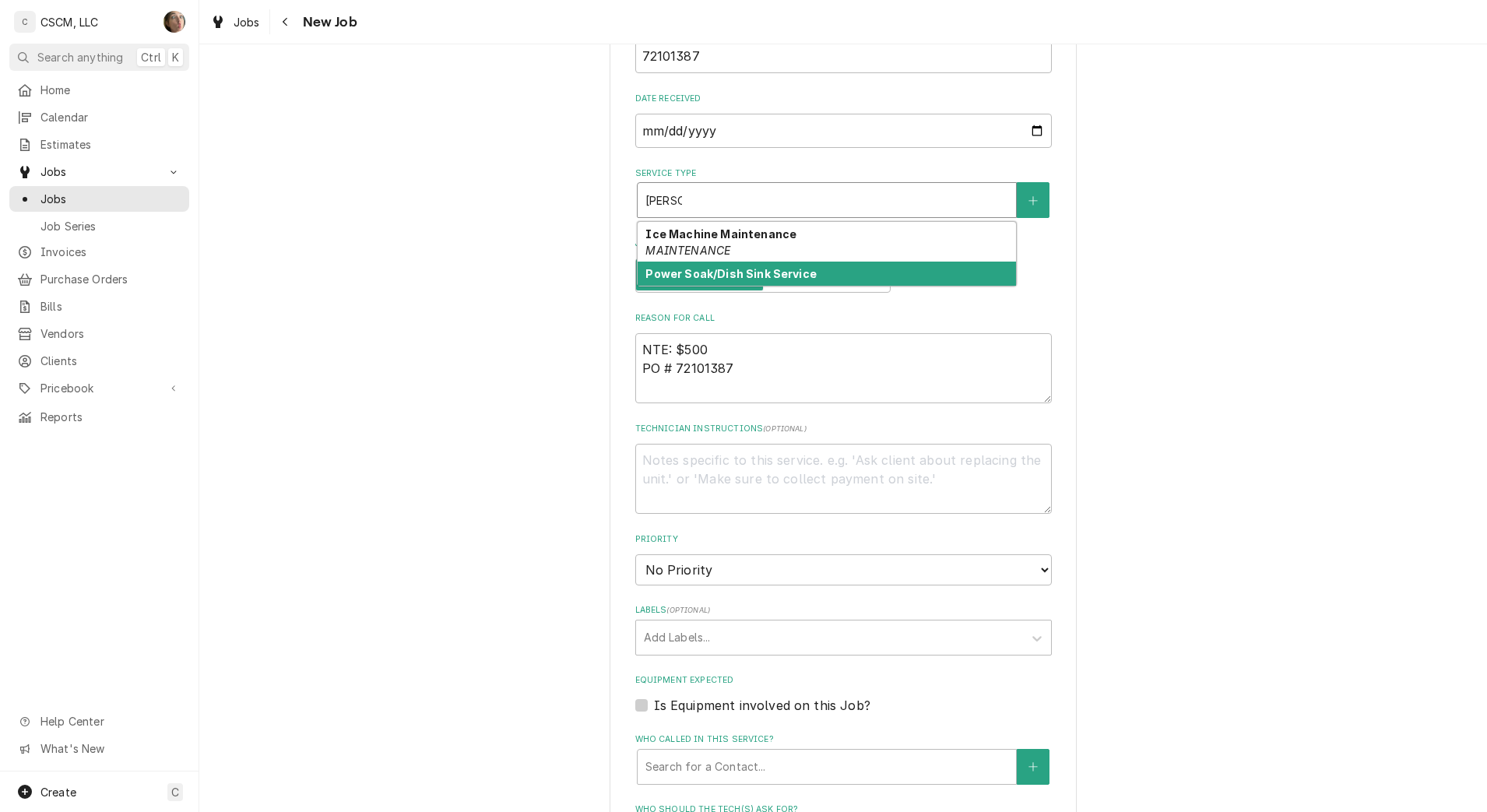
click at [700, 270] on strong "Power Soak/Dish Sink Service" at bounding box center [731, 273] width 171 height 13
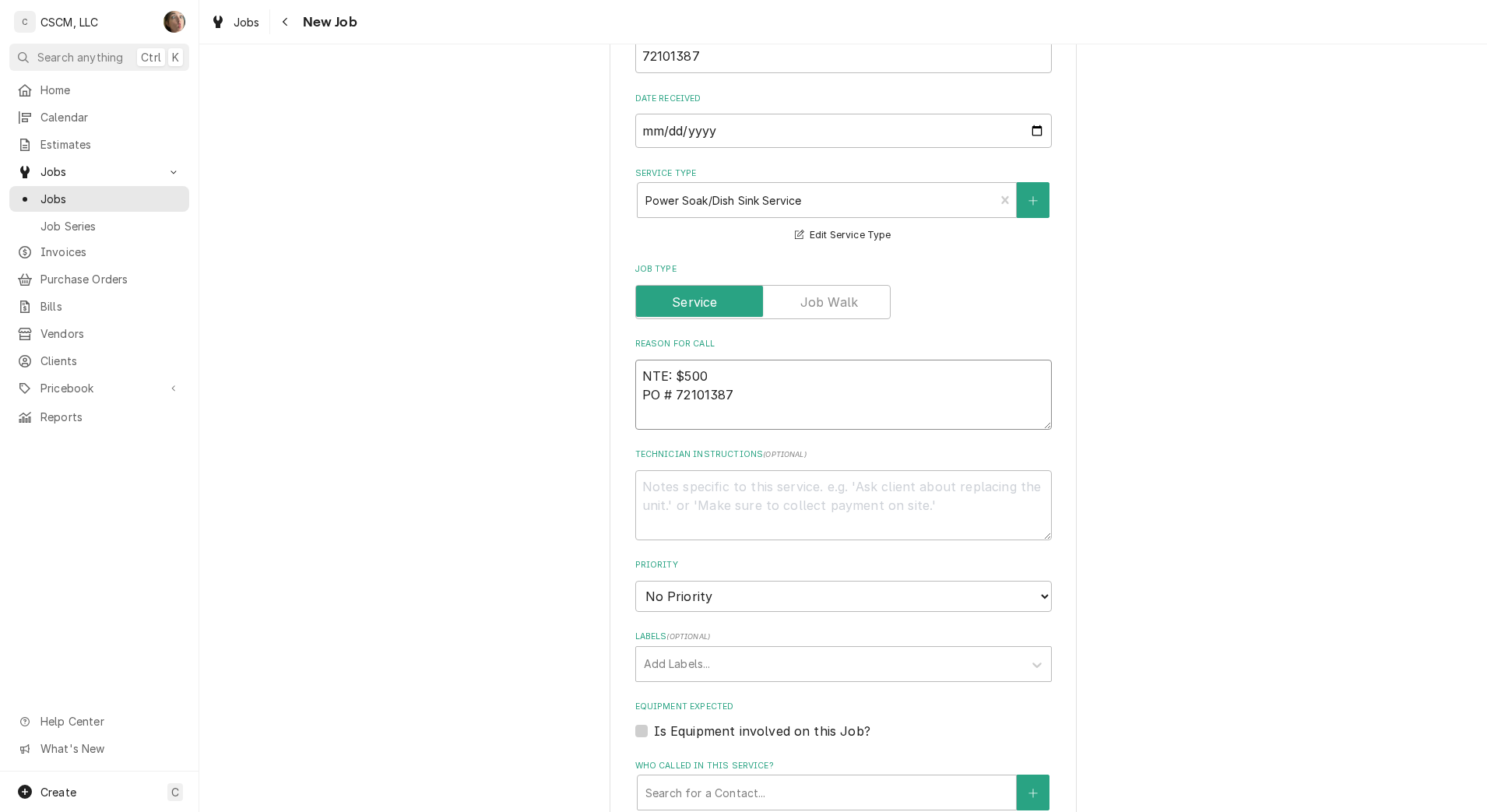
click at [636, 376] on textarea "NTE: $500 PO # 72101387" at bounding box center [844, 394] width 417 height 70
paste textarea "The water in the power sink is leaking from the white-water censor"
type textarea "x"
type textarea "The water in the power sink is leaking from the white-water censorNTE: $500 PO …"
type textarea "x"
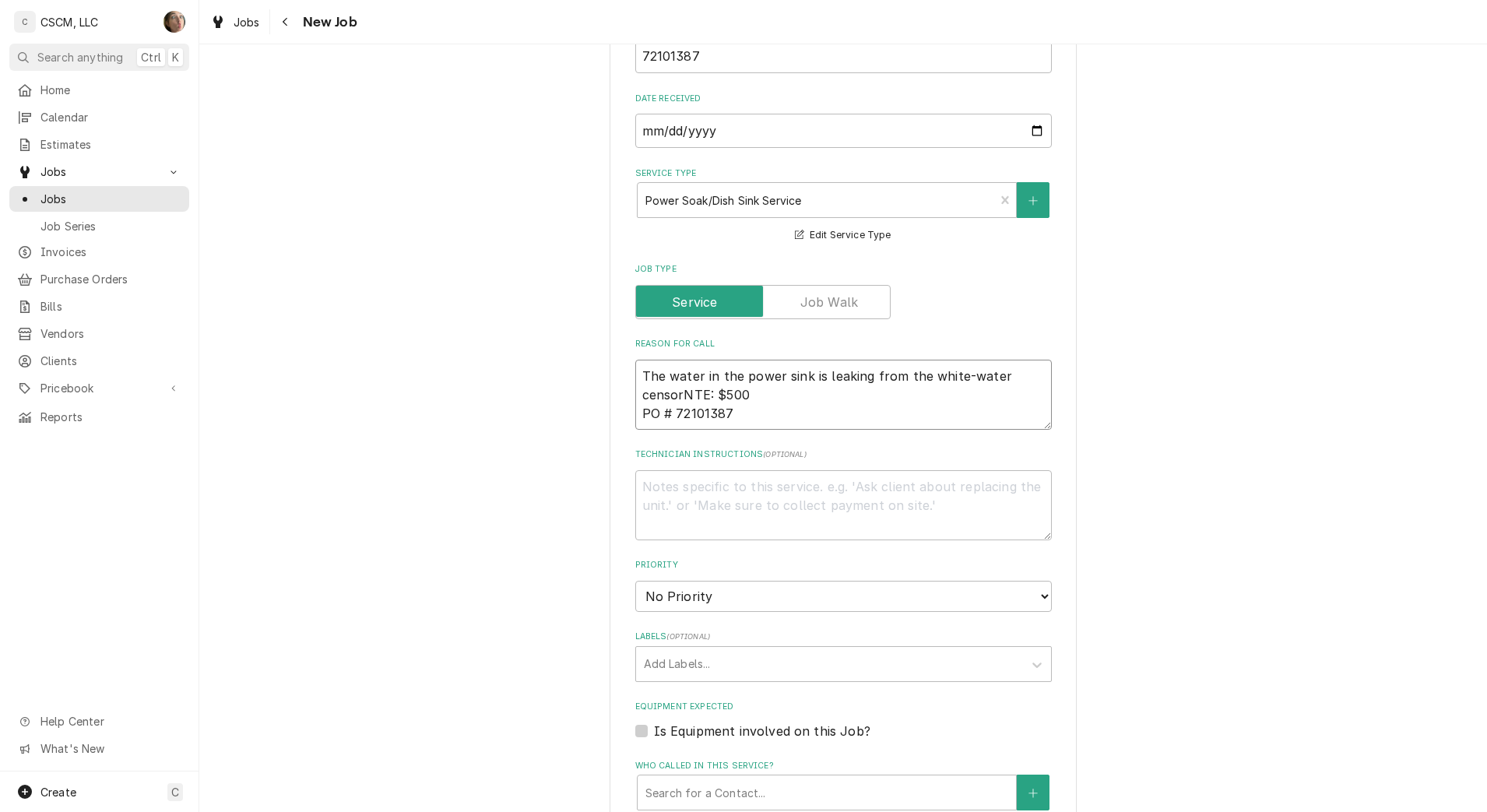
type textarea "The water in the power sink is leaking from the white-water censor NTE: $500 PO…"
click at [1002, 377] on textarea "The water in the power sink is leaking from the white-water censor NTE: $500 PO…" at bounding box center [844, 394] width 417 height 70
type textarea "x"
type textarea "The water in the power sink is leaking from the white-water ensor NTE: $500 PO …"
type textarea "x"
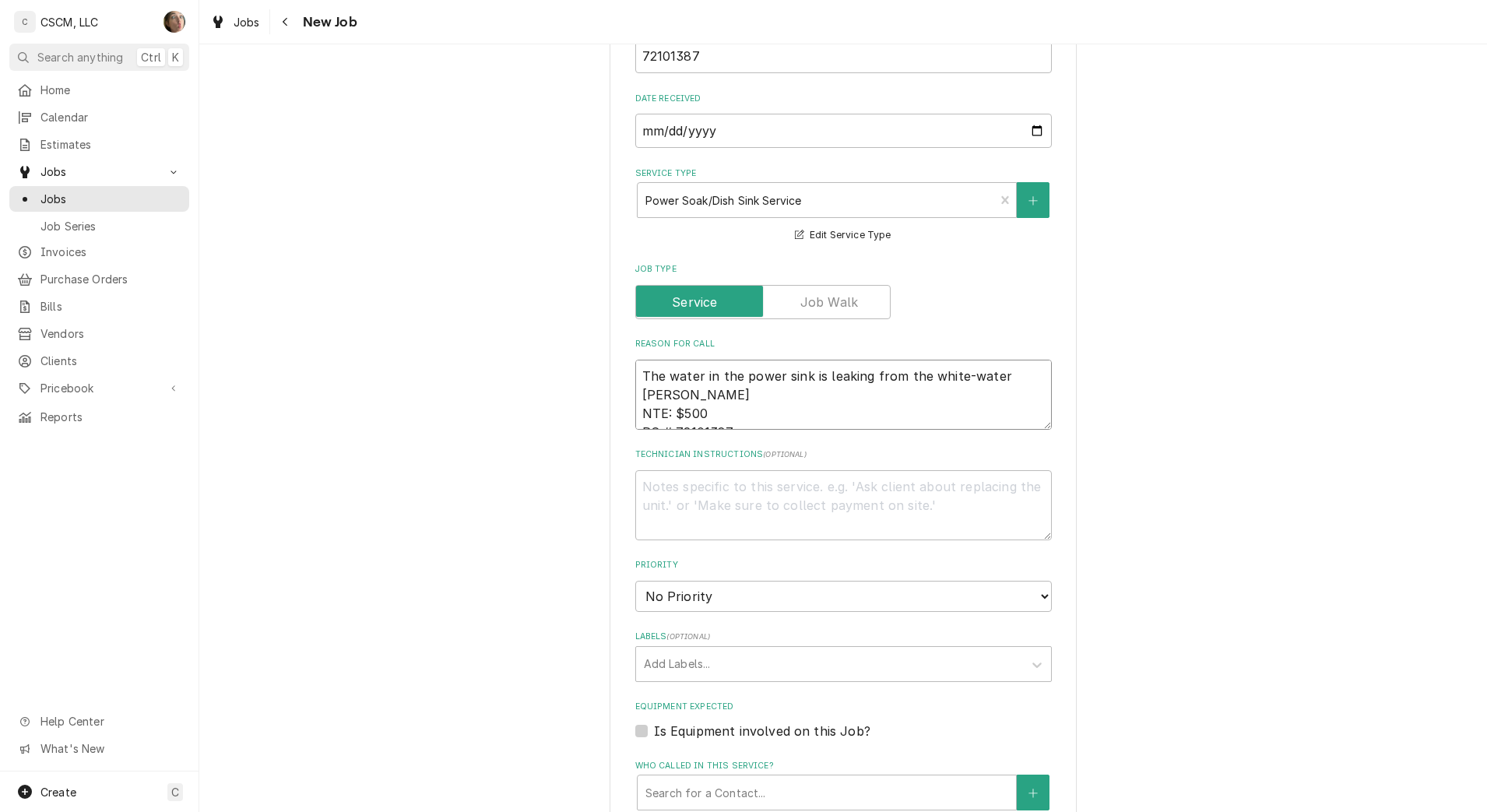
type textarea "The water in the power sink is leaking from the white-water Sensor NTE: $500 PO…"
type textarea "x"
type textarea "The water in the power sink is leaking from the white-water ensor NTE: $500 PO …"
type textarea "x"
type textarea "The water in the power sink is leaking from the white-water sensor NTE: $500 PO…"
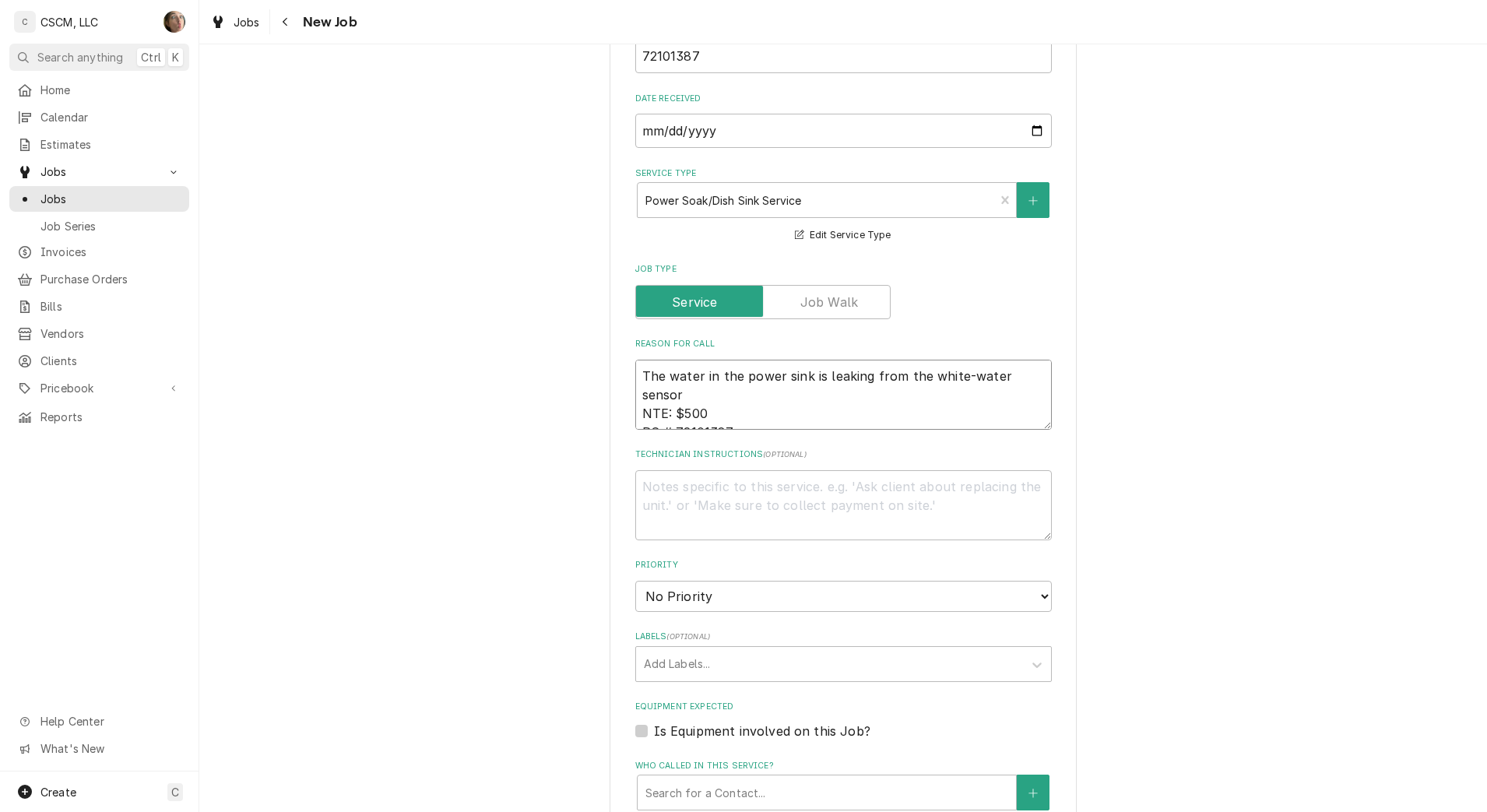
type textarea "x"
type textarea "The water in the power sink is leaking from the white-water sensor NTE: $500 PO…"
drag, startPoint x: 698, startPoint y: 594, endPoint x: 694, endPoint y: 604, distance: 10.8
click at [698, 594] on select "No Priority Urgent High Medium Low" at bounding box center [844, 596] width 417 height 31
select select "2"
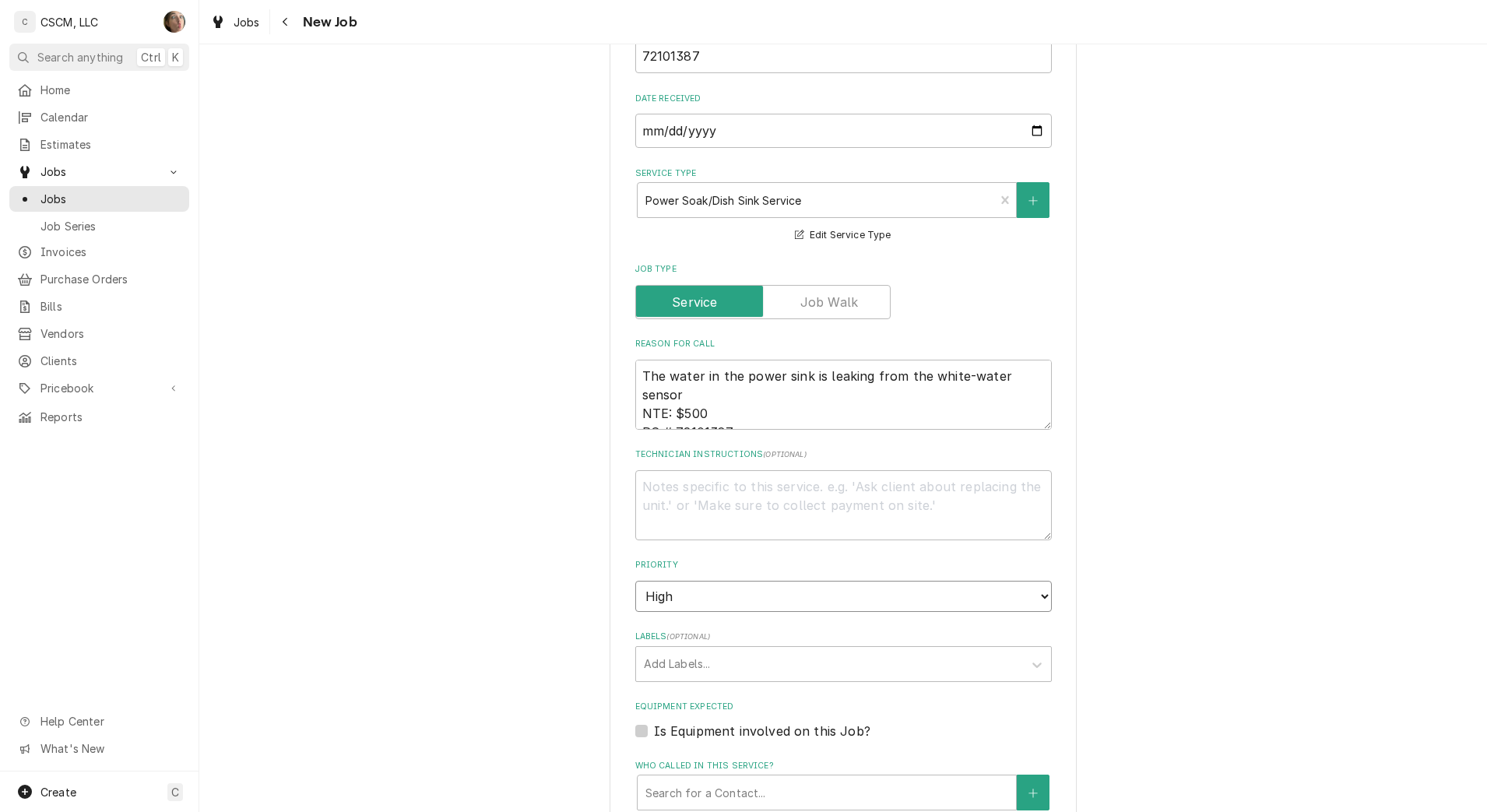
click at [636, 581] on select "No Priority Urgent High Medium Low" at bounding box center [844, 596] width 417 height 31
type textarea "x"
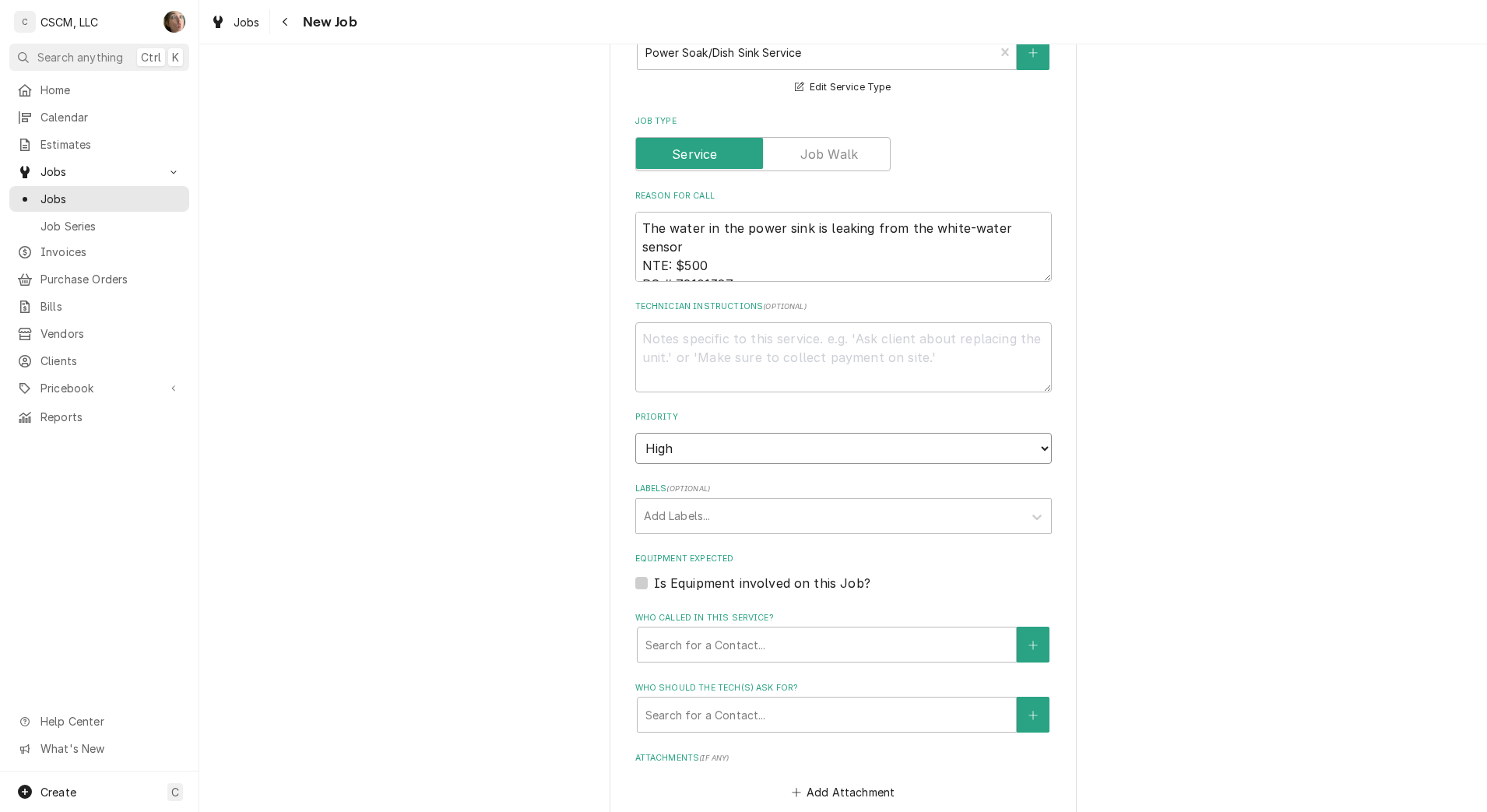
scroll to position [876, 0]
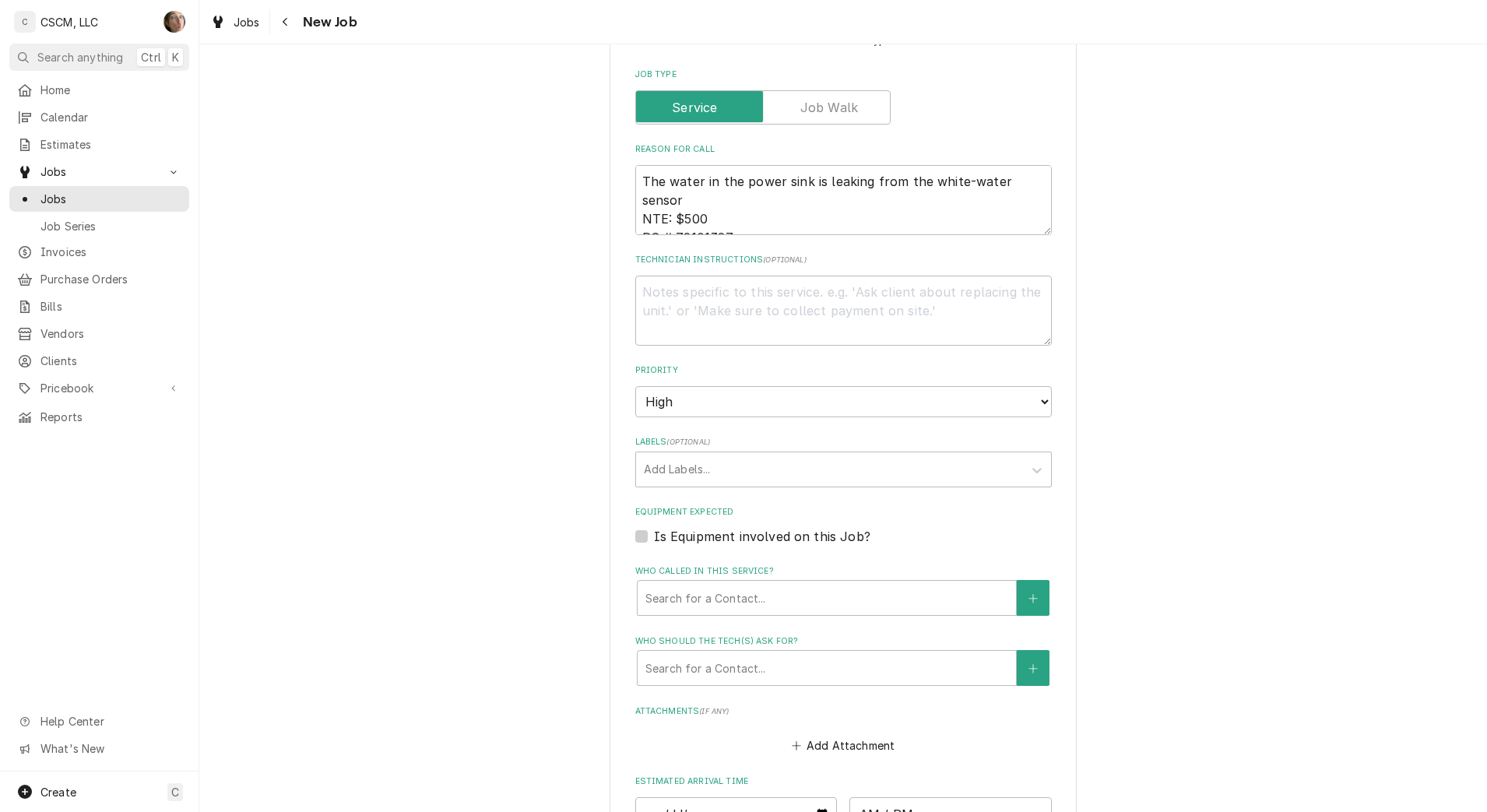
click at [692, 471] on div "Labels" at bounding box center [829, 469] width 372 height 28
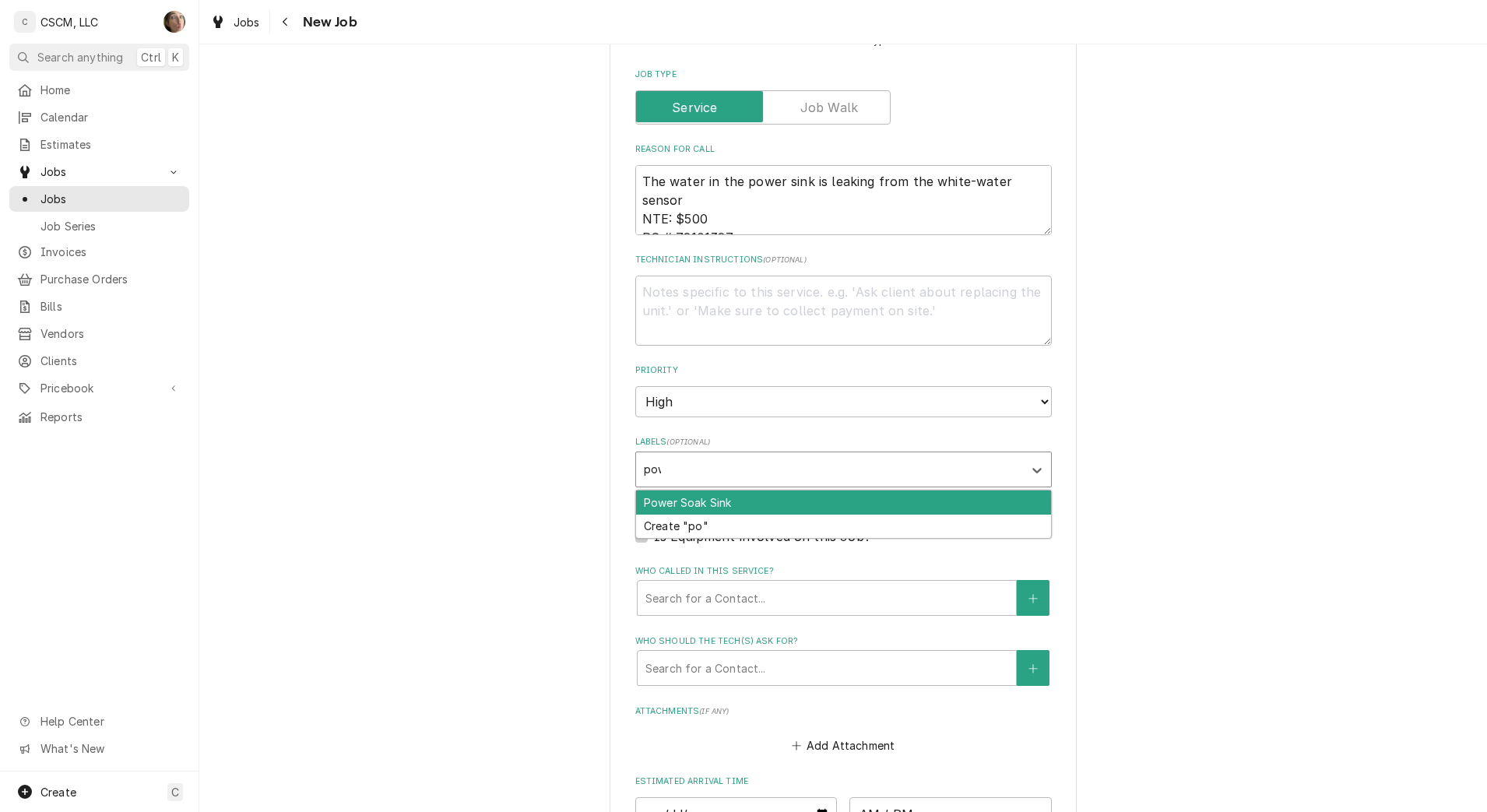
type input "powe"
click at [691, 496] on div "Power Soak Sink" at bounding box center [843, 502] width 415 height 25
type textarea "x"
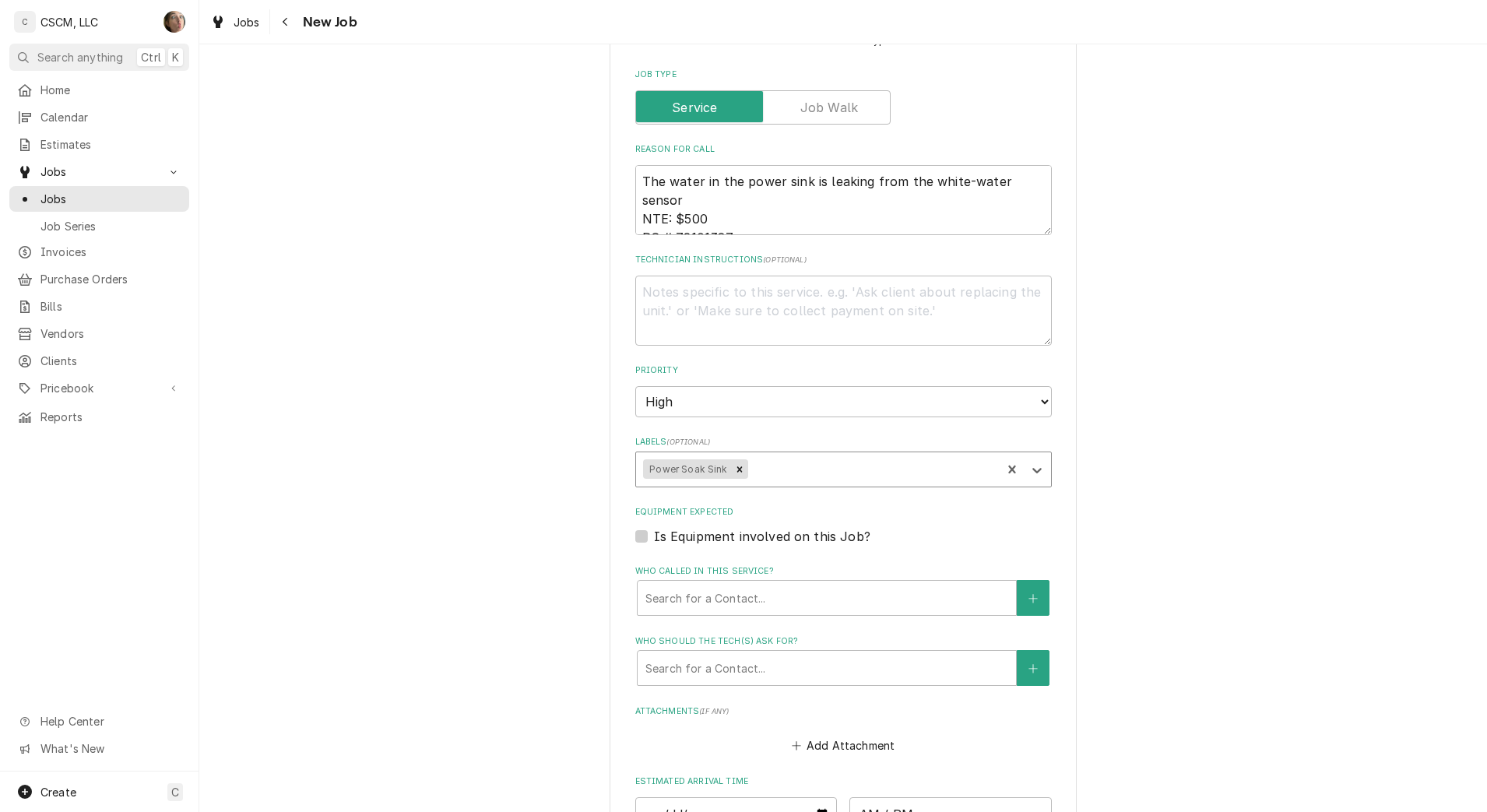
type textarea "x"
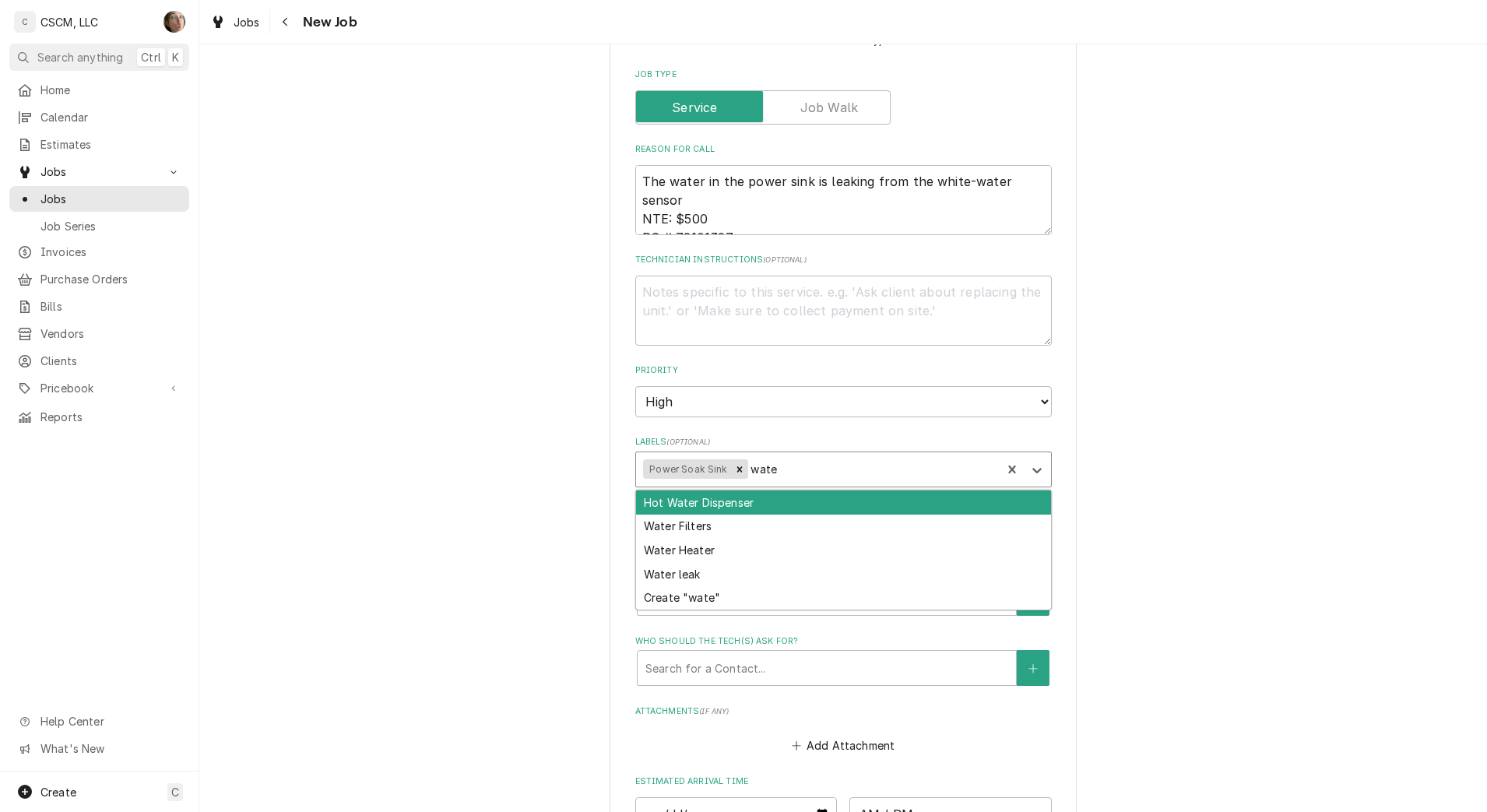
type input "water"
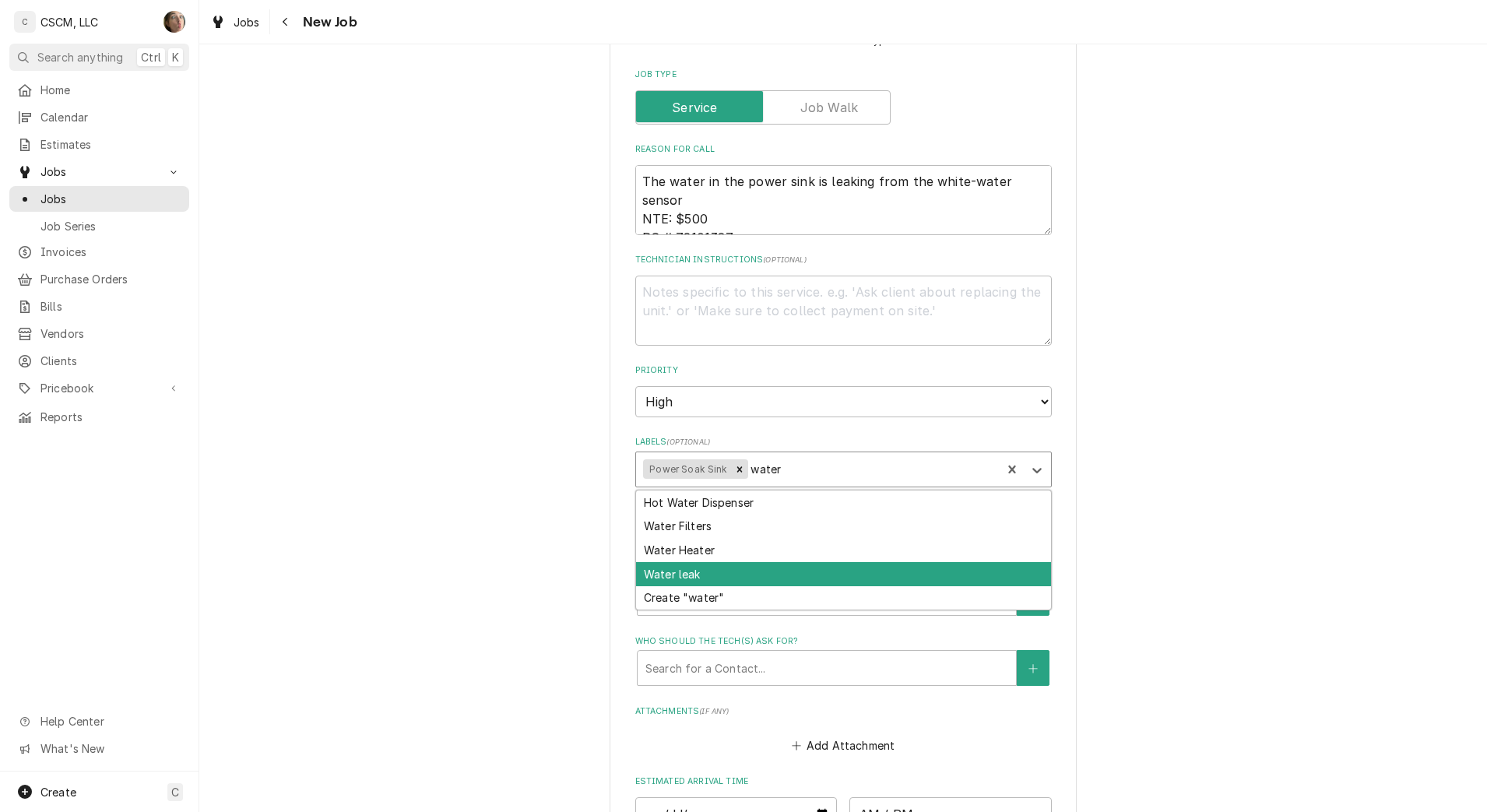
click at [669, 575] on div "Water leak" at bounding box center [843, 574] width 415 height 25
type textarea "x"
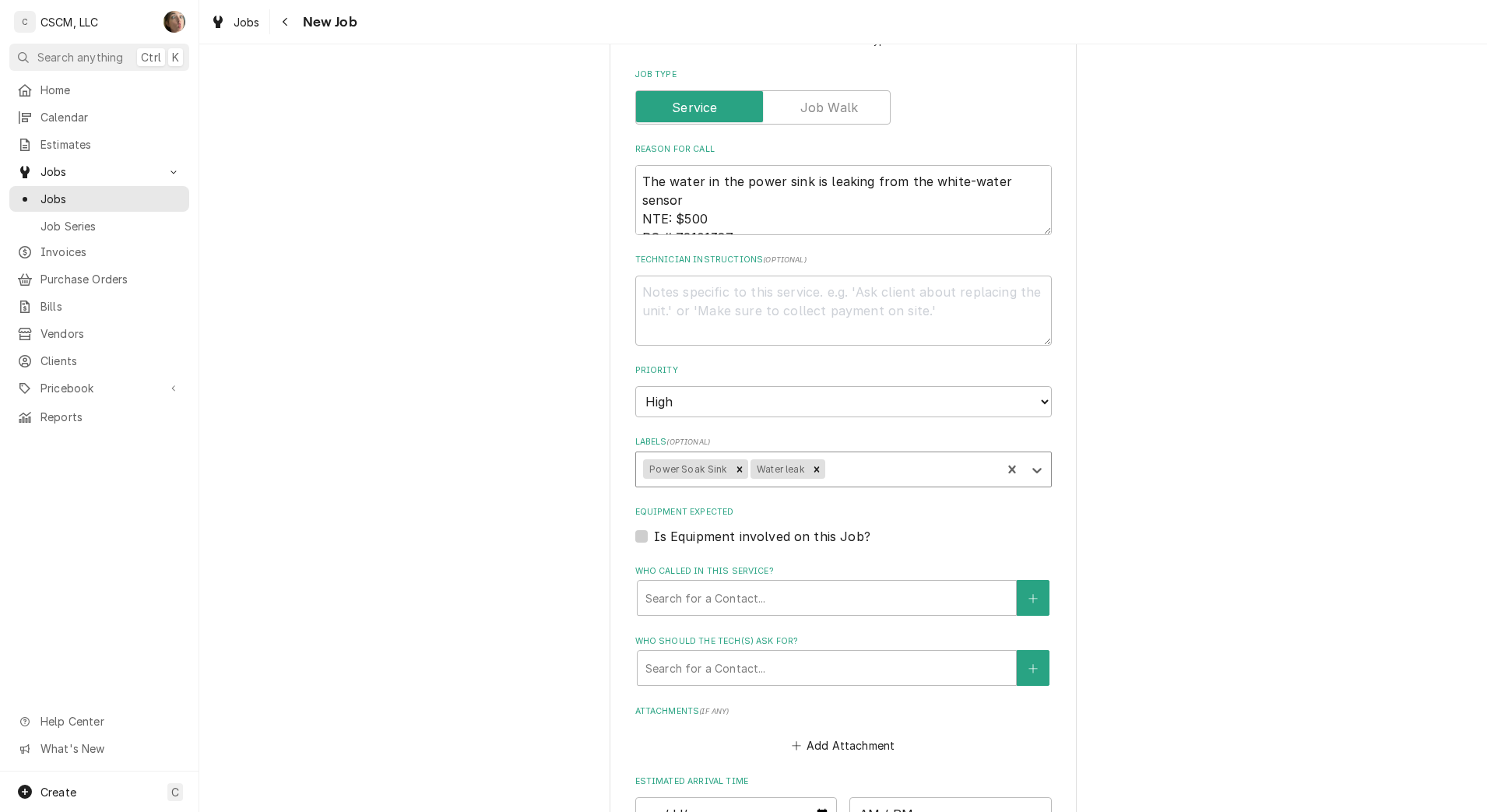
scroll to position [973, 0]
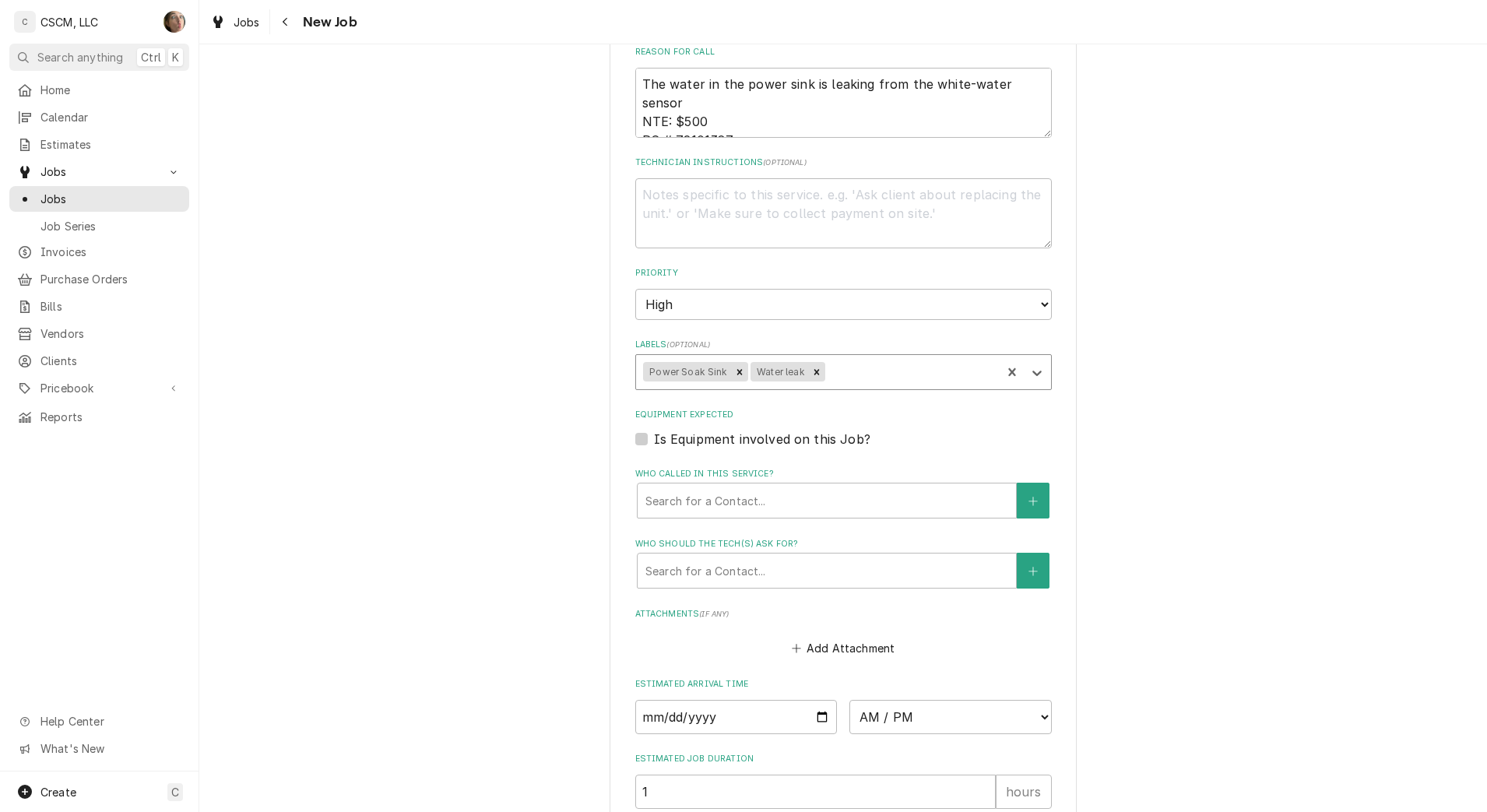
click at [689, 504] on div "Who called in this service?" at bounding box center [827, 500] width 363 height 28
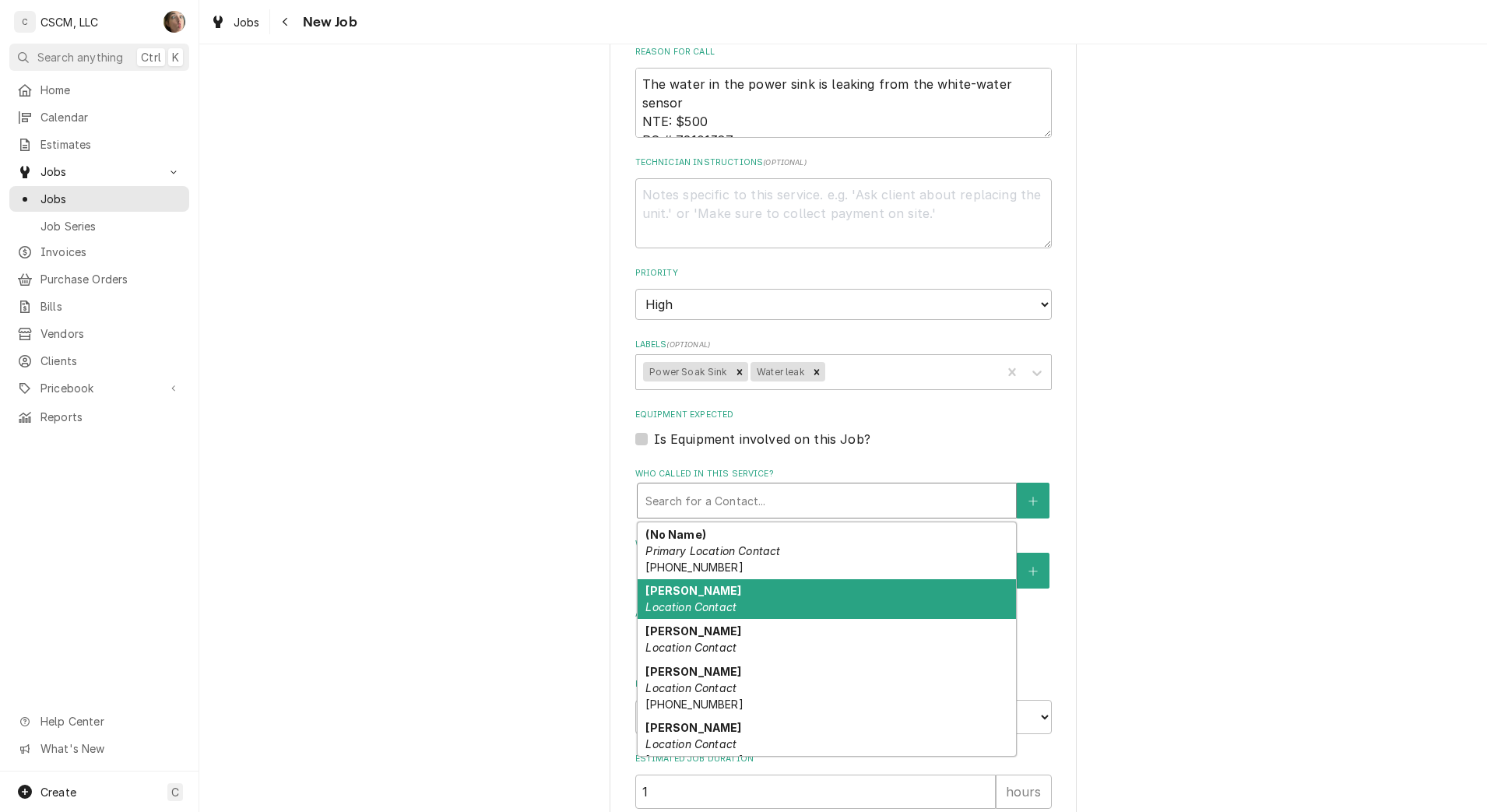
click at [700, 590] on div "Ana Porras Location Contact" at bounding box center [827, 599] width 379 height 40
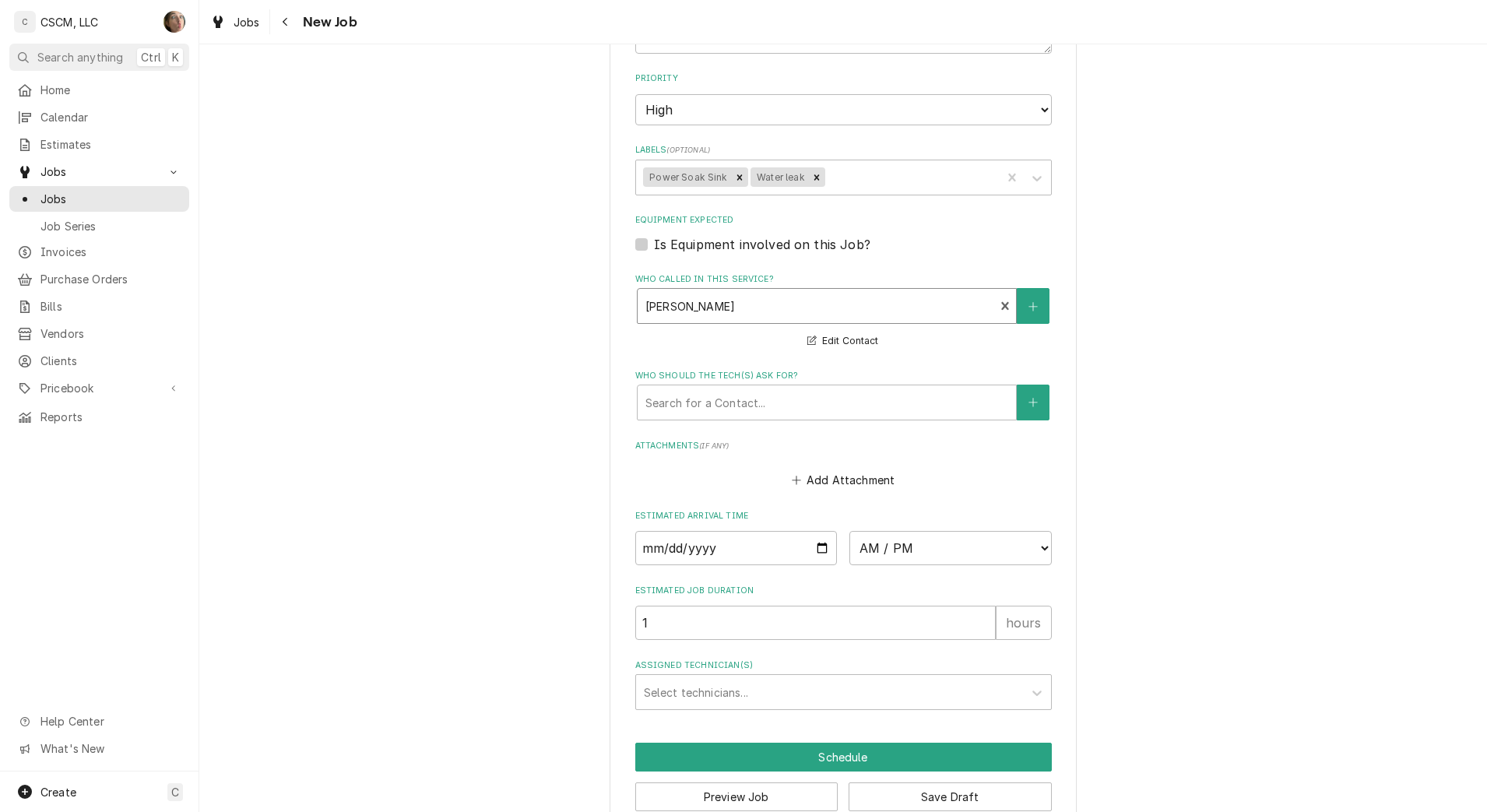
scroll to position [1200, 0]
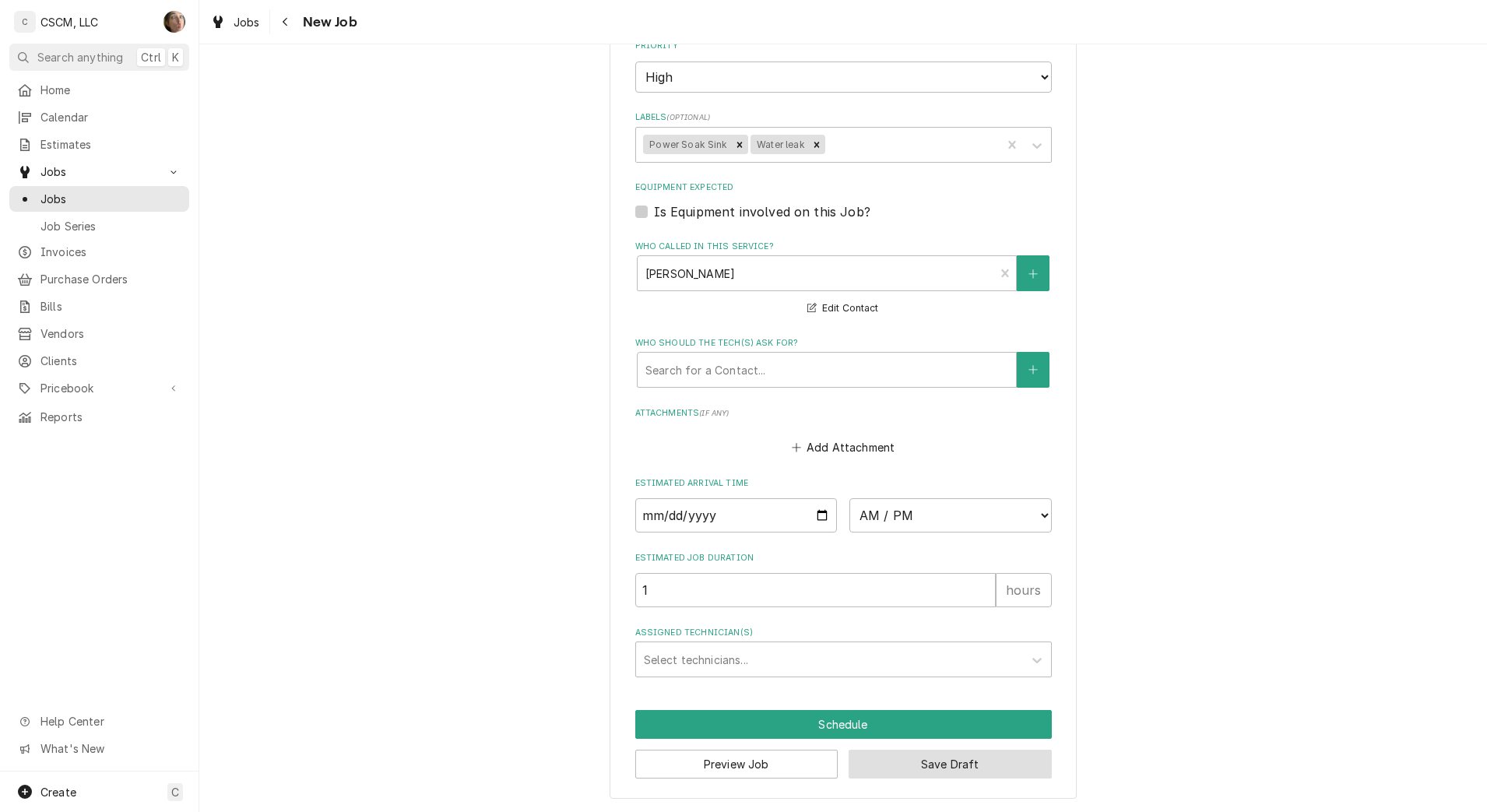
click at [929, 768] on button "Save Draft" at bounding box center [949, 763] width 203 height 28
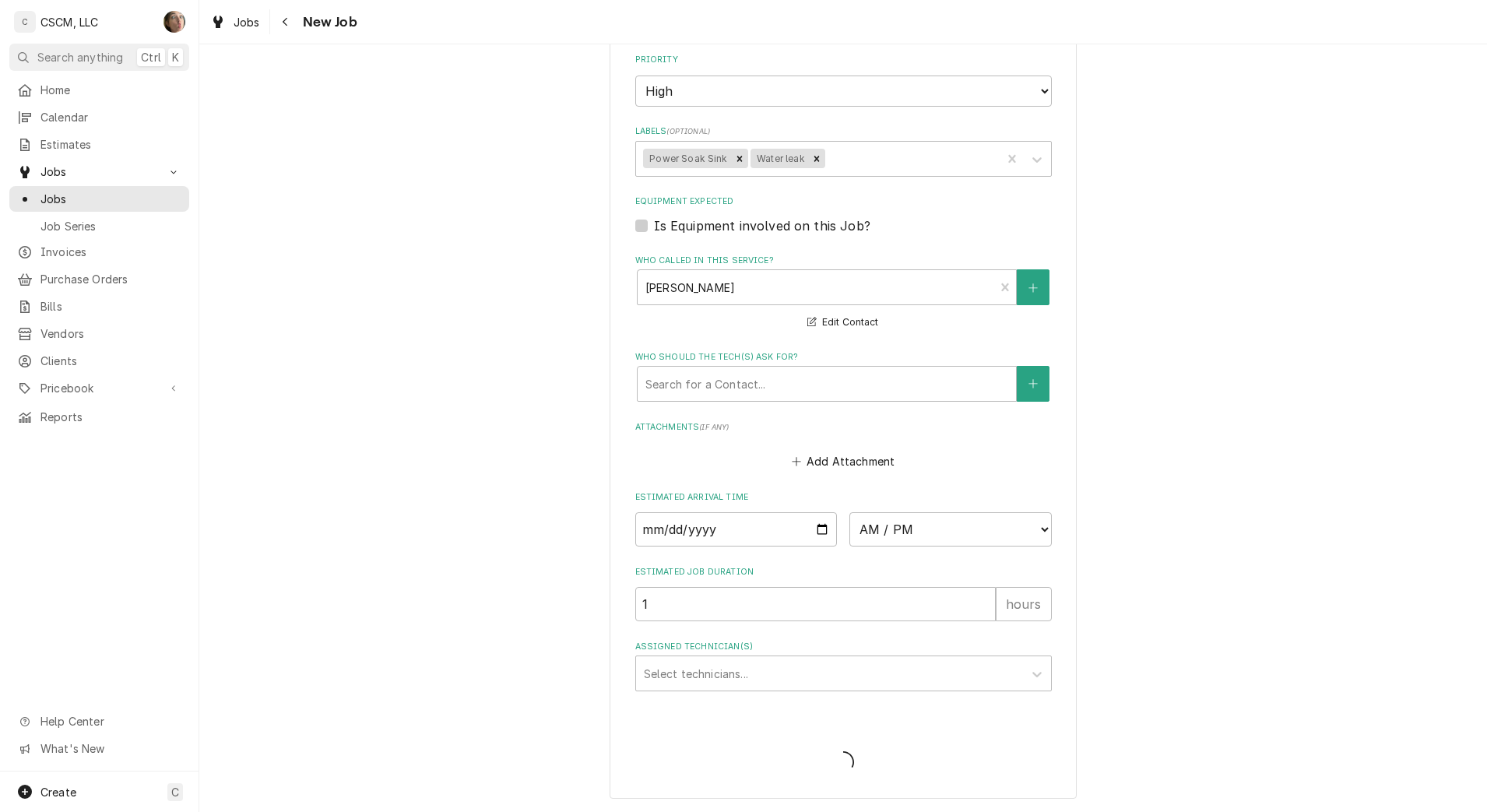
type textarea "x"
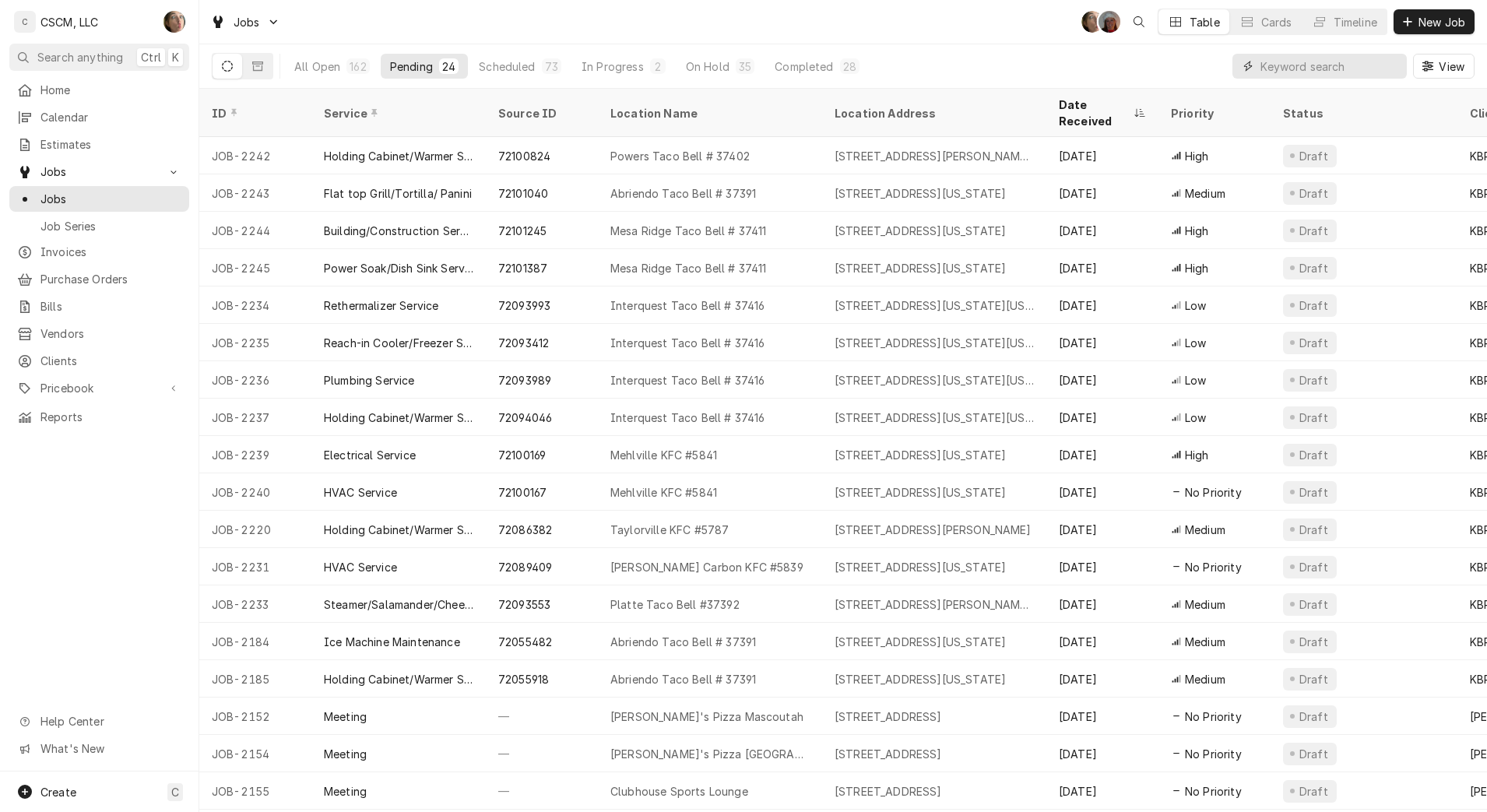
click at [1323, 61] on input "Dynamic Content Wrapper" at bounding box center [1329, 66] width 138 height 25
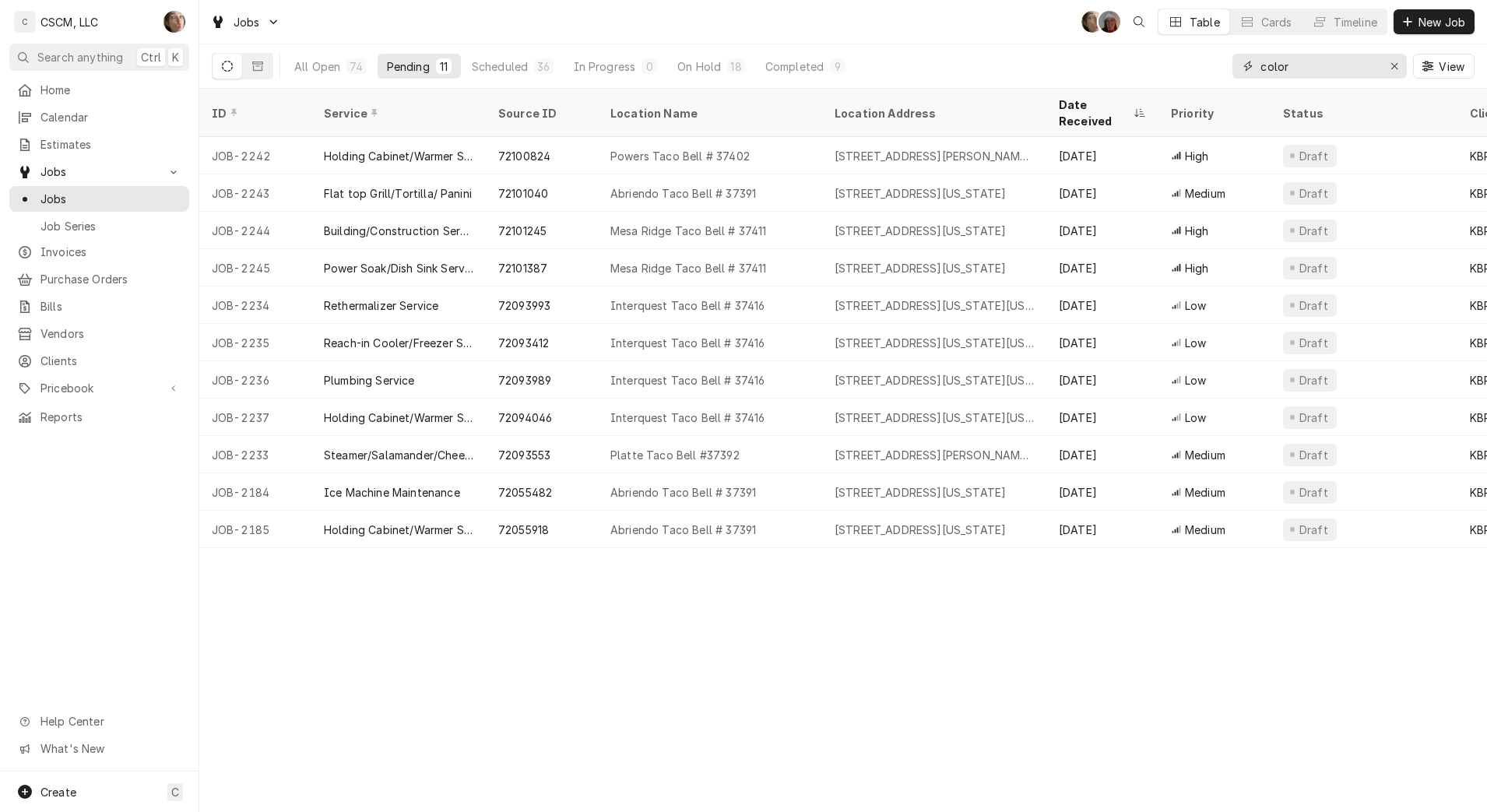
type input "color"
drag, startPoint x: 406, startPoint y: 817, endPoint x: 374, endPoint y: 817, distance: 32.0
click at [845, 228] on div "[STREET_ADDRESS][US_STATE]" at bounding box center [934, 230] width 225 height 37
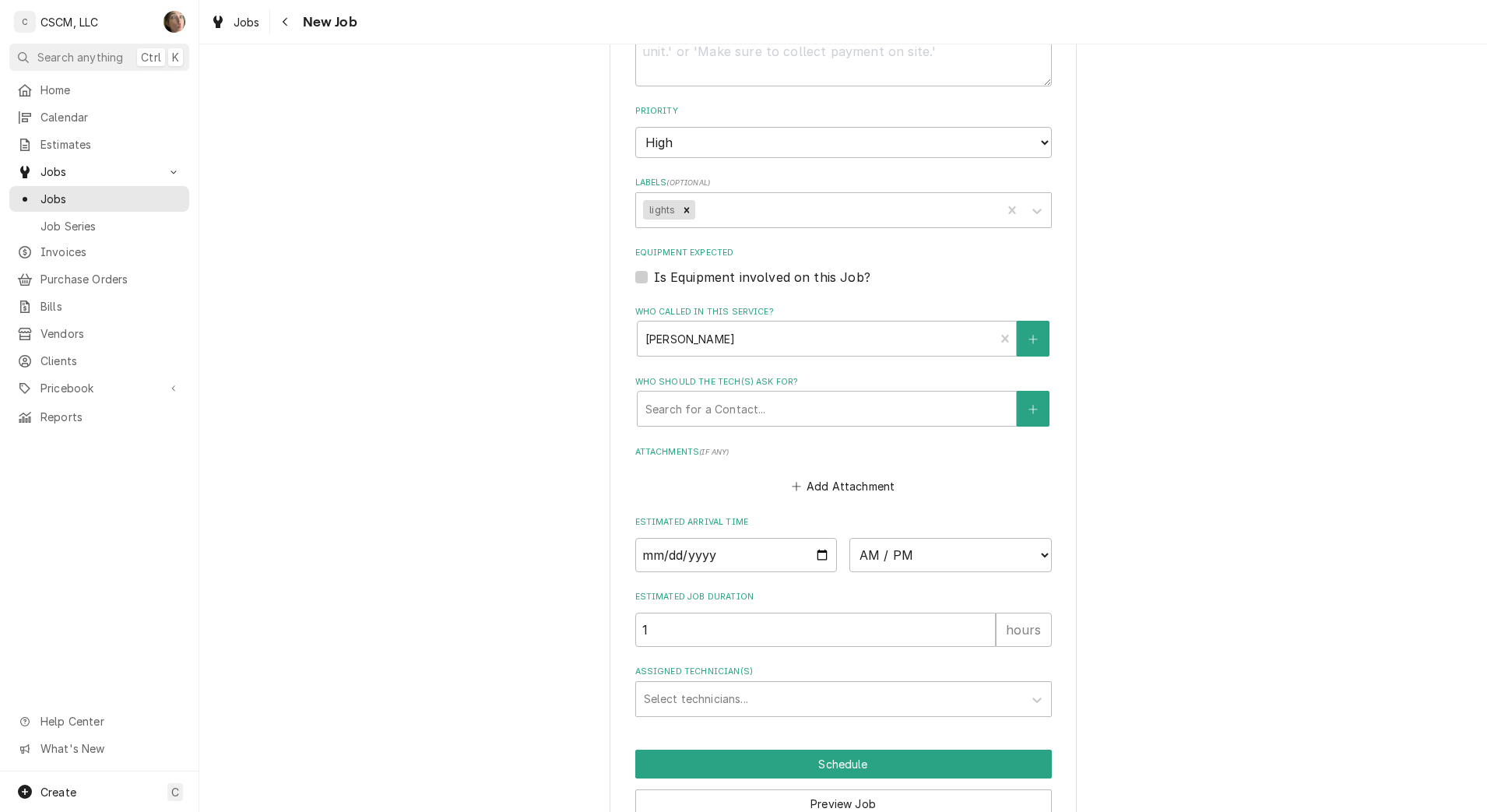
scroll to position [1251, 0]
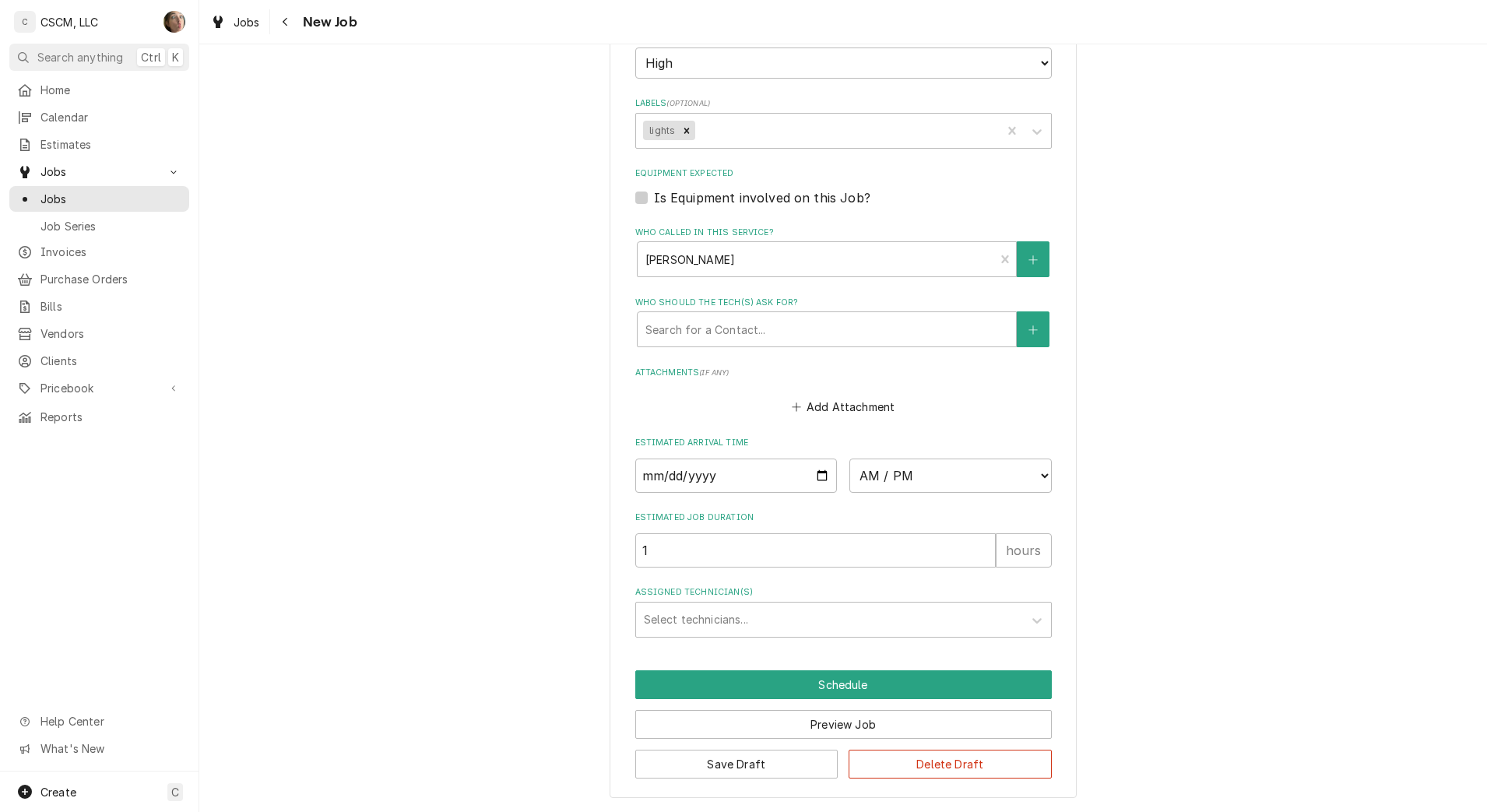
click at [693, 628] on div "Assigned Technician(s)" at bounding box center [829, 620] width 372 height 28
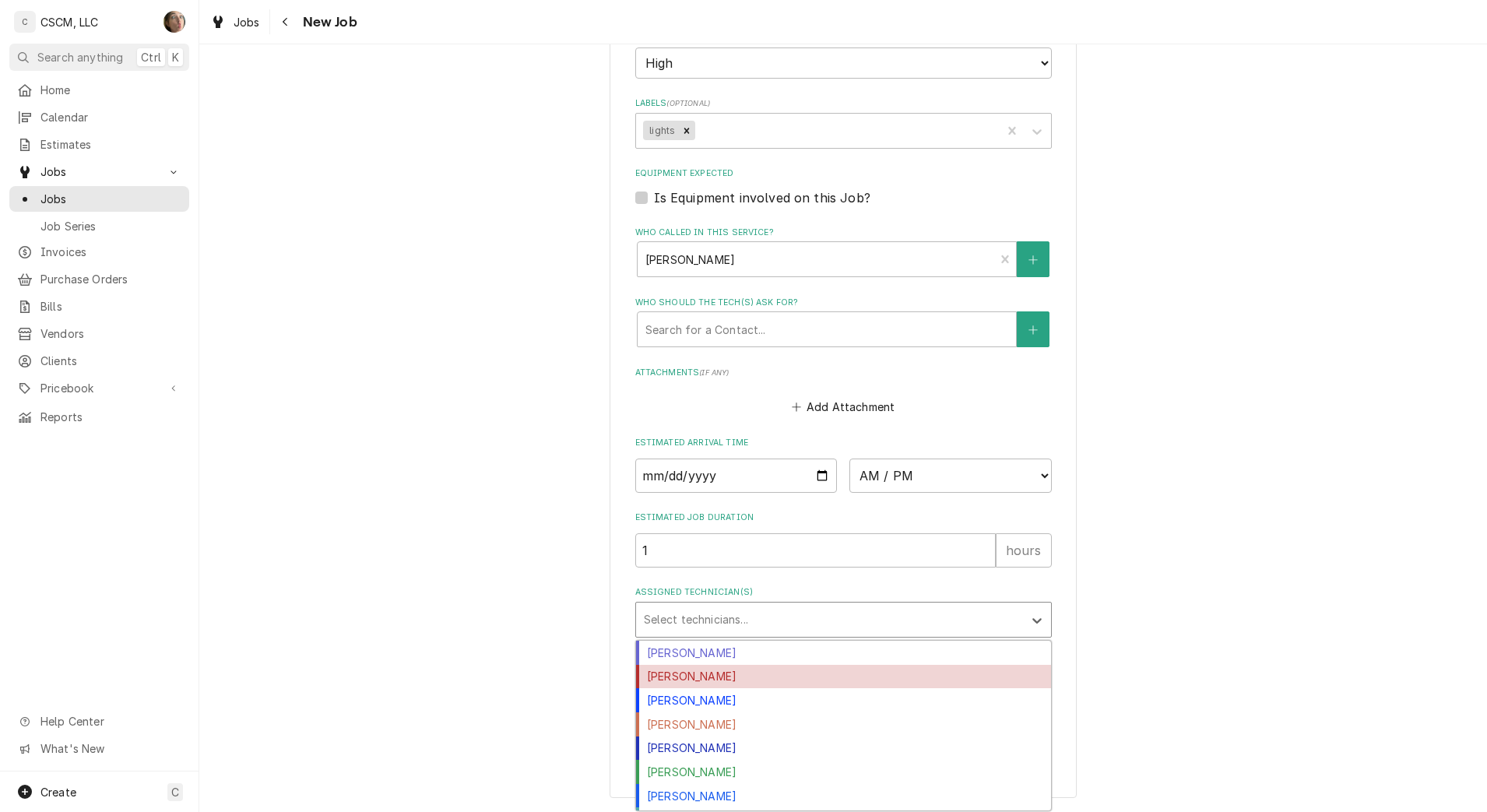
click at [708, 685] on div "[PERSON_NAME]" at bounding box center [843, 677] width 415 height 25
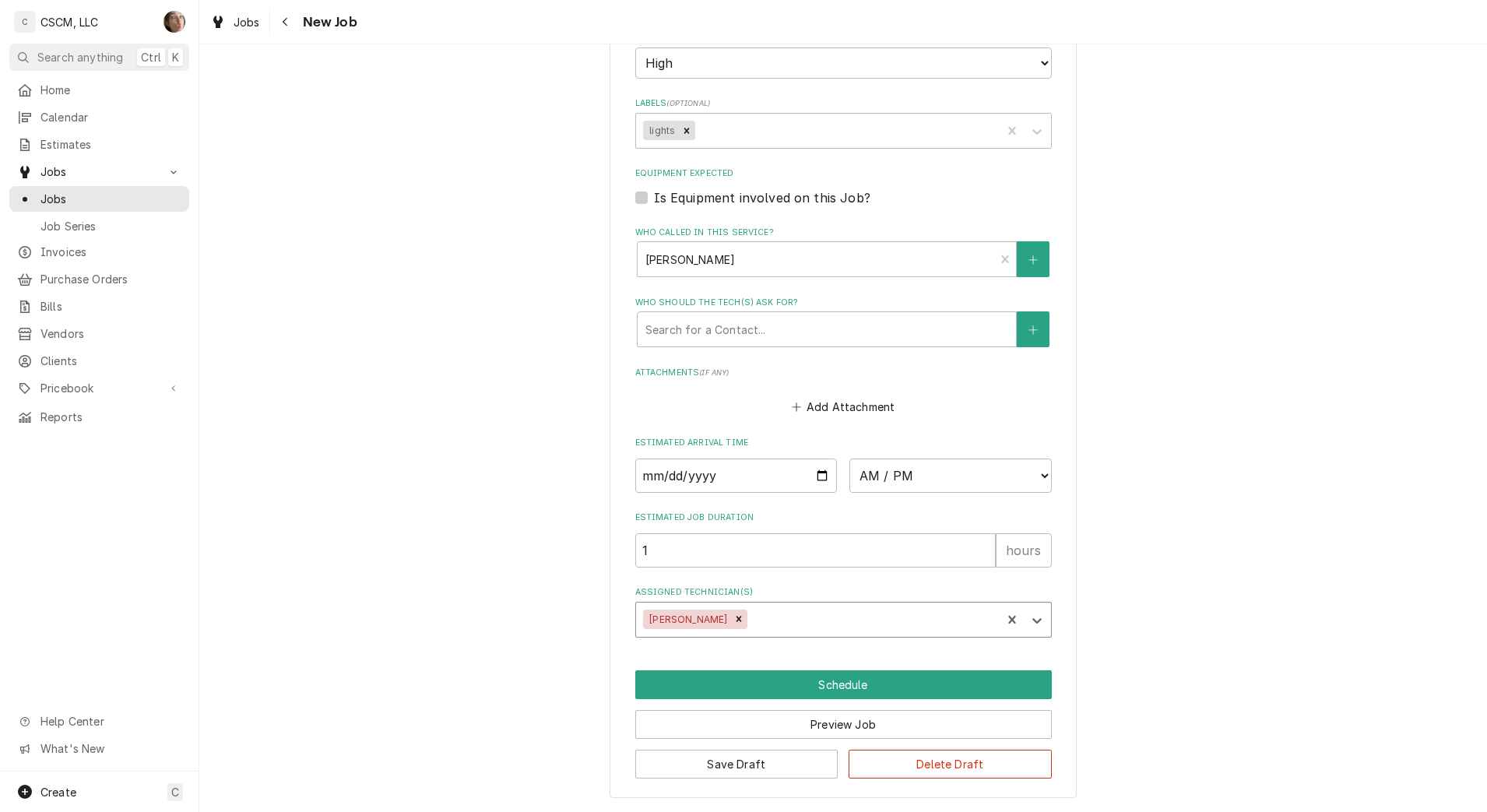
type textarea "x"
click at [821, 483] on input "Date" at bounding box center [737, 476] width 202 height 34
click at [816, 480] on input "Date" at bounding box center [737, 476] width 202 height 34
type input "[DATE]"
click at [908, 482] on select "AM / PM 6:00 AM 6:15 AM 6:30 AM 6:45 AM 7:00 AM 7:15 AM 7:30 AM 7:45 AM 8:00 AM…" at bounding box center [950, 476] width 202 height 34
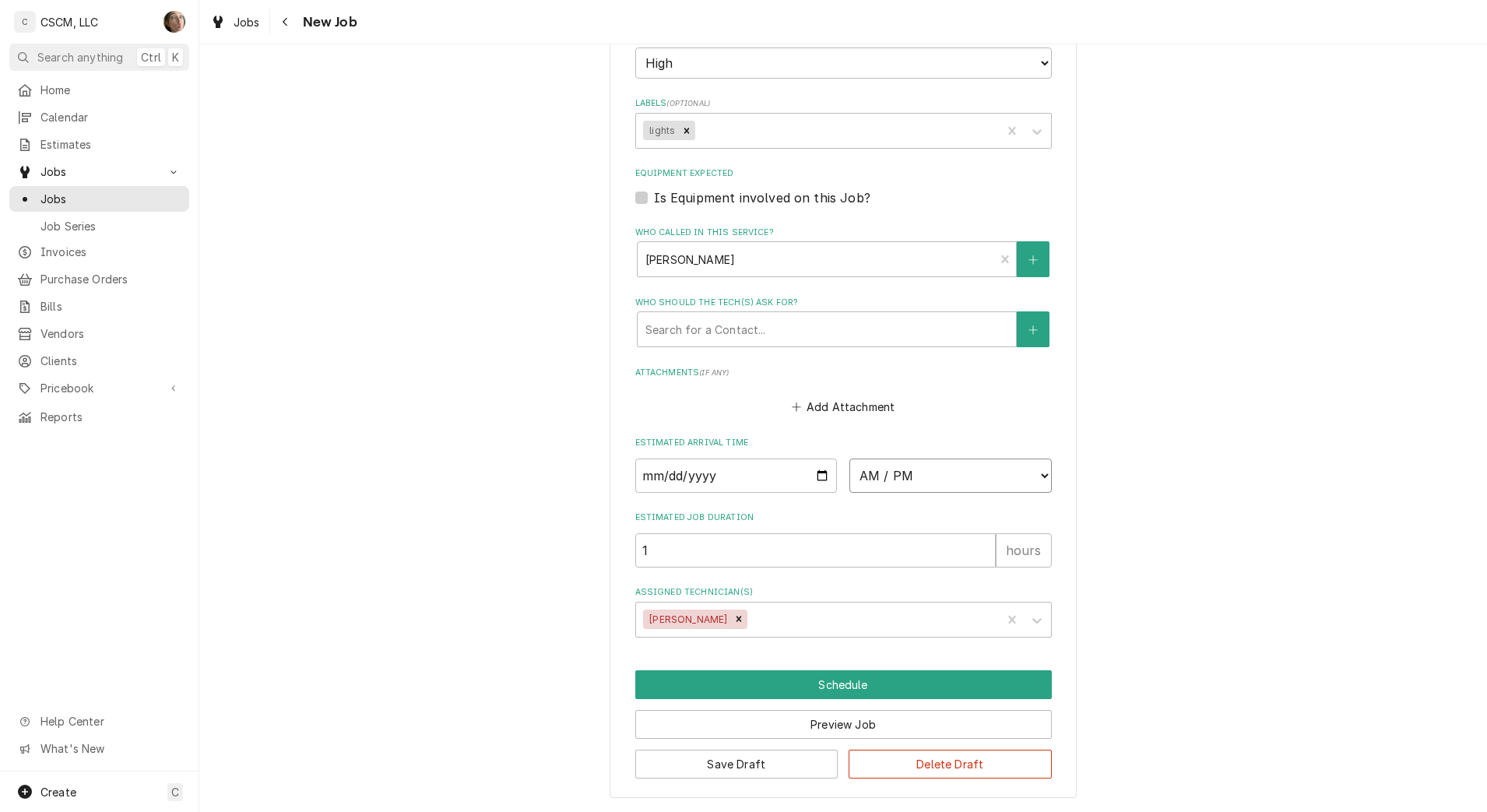
type textarea "x"
select select "08:00:00"
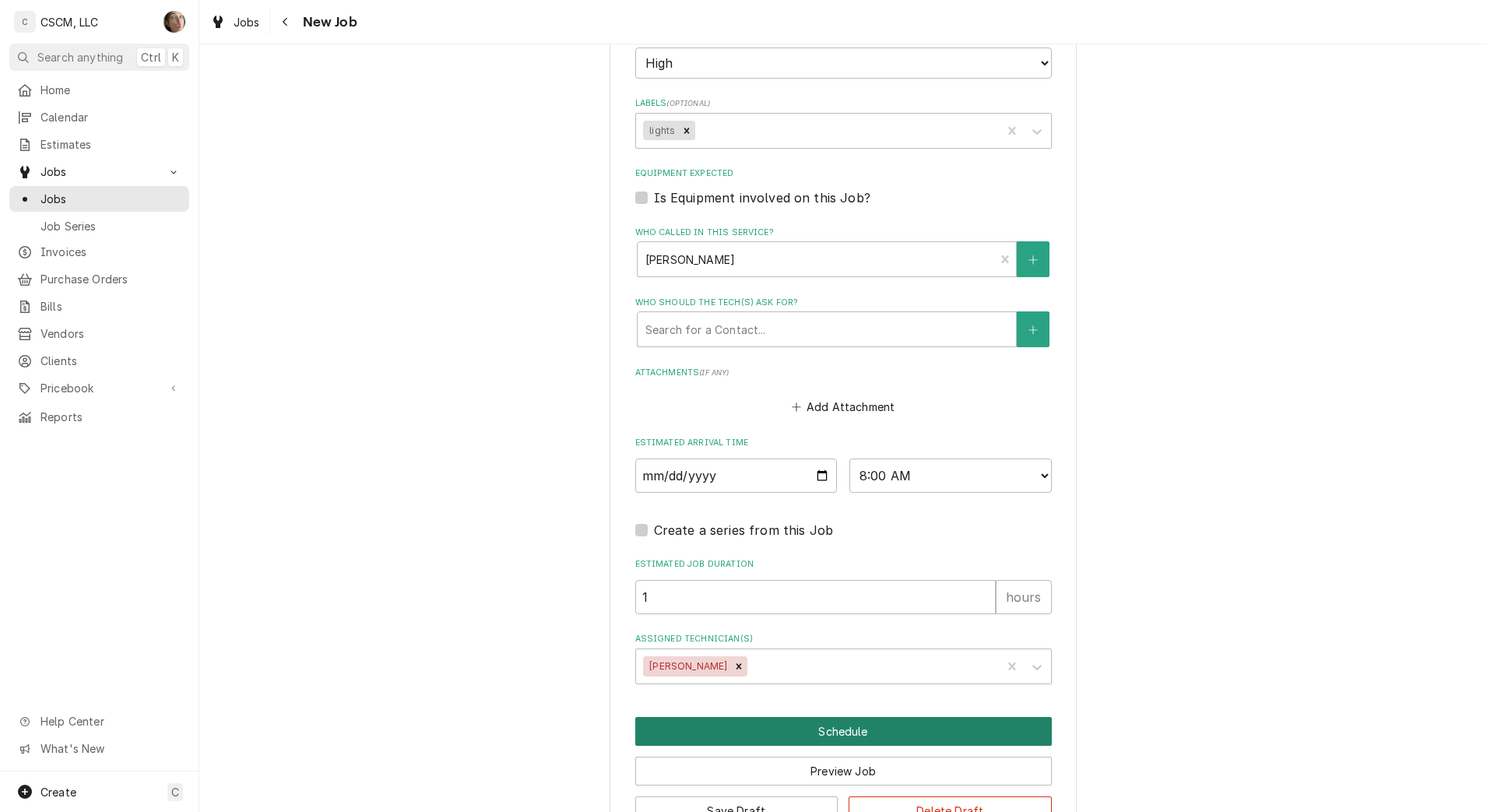
click at [742, 736] on button "Schedule" at bounding box center [844, 731] width 417 height 28
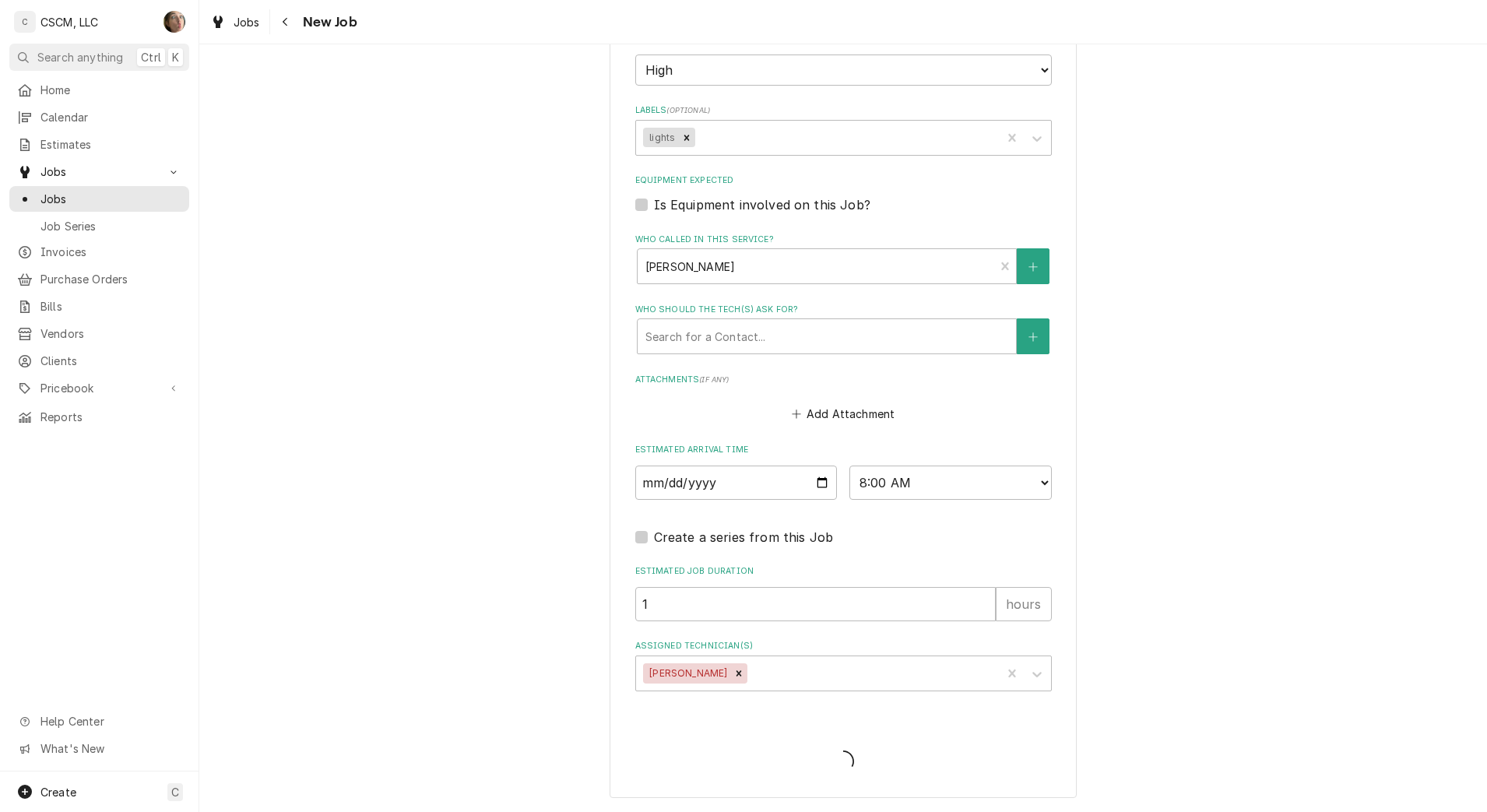
scroll to position [1244, 0]
type textarea "x"
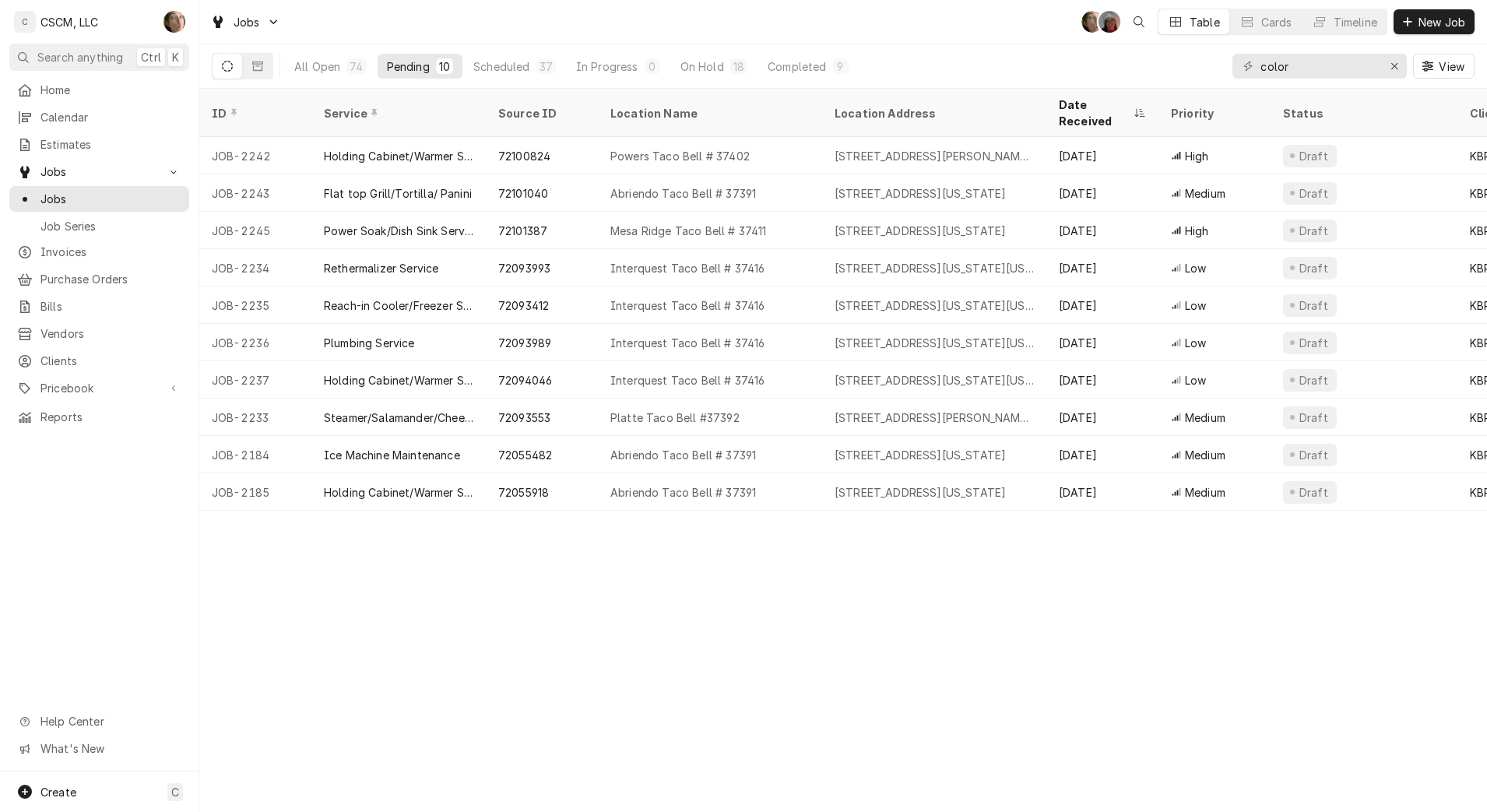
click at [912, 223] on div "[STREET_ADDRESS][US_STATE]" at bounding box center [920, 230] width 172 height 17
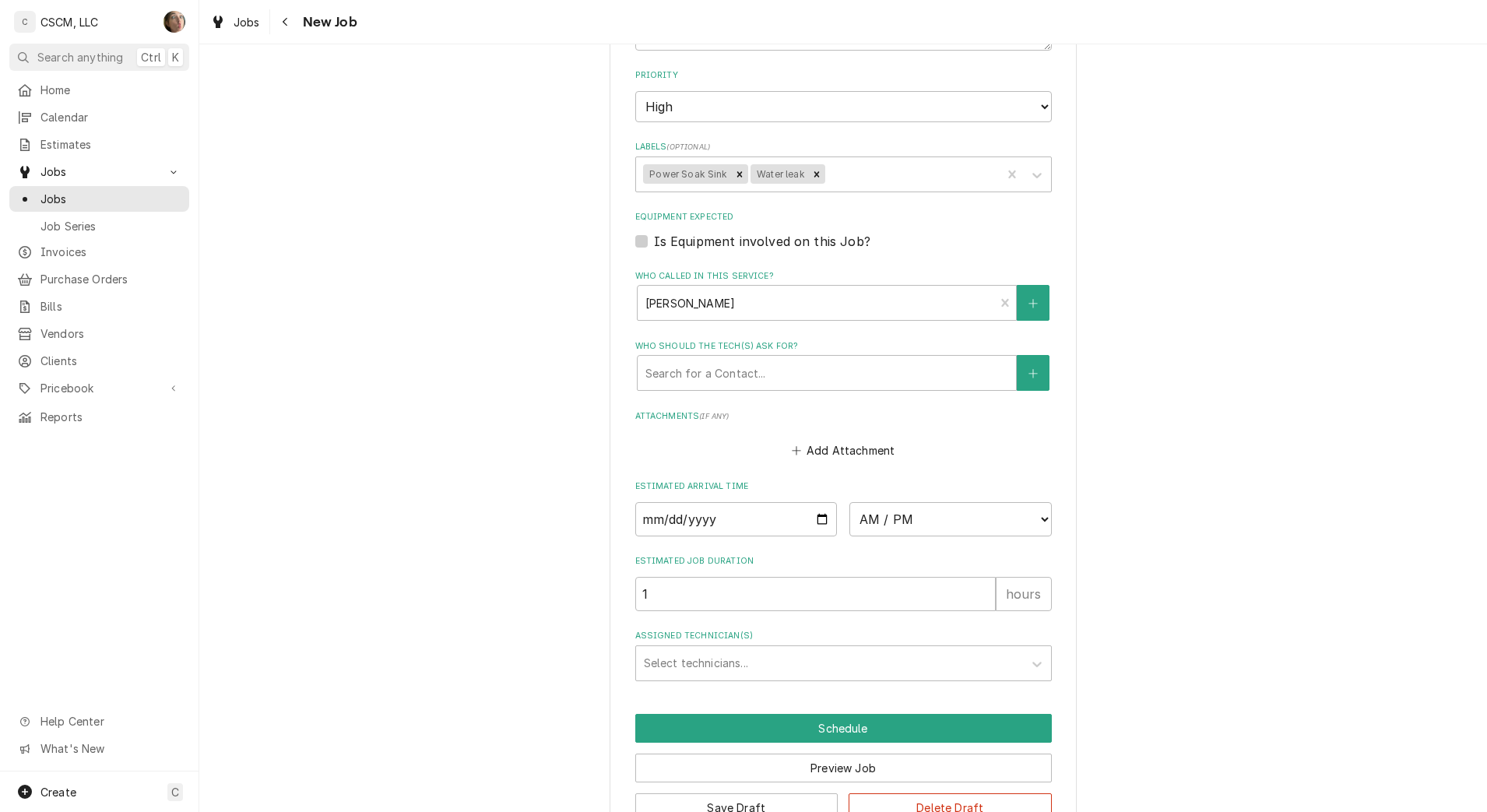
scroll to position [1214, 0]
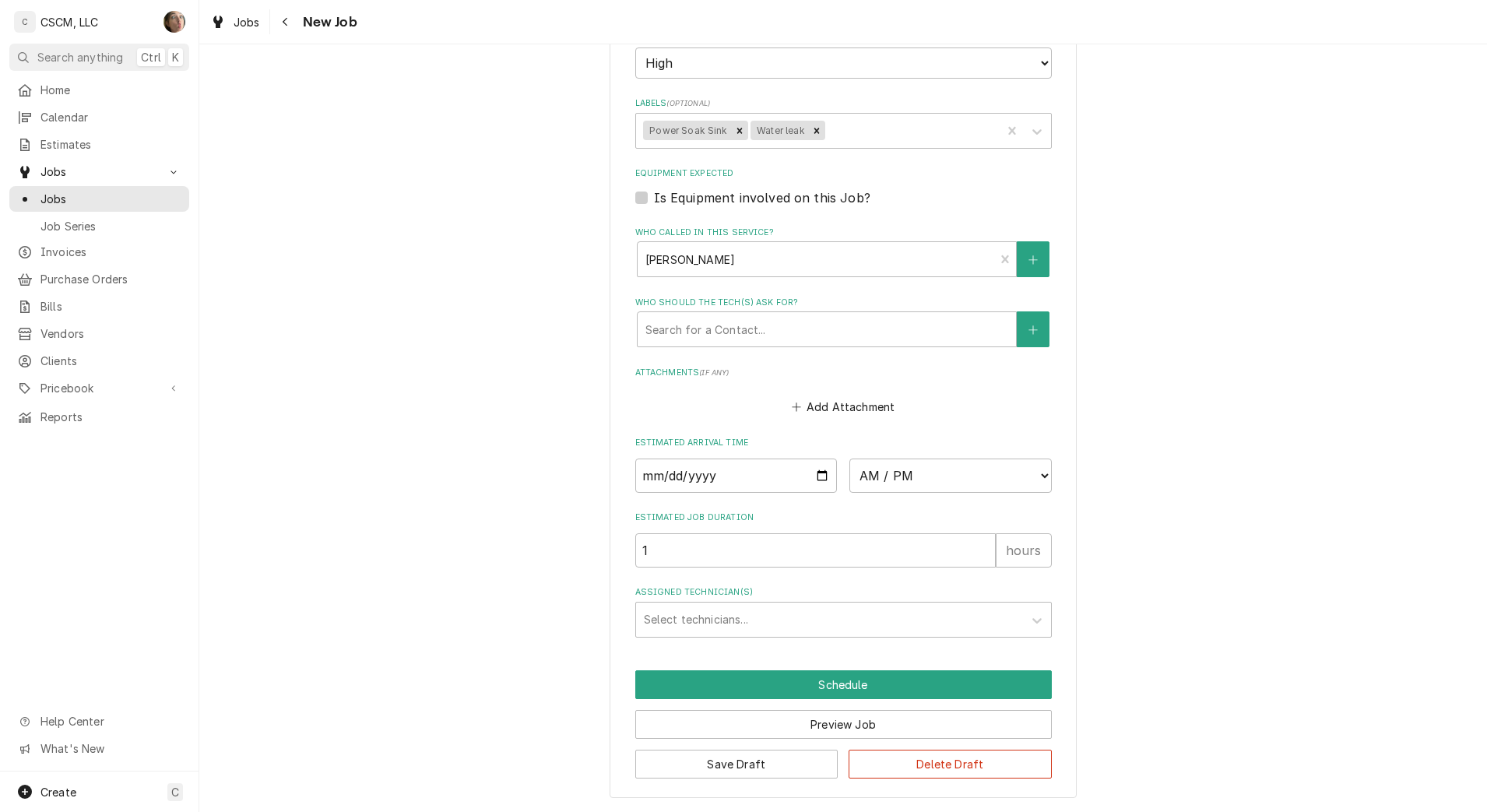
click at [776, 626] on div "Assigned Technician(s)" at bounding box center [829, 620] width 372 height 28
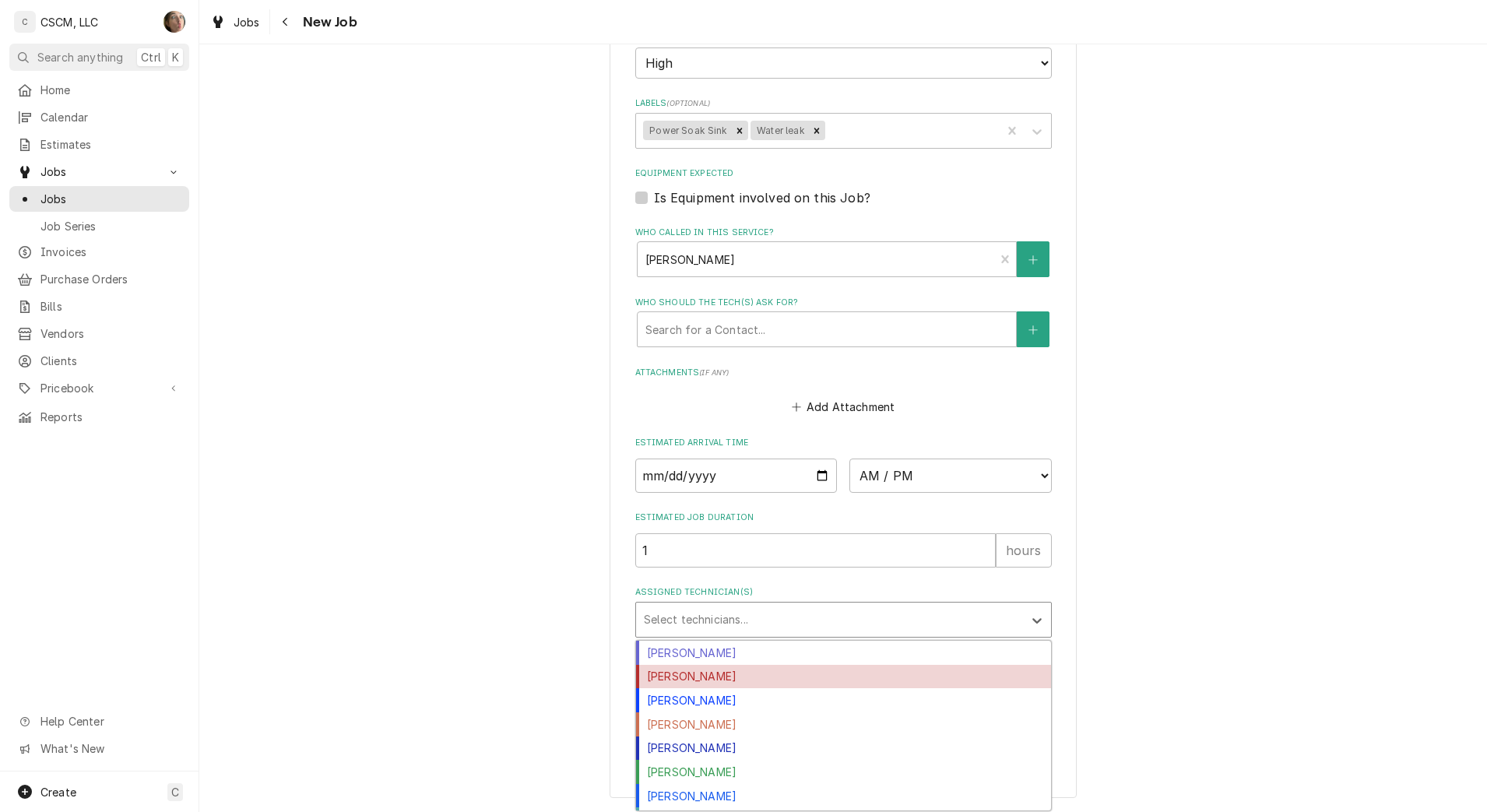
click at [753, 679] on div "[PERSON_NAME]" at bounding box center [843, 677] width 415 height 25
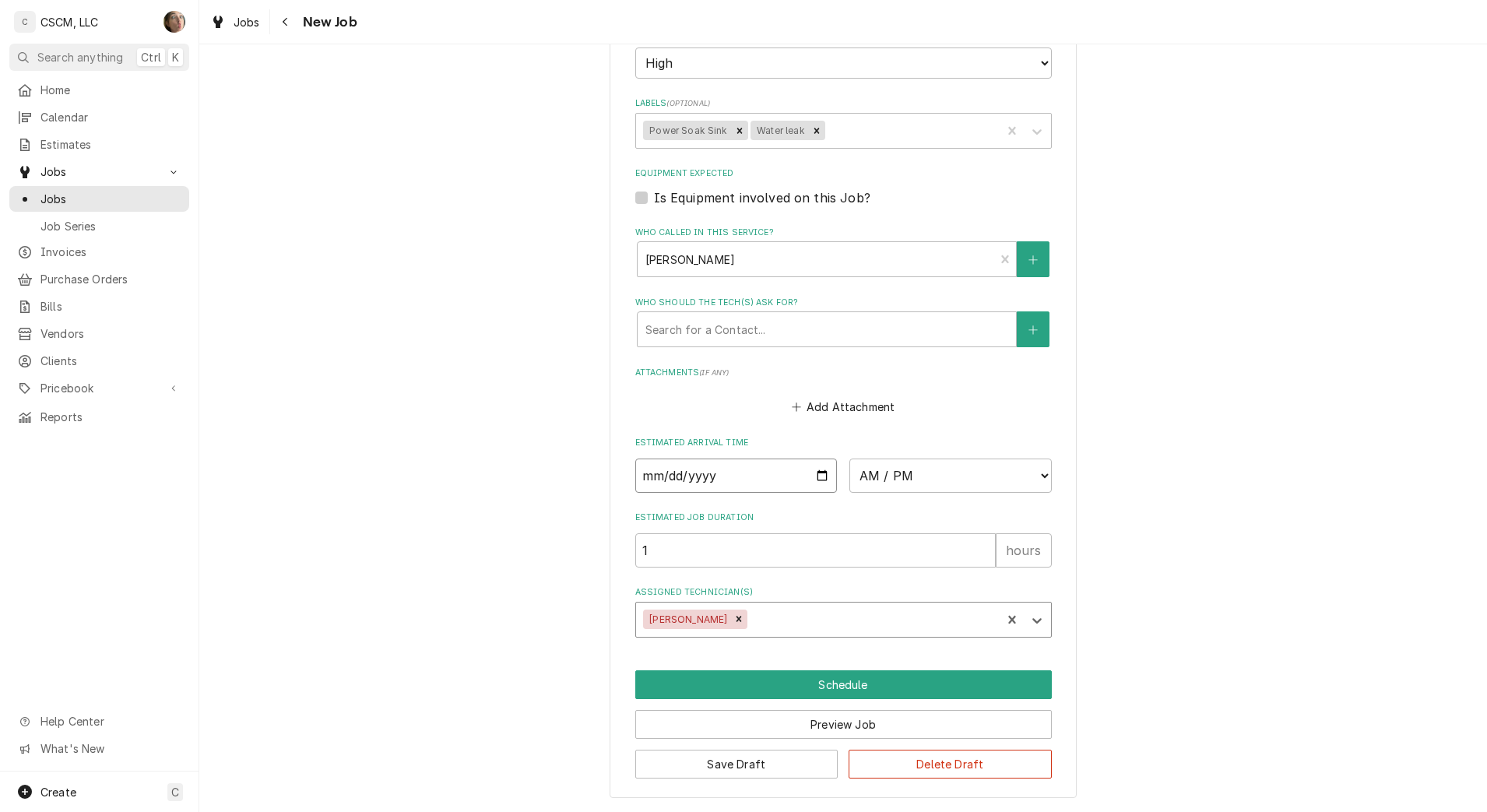
click at [813, 479] on input "Date" at bounding box center [737, 476] width 202 height 34
type textarea "x"
type input "[DATE]"
type textarea "x"
click at [934, 468] on select "AM / PM 6:00 AM 6:15 AM 6:30 AM 6:45 AM 7:00 AM 7:15 AM 7:30 AM 7:45 AM 8:00 AM…" at bounding box center [950, 476] width 202 height 34
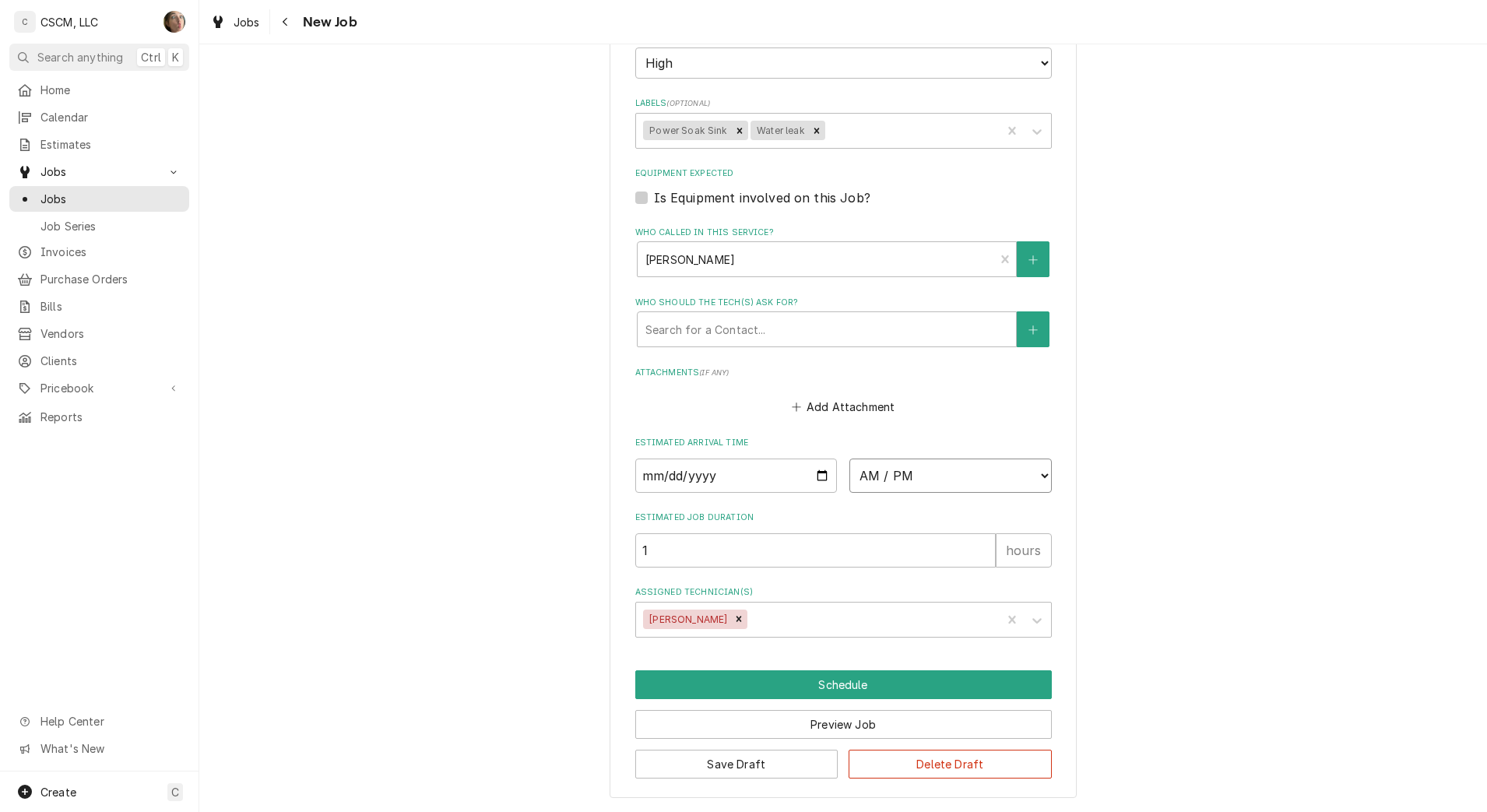
select select "09:00:00"
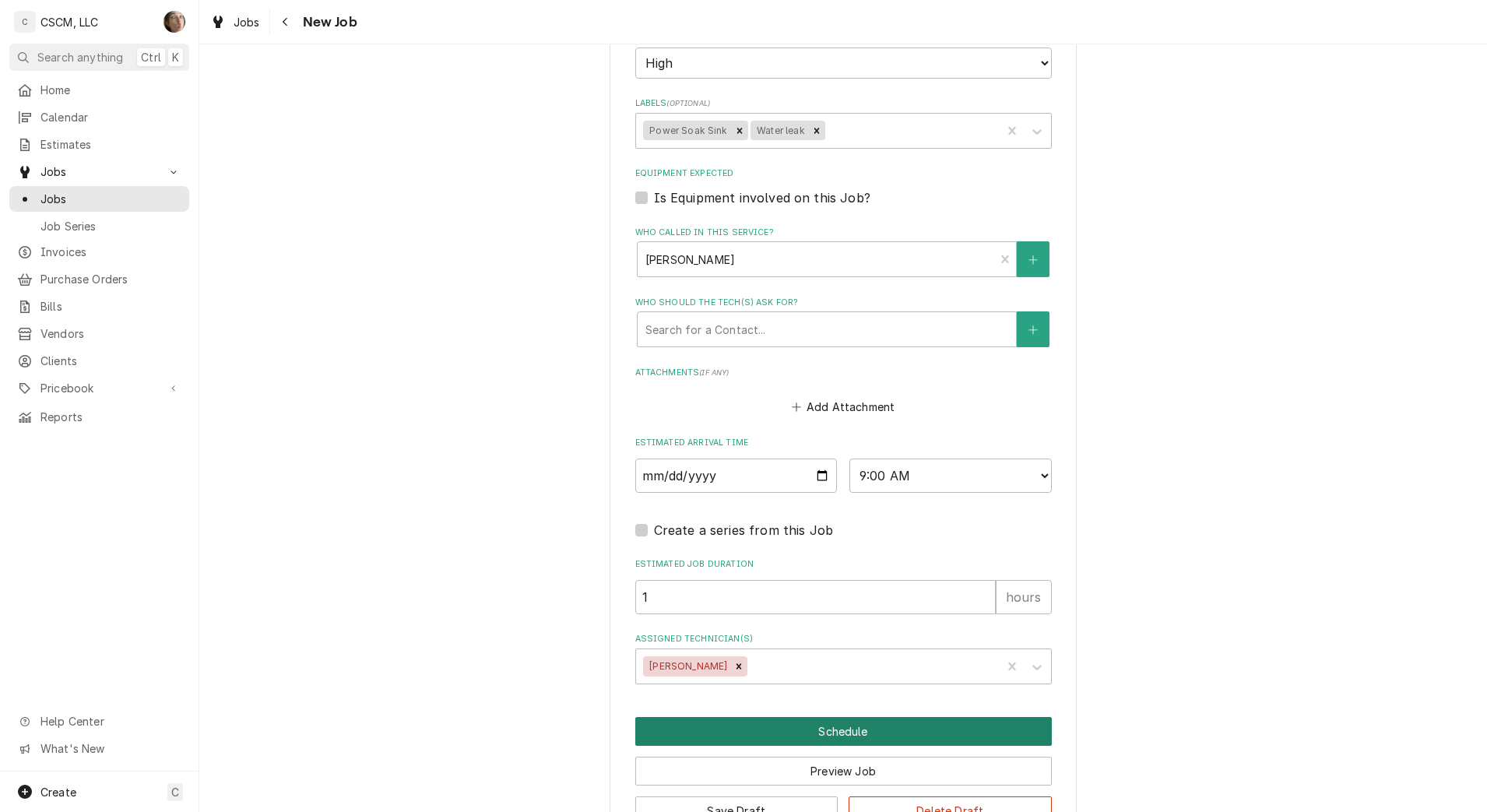
click at [789, 723] on button "Schedule" at bounding box center [844, 731] width 417 height 28
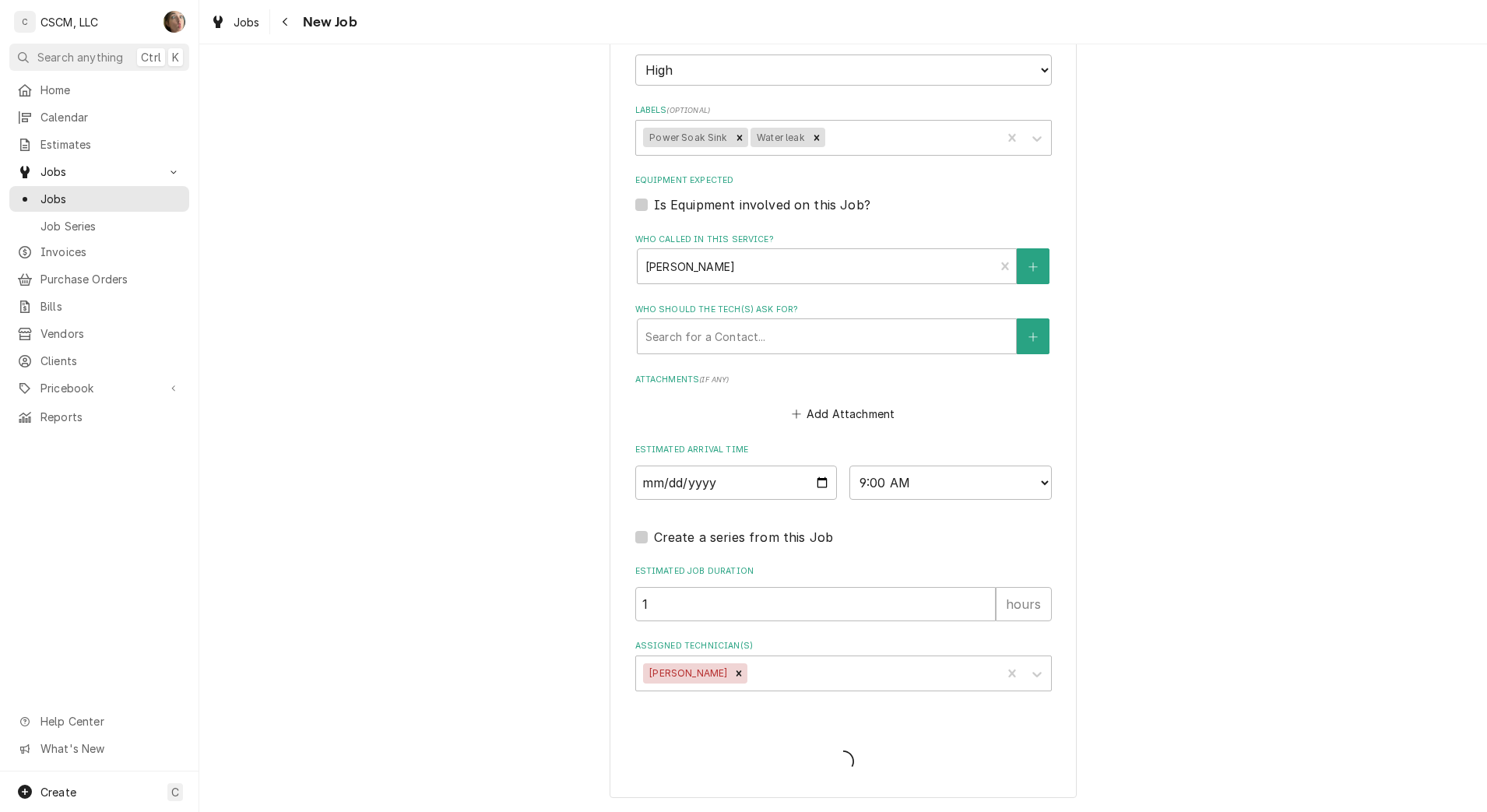
scroll to position [1207, 0]
type textarea "x"
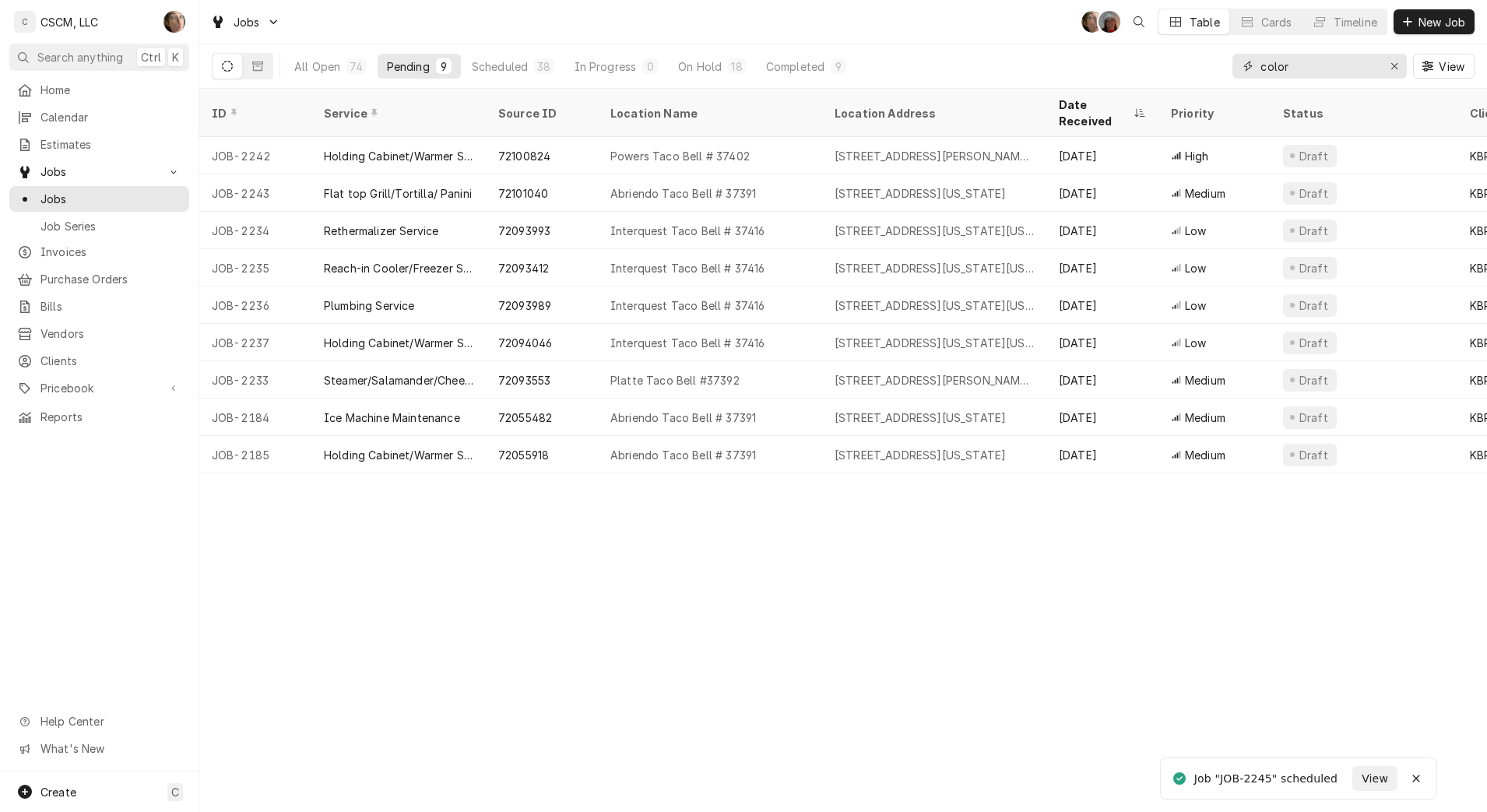
click at [1312, 67] on input "color" at bounding box center [1318, 66] width 117 height 25
drag, startPoint x: 1297, startPoint y: 67, endPoint x: 1120, endPoint y: 36, distance: 179.7
click at [1120, 36] on div "Jobs SH DV Table Cards Timeline New Job All Open 74 Pending 9 Scheduled 38 In P…" at bounding box center [843, 44] width 1288 height 88
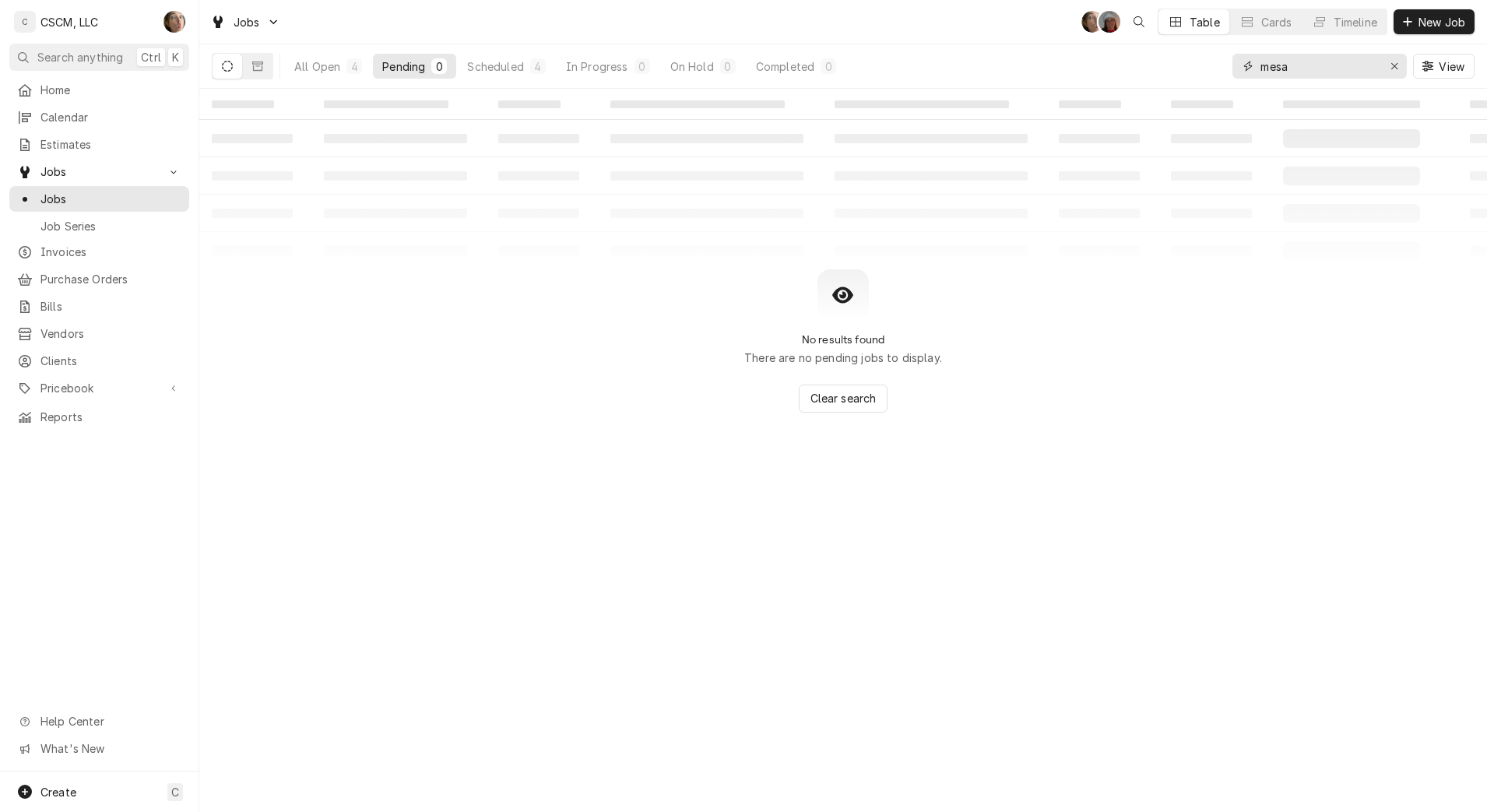
type input "mesa"
click at [341, 67] on button "All Open 4" at bounding box center [329, 66] width 86 height 25
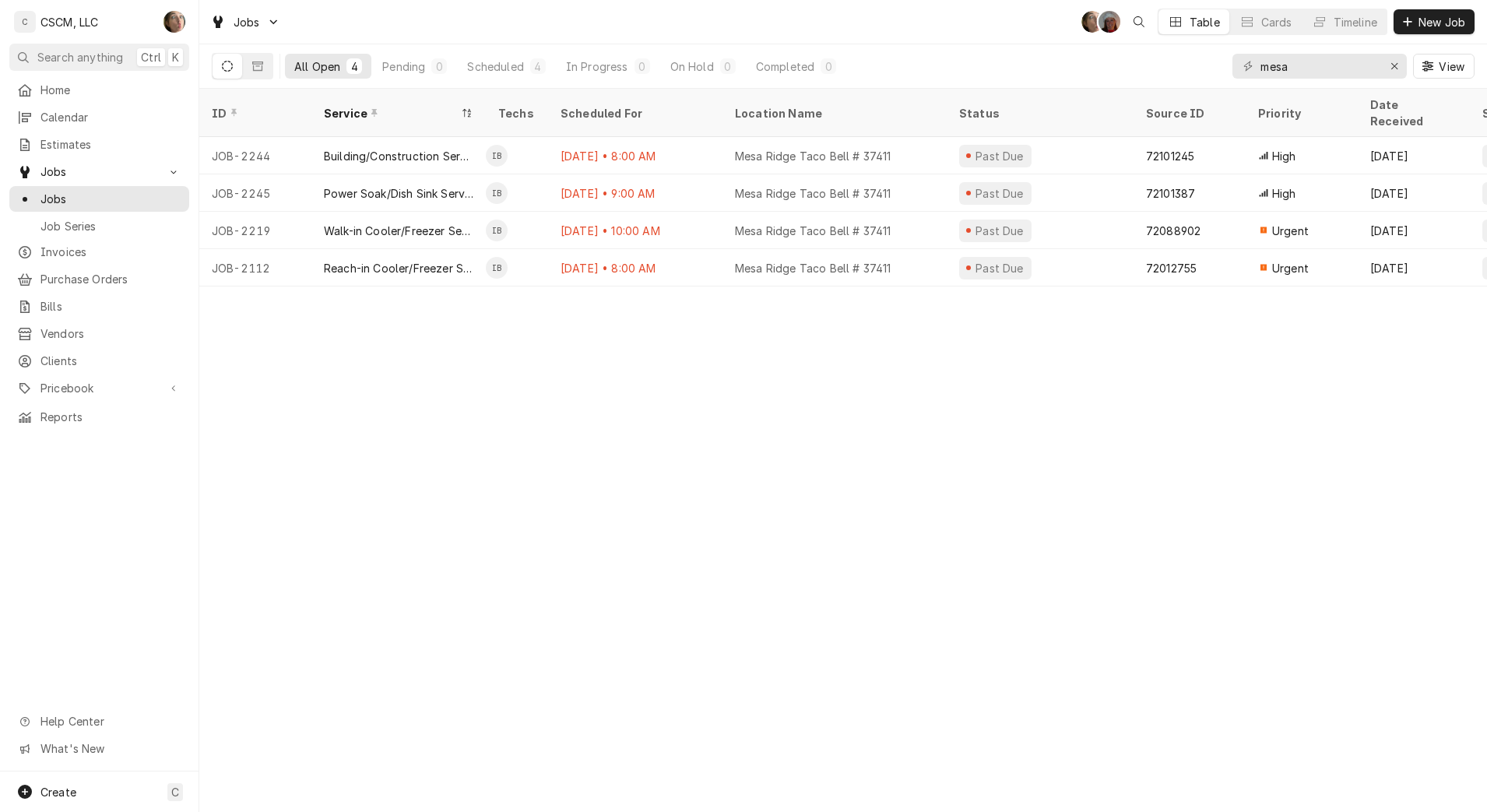
click at [848, 223] on div "Mesa Ridge Taco Bell # 37411" at bounding box center [812, 230] width 156 height 17
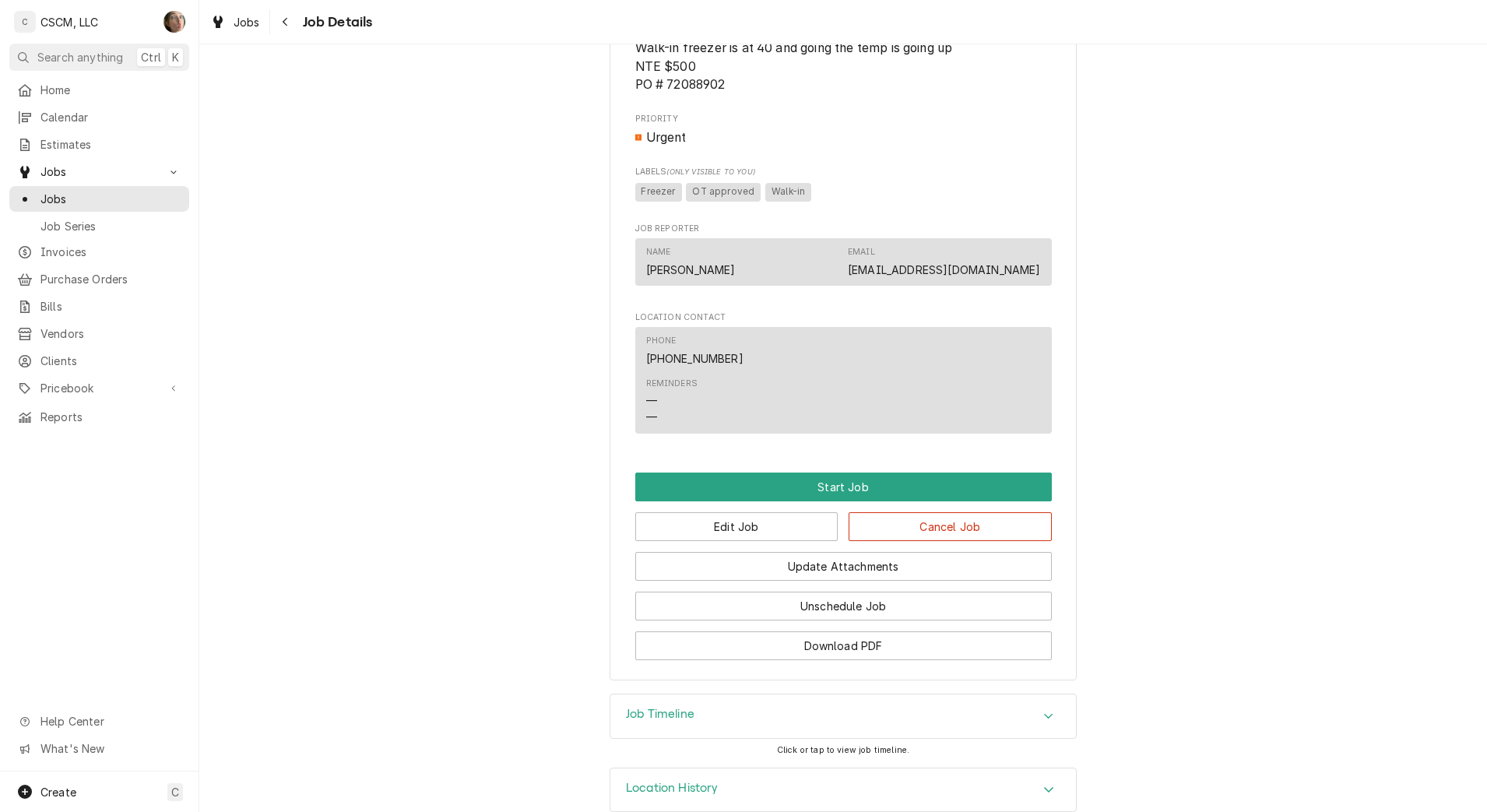
scroll to position [975, 0]
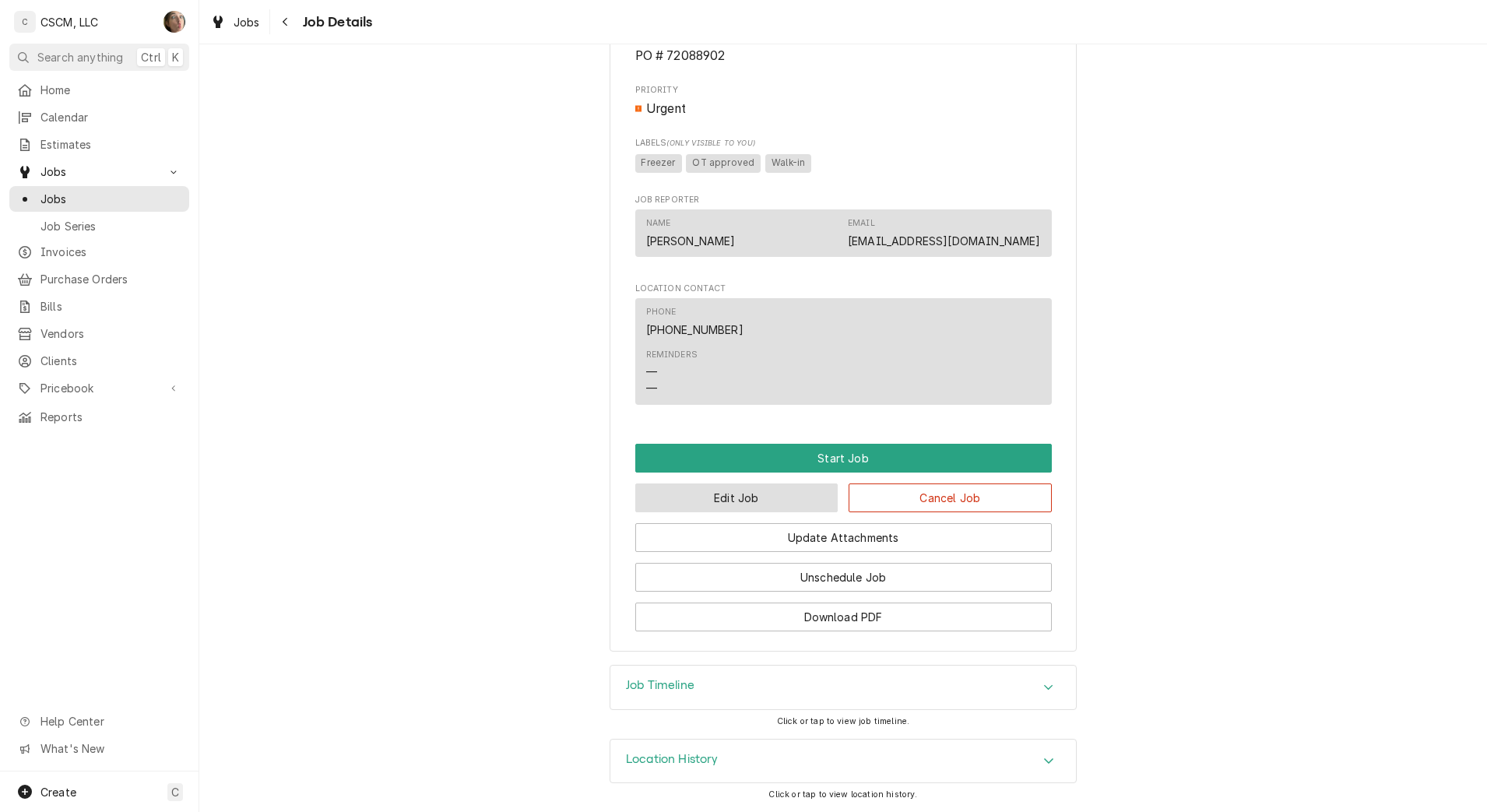
click at [759, 490] on button "Edit Job" at bounding box center [737, 497] width 203 height 28
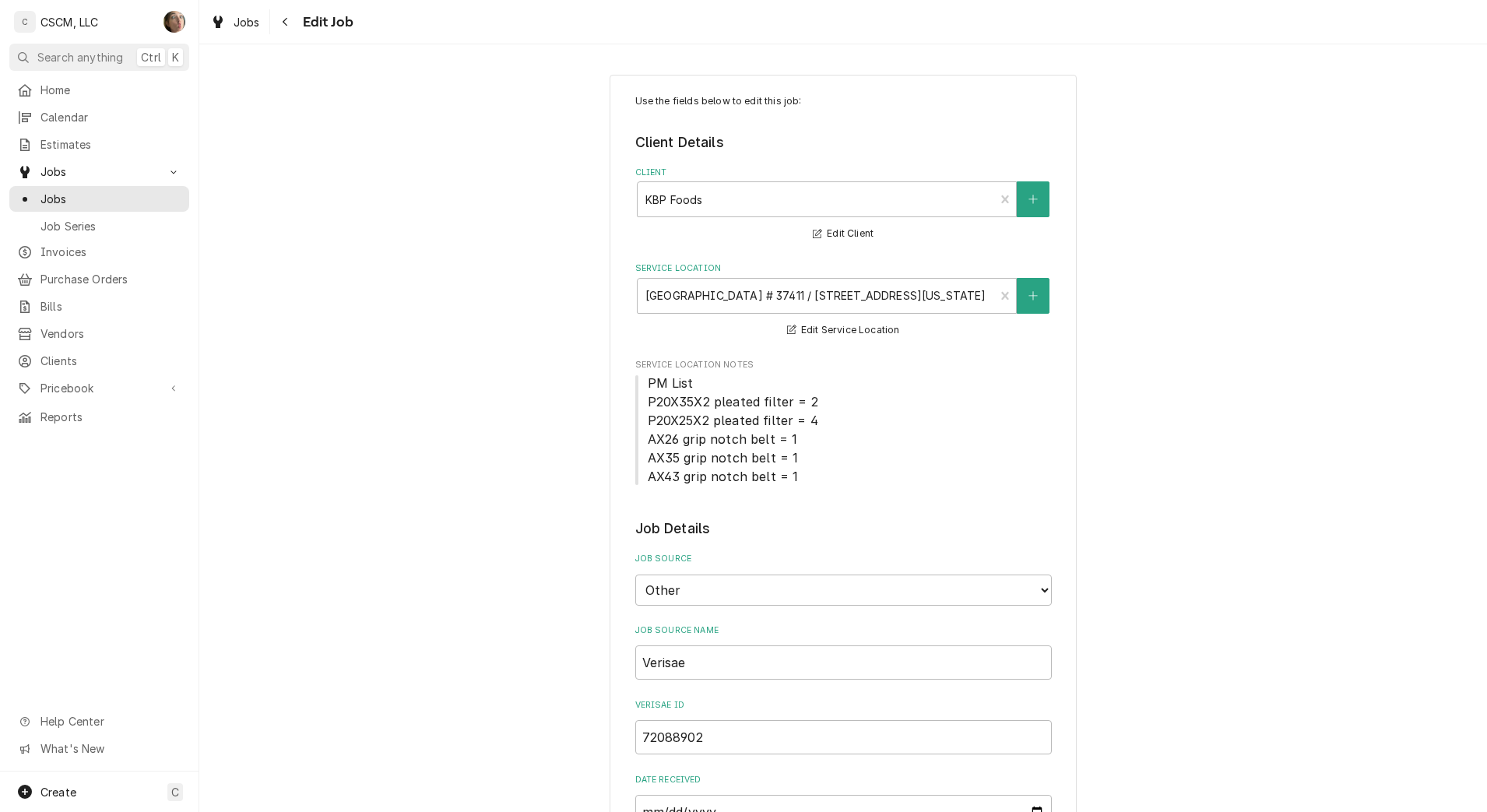
type textarea "x"
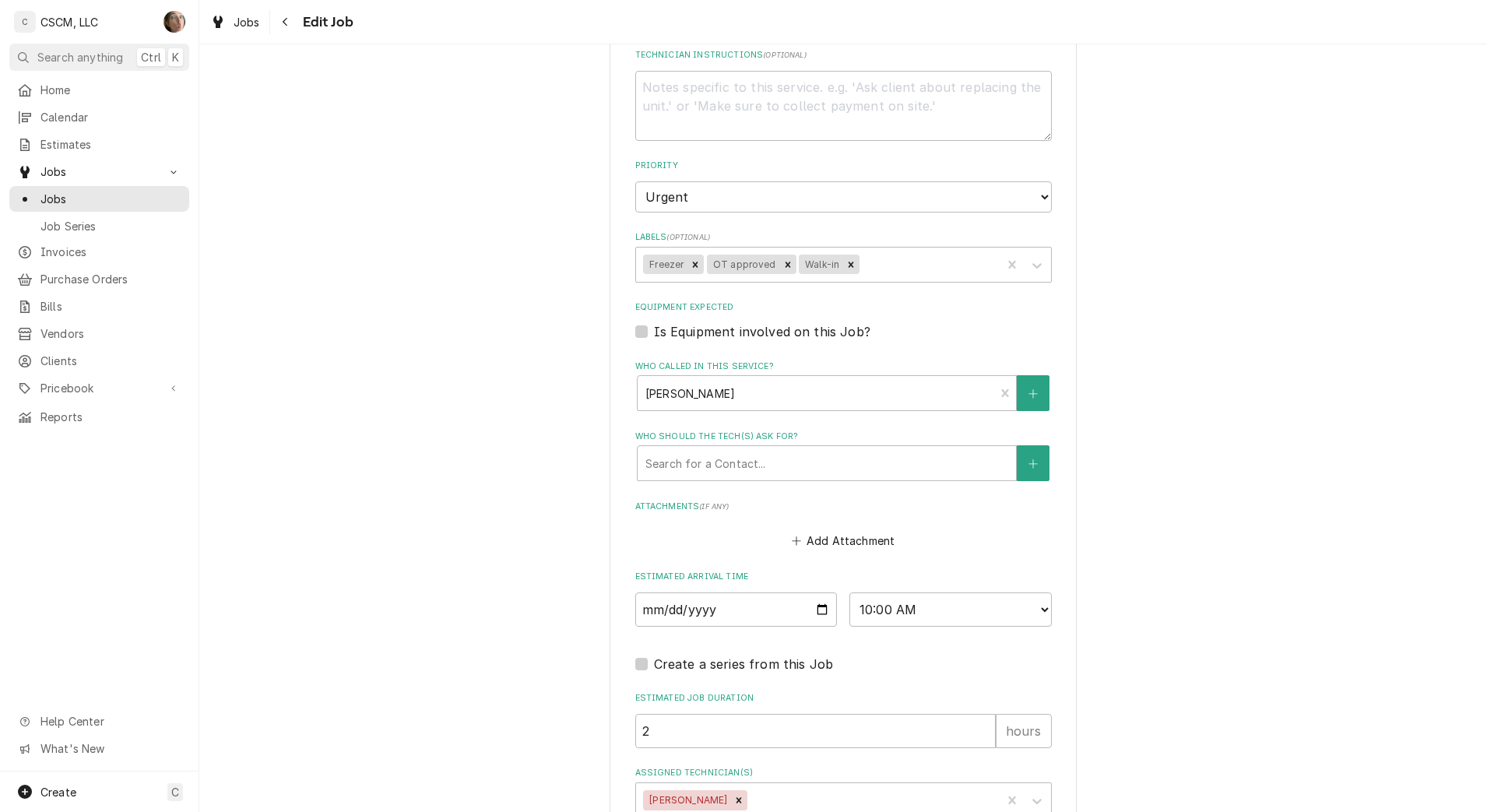
scroll to position [1182, 0]
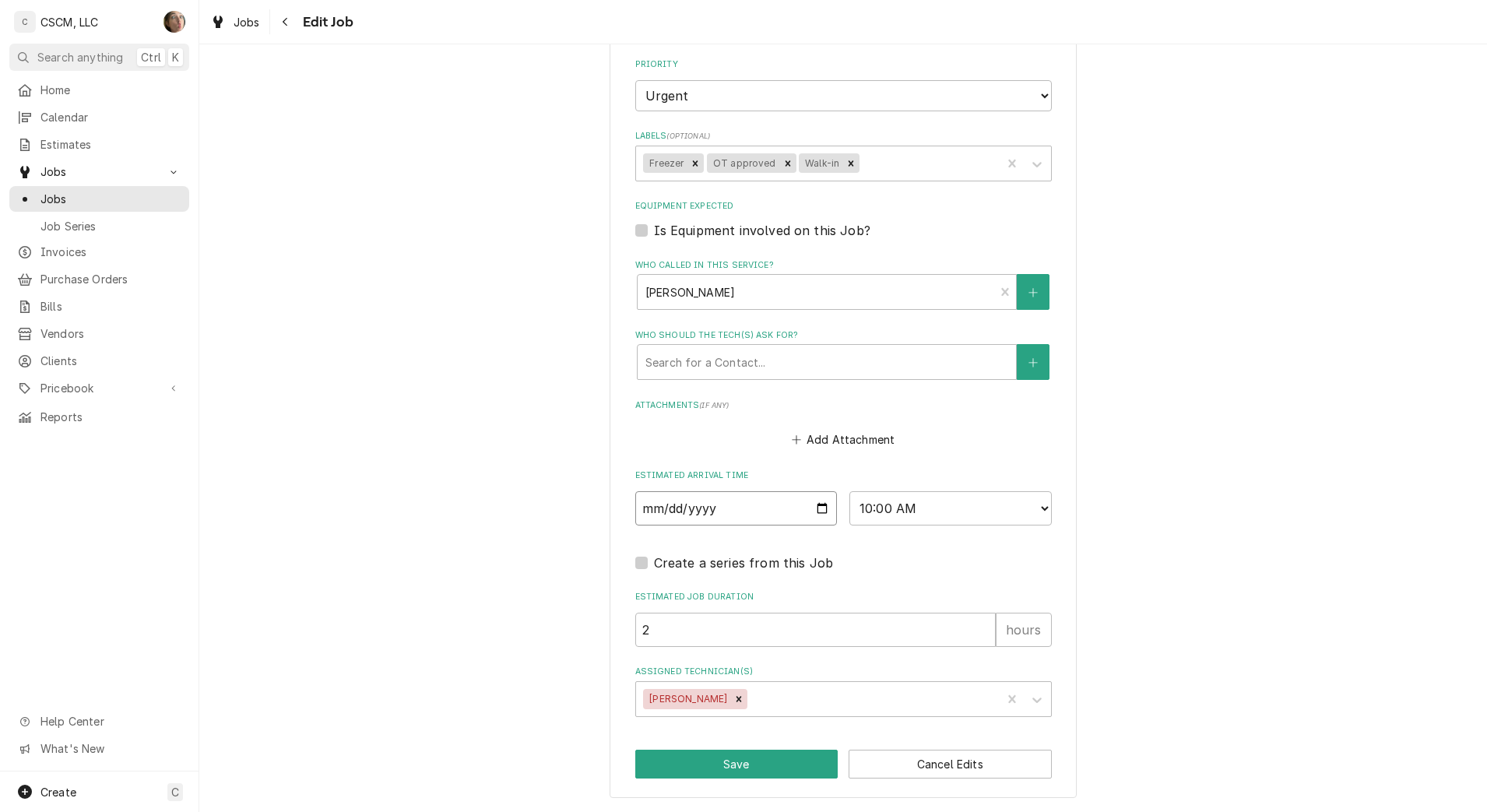
click at [809, 508] on input "2025-09-14" at bounding box center [737, 508] width 202 height 34
type input "2025-09-17"
click at [755, 768] on button "Save" at bounding box center [737, 763] width 203 height 28
type textarea "x"
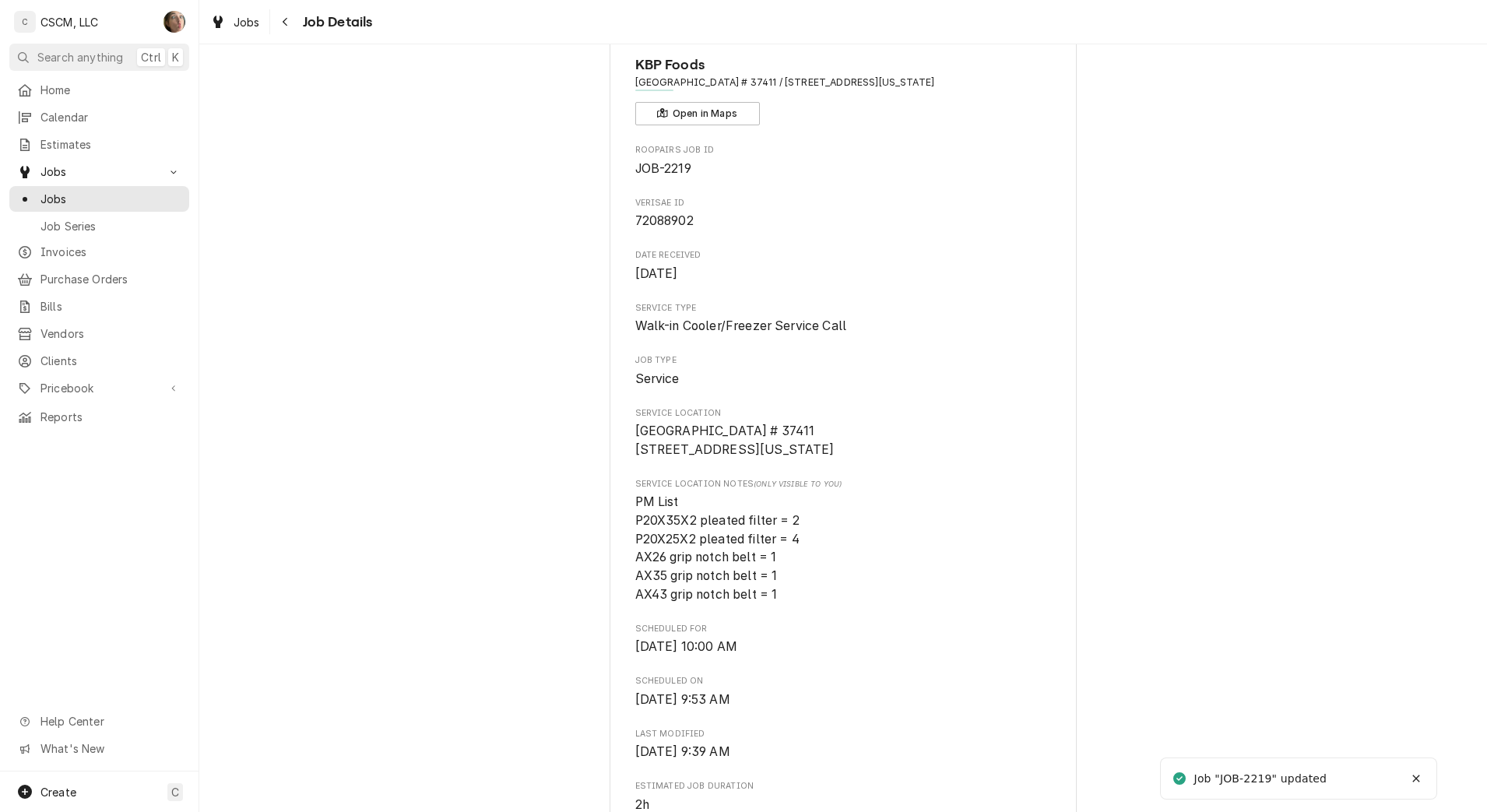
scroll to position [97, 0]
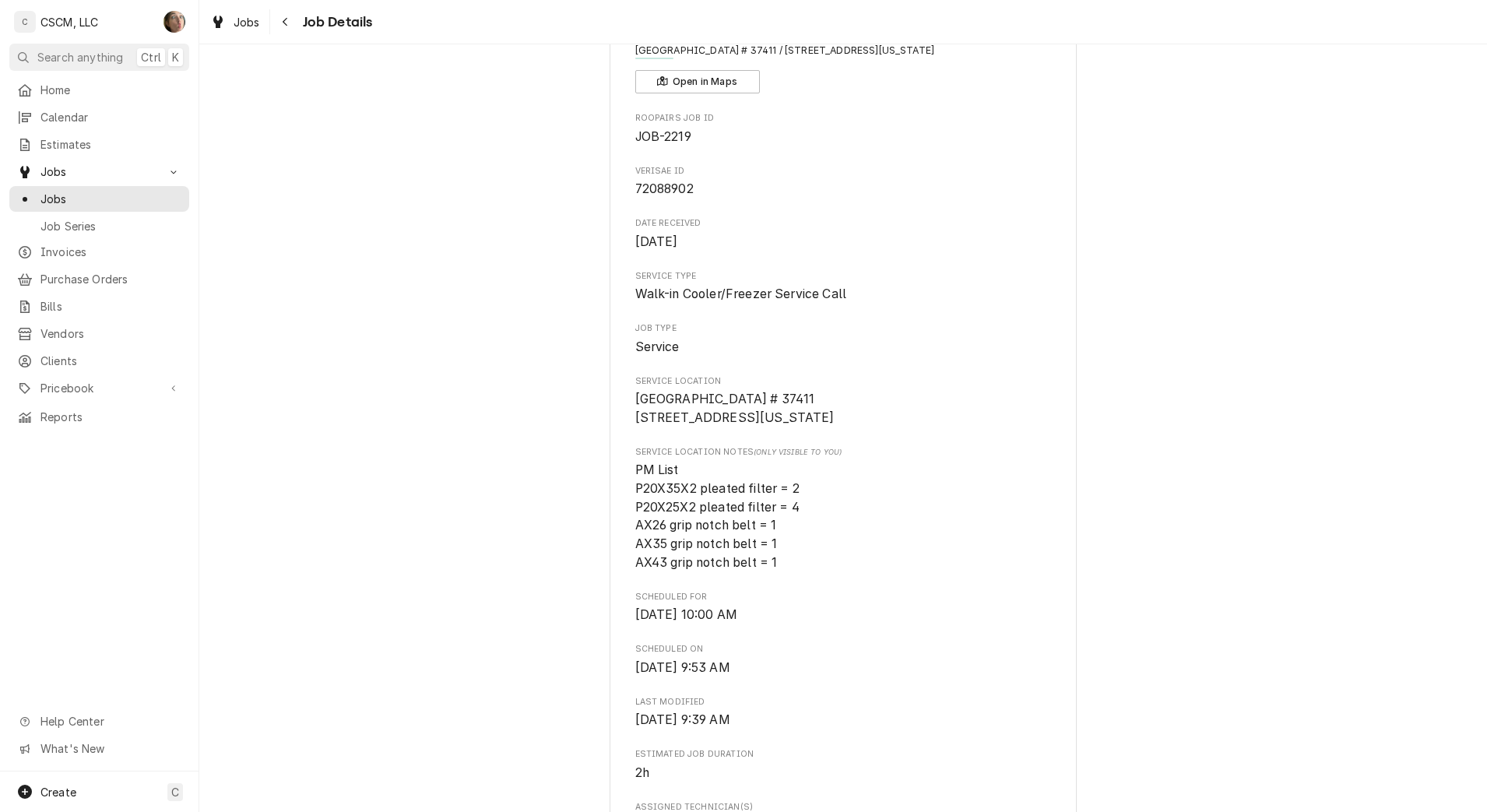
click at [291, 24] on div "Navigate back" at bounding box center [285, 22] width 16 height 16
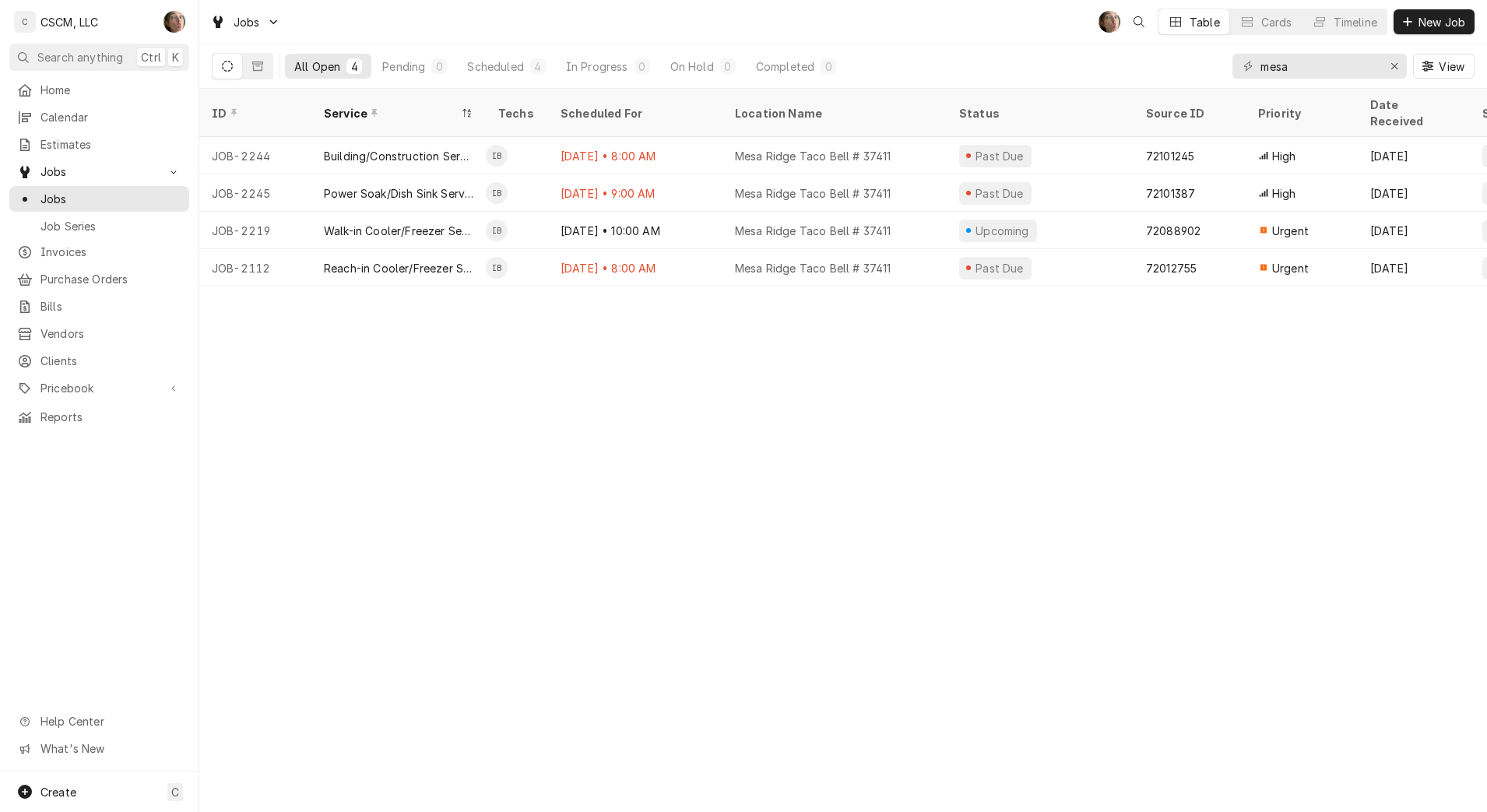
click at [618, 258] on div "[DATE] • 8:00 AM" at bounding box center [636, 268] width 175 height 37
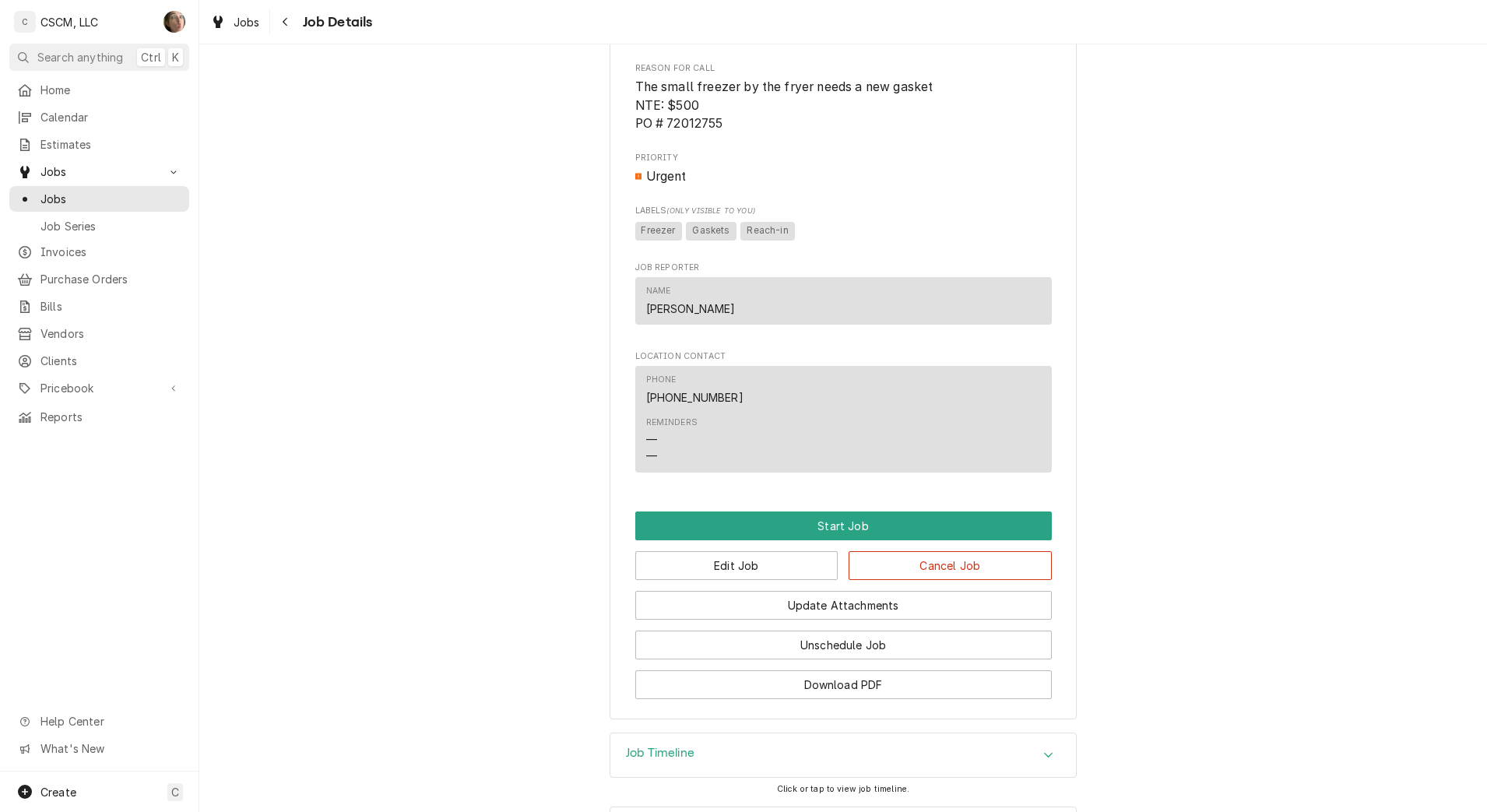
scroll to position [975, 0]
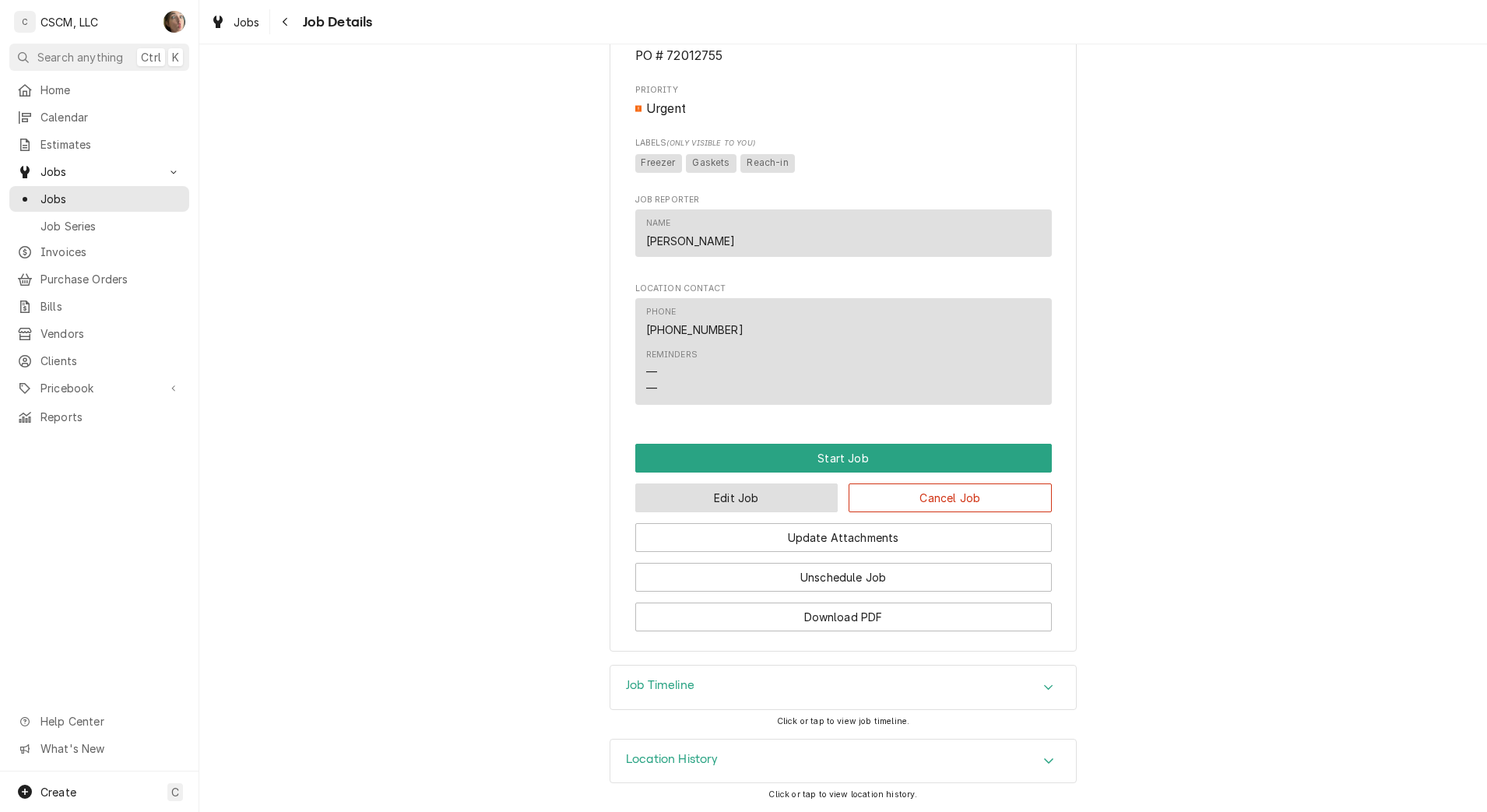
click at [743, 495] on button "Edit Job" at bounding box center [737, 497] width 203 height 28
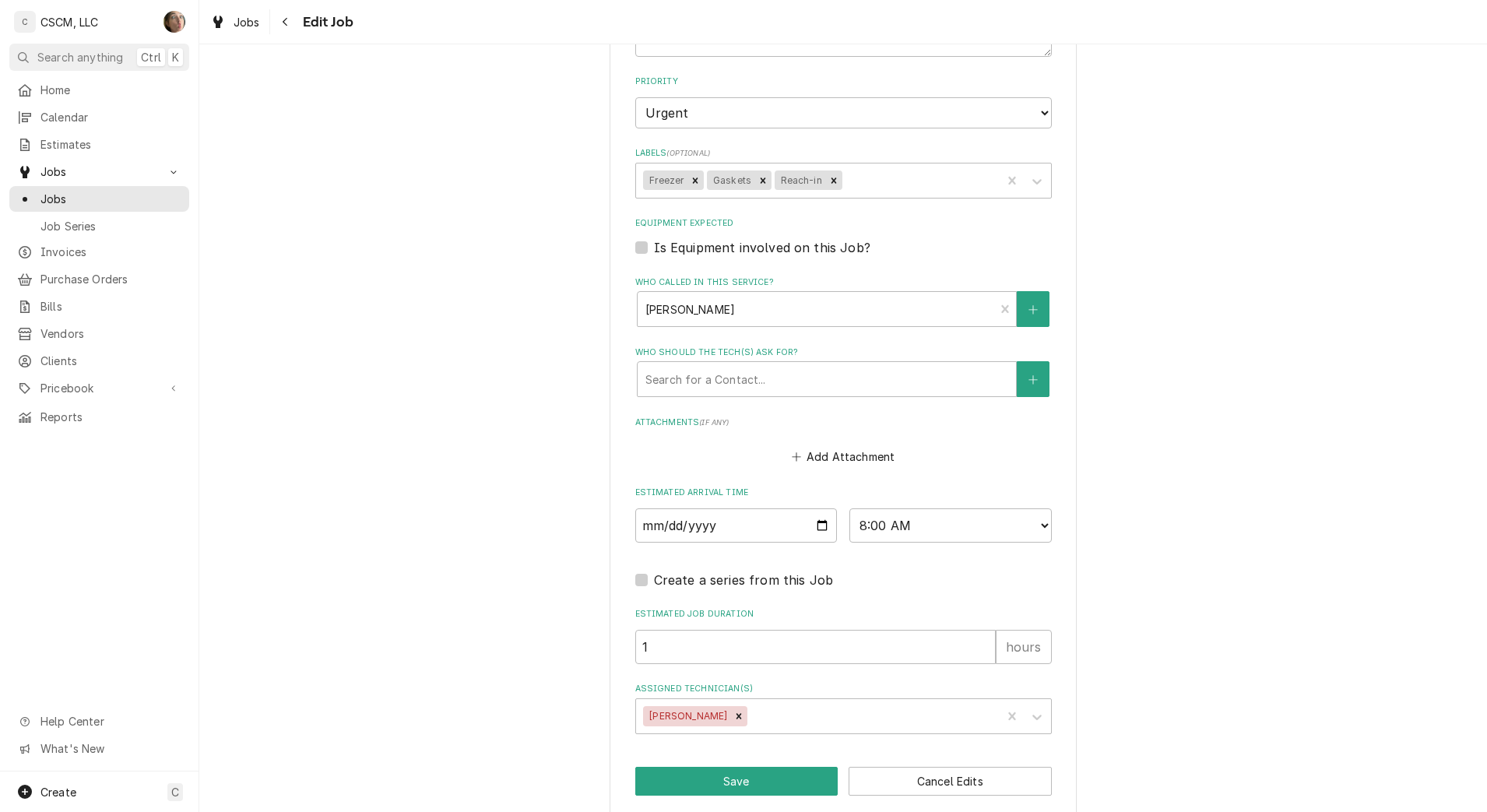
scroll to position [1182, 0]
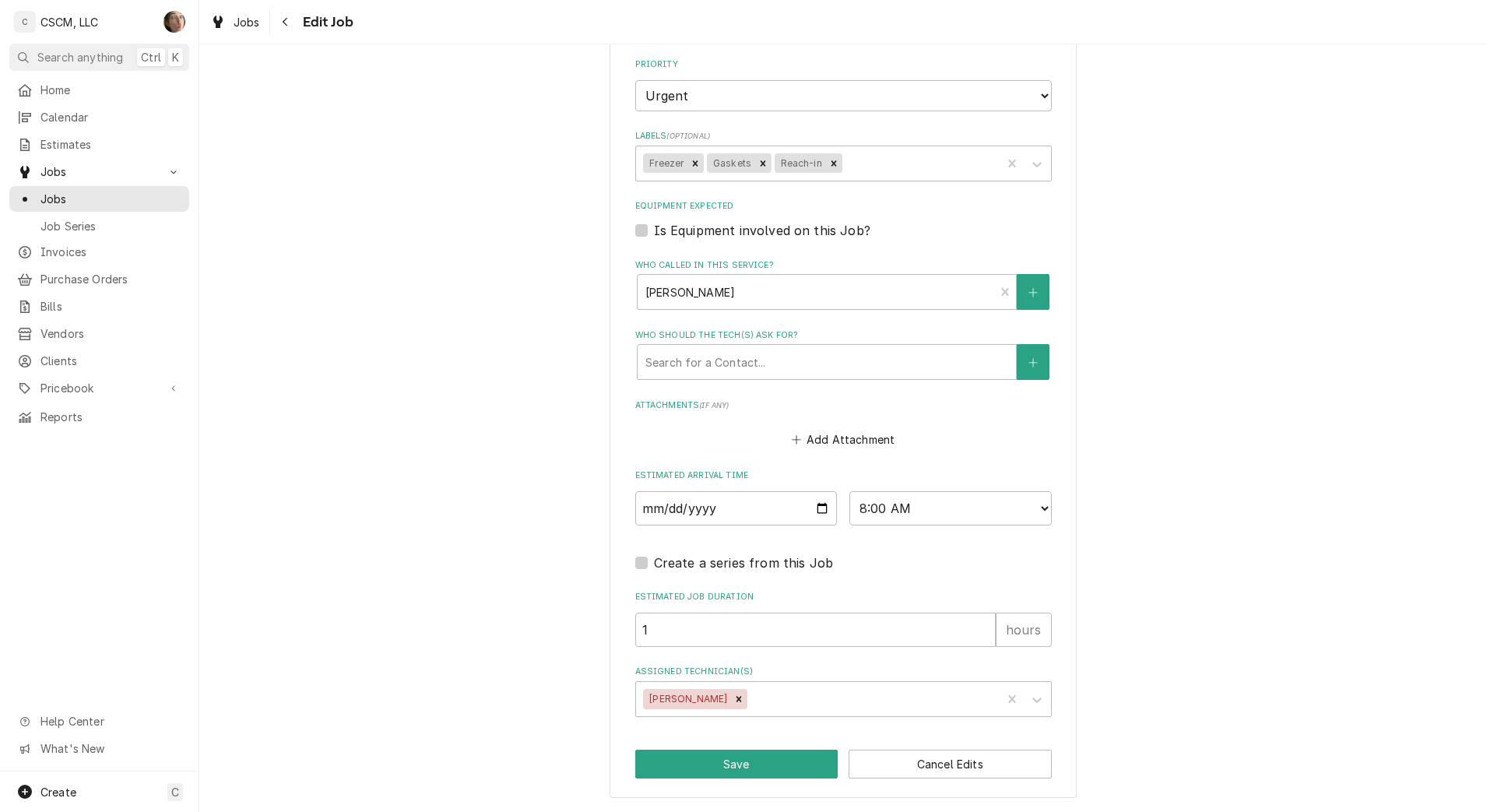
click at [764, 690] on div "Assigned Technician(s)" at bounding box center [872, 698] width 243 height 28
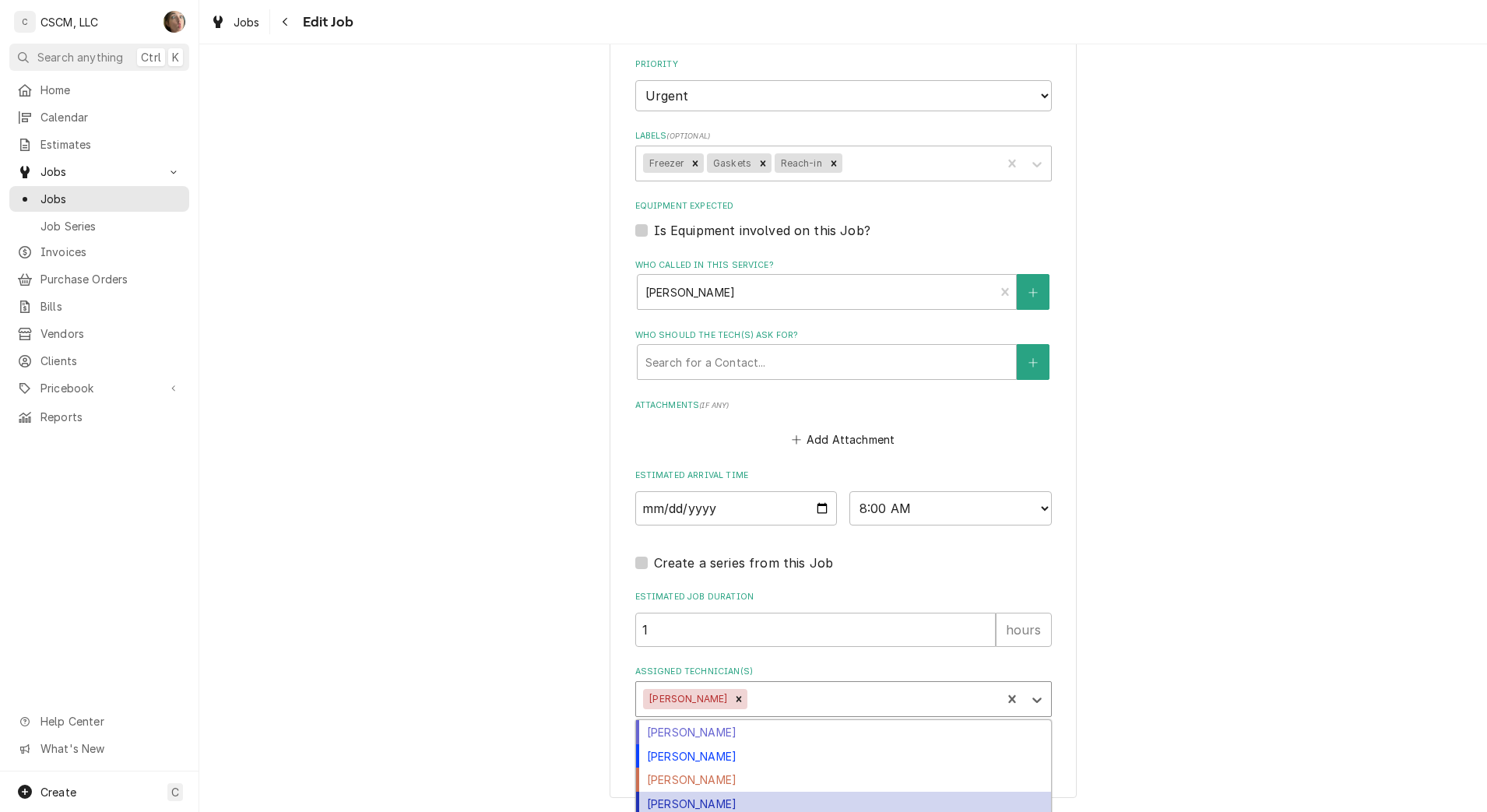
click at [745, 806] on div "[PERSON_NAME]" at bounding box center [843, 803] width 415 height 25
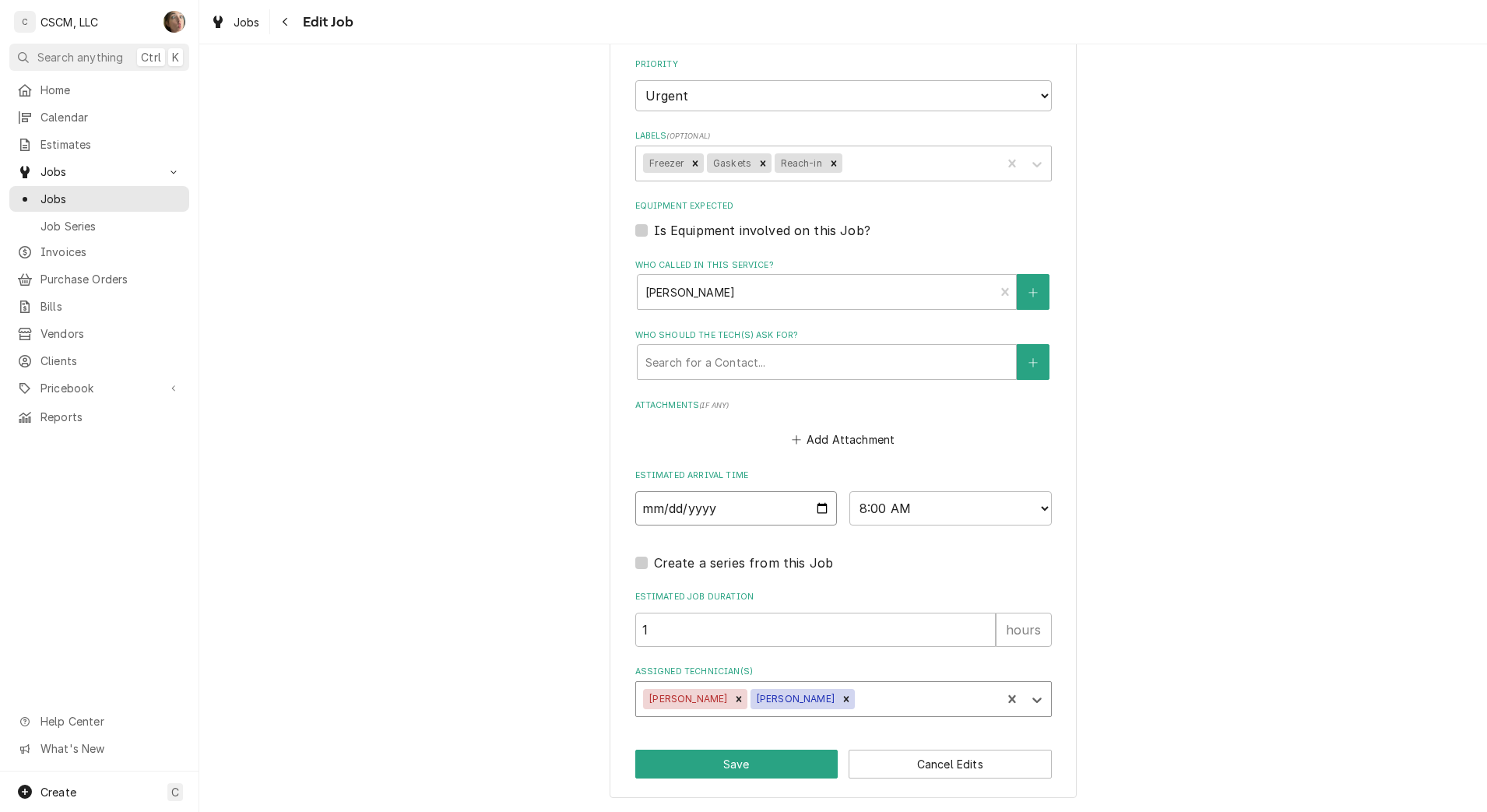
click at [816, 506] on input "2025-08-29" at bounding box center [737, 508] width 202 height 34
type textarea "x"
type input "2025-09-29"
type textarea "x"
type input "2025-09-17"
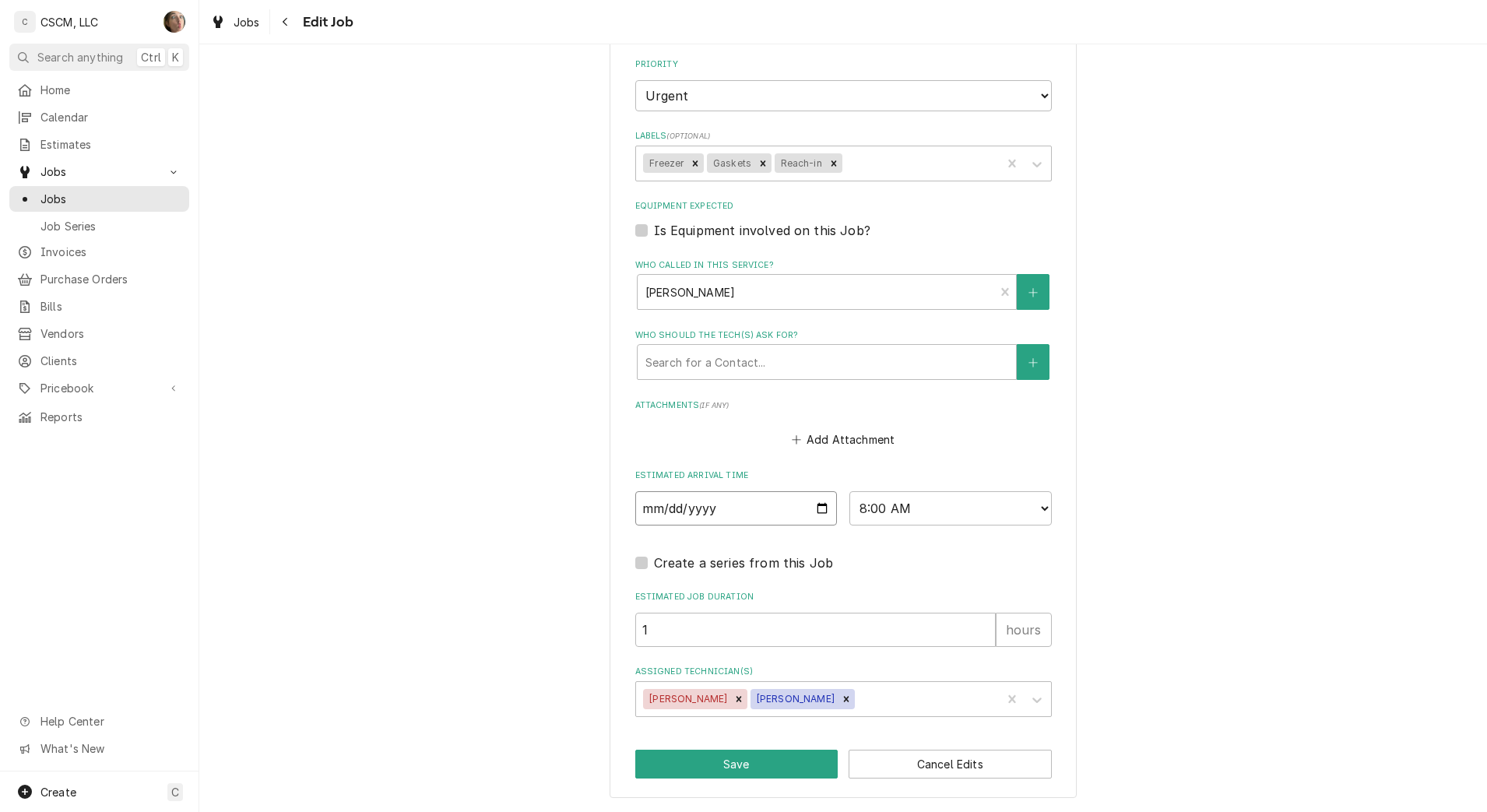
type textarea "x"
click at [963, 508] on select "AM / PM 6:00 AM 6:15 AM 6:30 AM 6:45 AM 7:00 AM 7:15 AM 7:30 AM 7:45 AM 8:00 AM…" at bounding box center [950, 508] width 202 height 34
select select "12:00:00"
click at [849, 491] on select "AM / PM 6:00 AM 6:15 AM 6:30 AM 6:45 AM 7:00 AM 7:15 AM 7:30 AM 7:45 AM 8:00 AM…" at bounding box center [950, 508] width 202 height 34
click at [870, 696] on div "Assigned Technician(s)" at bounding box center [926, 698] width 136 height 28
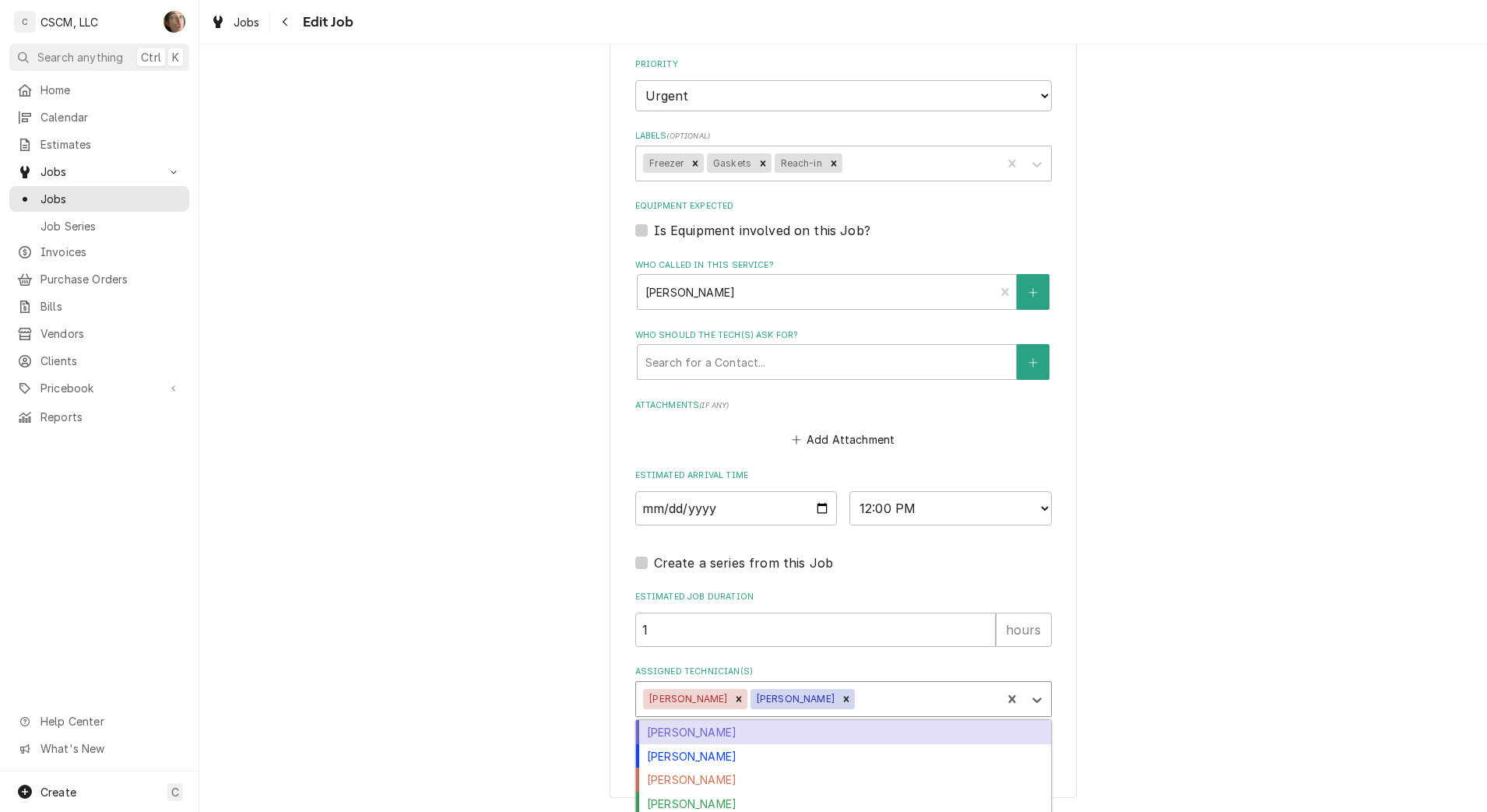
scroll to position [1234, 0]
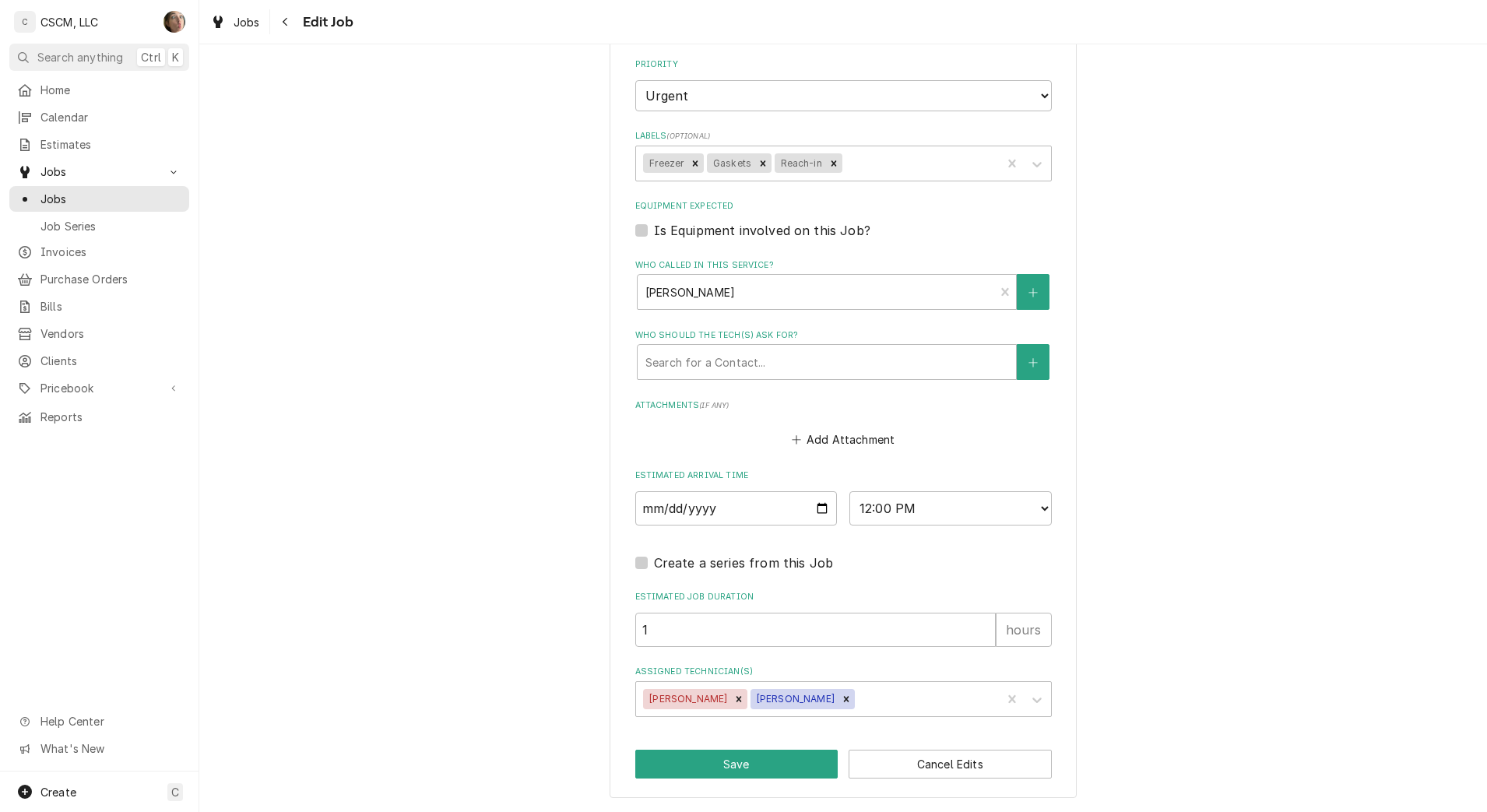
click at [858, 696] on div "Assigned Technician(s)" at bounding box center [926, 698] width 136 height 28
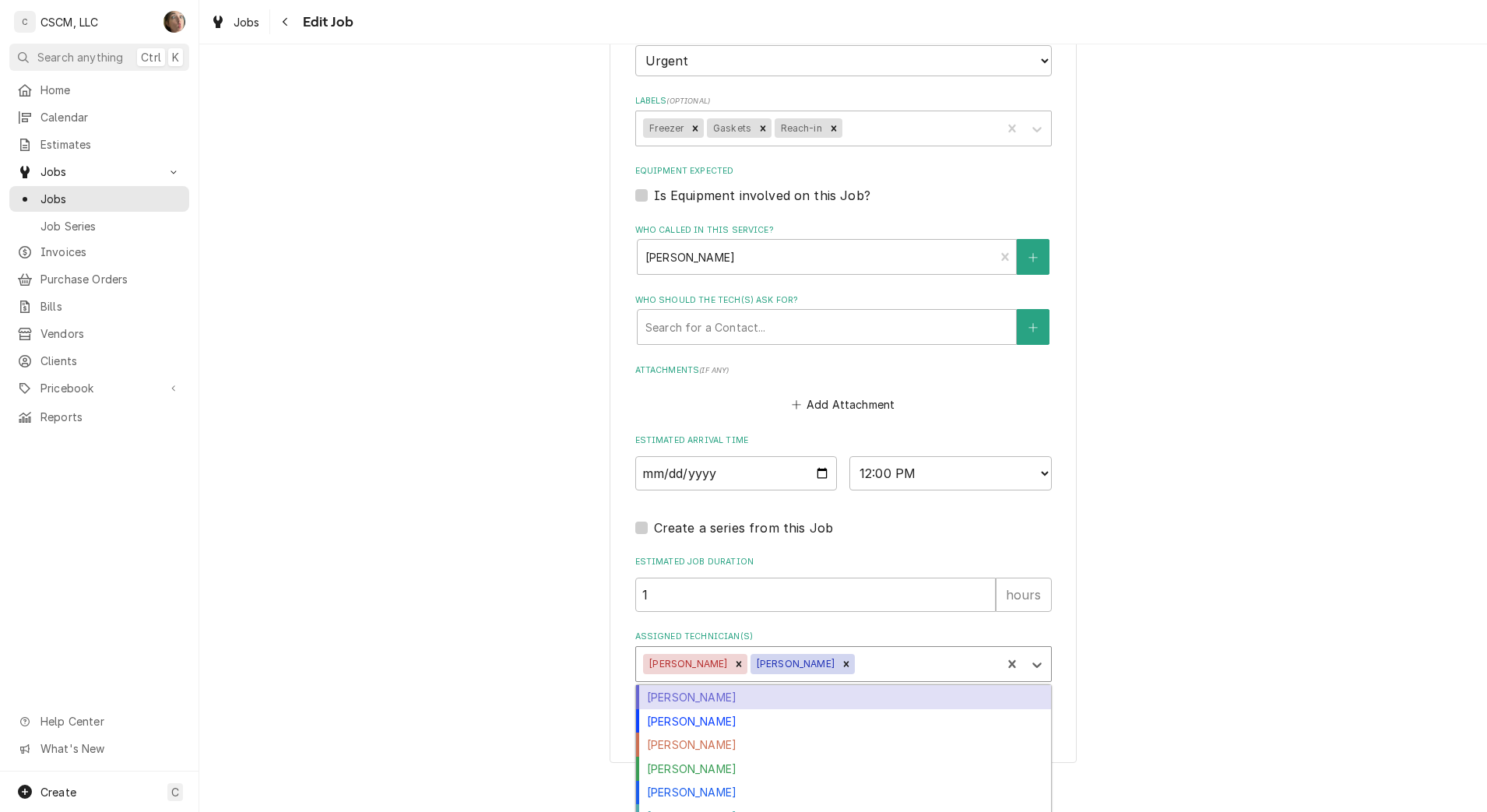
scroll to position [1234, 0]
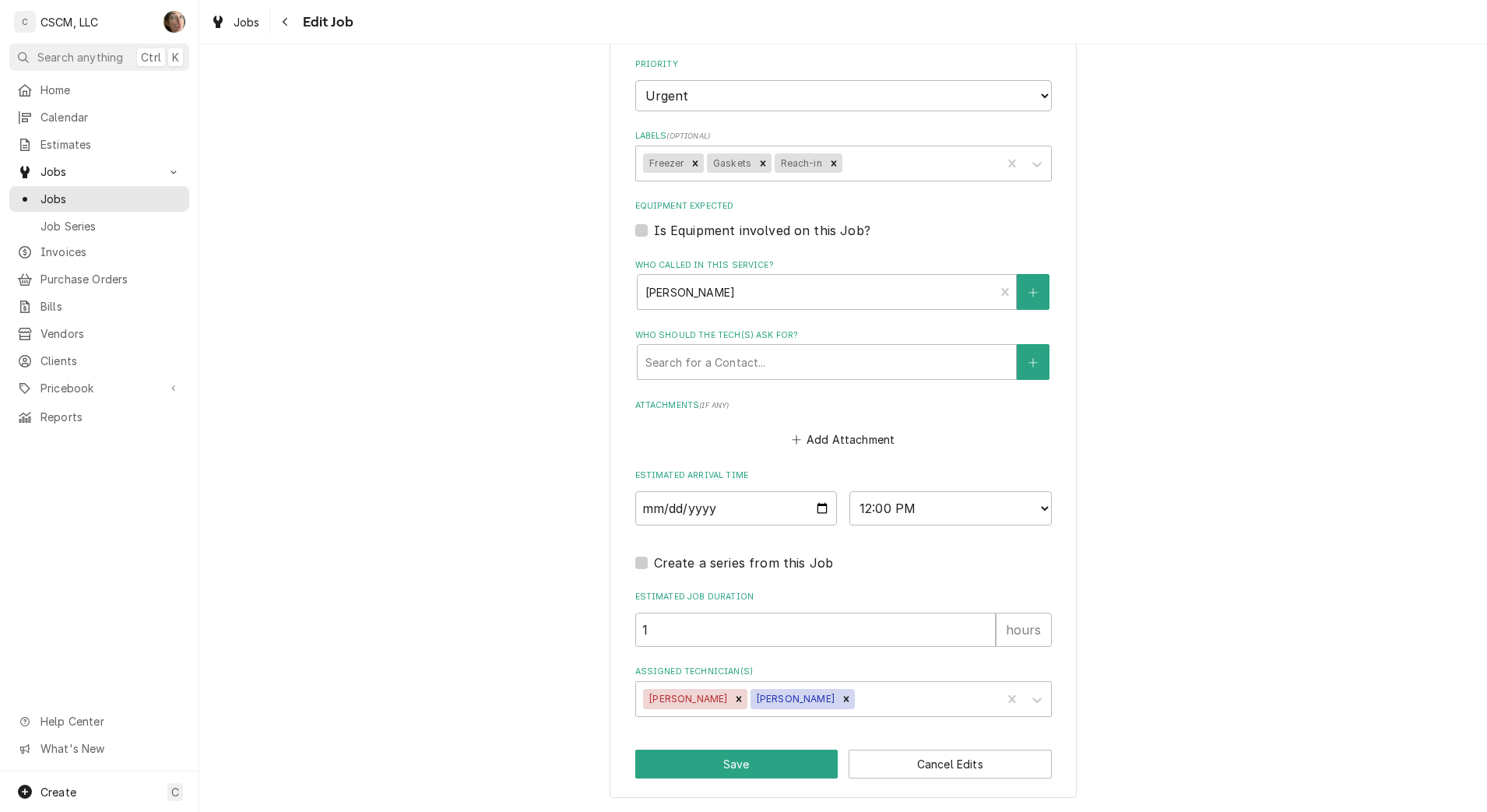
click at [679, 753] on button "Save" at bounding box center [737, 763] width 203 height 28
type textarea "x"
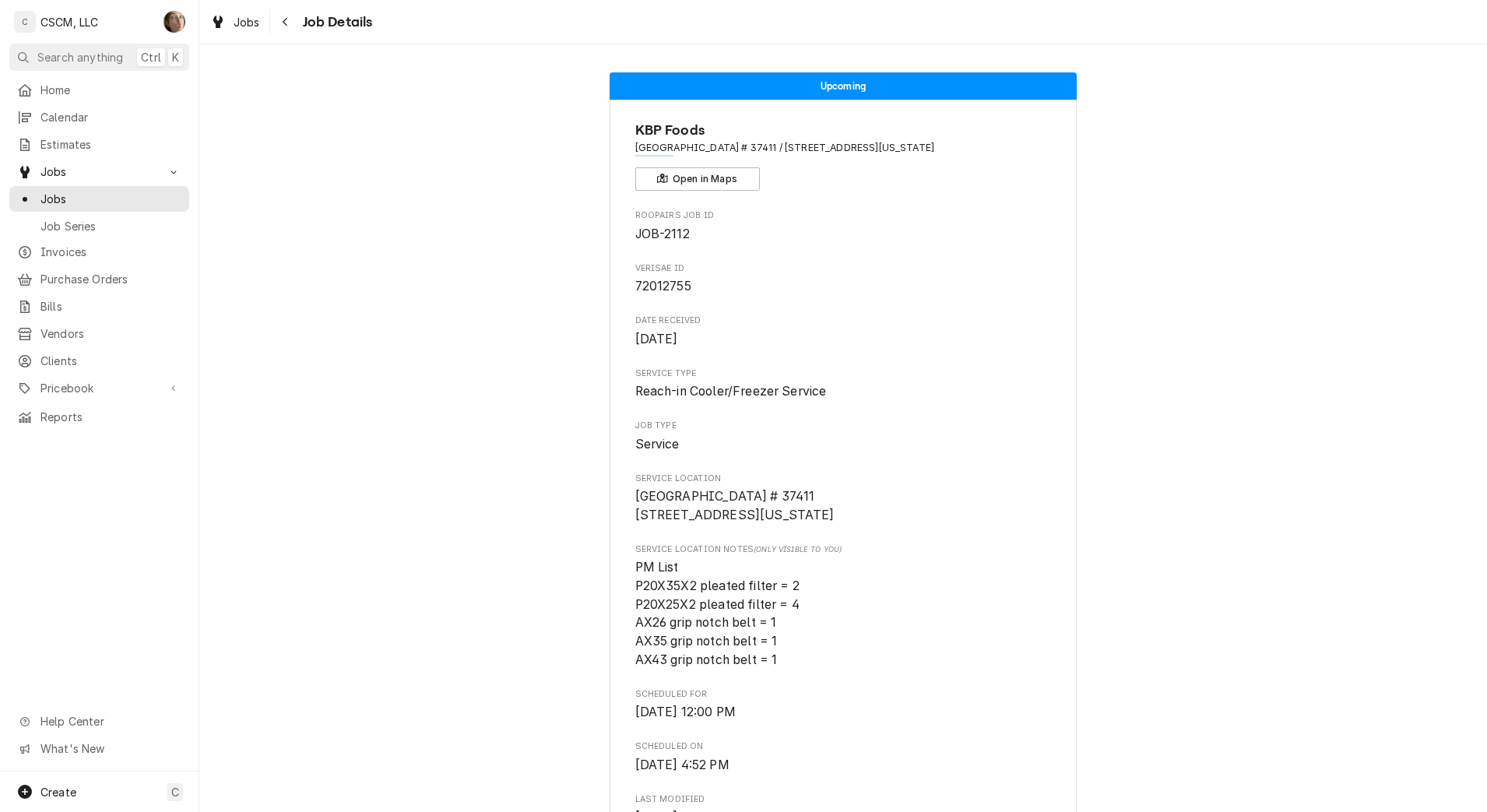
click at [296, 25] on button "Navigate back" at bounding box center [285, 22] width 25 height 25
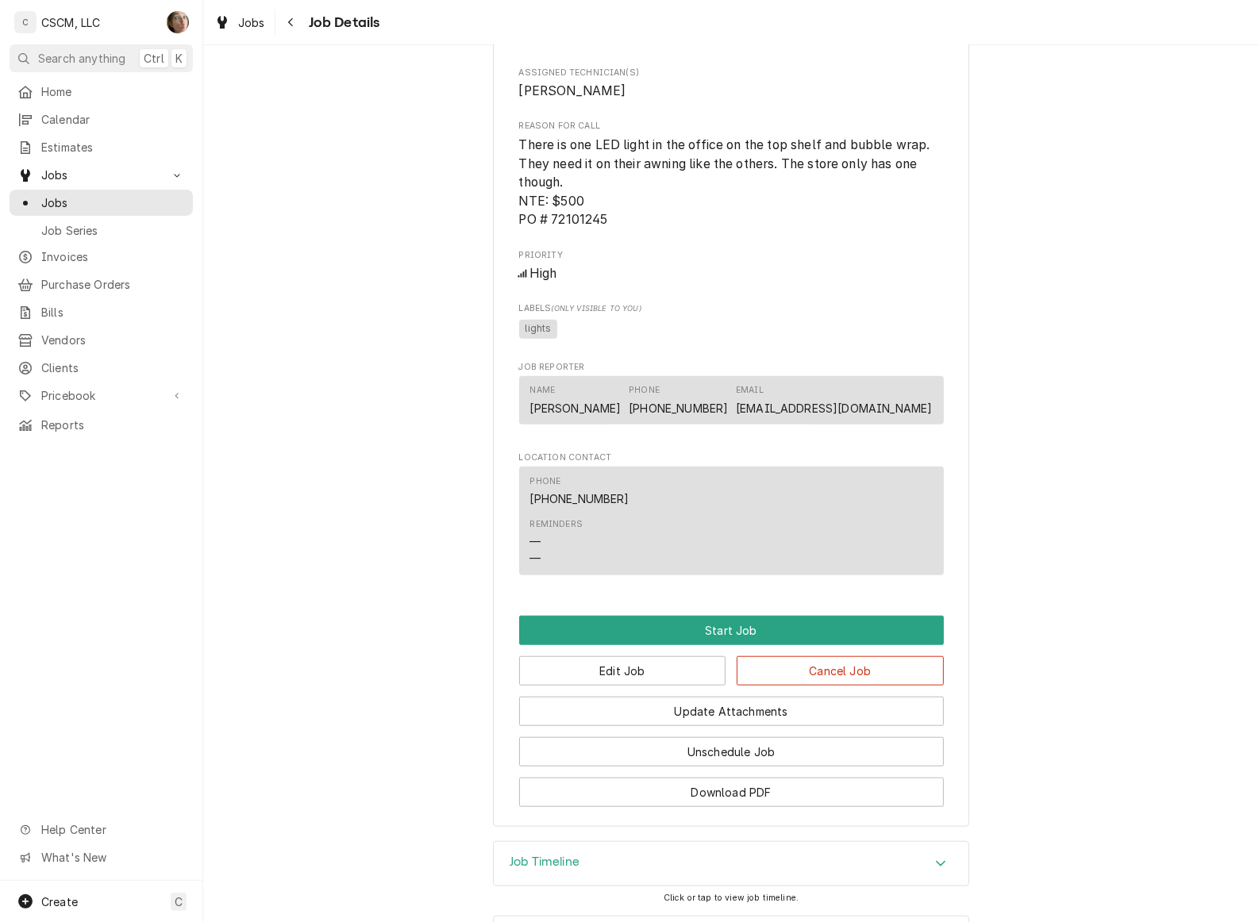
scroll to position [939, 0]
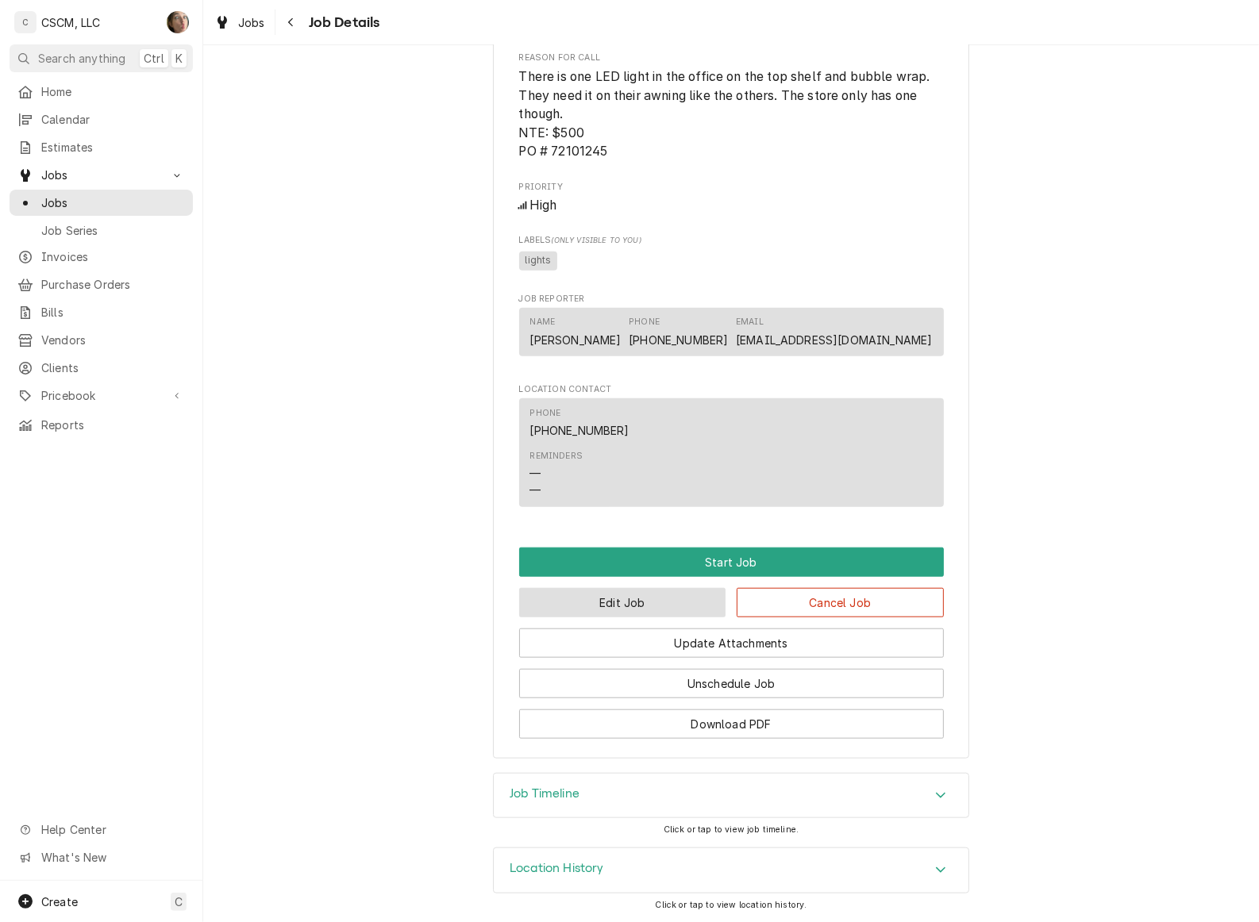
click at [621, 606] on button "Edit Job" at bounding box center [622, 602] width 207 height 29
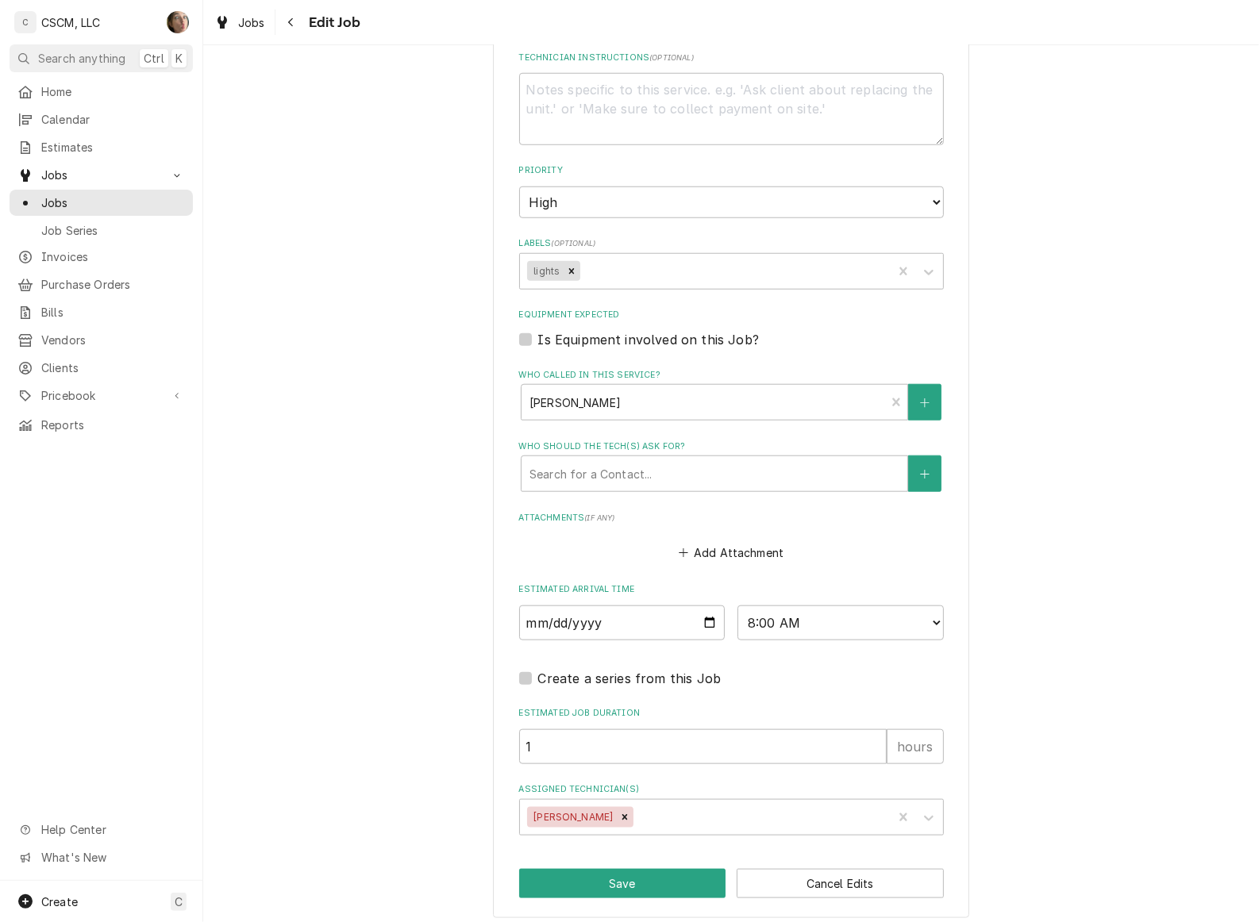
scroll to position [1147, 0]
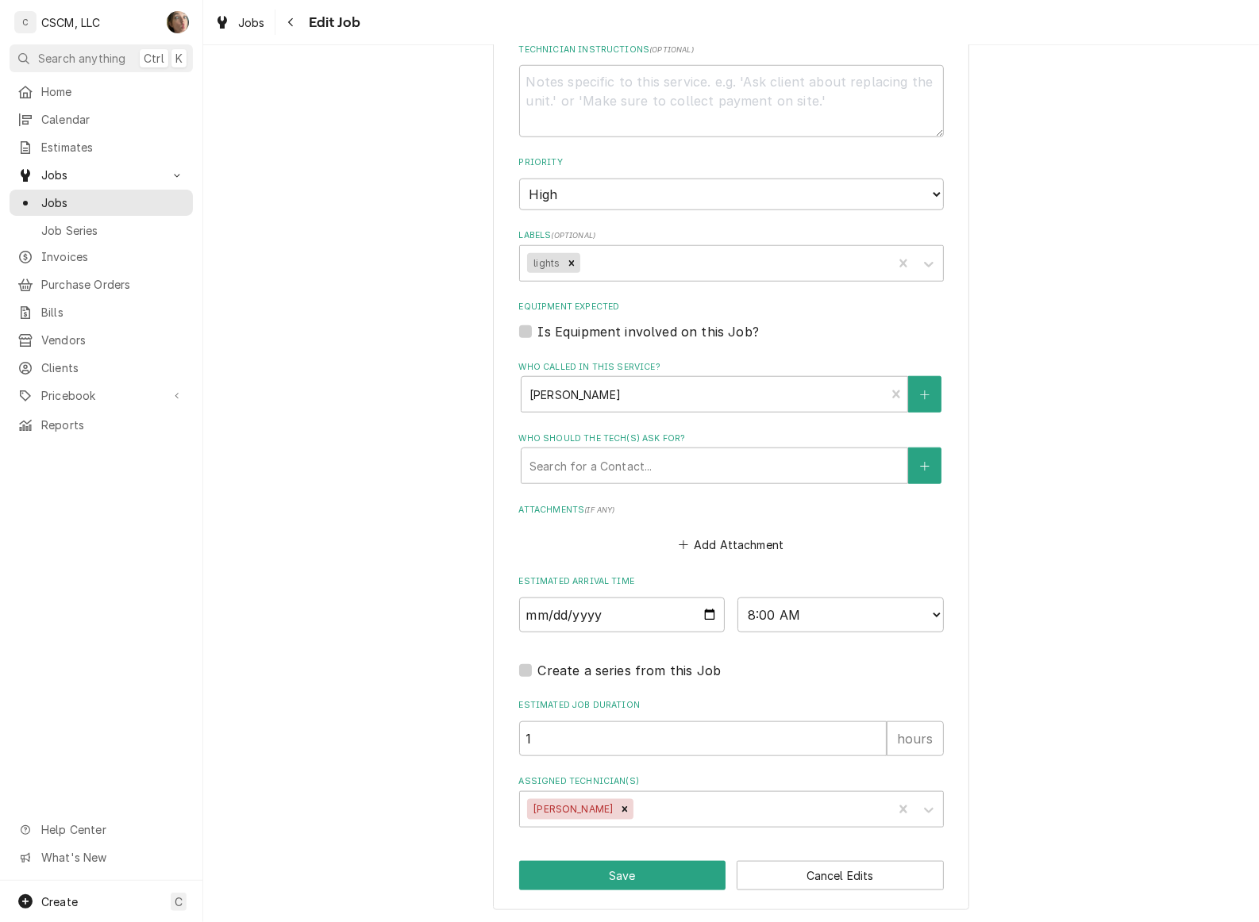
click at [668, 804] on div "Assigned Technician(s)" at bounding box center [761, 809] width 248 height 29
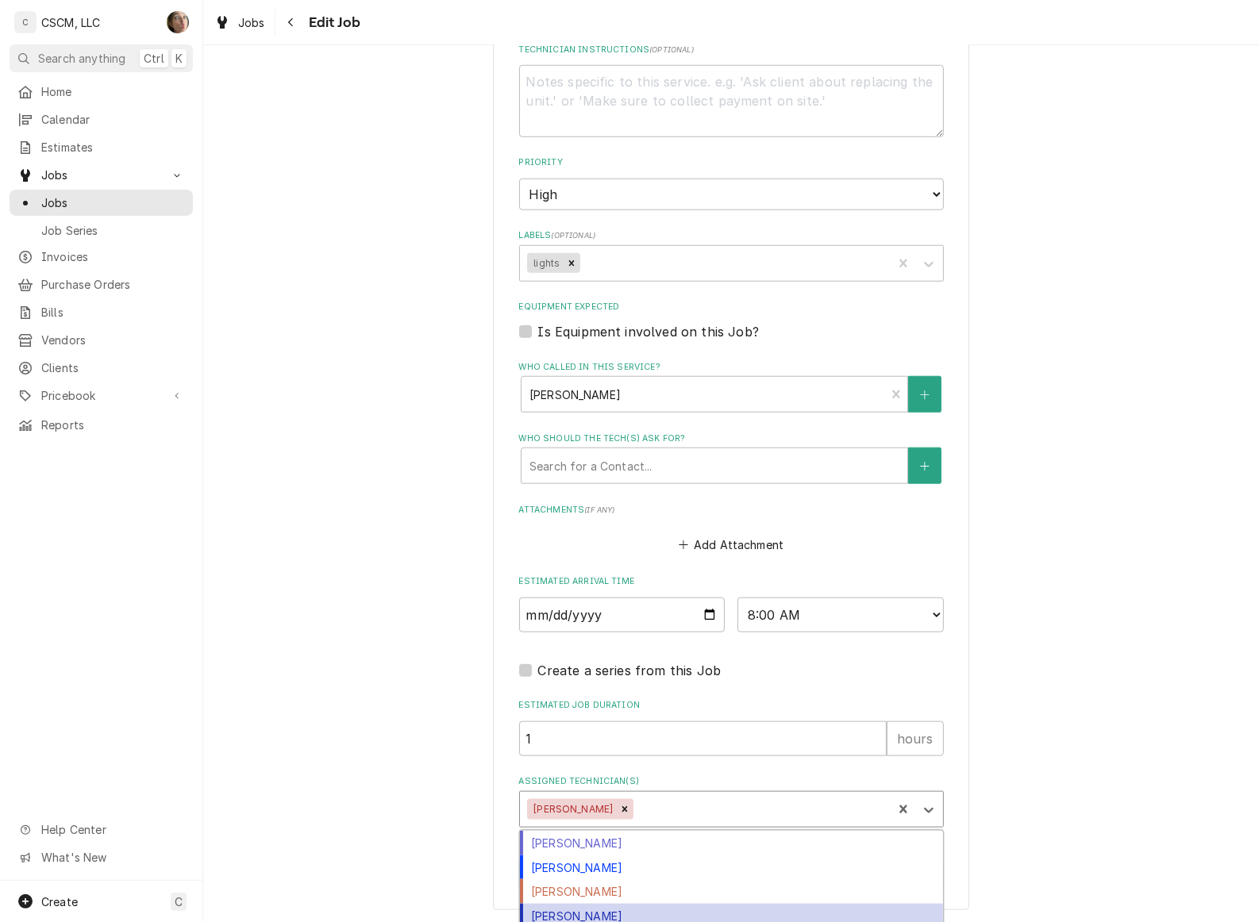
click at [620, 911] on div "[PERSON_NAME]" at bounding box center [731, 916] width 423 height 25
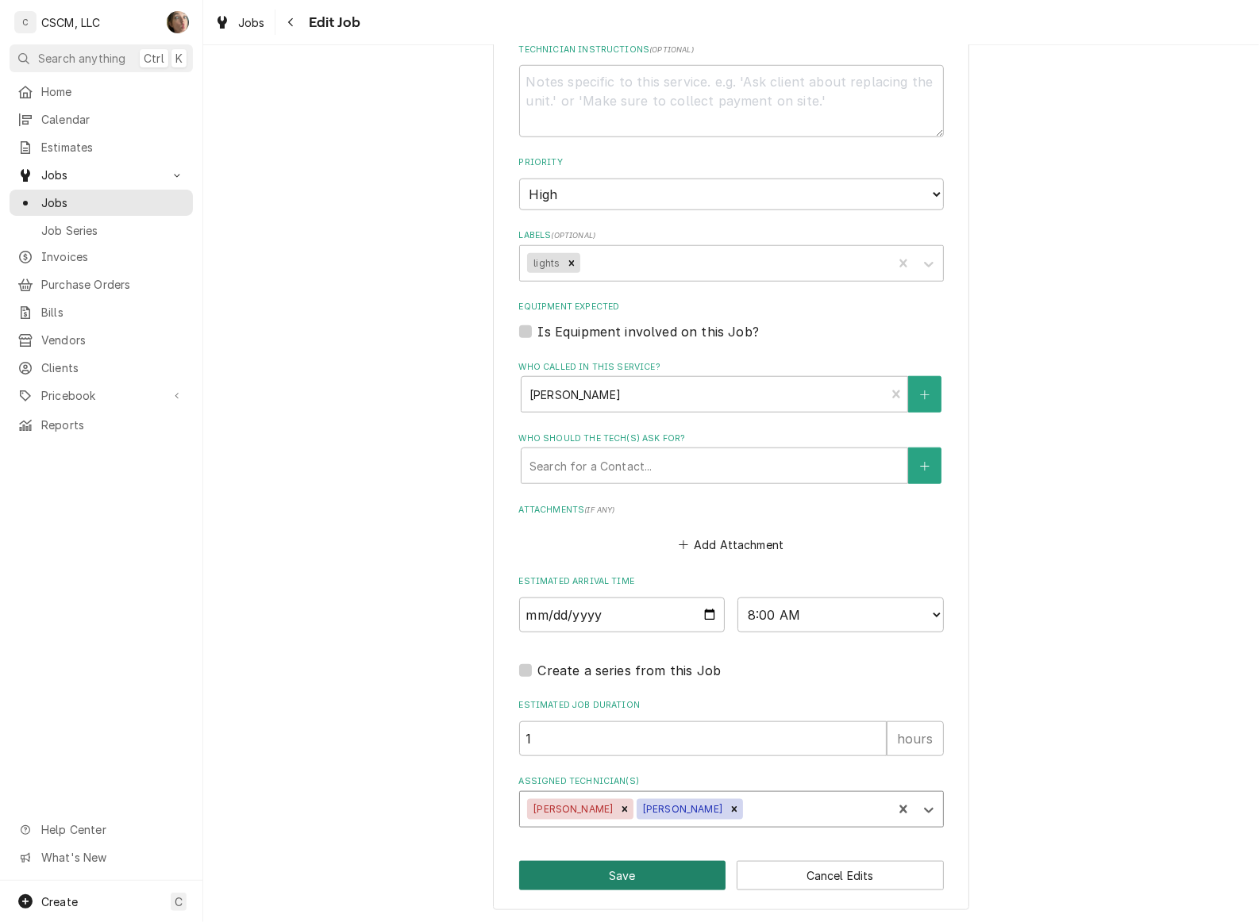
click at [627, 868] on button "Save" at bounding box center [622, 875] width 207 height 29
type textarea "x"
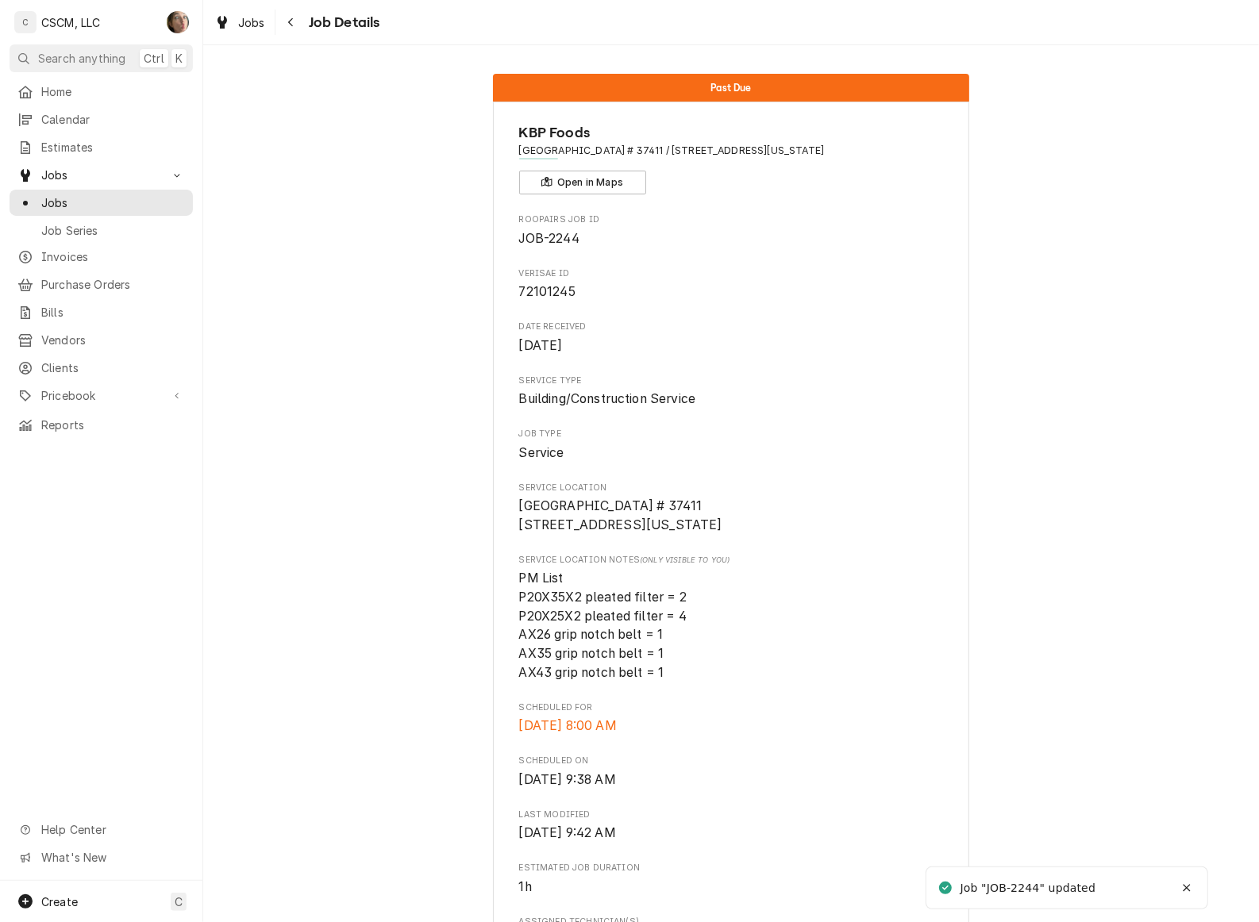
click at [291, 26] on icon "Navigate back" at bounding box center [290, 22] width 7 height 11
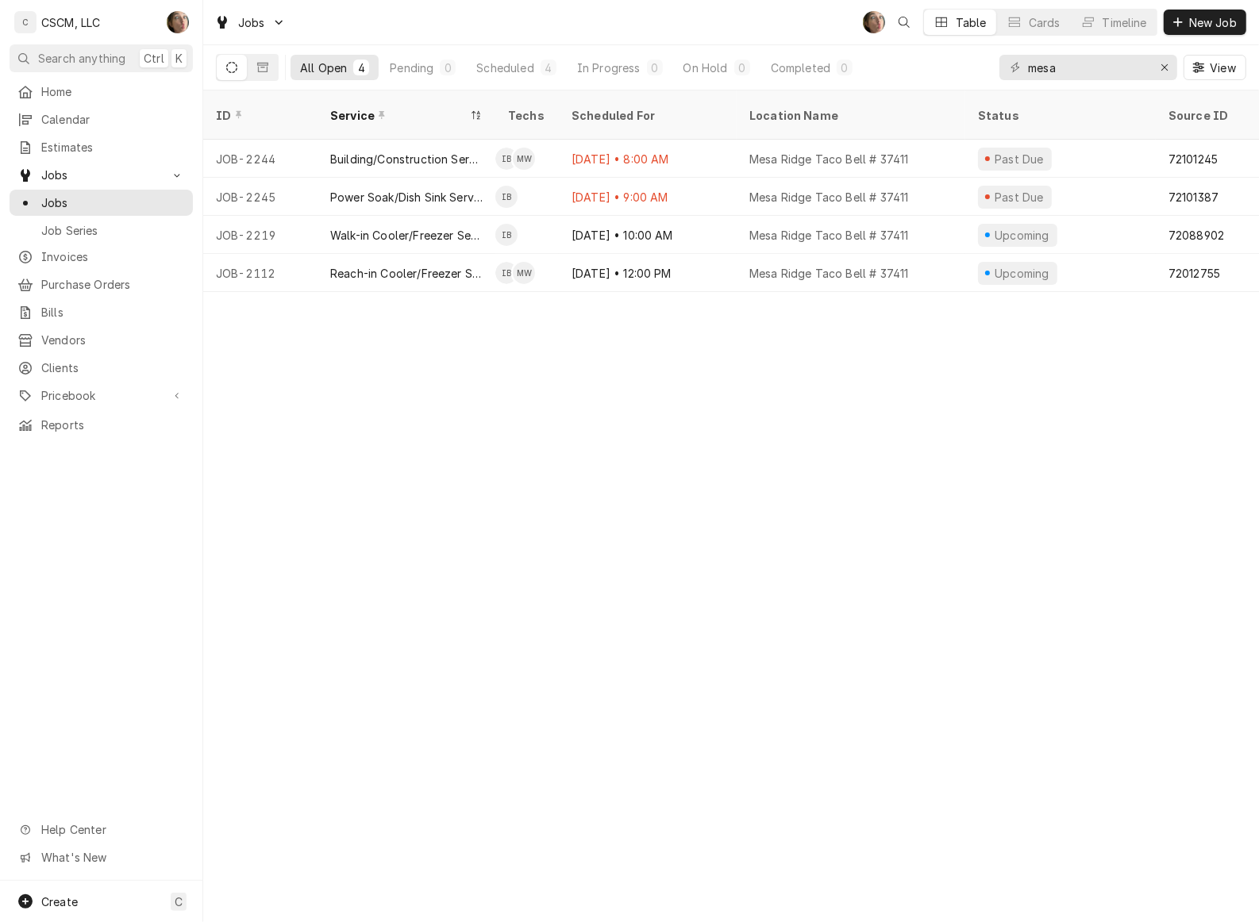
click at [664, 189] on div "Sep 17 • 9:00 AM" at bounding box center [648, 197] width 178 height 38
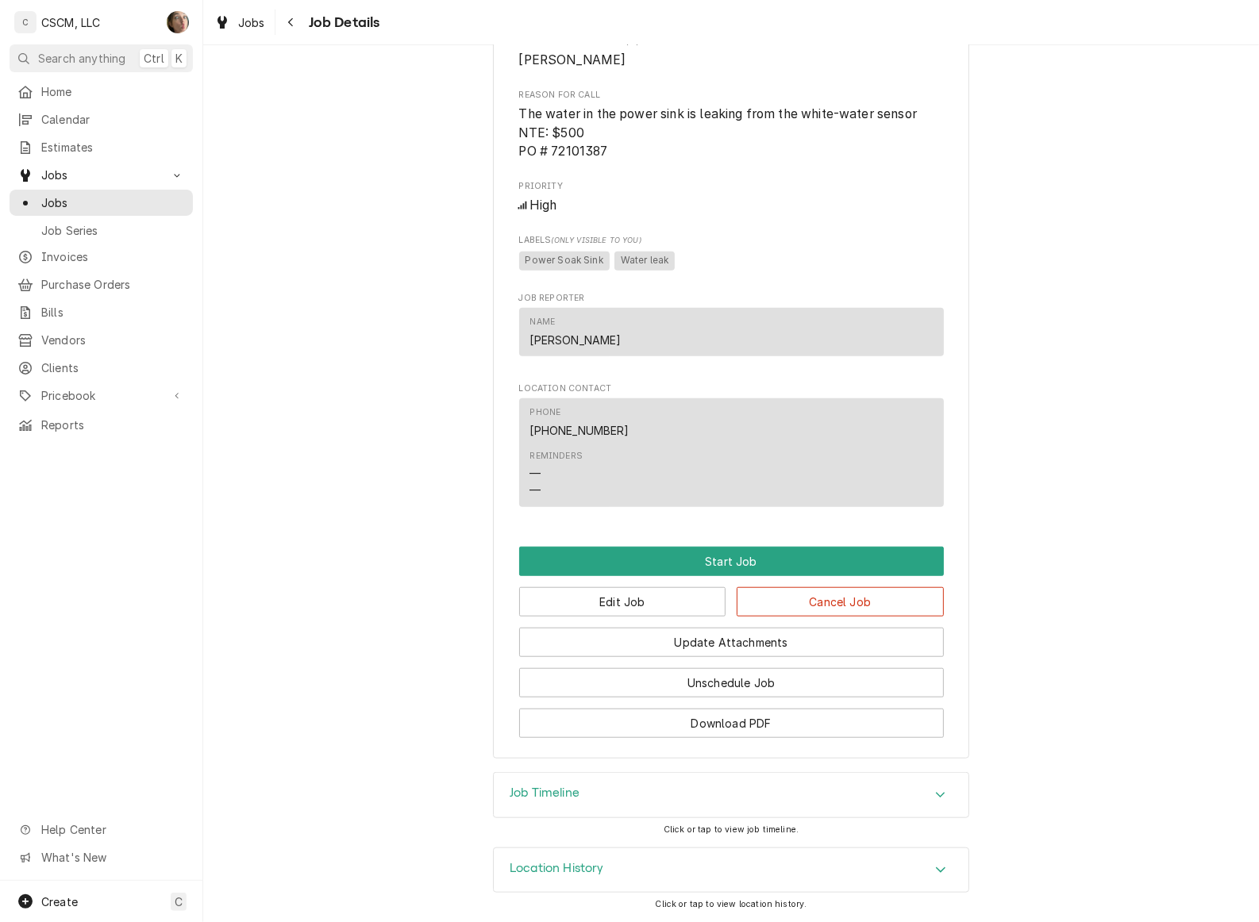
scroll to position [902, 0]
click at [669, 607] on button "Edit Job" at bounding box center [622, 601] width 207 height 29
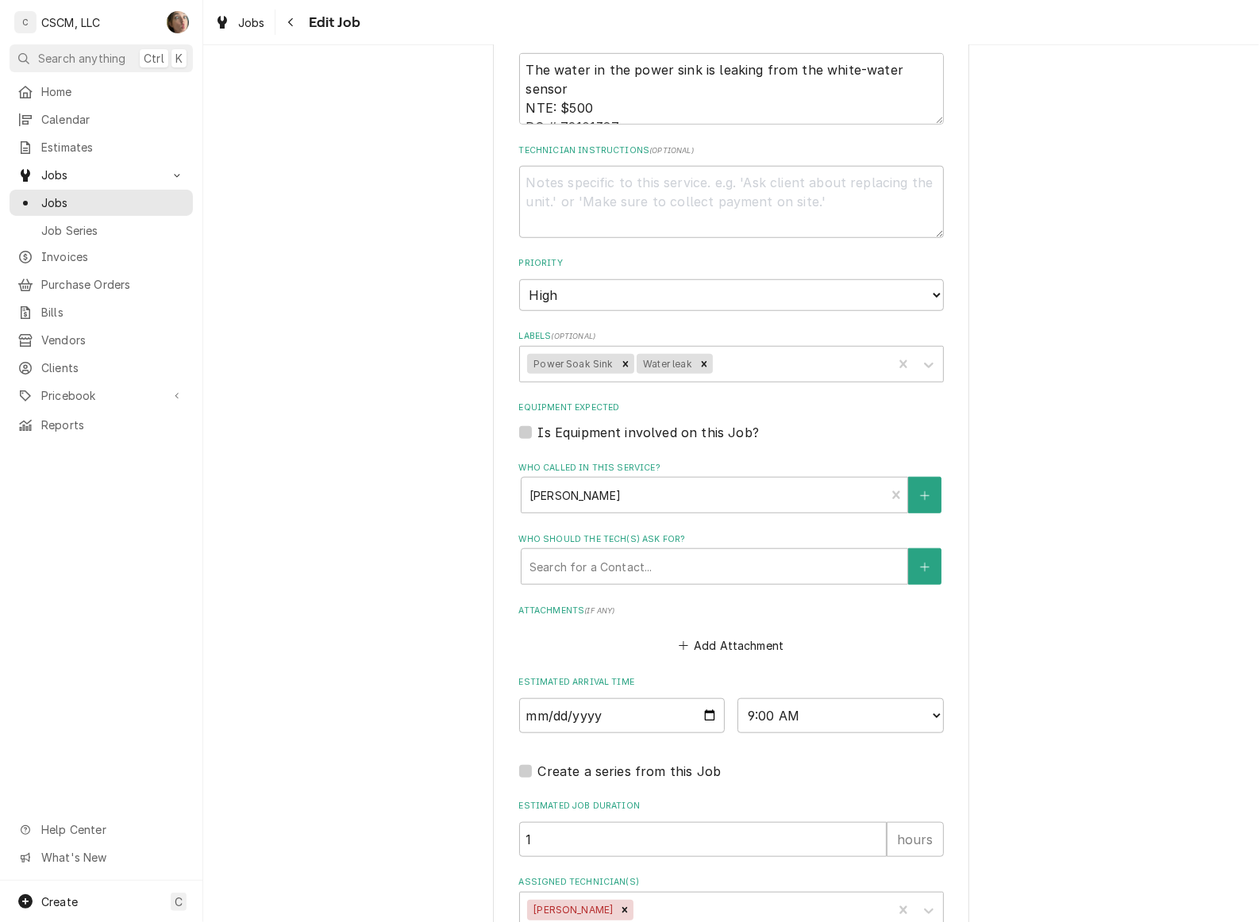
scroll to position [1109, 0]
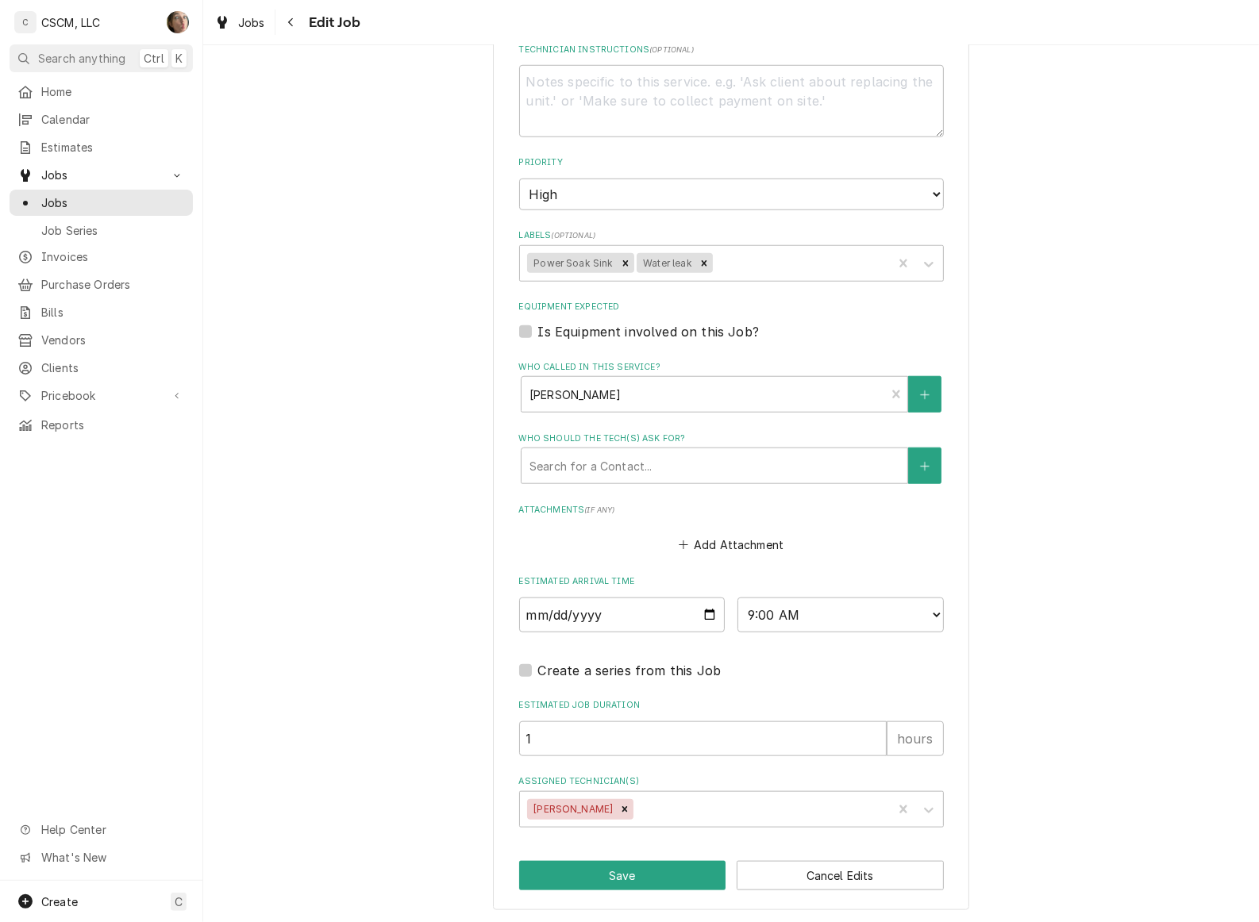
click at [637, 806] on div "Assigned Technician(s)" at bounding box center [761, 809] width 248 height 29
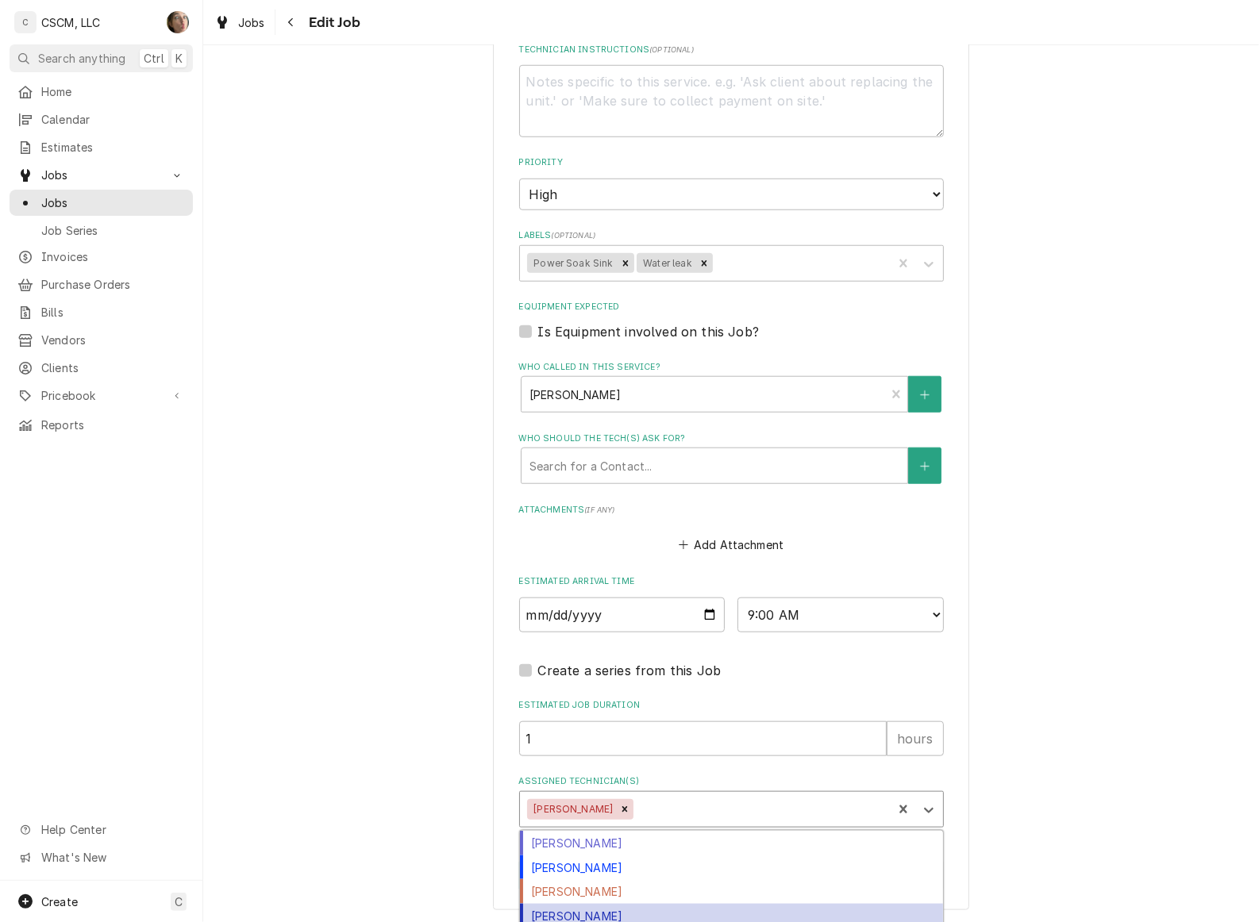
click at [631, 904] on div "[PERSON_NAME]" at bounding box center [731, 916] width 423 height 25
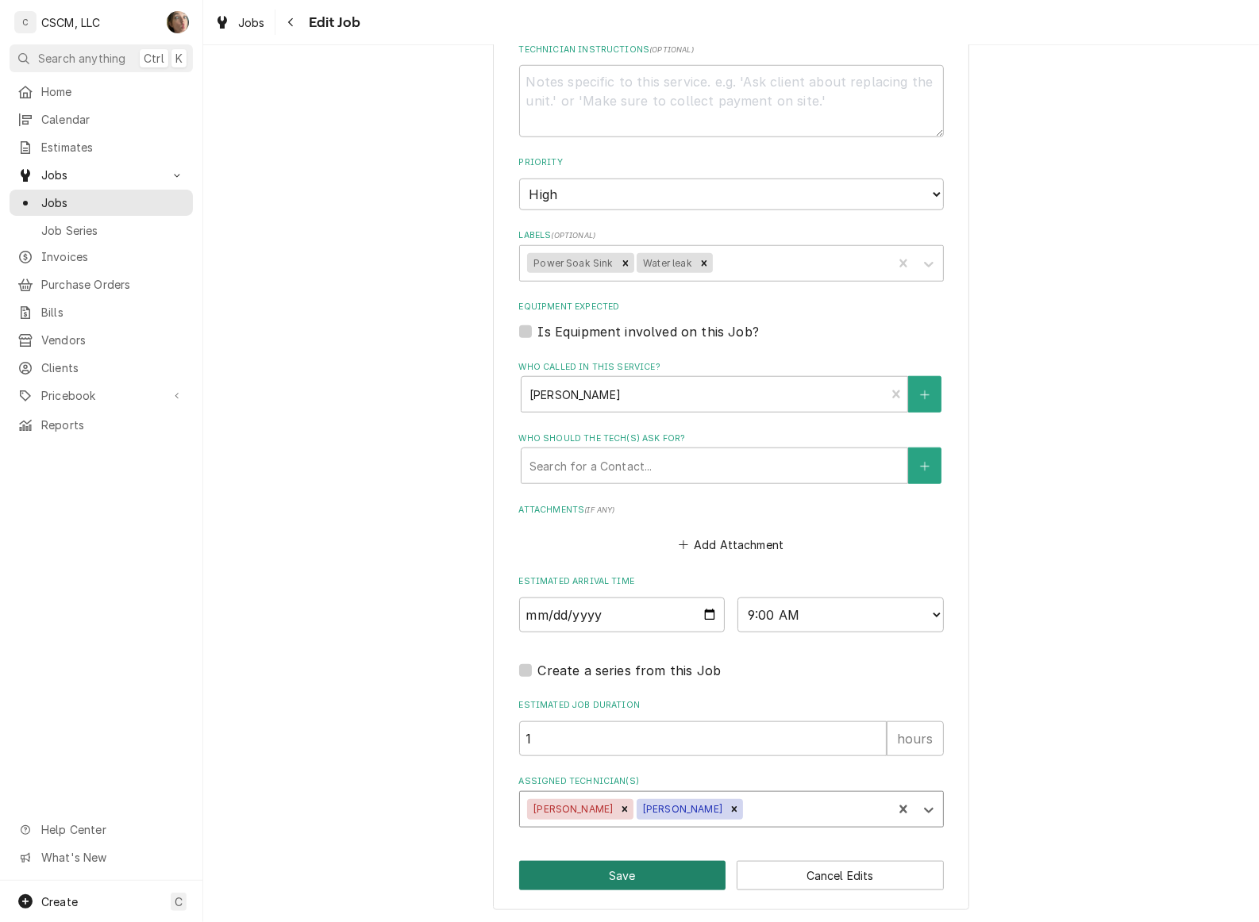
click at [631, 879] on button "Save" at bounding box center [622, 875] width 207 height 29
type textarea "x"
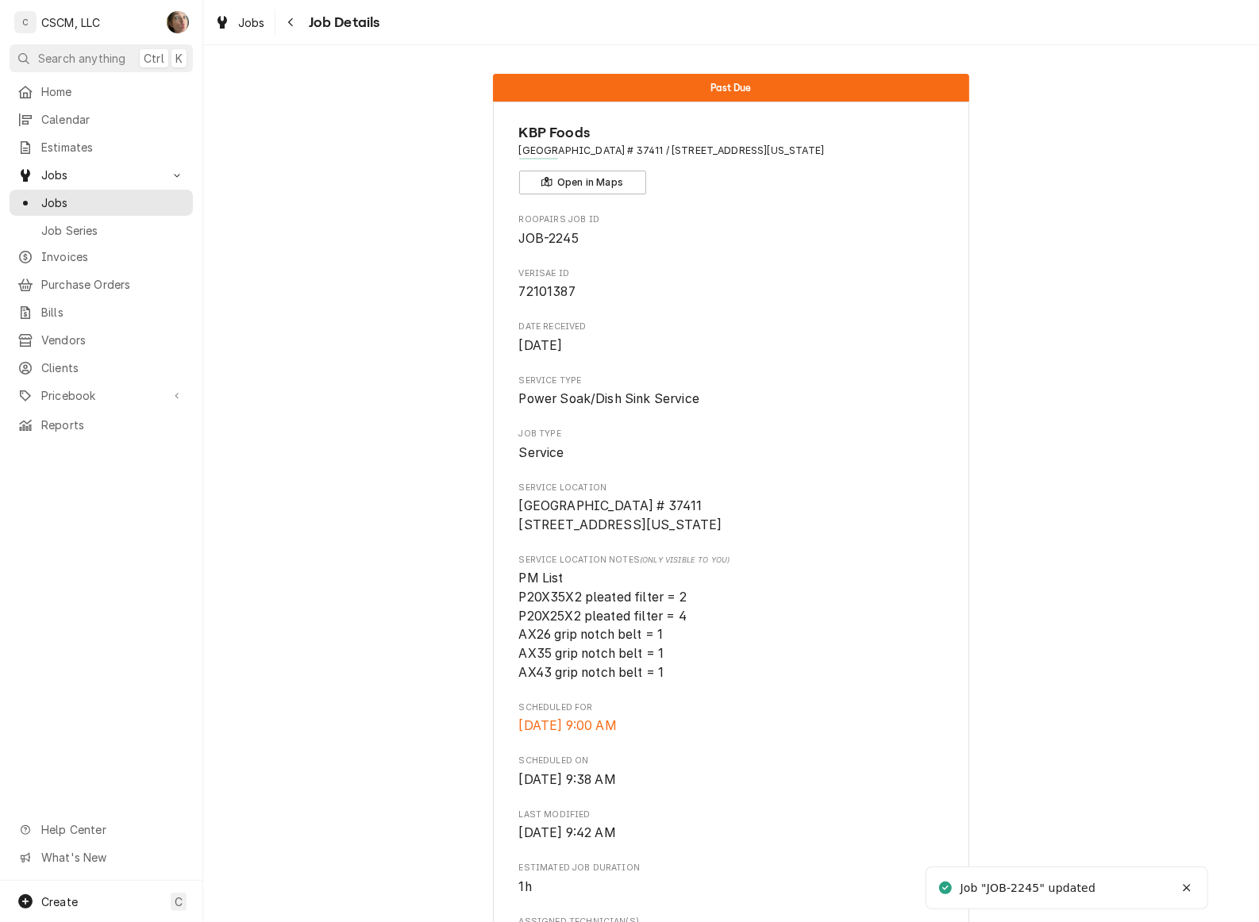
click at [296, 25] on div "Navigate back" at bounding box center [291, 22] width 16 height 16
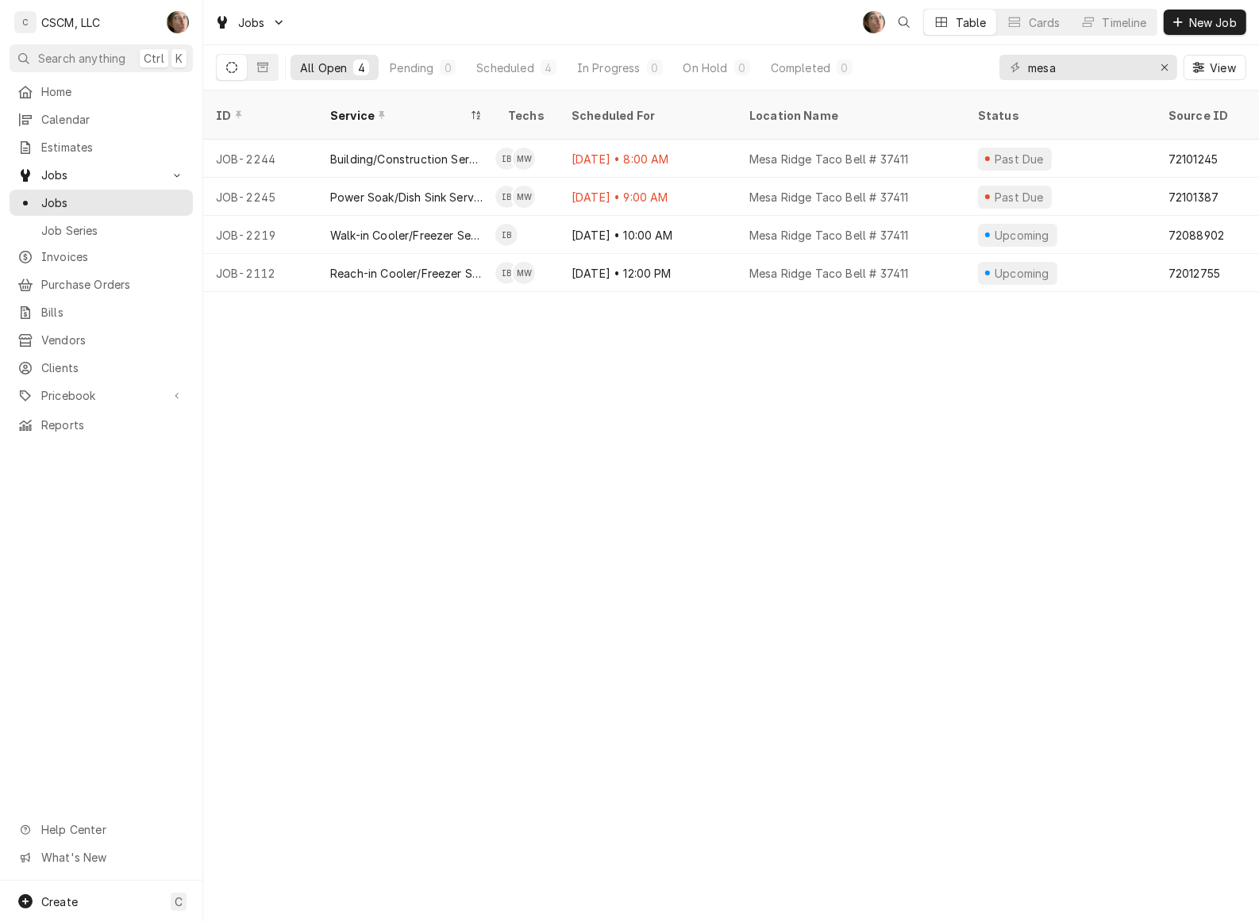
click at [684, 216] on div "[DATE] • 10:00 AM" at bounding box center [648, 235] width 178 height 38
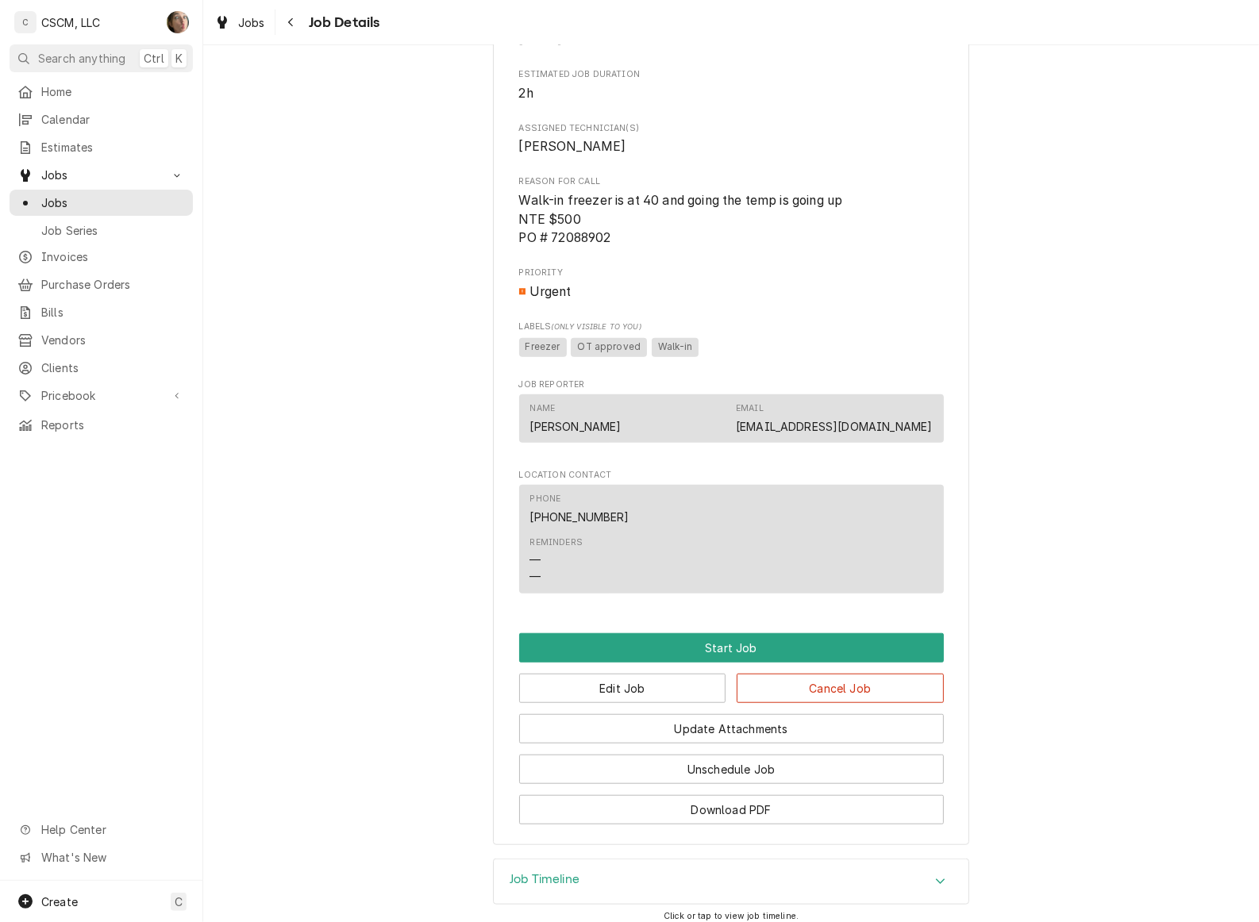
scroll to position [902, 0]
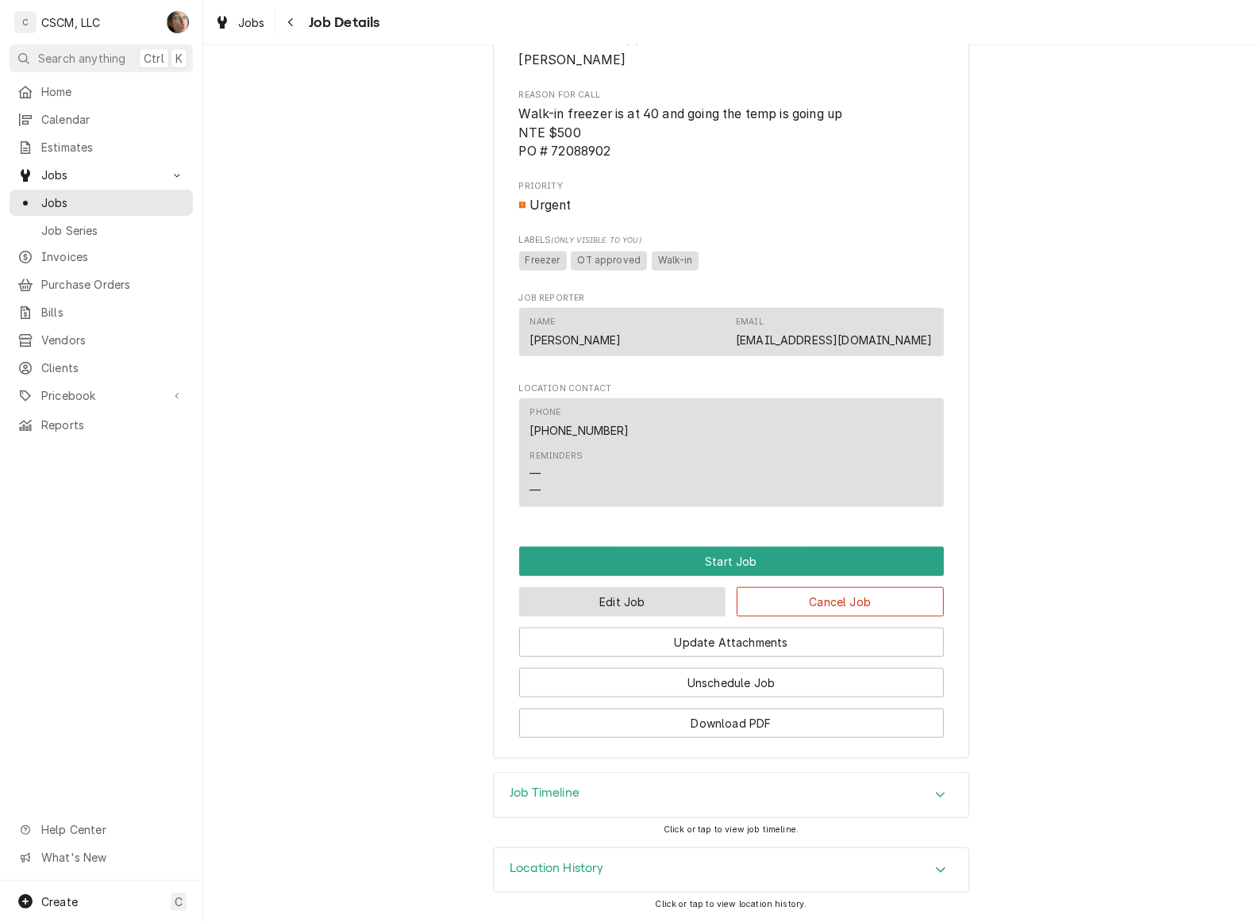
click at [664, 613] on button "Edit Job" at bounding box center [622, 601] width 207 height 29
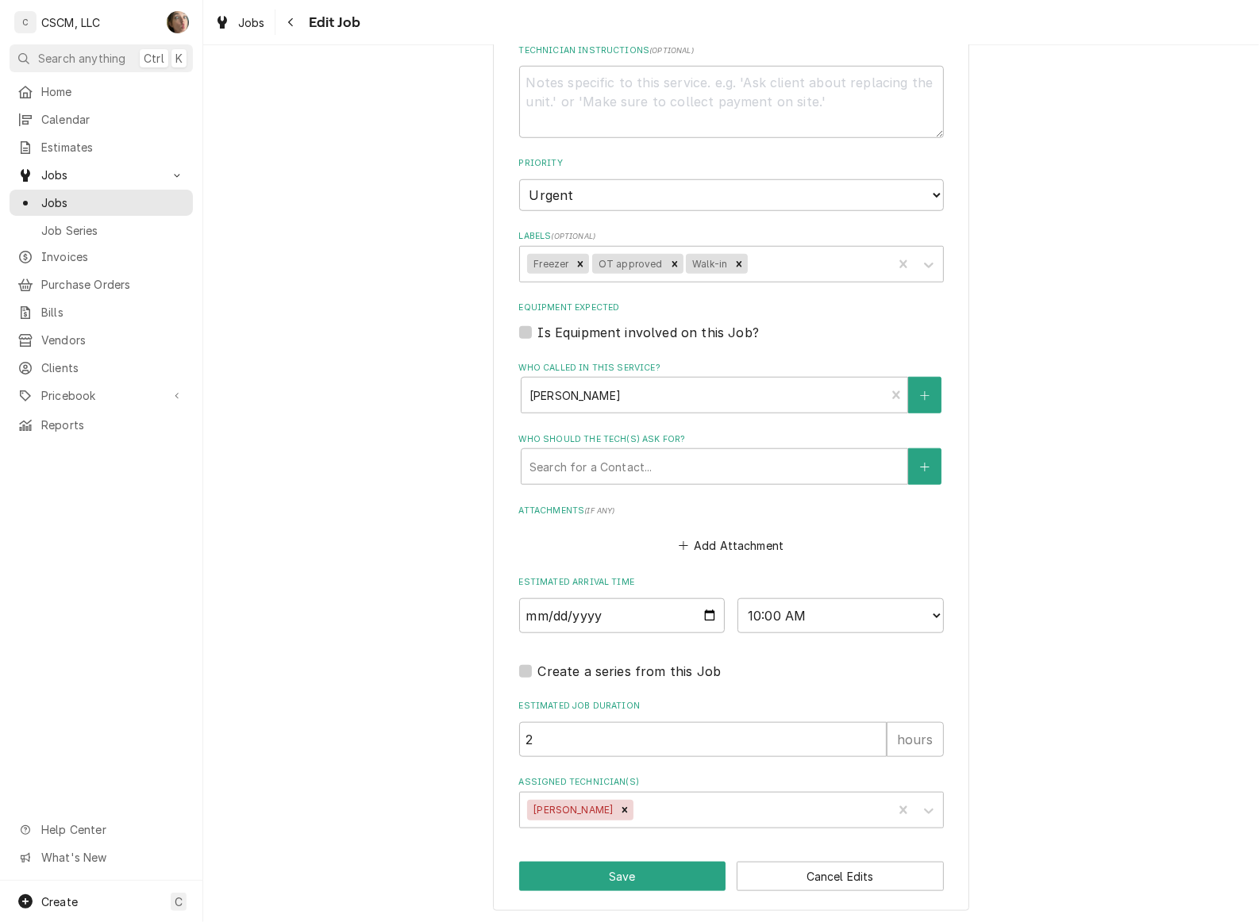
scroll to position [1109, 0]
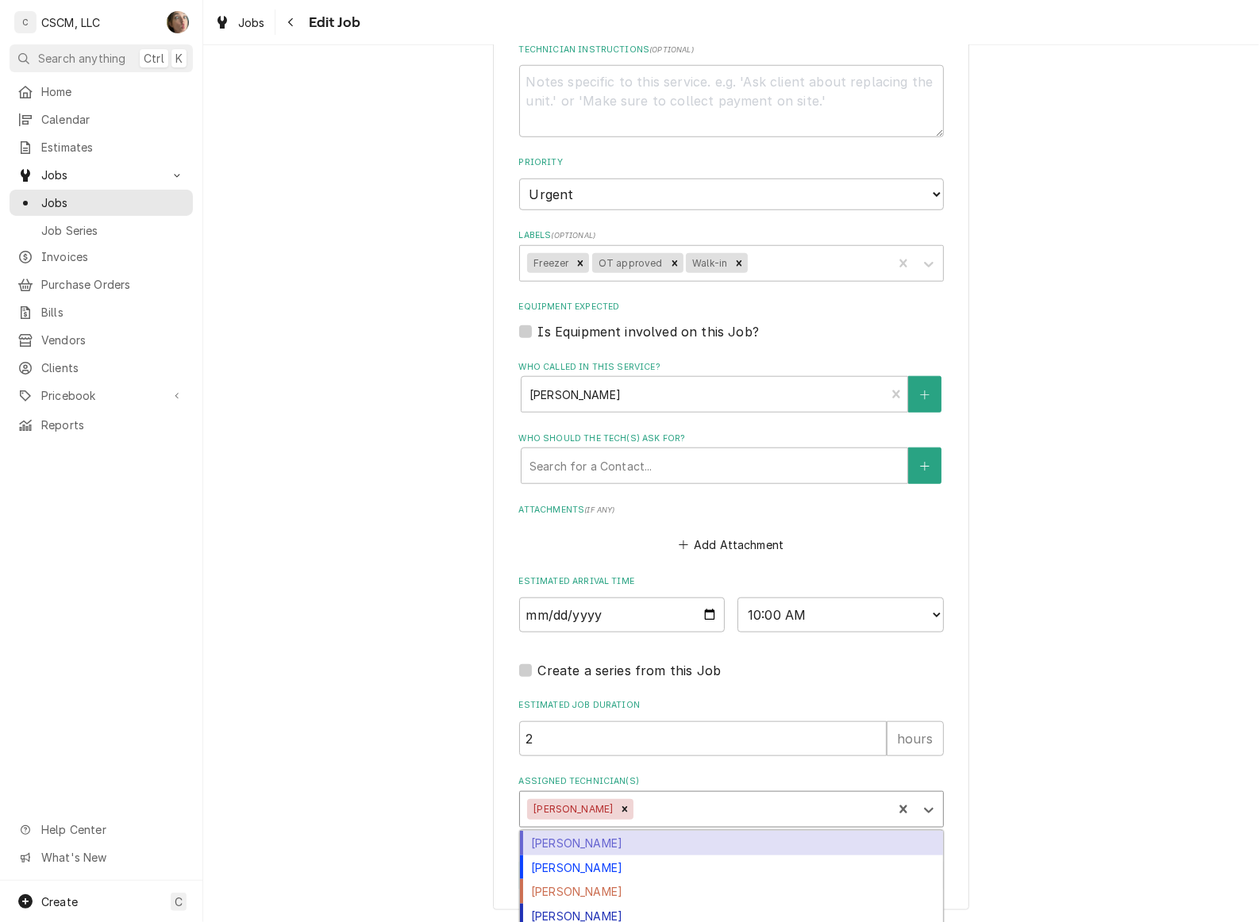
click at [672, 806] on div "Assigned Technician(s)" at bounding box center [761, 809] width 248 height 29
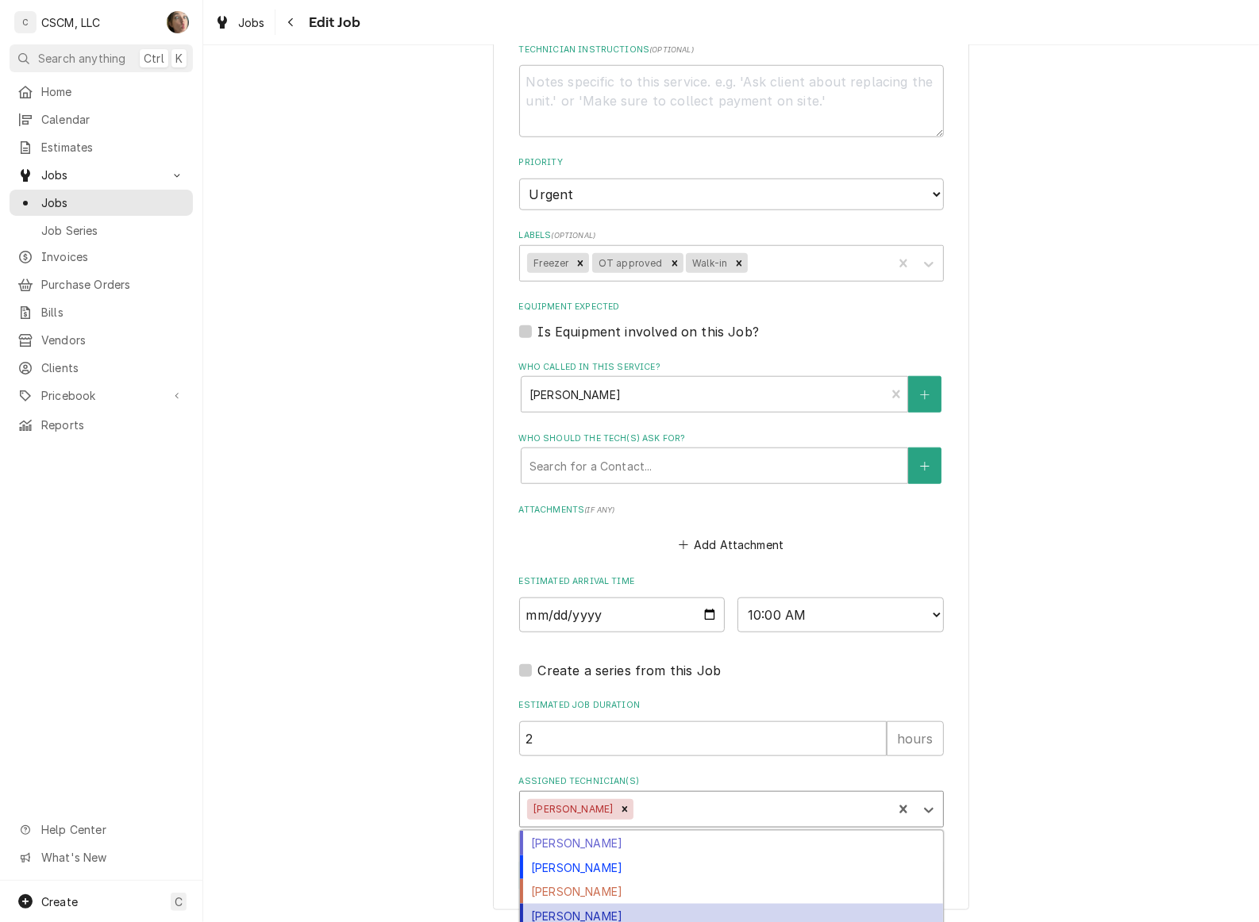
click at [664, 914] on div "[PERSON_NAME]" at bounding box center [731, 916] width 423 height 25
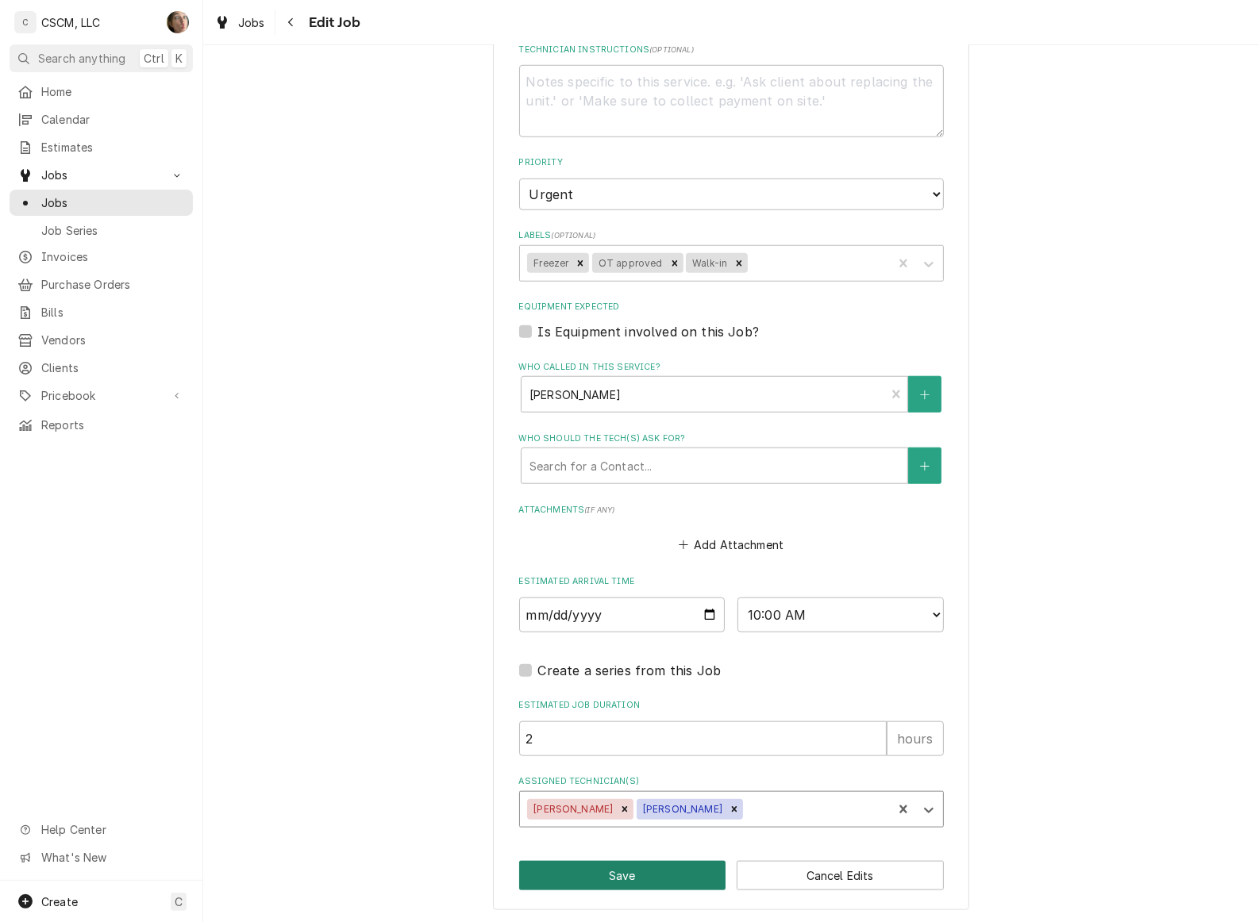
click at [651, 868] on button "Save" at bounding box center [622, 875] width 207 height 29
type textarea "x"
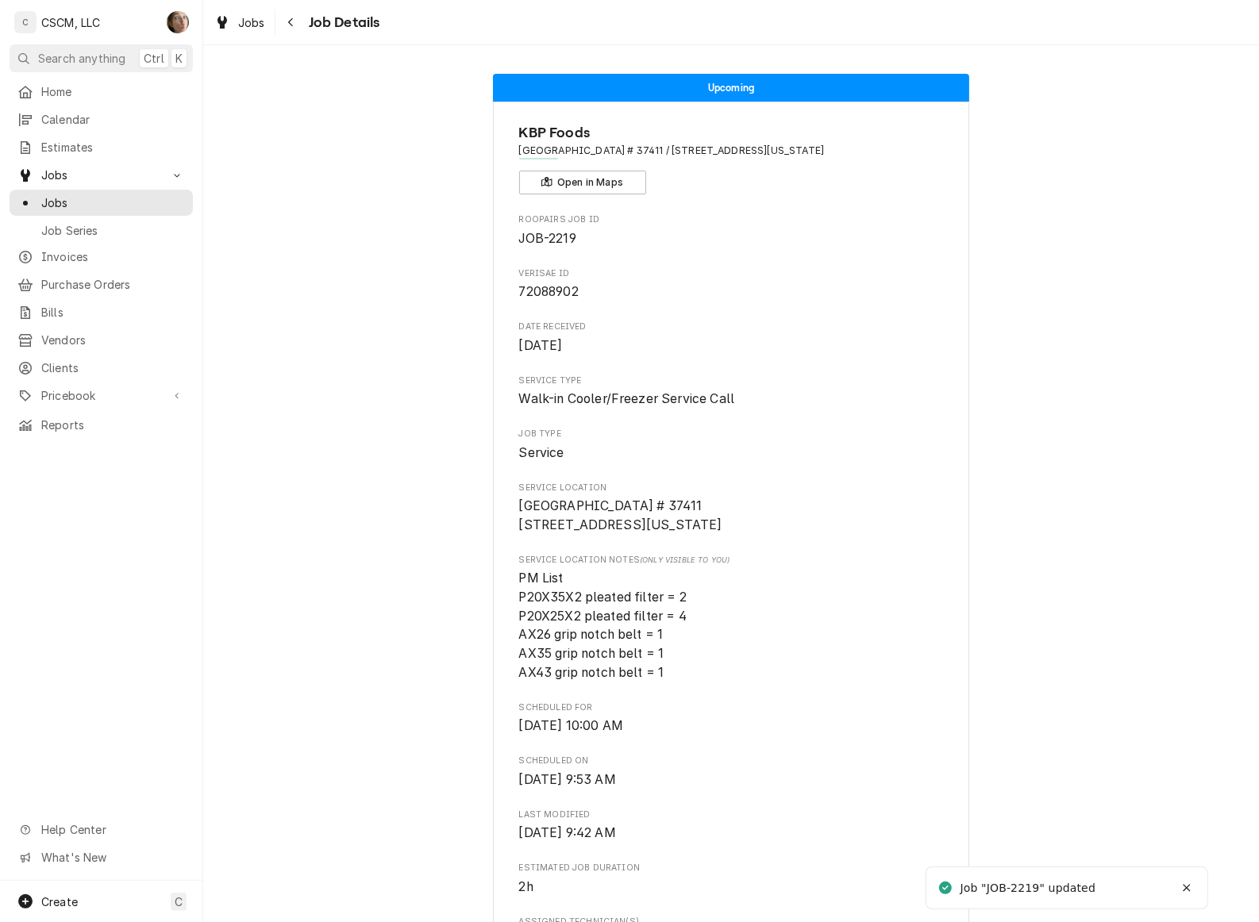
click at [294, 21] on icon "Navigate back" at bounding box center [290, 22] width 7 height 11
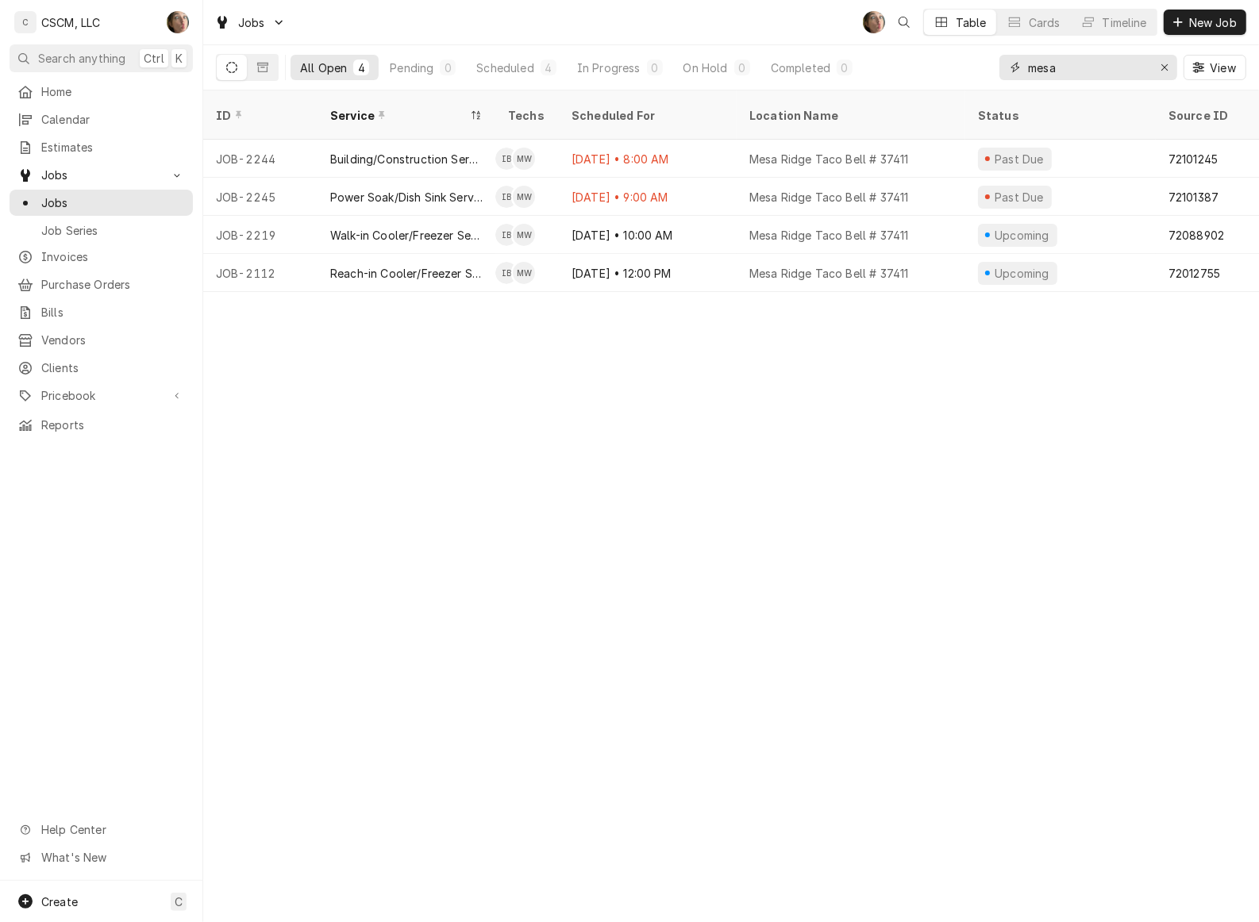
click at [1160, 69] on icon "Erase input" at bounding box center [1164, 67] width 9 height 11
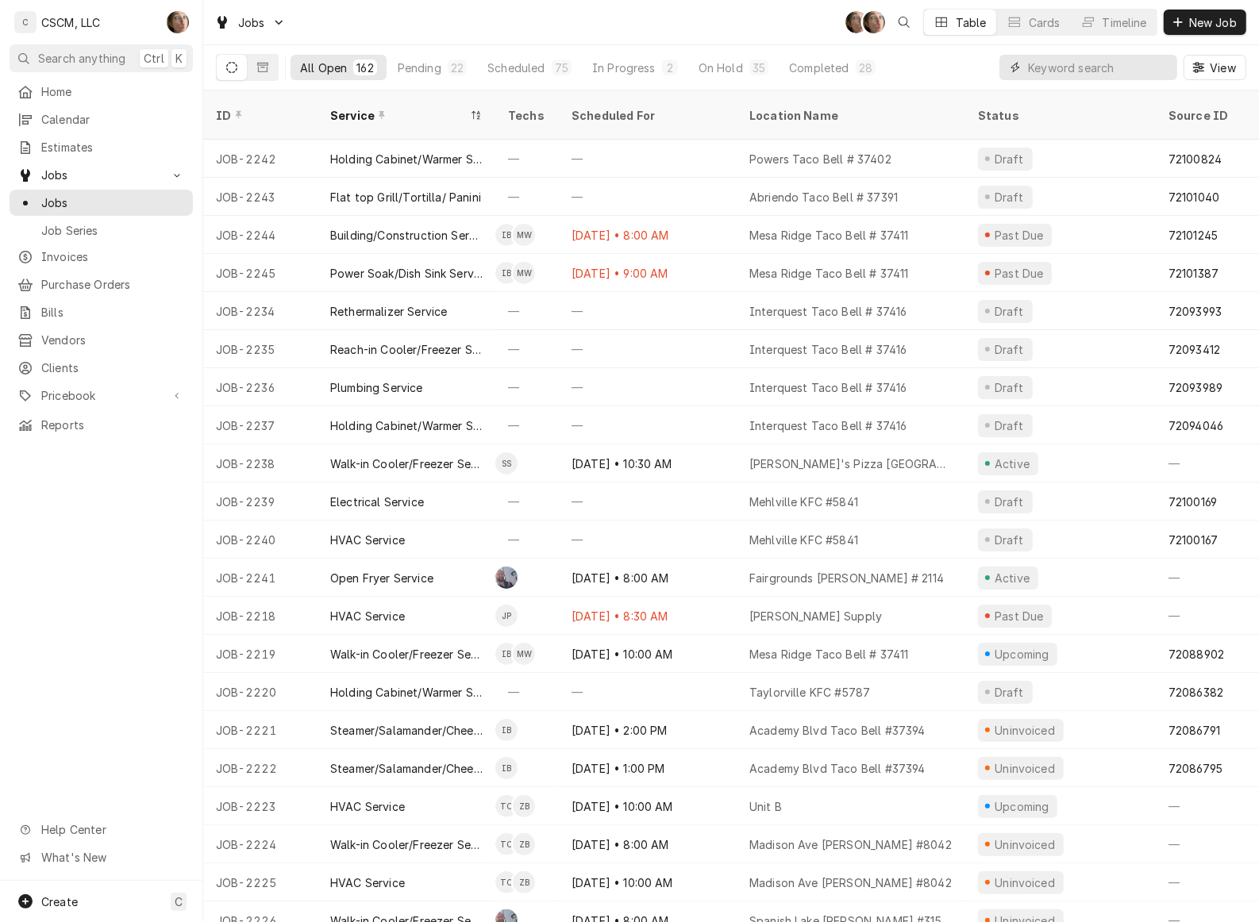
click at [1030, 64] on input "Dynamic Content Wrapper" at bounding box center [1098, 67] width 141 height 25
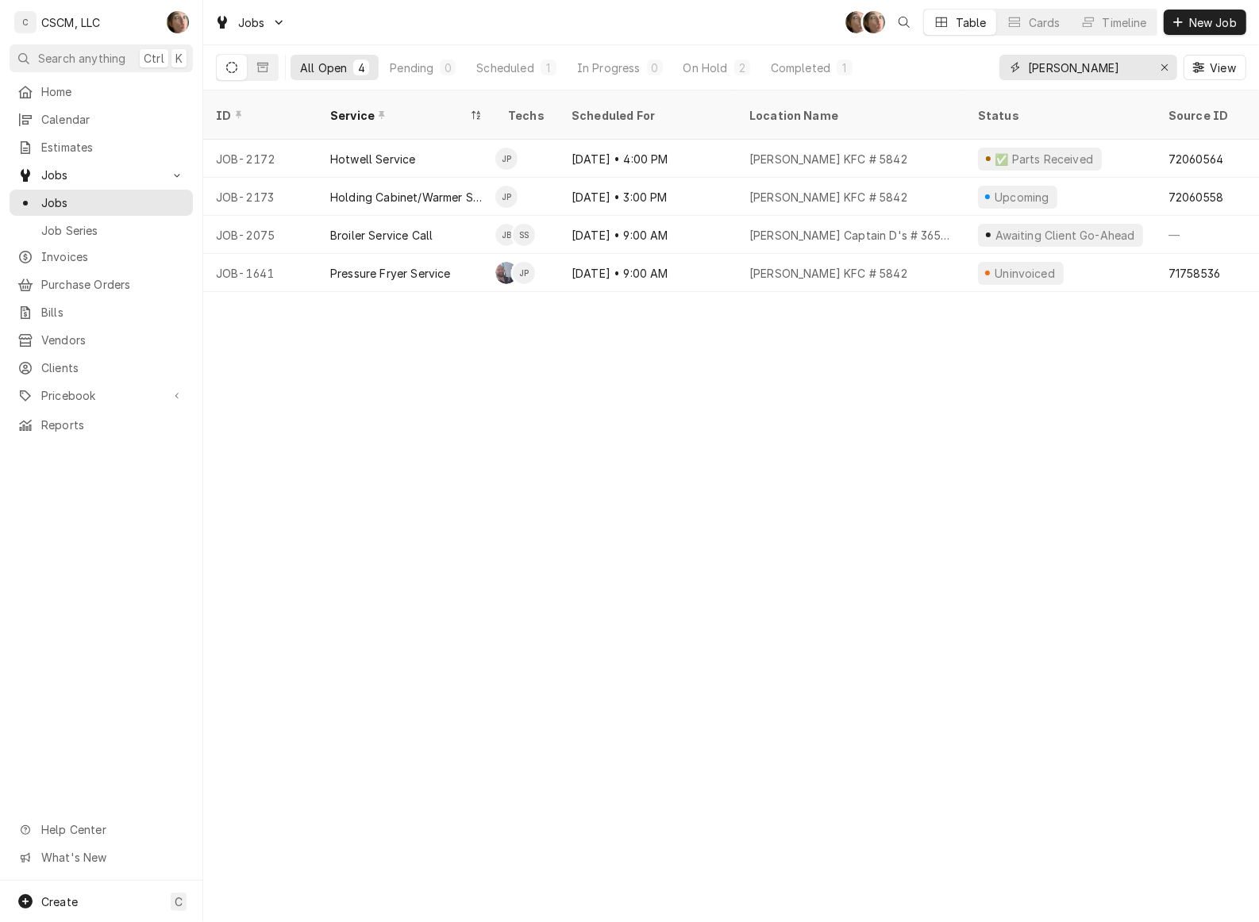
type input "[PERSON_NAME]"
click at [410, 151] on div "Hotwell Service" at bounding box center [372, 159] width 85 height 17
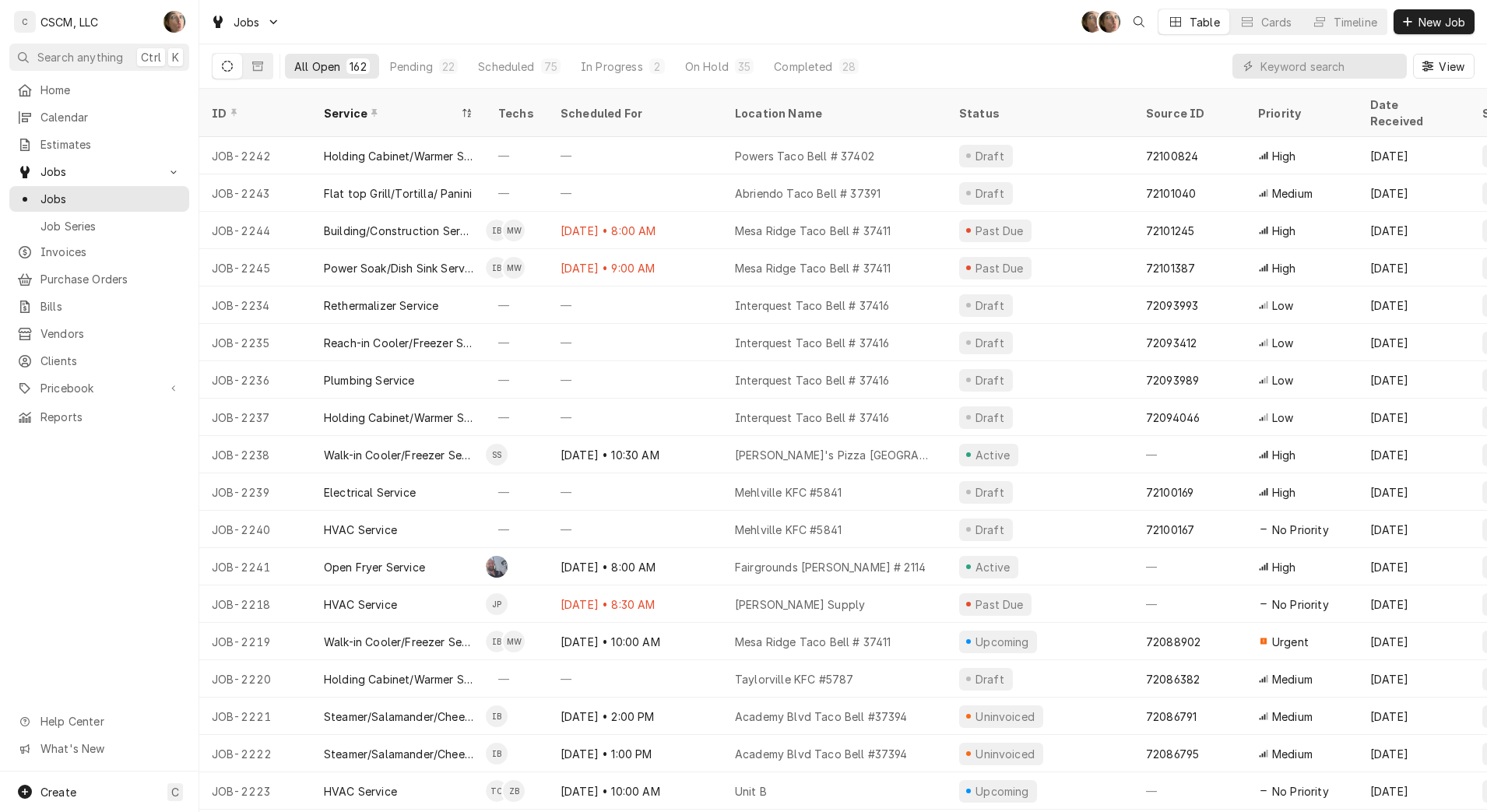
click at [1073, 54] on div "All Open 162 Pending 22 Scheduled 75 In Progress 2 On Hold 35 Completed 28 View" at bounding box center [843, 66] width 1262 height 43
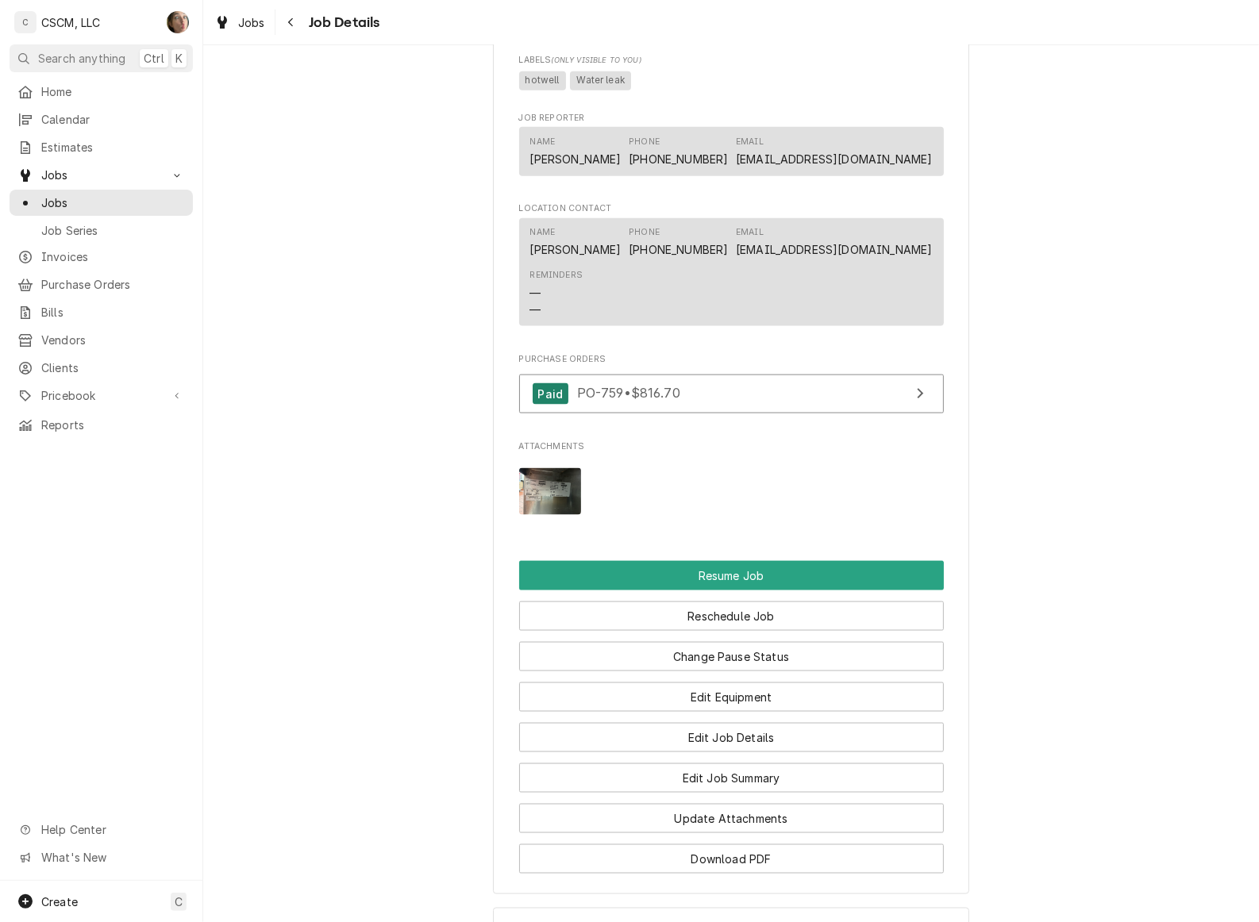
scroll to position [1786, 0]
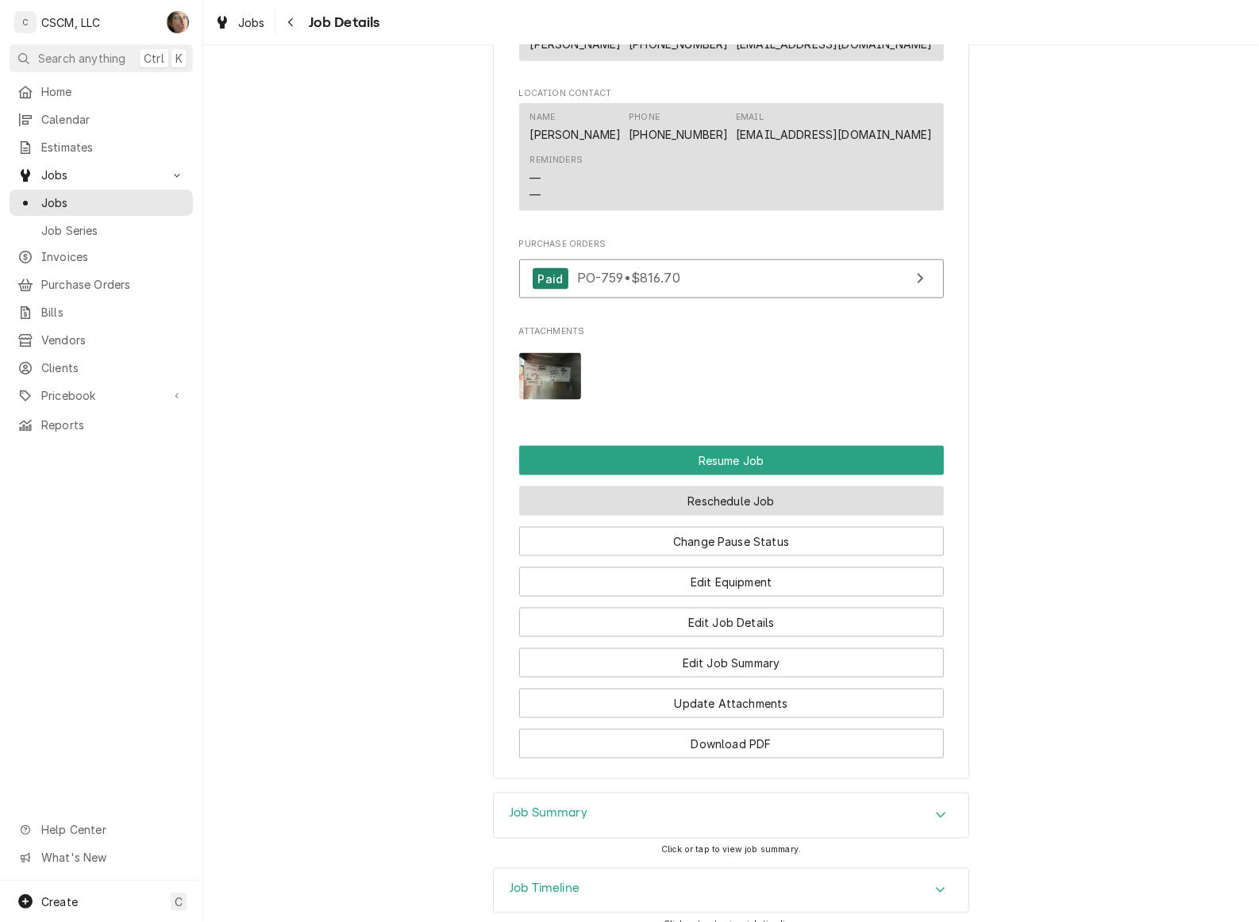
click at [660, 516] on button "Reschedule Job" at bounding box center [731, 501] width 425 height 29
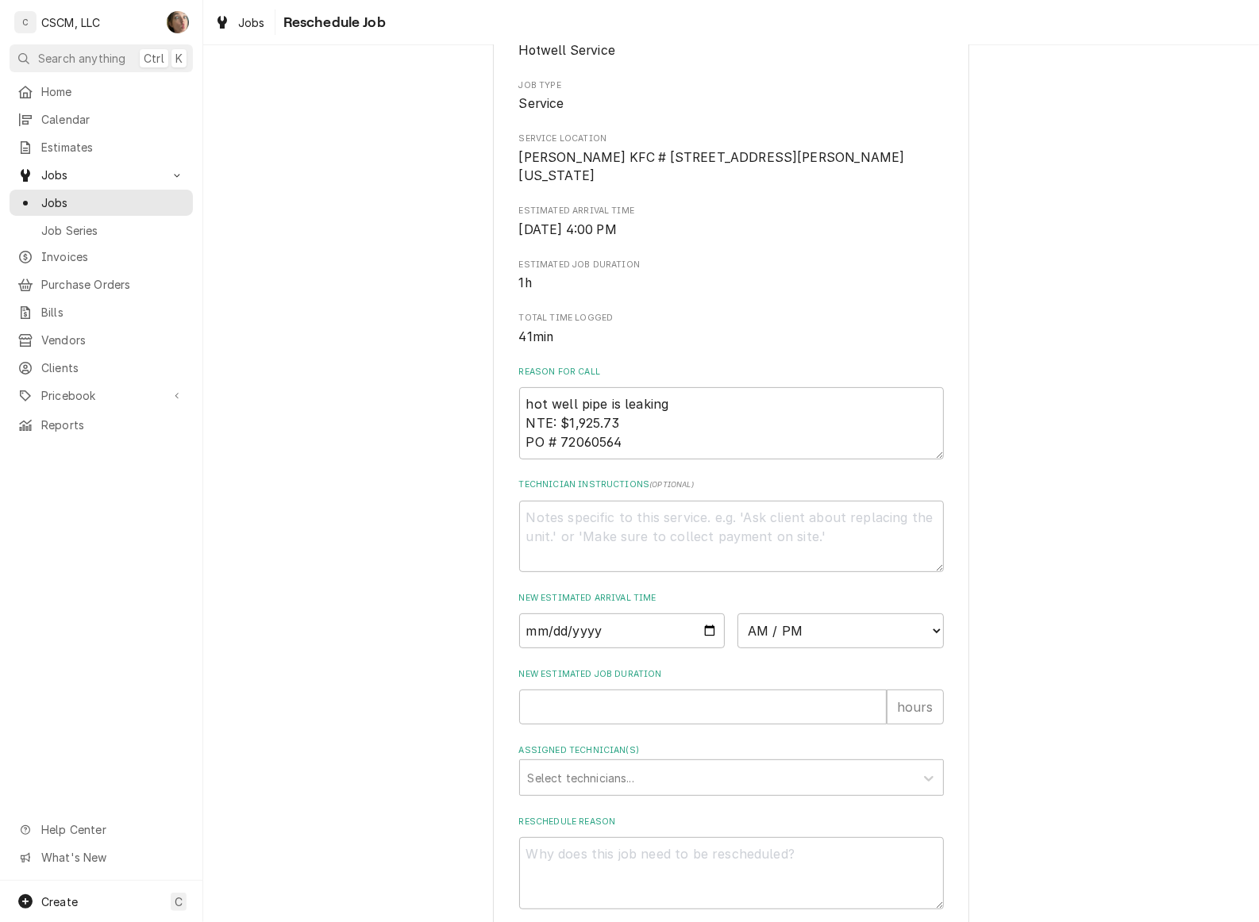
scroll to position [319, 0]
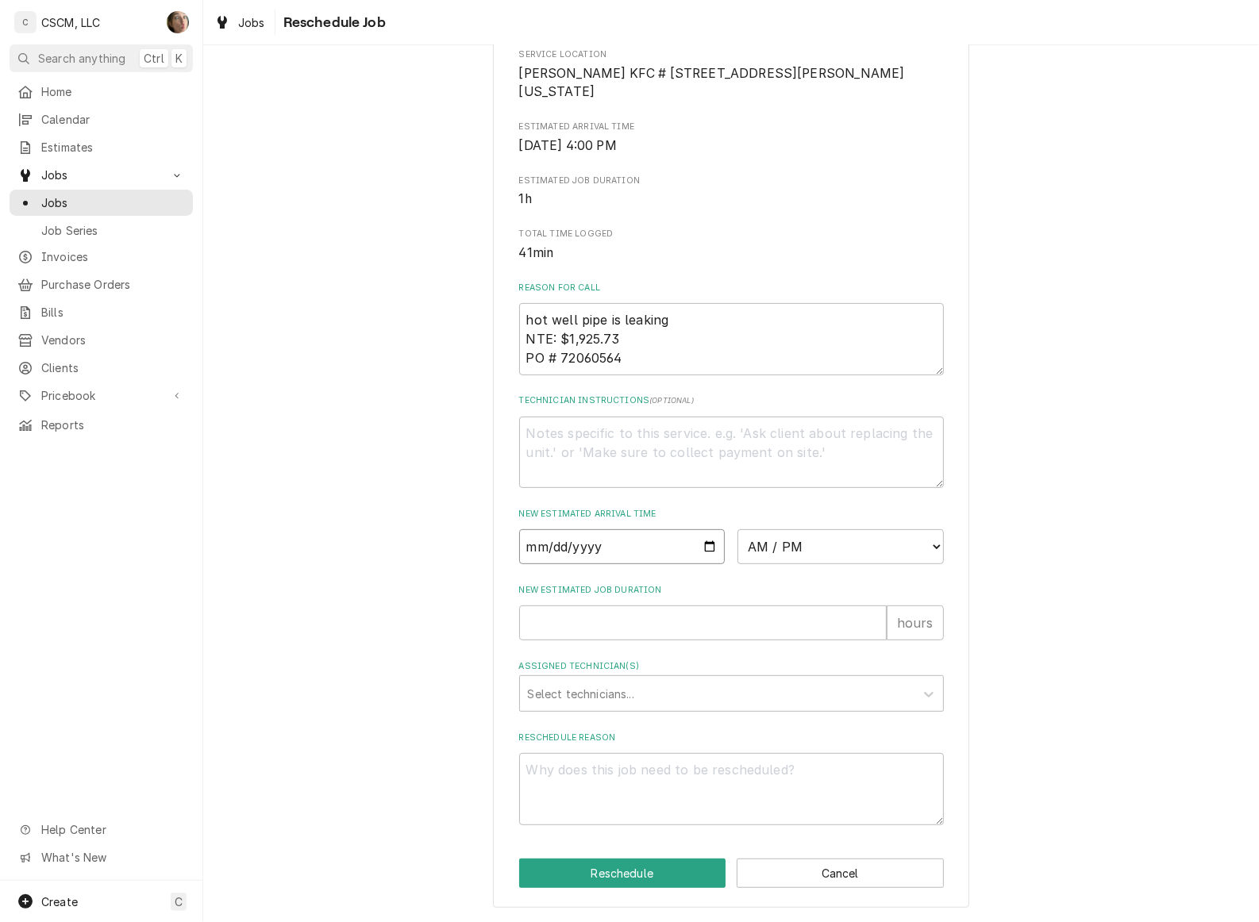
click at [700, 552] on input "Date" at bounding box center [622, 546] width 206 height 35
type input "2025-09-17"
type textarea "x"
click at [794, 549] on select "AM / PM 6:00 AM 6:15 AM 6:30 AM 6:45 AM 7:00 AM 7:15 AM 7:30 AM 7:45 AM 8:00 AM…" at bounding box center [840, 546] width 206 height 35
select select "12:00:00"
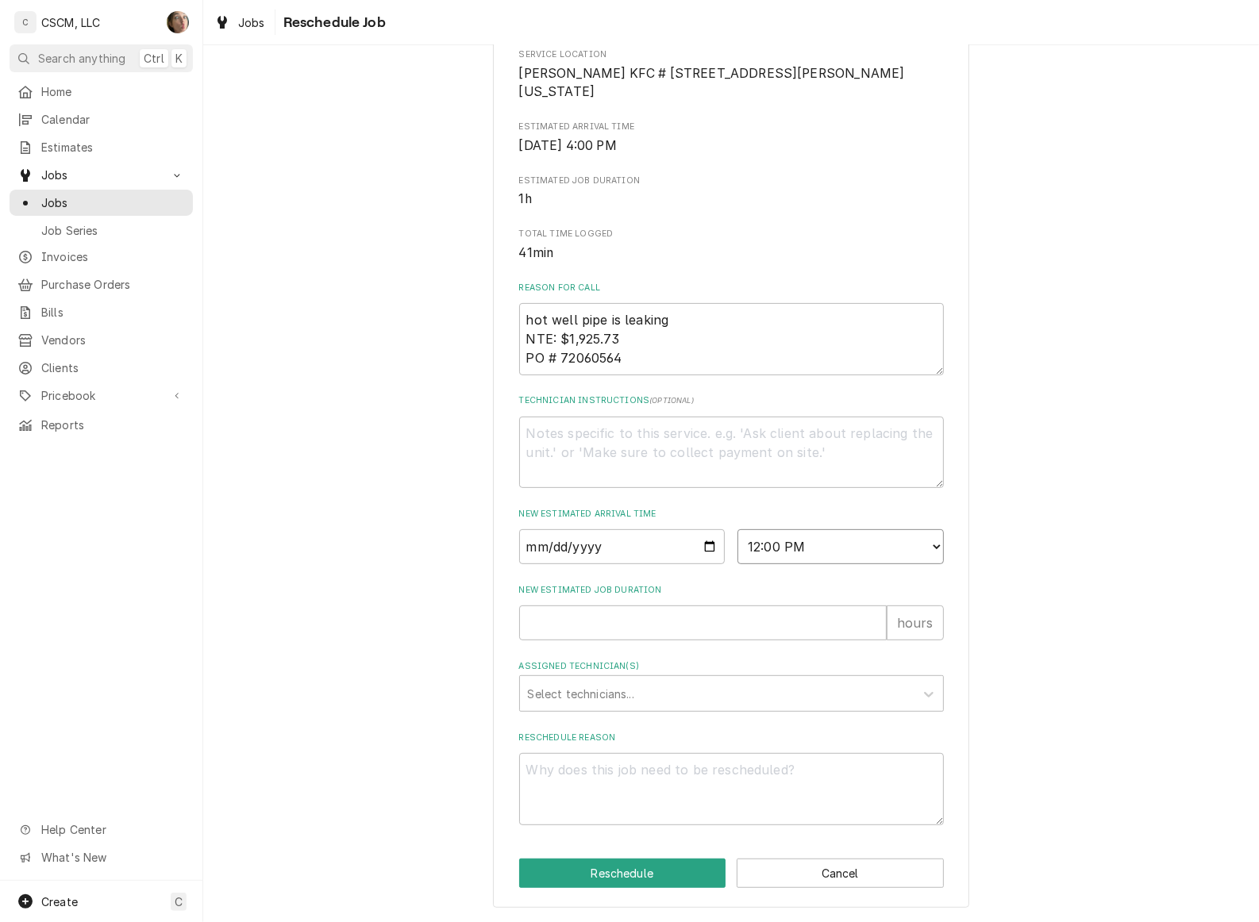
click at [737, 529] on select "AM / PM 6:00 AM 6:15 AM 6:30 AM 6:45 AM 7:00 AM 7:15 AM 7:30 AM 7:45 AM 8:00 AM…" at bounding box center [840, 546] width 206 height 35
click at [663, 621] on input "New Estimated Job Duration" at bounding box center [702, 623] width 367 height 35
type textarea "x"
type input "1"
click at [643, 691] on div "Assigned Technician(s)" at bounding box center [717, 693] width 379 height 29
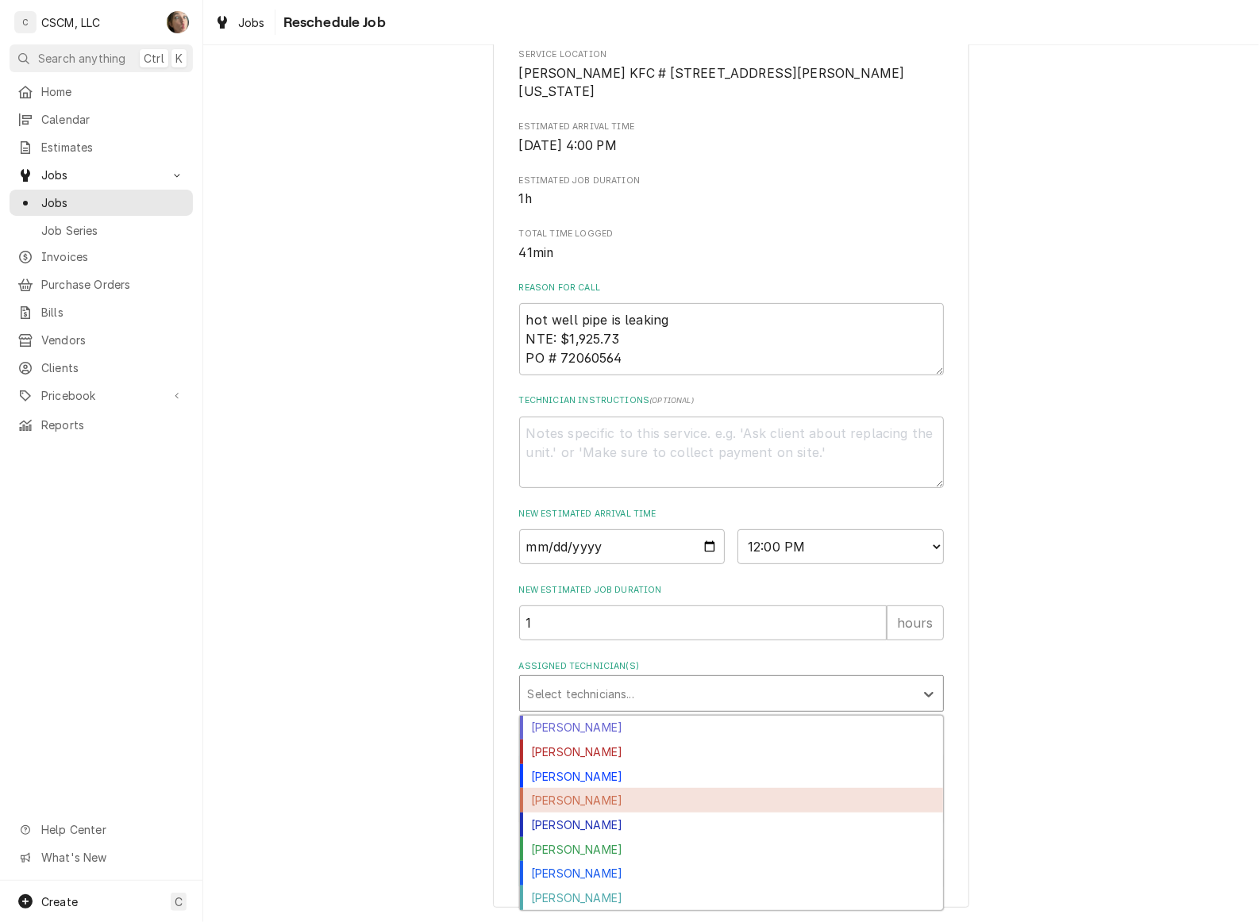
click at [629, 799] on div "Jonnie Pakovich" at bounding box center [731, 800] width 423 height 25
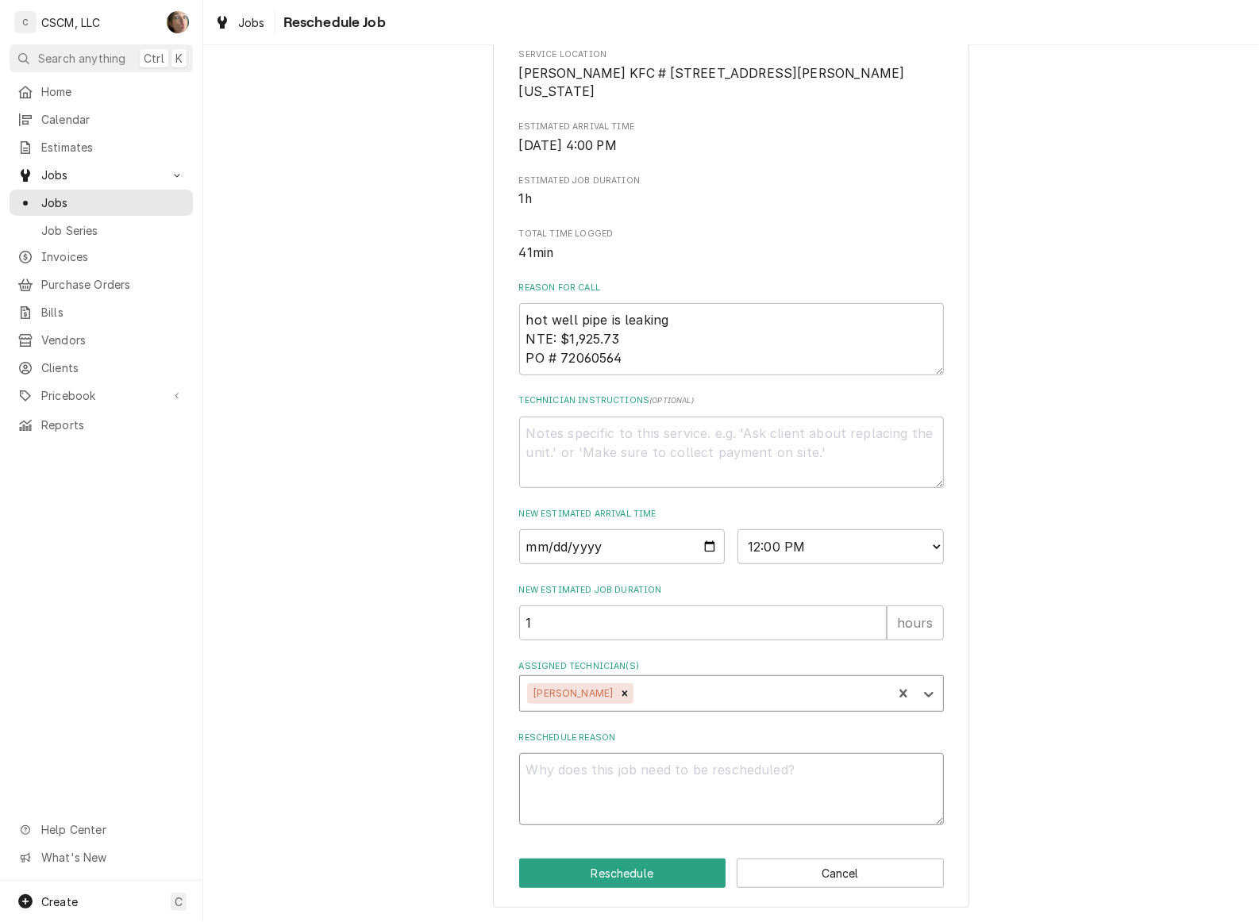
click at [629, 799] on textarea "Reschedule Reason" at bounding box center [731, 789] width 425 height 72
type textarea "x"
type textarea "p"
type textarea "x"
type textarea "pa"
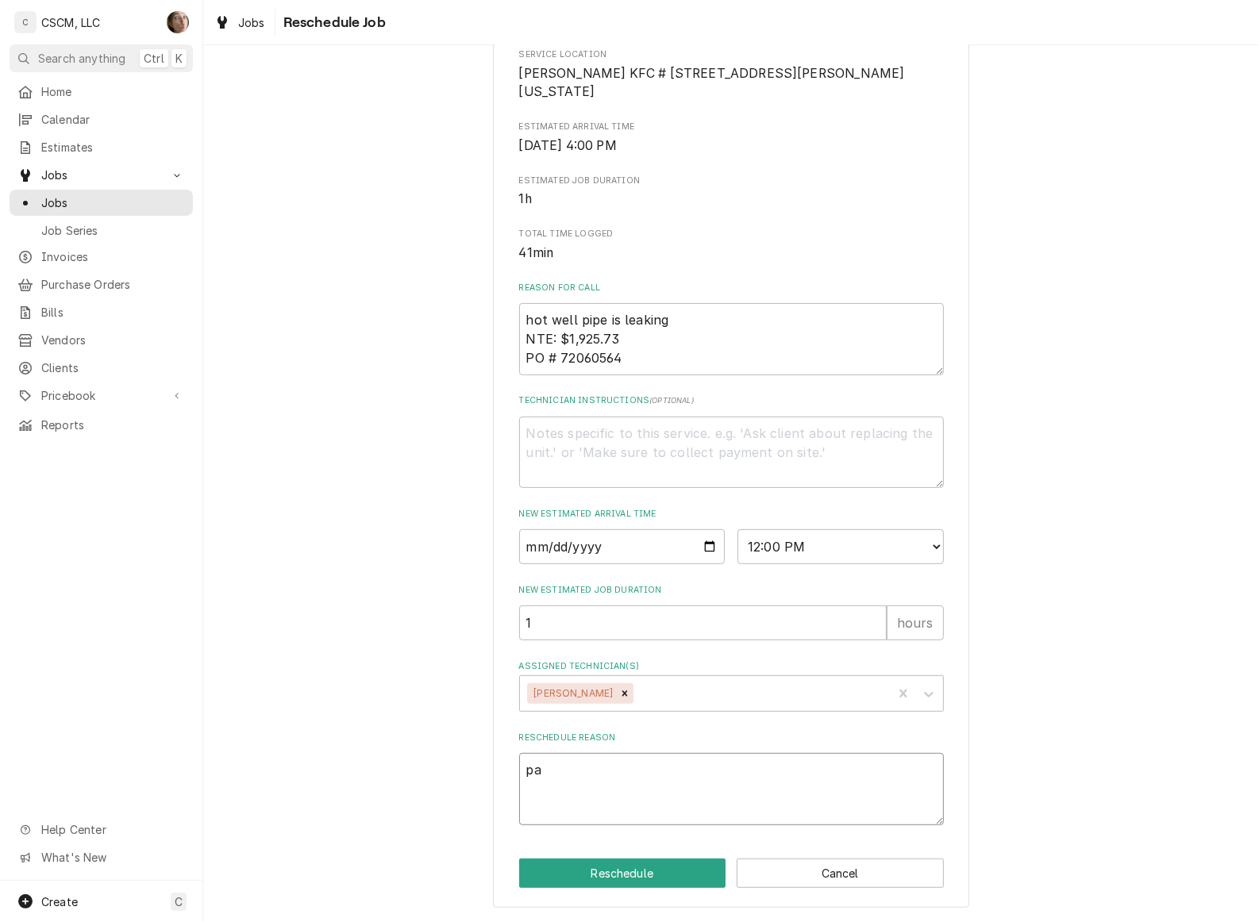
type textarea "x"
type textarea "par"
type textarea "x"
type textarea "part"
type textarea "x"
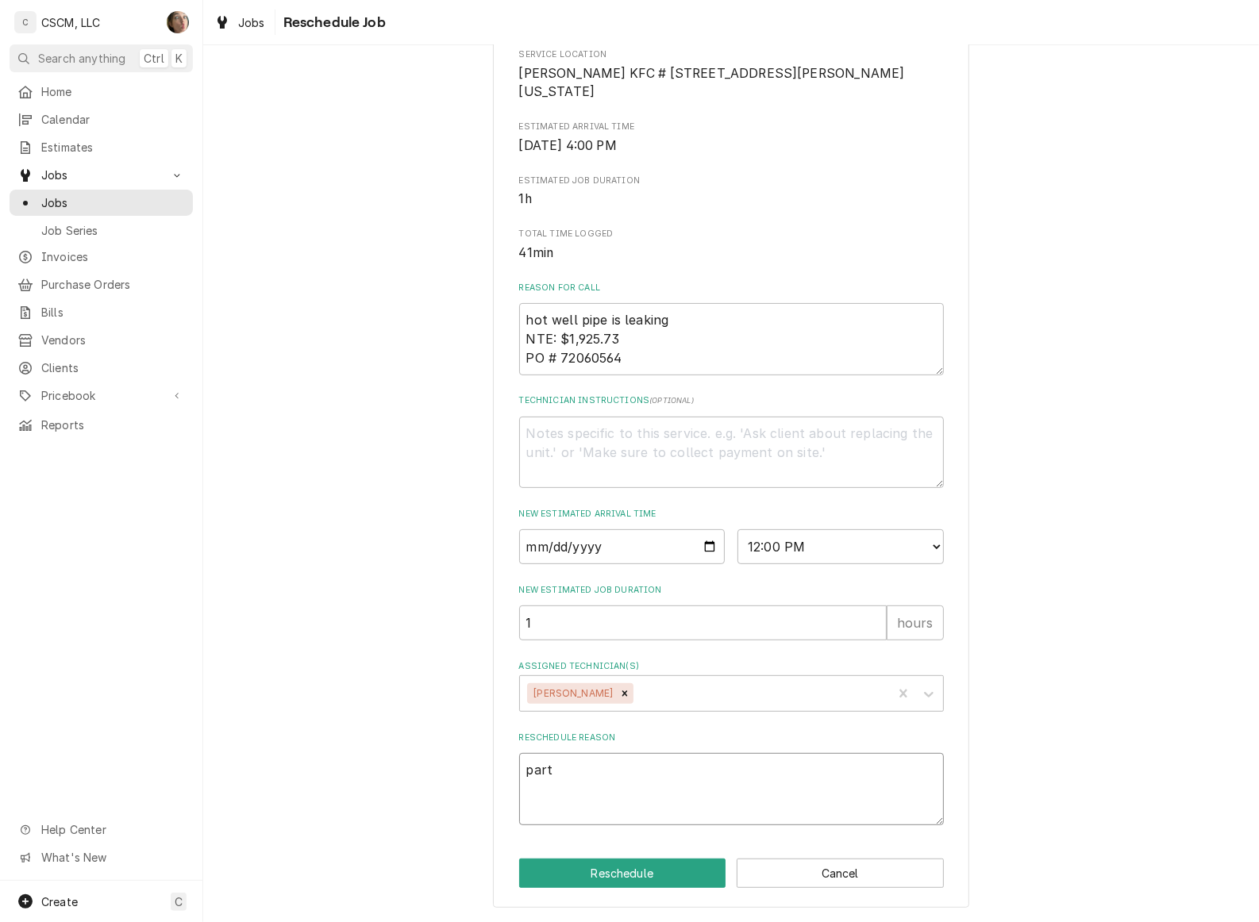
type textarea "parts"
type textarea "x"
type textarea "parts"
type textarea "x"
type textarea "parts r"
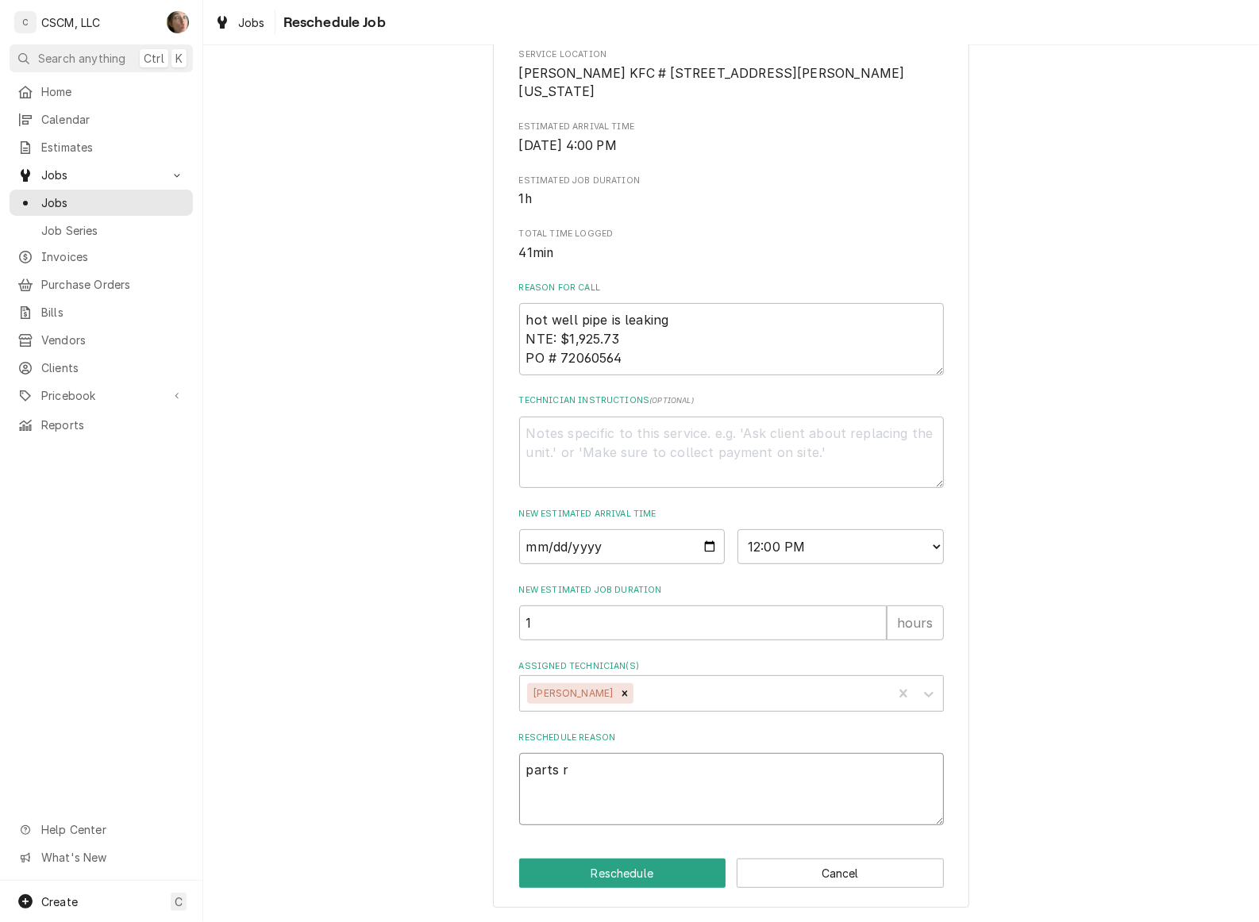
type textarea "x"
type textarea "parts re"
type textarea "x"
type textarea "parts rec"
type textarea "x"
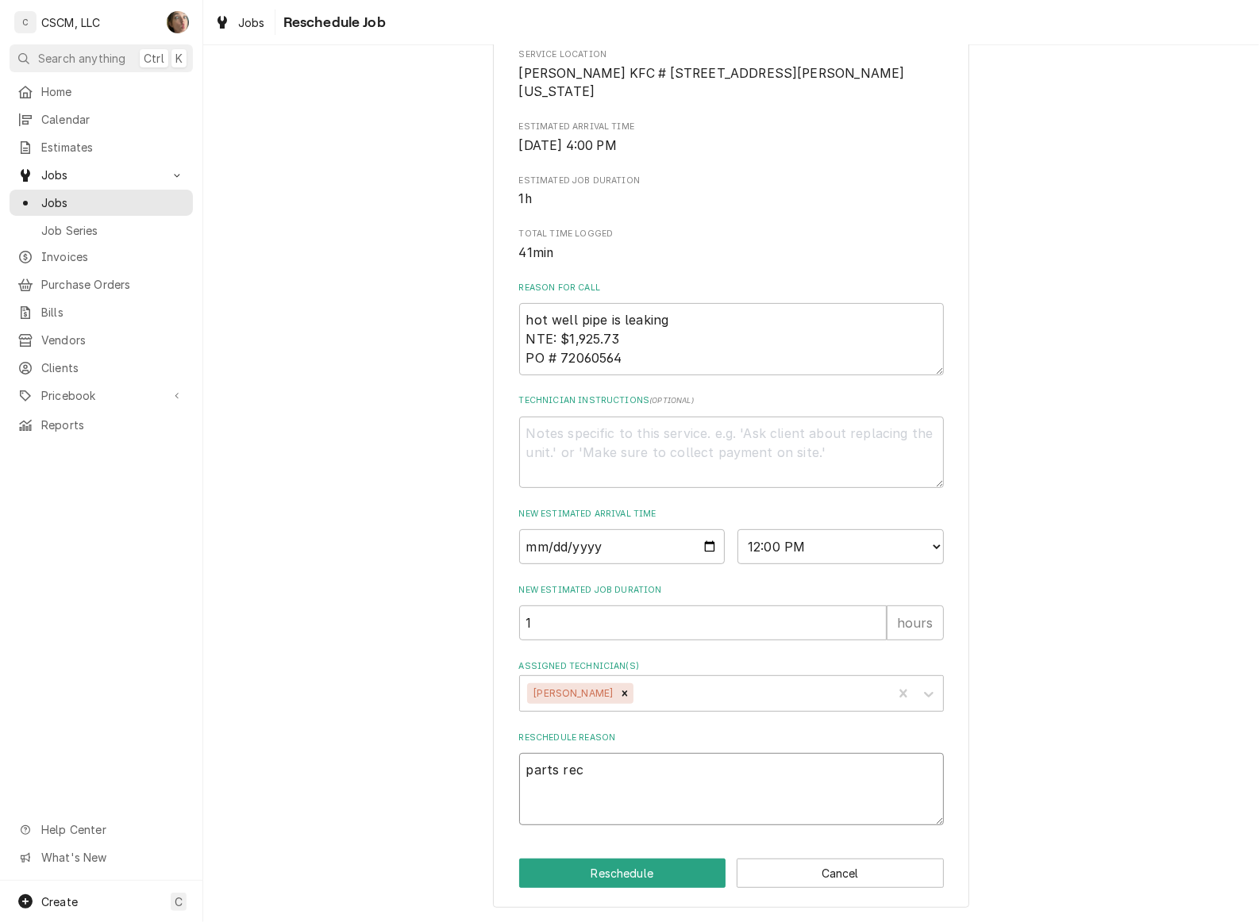
type textarea "parts rece"
type textarea "x"
type textarea "parts recei"
type textarea "x"
type textarea "parts receiv"
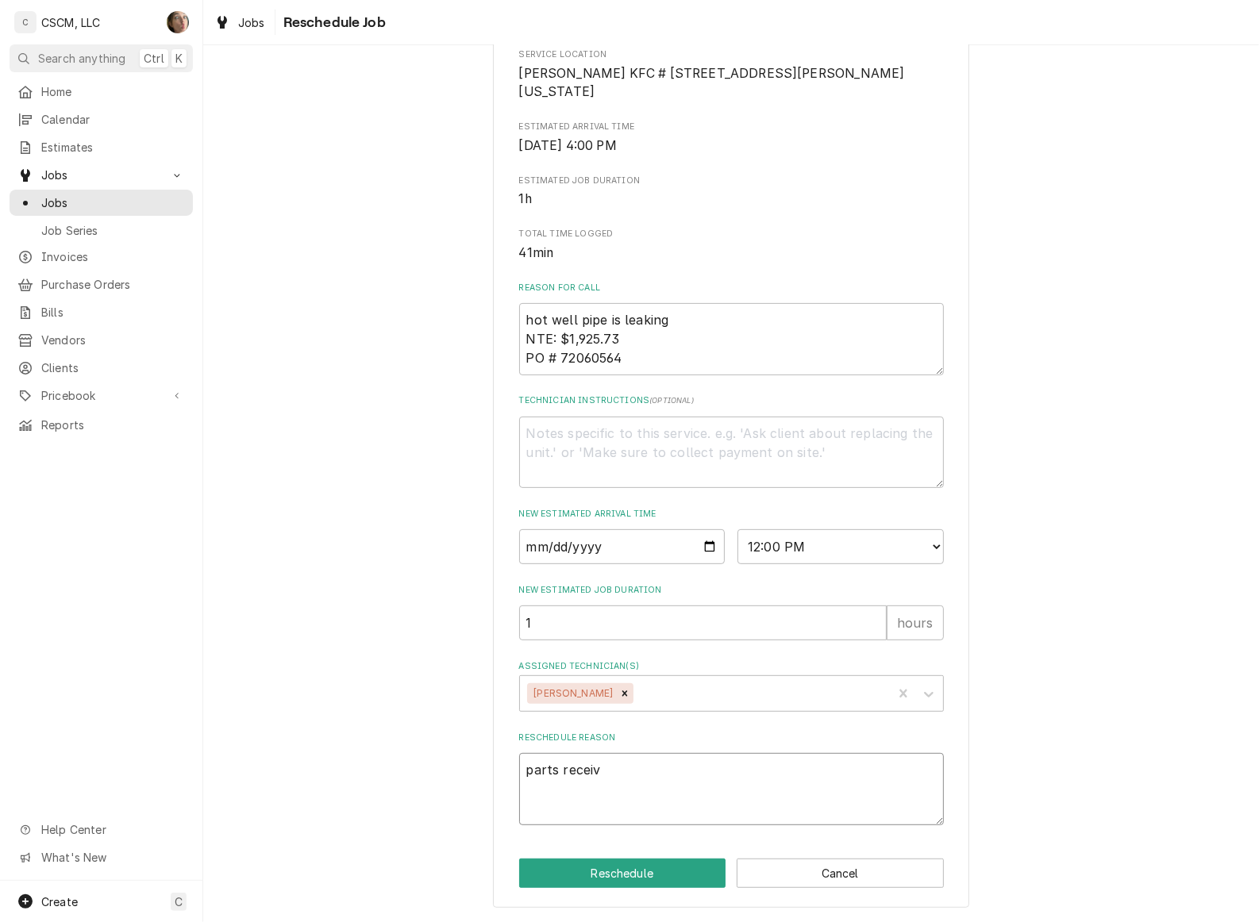
type textarea "x"
type textarea "parts receive"
type textarea "x"
type textarea "parts received"
click at [444, 795] on div "Please provide some additional details to reschedule this job. Roopairs Job ID …" at bounding box center [731, 341] width 1056 height 1161
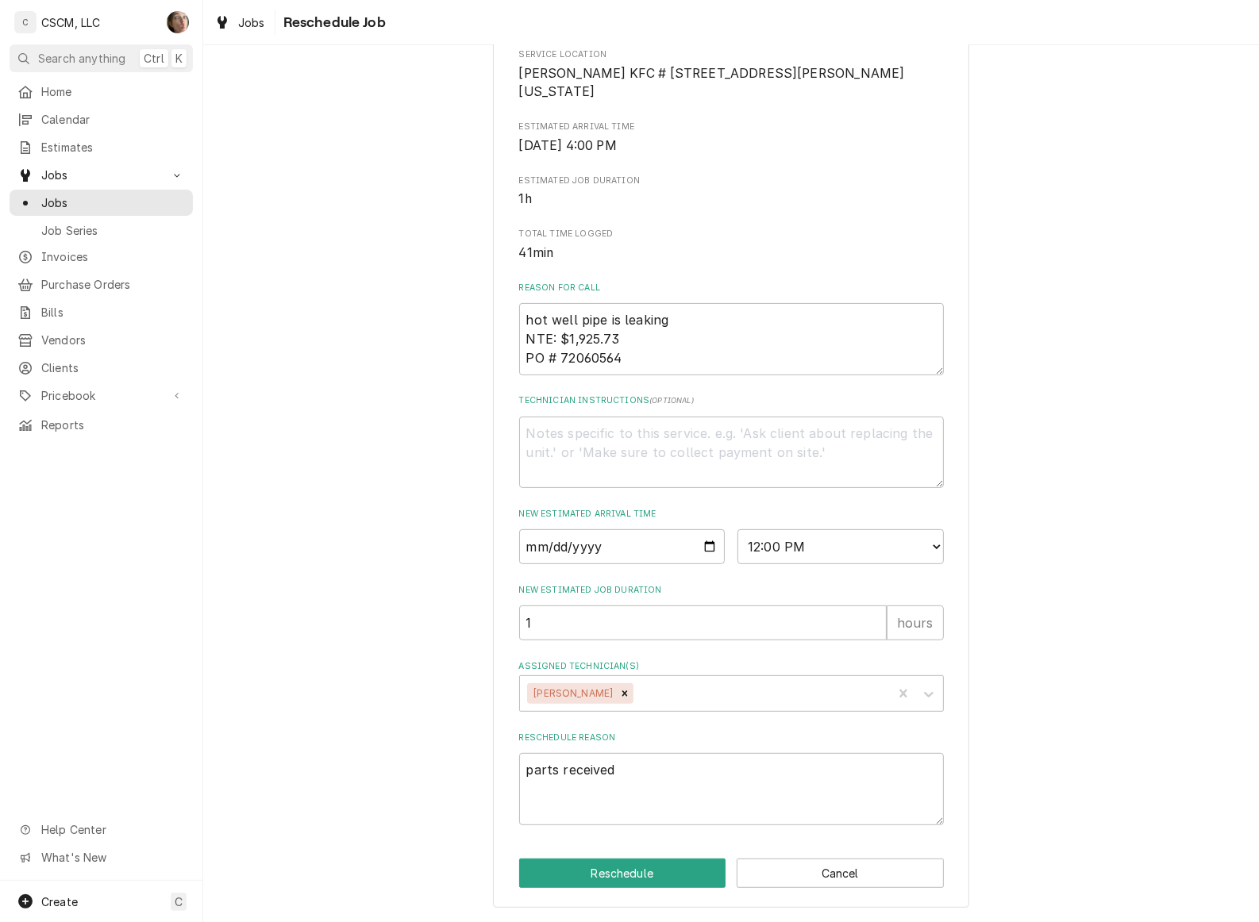
click at [580, 844] on div "Please provide some additional details to reschedule this job. Roopairs Job ID …" at bounding box center [731, 341] width 476 height 1133
click at [581, 859] on button "Reschedule" at bounding box center [622, 873] width 207 height 29
type textarea "x"
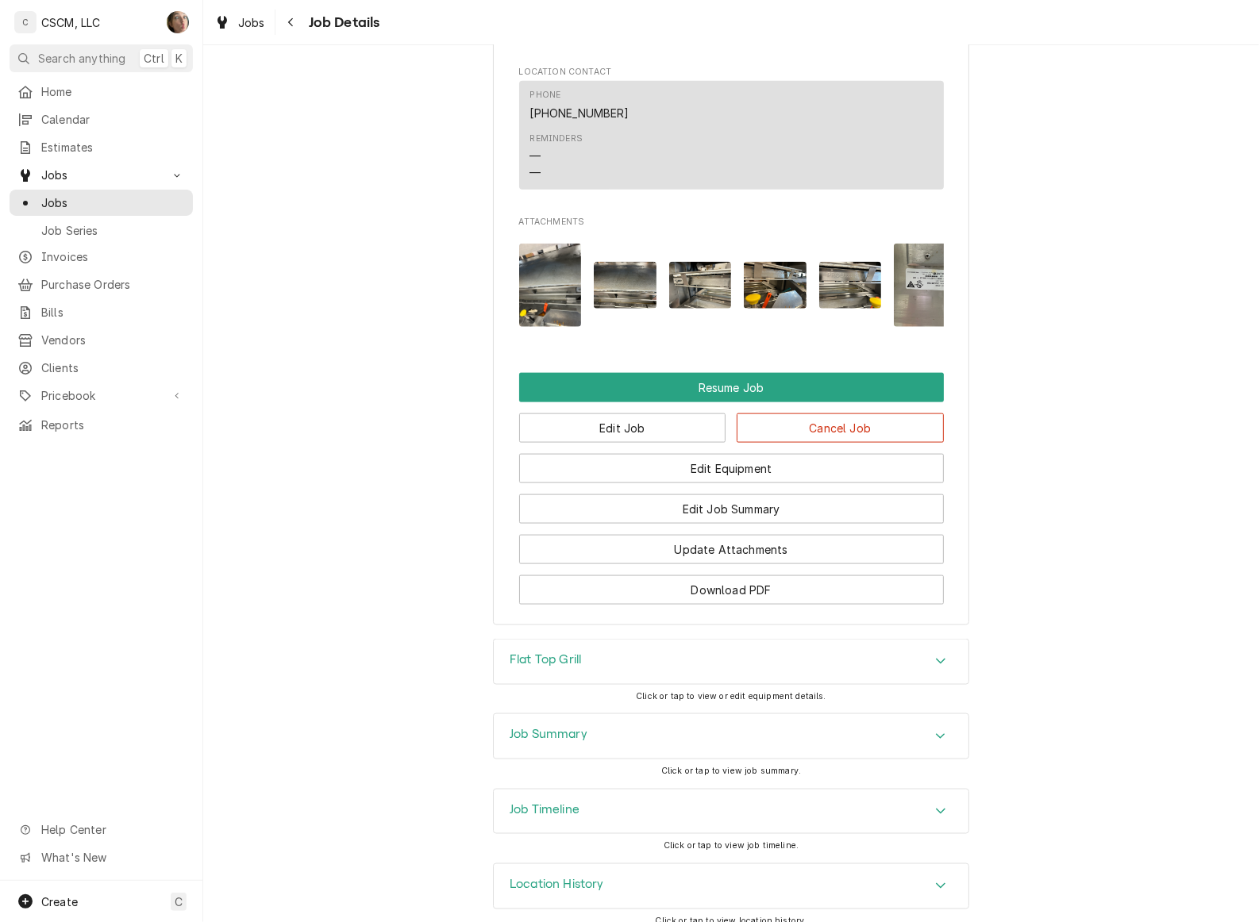
scroll to position [1641, 0]
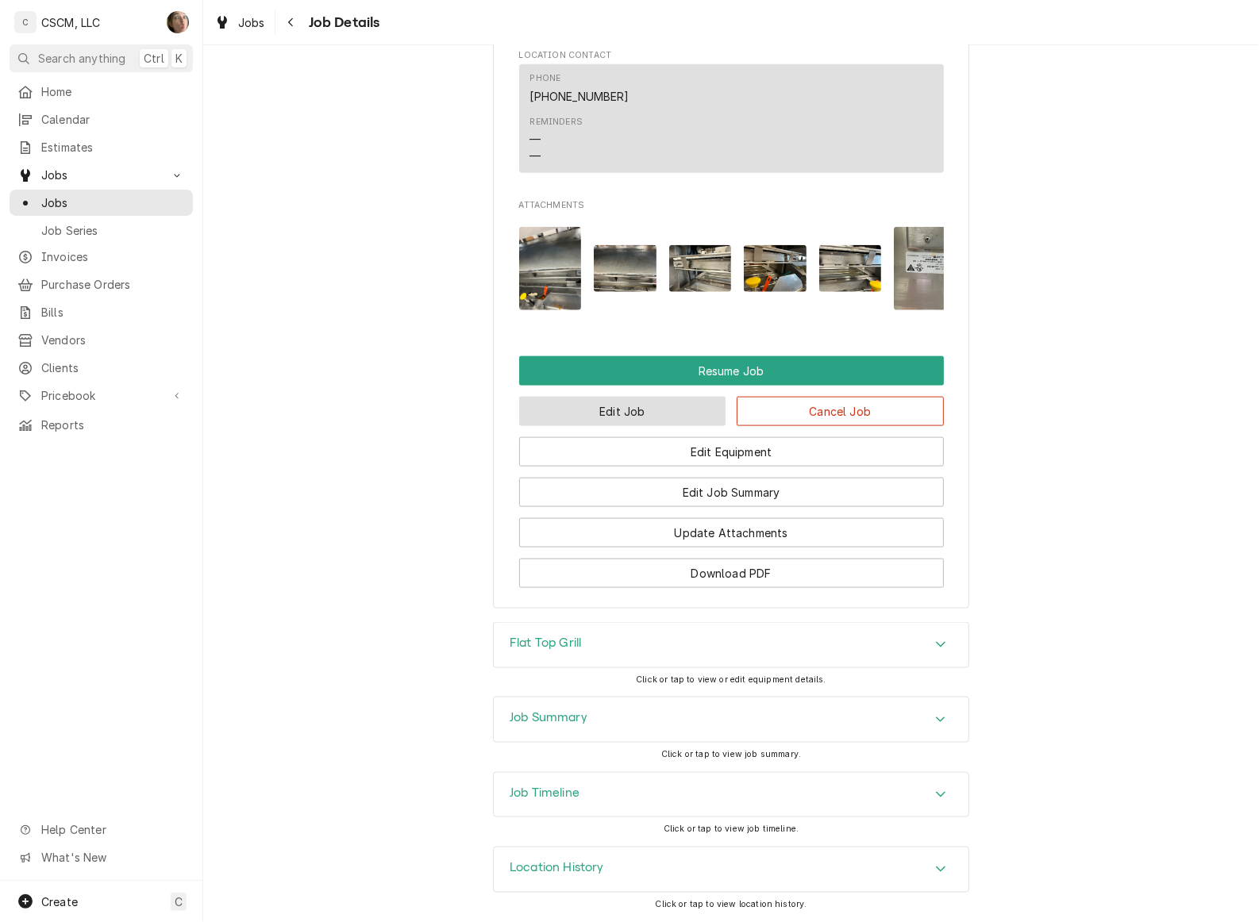
click at [584, 418] on button "Edit Job" at bounding box center [622, 411] width 207 height 29
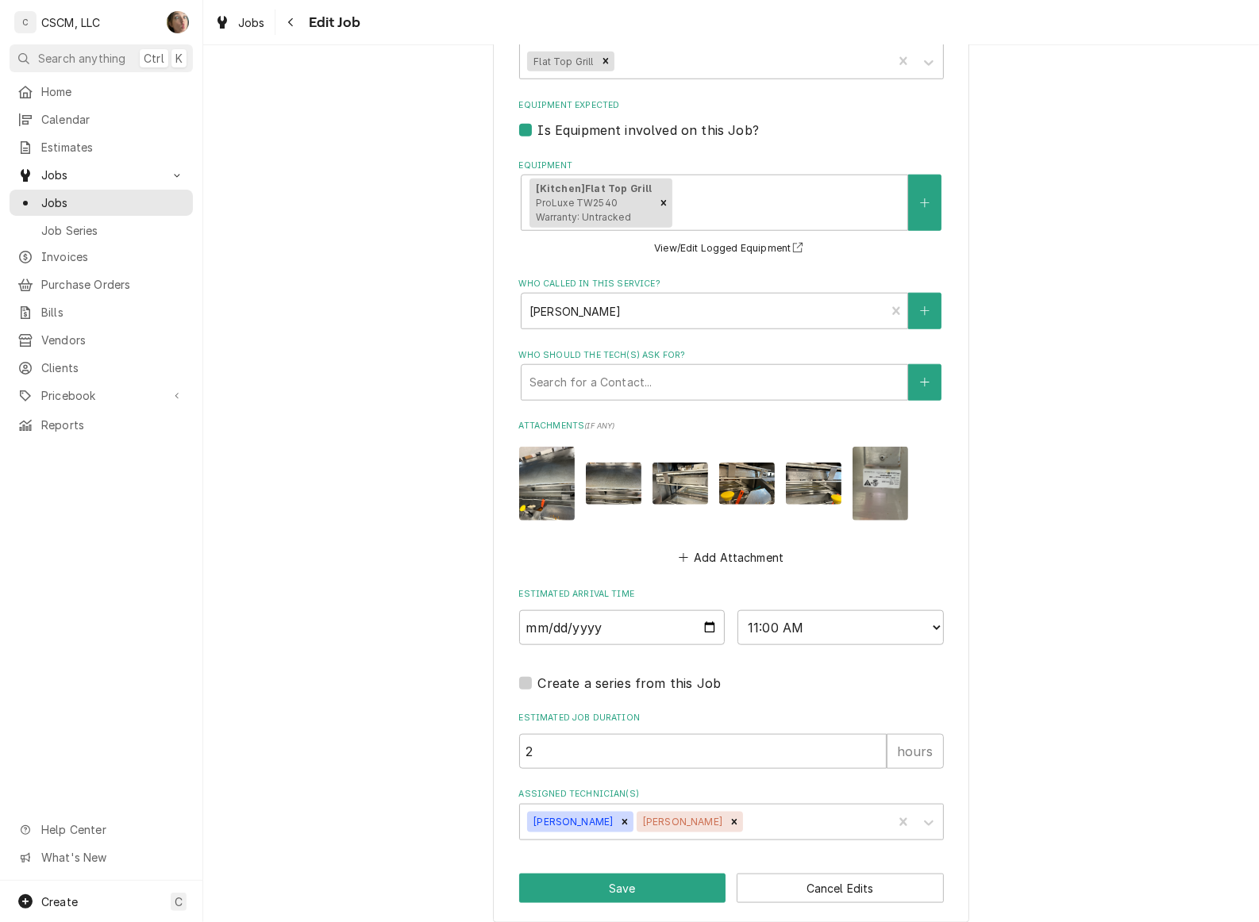
scroll to position [1244, 0]
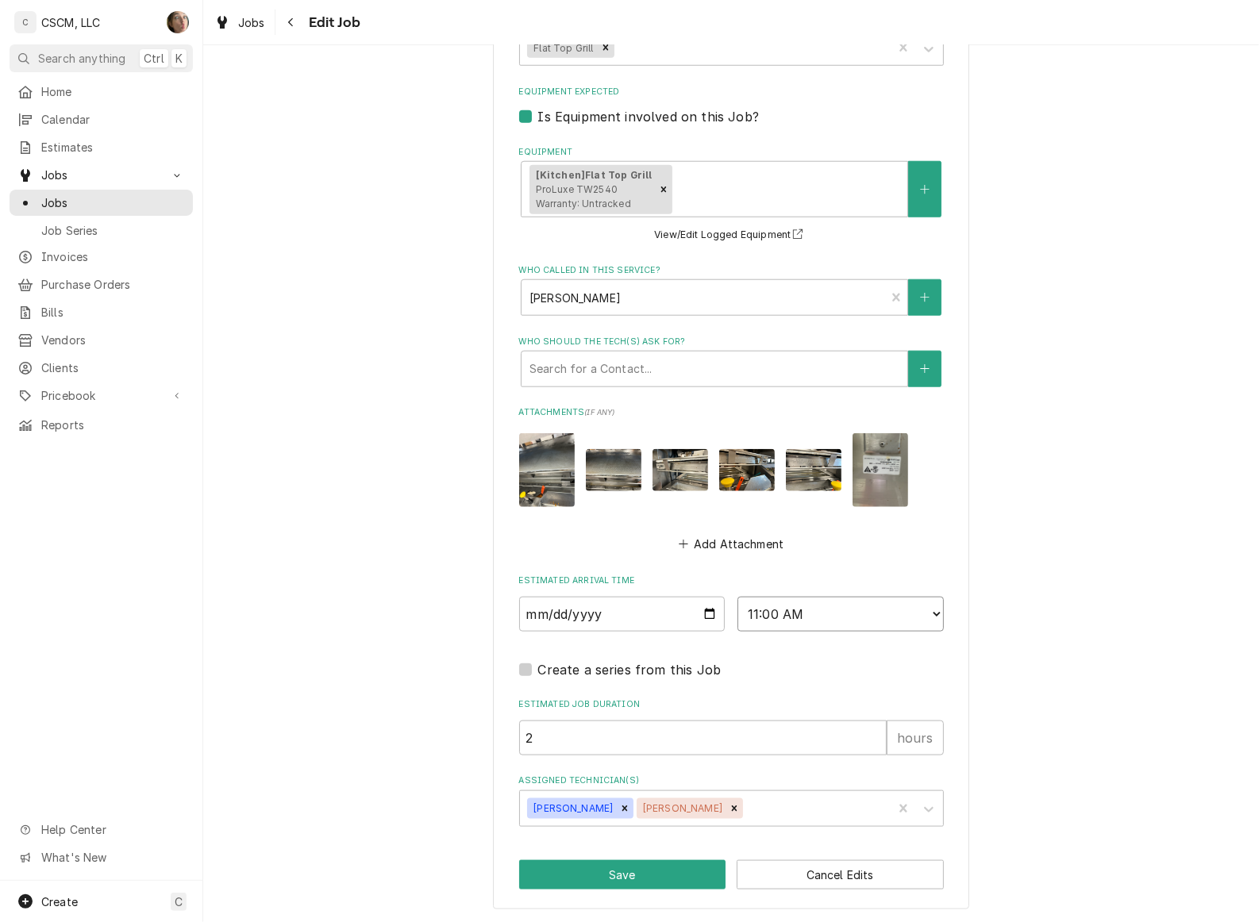
click at [794, 614] on select "AM / PM 6:00 AM 6:15 AM 6:30 AM 6:45 AM 7:00 AM 7:15 AM 7:30 AM 7:45 AM 8:00 AM…" at bounding box center [840, 614] width 206 height 35
click at [707, 741] on input "2" at bounding box center [702, 738] width 367 height 35
type textarea "x"
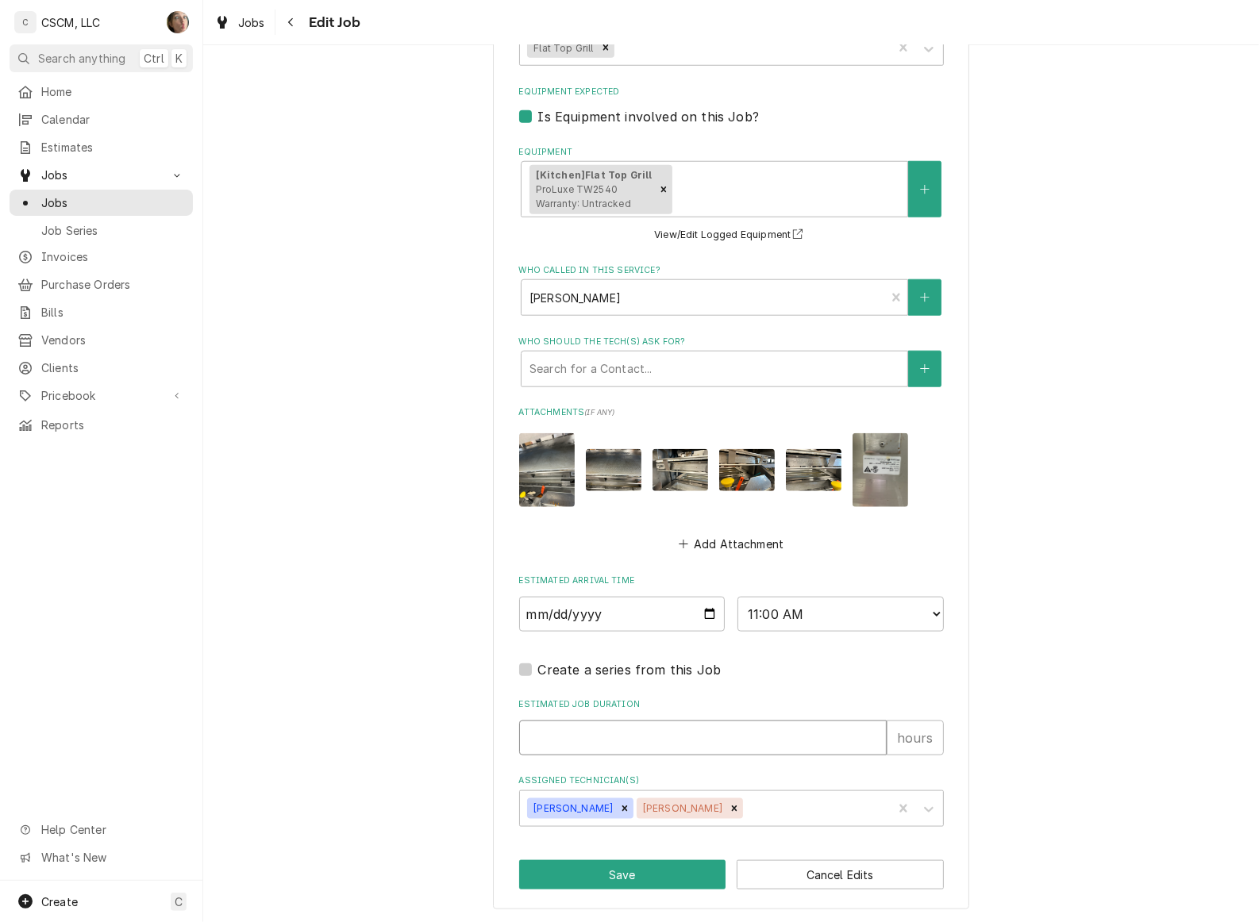
type input "1"
type textarea "x"
type input "1"
click at [795, 609] on select "AM / PM 6:00 AM 6:15 AM 6:30 AM 6:45 AM 7:00 AM 7:15 AM 7:30 AM 7:45 AM 8:00 AM…" at bounding box center [840, 614] width 206 height 35
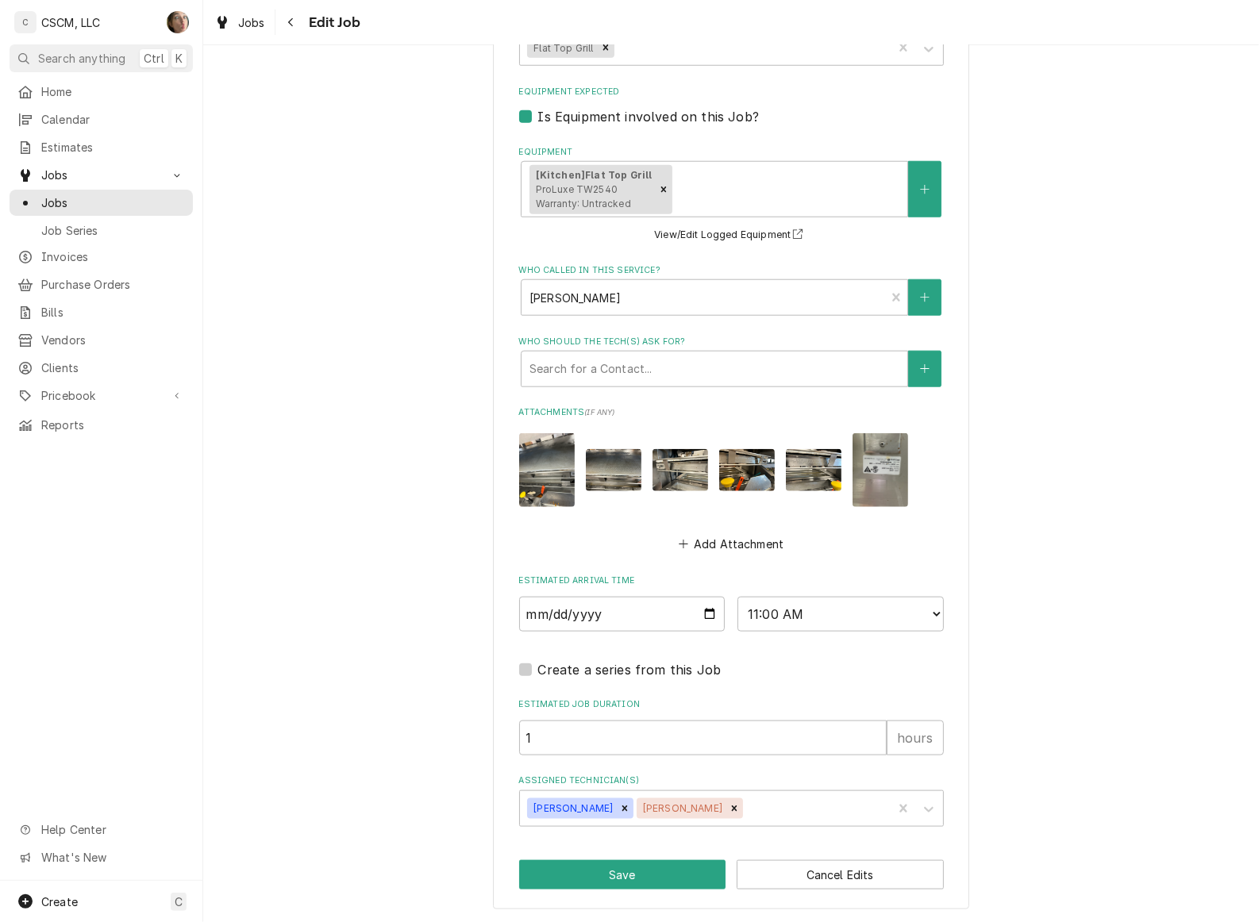
click at [592, 865] on button "Save" at bounding box center [622, 874] width 207 height 29
type textarea "x"
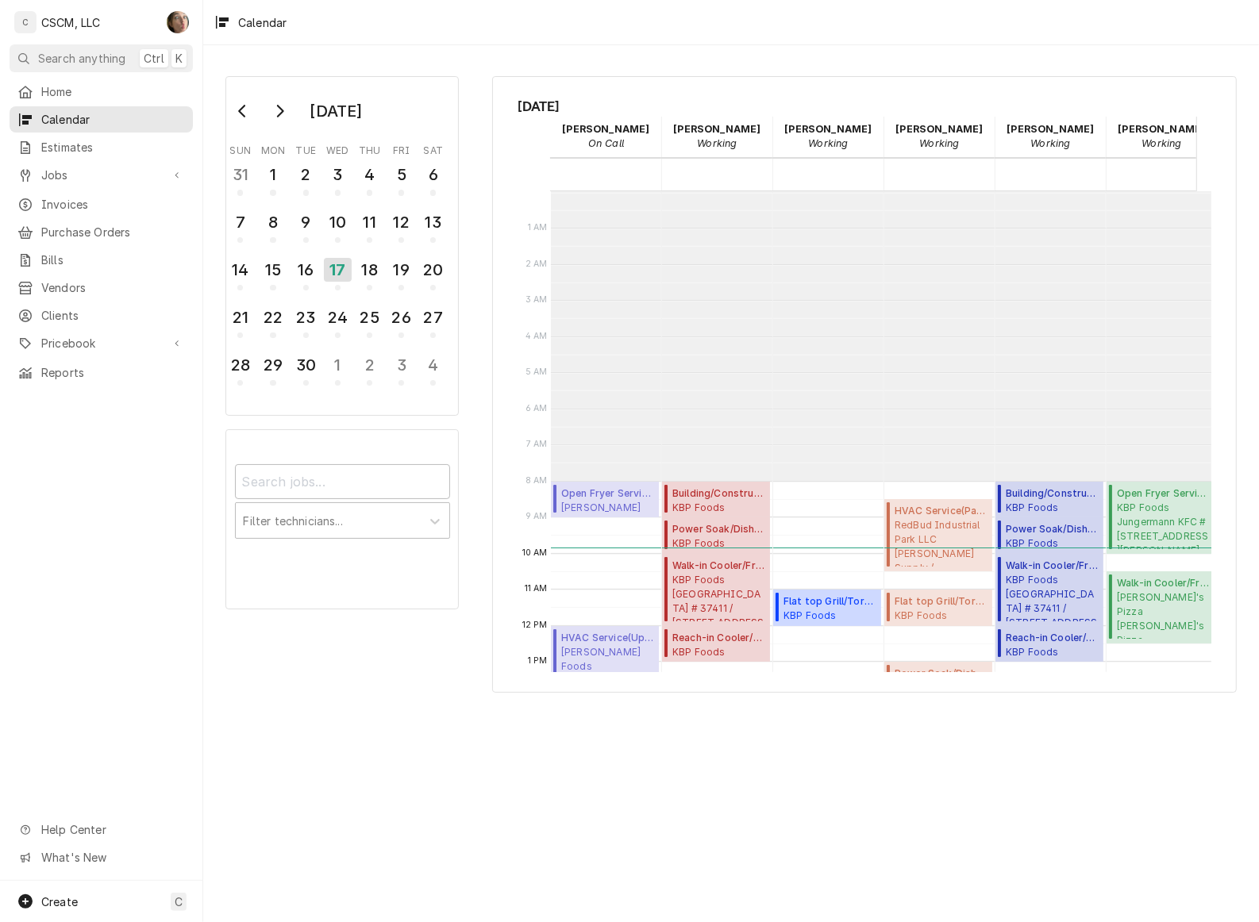
scroll to position [288, 0]
